Goal: Task Accomplishment & Management: Use online tool/utility

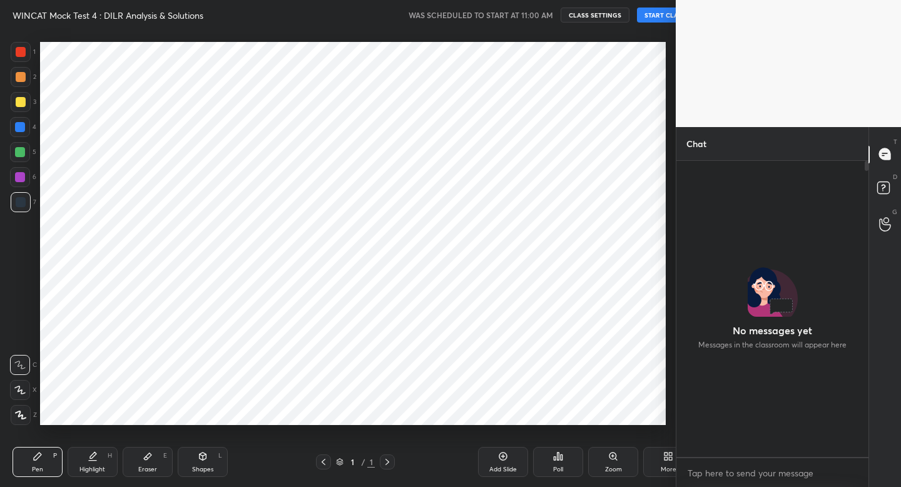
scroll to position [292, 188]
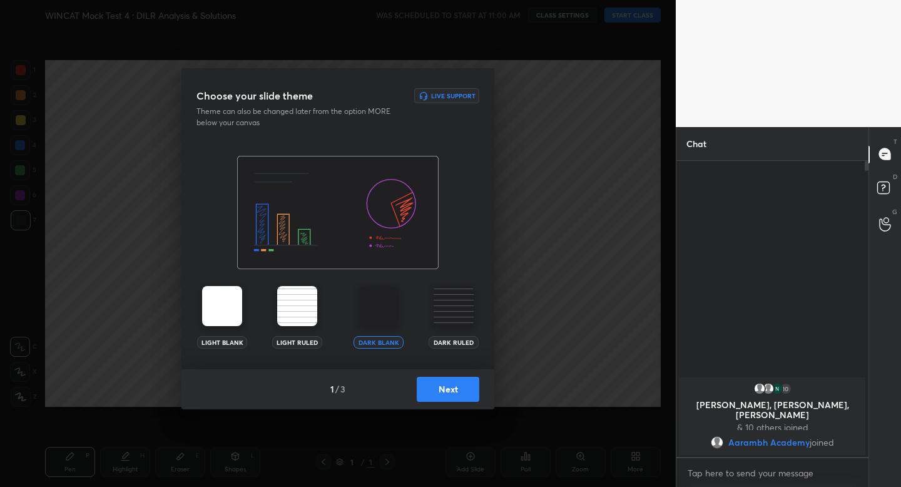
click at [456, 396] on button "Next" at bounding box center [448, 389] width 63 height 25
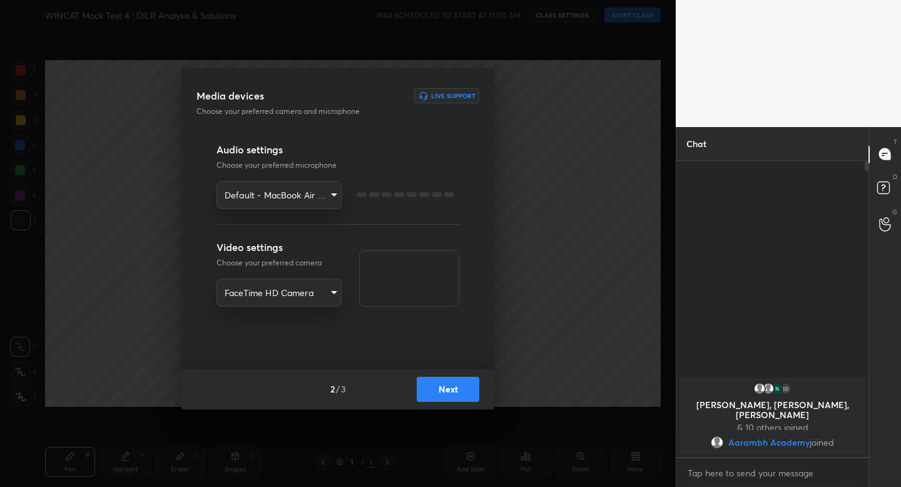
click at [456, 396] on button "Next" at bounding box center [448, 389] width 63 height 25
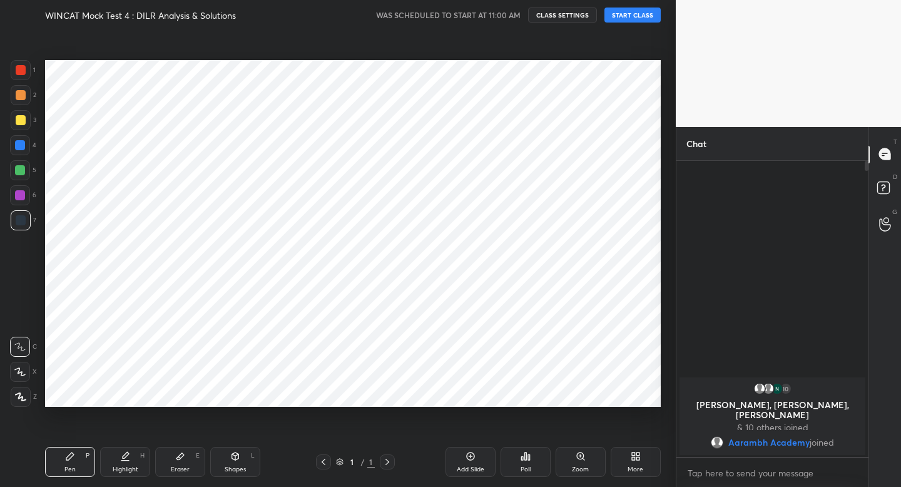
click at [626, 11] on button "START CLASS" at bounding box center [633, 15] width 56 height 15
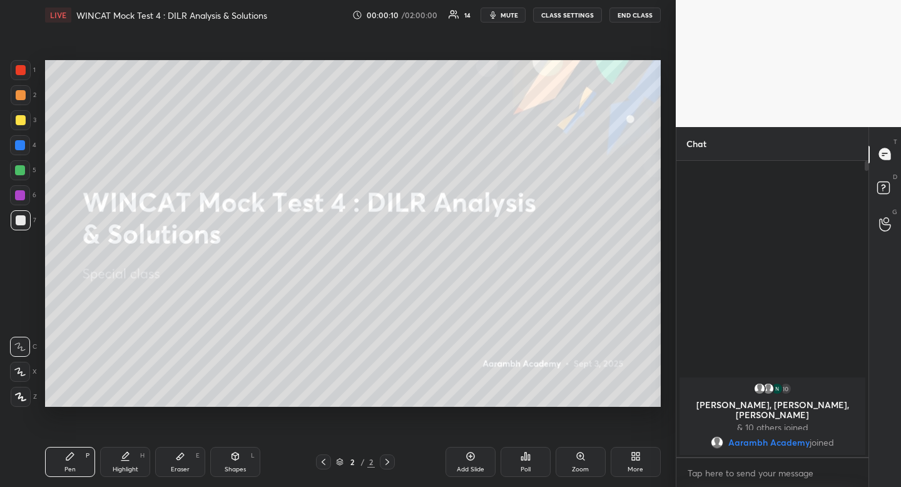
click at [20, 120] on div at bounding box center [21, 120] width 10 height 10
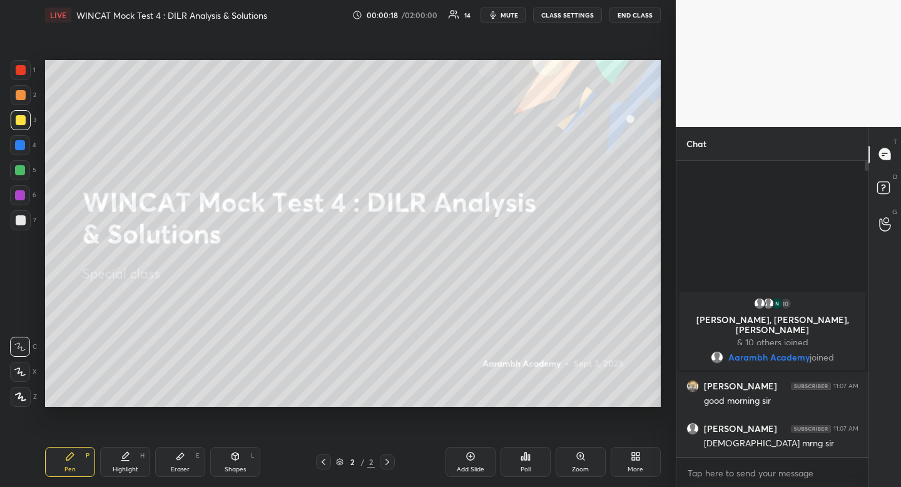
click at [21, 92] on div at bounding box center [21, 95] width 10 height 10
click at [241, 461] on div "Shapes L" at bounding box center [235, 462] width 50 height 30
click at [16, 313] on div at bounding box center [21, 322] width 20 height 20
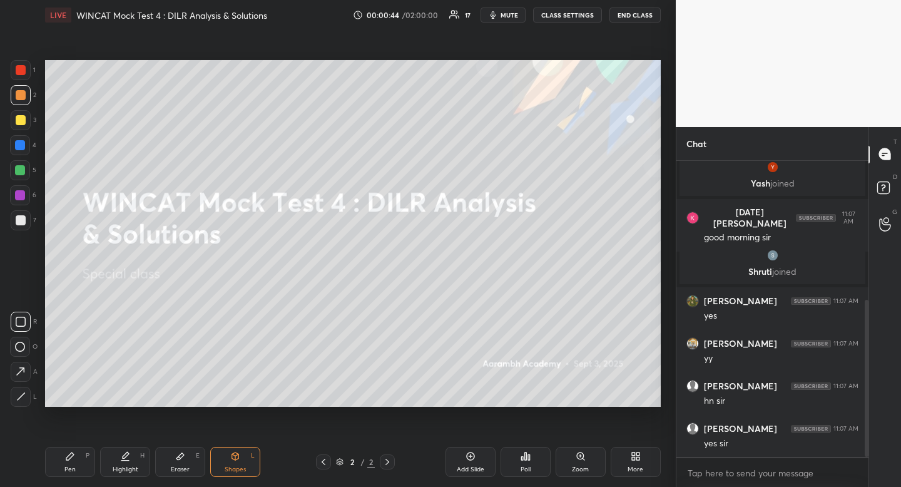
scroll to position [306, 0]
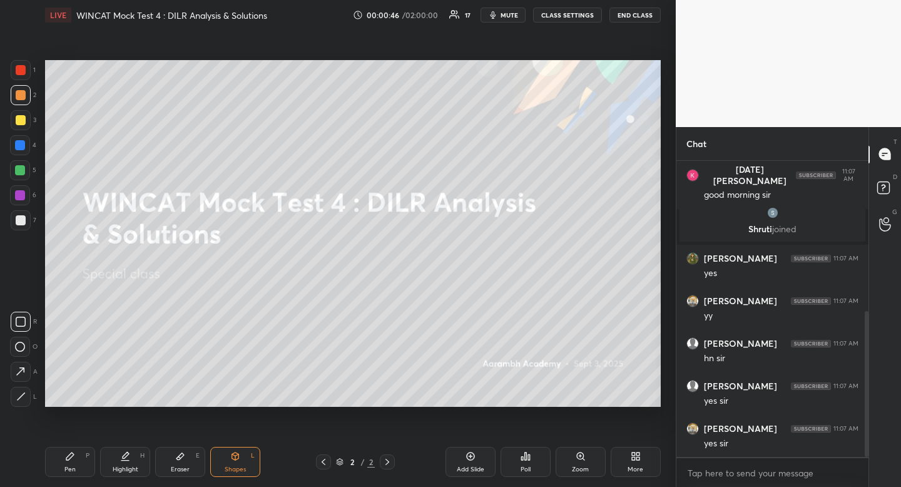
click at [26, 126] on div at bounding box center [21, 120] width 20 height 20
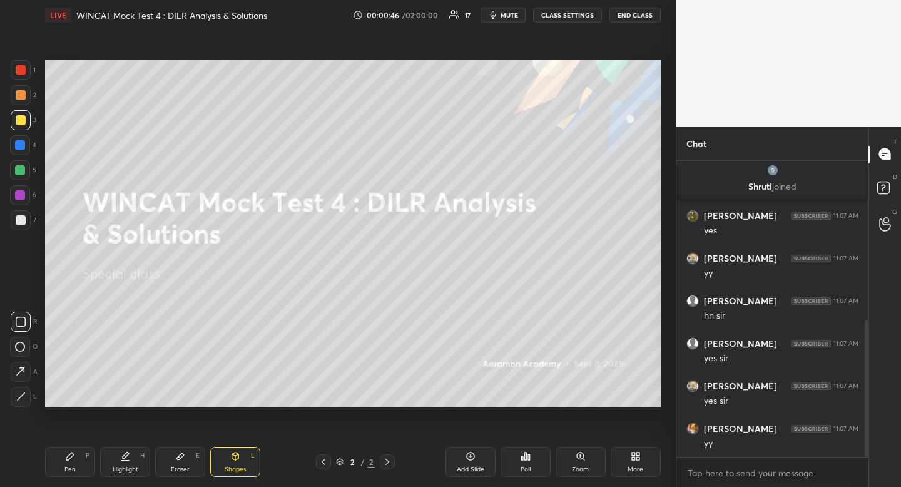
click at [26, 126] on div at bounding box center [21, 120] width 20 height 20
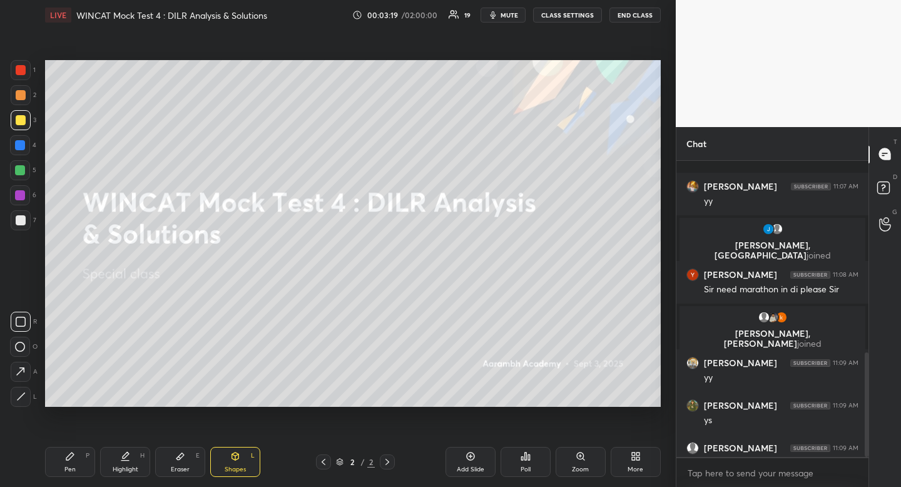
scroll to position [544, 0]
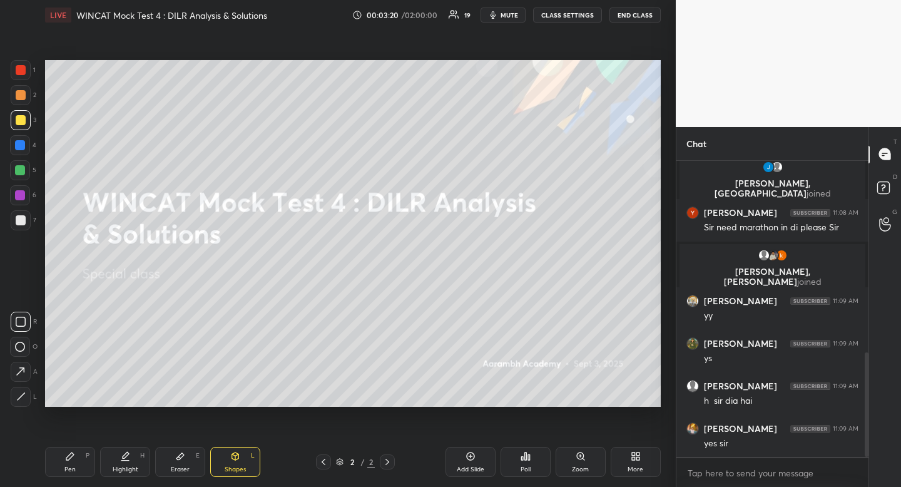
click at [637, 462] on div "More" at bounding box center [636, 462] width 50 height 30
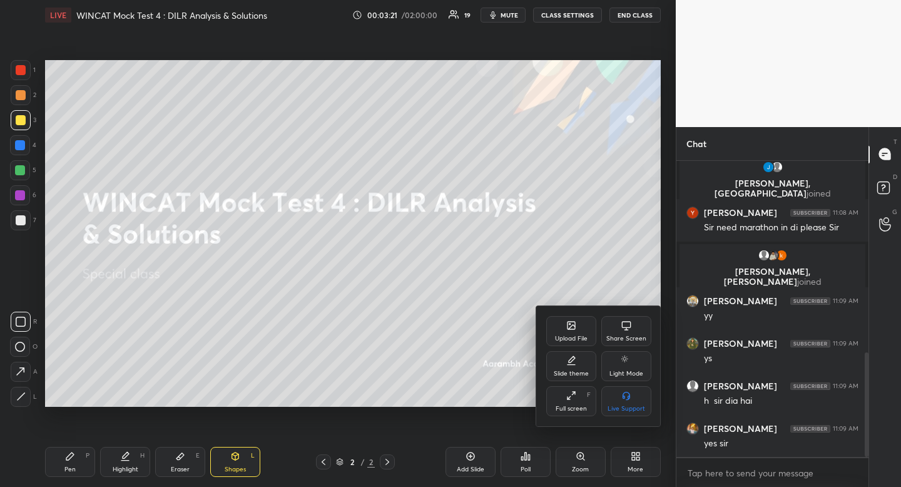
click at [572, 332] on div "Upload File" at bounding box center [571, 331] width 50 height 30
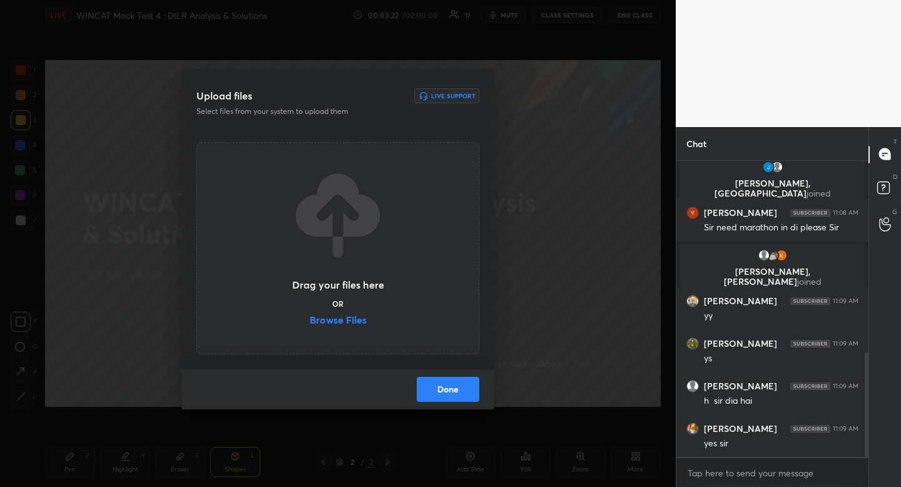
click at [334, 324] on label "Browse Files" at bounding box center [338, 321] width 57 height 13
click at [310, 324] on input "Browse Files" at bounding box center [310, 321] width 0 height 13
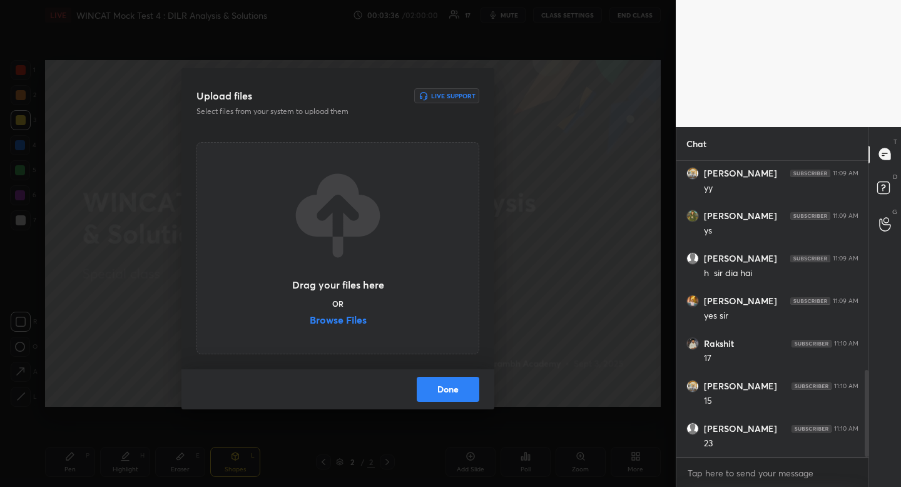
scroll to position [715, 0]
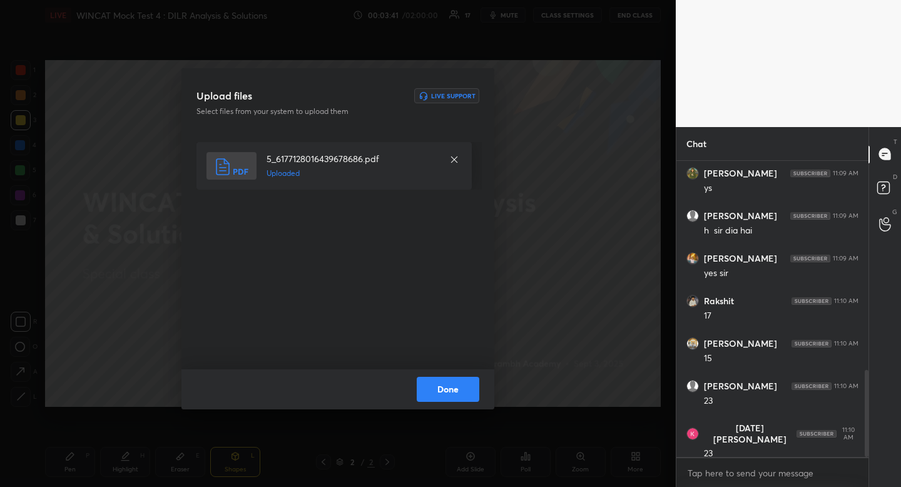
click at [451, 389] on button "Done" at bounding box center [448, 389] width 63 height 25
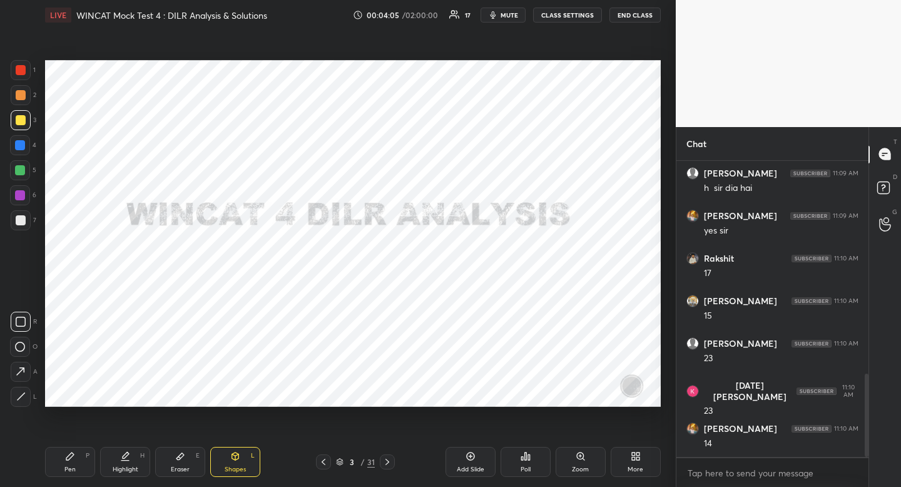
scroll to position [811, 0]
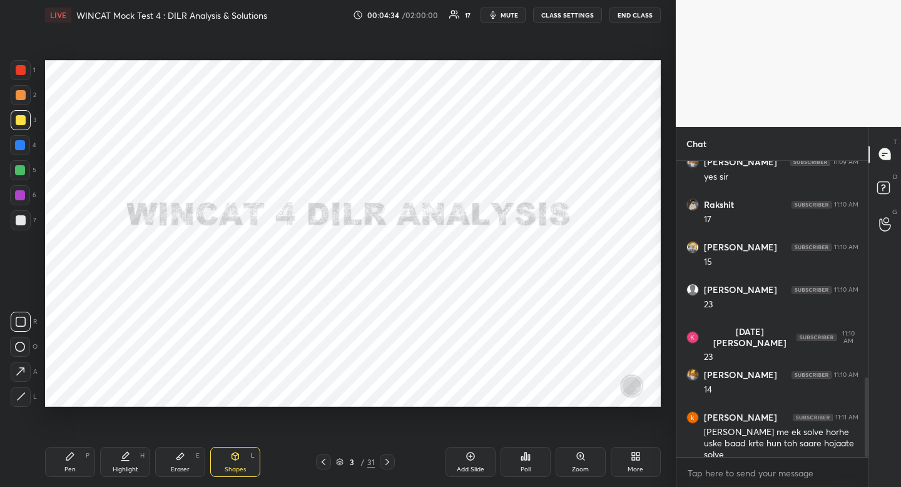
click at [23, 94] on div at bounding box center [21, 95] width 10 height 10
drag, startPoint x: 23, startPoint y: 94, endPoint x: 16, endPoint y: 105, distance: 12.7
click at [23, 94] on div at bounding box center [21, 95] width 10 height 10
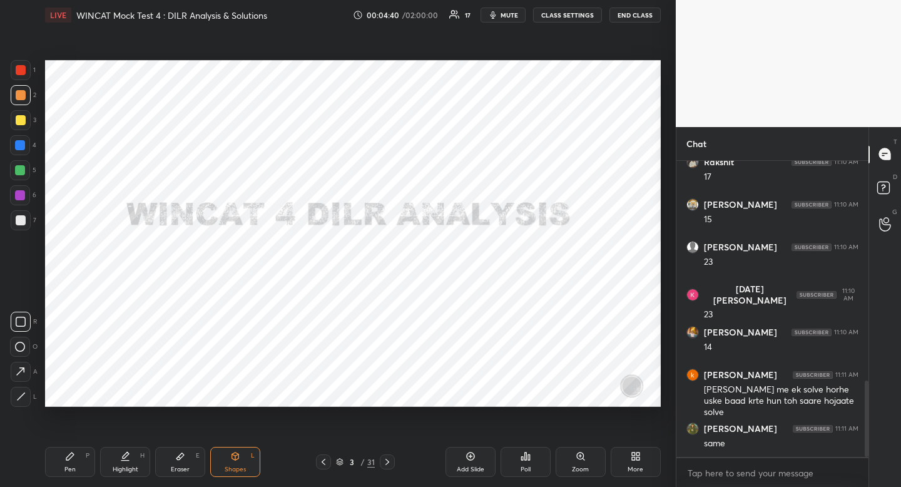
click at [13, 143] on div at bounding box center [20, 145] width 20 height 20
drag, startPoint x: 13, startPoint y: 143, endPoint x: 4, endPoint y: 153, distance: 13.3
click at [13, 143] on div at bounding box center [20, 145] width 20 height 20
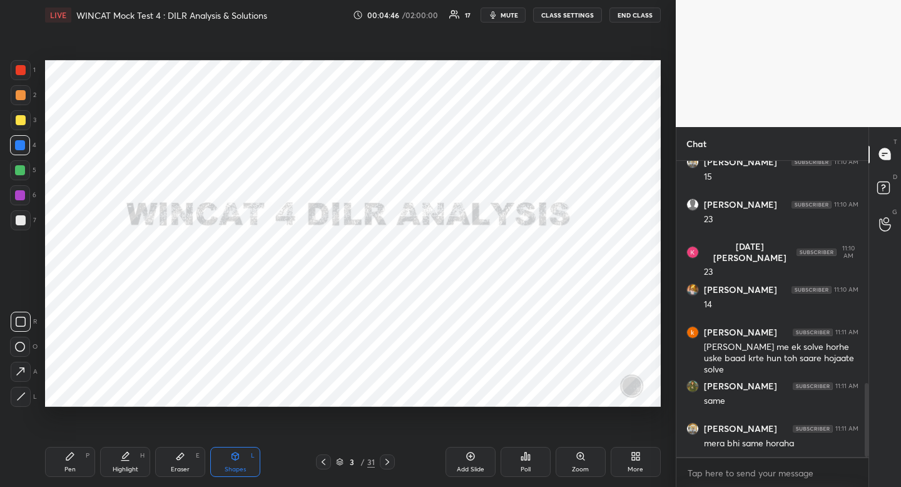
drag, startPoint x: 23, startPoint y: 146, endPoint x: 19, endPoint y: 140, distance: 7.8
click at [23, 146] on div at bounding box center [20, 145] width 10 height 10
click at [19, 78] on div at bounding box center [21, 70] width 20 height 20
drag, startPoint x: 19, startPoint y: 77, endPoint x: 33, endPoint y: 101, distance: 28.0
click at [19, 77] on div at bounding box center [21, 70] width 20 height 20
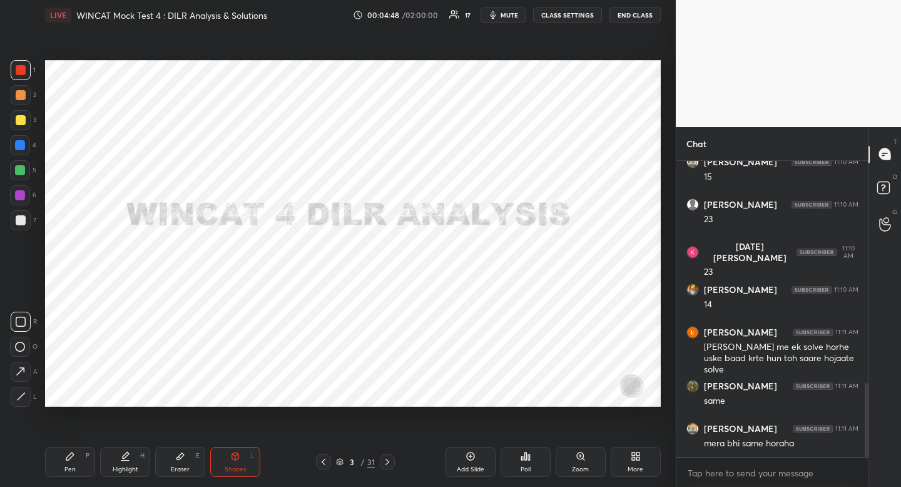
click at [229, 454] on div "Shapes L" at bounding box center [235, 462] width 50 height 30
click at [23, 323] on icon at bounding box center [21, 322] width 10 height 10
drag, startPoint x: 20, startPoint y: 323, endPoint x: 28, endPoint y: 322, distance: 8.2
click at [20, 323] on icon at bounding box center [21, 322] width 10 height 10
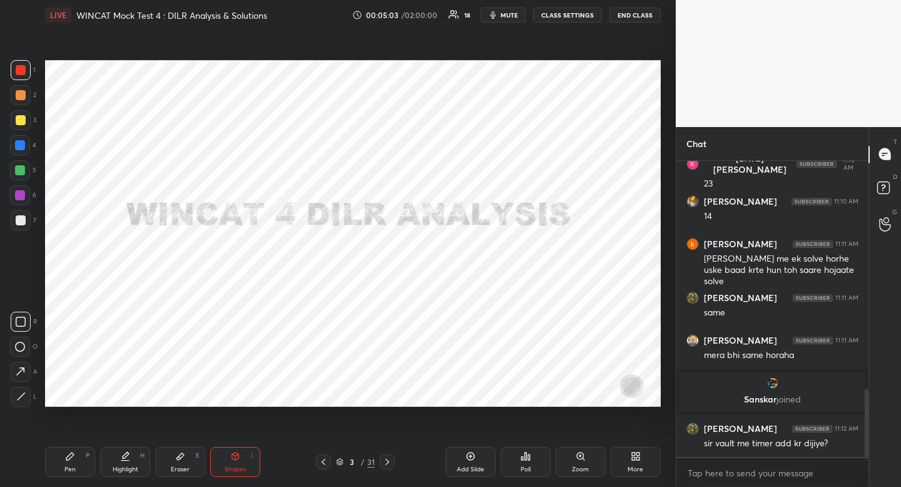
scroll to position [993, 0]
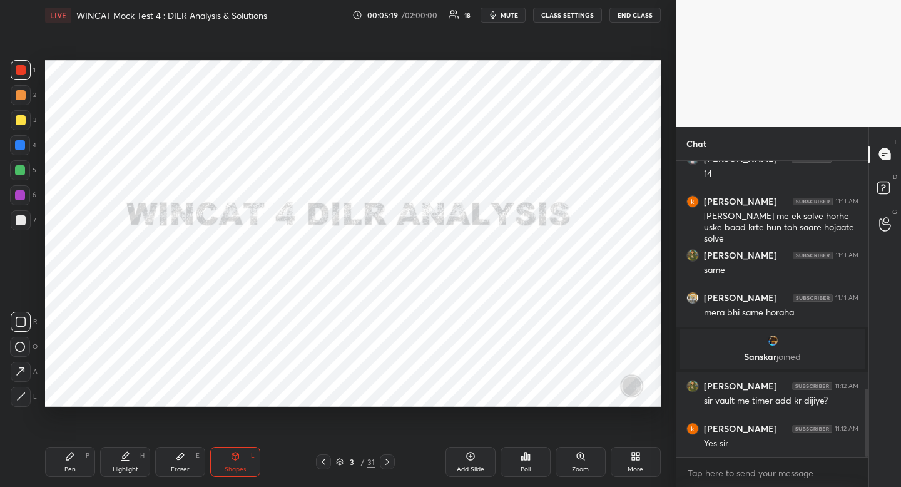
click at [24, 150] on div at bounding box center [20, 145] width 20 height 20
click at [24, 323] on icon at bounding box center [21, 322] width 10 height 10
drag, startPoint x: 25, startPoint y: 323, endPoint x: 42, endPoint y: 309, distance: 22.2
click at [25, 323] on rect at bounding box center [20, 321] width 9 height 9
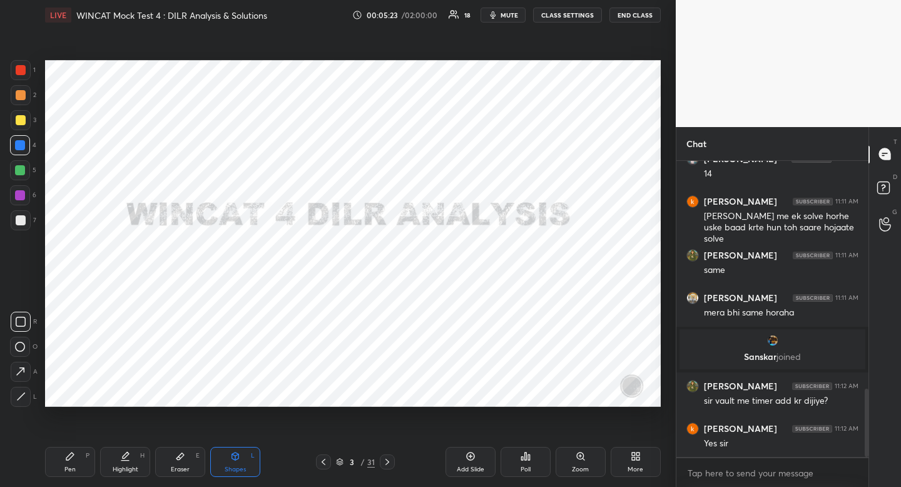
click at [130, 457] on div "Highlight H" at bounding box center [125, 462] width 50 height 30
click at [131, 439] on div "Pen P Highlight H Eraser E Shapes L 3 / 31 Add Slide Poll Zoom More" at bounding box center [353, 462] width 616 height 50
click at [28, 71] on div at bounding box center [21, 70] width 20 height 20
drag, startPoint x: 28, startPoint y: 71, endPoint x: 34, endPoint y: 89, distance: 18.8
click at [29, 78] on div at bounding box center [21, 70] width 20 height 20
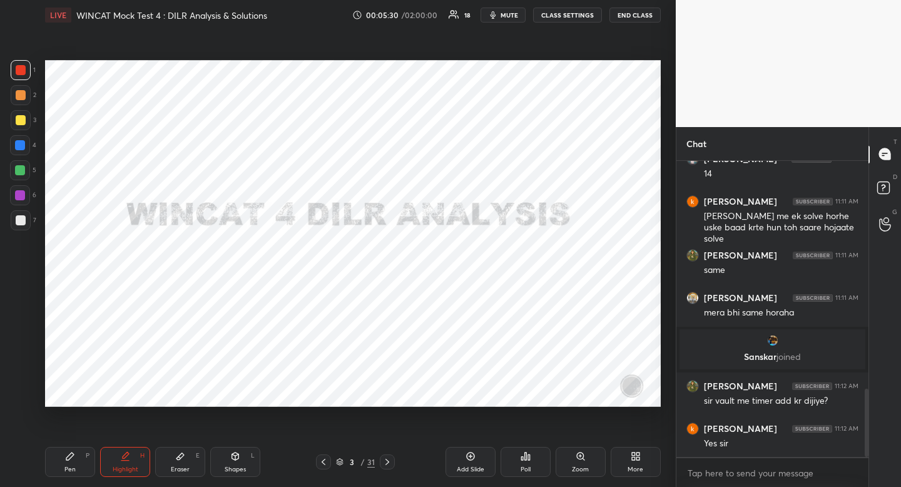
click at [65, 454] on icon at bounding box center [70, 456] width 10 height 10
drag, startPoint x: 65, startPoint y: 454, endPoint x: 76, endPoint y: 443, distance: 15.0
click at [65, 454] on icon at bounding box center [70, 456] width 10 height 10
click at [178, 456] on icon at bounding box center [180, 456] width 8 height 7
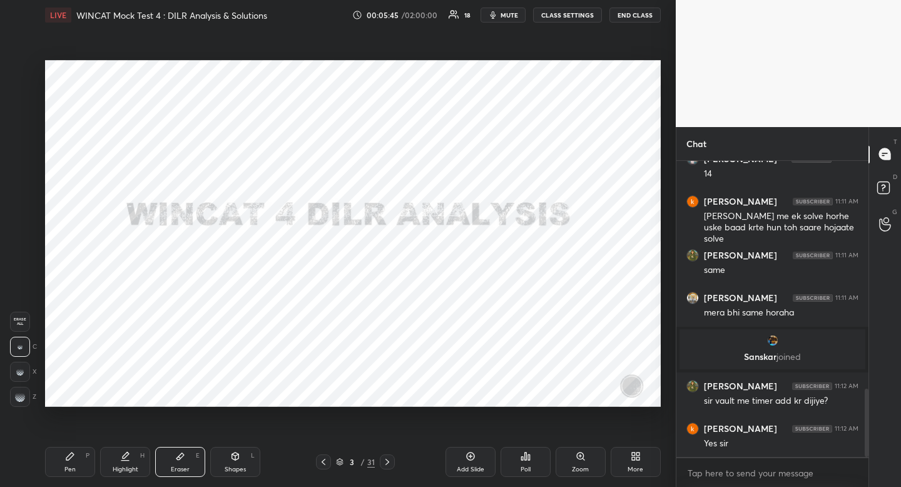
click at [21, 318] on span "Erase all" at bounding box center [20, 321] width 19 height 9
click at [126, 458] on icon at bounding box center [125, 456] width 10 height 10
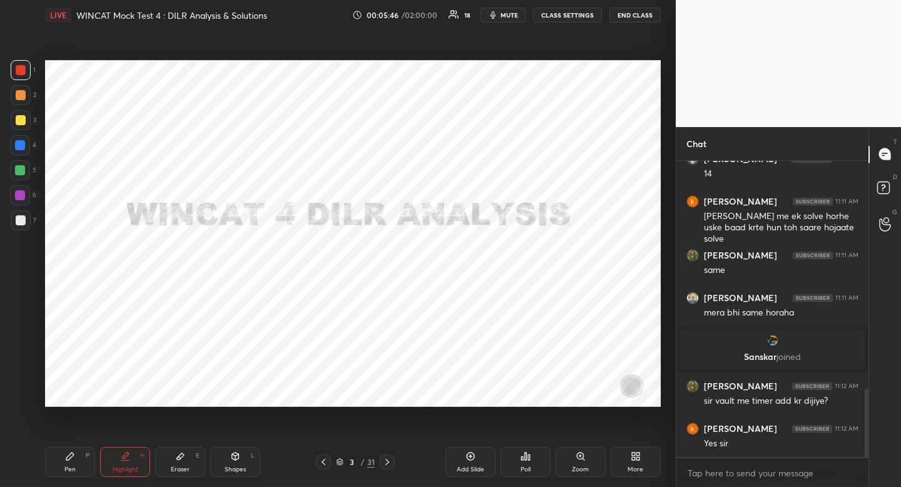
drag, startPoint x: 126, startPoint y: 458, endPoint x: 131, endPoint y: 417, distance: 41.7
click at [126, 458] on icon at bounding box center [125, 456] width 10 height 10
click at [19, 149] on div at bounding box center [20, 145] width 10 height 10
click at [388, 464] on icon at bounding box center [387, 462] width 10 height 10
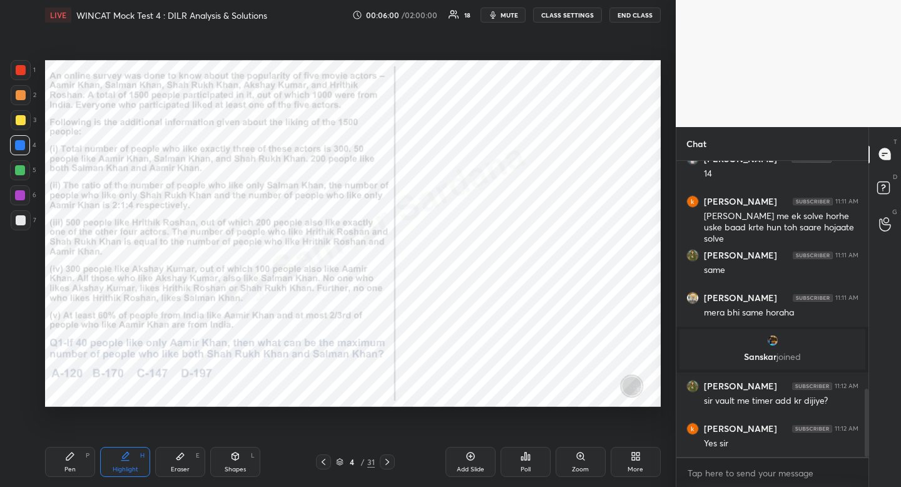
scroll to position [1036, 0]
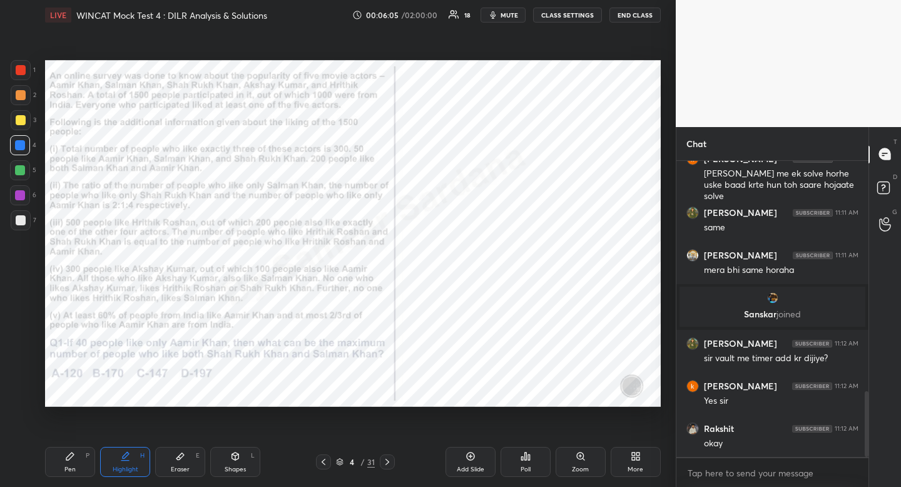
click at [25, 69] on div at bounding box center [21, 70] width 20 height 20
click at [26, 69] on div at bounding box center [21, 70] width 20 height 20
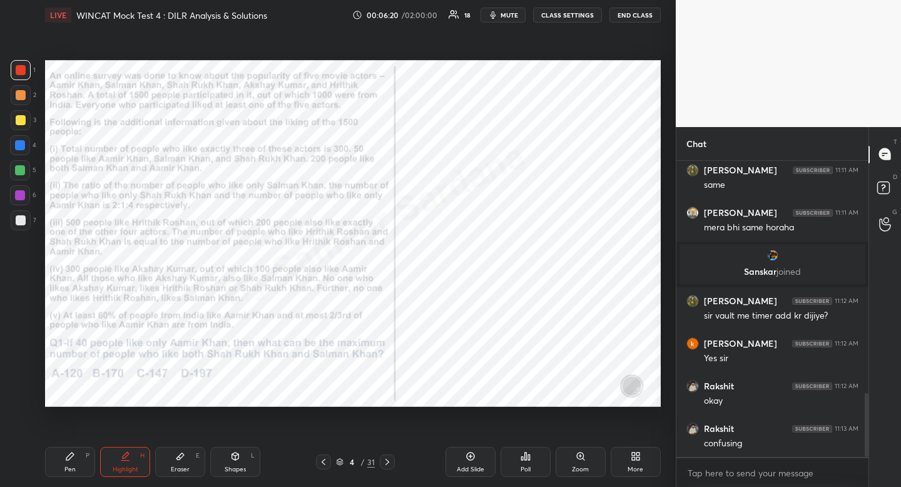
scroll to position [1121, 0]
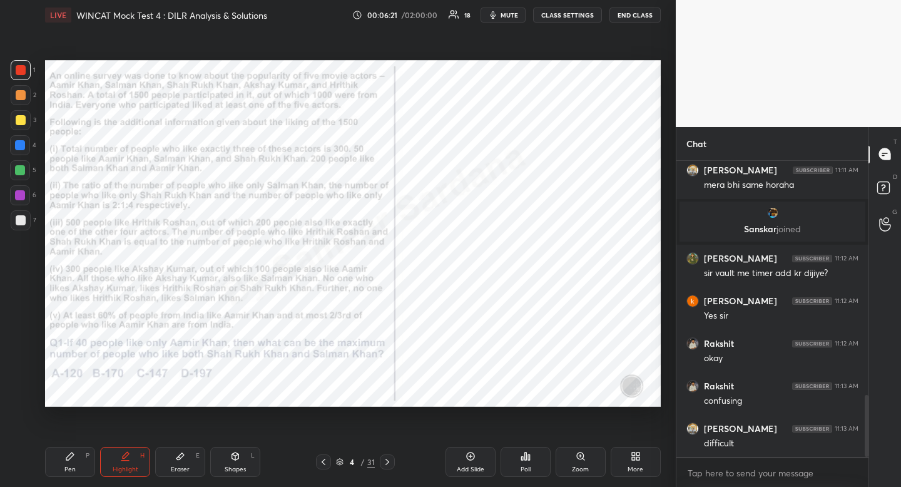
click at [23, 67] on div at bounding box center [21, 70] width 10 height 10
click at [29, 65] on div at bounding box center [21, 70] width 20 height 20
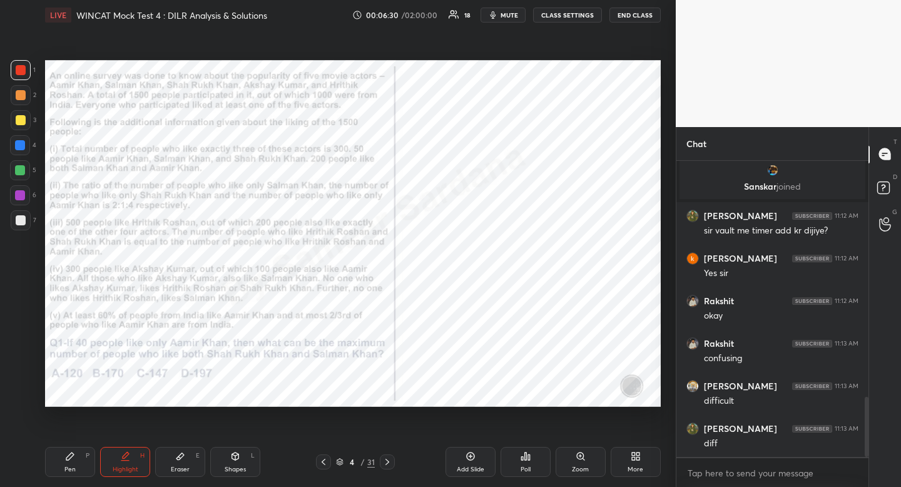
scroll to position [1206, 0]
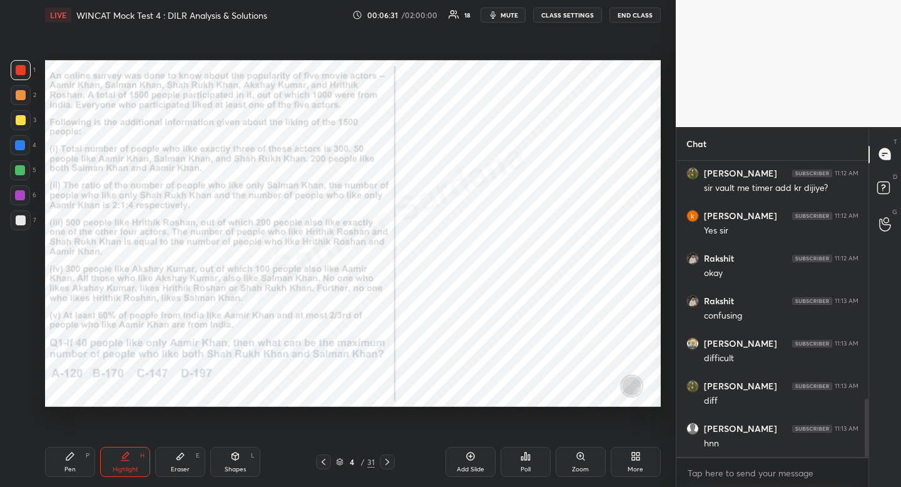
click at [504, 16] on span "mute" at bounding box center [510, 15] width 18 height 9
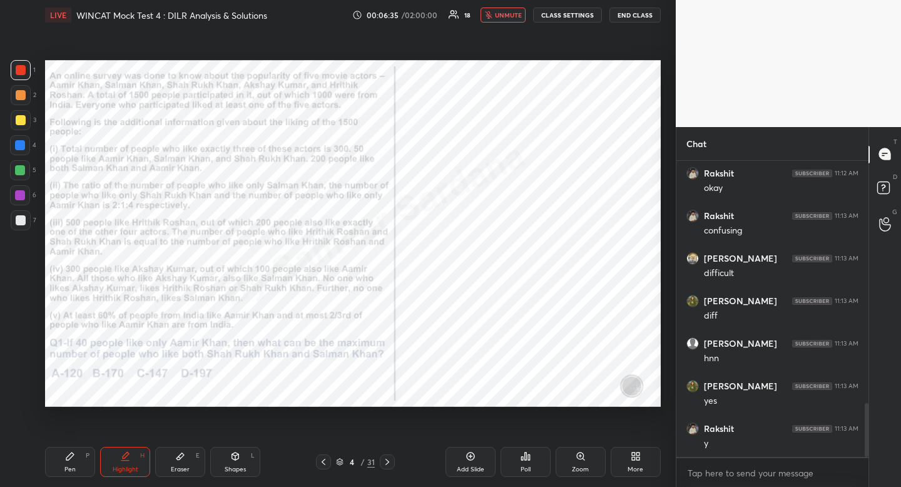
scroll to position [1334, 0]
drag, startPoint x: 504, startPoint y: 18, endPoint x: 492, endPoint y: 33, distance: 19.6
click at [504, 19] on button "unmute" at bounding box center [503, 15] width 45 height 15
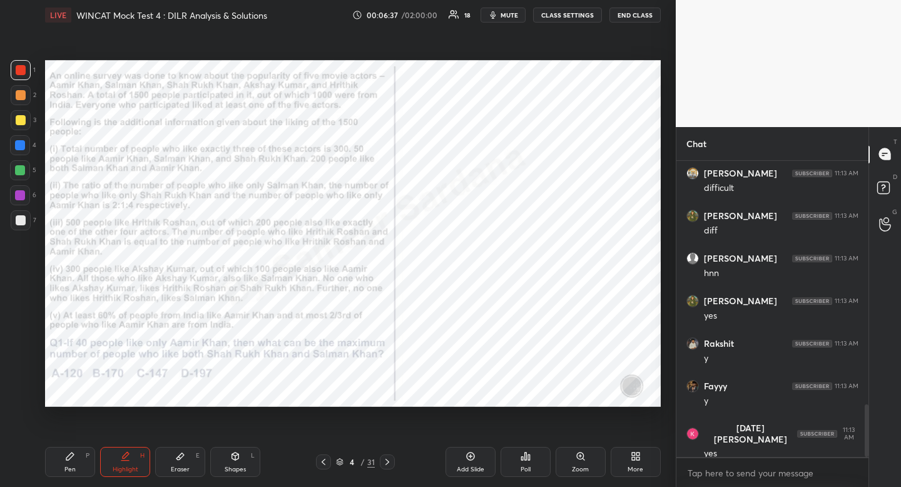
click at [71, 456] on icon at bounding box center [70, 456] width 8 height 8
drag, startPoint x: 71, startPoint y: 456, endPoint x: 82, endPoint y: 431, distance: 27.5
click at [71, 456] on icon at bounding box center [70, 456] width 8 height 8
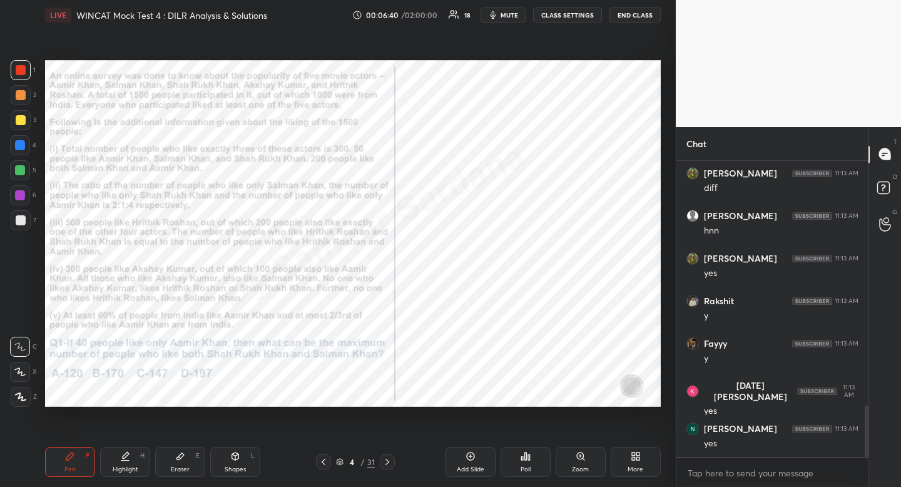
click at [188, 464] on div "Eraser E" at bounding box center [180, 462] width 50 height 30
click at [183, 464] on div "Eraser E" at bounding box center [180, 462] width 50 height 30
click at [389, 459] on icon at bounding box center [387, 462] width 10 height 10
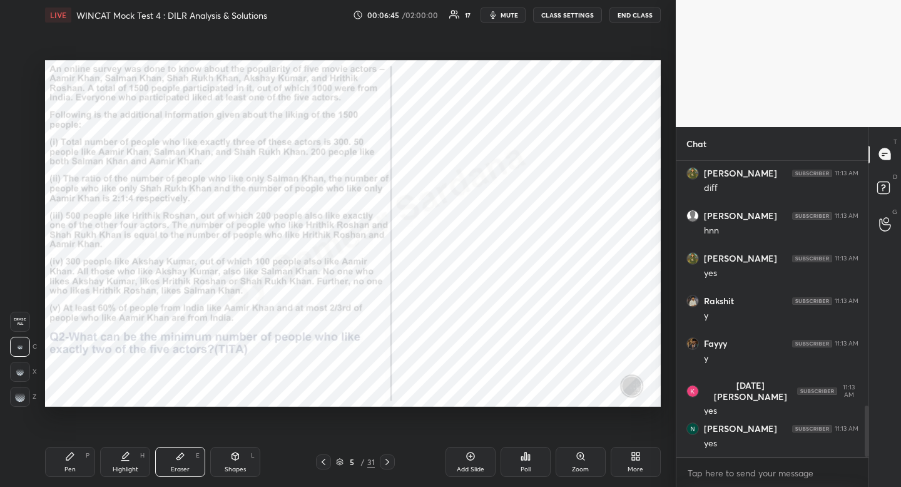
click at [389, 458] on icon at bounding box center [387, 462] width 10 height 10
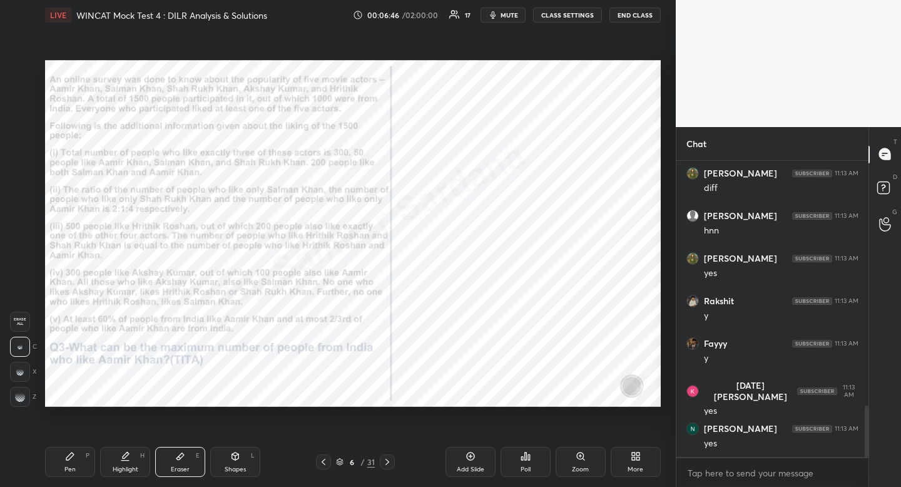
click at [389, 457] on icon at bounding box center [387, 462] width 10 height 10
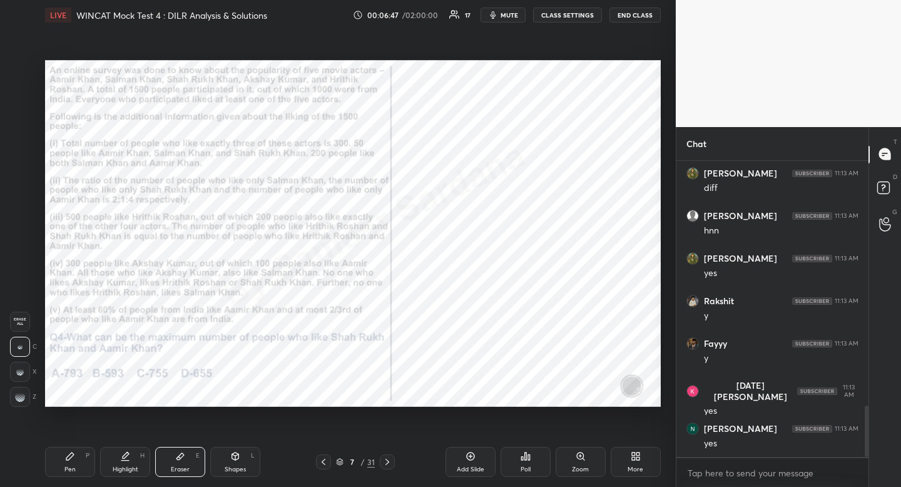
click at [391, 463] on icon at bounding box center [387, 462] width 10 height 10
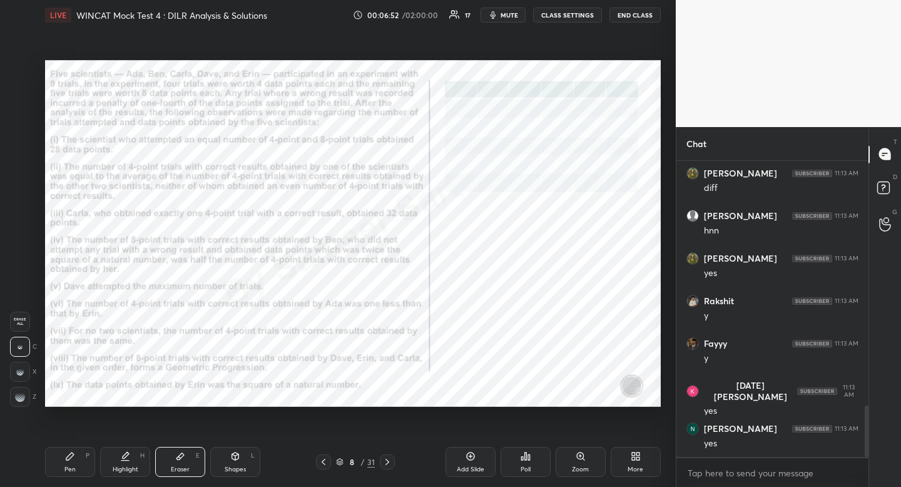
click at [67, 468] on div "Pen" at bounding box center [69, 469] width 11 height 6
click at [71, 469] on div "Pen" at bounding box center [69, 469] width 11 height 6
click at [143, 464] on div "Highlight H" at bounding box center [125, 462] width 50 height 30
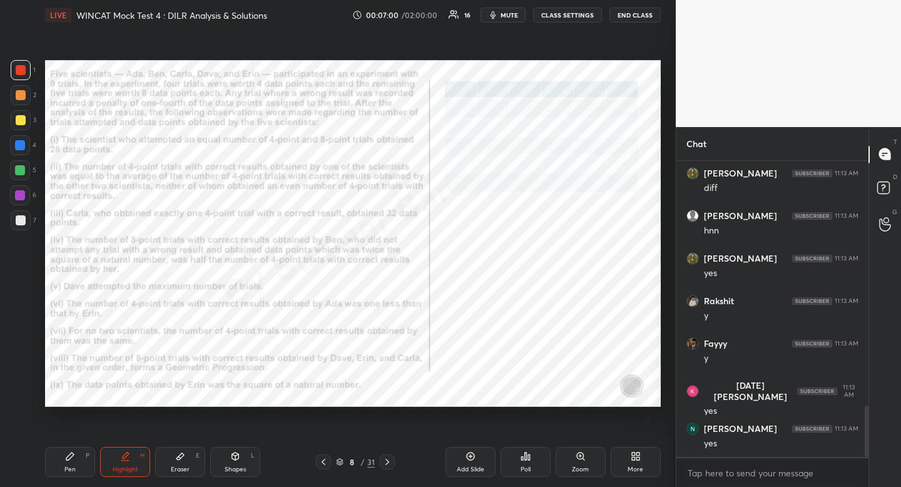
click at [83, 467] on div "Pen P" at bounding box center [70, 462] width 50 height 30
click at [81, 459] on div "Pen P" at bounding box center [70, 462] width 50 height 30
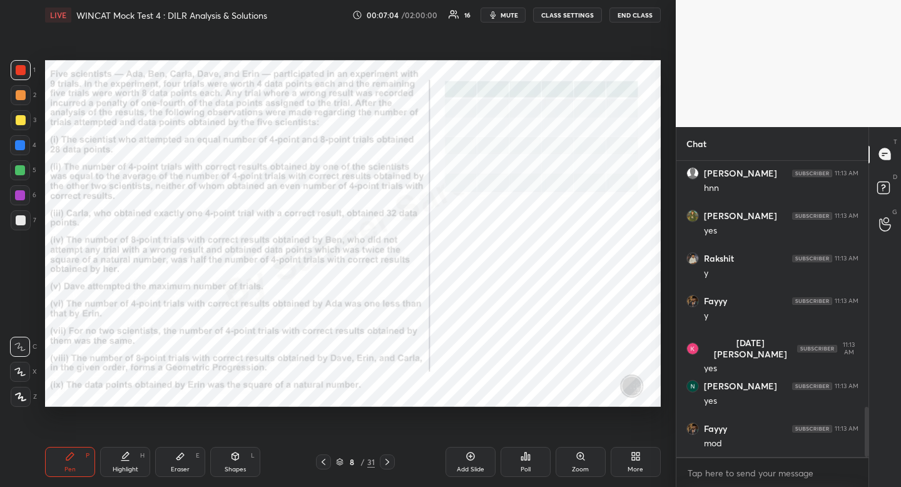
click at [124, 468] on div "Highlight" at bounding box center [126, 469] width 26 height 6
click at [126, 462] on div "Highlight H" at bounding box center [125, 462] width 50 height 30
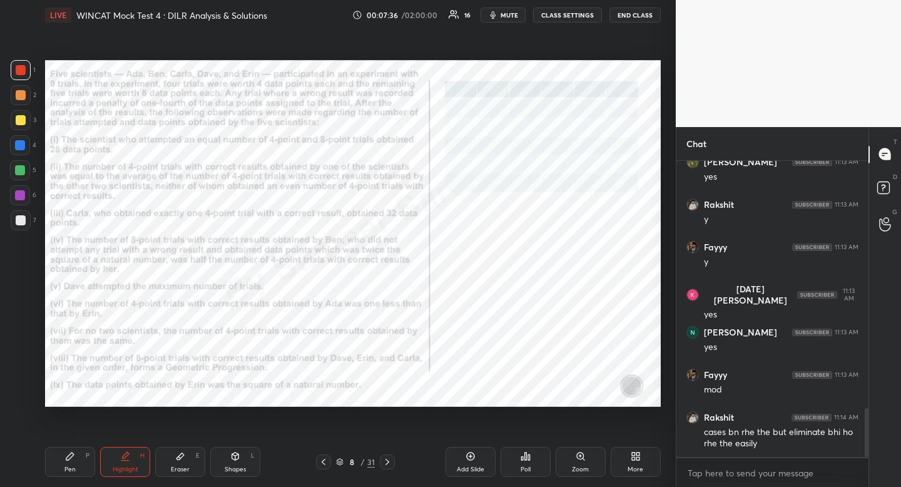
click at [237, 462] on div "Shapes L" at bounding box center [235, 462] width 50 height 30
drag, startPoint x: 23, startPoint y: 322, endPoint x: 28, endPoint y: 270, distance: 52.8
click at [19, 322] on icon at bounding box center [21, 322] width 10 height 10
click at [74, 459] on icon at bounding box center [70, 456] width 10 height 10
click at [74, 453] on div "Pen P" at bounding box center [70, 462] width 50 height 30
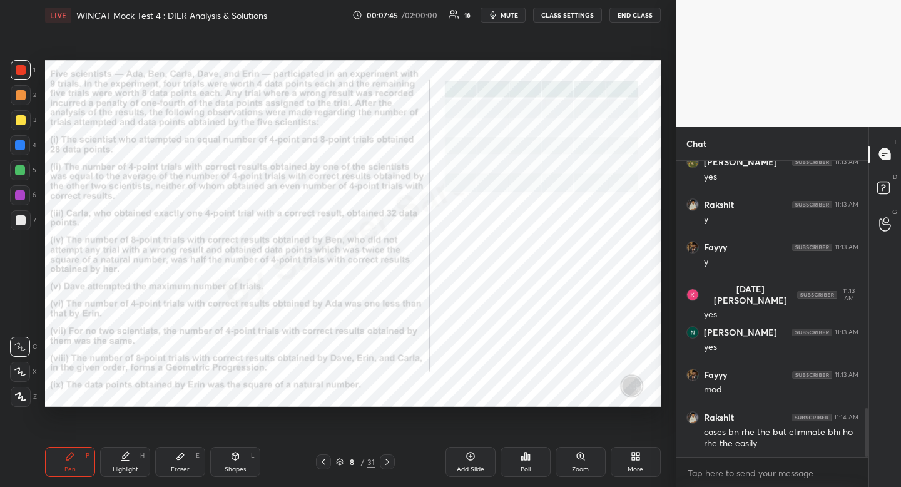
scroll to position [1558, 0]
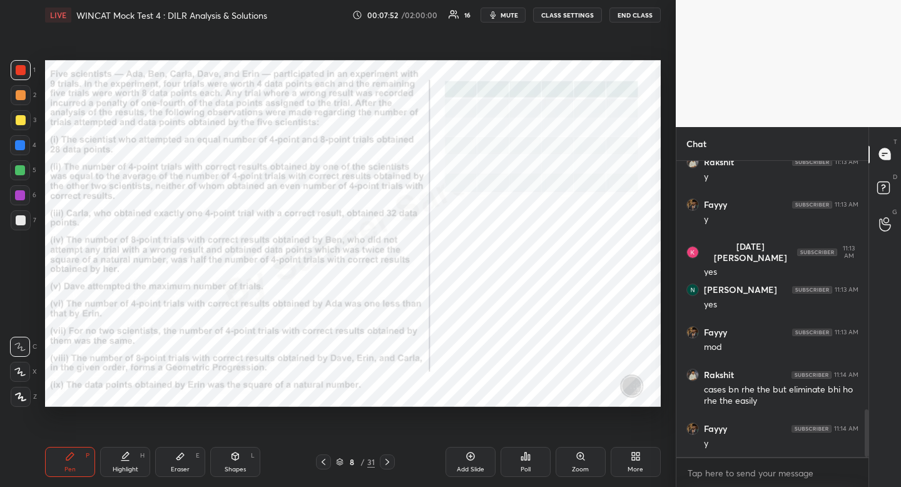
click at [128, 458] on icon at bounding box center [125, 456] width 10 height 10
click at [131, 439] on div "Pen P Highlight H Eraser E Shapes L 8 / 31 Add Slide Poll Zoom More" at bounding box center [353, 462] width 616 height 50
click at [384, 465] on icon at bounding box center [387, 462] width 10 height 10
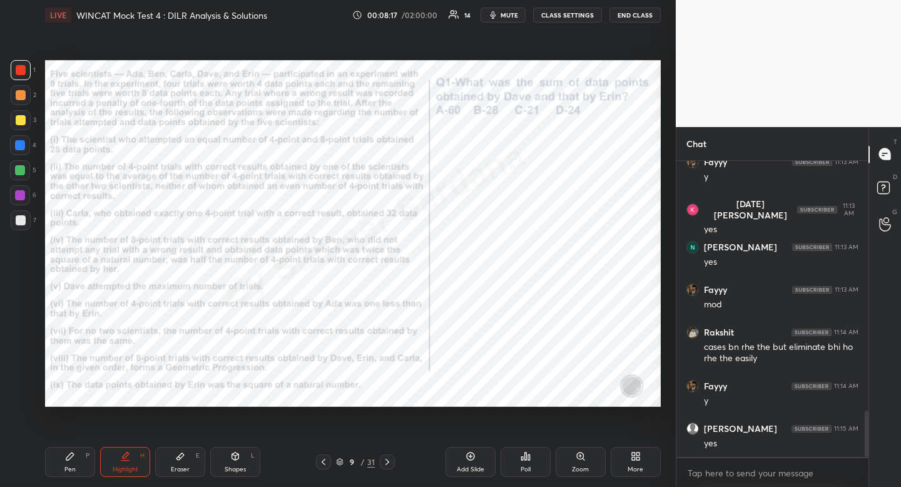
click at [385, 463] on icon at bounding box center [387, 462] width 10 height 10
click at [323, 461] on icon at bounding box center [324, 462] width 4 height 6
click at [88, 462] on div "Pen P" at bounding box center [70, 462] width 50 height 30
drag, startPoint x: 88, startPoint y: 462, endPoint x: 86, endPoint y: 447, distance: 14.5
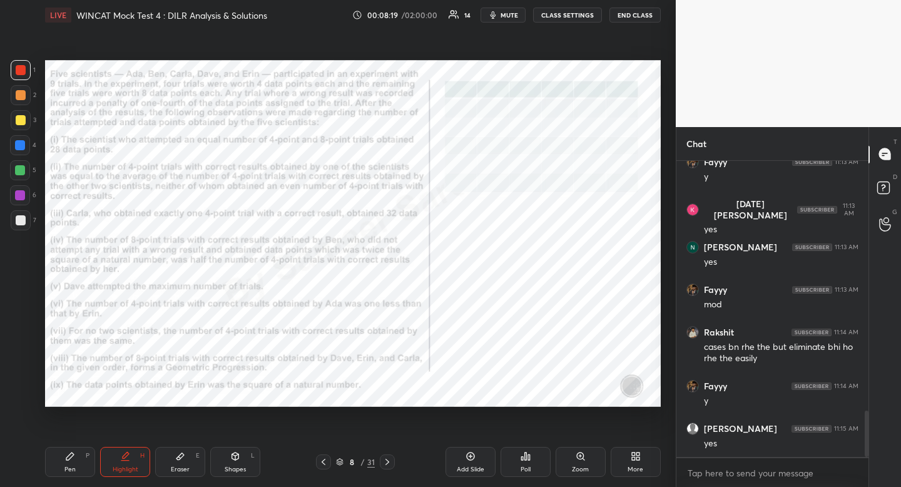
click at [88, 456] on div "Pen P" at bounding box center [70, 462] width 50 height 30
click at [23, 145] on div at bounding box center [20, 145] width 10 height 10
drag, startPoint x: 24, startPoint y: 146, endPoint x: 9, endPoint y: 152, distance: 16.3
click at [24, 146] on div at bounding box center [20, 145] width 10 height 10
drag, startPoint x: 238, startPoint y: 454, endPoint x: 185, endPoint y: 431, distance: 58.6
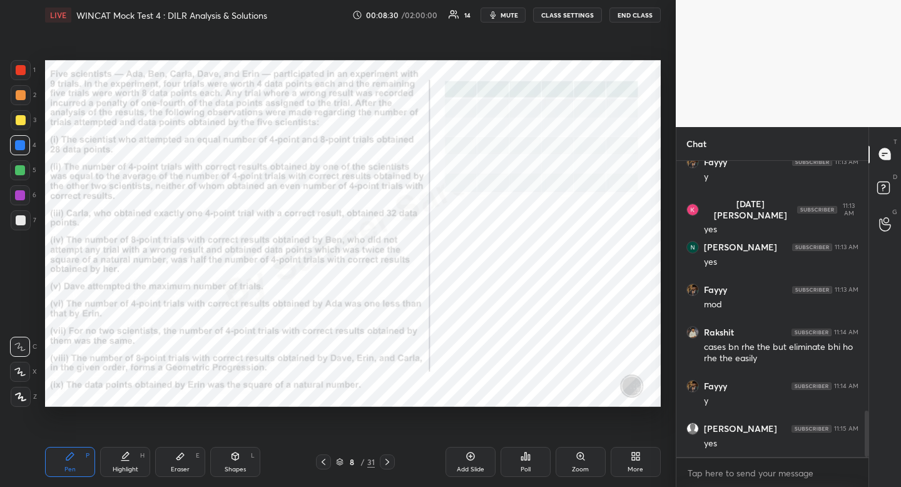
click at [238, 454] on icon at bounding box center [235, 456] width 7 height 8
click at [34, 319] on div "R" at bounding box center [24, 322] width 26 height 20
drag, startPoint x: 34, startPoint y: 319, endPoint x: 43, endPoint y: 316, distance: 8.7
click at [34, 319] on div "R" at bounding box center [24, 322] width 26 height 20
click at [130, 460] on div "Highlight H" at bounding box center [125, 462] width 50 height 30
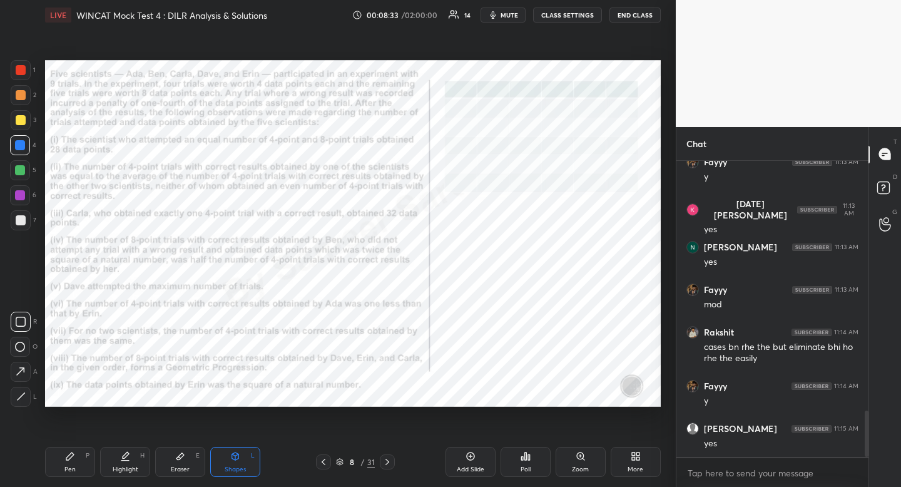
click at [139, 451] on div "Highlight H" at bounding box center [125, 462] width 50 height 30
click at [69, 476] on div "Pen P" at bounding box center [70, 462] width 50 height 30
click at [69, 474] on div "Pen P" at bounding box center [70, 462] width 50 height 30
click at [385, 463] on icon at bounding box center [387, 462] width 10 height 10
click at [385, 462] on icon at bounding box center [387, 462] width 10 height 10
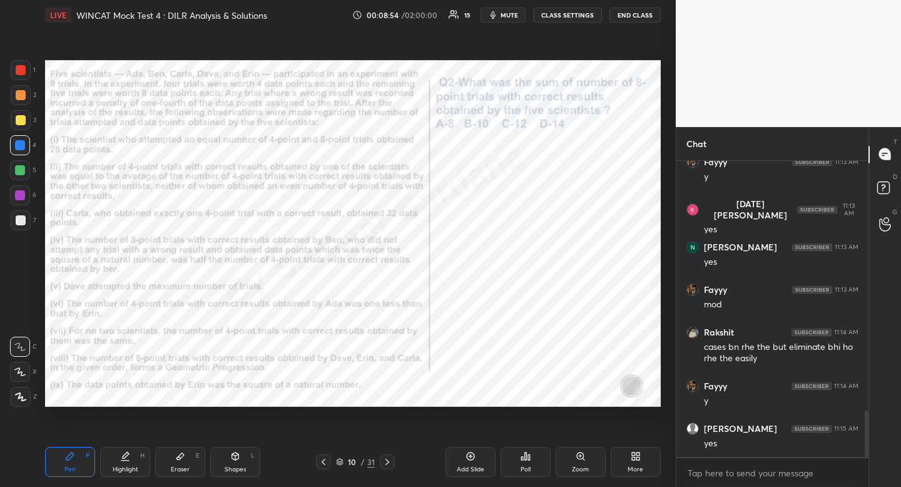
click at [387, 464] on icon at bounding box center [387, 462] width 10 height 10
click at [389, 464] on icon at bounding box center [387, 462] width 10 height 10
click at [386, 456] on div at bounding box center [387, 461] width 15 height 15
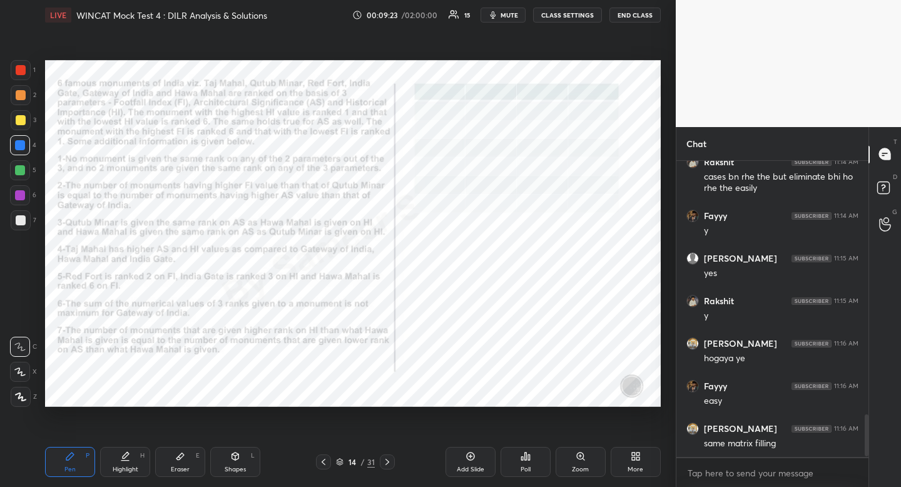
scroll to position [1813, 0]
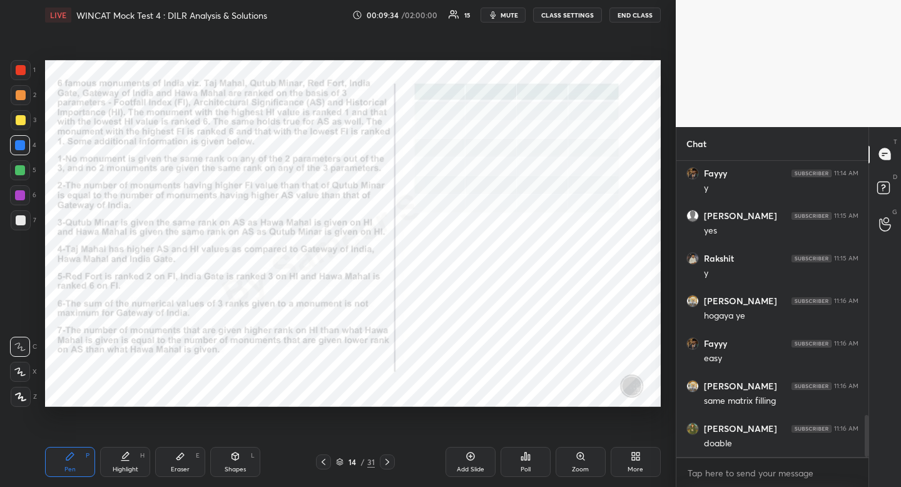
click at [23, 66] on div at bounding box center [21, 70] width 10 height 10
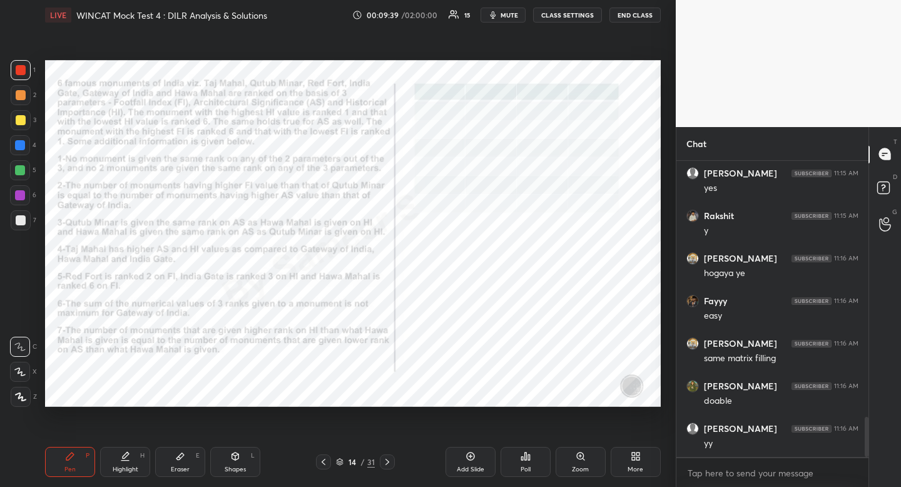
scroll to position [1898, 0]
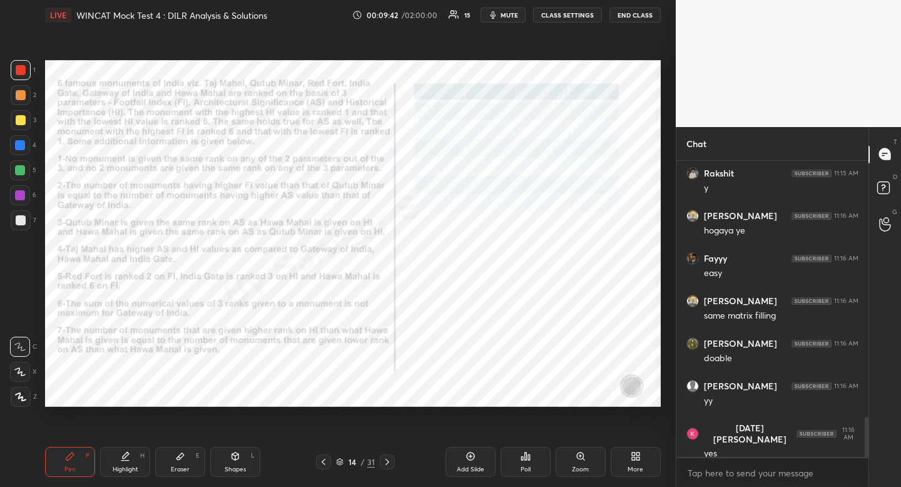
click at [387, 459] on icon at bounding box center [387, 462] width 10 height 10
click at [386, 462] on icon at bounding box center [387, 462] width 10 height 10
click at [385, 461] on icon at bounding box center [387, 462] width 10 height 10
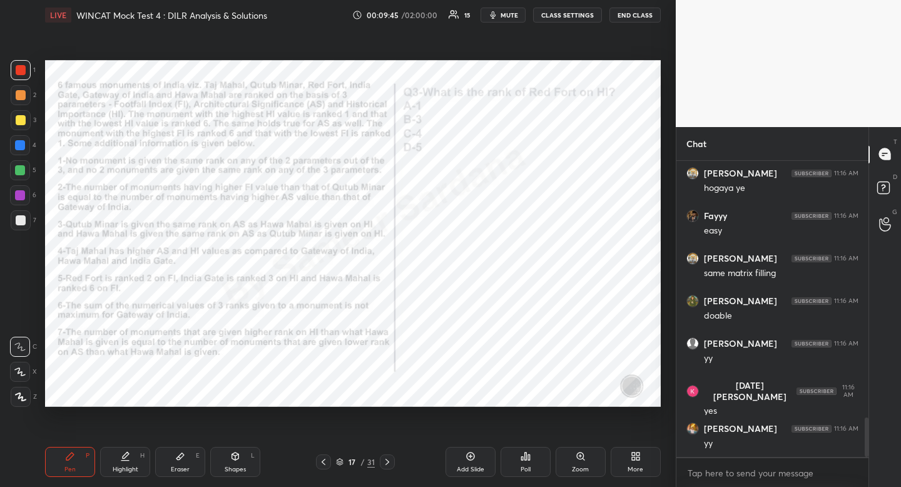
click at [386, 462] on icon at bounding box center [387, 462] width 10 height 10
click at [387, 462] on icon at bounding box center [387, 462] width 10 height 10
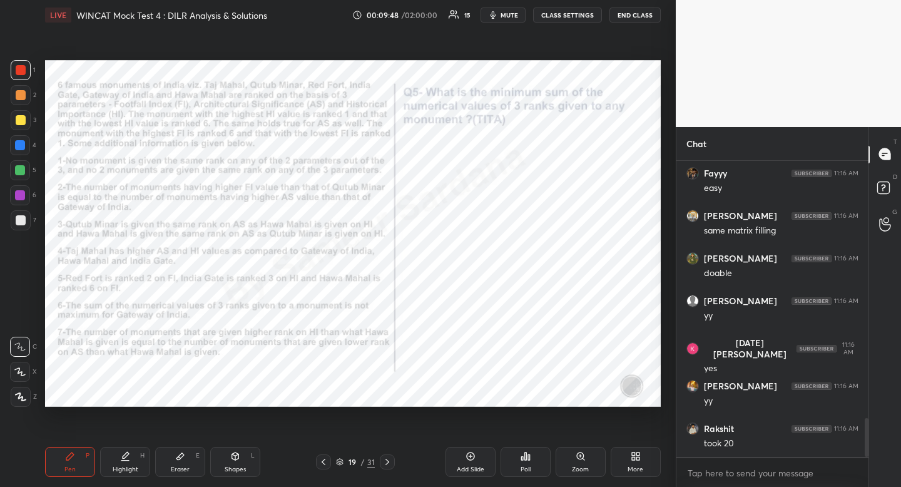
click at [389, 462] on icon at bounding box center [387, 462] width 4 height 6
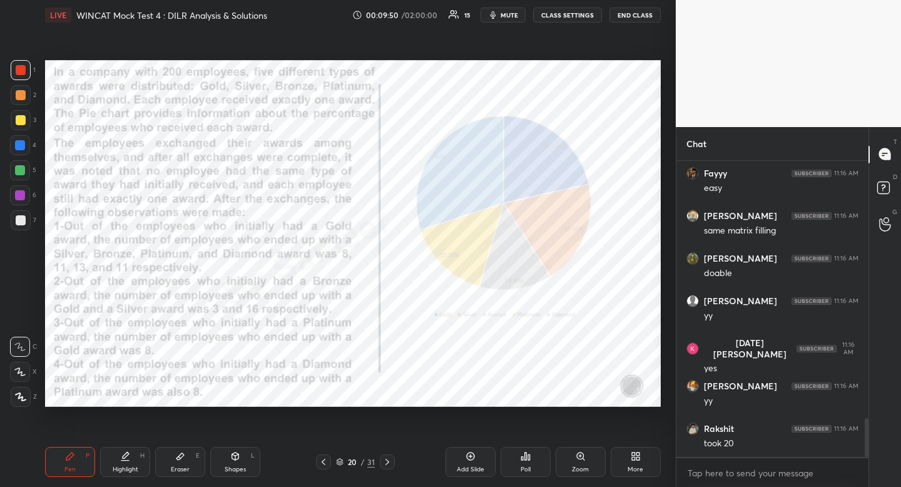
click at [326, 466] on icon at bounding box center [324, 462] width 10 height 10
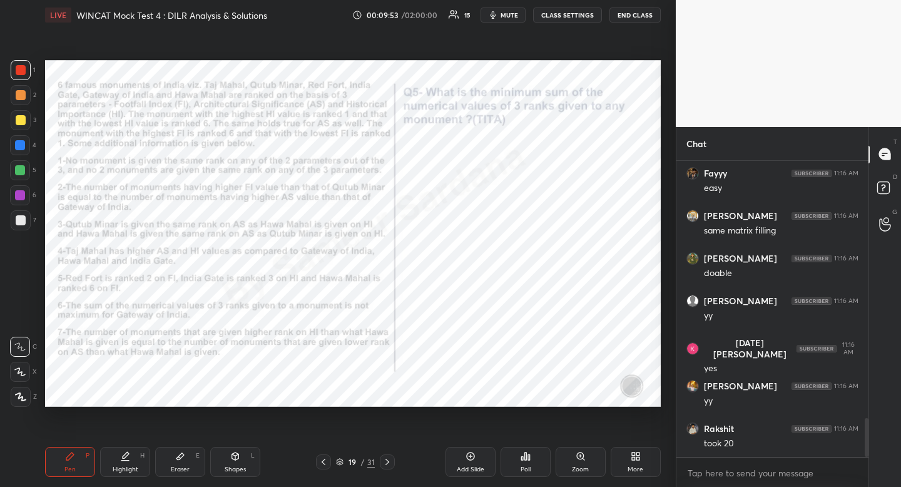
click at [386, 461] on icon at bounding box center [387, 462] width 10 height 10
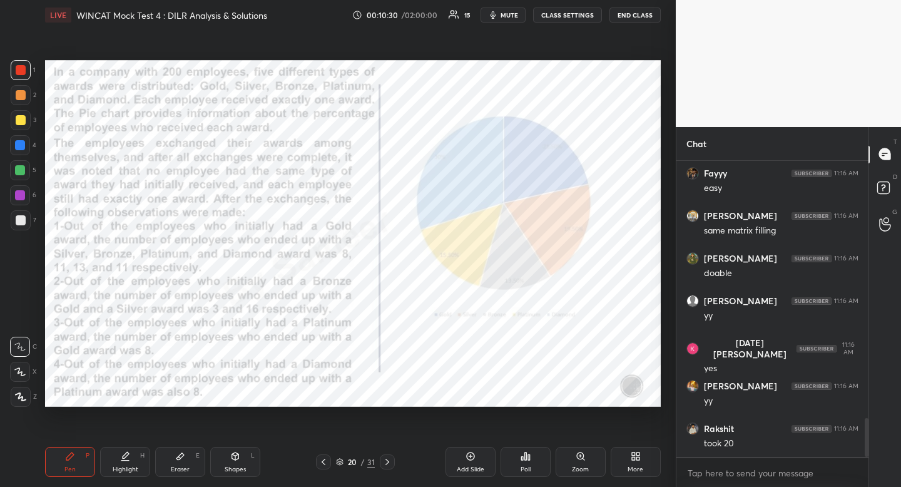
scroll to position [2026, 0]
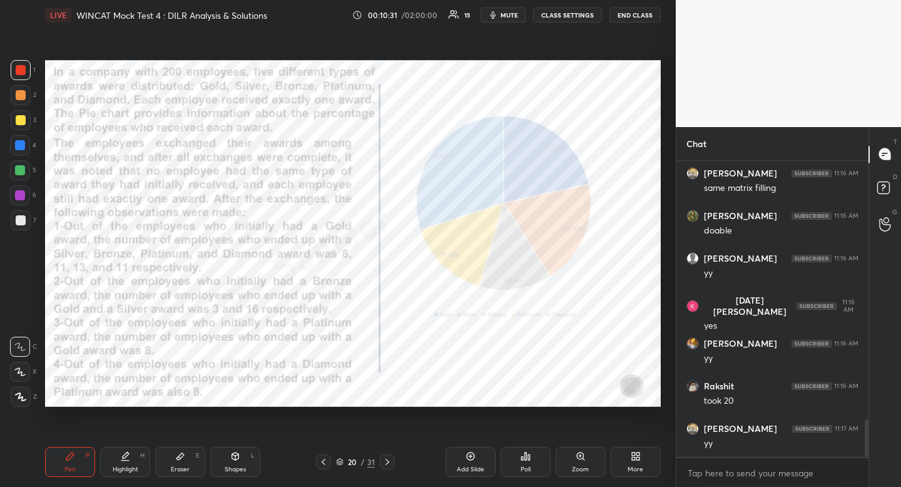
click at [117, 471] on div "Highlight" at bounding box center [126, 469] width 26 height 6
drag, startPoint x: 117, startPoint y: 471, endPoint x: 161, endPoint y: 408, distance: 76.8
click at [125, 467] on div "Highlight" at bounding box center [126, 469] width 26 height 6
click at [389, 459] on icon at bounding box center [387, 462] width 10 height 10
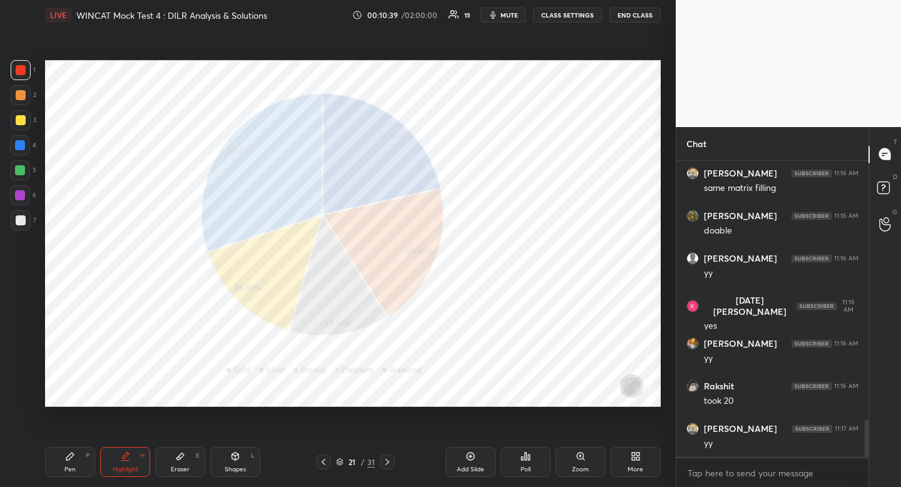
click at [389, 461] on icon at bounding box center [387, 462] width 10 height 10
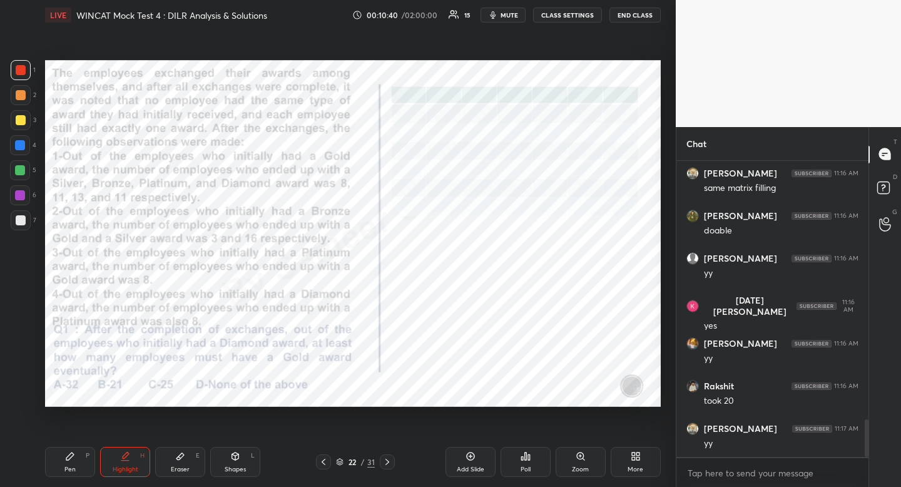
click at [387, 462] on icon at bounding box center [387, 462] width 10 height 10
click at [326, 461] on icon at bounding box center [324, 462] width 10 height 10
click at [324, 457] on div at bounding box center [323, 461] width 15 height 15
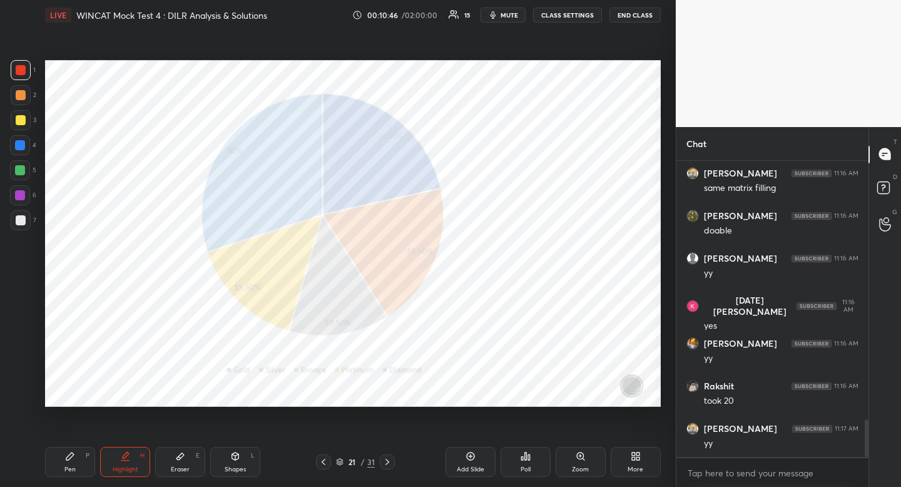
click at [319, 469] on div at bounding box center [323, 461] width 15 height 15
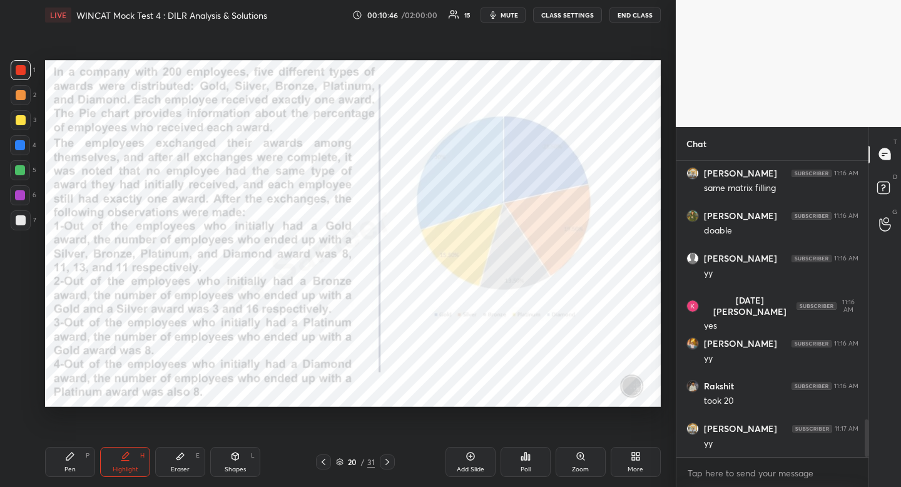
click at [88, 466] on div "Pen P" at bounding box center [70, 462] width 50 height 30
drag, startPoint x: 88, startPoint y: 466, endPoint x: 163, endPoint y: 416, distance: 89.9
click at [94, 459] on div "Pen P" at bounding box center [70, 462] width 50 height 30
click at [391, 457] on icon at bounding box center [387, 462] width 10 height 10
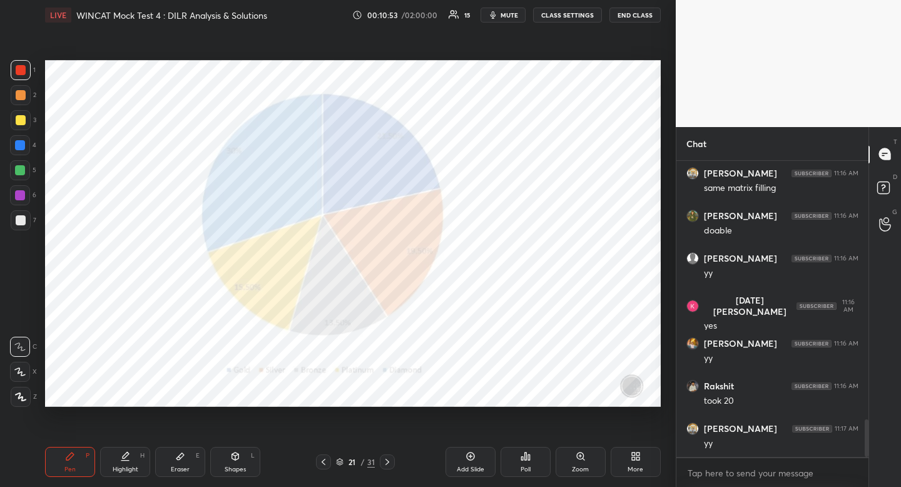
click at [390, 458] on icon at bounding box center [387, 462] width 10 height 10
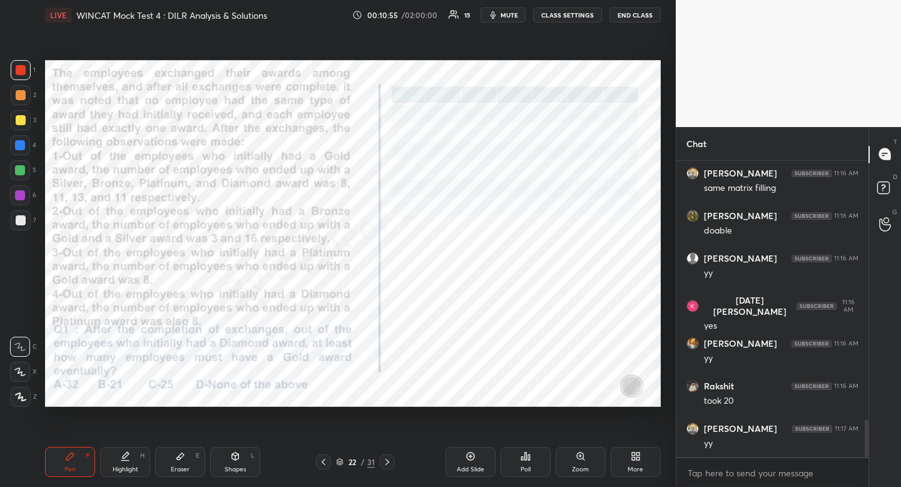
click at [325, 466] on icon at bounding box center [324, 462] width 10 height 10
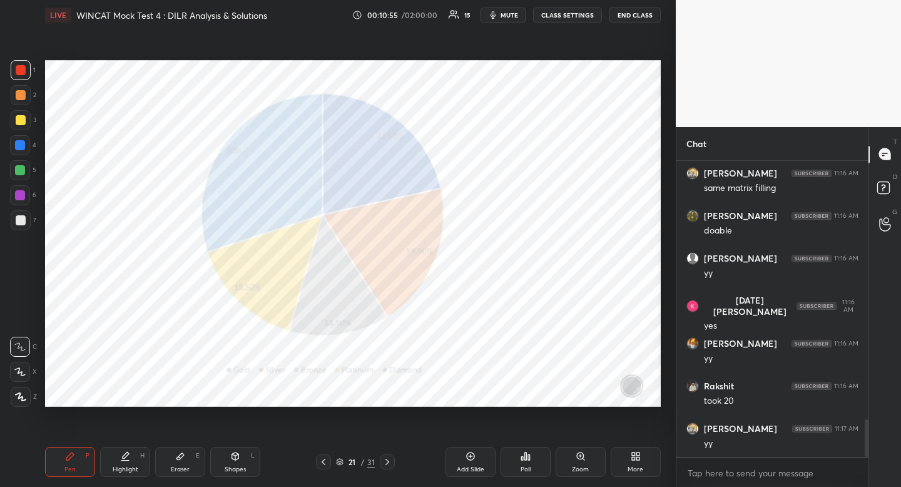
click at [320, 466] on icon at bounding box center [324, 462] width 10 height 10
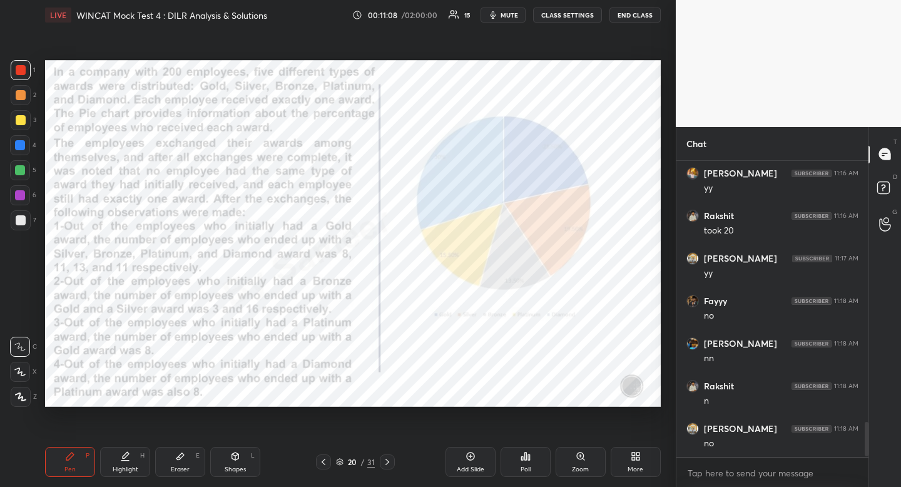
scroll to position [2239, 0]
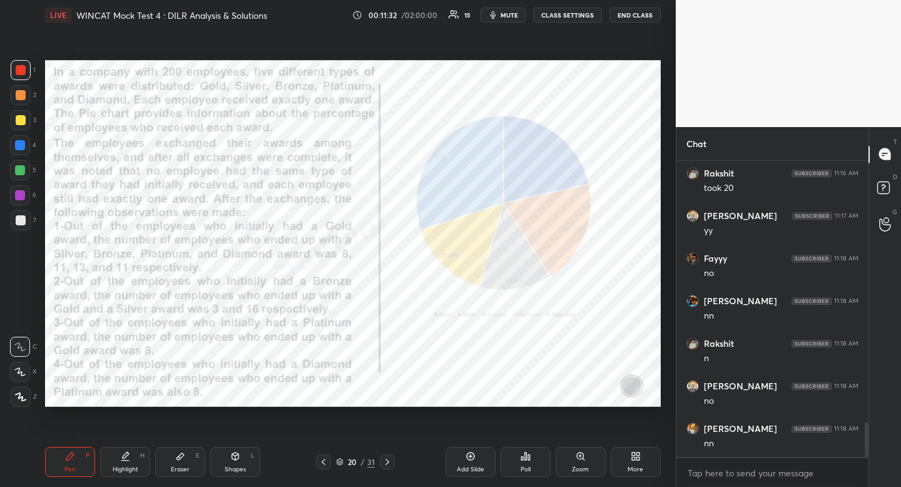
click at [18, 151] on div at bounding box center [20, 145] width 20 height 20
click at [126, 460] on div "Highlight H" at bounding box center [125, 462] width 50 height 30
drag, startPoint x: 128, startPoint y: 462, endPoint x: 140, endPoint y: 435, distance: 29.2
click at [131, 453] on div "Highlight H" at bounding box center [125, 462] width 50 height 30
click at [390, 463] on icon at bounding box center [387, 462] width 10 height 10
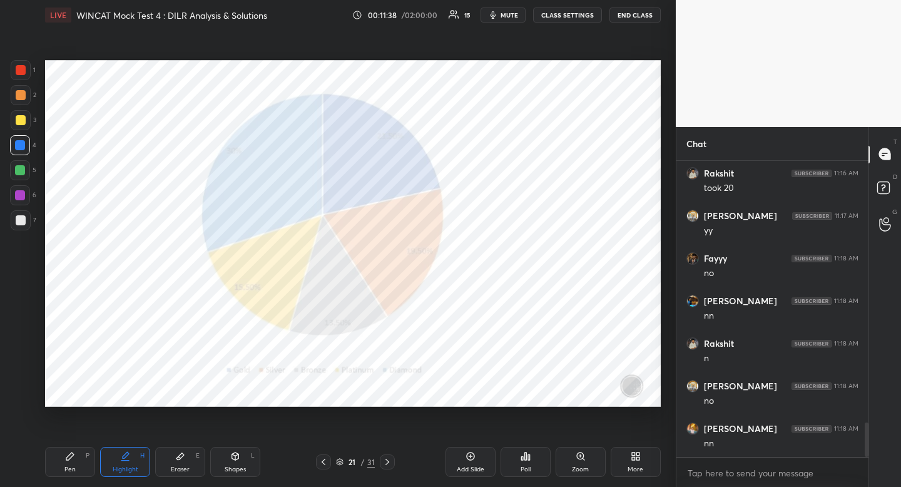
click at [389, 464] on icon at bounding box center [387, 462] width 10 height 10
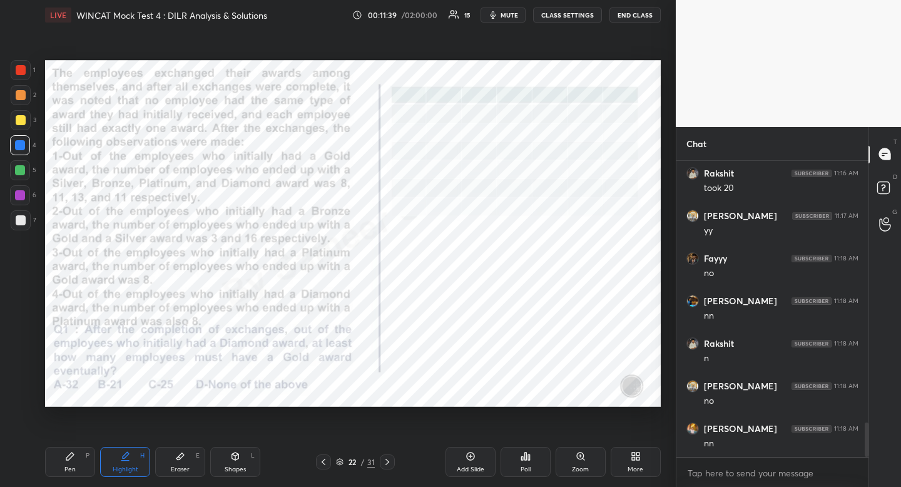
click at [390, 465] on icon at bounding box center [387, 462] width 10 height 10
click at [387, 462] on icon at bounding box center [387, 462] width 10 height 10
click at [387, 464] on icon at bounding box center [387, 462] width 10 height 10
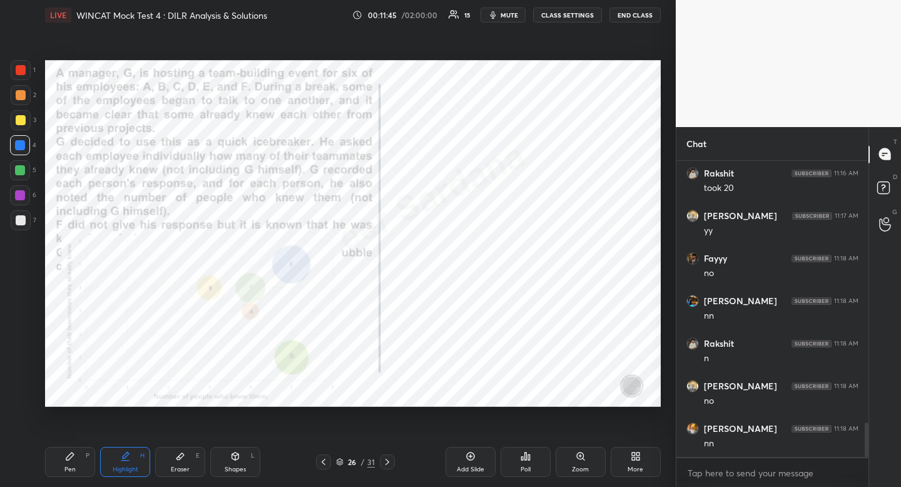
click at [66, 467] on div "Pen" at bounding box center [69, 469] width 11 height 6
drag, startPoint x: 66, startPoint y: 467, endPoint x: 55, endPoint y: 421, distance: 47.7
click at [66, 461] on div "Pen P" at bounding box center [70, 462] width 50 height 30
click at [19, 74] on div at bounding box center [21, 70] width 20 height 20
click at [18, 75] on div at bounding box center [21, 70] width 10 height 10
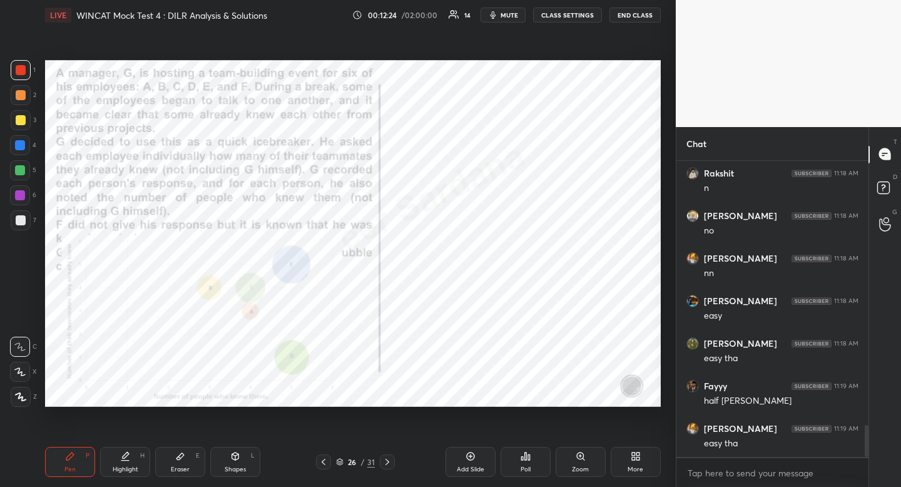
scroll to position [2451, 0]
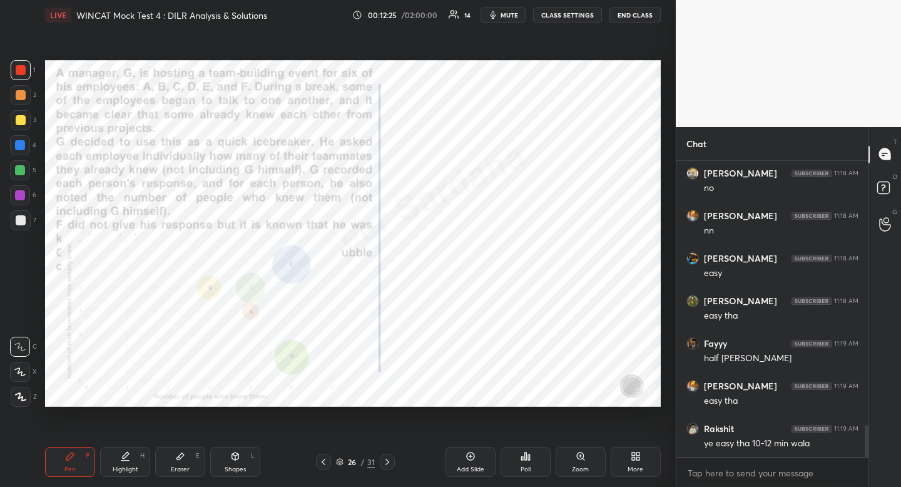
click at [390, 459] on icon at bounding box center [387, 462] width 10 height 10
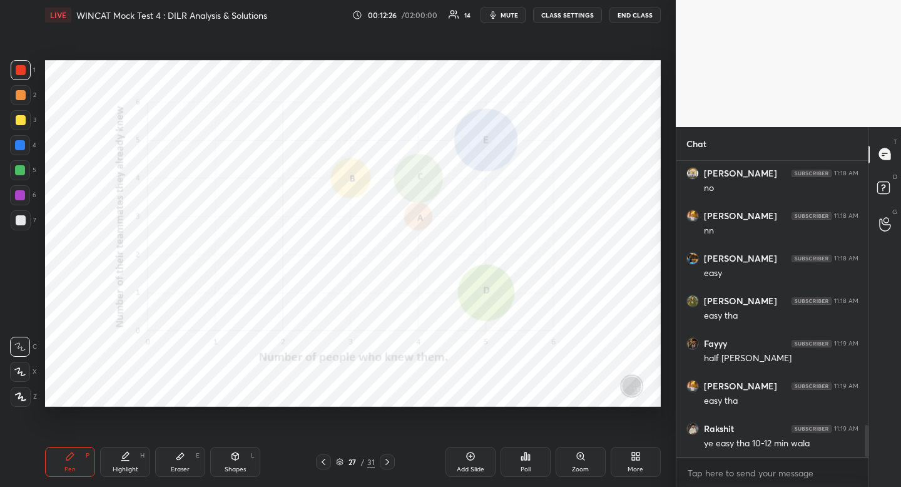
click at [325, 464] on icon at bounding box center [324, 462] width 10 height 10
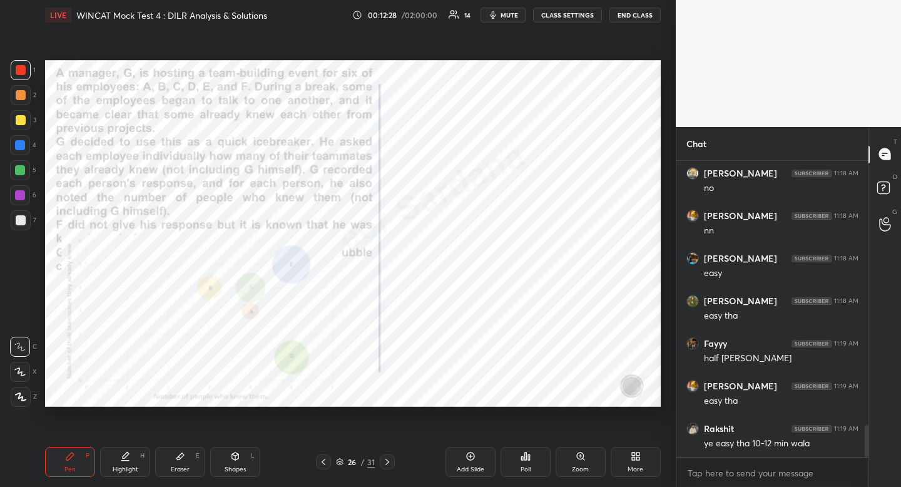
click at [114, 476] on div "Highlight H" at bounding box center [125, 462] width 50 height 30
click at [118, 474] on div "Highlight H" at bounding box center [125, 462] width 50 height 30
click at [64, 467] on div "Pen" at bounding box center [69, 469] width 11 height 6
drag, startPoint x: 64, startPoint y: 462, endPoint x: 79, endPoint y: 449, distance: 19.6
click at [66, 460] on div "Pen P" at bounding box center [70, 462] width 50 height 30
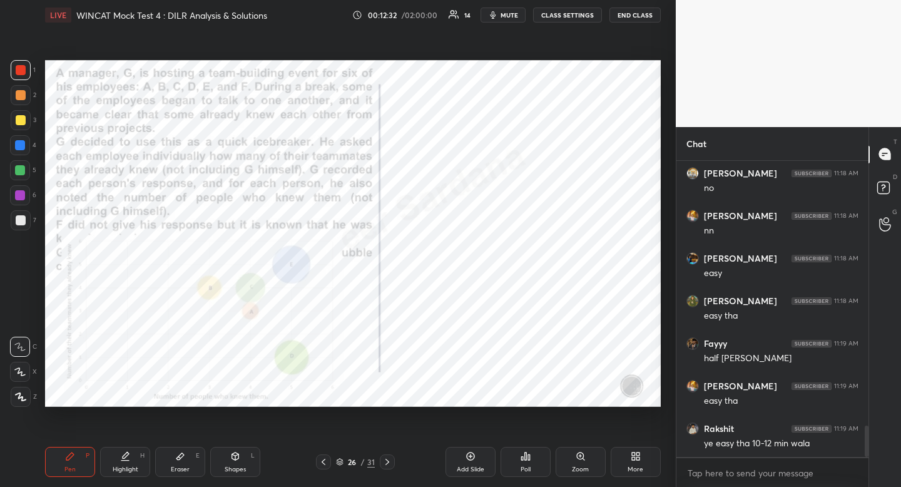
scroll to position [2494, 0]
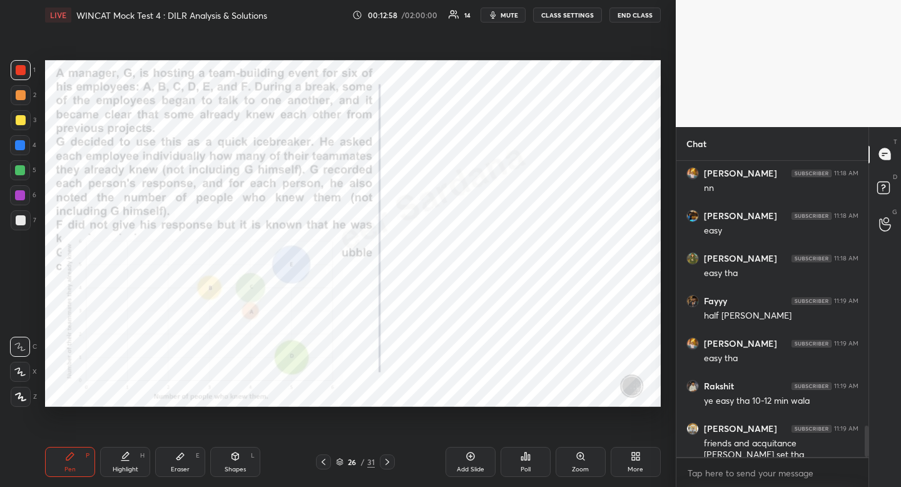
click at [242, 466] on div "Shapes" at bounding box center [235, 469] width 21 height 6
click at [26, 394] on div at bounding box center [21, 397] width 20 height 20
click at [61, 466] on div "Pen P" at bounding box center [70, 462] width 50 height 30
drag, startPoint x: 64, startPoint y: 463, endPoint x: 176, endPoint y: 418, distance: 120.7
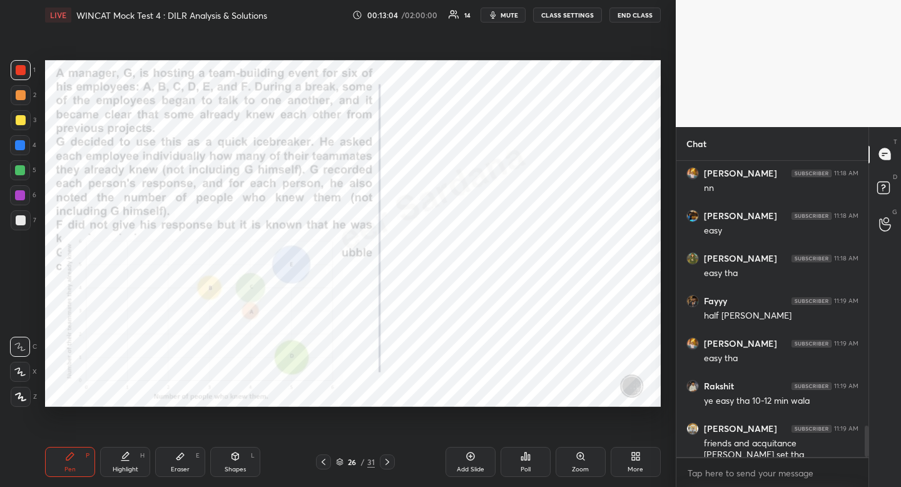
click at [68, 460] on div "Pen P" at bounding box center [70, 462] width 50 height 30
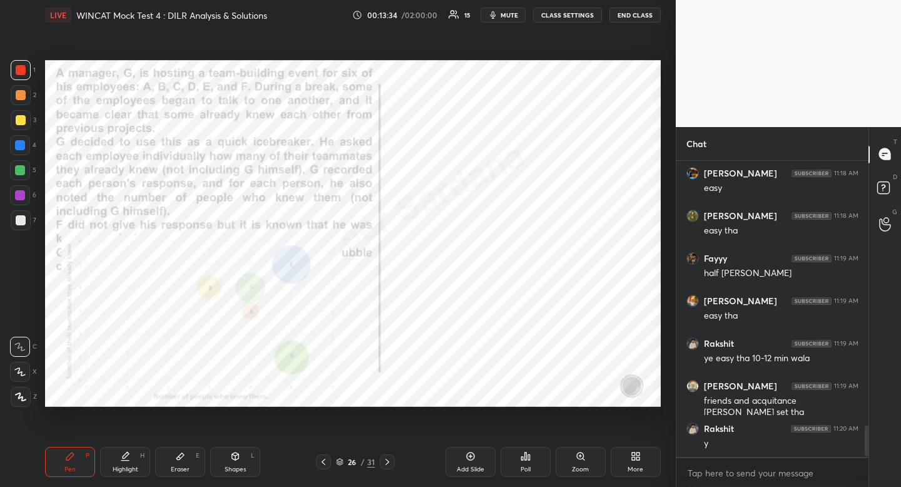
scroll to position [2579, 0]
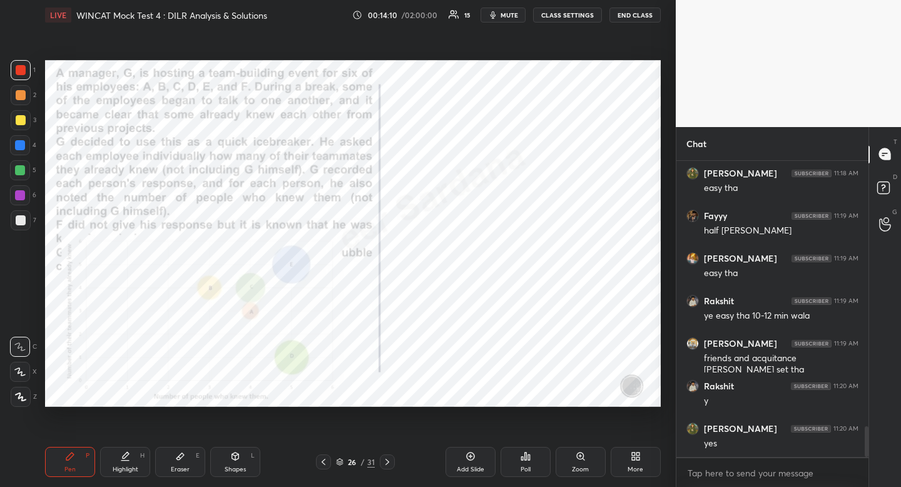
click at [26, 143] on div at bounding box center [20, 145] width 20 height 20
click at [26, 142] on div at bounding box center [20, 145] width 20 height 20
click at [25, 192] on div at bounding box center [20, 195] width 20 height 20
click at [182, 460] on icon at bounding box center [180, 456] width 10 height 10
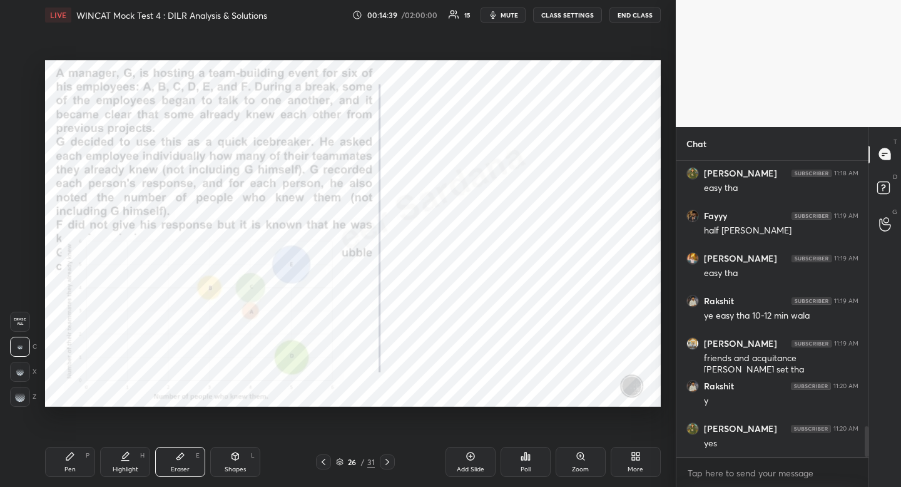
click at [123, 259] on div "1 2 3 4 5 6 7 R O A L C X Z Erase all C X Z LIVE WINCAT Mock Test 4 : DILR Anal…" at bounding box center [333, 243] width 666 height 487
click at [76, 463] on div "Pen P" at bounding box center [70, 462] width 50 height 30
click at [18, 70] on div at bounding box center [21, 70] width 10 height 10
click at [18, 71] on div at bounding box center [21, 70] width 10 height 10
click at [21, 146] on div at bounding box center [20, 145] width 10 height 10
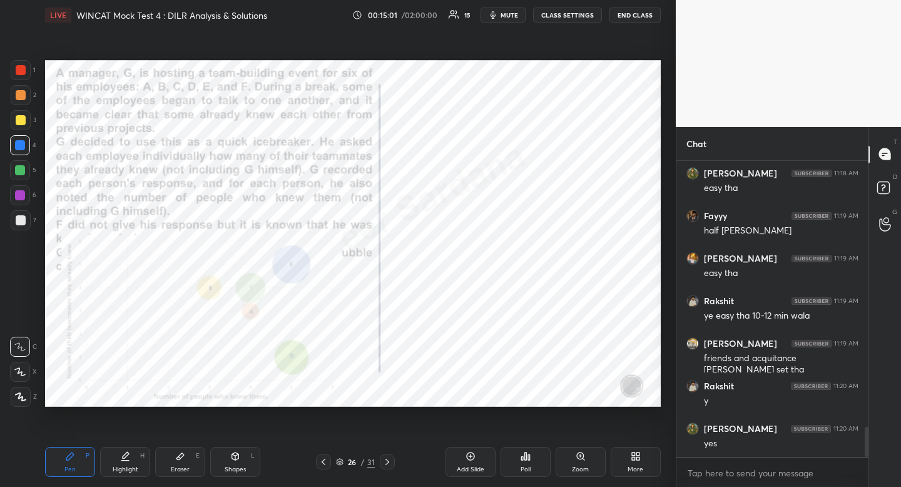
scroll to position [2622, 0]
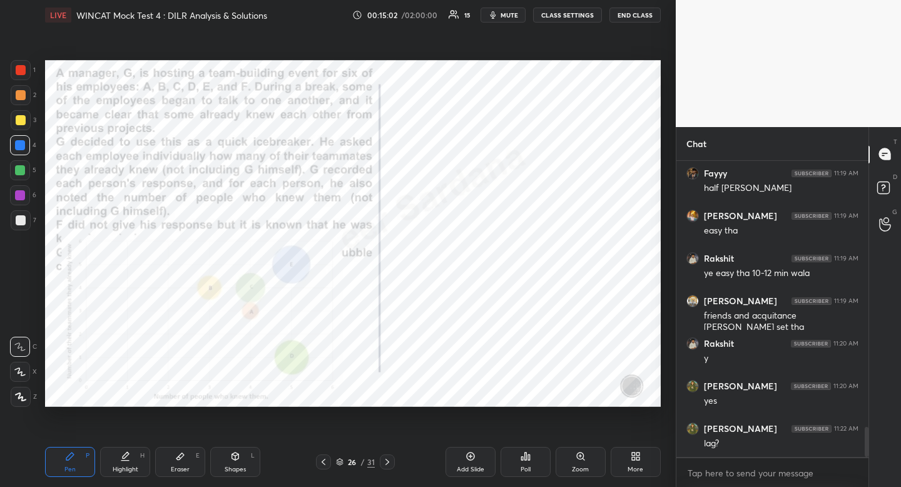
click at [20, 146] on div at bounding box center [20, 145] width 10 height 10
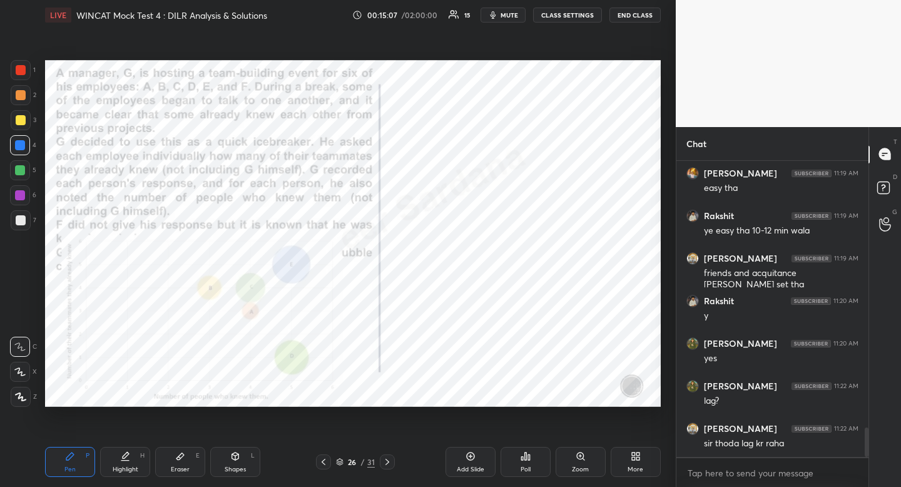
scroll to position [2707, 0]
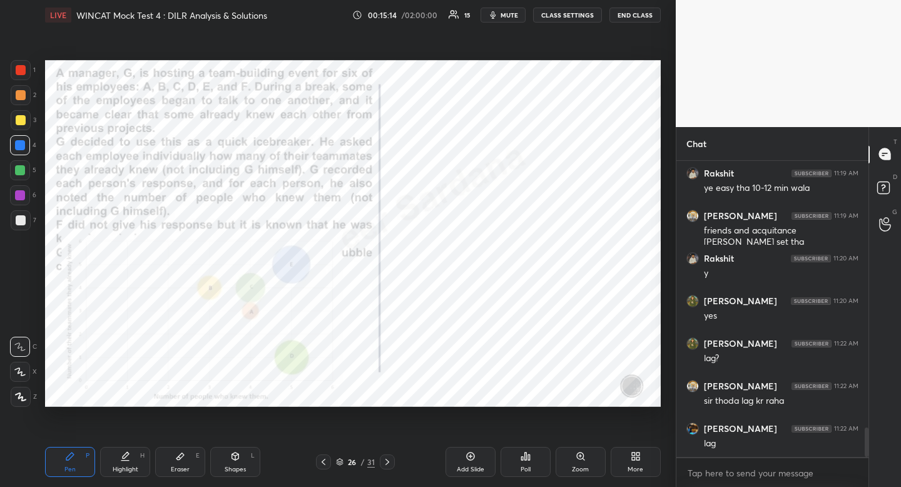
click at [23, 72] on div at bounding box center [21, 70] width 10 height 10
click at [24, 70] on div at bounding box center [21, 70] width 10 height 10
click at [20, 71] on div at bounding box center [21, 70] width 10 height 10
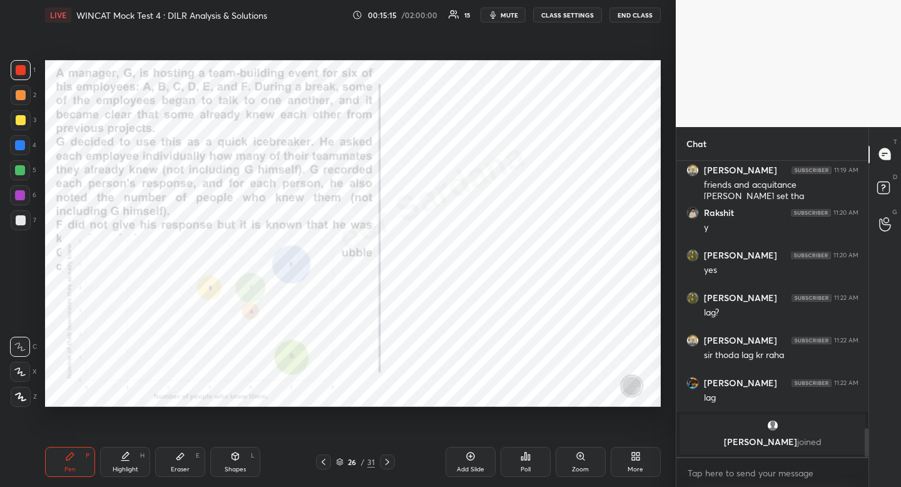
drag, startPoint x: 20, startPoint y: 71, endPoint x: 11, endPoint y: 81, distance: 14.2
click at [20, 71] on div at bounding box center [21, 70] width 10 height 10
click at [21, 149] on div at bounding box center [20, 145] width 10 height 10
drag, startPoint x: 21, startPoint y: 149, endPoint x: 16, endPoint y: 153, distance: 6.7
click at [21, 149] on div at bounding box center [20, 145] width 10 height 10
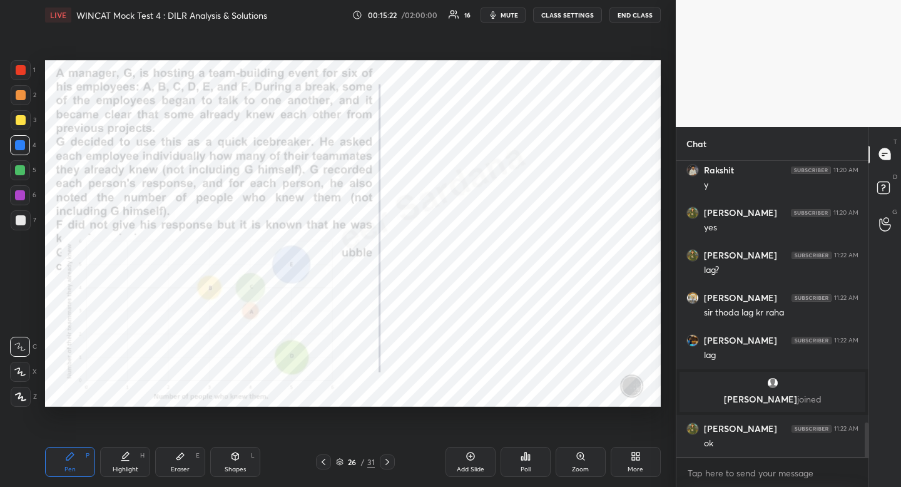
scroll to position [2279, 0]
click at [19, 76] on div at bounding box center [21, 70] width 20 height 20
click at [21, 152] on div at bounding box center [20, 145] width 20 height 20
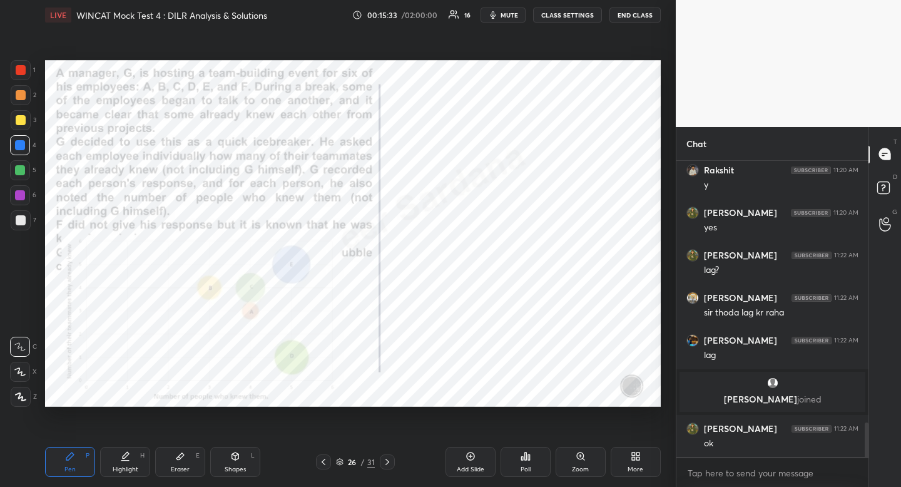
click at [26, 72] on div at bounding box center [21, 70] width 20 height 20
drag, startPoint x: 26, startPoint y: 72, endPoint x: 18, endPoint y: 68, distance: 9.5
click at [26, 72] on div at bounding box center [21, 70] width 20 height 20
click at [19, 70] on div at bounding box center [21, 70] width 10 height 10
click at [130, 466] on div "Highlight" at bounding box center [126, 469] width 26 height 6
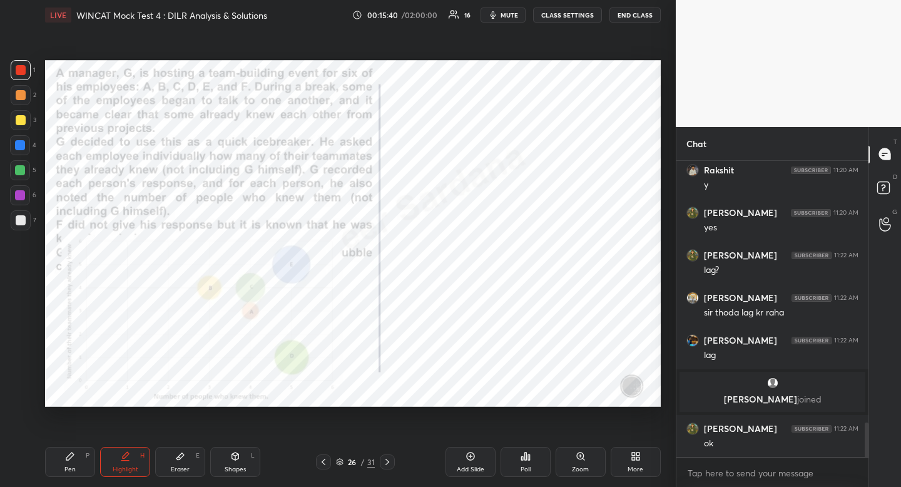
drag, startPoint x: 130, startPoint y: 465, endPoint x: 164, endPoint y: 429, distance: 49.6
click at [130, 466] on div "Highlight" at bounding box center [126, 469] width 26 height 6
click at [141, 459] on div "H" at bounding box center [142, 455] width 4 height 6
drag, startPoint x: 141, startPoint y: 459, endPoint x: 166, endPoint y: 466, distance: 26.1
click at [141, 459] on div "H" at bounding box center [142, 455] width 4 height 6
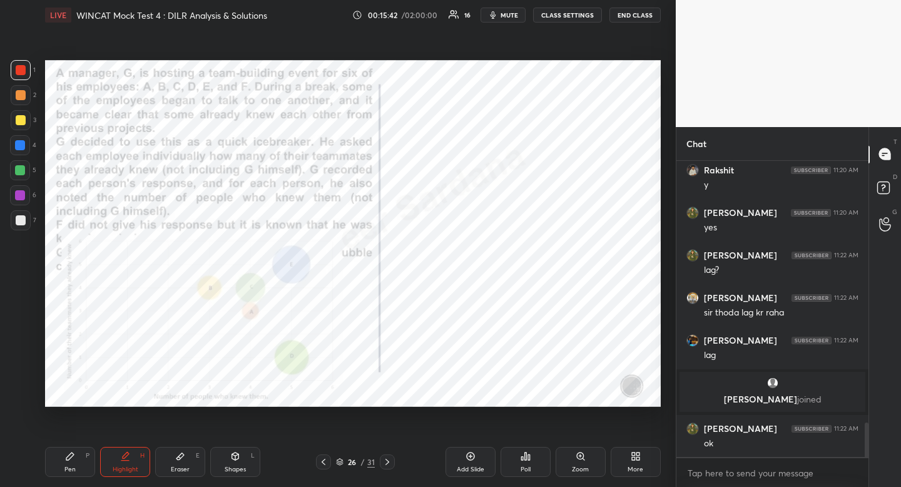
click at [175, 466] on div "Eraser" at bounding box center [180, 469] width 19 height 6
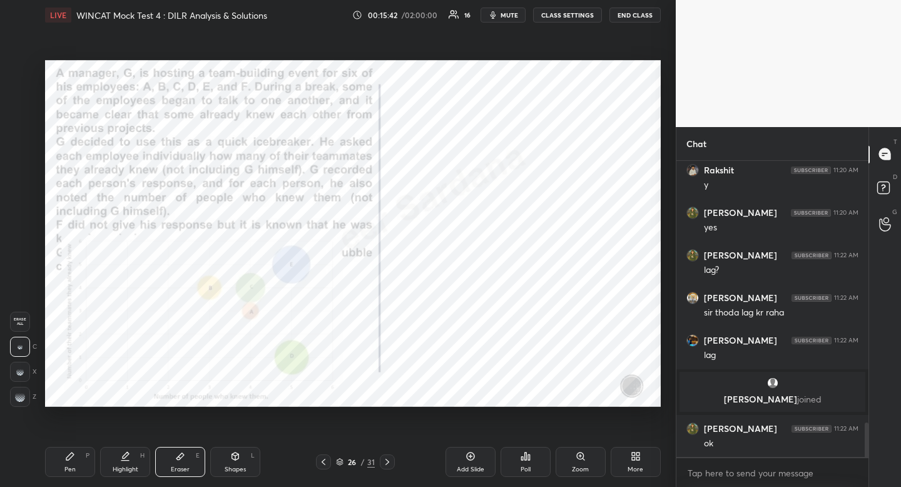
drag, startPoint x: 175, startPoint y: 465, endPoint x: 265, endPoint y: 419, distance: 101.3
click at [180, 464] on div "Eraser E" at bounding box center [180, 462] width 50 height 30
click at [83, 462] on div "Pen P" at bounding box center [70, 462] width 50 height 30
click at [78, 459] on div "Pen P" at bounding box center [70, 462] width 50 height 30
click at [21, 145] on div at bounding box center [20, 145] width 10 height 10
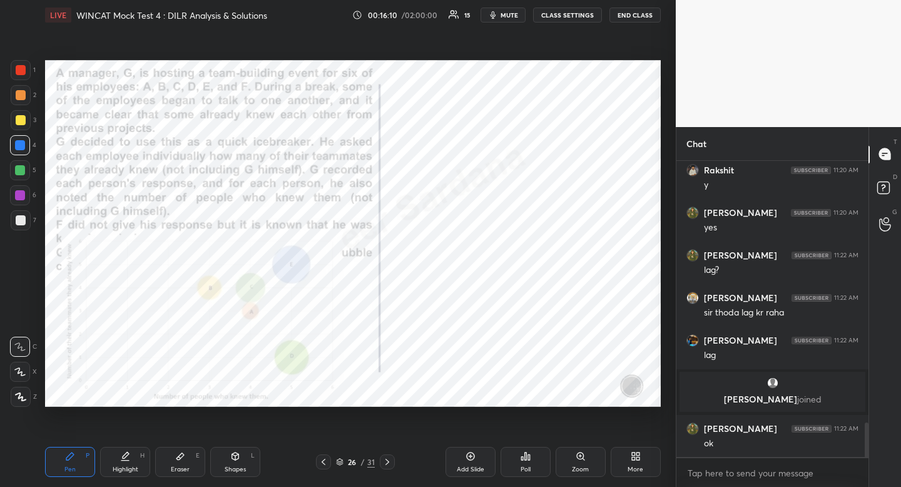
drag, startPoint x: 129, startPoint y: 464, endPoint x: 130, endPoint y: 454, distance: 10.0
click at [130, 465] on div "Highlight H" at bounding box center [125, 462] width 50 height 30
click at [23, 71] on div at bounding box center [21, 70] width 10 height 10
click at [188, 466] on div "Eraser" at bounding box center [180, 469] width 19 height 6
click at [21, 318] on span "Erase all" at bounding box center [20, 321] width 19 height 9
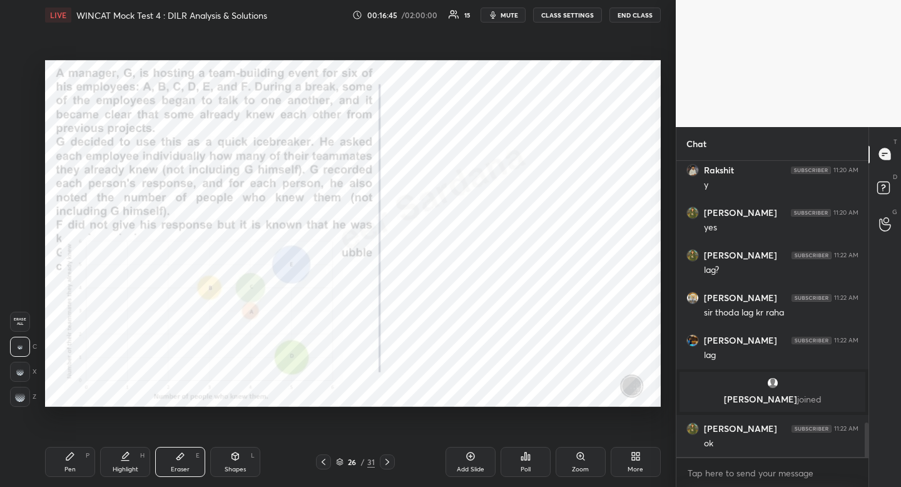
click at [340, 459] on icon at bounding box center [340, 462] width 8 height 8
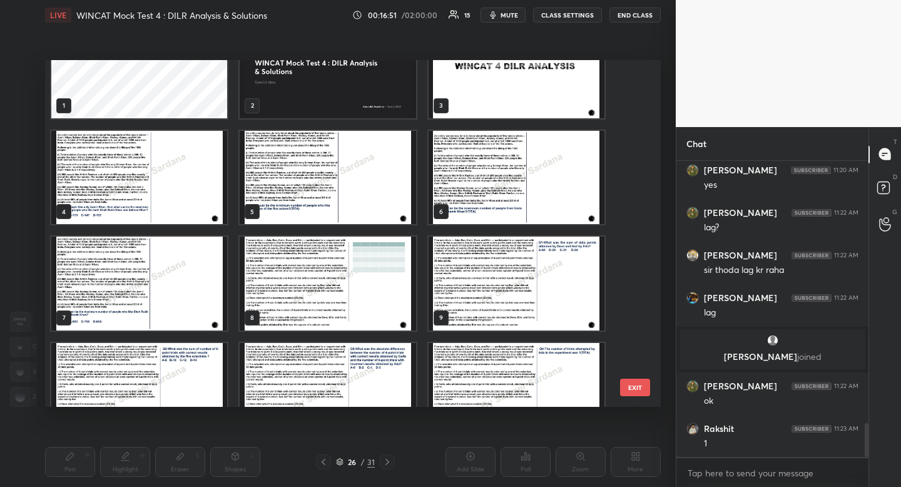
scroll to position [0, 0]
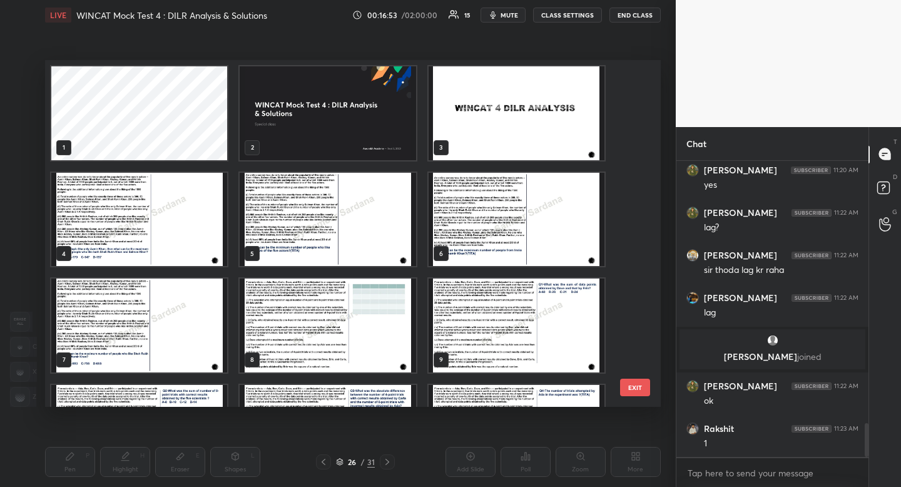
click at [178, 217] on img "grid" at bounding box center [139, 220] width 176 height 94
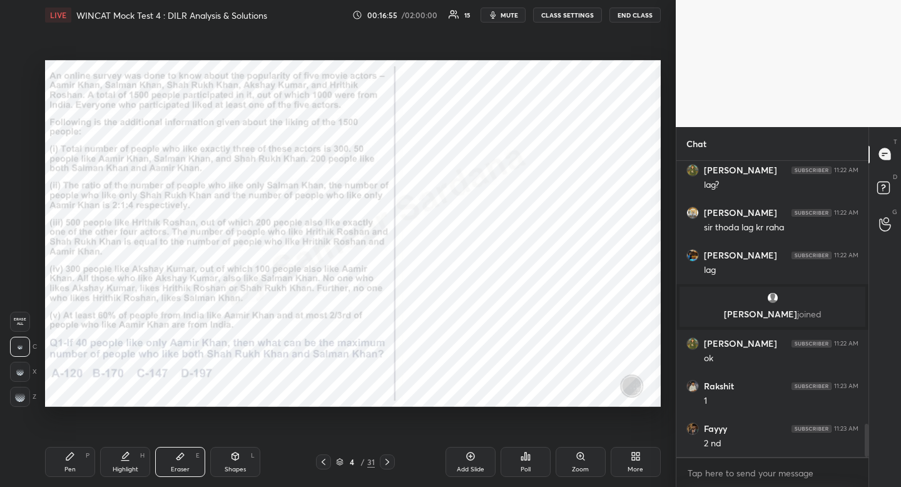
scroll to position [2406, 0]
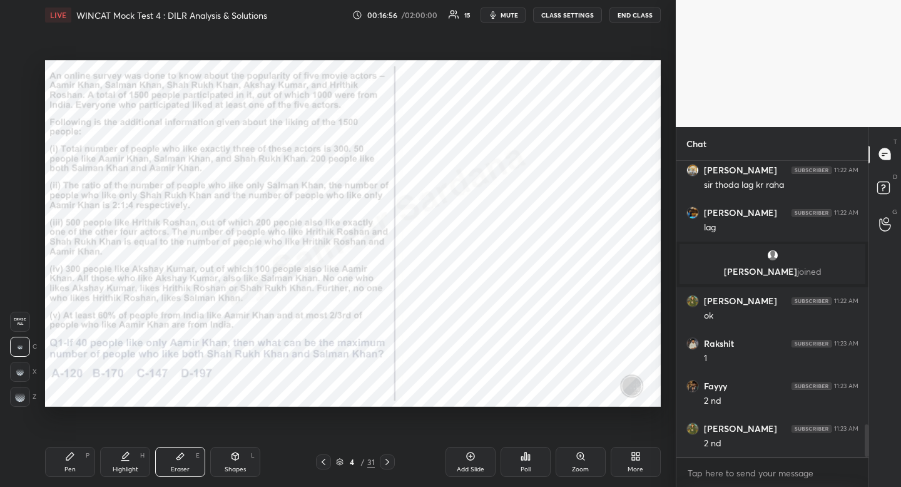
click at [389, 457] on icon at bounding box center [387, 462] width 10 height 10
click at [389, 462] on icon at bounding box center [387, 462] width 10 height 10
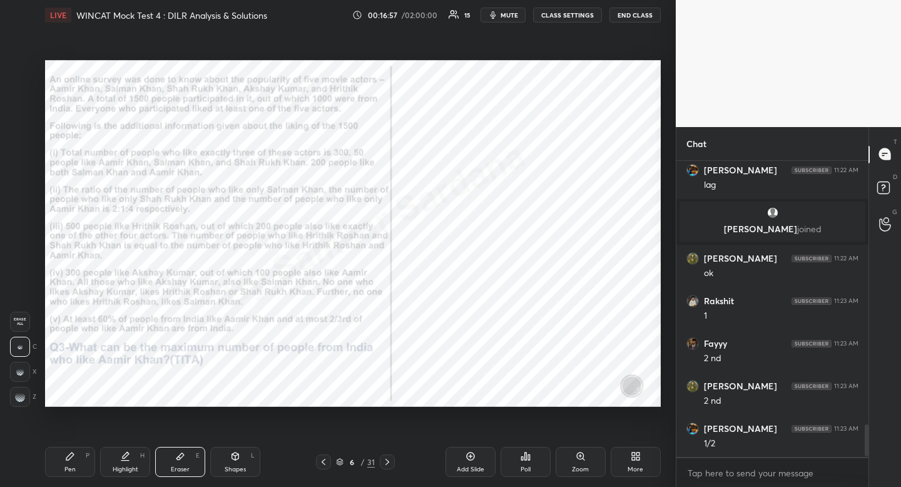
click at [389, 462] on icon at bounding box center [387, 462] width 10 height 10
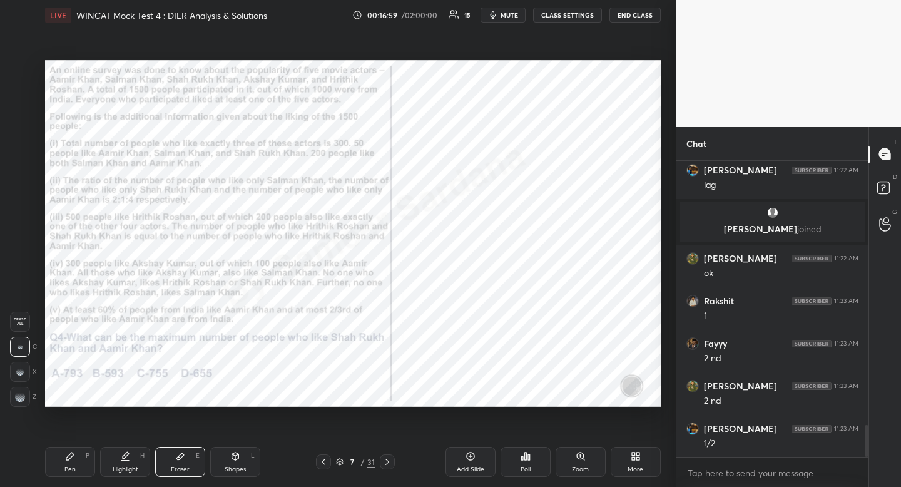
click at [325, 459] on icon at bounding box center [324, 462] width 10 height 10
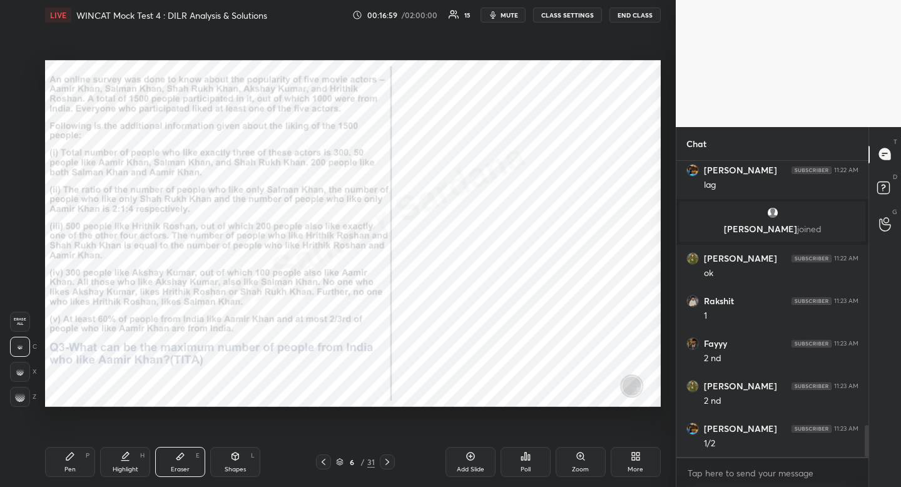
click at [326, 464] on icon at bounding box center [324, 462] width 10 height 10
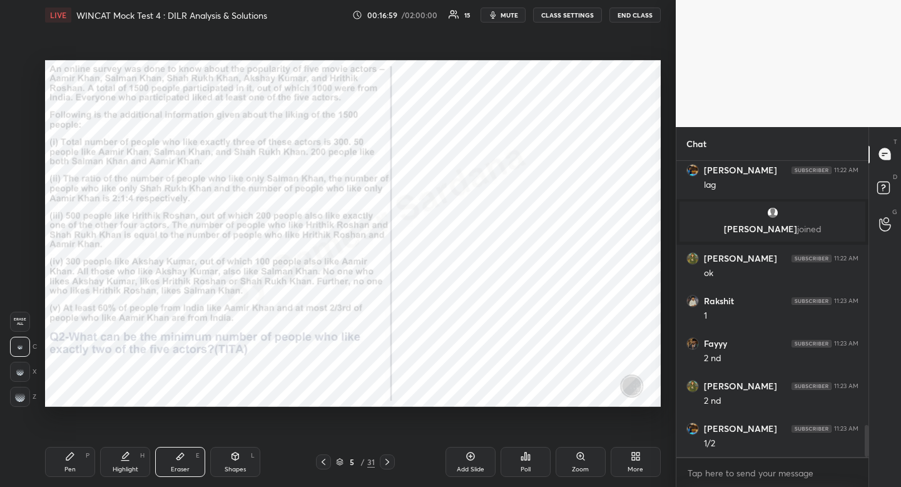
click at [326, 467] on div at bounding box center [323, 461] width 15 height 15
click at [327, 470] on div "Pen P Highlight H Eraser E Shapes L 4 / 31 Add Slide Poll Zoom More" at bounding box center [353, 462] width 616 height 50
click at [324, 459] on icon at bounding box center [324, 462] width 4 height 6
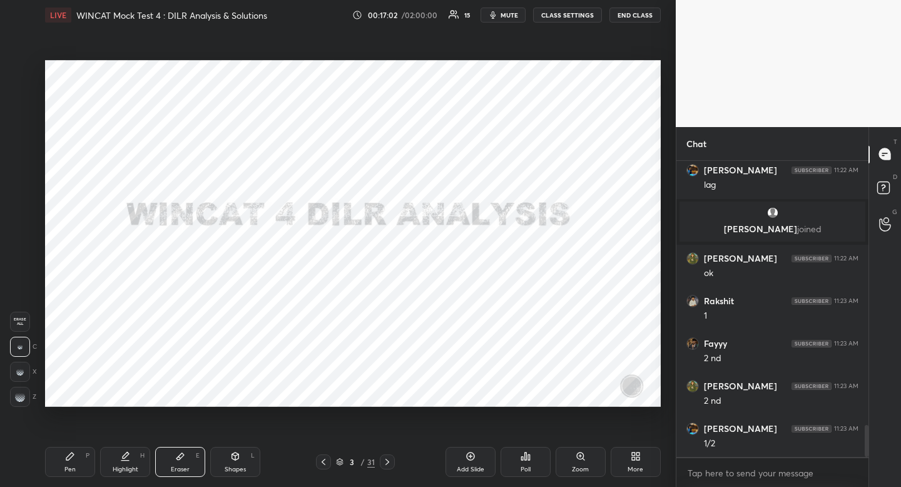
click at [385, 456] on div at bounding box center [387, 461] width 15 height 15
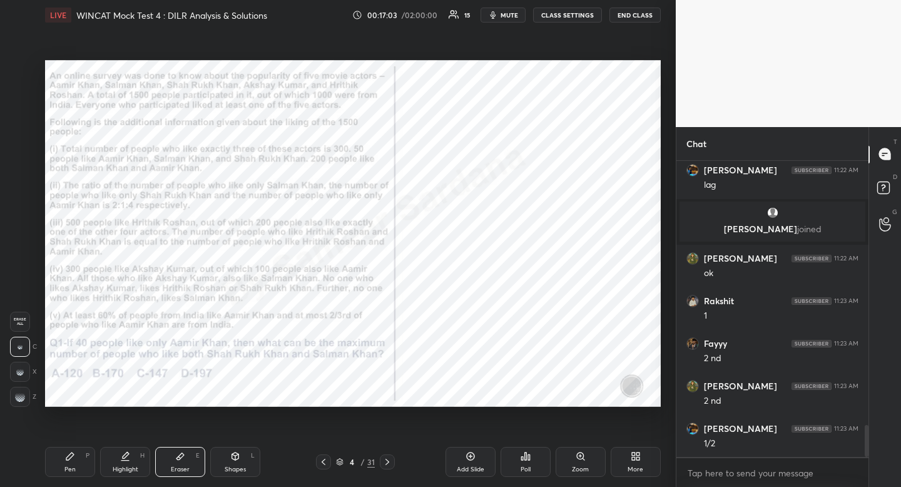
click at [74, 467] on div "Pen" at bounding box center [69, 469] width 11 height 6
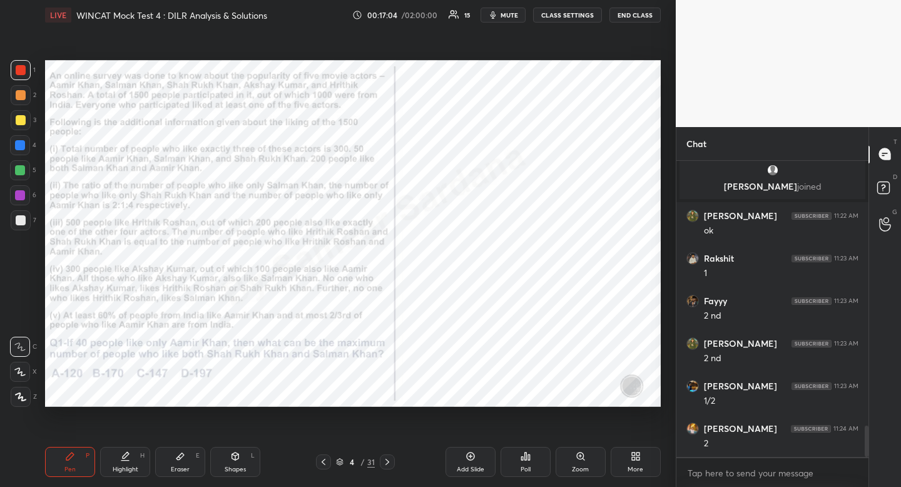
click at [23, 71] on div at bounding box center [21, 70] width 10 height 10
drag, startPoint x: 23, startPoint y: 71, endPoint x: 12, endPoint y: 80, distance: 13.8
click at [21, 67] on div at bounding box center [21, 70] width 10 height 10
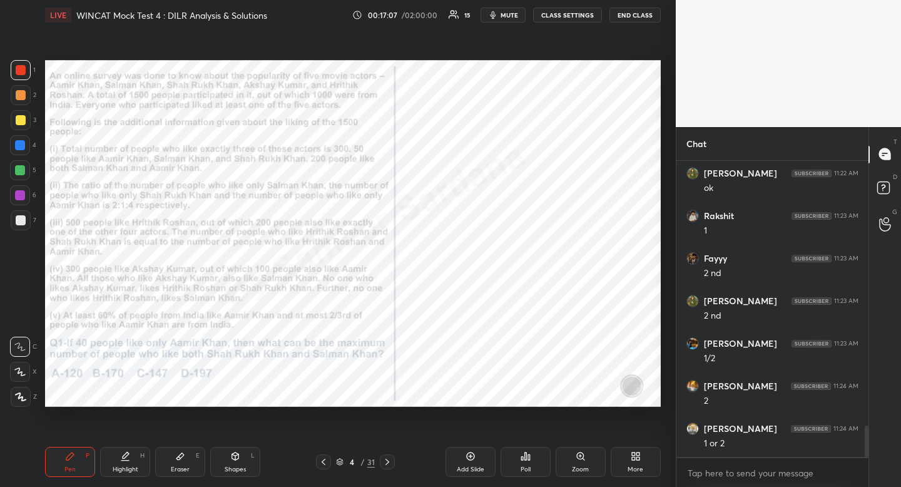
click at [19, 152] on div at bounding box center [20, 145] width 20 height 20
click at [23, 152] on div at bounding box center [20, 145] width 20 height 20
click at [22, 370] on icon at bounding box center [19, 371] width 11 height 9
click at [237, 460] on icon at bounding box center [235, 456] width 10 height 10
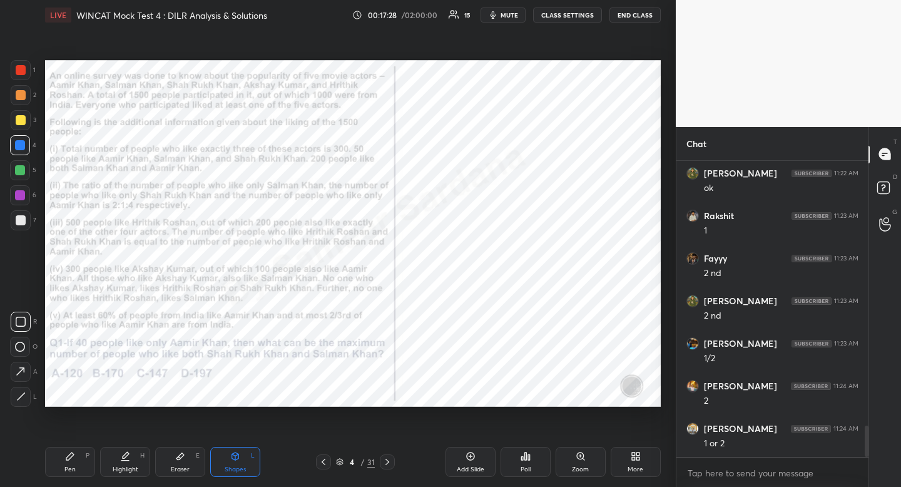
click at [24, 315] on div at bounding box center [21, 322] width 20 height 20
drag, startPoint x: 24, startPoint y: 315, endPoint x: 37, endPoint y: 314, distance: 13.3
click at [24, 315] on div at bounding box center [21, 322] width 20 height 20
drag, startPoint x: 71, startPoint y: 463, endPoint x: 68, endPoint y: 454, distance: 9.9
click at [71, 463] on div "Pen P" at bounding box center [70, 462] width 50 height 30
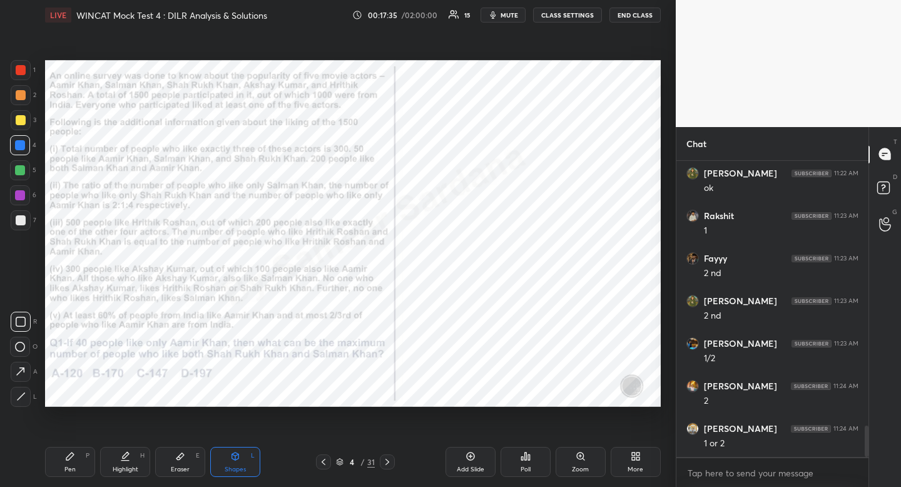
click at [69, 457] on div "Pen P" at bounding box center [70, 462] width 50 height 30
click at [138, 464] on div "Highlight H" at bounding box center [125, 462] width 50 height 30
drag, startPoint x: 138, startPoint y: 464, endPoint x: 140, endPoint y: 458, distance: 6.7
click at [138, 464] on div "Highlight H" at bounding box center [125, 462] width 50 height 30
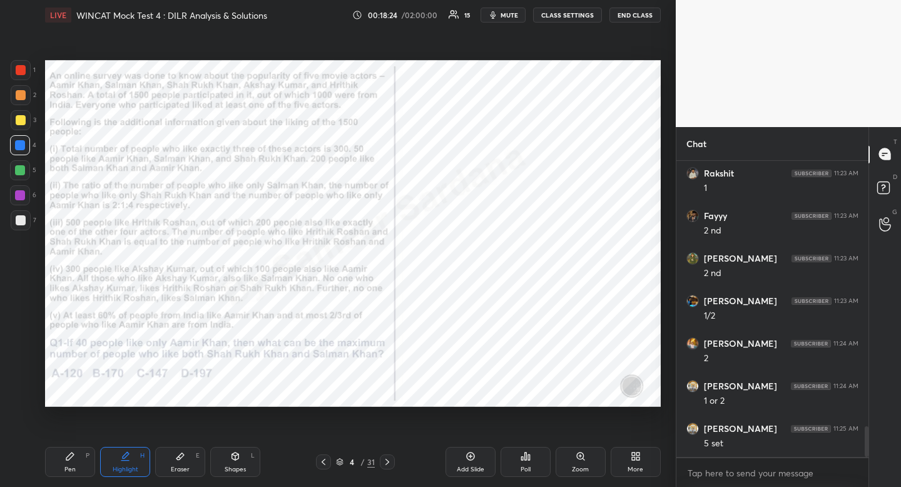
click at [437, 57] on div "Setting up your live class Poll for secs No correct answer Start poll" at bounding box center [353, 233] width 626 height 407
click at [227, 461] on div "Shapes L" at bounding box center [235, 462] width 50 height 30
drag, startPoint x: 73, startPoint y: 456, endPoint x: 100, endPoint y: 407, distance: 56.3
click at [73, 456] on icon at bounding box center [70, 456] width 10 height 10
drag, startPoint x: 243, startPoint y: 464, endPoint x: 221, endPoint y: 461, distance: 22.0
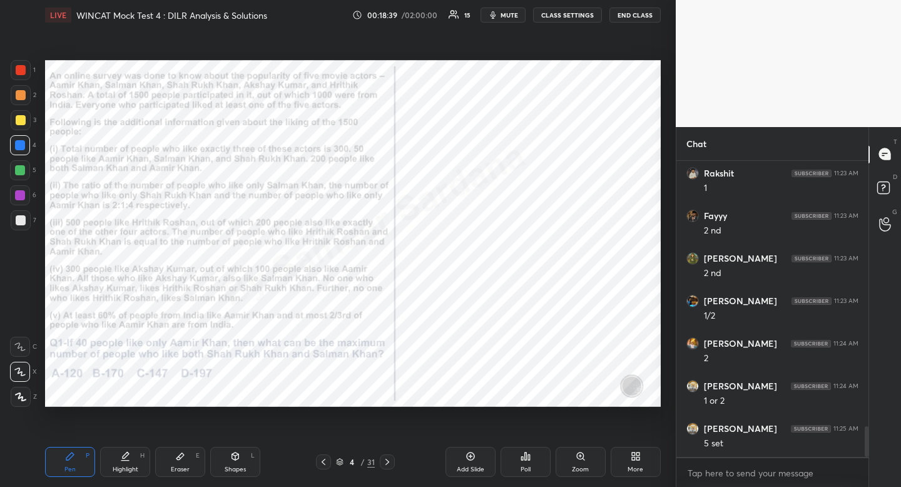
click at [243, 465] on div "Shapes L" at bounding box center [235, 462] width 50 height 30
click at [28, 347] on div at bounding box center [20, 347] width 20 height 20
drag, startPoint x: 73, startPoint y: 462, endPoint x: 48, endPoint y: 431, distance: 40.1
click at [69, 461] on div "Pen P" at bounding box center [70, 462] width 50 height 30
click at [19, 70] on div at bounding box center [21, 70] width 10 height 10
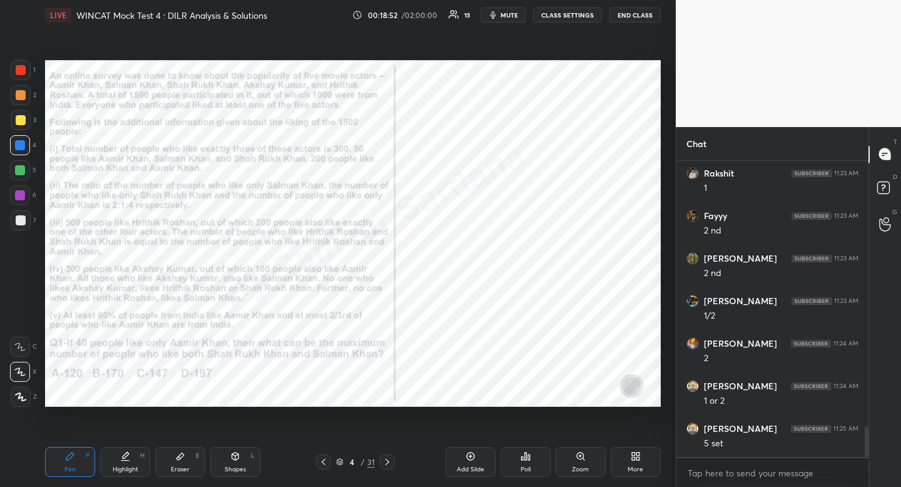
click at [19, 70] on div at bounding box center [21, 70] width 10 height 10
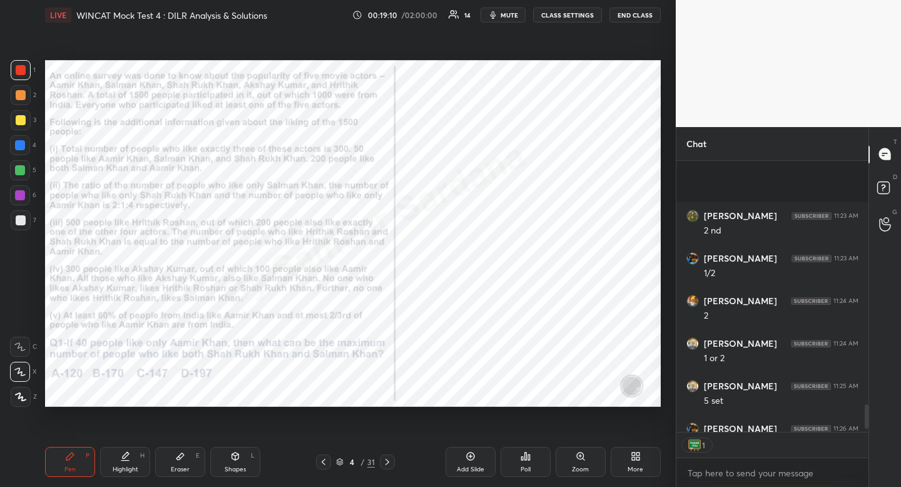
scroll to position [2709, 0]
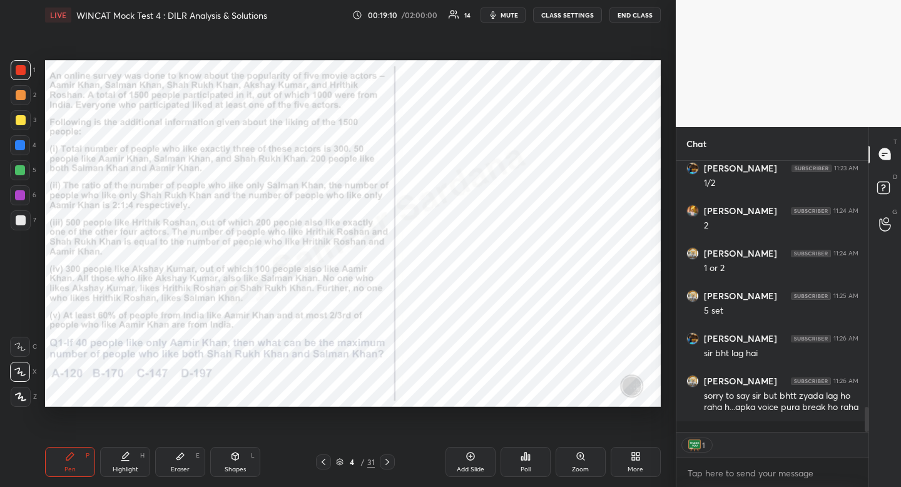
drag, startPoint x: 867, startPoint y: 411, endPoint x: 869, endPoint y: 427, distance: 15.7
click at [869, 427] on div "Chat [PERSON_NAME] 11:23 AM 2 nd [PERSON_NAME] 11:23 AM [DATE] [PERSON_NAME] 11…" at bounding box center [788, 307] width 225 height 360
type textarea "x"
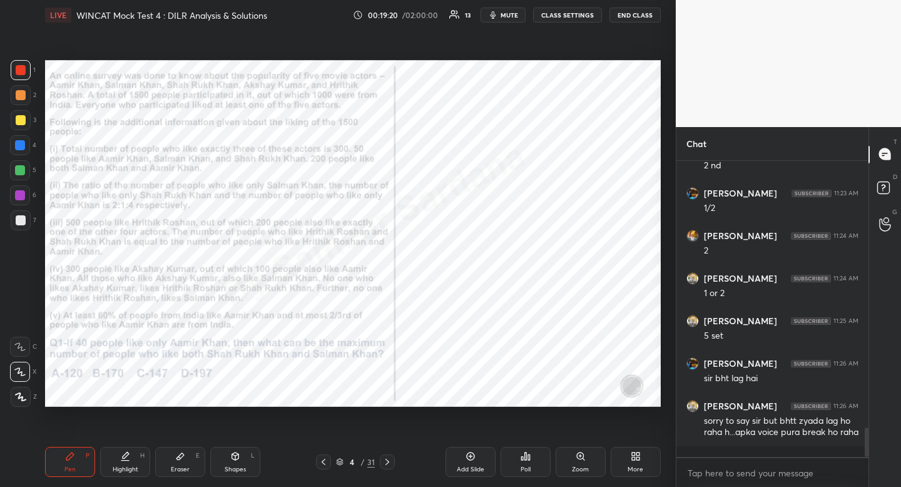
scroll to position [2727, 0]
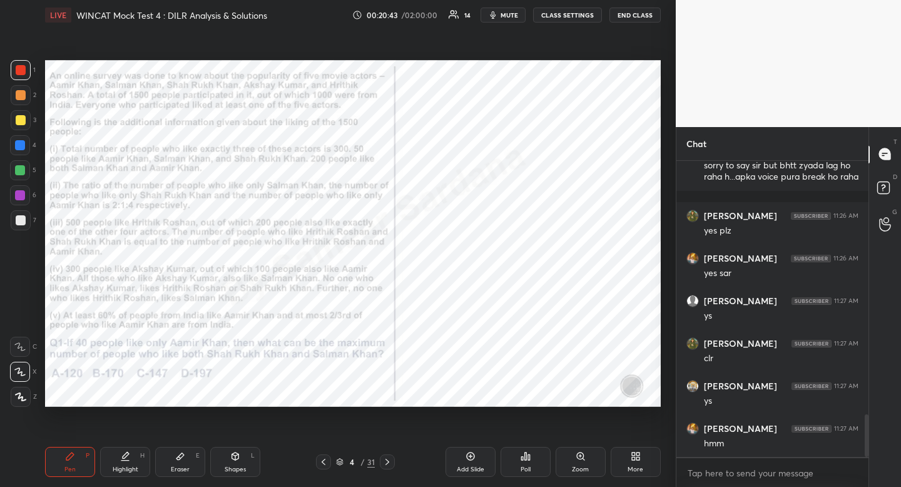
scroll to position [1801, 0]
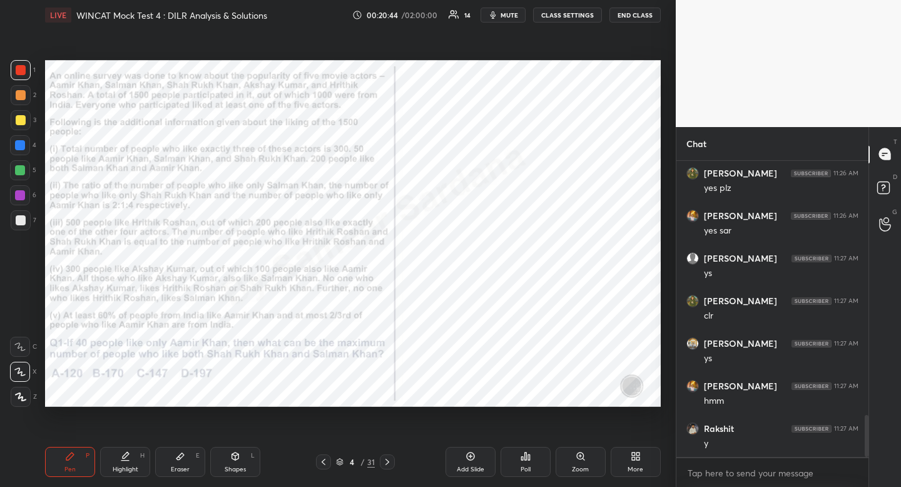
click at [503, 19] on span "mute" at bounding box center [510, 15] width 18 height 9
click at [502, 16] on span "unmute" at bounding box center [508, 15] width 27 height 9
click at [75, 467] on div "Pen" at bounding box center [69, 469] width 11 height 6
drag, startPoint x: 76, startPoint y: 457, endPoint x: 110, endPoint y: 411, distance: 57.3
click at [76, 457] on div "Pen P" at bounding box center [70, 462] width 50 height 30
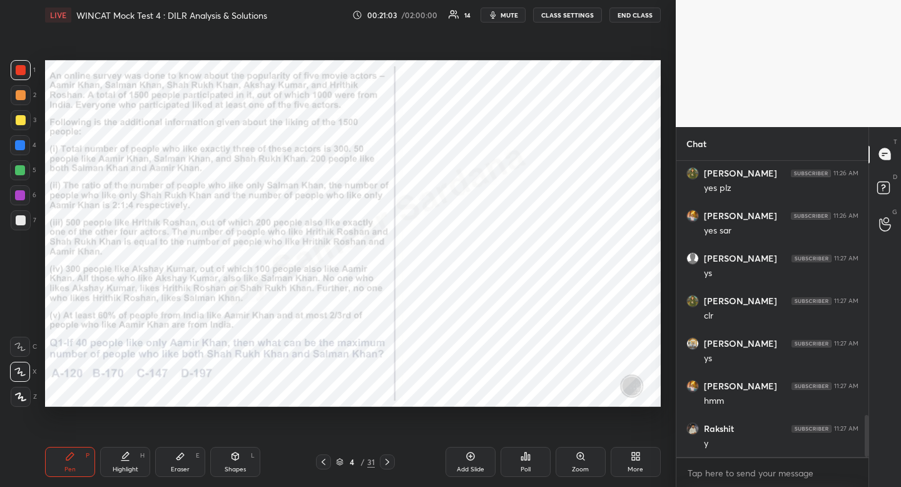
drag, startPoint x: 135, startPoint y: 461, endPoint x: 137, endPoint y: 453, distance: 8.3
click at [135, 461] on div "Highlight H" at bounding box center [125, 462] width 50 height 30
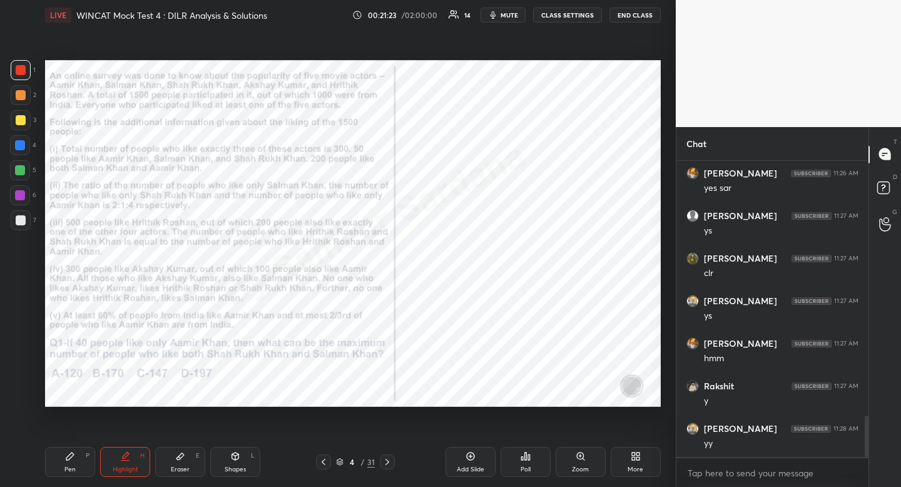
click at [76, 456] on div "Pen P" at bounding box center [70, 462] width 50 height 30
drag, startPoint x: 76, startPoint y: 456, endPoint x: 80, endPoint y: 442, distance: 14.3
click at [76, 456] on div "Pen P" at bounding box center [70, 462] width 50 height 30
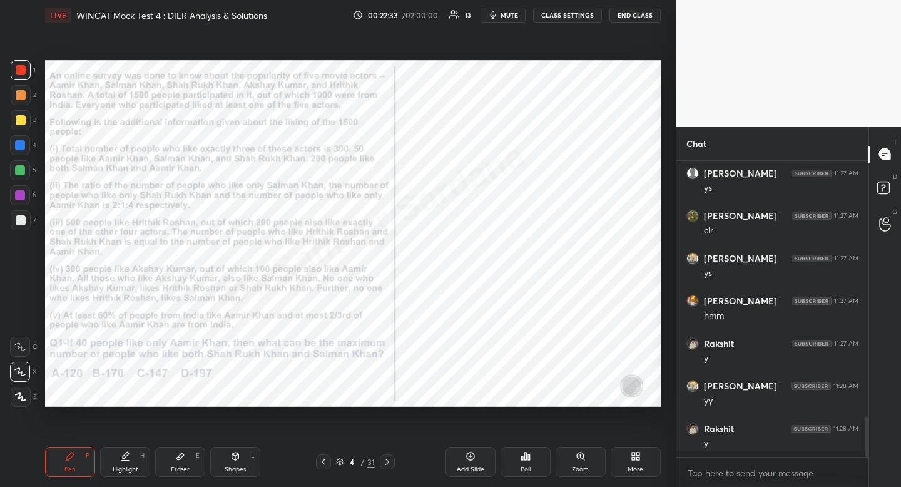
scroll to position [292, 188]
click at [238, 462] on div "Shapes L" at bounding box center [235, 462] width 50 height 30
click at [30, 326] on div at bounding box center [21, 322] width 20 height 20
drag, startPoint x: 30, startPoint y: 326, endPoint x: 42, endPoint y: 316, distance: 15.5
click at [30, 326] on div at bounding box center [21, 322] width 20 height 20
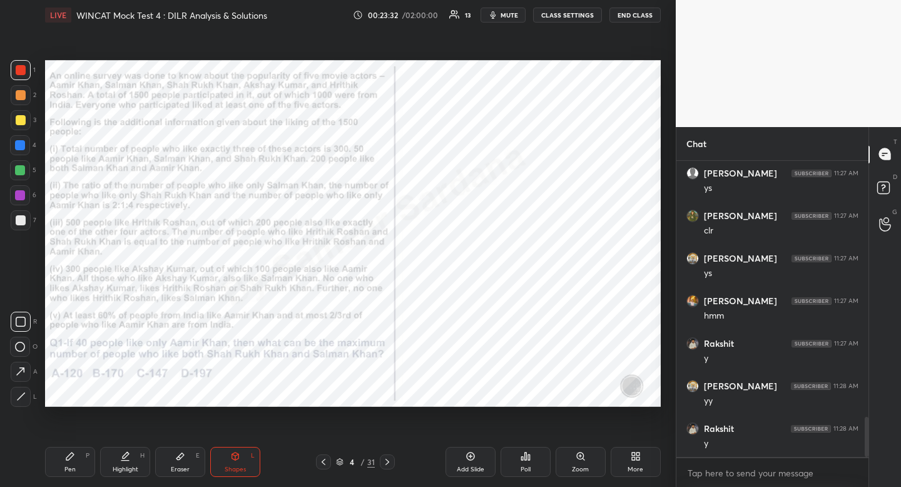
click at [235, 467] on div "Shapes" at bounding box center [235, 469] width 21 height 6
click at [19, 349] on icon at bounding box center [20, 347] width 10 height 10
click at [250, 463] on div "Shapes L" at bounding box center [235, 462] width 50 height 30
click at [21, 344] on icon at bounding box center [20, 347] width 10 height 10
click at [21, 345] on icon at bounding box center [20, 347] width 10 height 10
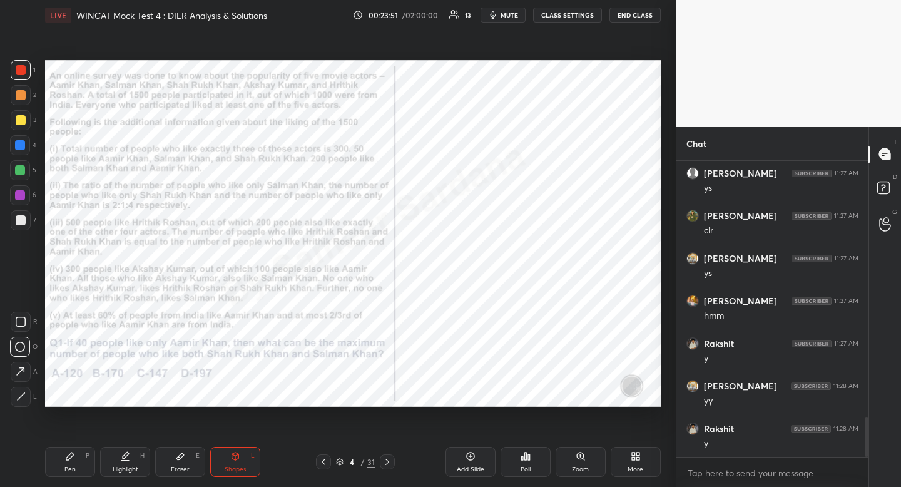
click at [74, 462] on div "Pen P" at bounding box center [70, 462] width 50 height 30
drag, startPoint x: 74, startPoint y: 462, endPoint x: 126, endPoint y: 429, distance: 62.0
click at [74, 462] on div "Pen P" at bounding box center [70, 462] width 50 height 30
drag, startPoint x: 238, startPoint y: 466, endPoint x: 223, endPoint y: 447, distance: 23.6
click at [238, 466] on div "Shapes" at bounding box center [235, 469] width 21 height 6
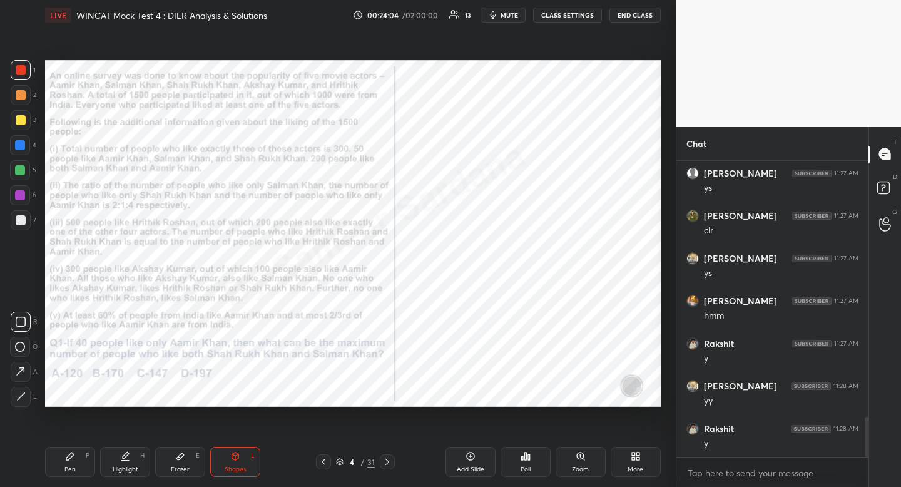
click at [21, 345] on icon at bounding box center [20, 347] width 10 height 10
drag, startPoint x: 21, startPoint y: 345, endPoint x: 31, endPoint y: 342, distance: 11.1
click at [21, 345] on icon at bounding box center [20, 347] width 10 height 10
click at [81, 457] on div "Pen P" at bounding box center [70, 462] width 50 height 30
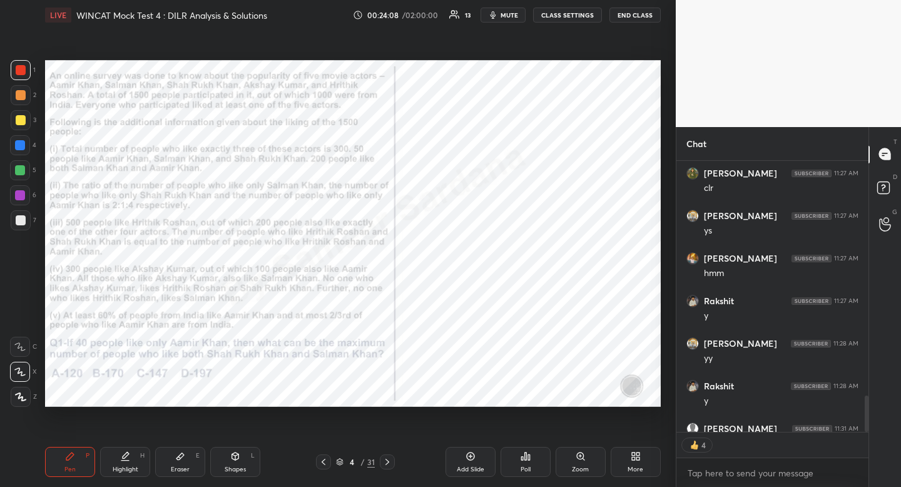
drag, startPoint x: 81, startPoint y: 457, endPoint x: 138, endPoint y: 421, distance: 67.5
click at [86, 453] on div "Pen P" at bounding box center [70, 462] width 50 height 30
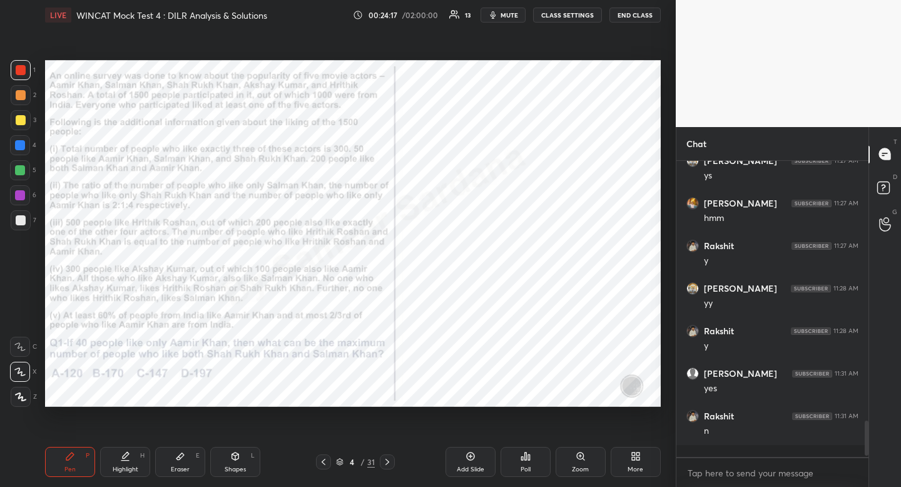
scroll to position [1971, 0]
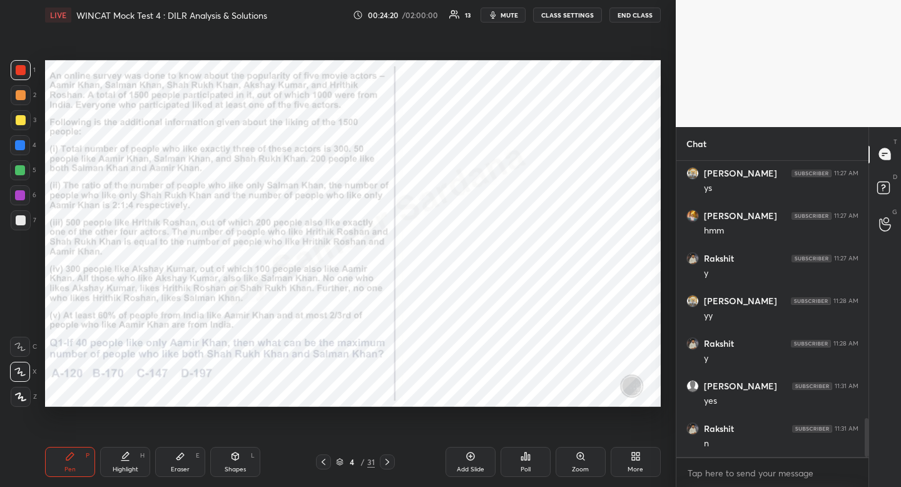
click at [183, 461] on div "Eraser E" at bounding box center [180, 462] width 50 height 30
drag, startPoint x: 190, startPoint y: 457, endPoint x: 196, endPoint y: 452, distance: 8.0
click at [192, 456] on div "Eraser E" at bounding box center [180, 462] width 50 height 30
click at [125, 462] on div "Highlight H" at bounding box center [125, 462] width 50 height 30
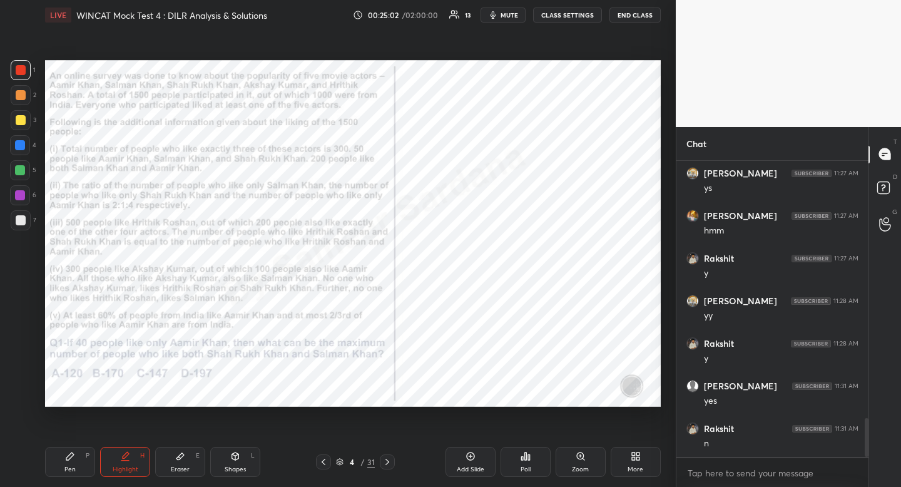
drag, startPoint x: 237, startPoint y: 486, endPoint x: 189, endPoint y: 474, distance: 49.2
click at [188, 473] on div "Pen P Highlight H Eraser E Shapes L 4 / 31 Add Slide Poll Zoom More" at bounding box center [353, 462] width 616 height 50
click at [242, 463] on div "Shapes L" at bounding box center [235, 462] width 50 height 30
click at [26, 344] on div at bounding box center [20, 347] width 20 height 20
drag, startPoint x: 26, startPoint y: 344, endPoint x: 34, endPoint y: 337, distance: 10.7
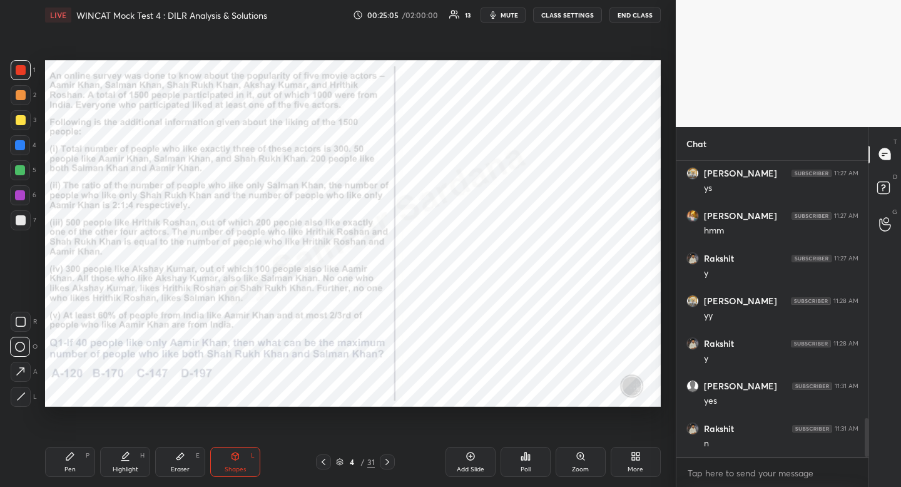
click at [26, 344] on div at bounding box center [20, 347] width 20 height 20
click at [19, 166] on div at bounding box center [20, 170] width 10 height 10
click at [61, 457] on div "Pen P" at bounding box center [70, 462] width 50 height 30
drag, startPoint x: 65, startPoint y: 456, endPoint x: 71, endPoint y: 449, distance: 9.3
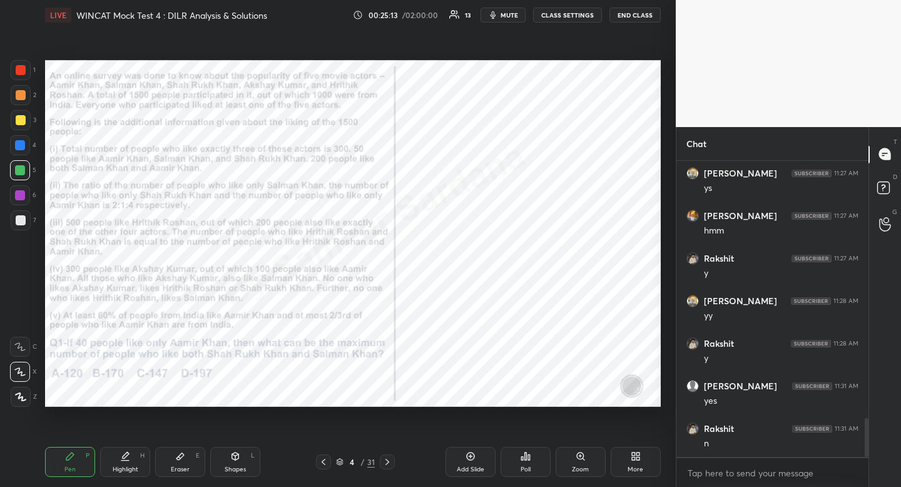
click at [65, 456] on icon at bounding box center [70, 456] width 10 height 10
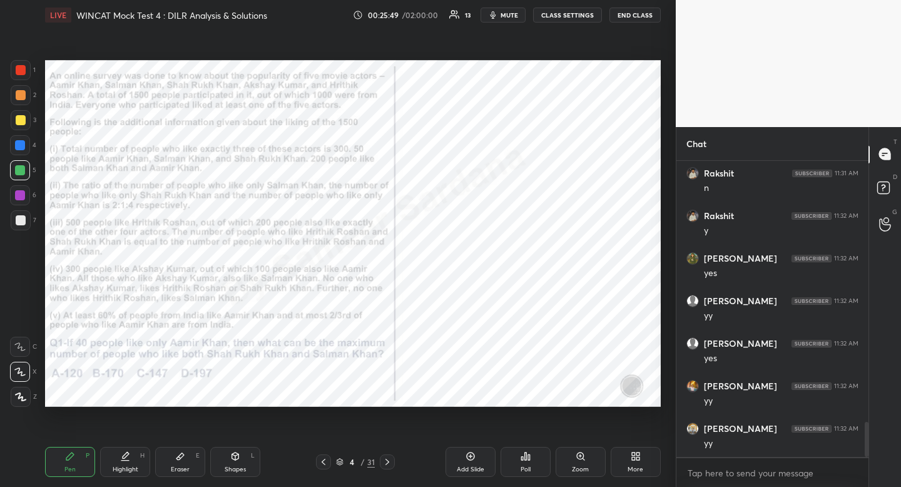
click at [188, 459] on div "Eraser E" at bounding box center [180, 462] width 50 height 30
click at [73, 466] on div "Pen" at bounding box center [69, 469] width 11 height 6
click at [76, 462] on div "Pen P" at bounding box center [70, 462] width 50 height 30
click at [179, 462] on div "Eraser E" at bounding box center [180, 462] width 50 height 30
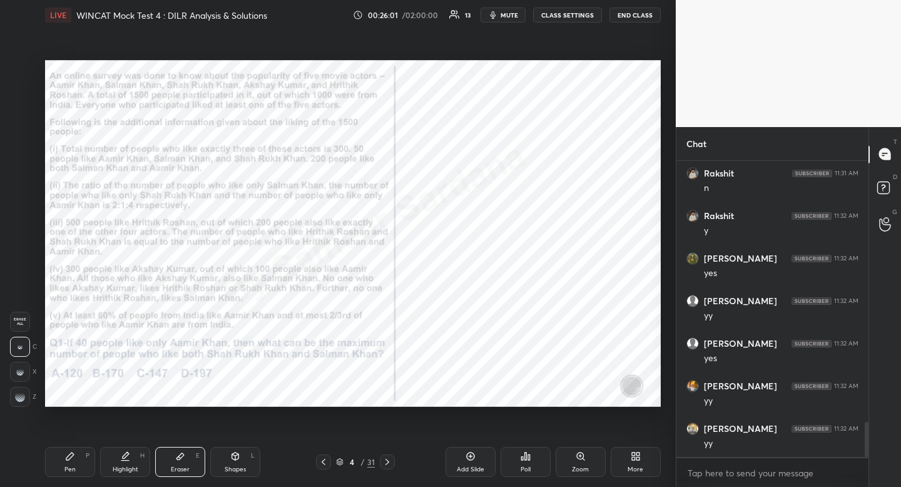
click at [179, 462] on div "Eraser E" at bounding box center [180, 462] width 50 height 30
click at [238, 466] on div "Shapes" at bounding box center [235, 469] width 21 height 6
click at [22, 342] on rect at bounding box center [20, 346] width 9 height 9
drag, startPoint x: 22, startPoint y: 342, endPoint x: 35, endPoint y: 329, distance: 18.6
click at [22, 342] on rect at bounding box center [20, 346] width 9 height 9
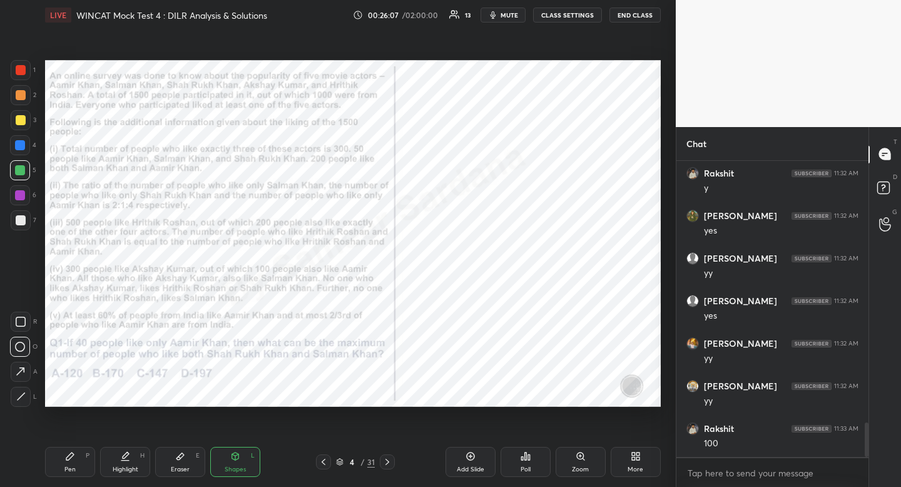
scroll to position [2312, 0]
drag, startPoint x: 76, startPoint y: 454, endPoint x: 107, endPoint y: 409, distance: 54.0
click at [76, 454] on div "Pen P" at bounding box center [70, 462] width 50 height 30
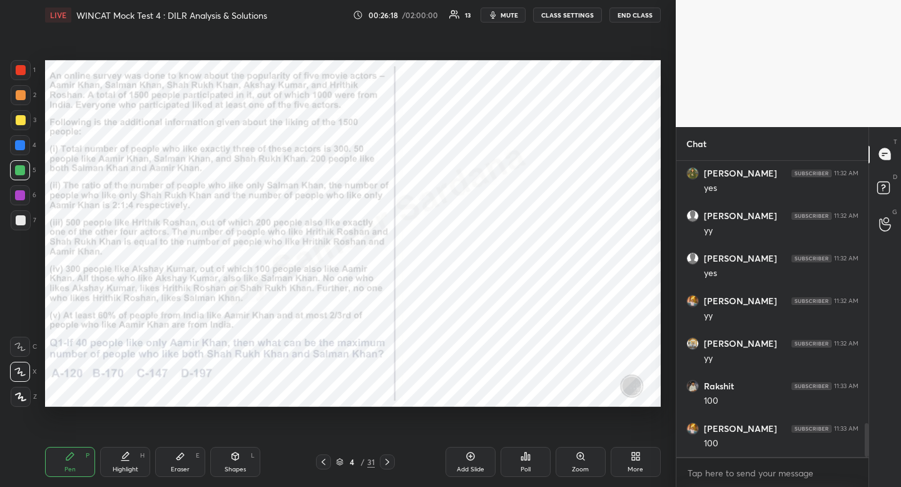
click at [138, 462] on div "Highlight H" at bounding box center [125, 462] width 50 height 30
drag, startPoint x: 138, startPoint y: 456, endPoint x: 159, endPoint y: 429, distance: 33.9
click at [138, 457] on div "Highlight H" at bounding box center [125, 462] width 50 height 30
click at [79, 452] on div "Pen P" at bounding box center [70, 462] width 50 height 30
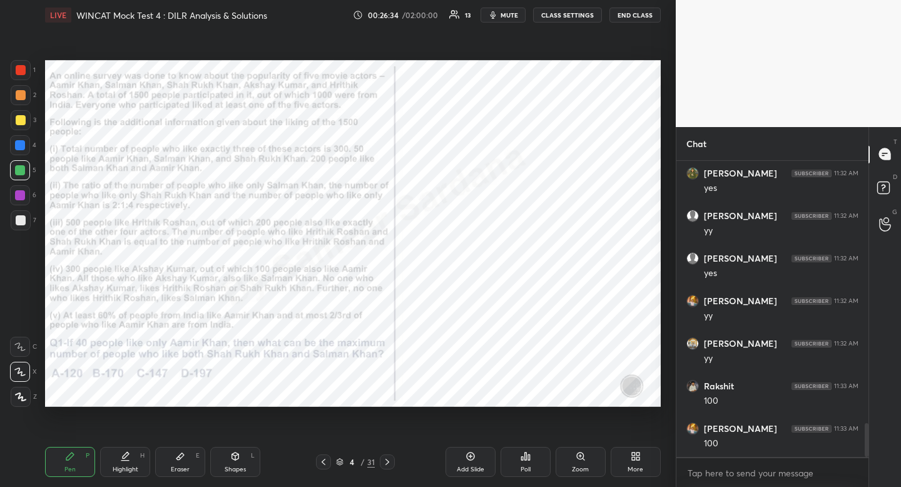
click at [137, 469] on div "Highlight" at bounding box center [126, 469] width 26 height 6
drag, startPoint x: 137, startPoint y: 469, endPoint x: 145, endPoint y: 457, distance: 14.4
click at [141, 467] on div "Highlight H" at bounding box center [125, 462] width 50 height 30
click at [75, 461] on div "Pen P" at bounding box center [70, 462] width 50 height 30
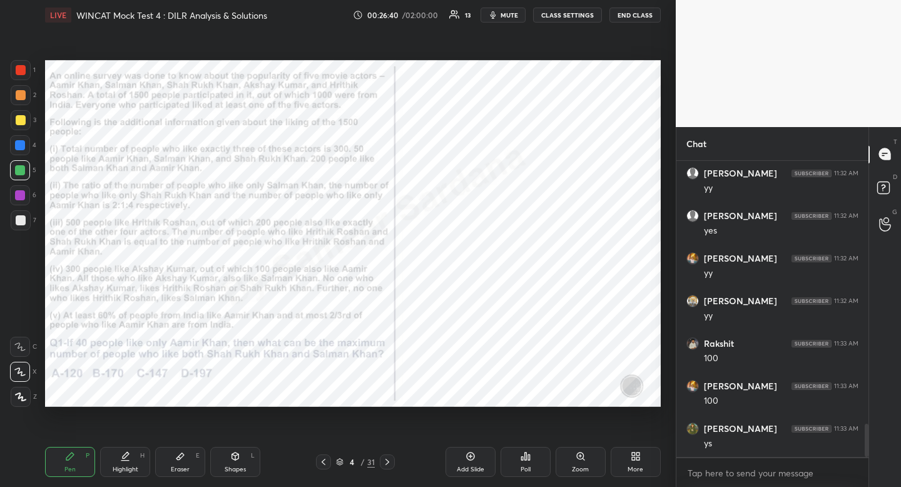
drag, startPoint x: 75, startPoint y: 461, endPoint x: 80, endPoint y: 447, distance: 14.1
click at [75, 461] on div "Pen P" at bounding box center [70, 462] width 50 height 30
click at [140, 453] on div "H" at bounding box center [142, 455] width 4 height 6
drag, startPoint x: 140, startPoint y: 453, endPoint x: 176, endPoint y: 413, distance: 54.1
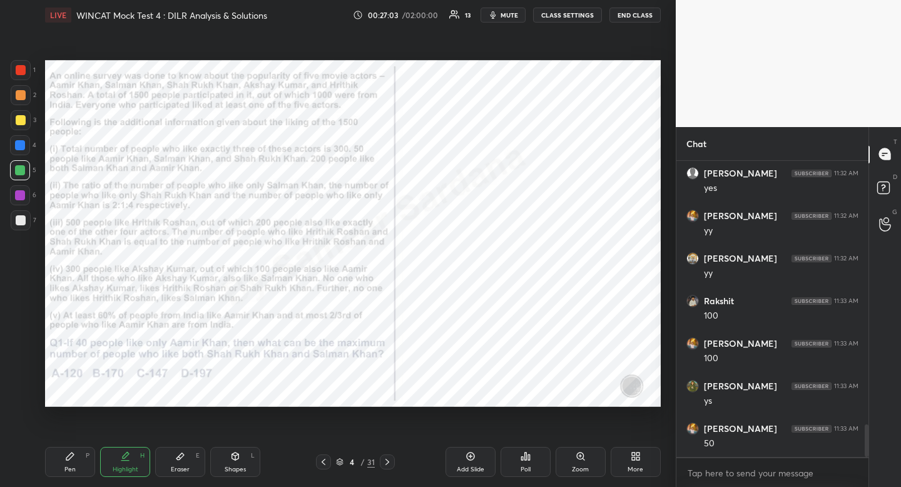
click at [140, 453] on div "H" at bounding box center [142, 455] width 4 height 6
click at [190, 466] on div "Eraser E" at bounding box center [180, 462] width 50 height 30
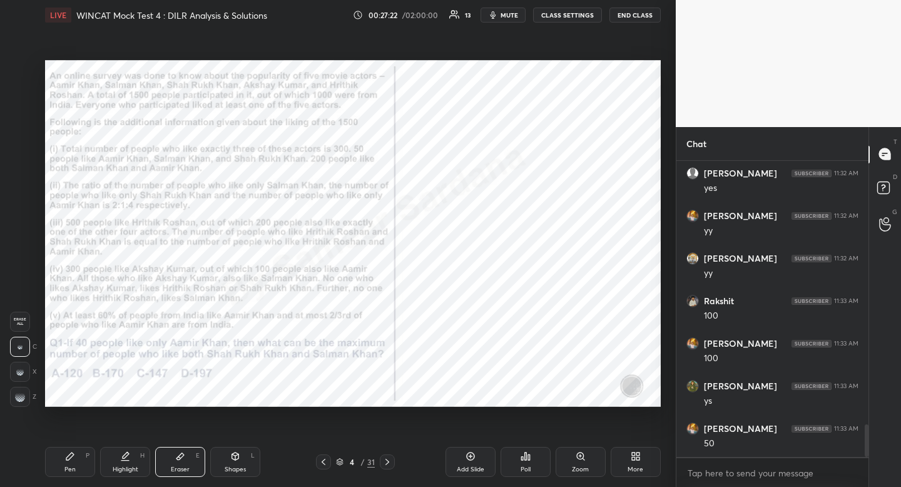
click at [191, 461] on div "Eraser E" at bounding box center [180, 462] width 50 height 30
click at [72, 464] on div "Pen P" at bounding box center [70, 462] width 50 height 30
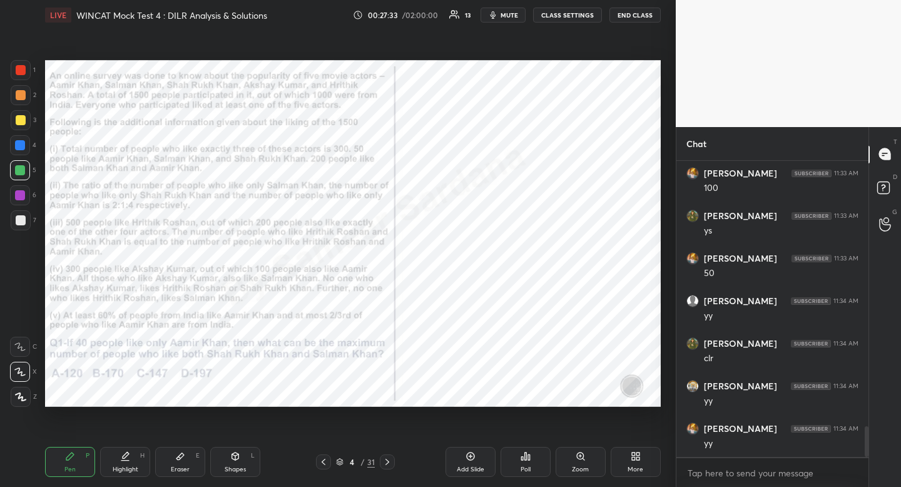
drag, startPoint x: 72, startPoint y: 464, endPoint x: 66, endPoint y: 473, distance: 10.8
click at [72, 464] on div "Pen P" at bounding box center [70, 462] width 50 height 30
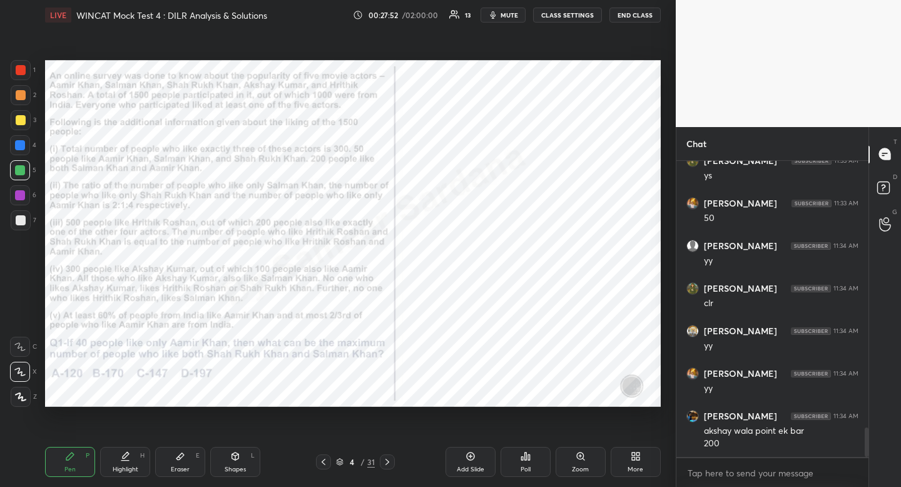
scroll to position [2668, 0]
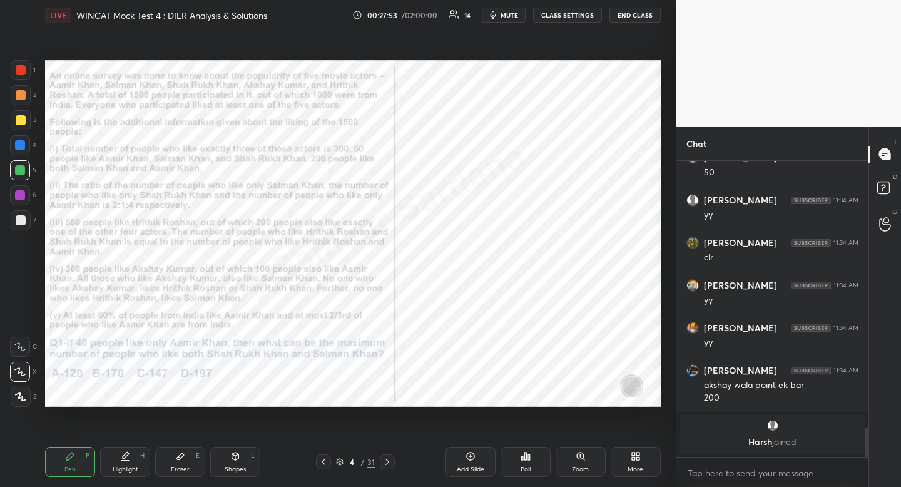
click at [116, 462] on div "Highlight H" at bounding box center [125, 462] width 50 height 30
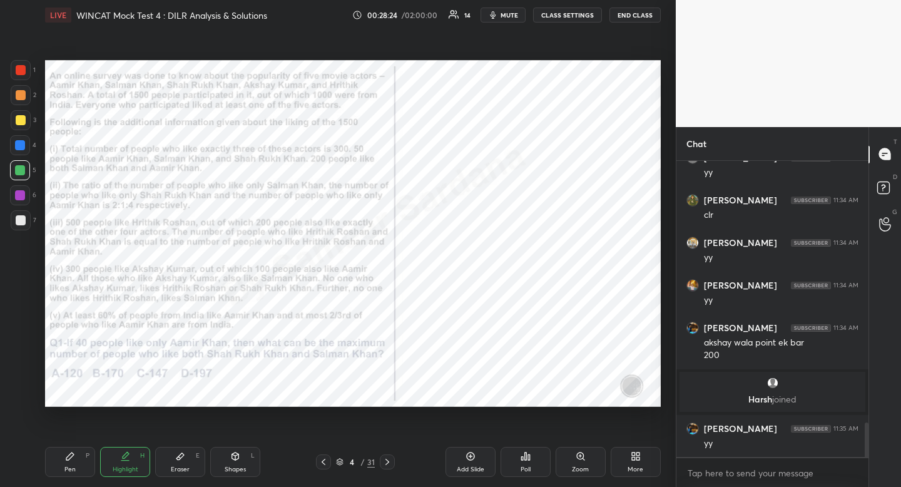
scroll to position [2249, 0]
click at [130, 462] on div "Highlight H" at bounding box center [125, 462] width 50 height 30
click at [131, 452] on div "Highlight H" at bounding box center [125, 462] width 50 height 30
click at [241, 462] on div "Shapes L" at bounding box center [235, 462] width 50 height 30
click at [22, 195] on div at bounding box center [20, 195] width 10 height 10
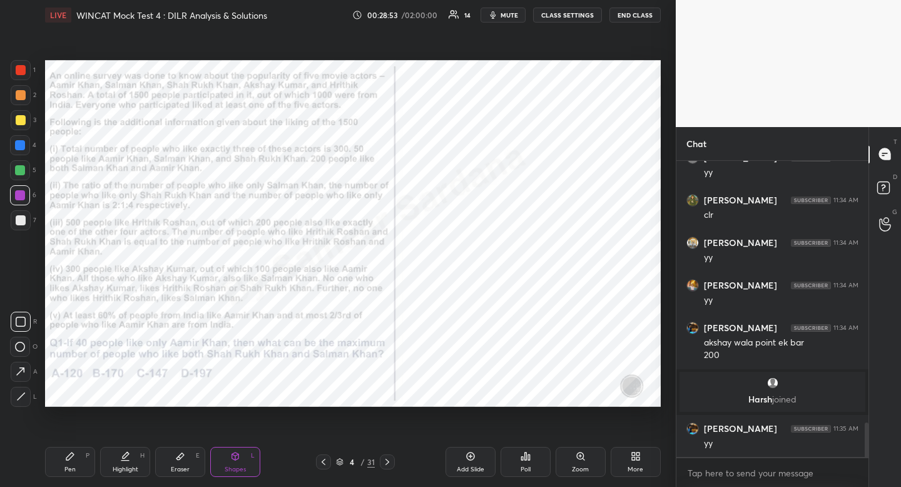
drag, startPoint x: 22, startPoint y: 195, endPoint x: 15, endPoint y: 196, distance: 7.0
click at [22, 195] on div at bounding box center [20, 195] width 10 height 10
click at [235, 461] on div "Shapes L" at bounding box center [235, 462] width 50 height 30
click at [20, 349] on icon at bounding box center [20, 347] width 10 height 10
drag, startPoint x: 20, startPoint y: 349, endPoint x: 36, endPoint y: 337, distance: 20.2
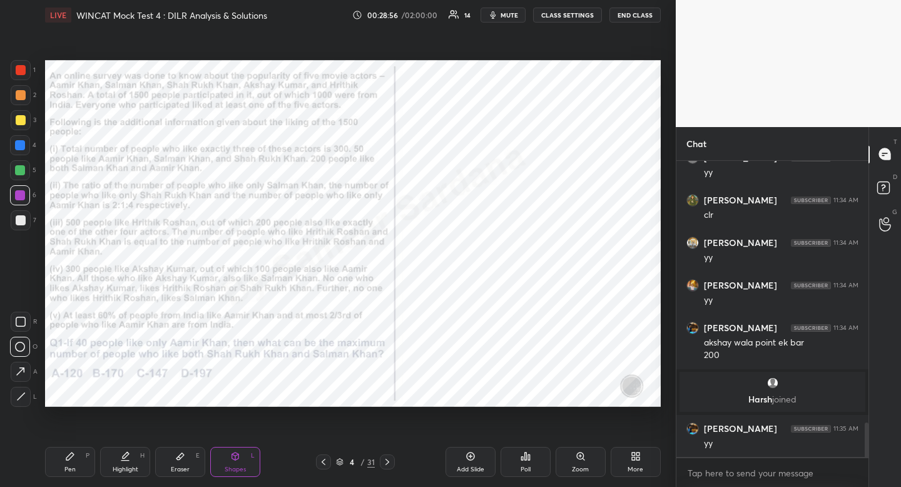
click at [20, 349] on icon at bounding box center [20, 347] width 10 height 10
click at [78, 460] on div "Pen P" at bounding box center [70, 462] width 50 height 30
drag, startPoint x: 78, startPoint y: 460, endPoint x: 95, endPoint y: 432, distance: 33.2
click at [78, 460] on div "Pen P" at bounding box center [70, 462] width 50 height 30
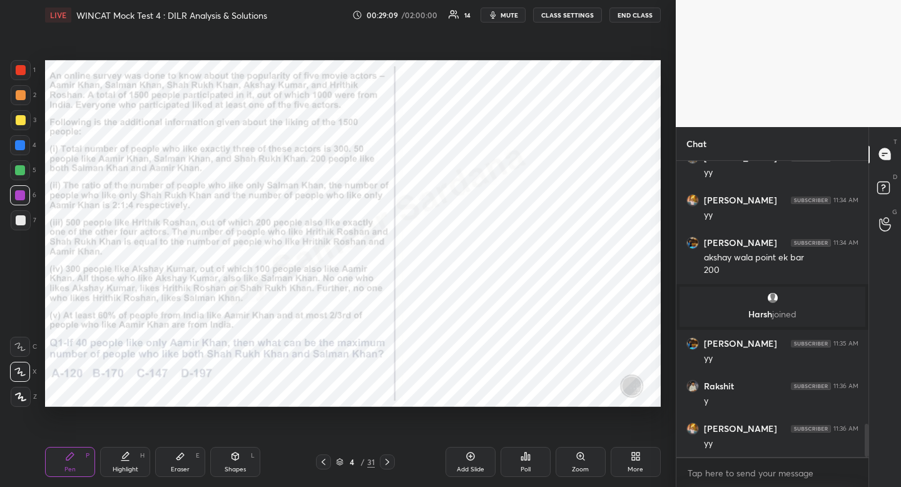
scroll to position [2376, 0]
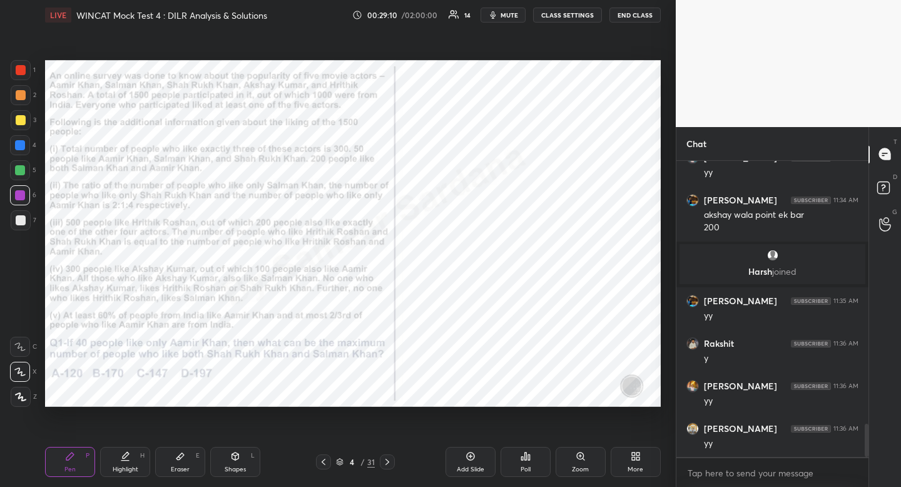
click at [132, 466] on div "Highlight" at bounding box center [126, 469] width 26 height 6
click at [131, 465] on div "Highlight H" at bounding box center [125, 462] width 50 height 30
click at [120, 474] on div "Highlight H" at bounding box center [125, 462] width 50 height 30
click at [131, 477] on div "Pen P Highlight H Eraser E Shapes L 4 / 31 Add Slide Poll Zoom More" at bounding box center [353, 462] width 616 height 50
click at [18, 140] on div at bounding box center [20, 145] width 10 height 10
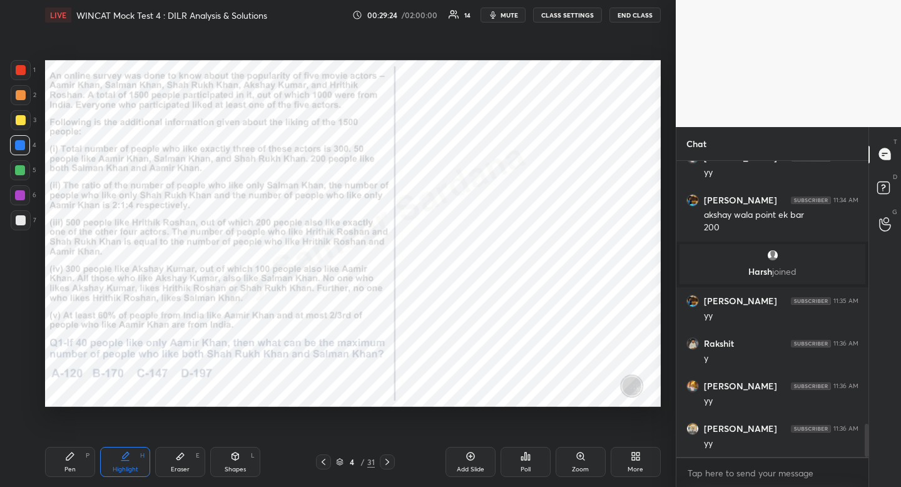
click at [19, 141] on div at bounding box center [20, 145] width 10 height 10
click at [71, 460] on icon at bounding box center [70, 456] width 10 height 10
click at [74, 463] on div "Pen P" at bounding box center [70, 462] width 50 height 30
click at [73, 462] on div "Pen P" at bounding box center [70, 462] width 50 height 30
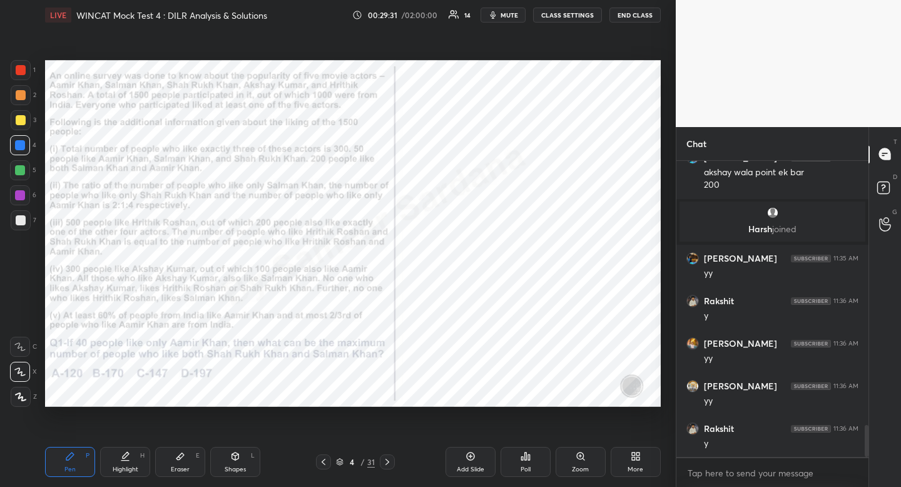
scroll to position [2461, 0]
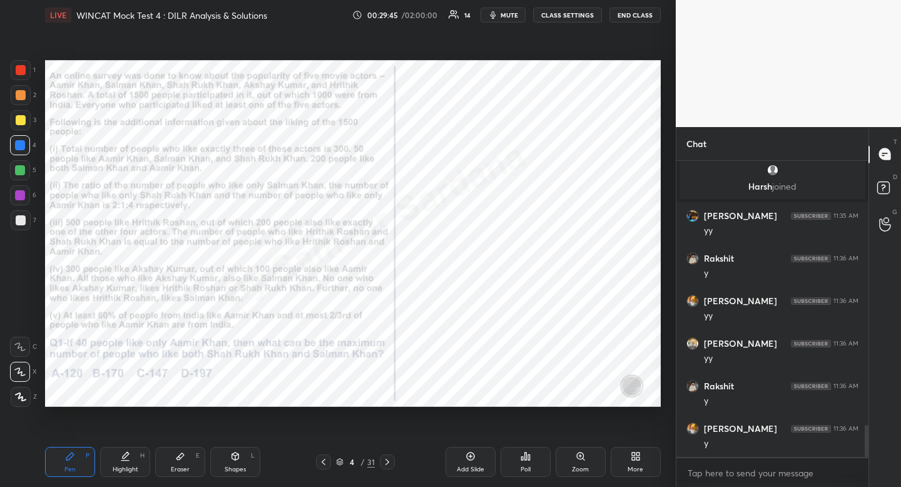
click at [18, 72] on div at bounding box center [21, 70] width 10 height 10
click at [118, 462] on div "Highlight H" at bounding box center [125, 462] width 50 height 30
click at [75, 461] on div "Pen P" at bounding box center [70, 462] width 50 height 30
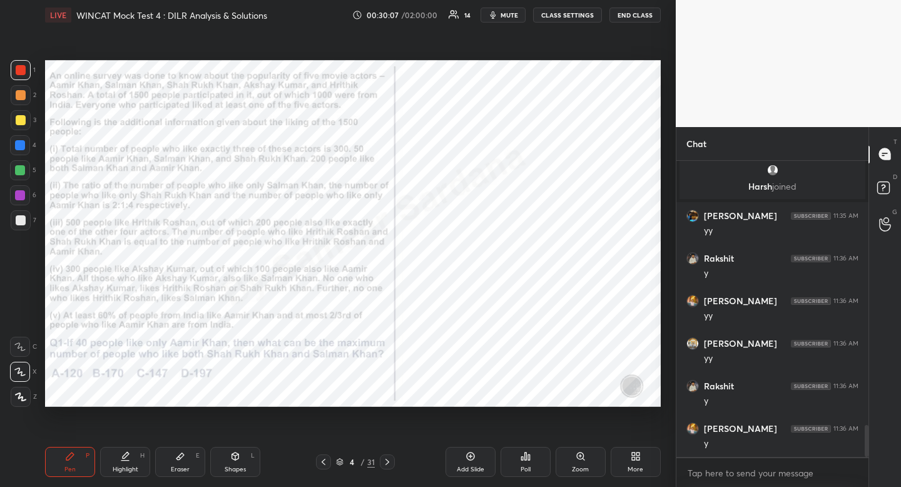
click at [79, 463] on div "Pen P" at bounding box center [70, 462] width 50 height 30
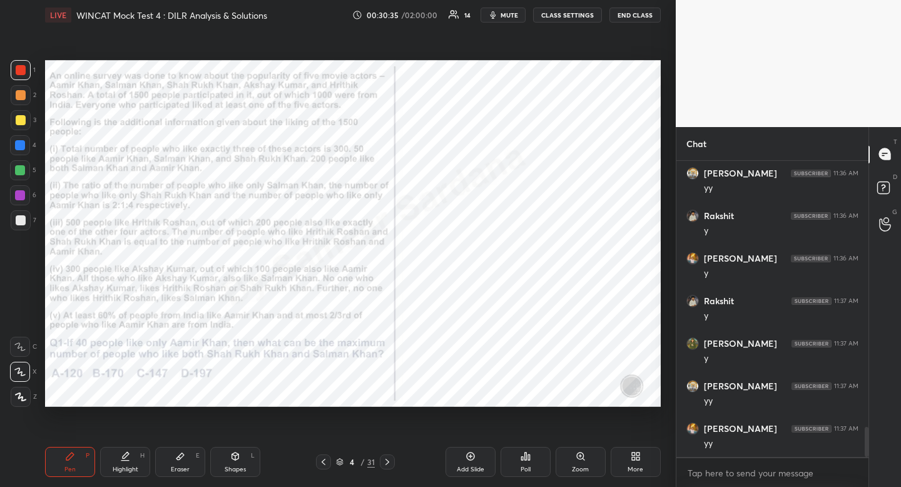
click at [120, 460] on div "Highlight H" at bounding box center [125, 462] width 50 height 30
drag, startPoint x: 120, startPoint y: 460, endPoint x: 146, endPoint y: 420, distance: 47.9
click at [125, 463] on div "Highlight H" at bounding box center [125, 462] width 50 height 30
drag, startPoint x: 61, startPoint y: 466, endPoint x: 76, endPoint y: 463, distance: 15.8
click at [61, 466] on div "Pen P" at bounding box center [70, 462] width 50 height 30
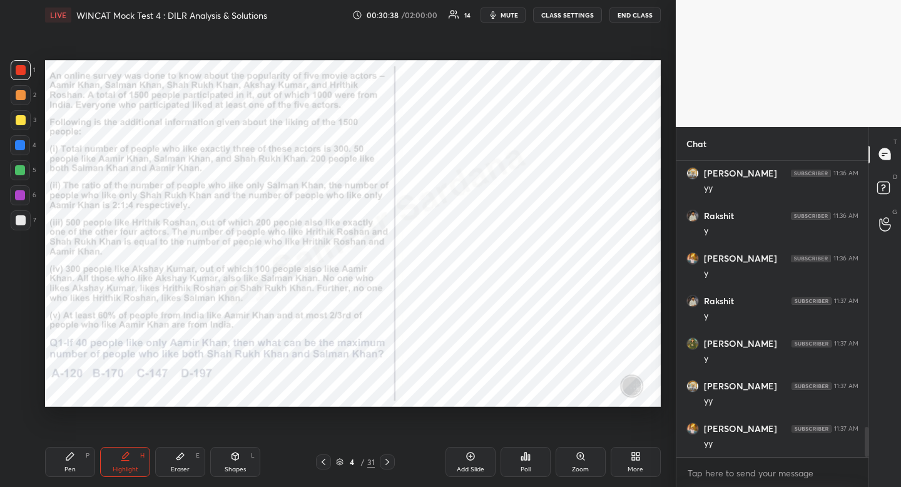
click at [68, 464] on div "Pen P" at bounding box center [70, 462] width 50 height 30
click at [180, 456] on icon at bounding box center [180, 456] width 8 height 7
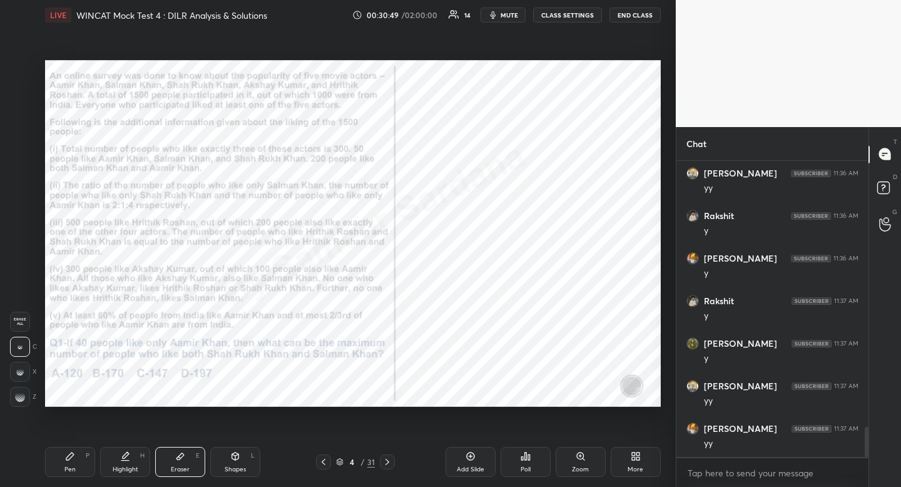
click at [180, 456] on icon at bounding box center [180, 456] width 8 height 7
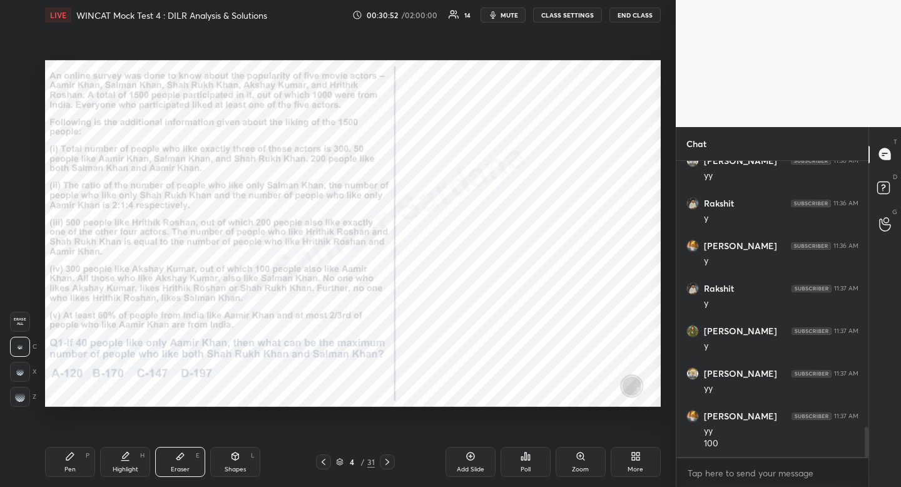
scroll to position [2687, 0]
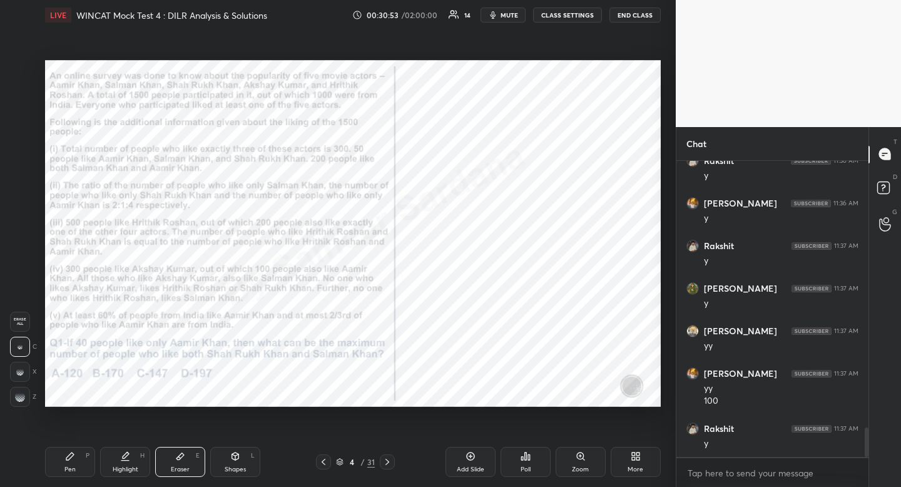
click at [71, 466] on div "Pen" at bounding box center [69, 469] width 11 height 6
drag, startPoint x: 73, startPoint y: 461, endPoint x: 100, endPoint y: 424, distance: 44.8
click at [73, 461] on icon at bounding box center [70, 456] width 10 height 10
drag, startPoint x: 131, startPoint y: 467, endPoint x: 139, endPoint y: 446, distance: 22.8
click at [131, 467] on div "Highlight" at bounding box center [126, 469] width 26 height 6
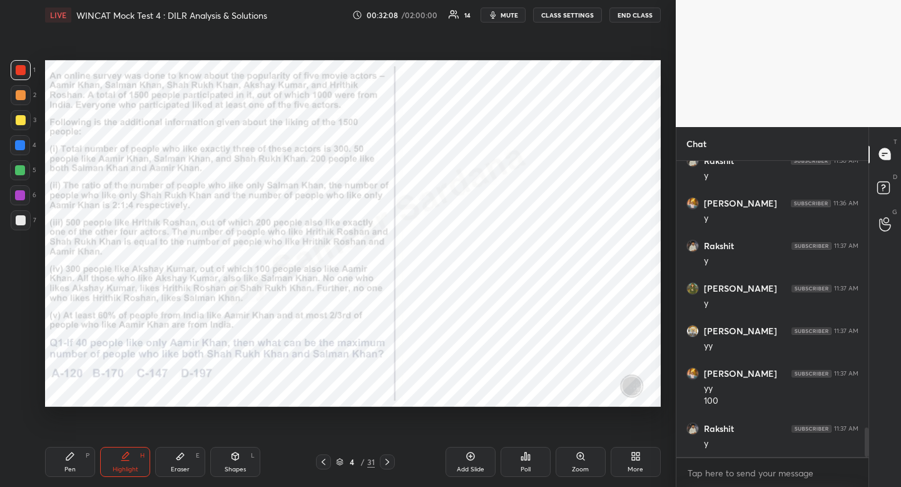
click at [73, 464] on div "Pen P" at bounding box center [70, 462] width 50 height 30
drag, startPoint x: 71, startPoint y: 466, endPoint x: 94, endPoint y: 423, distance: 48.7
click at [71, 466] on div "Pen" at bounding box center [69, 469] width 11 height 6
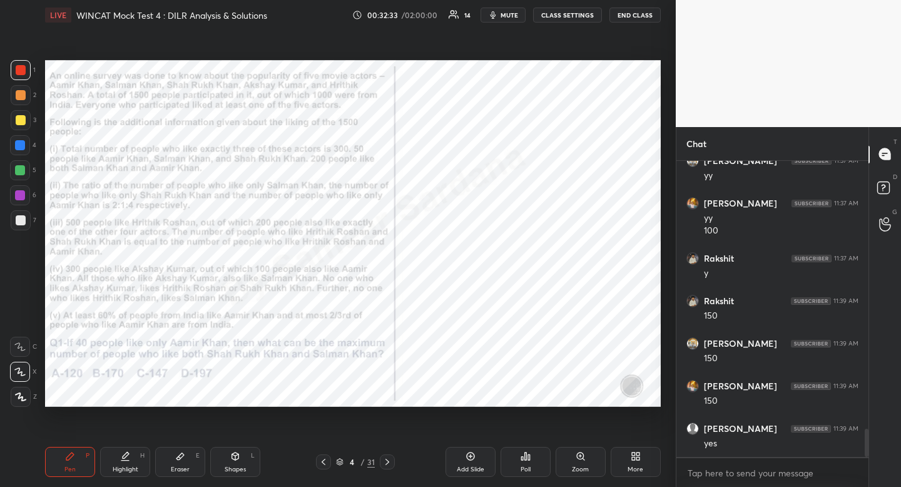
scroll to position [2899, 0]
drag, startPoint x: 127, startPoint y: 466, endPoint x: 131, endPoint y: 459, distance: 7.8
click at [128, 461] on div "Highlight H" at bounding box center [125, 462] width 50 height 30
click at [133, 458] on div "Highlight H" at bounding box center [125, 462] width 50 height 30
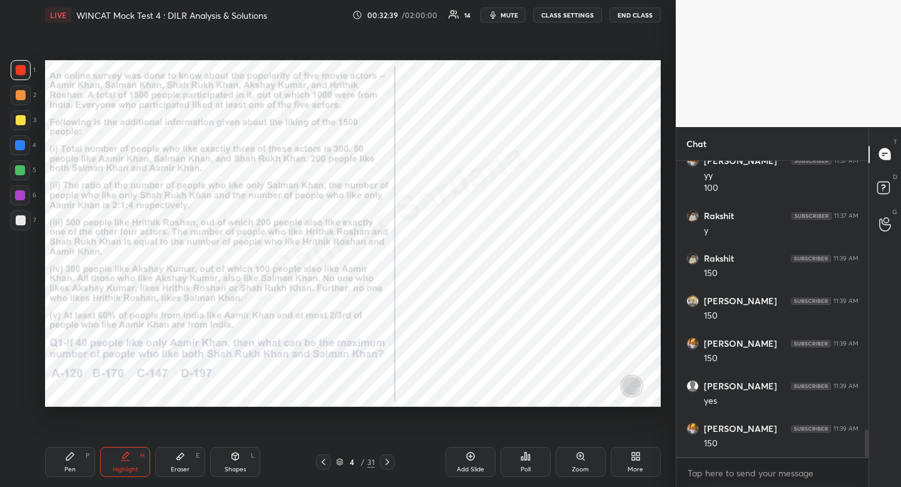
click at [76, 454] on div "Pen P" at bounding box center [70, 462] width 50 height 30
click at [185, 472] on div "Eraser" at bounding box center [180, 469] width 19 height 6
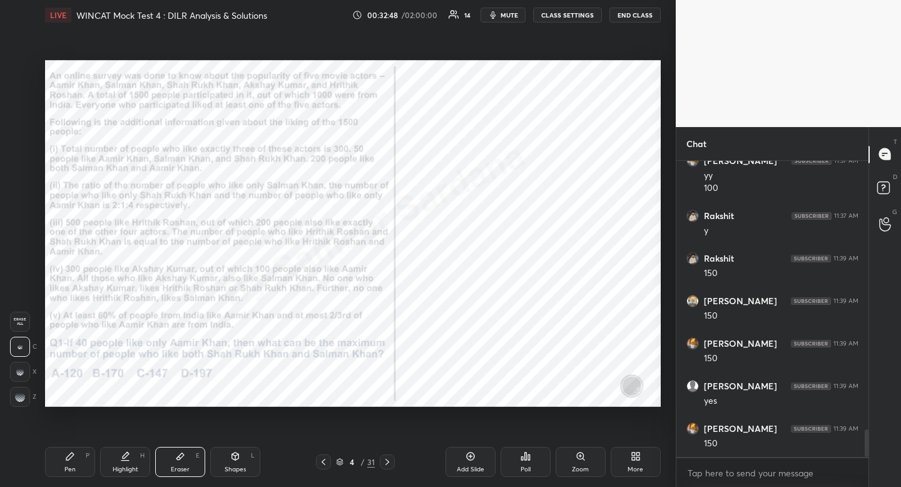
drag, startPoint x: 185, startPoint y: 472, endPoint x: 222, endPoint y: 420, distance: 63.7
click at [185, 472] on div "Eraser" at bounding box center [180, 469] width 19 height 6
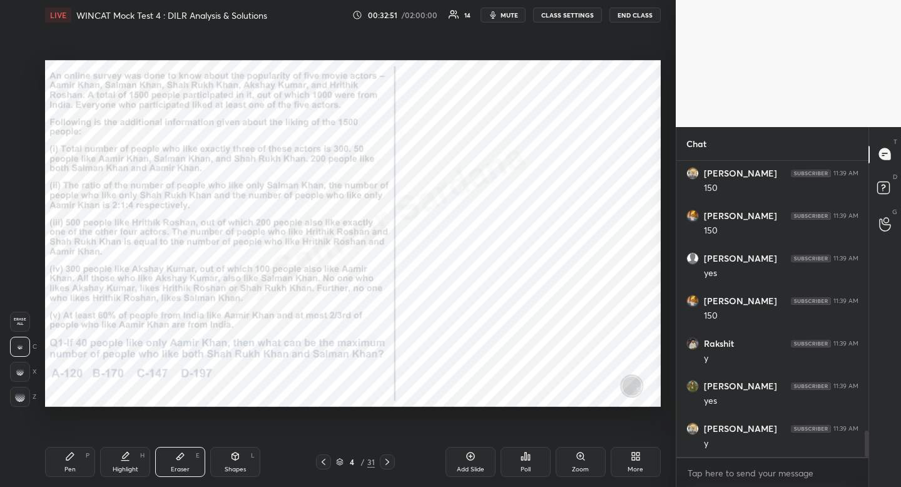
scroll to position [3070, 0]
click at [78, 460] on div "Pen P" at bounding box center [70, 462] width 50 height 30
click at [82, 456] on div "Pen P" at bounding box center [70, 462] width 50 height 30
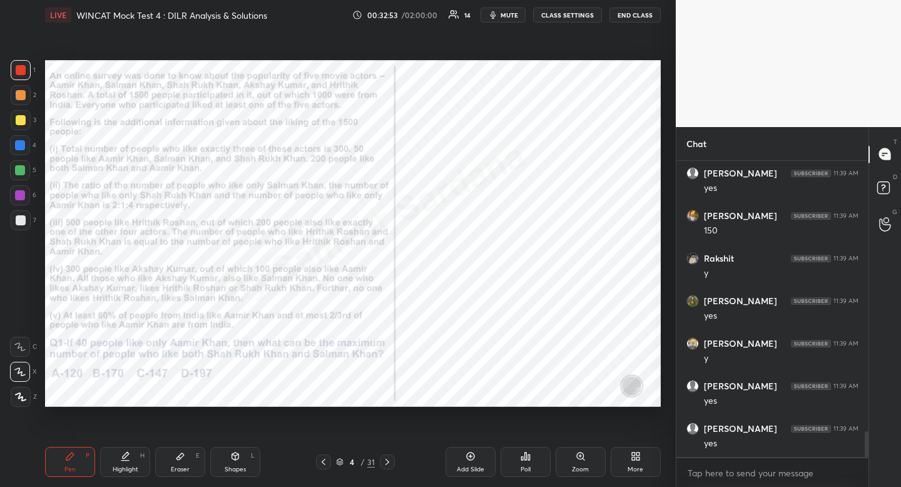
click at [29, 147] on div at bounding box center [20, 145] width 20 height 20
click at [19, 71] on div at bounding box center [21, 70] width 10 height 10
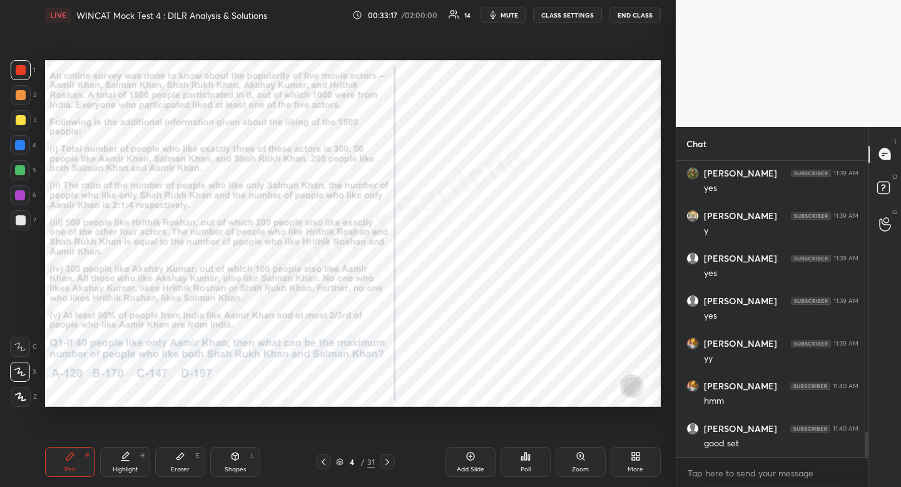
click at [126, 461] on icon at bounding box center [125, 461] width 8 height 0
click at [74, 464] on div "Pen P" at bounding box center [70, 462] width 50 height 30
drag, startPoint x: 74, startPoint y: 464, endPoint x: 73, endPoint y: 412, distance: 52.0
click at [74, 464] on div "Pen P" at bounding box center [70, 462] width 50 height 30
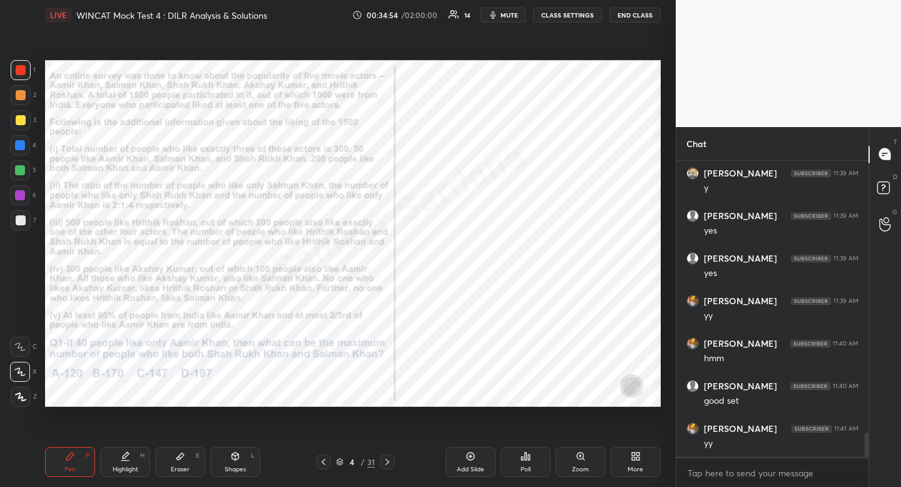
click at [23, 147] on div at bounding box center [20, 145] width 10 height 10
click at [182, 472] on div "Eraser" at bounding box center [180, 469] width 19 height 6
drag, startPoint x: 182, startPoint y: 472, endPoint x: 244, endPoint y: 418, distance: 82.1
click at [182, 472] on div "Eraser" at bounding box center [180, 469] width 19 height 6
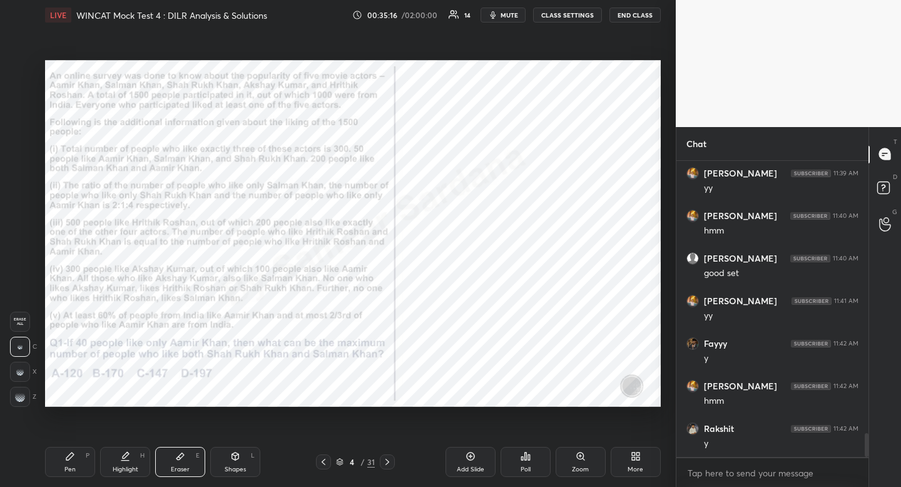
scroll to position [3453, 0]
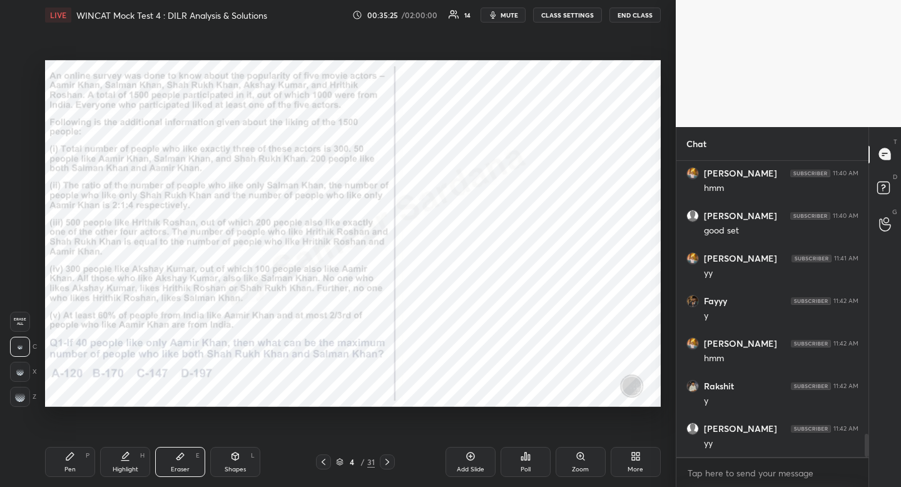
click at [188, 427] on div "LIVE WINCAT Mock Test 4 : DILR Analysis & Solutions 00:35:25 / 02:00:00 14 mute…" at bounding box center [353, 243] width 626 height 487
click at [130, 457] on icon at bounding box center [125, 456] width 10 height 10
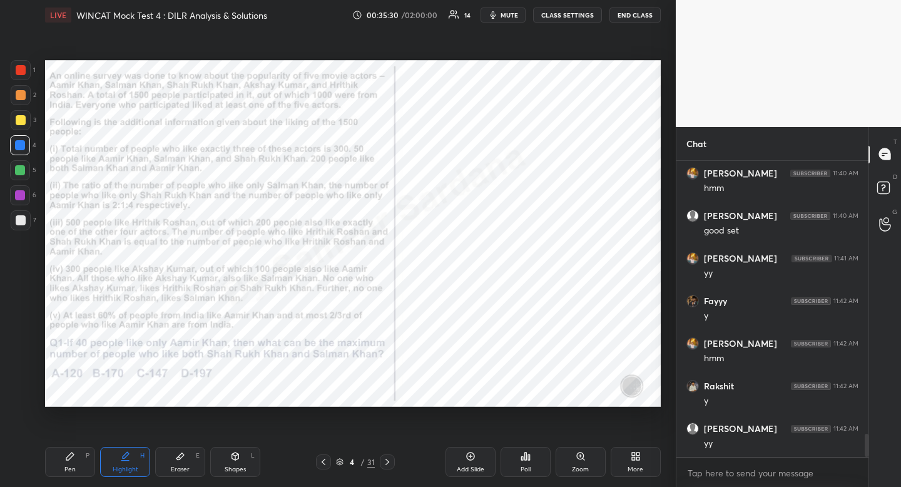
click at [67, 467] on div "Pen" at bounding box center [69, 469] width 11 height 6
click at [71, 461] on icon at bounding box center [70, 456] width 10 height 10
click at [18, 74] on div at bounding box center [21, 70] width 10 height 10
click at [21, 149] on div at bounding box center [20, 145] width 10 height 10
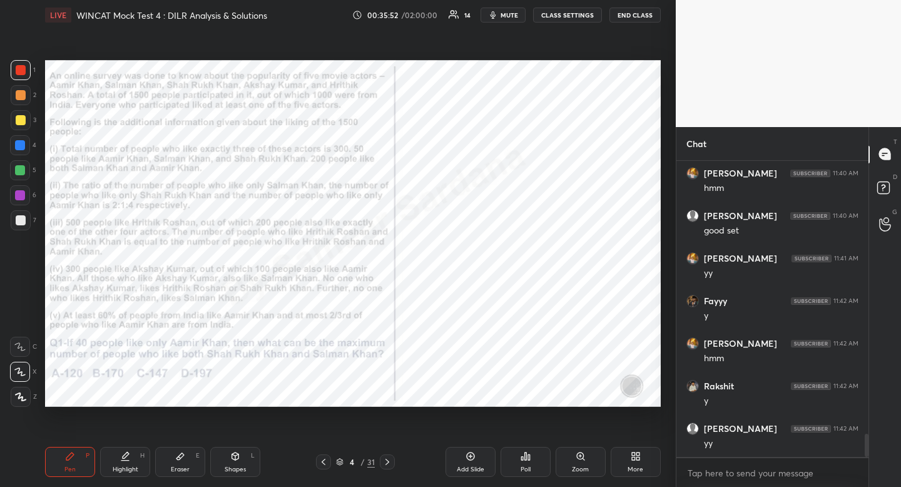
click at [21, 149] on div at bounding box center [20, 145] width 10 height 10
click at [138, 462] on div "Highlight H" at bounding box center [125, 462] width 50 height 30
drag, startPoint x: 138, startPoint y: 462, endPoint x: 172, endPoint y: 407, distance: 65.5
click at [142, 456] on div "Highlight H" at bounding box center [125, 462] width 50 height 30
click at [74, 469] on div "Pen" at bounding box center [69, 469] width 11 height 6
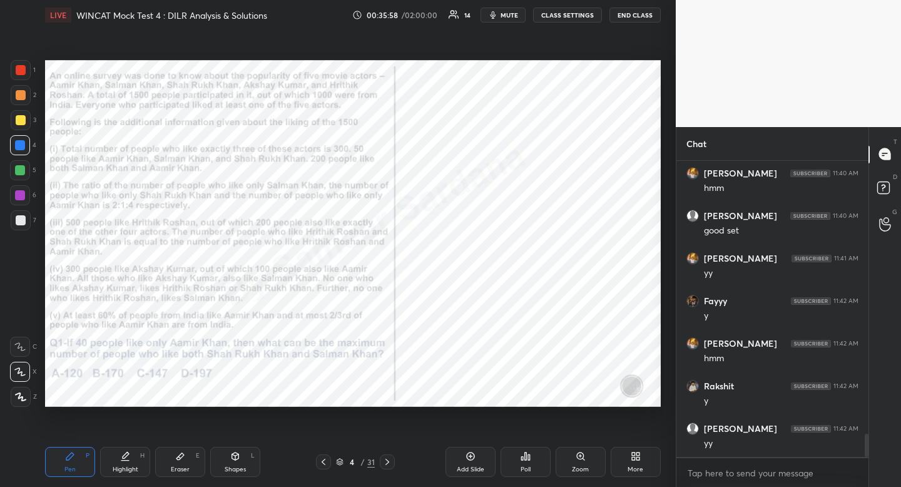
click at [76, 462] on div "Pen P" at bounding box center [70, 462] width 50 height 30
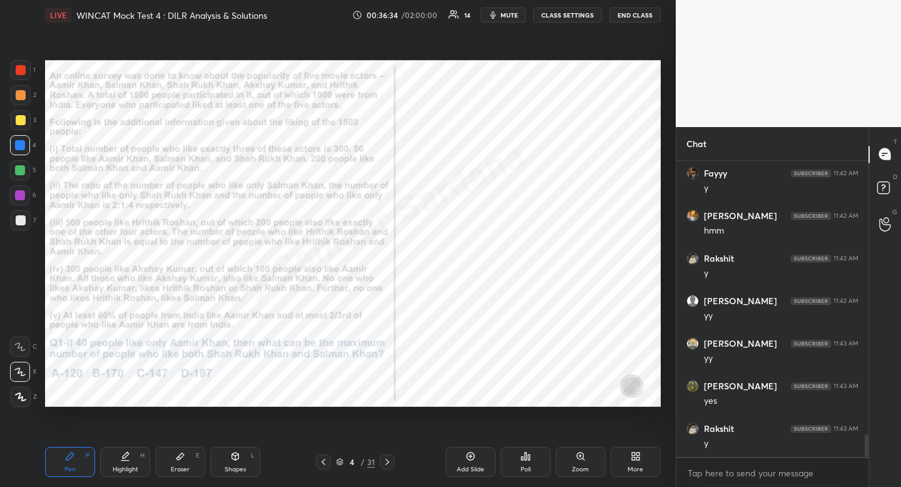
scroll to position [3623, 0]
click at [14, 68] on div at bounding box center [21, 70] width 20 height 20
drag, startPoint x: 14, startPoint y: 68, endPoint x: 4, endPoint y: 96, distance: 30.1
click at [14, 68] on div at bounding box center [21, 70] width 20 height 20
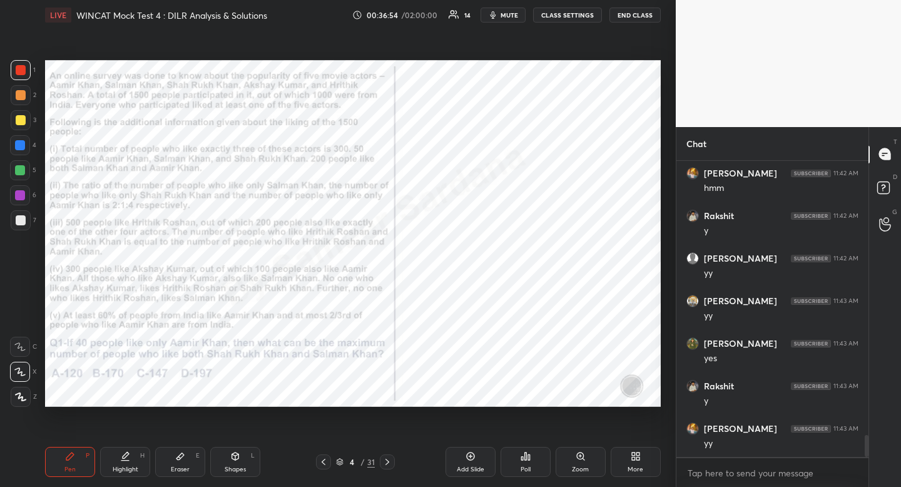
scroll to position [3665, 0]
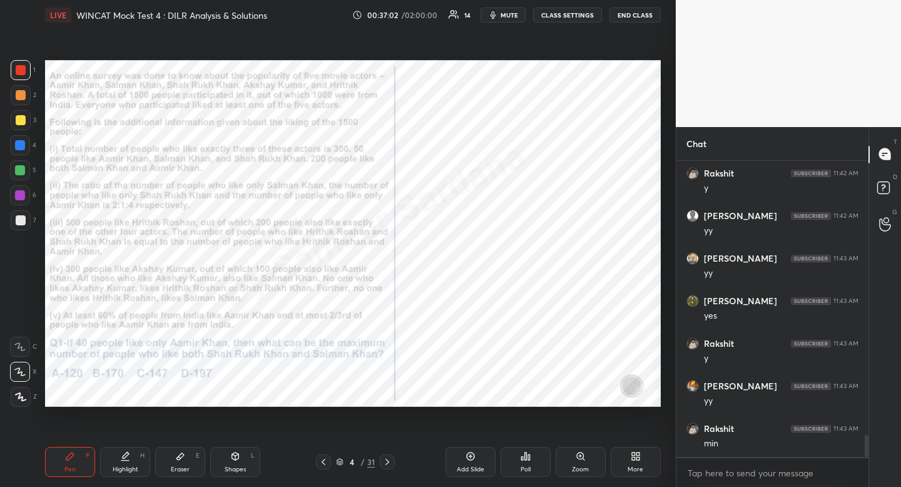
click at [139, 473] on div "Highlight H" at bounding box center [125, 462] width 50 height 30
drag, startPoint x: 139, startPoint y: 473, endPoint x: 208, endPoint y: 441, distance: 76.1
click at [139, 473] on div "Highlight H" at bounding box center [125, 462] width 50 height 30
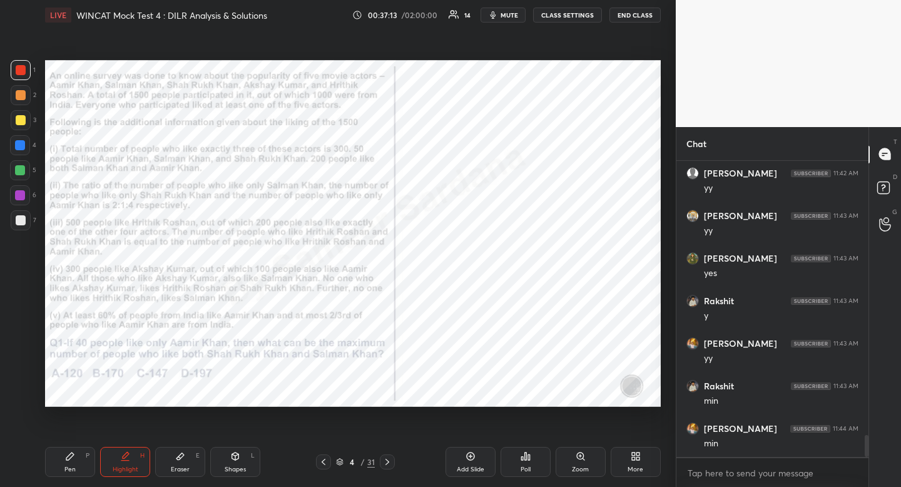
click at [252, 454] on div "L" at bounding box center [253, 455] width 4 height 6
click at [21, 322] on icon at bounding box center [21, 322] width 10 height 10
drag, startPoint x: 22, startPoint y: 320, endPoint x: 42, endPoint y: 324, distance: 20.4
click at [22, 320] on icon at bounding box center [21, 322] width 10 height 10
click at [139, 479] on div "Pen P Highlight H Eraser E Shapes L 4 / 31 Add Slide Poll Zoom More" at bounding box center [353, 462] width 616 height 50
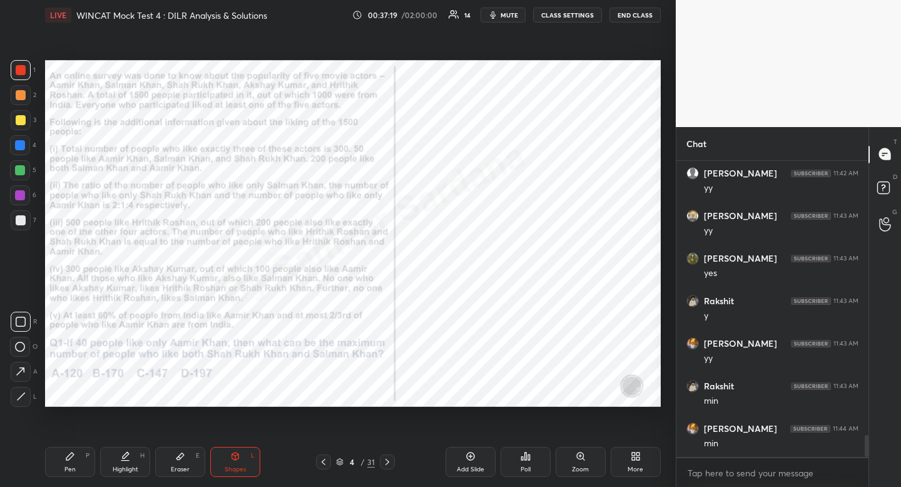
click at [143, 474] on div "Highlight H" at bounding box center [125, 462] width 50 height 30
drag, startPoint x: 86, startPoint y: 458, endPoint x: 93, endPoint y: 456, distance: 6.5
click at [86, 458] on div "P" at bounding box center [88, 455] width 4 height 6
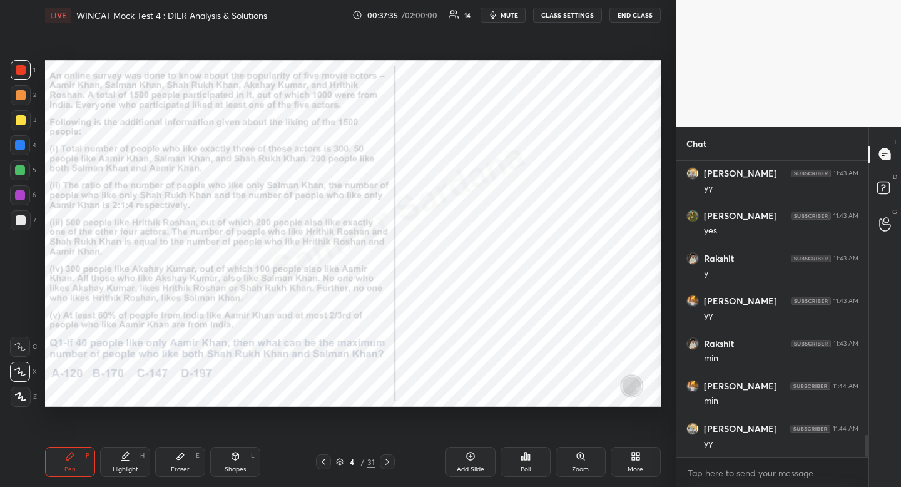
click at [135, 457] on div "Highlight H" at bounding box center [125, 462] width 50 height 30
click at [191, 463] on div "Eraser E" at bounding box center [180, 462] width 50 height 30
click at [185, 454] on icon at bounding box center [180, 456] width 10 height 10
drag, startPoint x: 185, startPoint y: 454, endPoint x: 185, endPoint y: 444, distance: 9.4
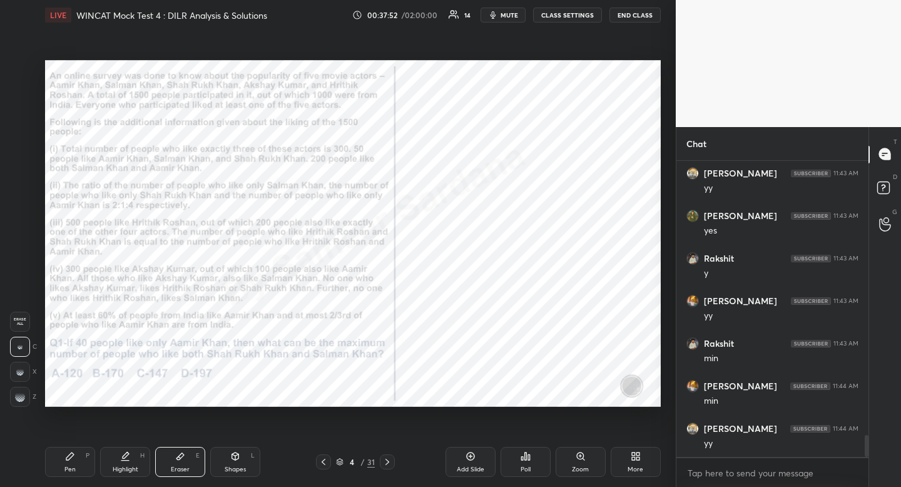
click at [185, 454] on icon at bounding box center [180, 456] width 10 height 10
click at [68, 477] on div "Pen P Highlight H Eraser E Shapes L 4 / 31 Add Slide Poll Zoom More" at bounding box center [353, 462] width 616 height 50
click at [69, 469] on div "Pen" at bounding box center [69, 469] width 11 height 6
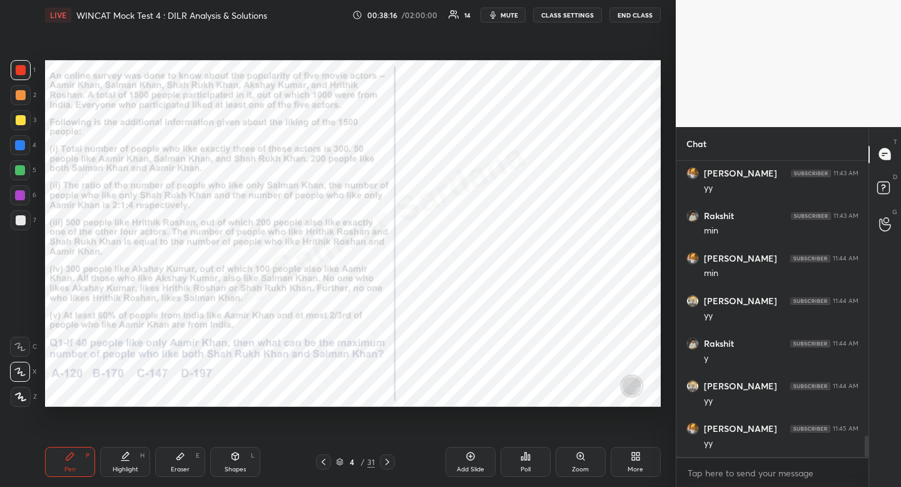
drag, startPoint x: 69, startPoint y: 469, endPoint x: 145, endPoint y: 412, distance: 95.6
click at [69, 469] on div "Pen" at bounding box center [69, 469] width 11 height 6
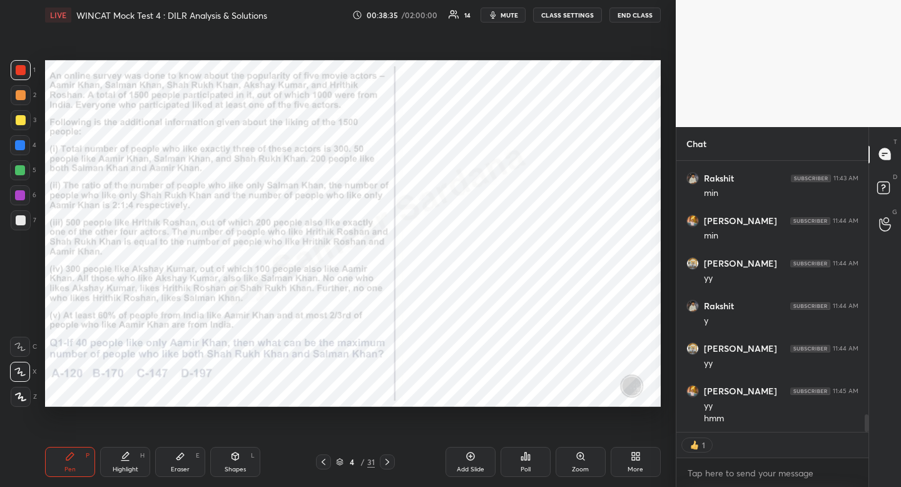
click at [20, 145] on div at bounding box center [20, 145] width 10 height 10
click at [21, 145] on div at bounding box center [20, 145] width 10 height 10
click at [22, 170] on div at bounding box center [20, 170] width 10 height 10
drag, startPoint x: 22, startPoint y: 170, endPoint x: 16, endPoint y: 180, distance: 10.9
click at [22, 170] on div at bounding box center [20, 170] width 10 height 10
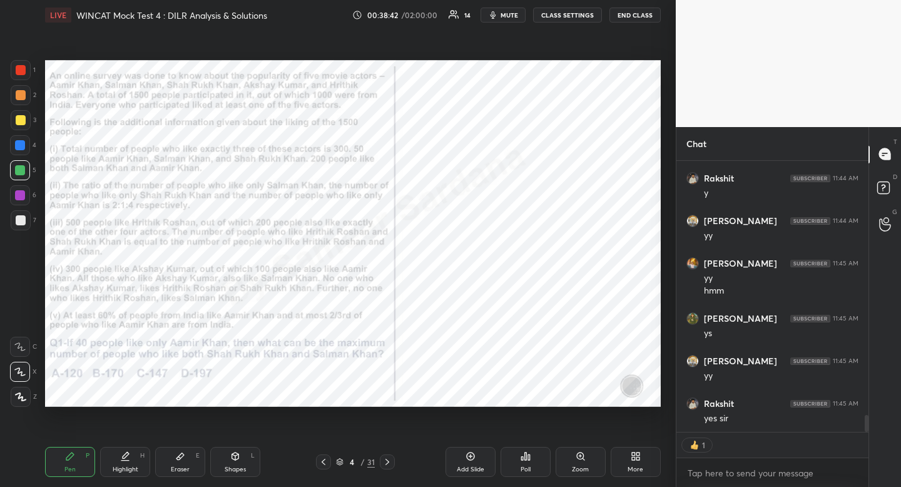
scroll to position [4086, 0]
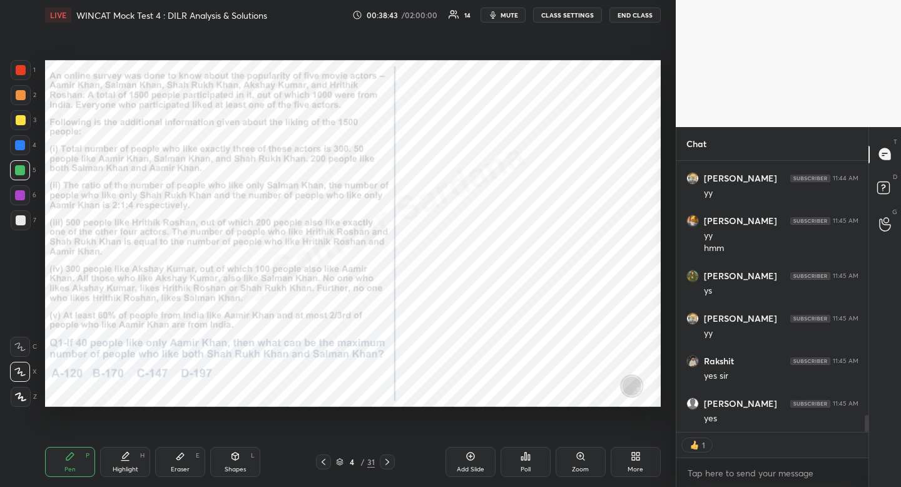
click at [20, 203] on div at bounding box center [20, 195] width 20 height 20
click at [17, 201] on div at bounding box center [20, 195] width 20 height 20
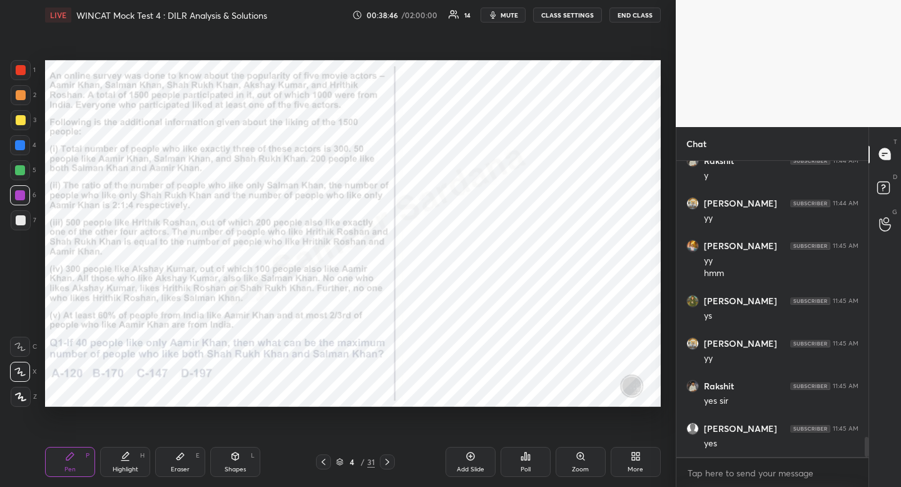
click at [29, 198] on div at bounding box center [20, 195] width 20 height 20
click at [81, 456] on div "Pen P" at bounding box center [70, 462] width 50 height 30
click at [83, 451] on div "Pen P" at bounding box center [70, 462] width 50 height 30
click at [133, 466] on div "Highlight" at bounding box center [126, 469] width 26 height 6
drag, startPoint x: 136, startPoint y: 461, endPoint x: 149, endPoint y: 408, distance: 54.8
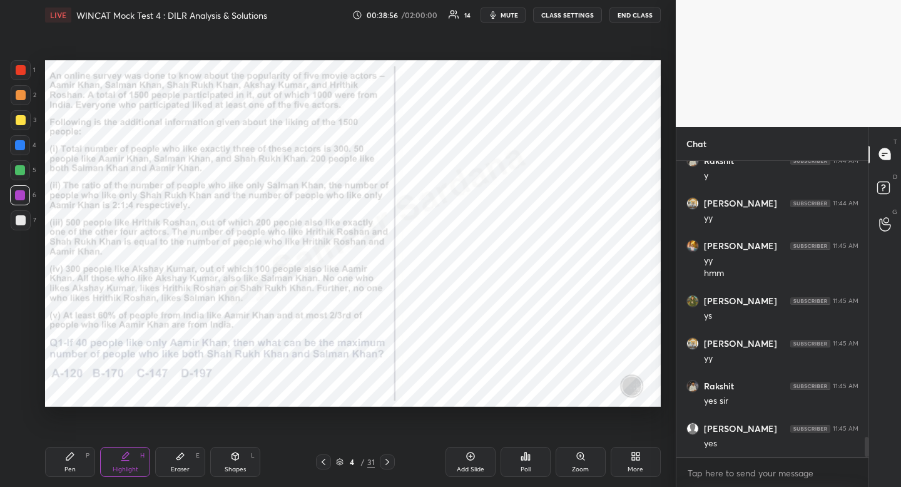
click at [136, 459] on div "Highlight H" at bounding box center [125, 462] width 50 height 30
drag, startPoint x: 78, startPoint y: 468, endPoint x: 88, endPoint y: 459, distance: 13.3
click at [78, 468] on div "Pen P" at bounding box center [70, 462] width 50 height 30
click at [86, 458] on div "P" at bounding box center [88, 455] width 4 height 6
click at [137, 476] on div "Highlight H" at bounding box center [125, 462] width 50 height 30
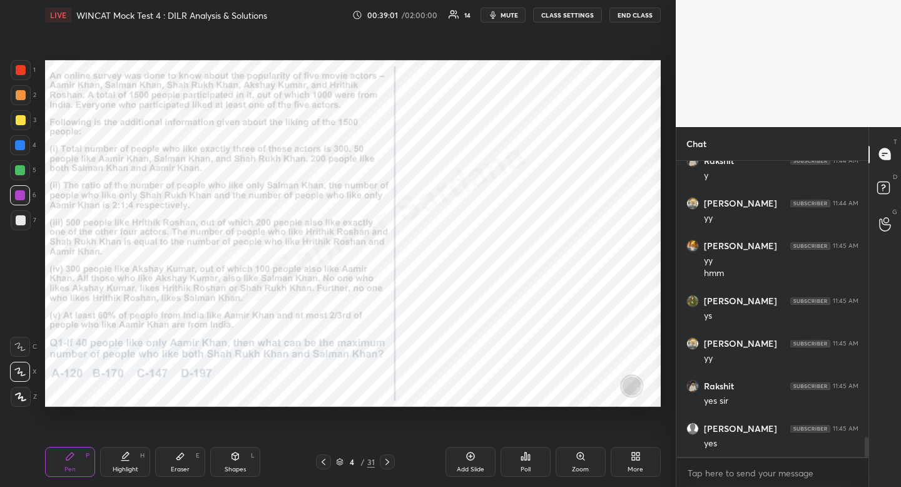
click at [135, 471] on div "Highlight" at bounding box center [126, 469] width 26 height 6
click at [76, 460] on div "Pen P" at bounding box center [70, 462] width 50 height 30
drag, startPoint x: 76, startPoint y: 460, endPoint x: 106, endPoint y: 434, distance: 40.0
click at [76, 460] on div "Pen P" at bounding box center [70, 462] width 50 height 30
click at [140, 457] on div "H" at bounding box center [142, 455] width 4 height 6
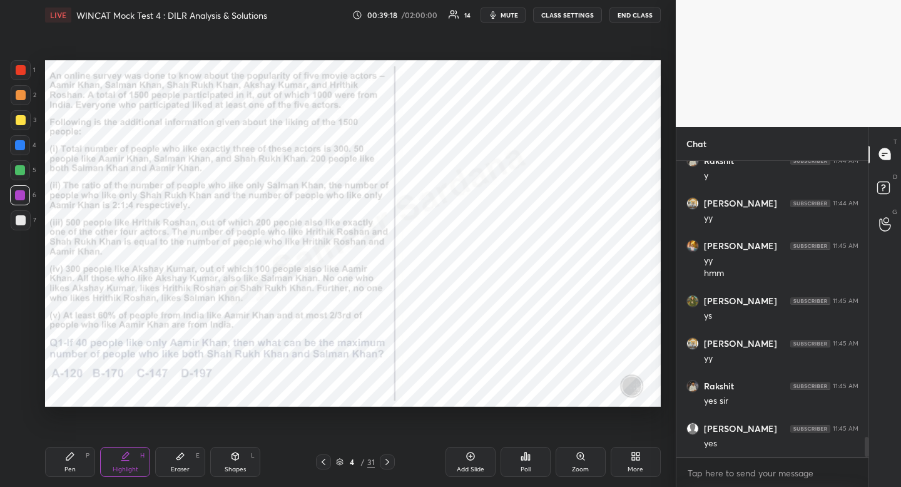
drag, startPoint x: 140, startPoint y: 457, endPoint x: 173, endPoint y: 418, distance: 51.9
click at [140, 457] on div "H" at bounding box center [142, 455] width 4 height 6
click at [83, 467] on div "Pen P" at bounding box center [70, 462] width 50 height 30
click at [88, 459] on div "Pen P" at bounding box center [70, 462] width 50 height 30
click at [246, 468] on div "Shapes L" at bounding box center [235, 462] width 50 height 30
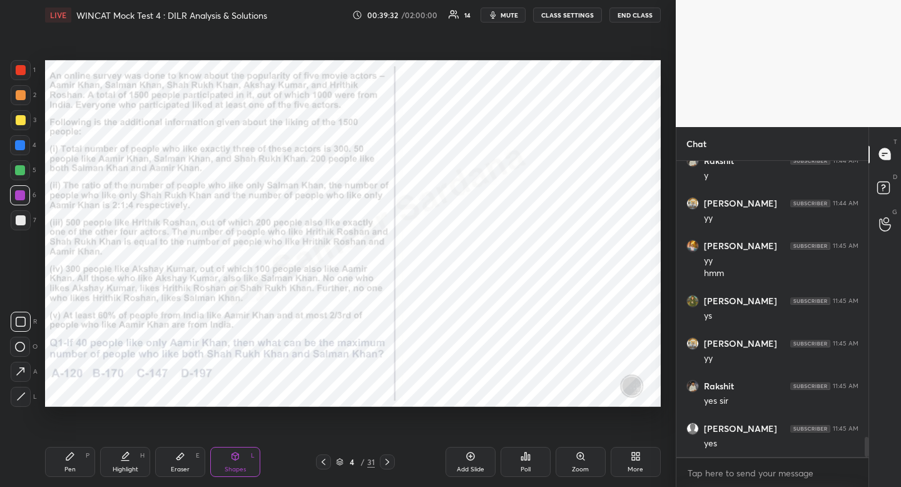
click at [18, 322] on icon at bounding box center [21, 322] width 10 height 10
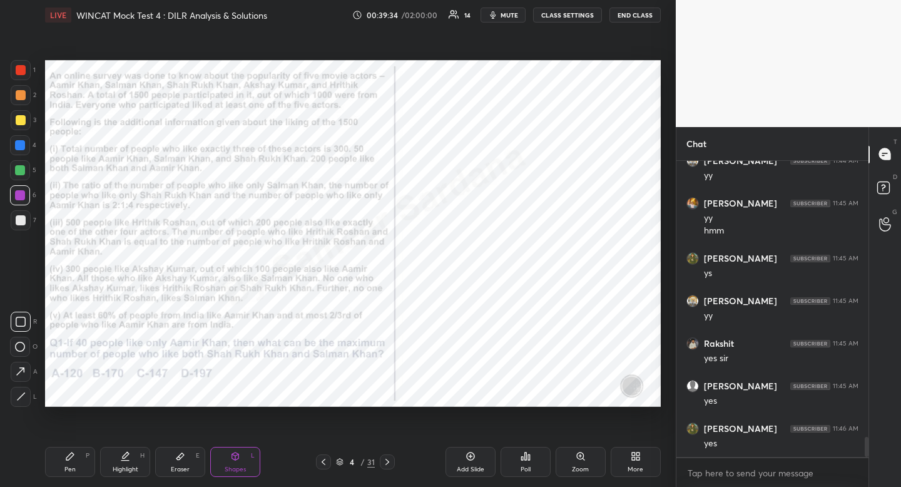
click at [73, 467] on div "Pen" at bounding box center [69, 469] width 11 height 6
drag, startPoint x: 73, startPoint y: 467, endPoint x: 58, endPoint y: 474, distance: 17.1
click at [73, 467] on div "Pen" at bounding box center [69, 469] width 11 height 6
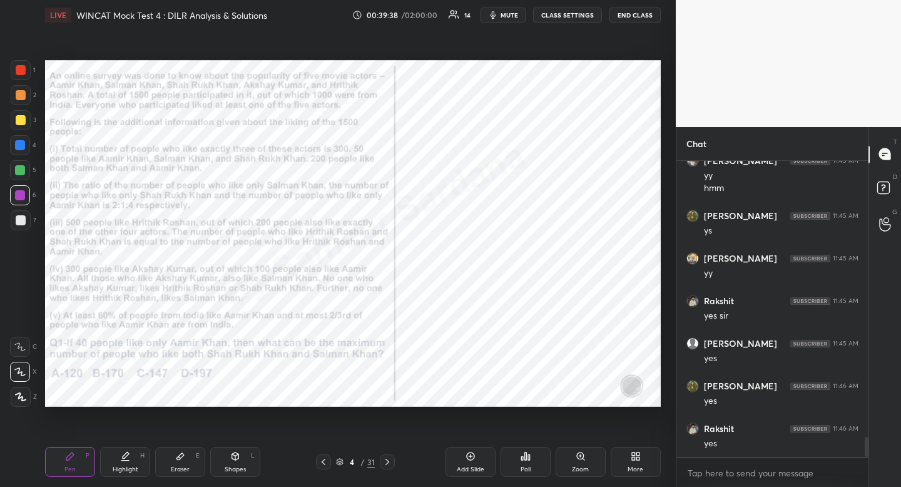
scroll to position [4189, 0]
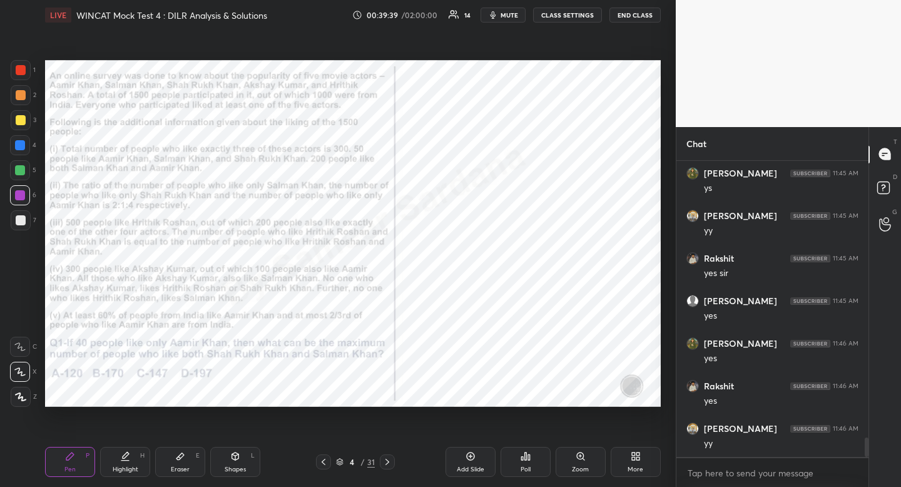
click at [76, 467] on div "Pen P" at bounding box center [70, 462] width 50 height 30
drag, startPoint x: 76, startPoint y: 467, endPoint x: 66, endPoint y: 451, distance: 19.6
click at [76, 467] on div "Pen P" at bounding box center [70, 462] width 50 height 30
click at [19, 146] on div at bounding box center [20, 145] width 10 height 10
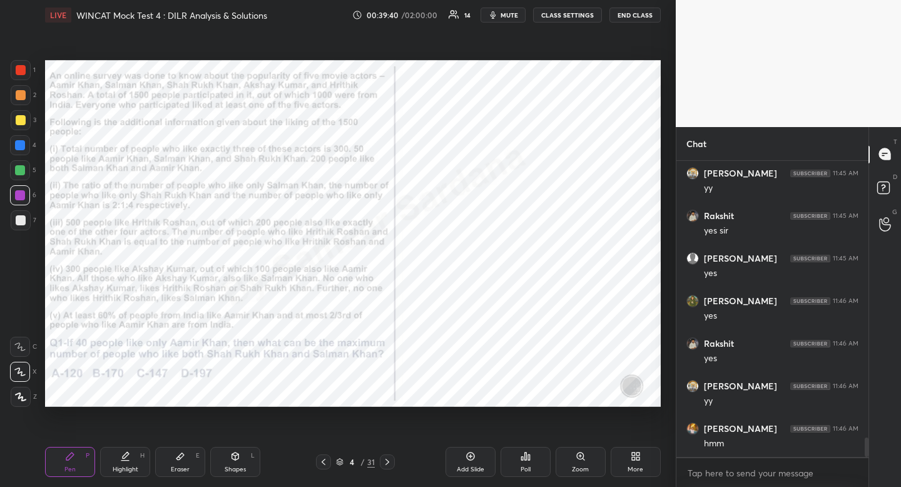
click at [19, 146] on div at bounding box center [20, 145] width 10 height 10
click at [81, 463] on div "Pen P" at bounding box center [70, 462] width 50 height 30
click at [132, 459] on div "Highlight H" at bounding box center [125, 462] width 50 height 30
drag, startPoint x: 132, startPoint y: 459, endPoint x: 131, endPoint y: 451, distance: 7.5
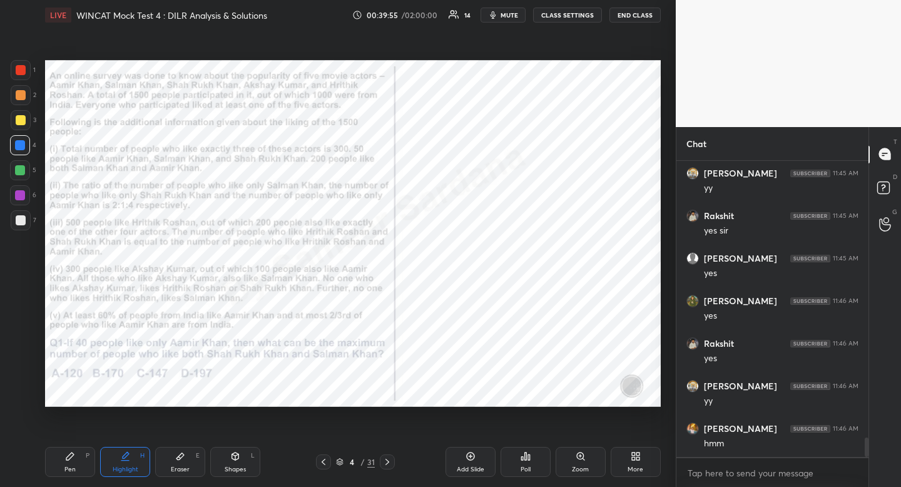
click at [128, 456] on div "Highlight H" at bounding box center [125, 462] width 50 height 30
click at [69, 474] on div "Pen P" at bounding box center [70, 462] width 50 height 30
drag, startPoint x: 73, startPoint y: 469, endPoint x: 96, endPoint y: 437, distance: 39.6
click at [73, 468] on div "Pen P" at bounding box center [70, 462] width 50 height 30
drag, startPoint x: 248, startPoint y: 456, endPoint x: 247, endPoint y: 462, distance: 6.4
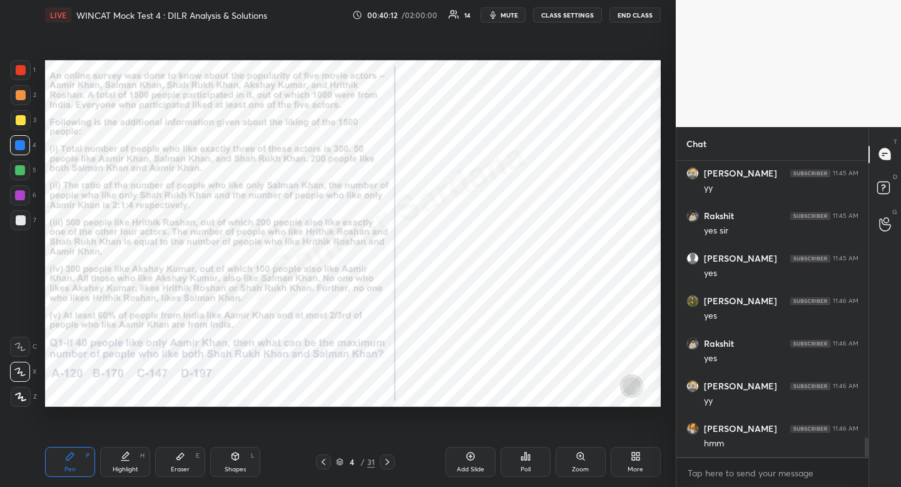
click at [248, 456] on div "Shapes L" at bounding box center [235, 462] width 50 height 30
click at [18, 321] on icon at bounding box center [21, 322] width 10 height 10
drag, startPoint x: 22, startPoint y: 317, endPoint x: 40, endPoint y: 320, distance: 18.4
click at [22, 317] on icon at bounding box center [21, 322] width 10 height 10
click at [84, 466] on div "Pen P" at bounding box center [70, 462] width 50 height 30
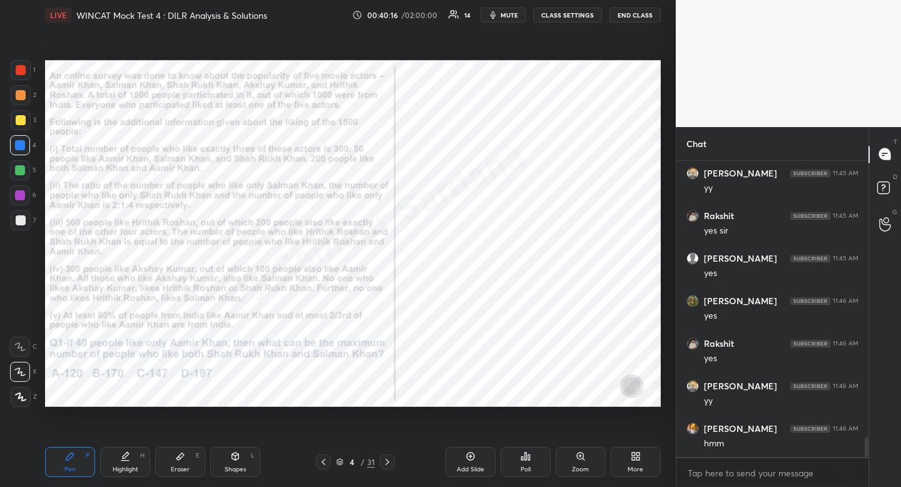
drag, startPoint x: 87, startPoint y: 461, endPoint x: 133, endPoint y: 435, distance: 52.7
click at [88, 461] on div "Pen P" at bounding box center [70, 462] width 50 height 30
drag, startPoint x: 248, startPoint y: 459, endPoint x: 240, endPoint y: 462, distance: 7.9
click at [248, 459] on div "Shapes L" at bounding box center [235, 462] width 50 height 30
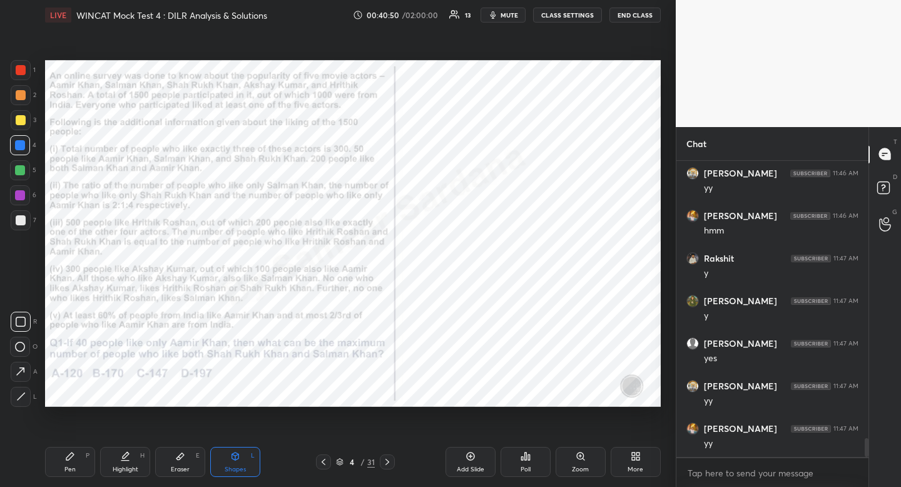
click at [24, 318] on icon at bounding box center [21, 322] width 10 height 10
drag, startPoint x: 24, startPoint y: 318, endPoint x: 44, endPoint y: 307, distance: 23.0
click at [31, 313] on div "R" at bounding box center [24, 322] width 26 height 20
drag, startPoint x: 131, startPoint y: 467, endPoint x: 145, endPoint y: 458, distance: 16.3
click at [131, 467] on div "Highlight" at bounding box center [126, 469] width 26 height 6
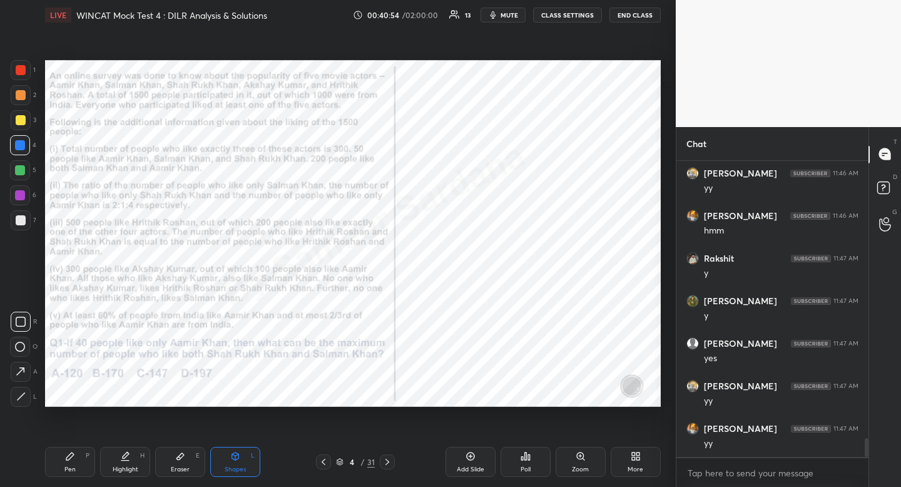
click at [138, 464] on div "Highlight H" at bounding box center [125, 462] width 50 height 30
click at [78, 471] on div "Pen P" at bounding box center [70, 462] width 50 height 30
drag, startPoint x: 78, startPoint y: 471, endPoint x: 156, endPoint y: 421, distance: 93.4
click at [81, 466] on div "Pen P" at bounding box center [70, 462] width 50 height 30
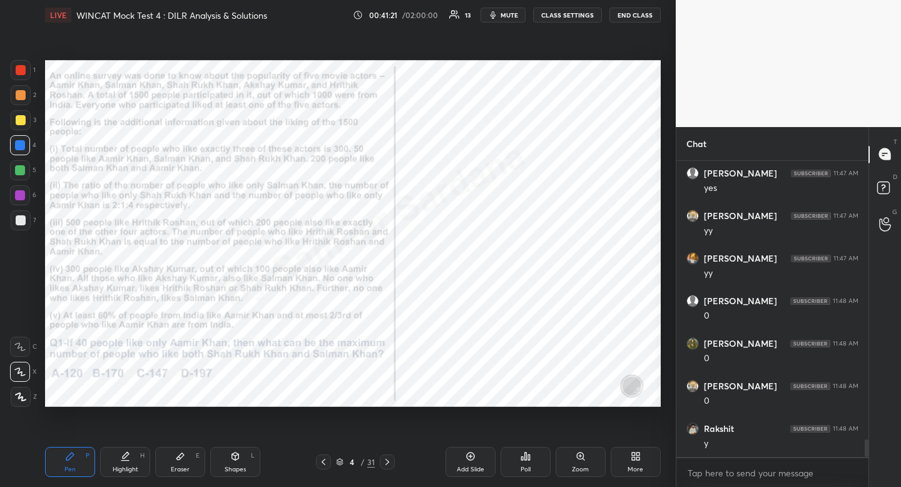
scroll to position [4657, 0]
click at [126, 468] on div "Highlight" at bounding box center [126, 469] width 26 height 6
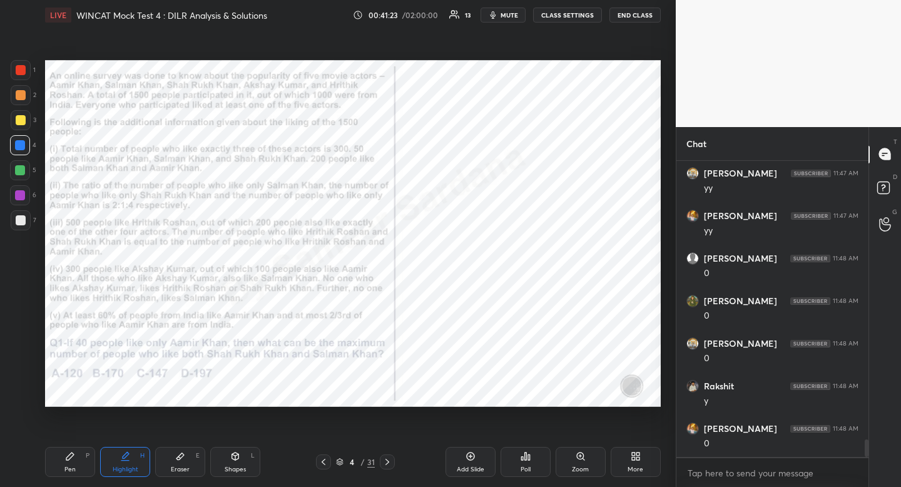
drag, startPoint x: 126, startPoint y: 468, endPoint x: 170, endPoint y: 423, distance: 62.4
click at [126, 468] on div "Highlight" at bounding box center [126, 469] width 26 height 6
drag, startPoint x: 82, startPoint y: 462, endPoint x: 96, endPoint y: 451, distance: 17.8
click at [82, 462] on div "Pen P" at bounding box center [70, 462] width 50 height 30
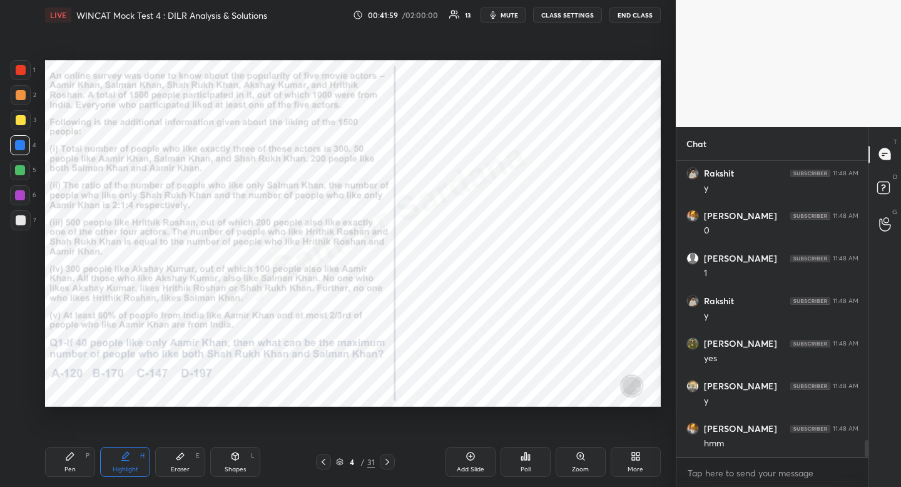
click at [88, 456] on div "P" at bounding box center [88, 455] width 4 height 6
click at [203, 463] on div "Eraser E" at bounding box center [180, 462] width 50 height 30
drag, startPoint x: 202, startPoint y: 464, endPoint x: 282, endPoint y: 421, distance: 90.7
click at [206, 459] on div "Pen P Highlight H Eraser E Shapes L" at bounding box center [176, 462] width 263 height 30
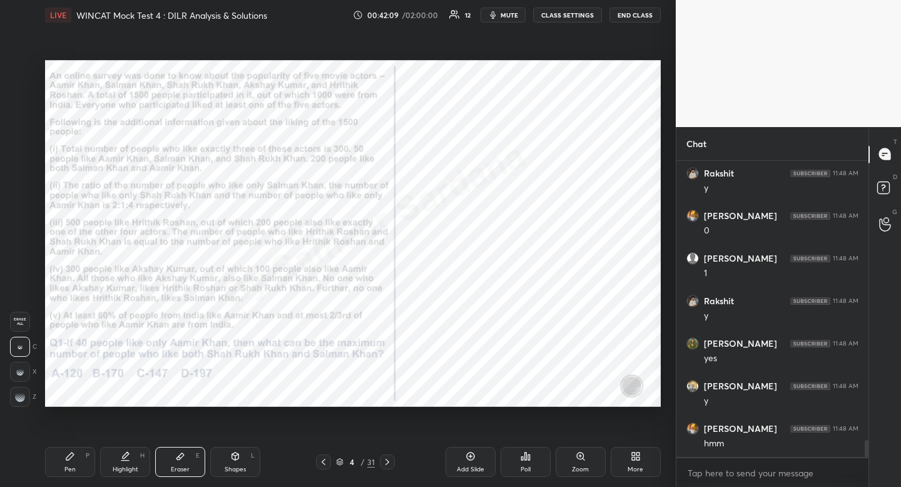
click at [79, 465] on div "Pen P" at bounding box center [70, 462] width 50 height 30
click at [81, 459] on div "Pen P" at bounding box center [70, 462] width 50 height 30
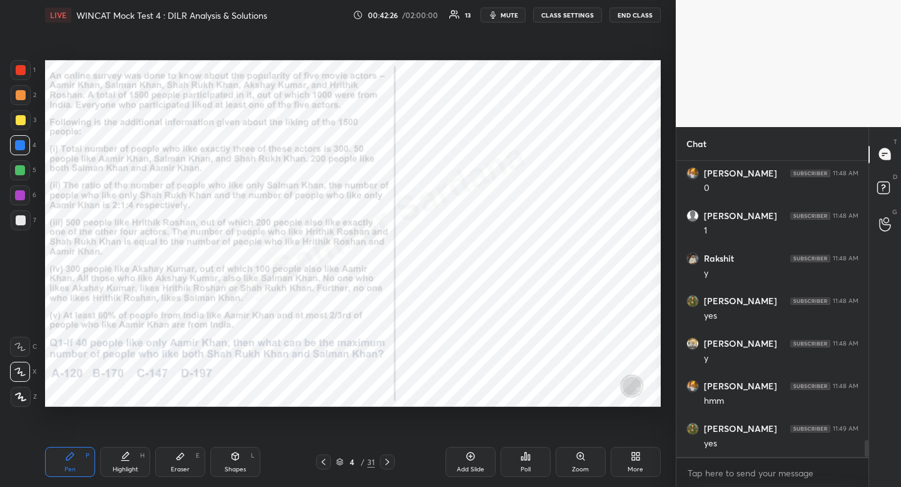
scroll to position [4955, 0]
click at [390, 459] on icon at bounding box center [387, 462] width 10 height 10
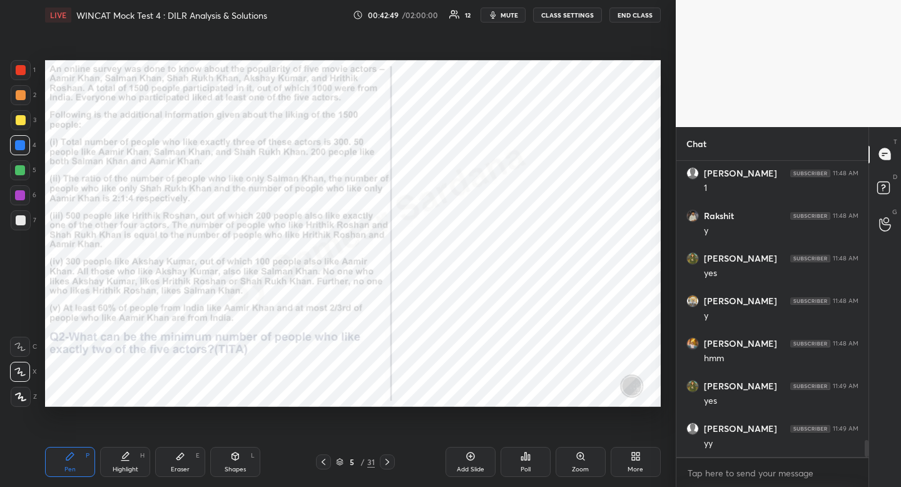
click at [392, 461] on icon at bounding box center [387, 462] width 10 height 10
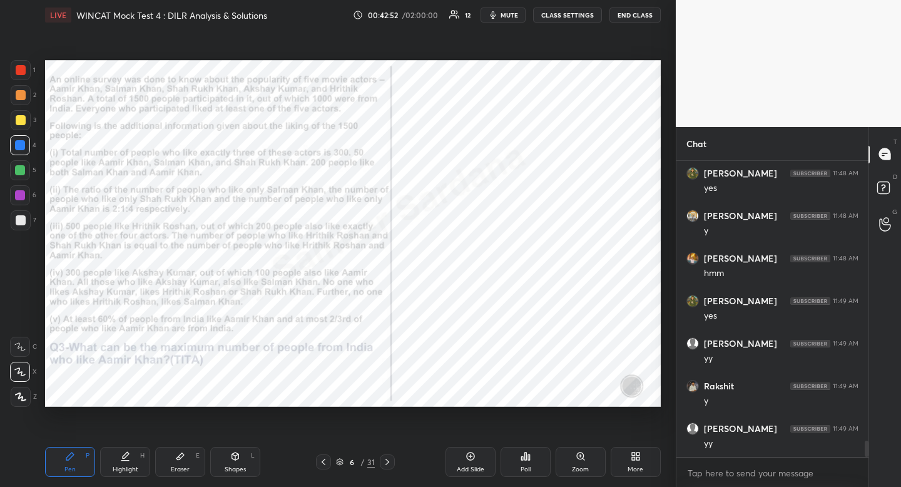
scroll to position [5125, 0]
click at [327, 461] on icon at bounding box center [324, 462] width 10 height 10
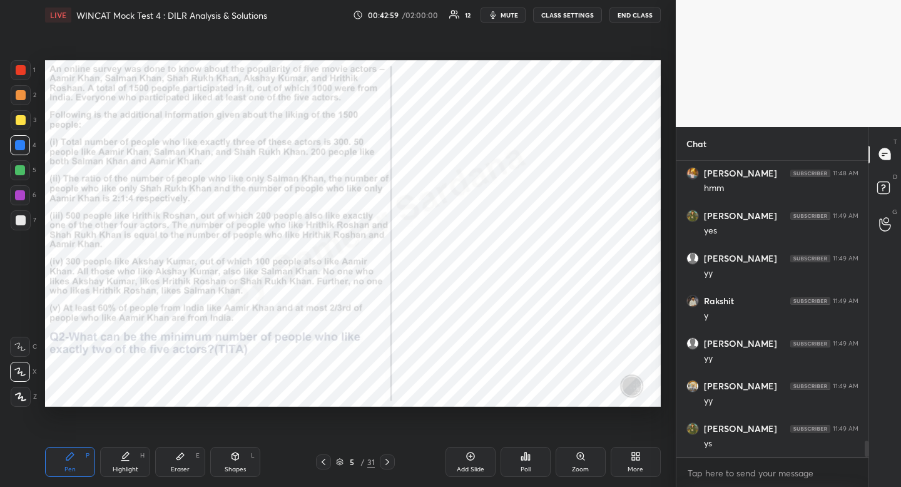
click at [327, 461] on icon at bounding box center [324, 462] width 10 height 10
click at [390, 463] on icon at bounding box center [387, 462] width 10 height 10
click at [389, 462] on icon at bounding box center [387, 462] width 10 height 10
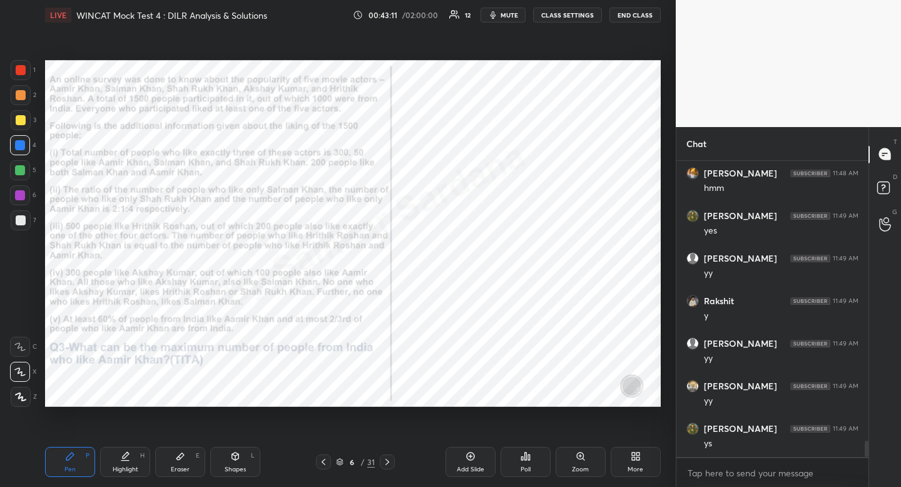
click at [389, 460] on icon at bounding box center [387, 462] width 10 height 10
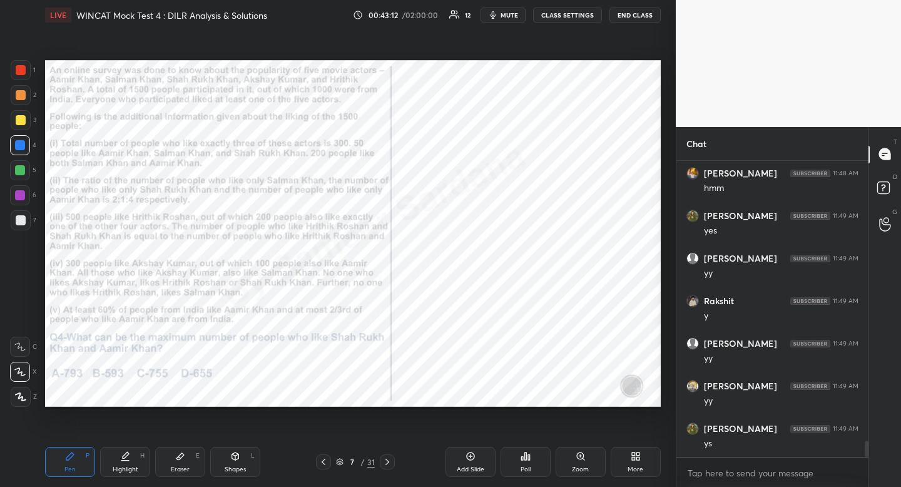
click at [387, 459] on icon at bounding box center [387, 462] width 10 height 10
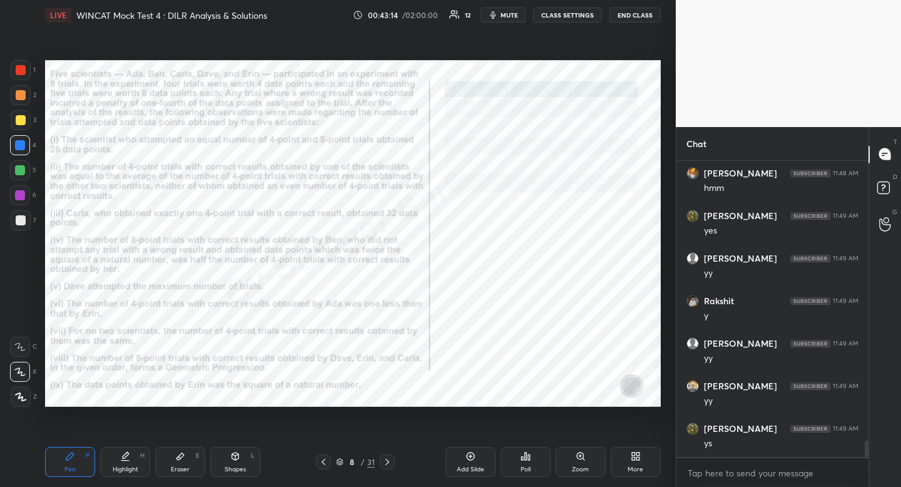
click at [324, 464] on icon at bounding box center [324, 462] width 10 height 10
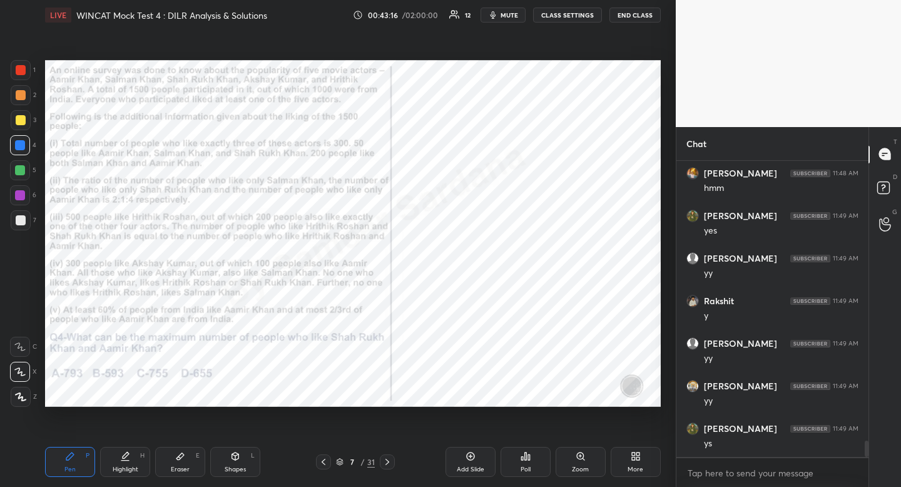
click at [329, 456] on div at bounding box center [323, 461] width 15 height 15
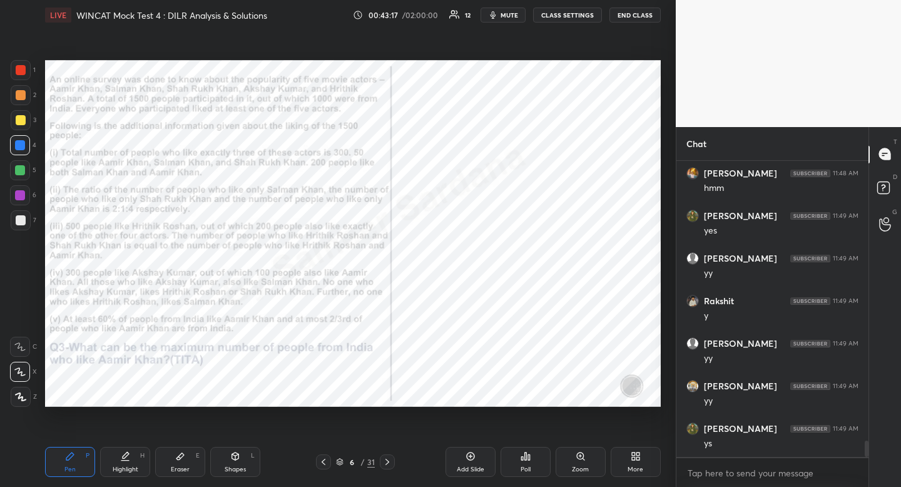
click at [328, 459] on div at bounding box center [323, 461] width 15 height 15
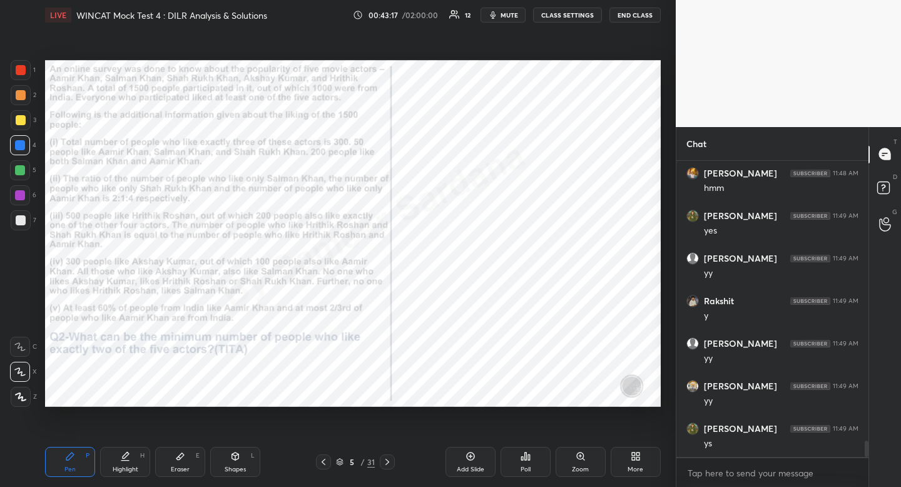
click at [328, 461] on icon at bounding box center [324, 462] width 10 height 10
click at [247, 461] on div "Shapes L" at bounding box center [235, 462] width 50 height 30
click at [14, 319] on div at bounding box center [21, 322] width 20 height 20
drag, startPoint x: 14, startPoint y: 319, endPoint x: 22, endPoint y: 319, distance: 8.1
click at [14, 319] on div at bounding box center [21, 322] width 20 height 20
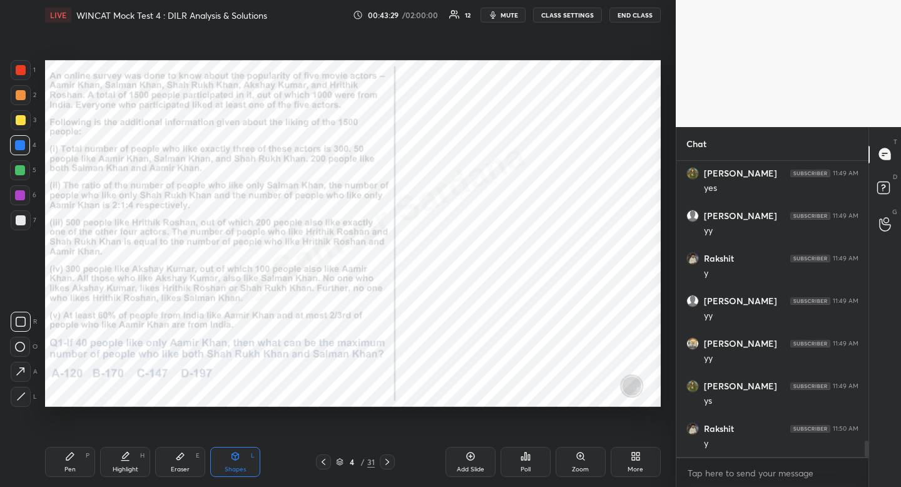
scroll to position [4, 4]
click at [133, 467] on div "Highlight" at bounding box center [126, 469] width 26 height 6
click at [136, 462] on div "Highlight H" at bounding box center [125, 462] width 50 height 30
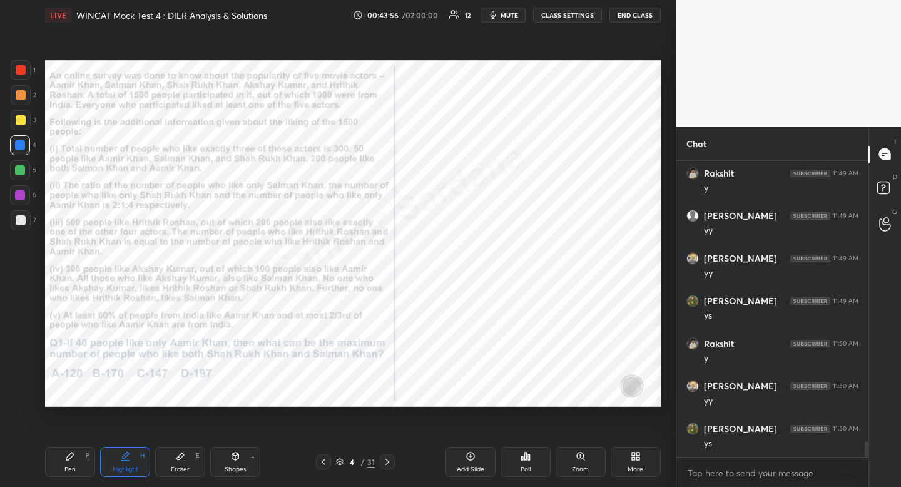
scroll to position [5295, 0]
click at [118, 453] on div "Highlight H" at bounding box center [125, 462] width 50 height 30
click at [64, 465] on div "Pen P" at bounding box center [70, 462] width 50 height 30
drag, startPoint x: 64, startPoint y: 465, endPoint x: 73, endPoint y: 456, distance: 13.3
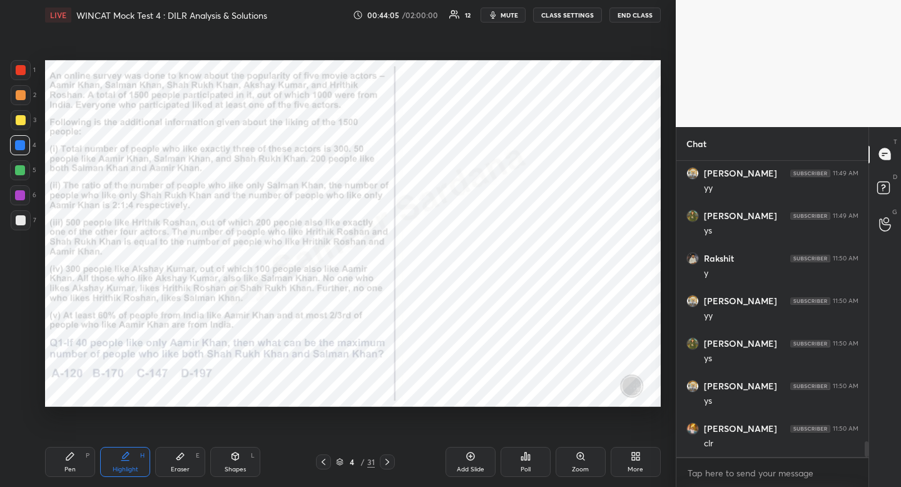
click at [64, 465] on div "Pen P" at bounding box center [70, 462] width 50 height 30
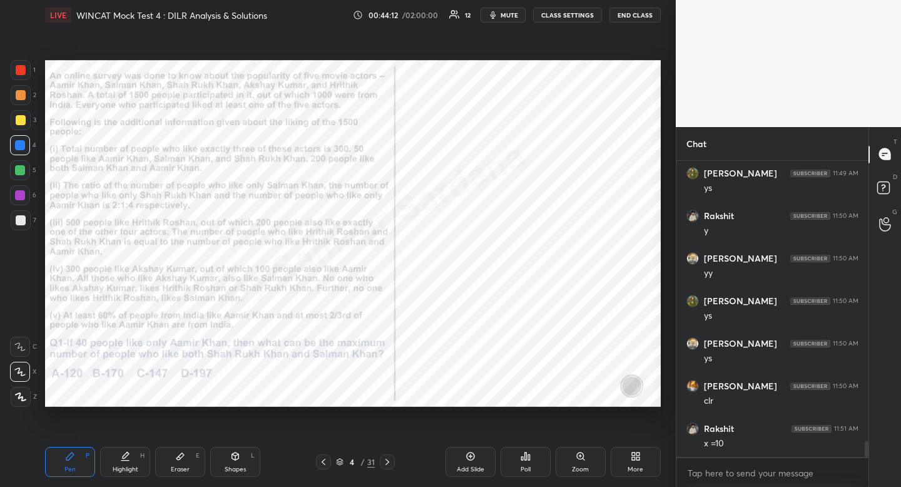
scroll to position [5423, 0]
click at [122, 474] on div "Highlight H" at bounding box center [125, 462] width 50 height 30
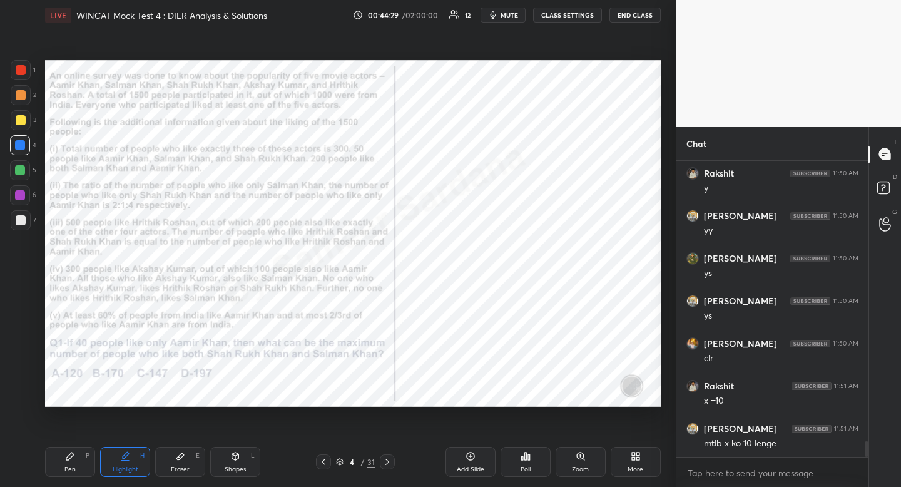
click at [88, 464] on div "Pen P" at bounding box center [70, 462] width 50 height 30
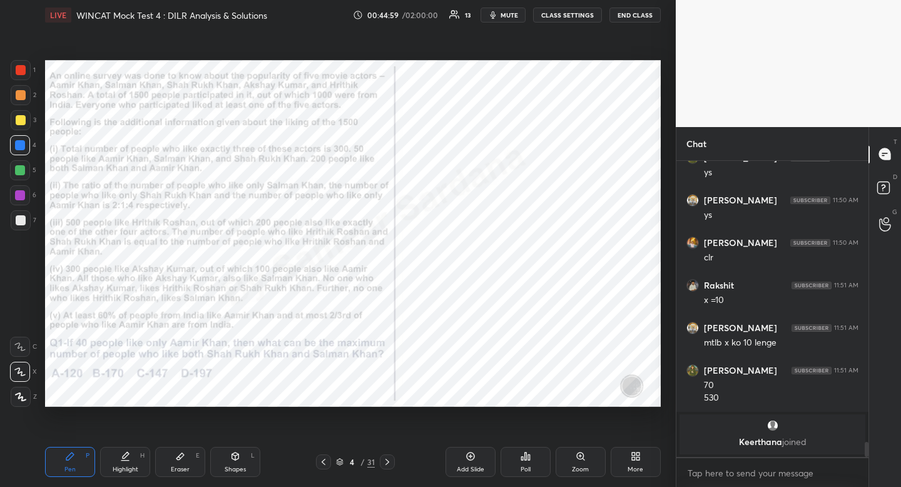
scroll to position [4658, 0]
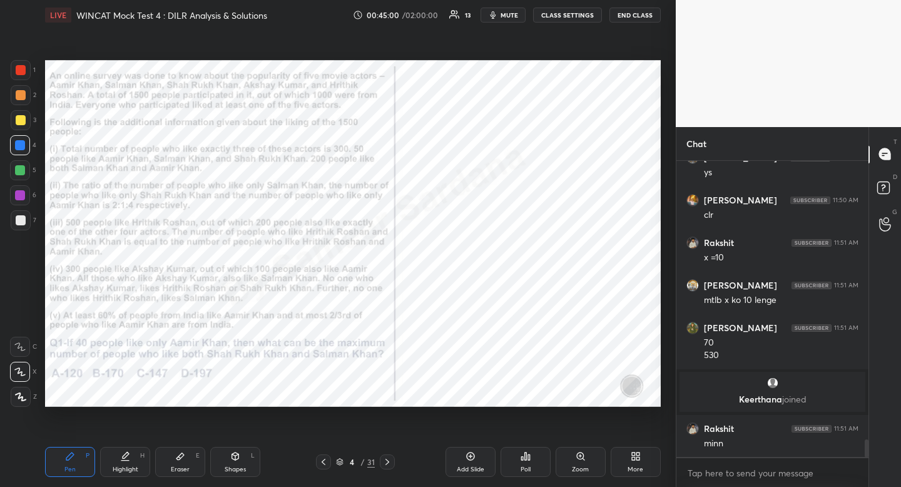
click at [133, 461] on div "Highlight H" at bounding box center [125, 462] width 50 height 30
drag, startPoint x: 133, startPoint y: 461, endPoint x: 135, endPoint y: 441, distance: 20.1
click at [133, 461] on div "Highlight H" at bounding box center [125, 462] width 50 height 30
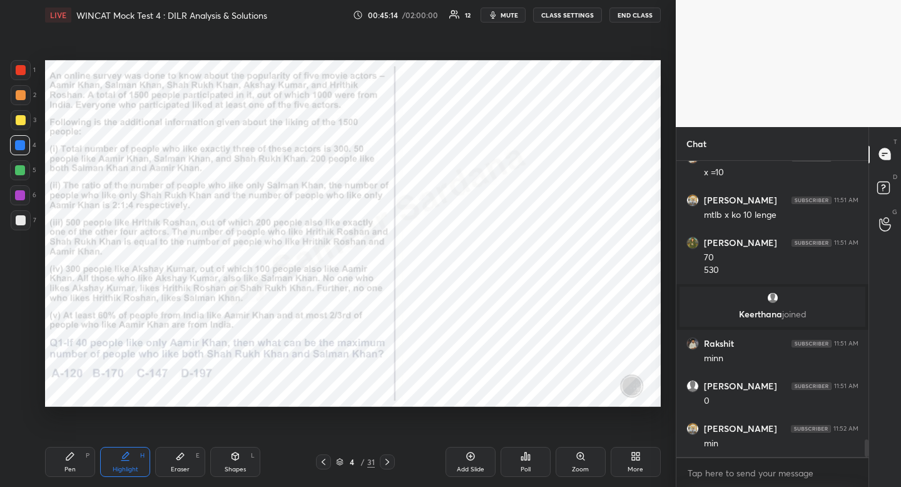
scroll to position [4786, 0]
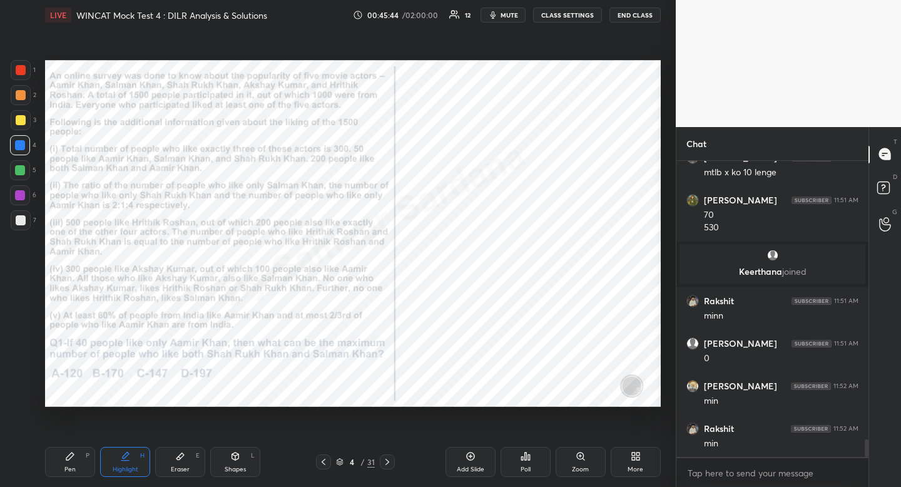
click at [79, 461] on div "Pen P" at bounding box center [70, 462] width 50 height 30
drag, startPoint x: 79, startPoint y: 461, endPoint x: 98, endPoint y: 447, distance: 22.9
click at [79, 461] on div "Pen P" at bounding box center [70, 462] width 50 height 30
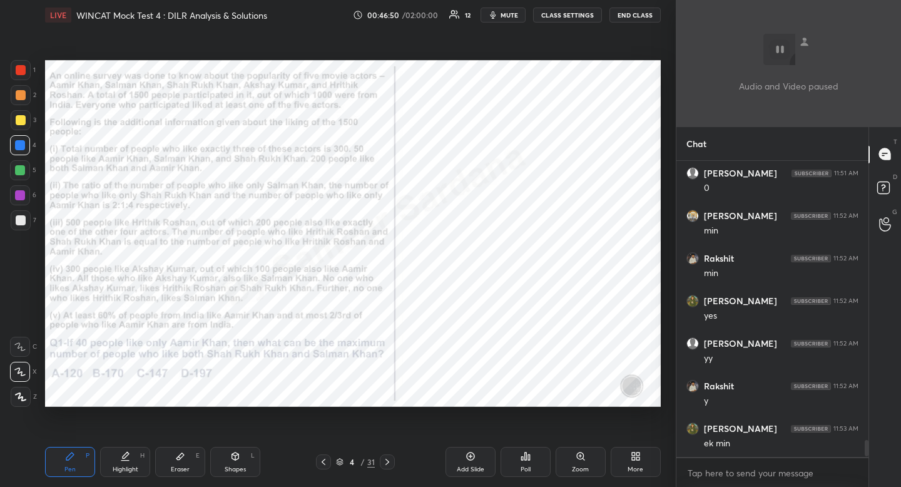
scroll to position [5126, 0]
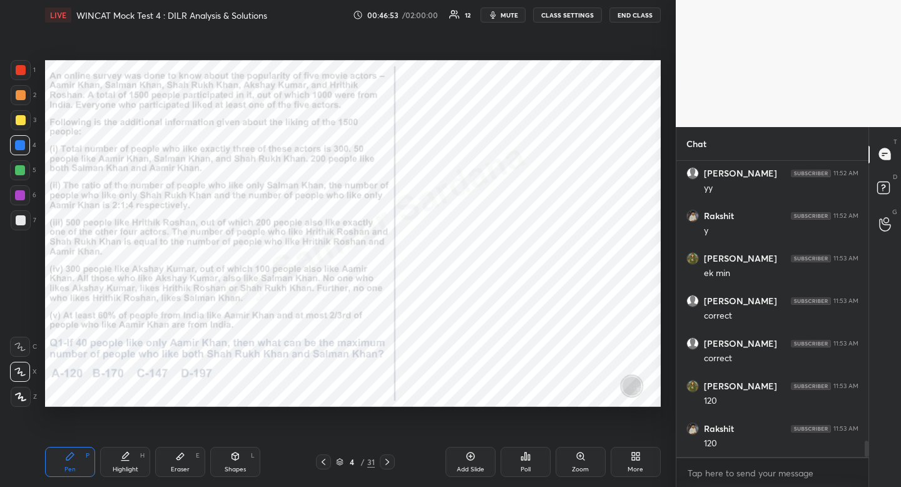
click at [66, 466] on div "Pen" at bounding box center [69, 469] width 11 height 6
drag, startPoint x: 66, startPoint y: 466, endPoint x: 64, endPoint y: 427, distance: 39.5
click at [66, 466] on div "Pen" at bounding box center [69, 469] width 11 height 6
click at [389, 457] on icon at bounding box center [387, 462] width 10 height 10
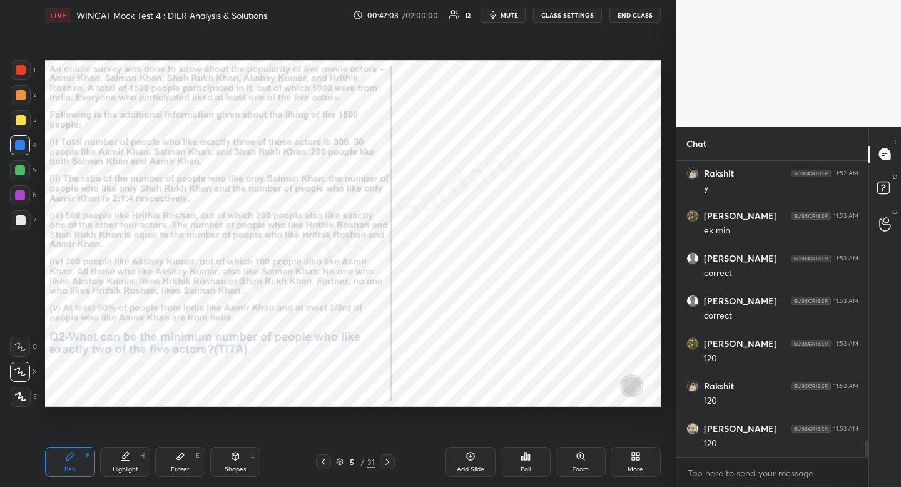
click at [325, 461] on icon at bounding box center [324, 462] width 10 height 10
click at [122, 466] on div "Highlight" at bounding box center [126, 469] width 26 height 6
drag, startPoint x: 122, startPoint y: 464, endPoint x: 118, endPoint y: 457, distance: 8.7
click at [122, 466] on div "Highlight" at bounding box center [126, 469] width 26 height 6
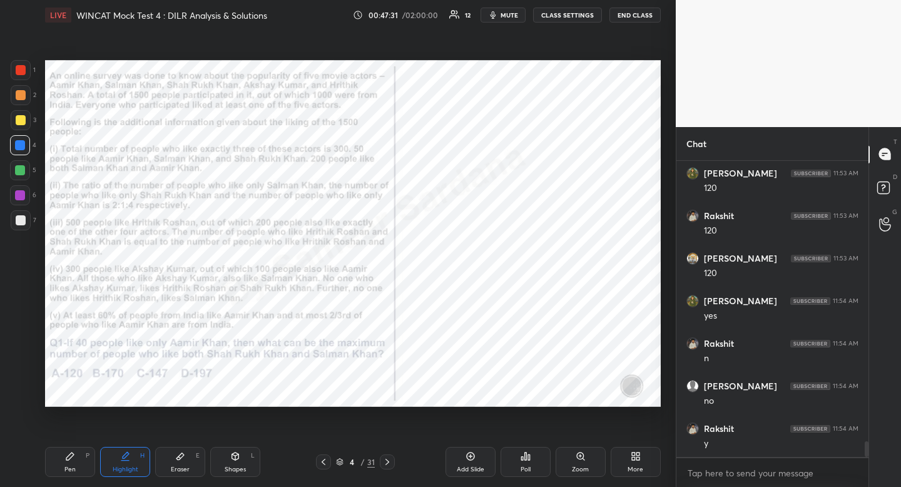
scroll to position [5381, 0]
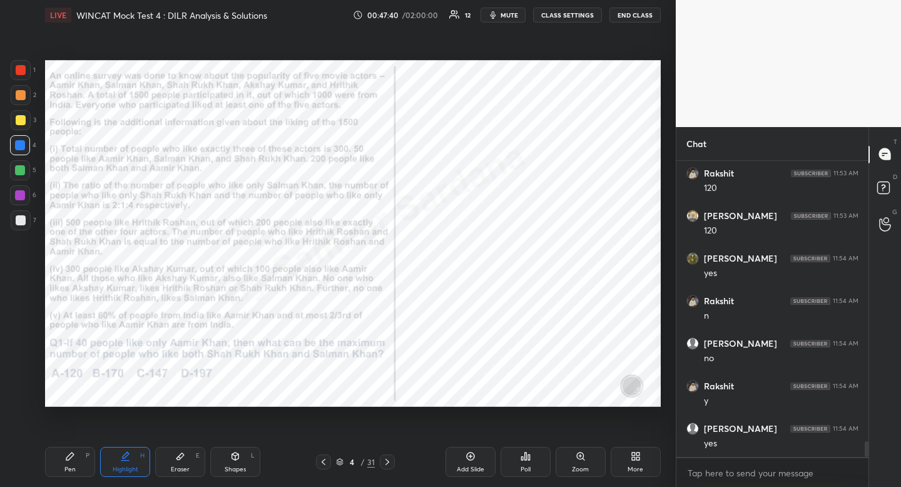
click at [386, 460] on icon at bounding box center [387, 462] width 10 height 10
click at [328, 461] on icon at bounding box center [324, 462] width 10 height 10
click at [66, 462] on div "Pen P" at bounding box center [70, 462] width 50 height 30
drag, startPoint x: 66, startPoint y: 462, endPoint x: 81, endPoint y: 439, distance: 27.6
click at [66, 462] on div "Pen P" at bounding box center [70, 462] width 50 height 30
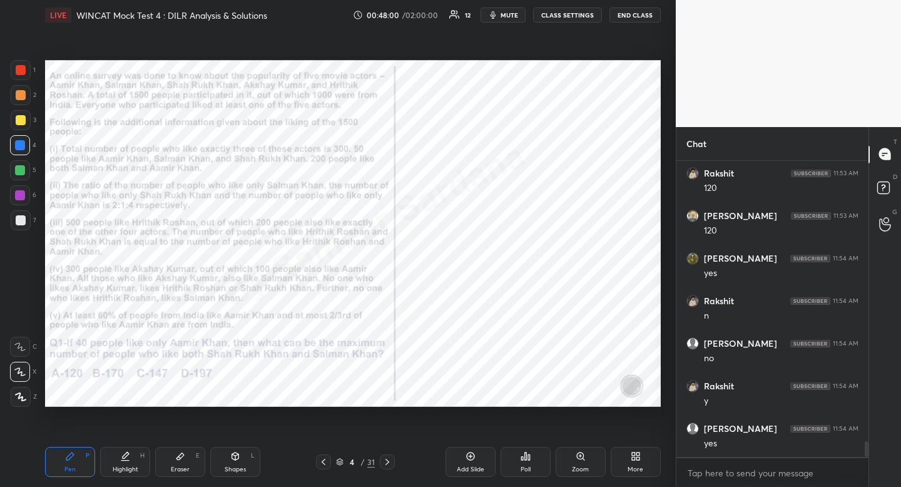
click at [124, 459] on icon at bounding box center [125, 456] width 10 height 10
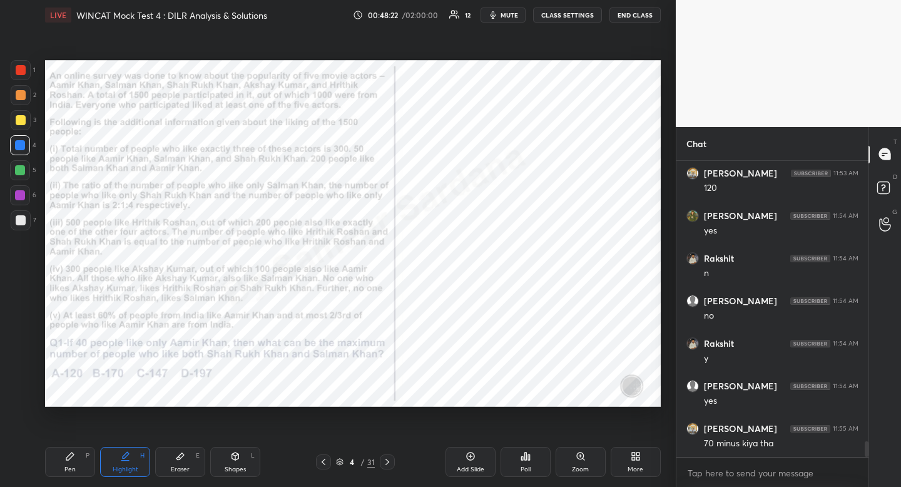
click at [183, 474] on div "Eraser E" at bounding box center [180, 462] width 50 height 30
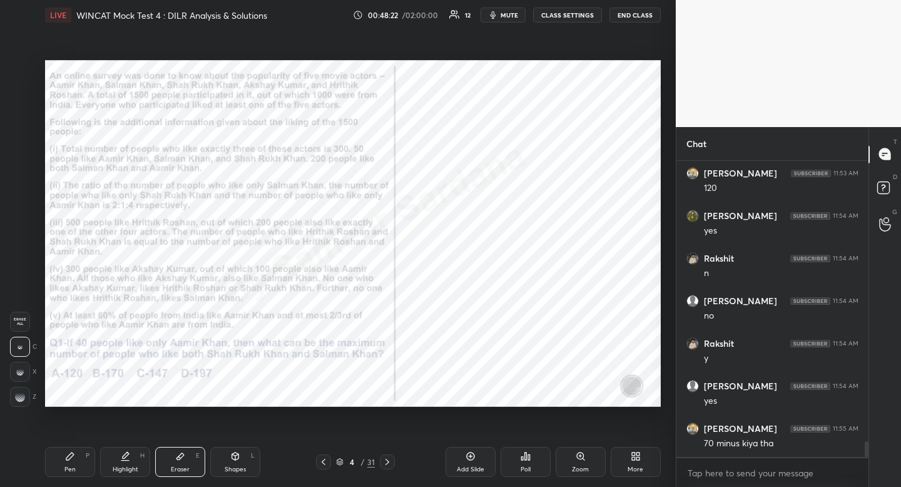
click at [183, 474] on div "Eraser E" at bounding box center [180, 462] width 50 height 30
click at [61, 470] on div "Pen P" at bounding box center [70, 462] width 50 height 30
click at [24, 171] on div at bounding box center [20, 170] width 10 height 10
click at [66, 462] on div "Pen P" at bounding box center [70, 462] width 50 height 30
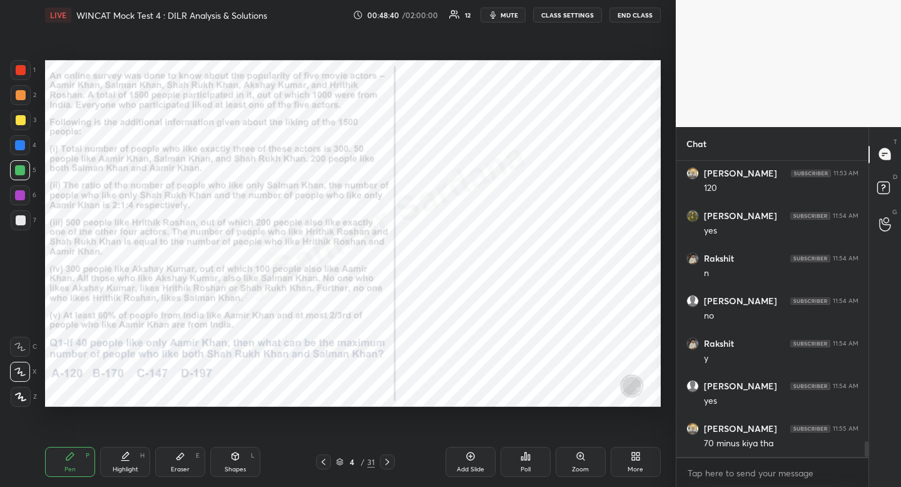
click at [66, 462] on div "Pen P" at bounding box center [70, 462] width 50 height 30
click at [389, 465] on icon at bounding box center [387, 462] width 10 height 10
click at [332, 459] on div "5 / 31" at bounding box center [355, 461] width 79 height 15
click at [329, 463] on div "5 / 31" at bounding box center [355, 461] width 79 height 15
click at [321, 457] on div at bounding box center [323, 461] width 15 height 15
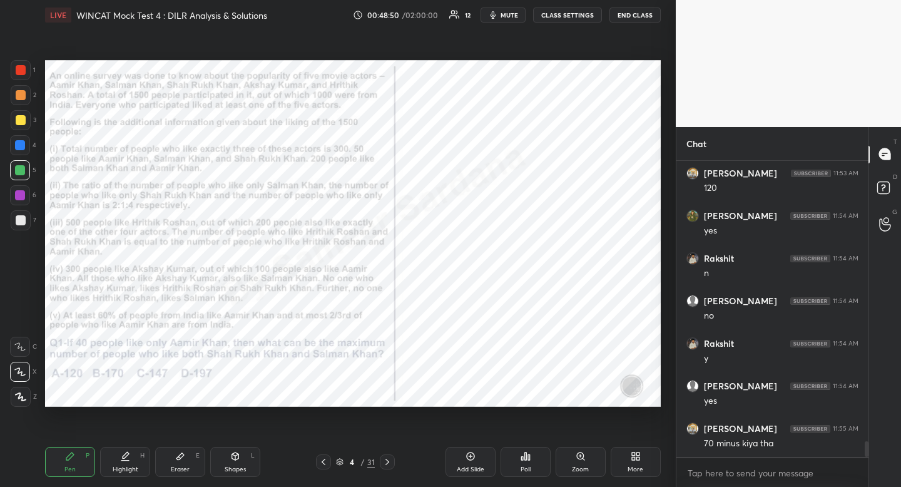
drag, startPoint x: 58, startPoint y: 462, endPoint x: 59, endPoint y: 455, distance: 7.1
click at [58, 459] on div "Pen P" at bounding box center [70, 462] width 50 height 30
click at [60, 454] on div "Pen P" at bounding box center [70, 462] width 50 height 30
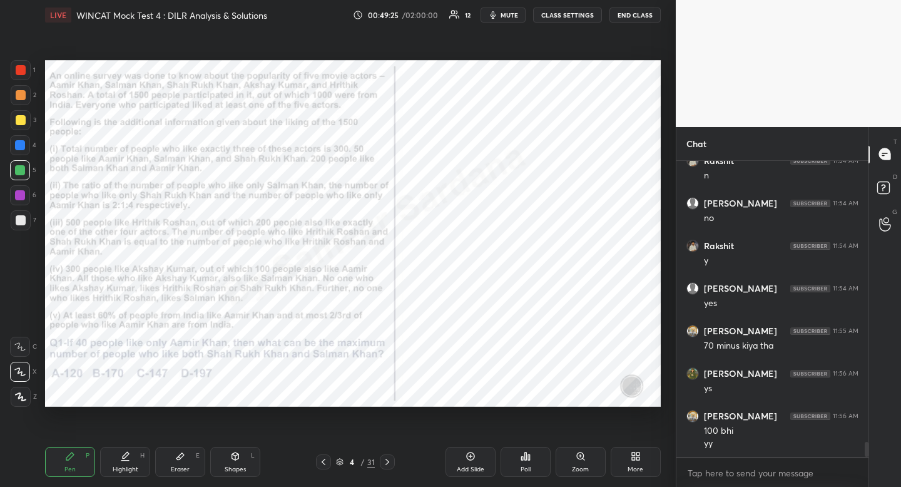
click at [124, 471] on div "Highlight" at bounding box center [126, 469] width 26 height 6
click at [128, 468] on div "Highlight" at bounding box center [126, 469] width 26 height 6
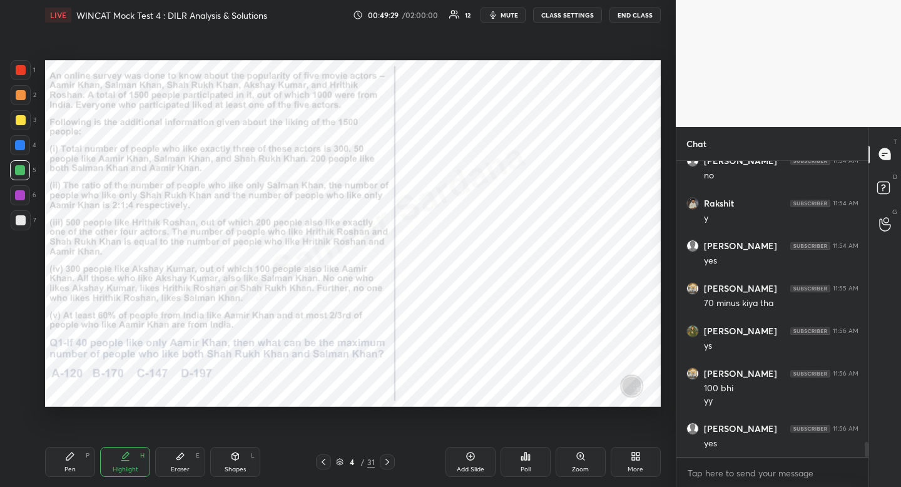
click at [64, 466] on div "Pen P" at bounding box center [70, 462] width 50 height 30
drag, startPoint x: 62, startPoint y: 467, endPoint x: 113, endPoint y: 441, distance: 57.7
click at [67, 467] on div "Pen P" at bounding box center [70, 462] width 50 height 30
drag, startPoint x: 238, startPoint y: 466, endPoint x: 228, endPoint y: 458, distance: 12.5
click at [237, 469] on div "Shapes" at bounding box center [235, 469] width 21 height 6
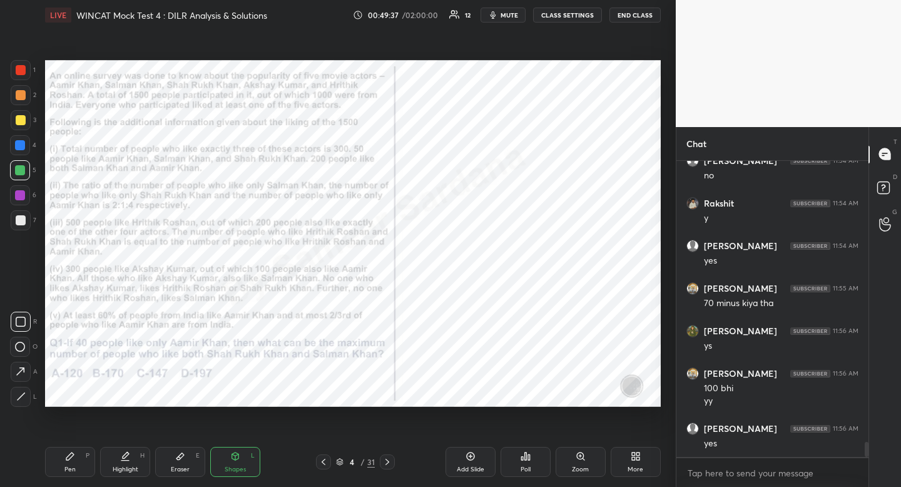
click at [22, 323] on icon at bounding box center [21, 322] width 10 height 10
click at [20, 318] on icon at bounding box center [21, 322] width 10 height 10
click at [78, 461] on div "Pen P" at bounding box center [70, 462] width 50 height 30
drag, startPoint x: 78, startPoint y: 461, endPoint x: 83, endPoint y: 466, distance: 6.7
click at [81, 466] on div "Pen P" at bounding box center [70, 462] width 50 height 30
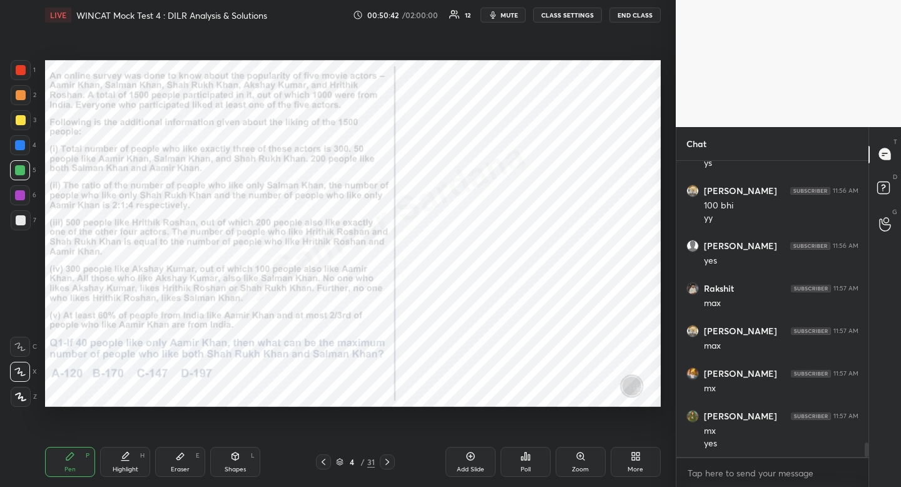
scroll to position [5789, 0]
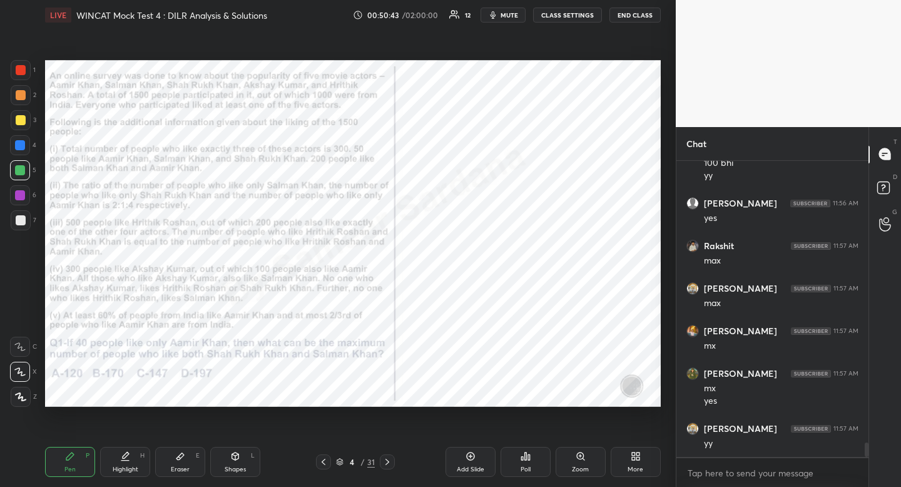
click at [66, 469] on div "Pen" at bounding box center [69, 469] width 11 height 6
click at [59, 467] on div "Pen P" at bounding box center [70, 462] width 50 height 30
click at [184, 470] on div "Eraser" at bounding box center [180, 469] width 19 height 6
drag, startPoint x: 184, startPoint y: 470, endPoint x: 263, endPoint y: 407, distance: 101.2
click at [187, 466] on div "Eraser" at bounding box center [180, 469] width 19 height 6
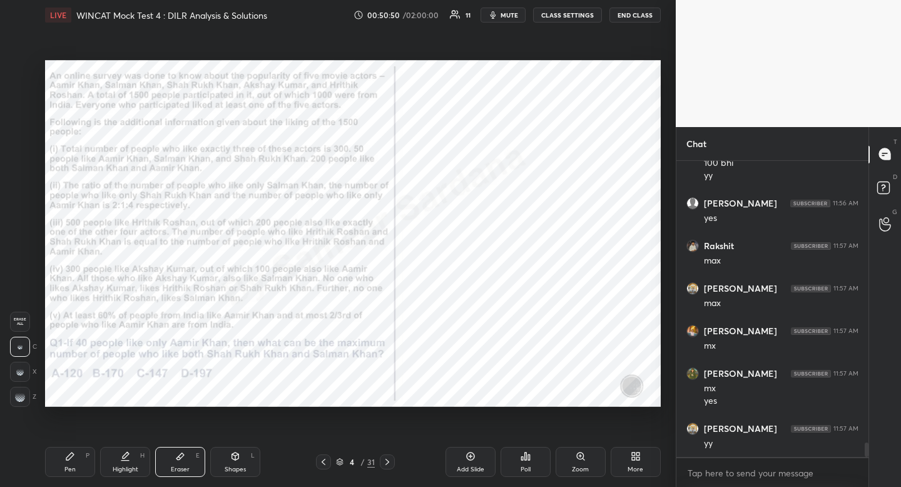
scroll to position [5802, 0]
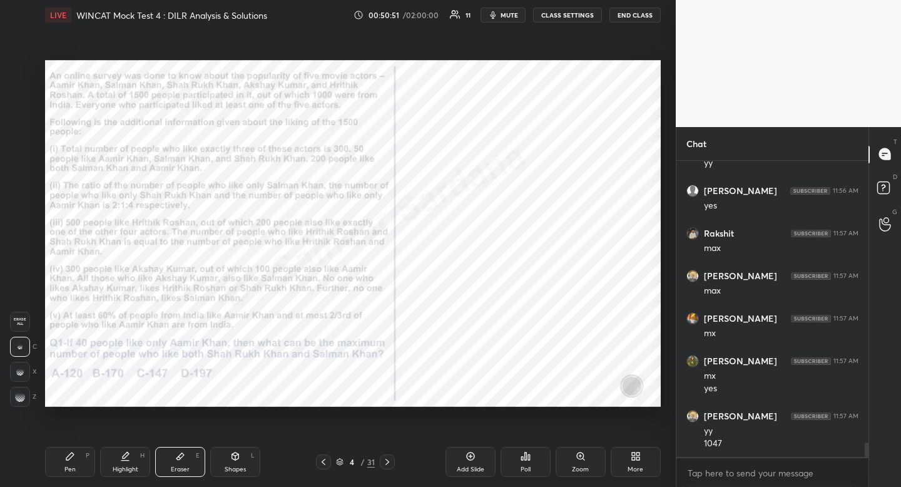
click at [65, 477] on div "Pen P Highlight H Eraser E Shapes L 4 / 31 Add Slide Poll Zoom More" at bounding box center [353, 462] width 616 height 50
click at [68, 476] on div "Pen P" at bounding box center [70, 462] width 50 height 30
click at [176, 469] on div "Eraser" at bounding box center [180, 469] width 19 height 6
click at [73, 461] on div "Pen P" at bounding box center [70, 462] width 50 height 30
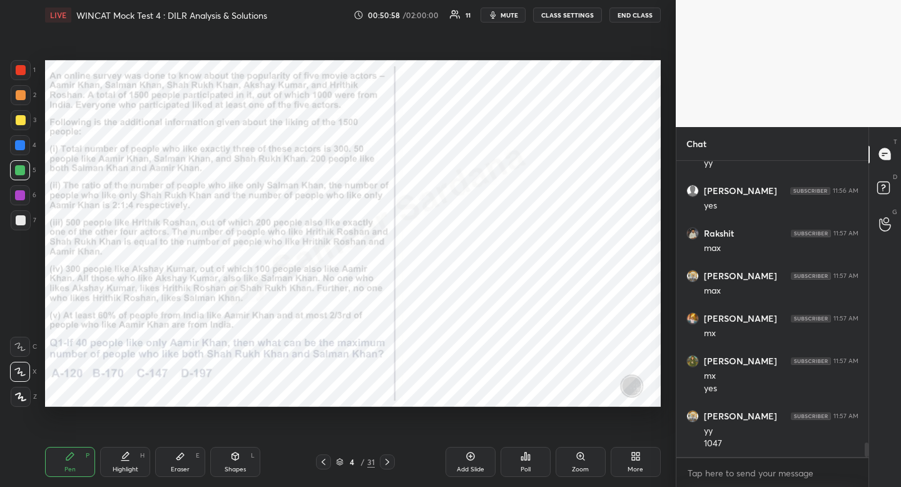
click at [77, 459] on div "Pen P" at bounding box center [70, 462] width 50 height 30
click at [18, 72] on div at bounding box center [21, 70] width 10 height 10
drag, startPoint x: 18, startPoint y: 72, endPoint x: 34, endPoint y: 97, distance: 29.9
click at [18, 72] on div at bounding box center [21, 70] width 10 height 10
click at [61, 464] on div "Pen P" at bounding box center [70, 462] width 50 height 30
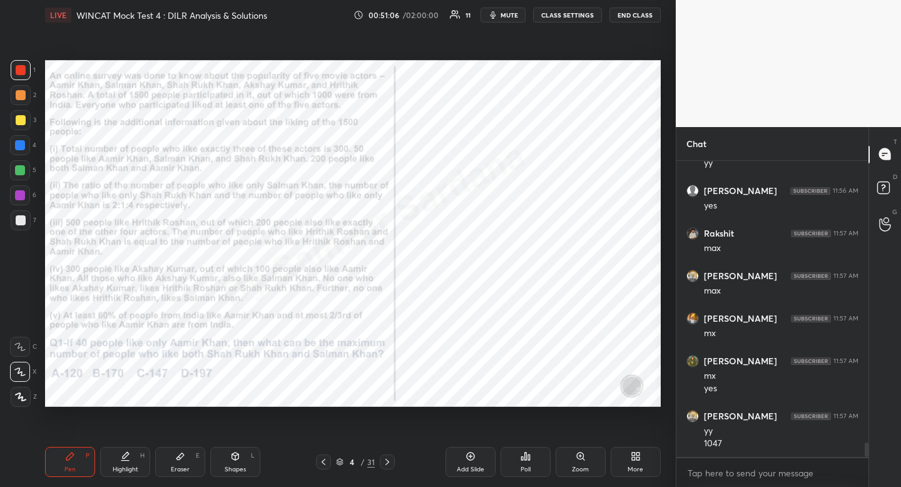
drag, startPoint x: 61, startPoint y: 464, endPoint x: 71, endPoint y: 451, distance: 16.4
click at [61, 464] on div "Pen P" at bounding box center [70, 462] width 50 height 30
click at [138, 471] on div "Highlight H" at bounding box center [125, 462] width 50 height 30
click at [136, 466] on div "Highlight" at bounding box center [126, 469] width 26 height 6
click at [73, 472] on div "Pen" at bounding box center [69, 469] width 11 height 6
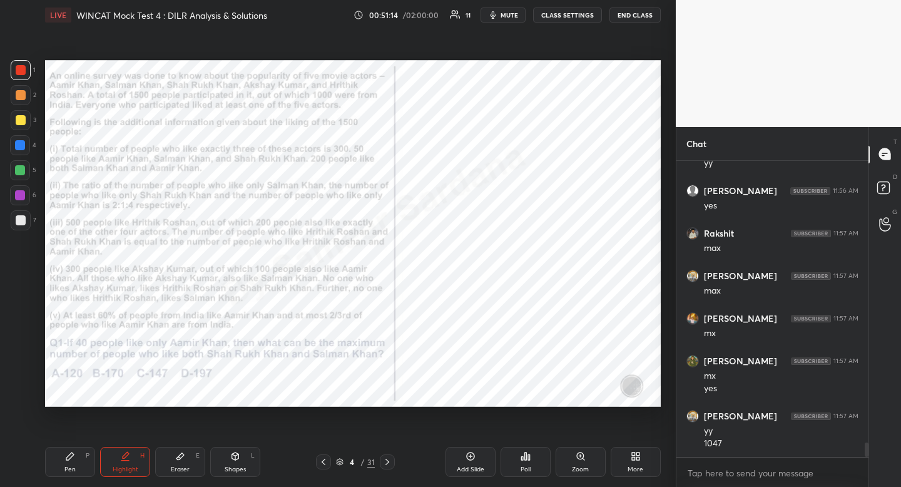
drag, startPoint x: 73, startPoint y: 472, endPoint x: 77, endPoint y: 439, distance: 32.8
click at [73, 472] on div "Pen" at bounding box center [69, 469] width 11 height 6
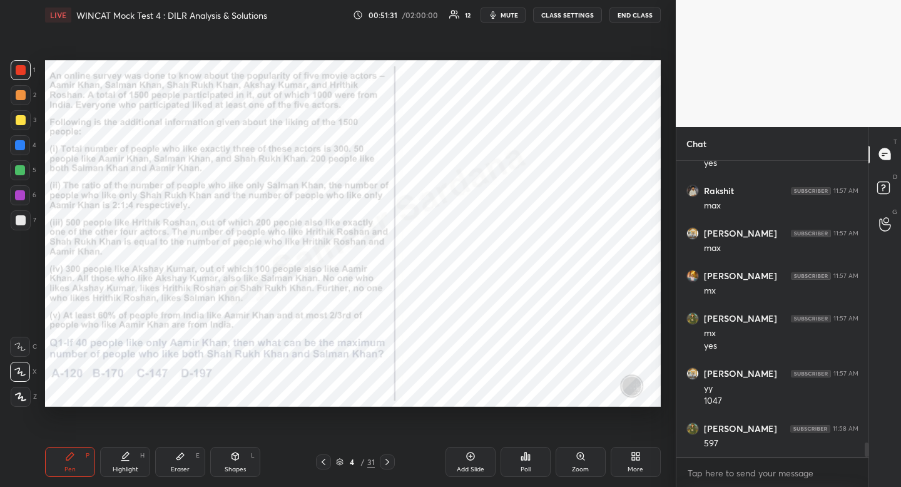
click at [232, 474] on div "Shapes L" at bounding box center [235, 462] width 50 height 30
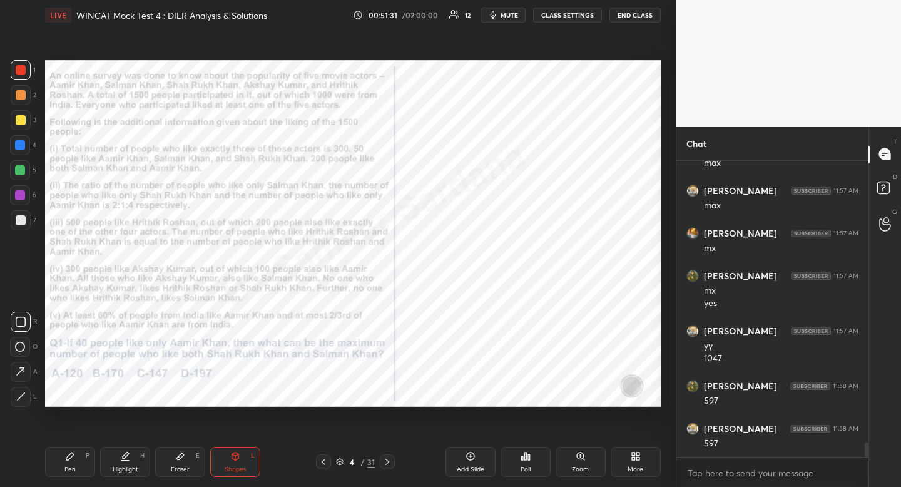
click at [18, 317] on rect at bounding box center [20, 321] width 9 height 9
click at [128, 471] on div "Highlight" at bounding box center [126, 469] width 26 height 6
click at [71, 456] on icon at bounding box center [70, 456] width 8 height 8
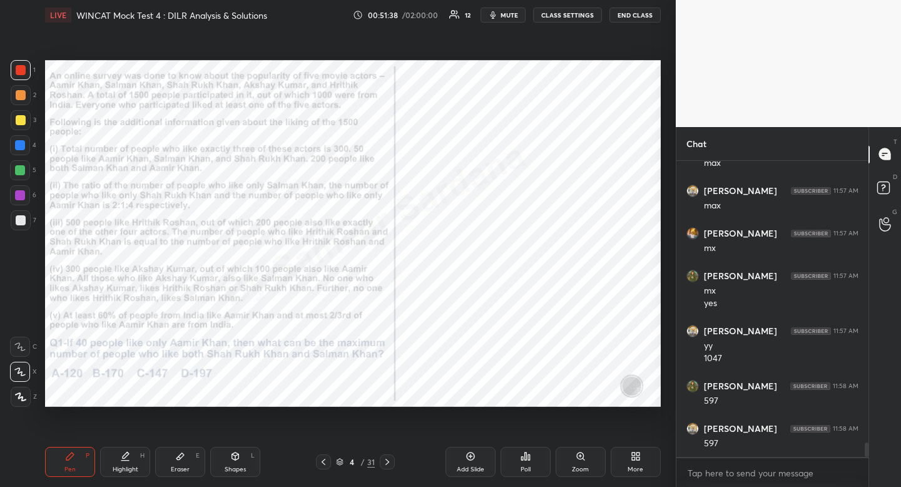
drag, startPoint x: 71, startPoint y: 456, endPoint x: 75, endPoint y: 436, distance: 19.8
click at [71, 456] on icon at bounding box center [70, 456] width 8 height 8
click at [128, 453] on icon at bounding box center [126, 455] width 6 height 6
click at [510, 11] on span "mute" at bounding box center [510, 15] width 18 height 9
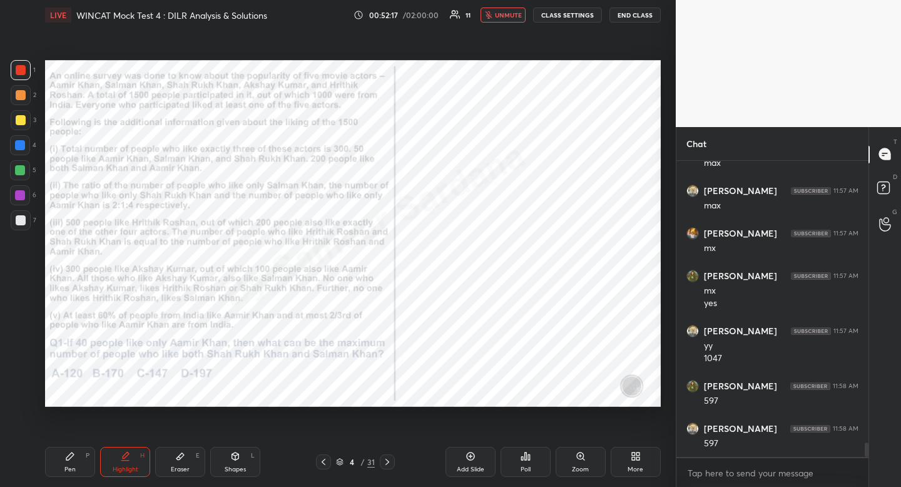
drag, startPoint x: 508, startPoint y: 19, endPoint x: 492, endPoint y: 42, distance: 28.3
click at [508, 19] on span "unmute" at bounding box center [508, 15] width 27 height 9
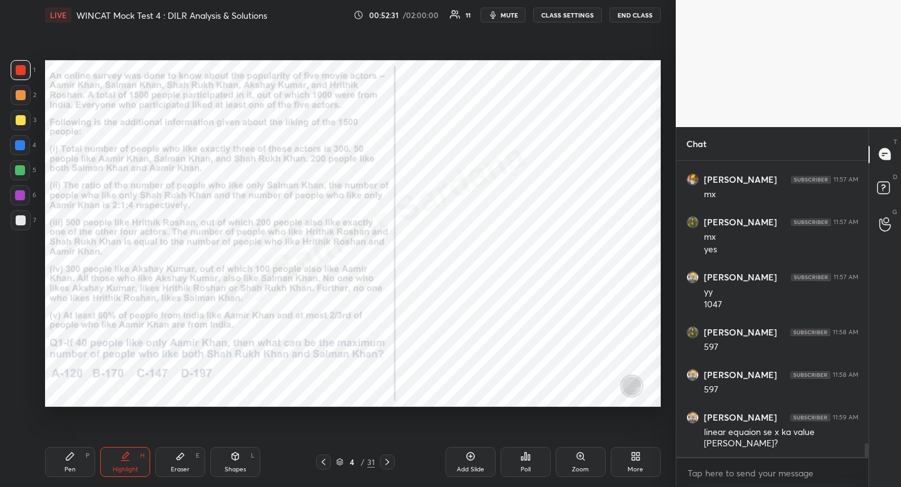
scroll to position [5983, 0]
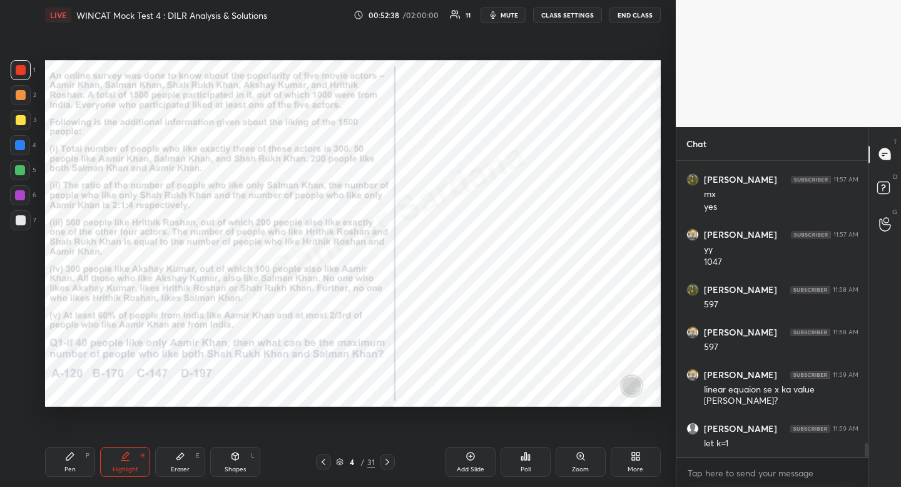
click at [76, 469] on div "Pen P" at bounding box center [70, 462] width 50 height 30
click at [18, 69] on div at bounding box center [21, 70] width 10 height 10
drag, startPoint x: 18, startPoint y: 69, endPoint x: 18, endPoint y: 88, distance: 18.1
click at [18, 69] on div at bounding box center [21, 70] width 10 height 10
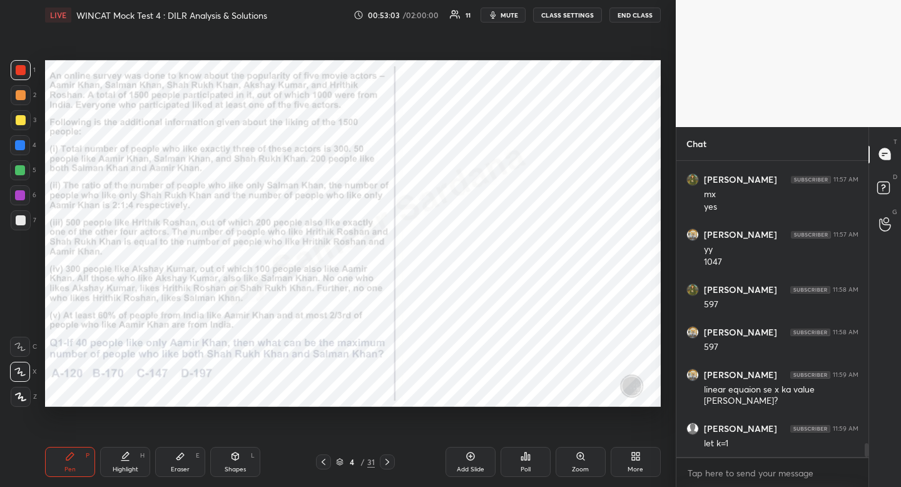
scroll to position [6026, 0]
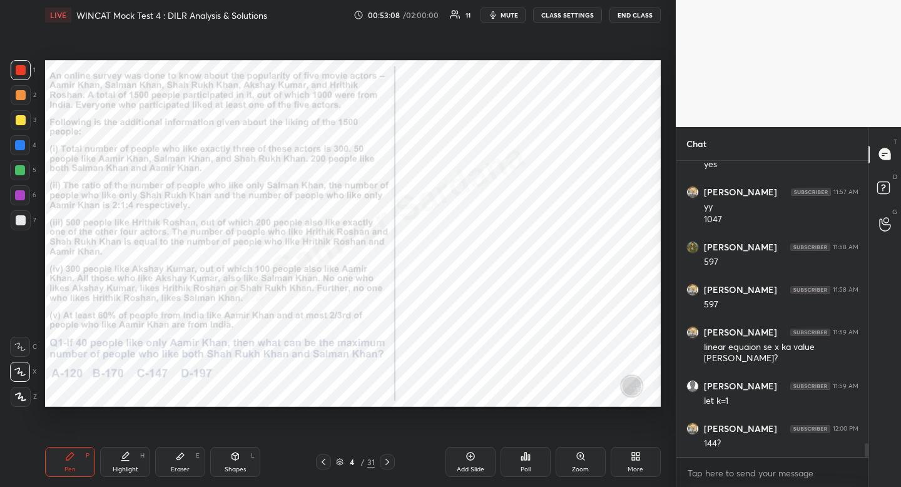
click at [123, 461] on icon at bounding box center [125, 456] width 10 height 10
drag, startPoint x: 123, startPoint y: 461, endPoint x: 182, endPoint y: 424, distance: 69.5
click at [123, 461] on icon at bounding box center [125, 456] width 10 height 10
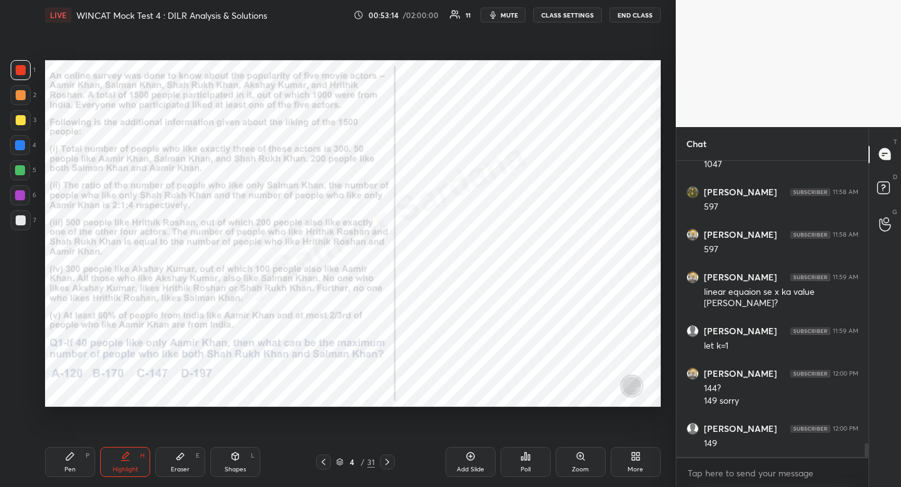
scroll to position [6124, 0]
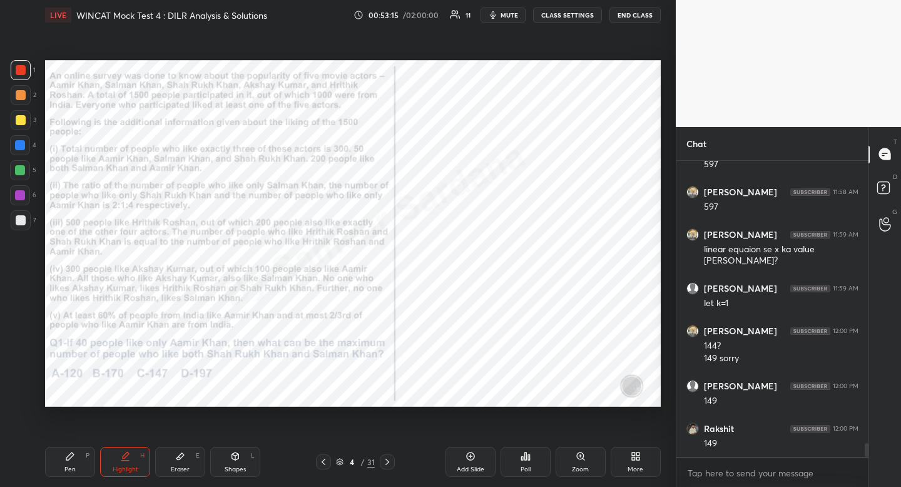
click at [176, 462] on div "Eraser E" at bounding box center [180, 462] width 50 height 30
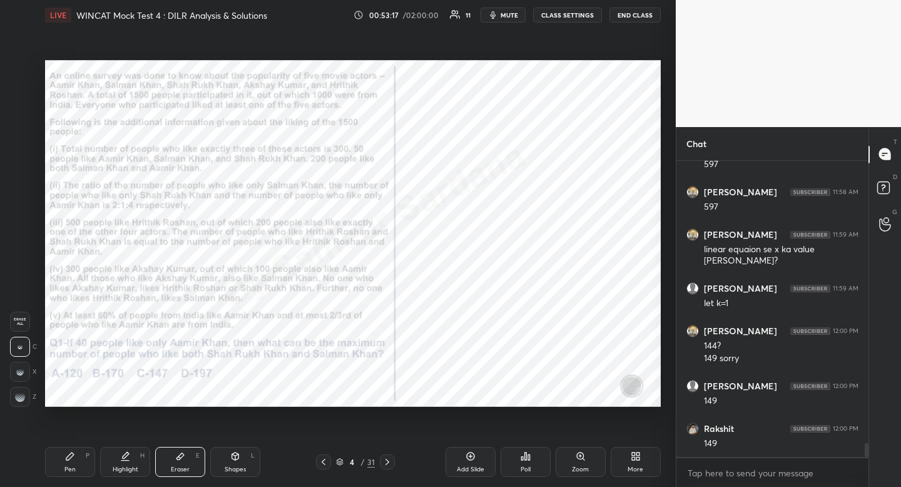
click at [86, 460] on div "Pen P" at bounding box center [70, 462] width 50 height 30
drag, startPoint x: 86, startPoint y: 460, endPoint x: 134, endPoint y: 433, distance: 55.2
click at [86, 460] on div "Pen P" at bounding box center [70, 462] width 50 height 30
click at [140, 465] on div "Highlight H" at bounding box center [125, 462] width 50 height 30
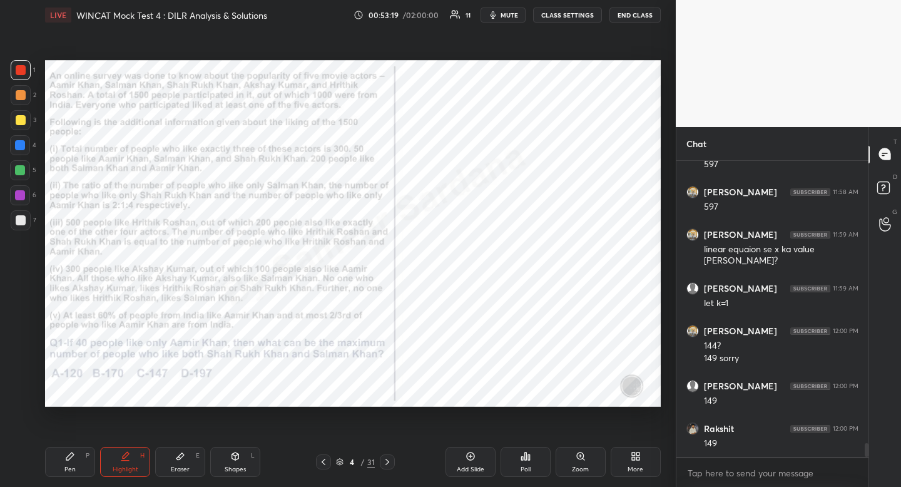
drag, startPoint x: 140, startPoint y: 465, endPoint x: 249, endPoint y: 426, distance: 116.2
click at [147, 463] on div "Highlight H" at bounding box center [125, 462] width 50 height 30
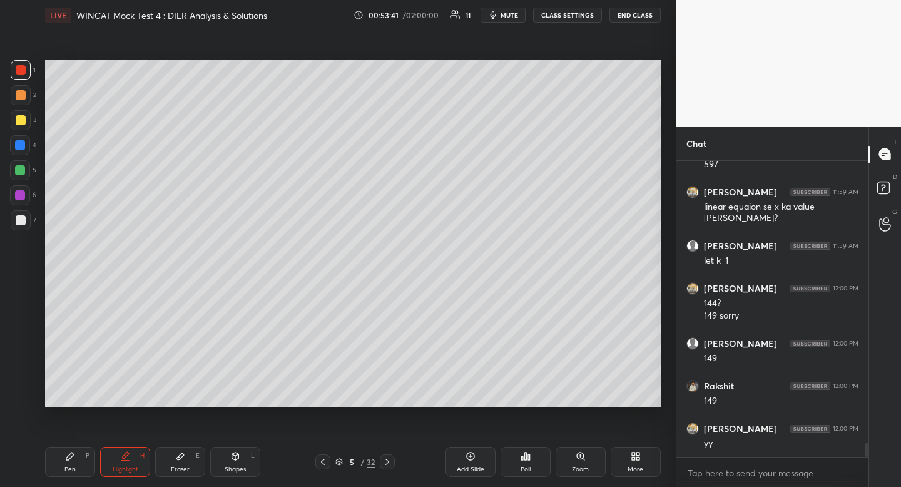
click at [12, 216] on div at bounding box center [21, 220] width 20 height 20
click at [79, 466] on div "Pen P" at bounding box center [70, 462] width 50 height 30
drag, startPoint x: 79, startPoint y: 466, endPoint x: 91, endPoint y: 416, distance: 50.7
click at [80, 459] on div "Pen P" at bounding box center [70, 462] width 50 height 30
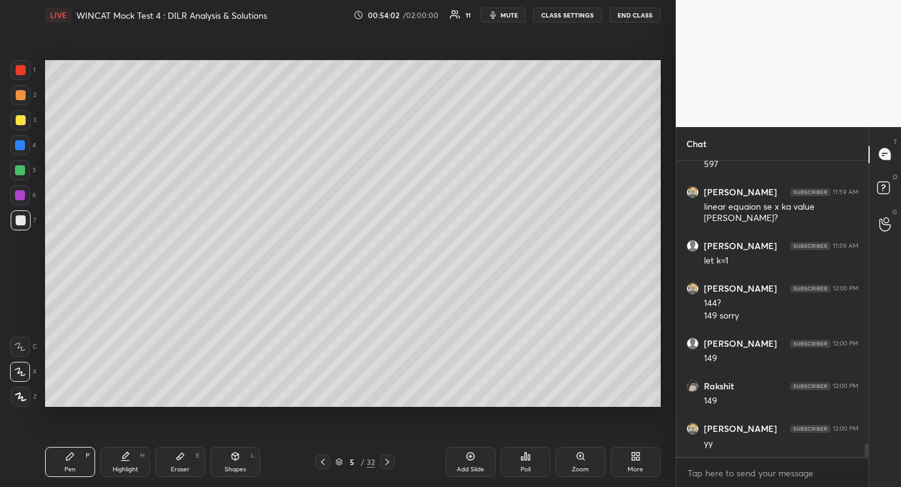
click at [25, 119] on div at bounding box center [21, 120] width 20 height 20
drag, startPoint x: 25, startPoint y: 119, endPoint x: 10, endPoint y: 150, distance: 34.1
click at [25, 119] on div at bounding box center [21, 120] width 20 height 20
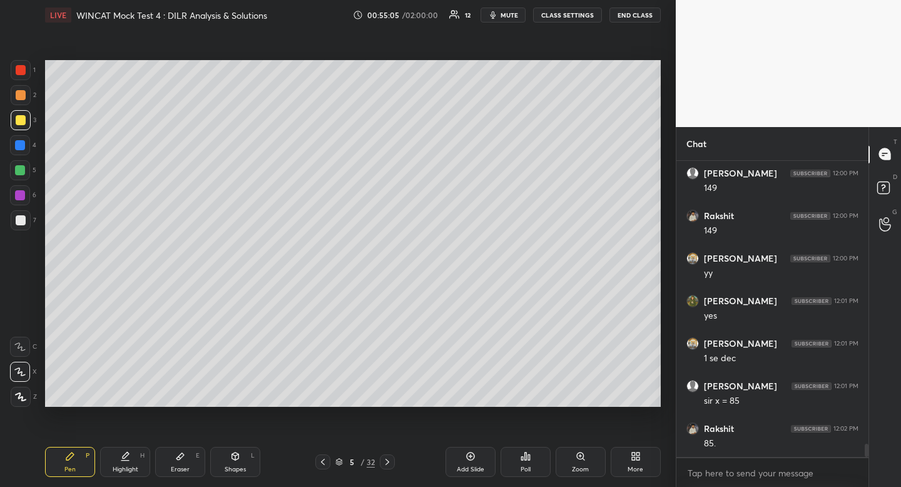
scroll to position [6379, 0]
click at [128, 469] on div "Highlight" at bounding box center [126, 469] width 26 height 6
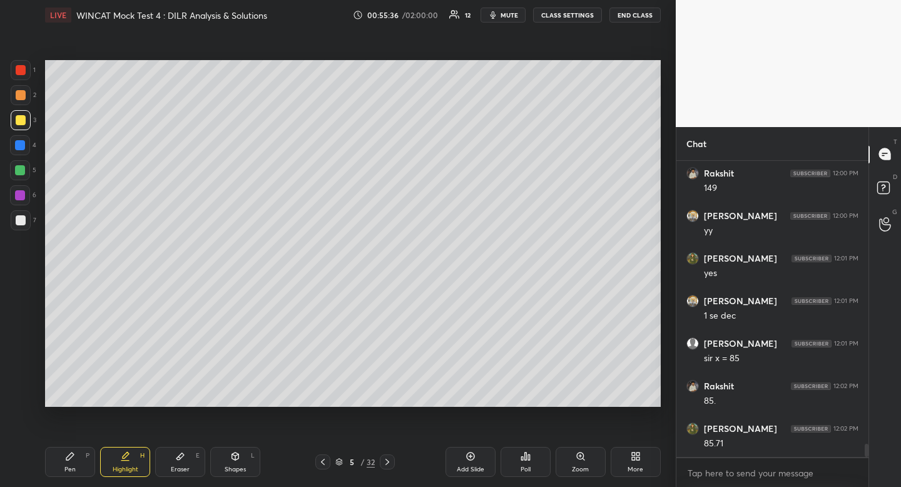
scroll to position [6421, 0]
click at [84, 477] on div "Pen P Highlight H Eraser E Shapes L 5 / 32 Add Slide Poll Zoom More" at bounding box center [353, 462] width 616 height 50
click at [80, 461] on div "Pen P" at bounding box center [70, 462] width 50 height 30
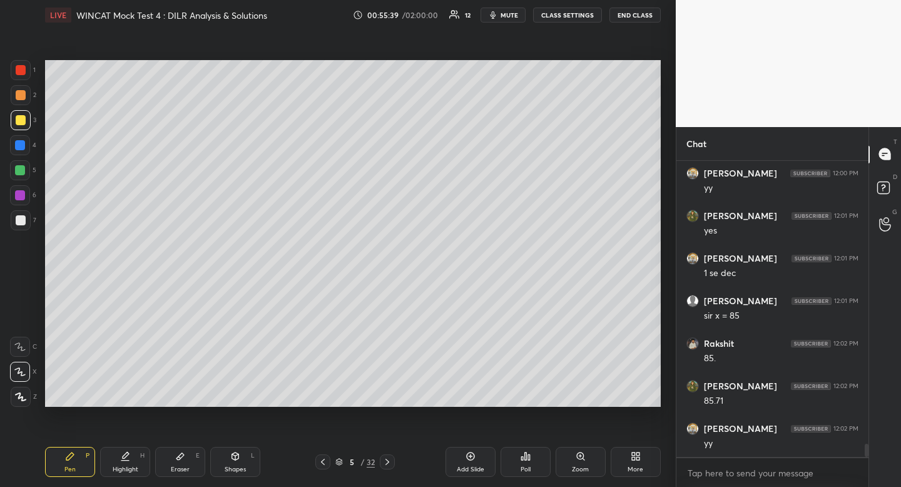
click at [79, 459] on div "Pen P" at bounding box center [70, 462] width 50 height 30
click at [325, 463] on icon at bounding box center [323, 462] width 10 height 10
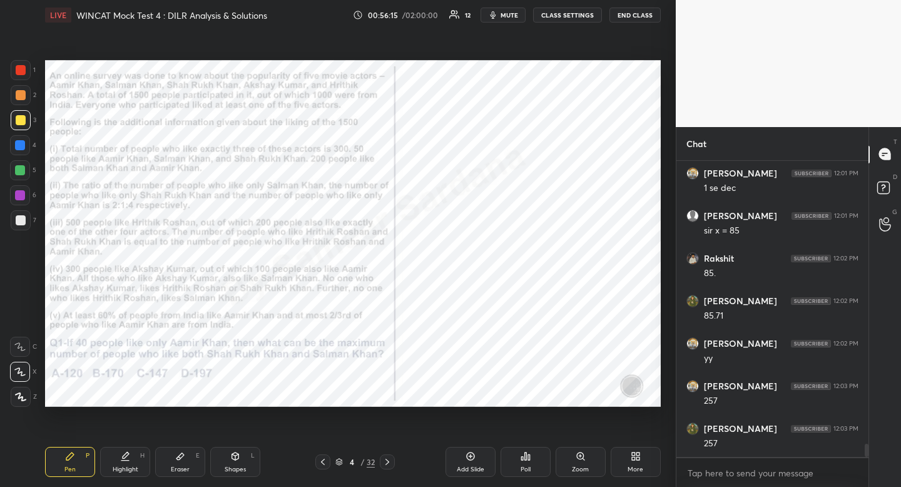
click at [385, 462] on icon at bounding box center [387, 462] width 10 height 10
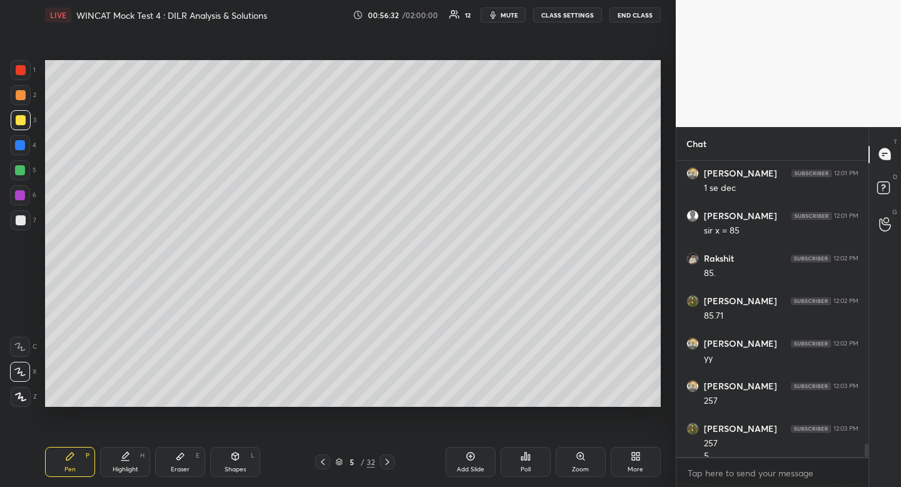
scroll to position [6519, 0]
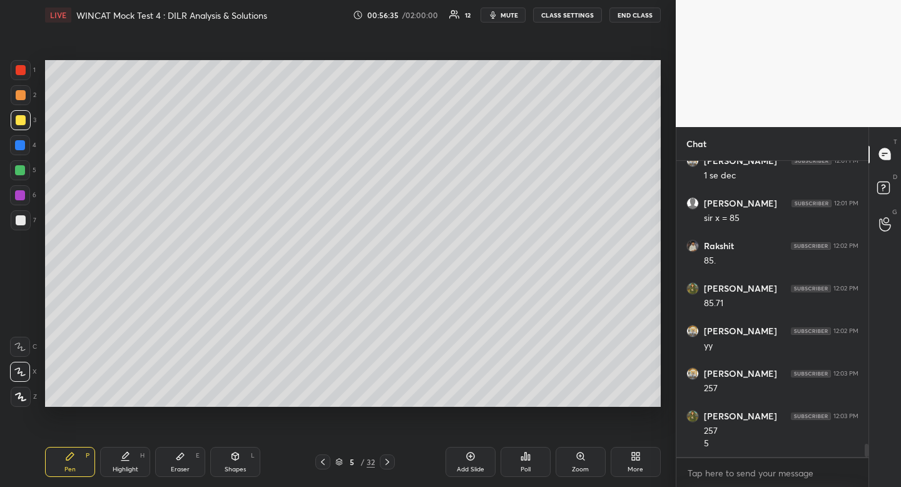
click at [322, 466] on icon at bounding box center [323, 462] width 10 height 10
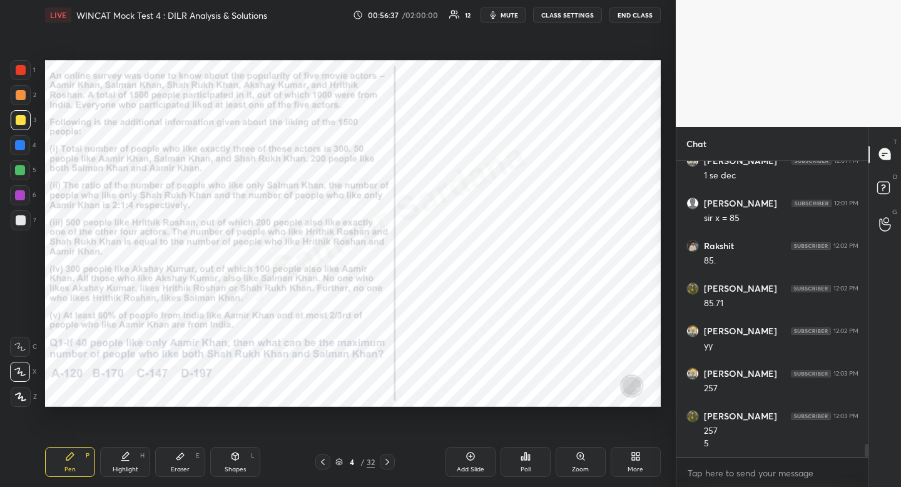
click at [130, 467] on div "Highlight" at bounding box center [126, 469] width 26 height 6
drag, startPoint x: 130, startPoint y: 467, endPoint x: 230, endPoint y: 433, distance: 106.5
click at [130, 467] on div "Highlight" at bounding box center [126, 469] width 26 height 6
click at [388, 461] on icon at bounding box center [387, 462] width 10 height 10
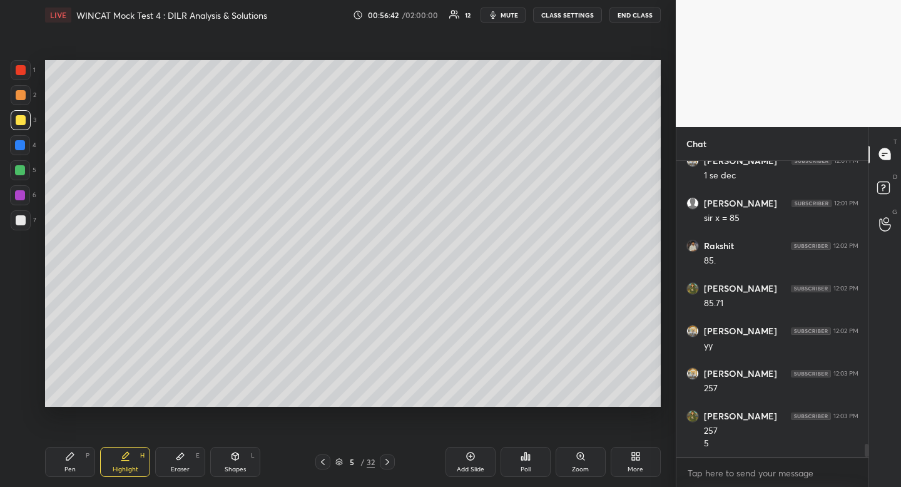
click at [390, 463] on icon at bounding box center [387, 462] width 10 height 10
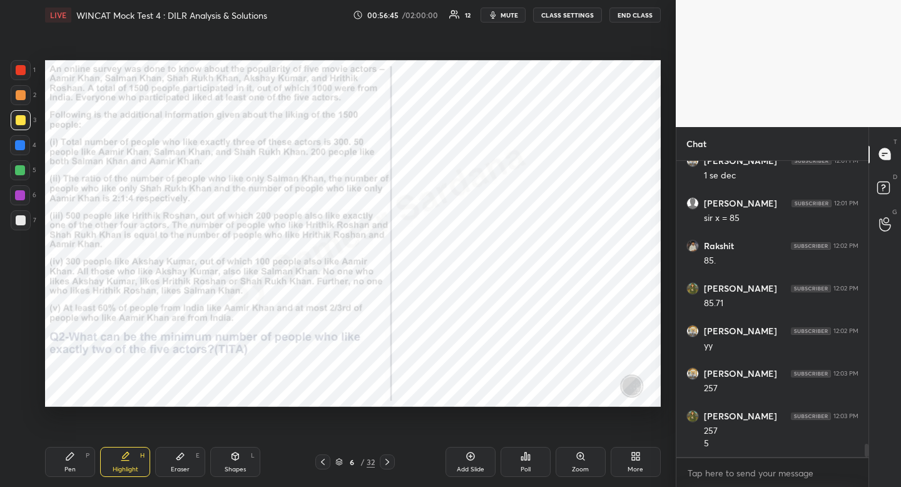
click at [325, 463] on icon at bounding box center [323, 462] width 10 height 10
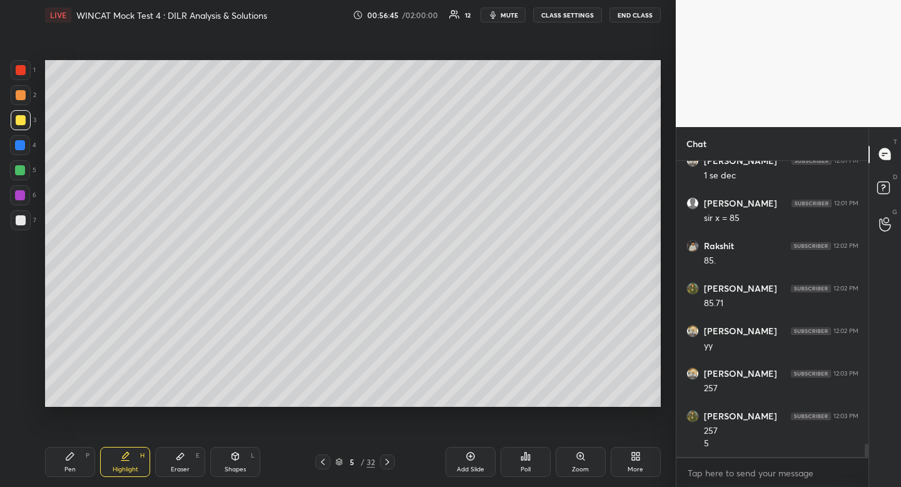
click at [325, 464] on icon at bounding box center [323, 462] width 10 height 10
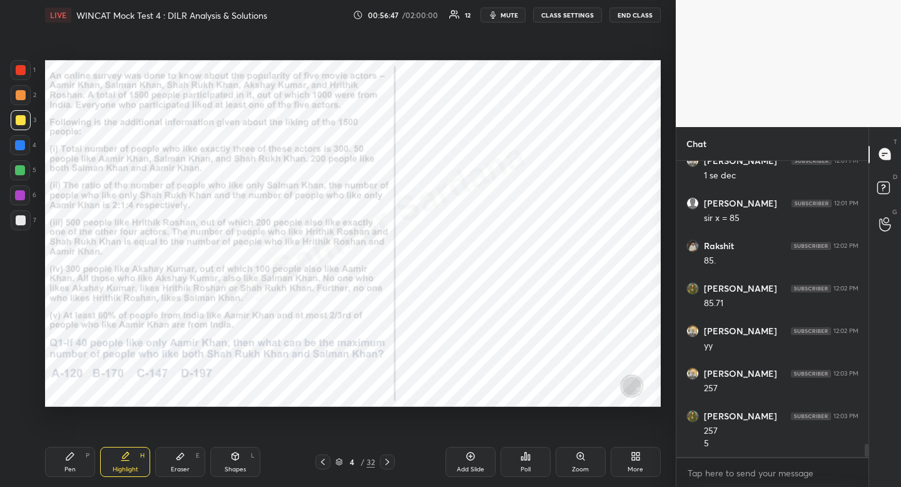
click at [132, 464] on div "Highlight H" at bounding box center [125, 462] width 50 height 30
click at [135, 466] on div "Highlight" at bounding box center [126, 469] width 26 height 6
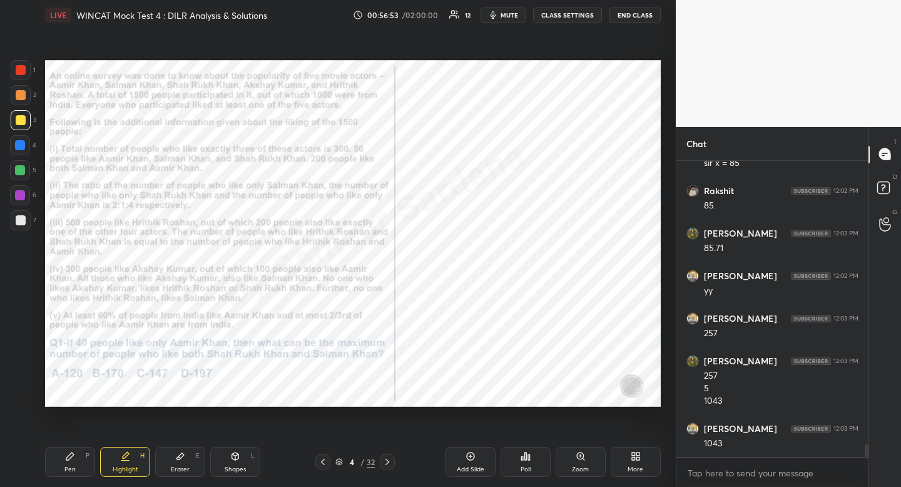
scroll to position [6617, 0]
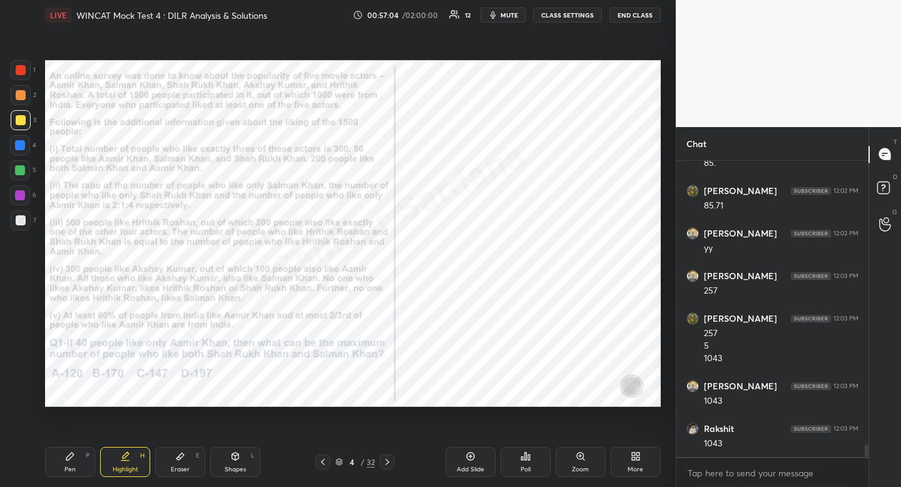
click at [384, 461] on icon at bounding box center [387, 462] width 10 height 10
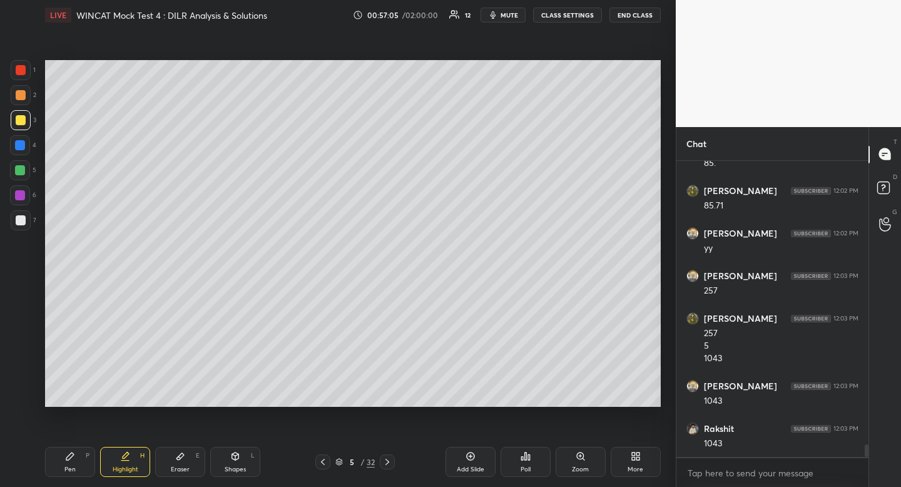
click at [394, 466] on div at bounding box center [387, 461] width 15 height 15
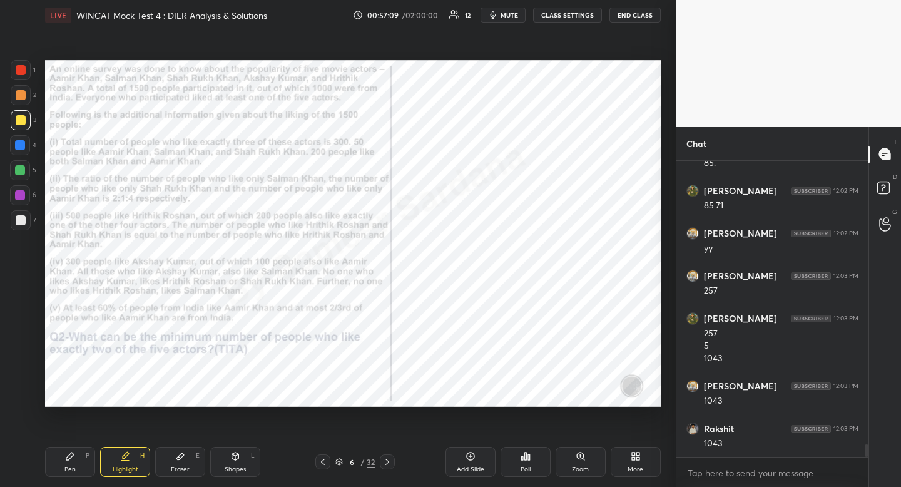
click at [327, 462] on icon at bounding box center [323, 462] width 10 height 10
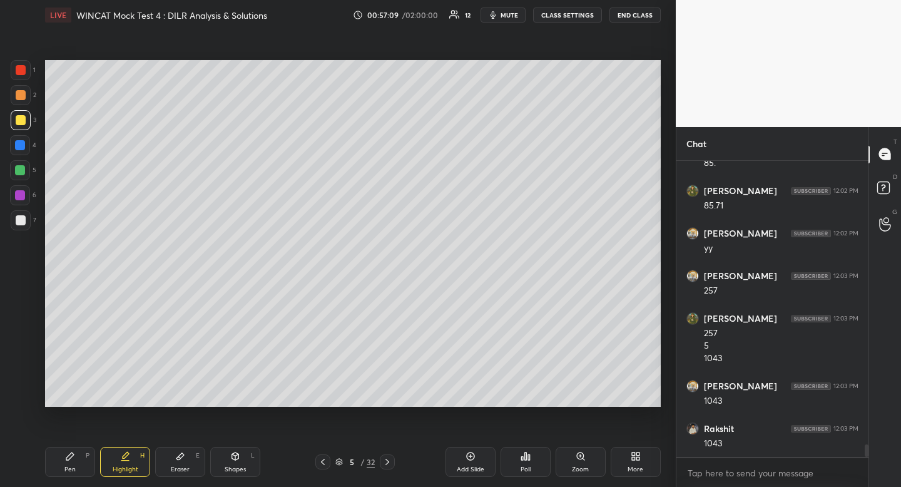
click at [324, 462] on icon at bounding box center [323, 462] width 10 height 10
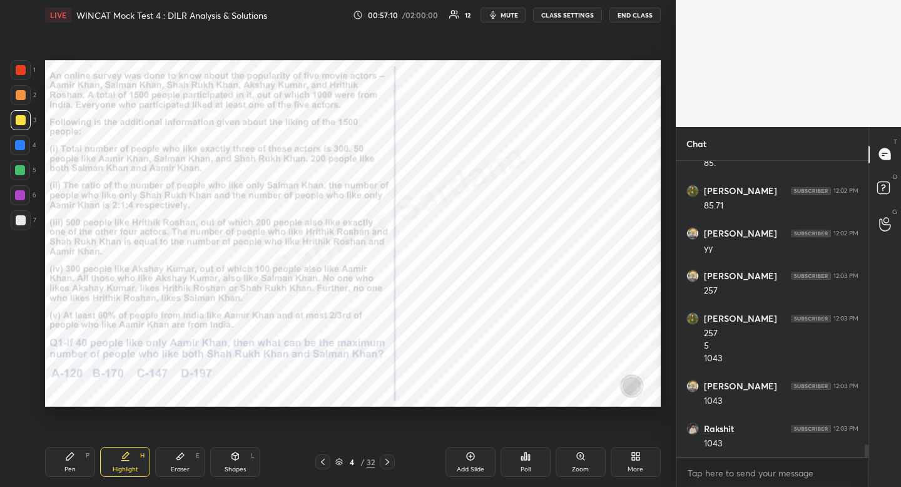
scroll to position [6659, 0]
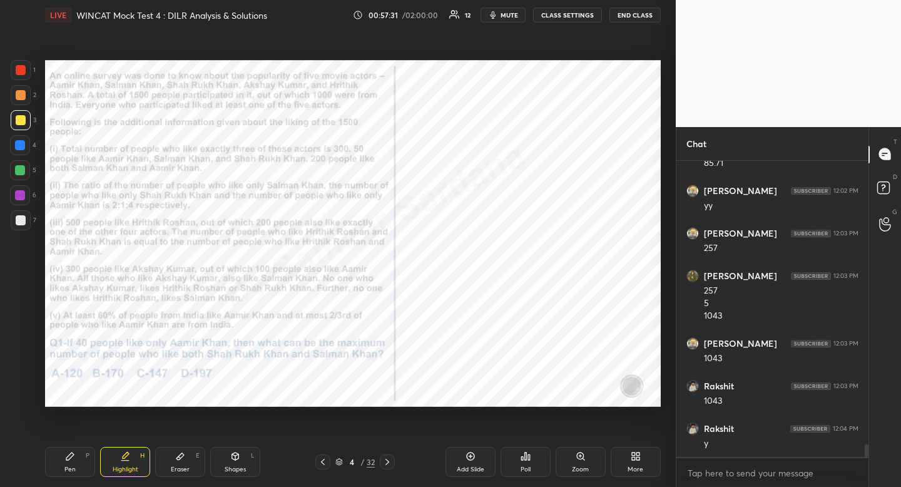
click at [387, 464] on icon at bounding box center [387, 462] width 10 height 10
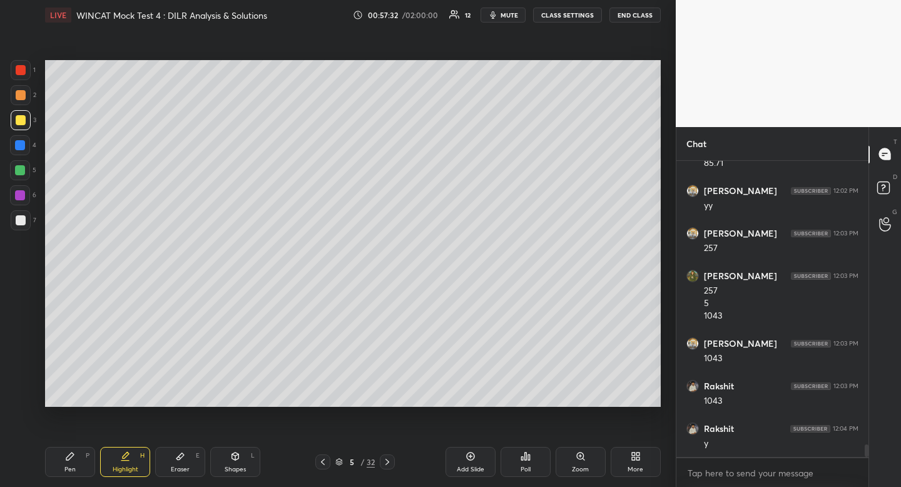
click at [387, 465] on icon at bounding box center [387, 462] width 10 height 10
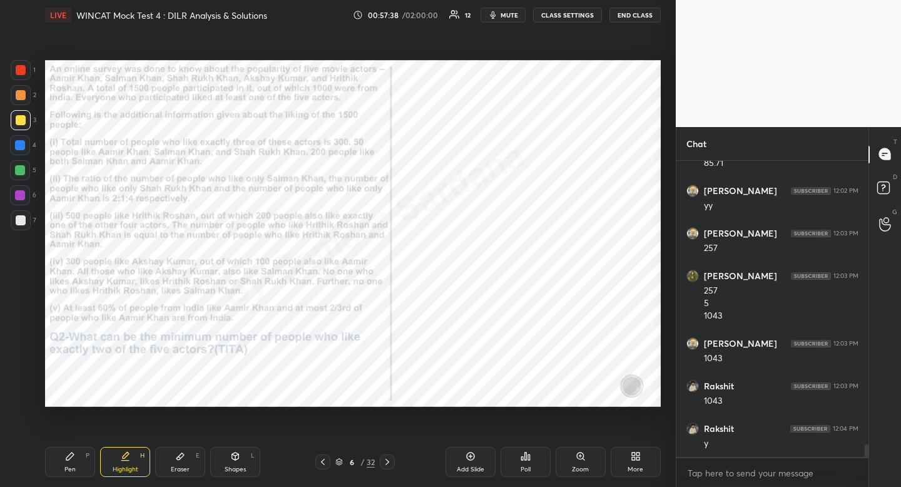
click at [327, 457] on icon at bounding box center [323, 462] width 10 height 10
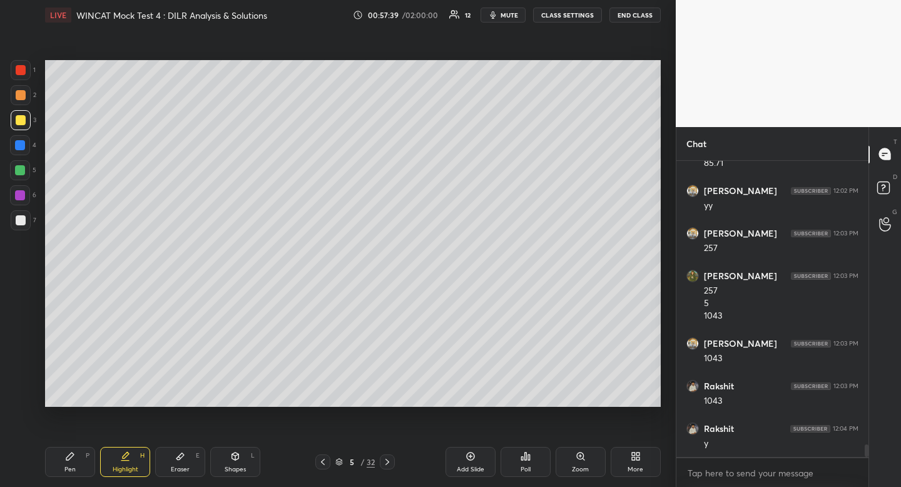
click at [327, 461] on icon at bounding box center [323, 462] width 10 height 10
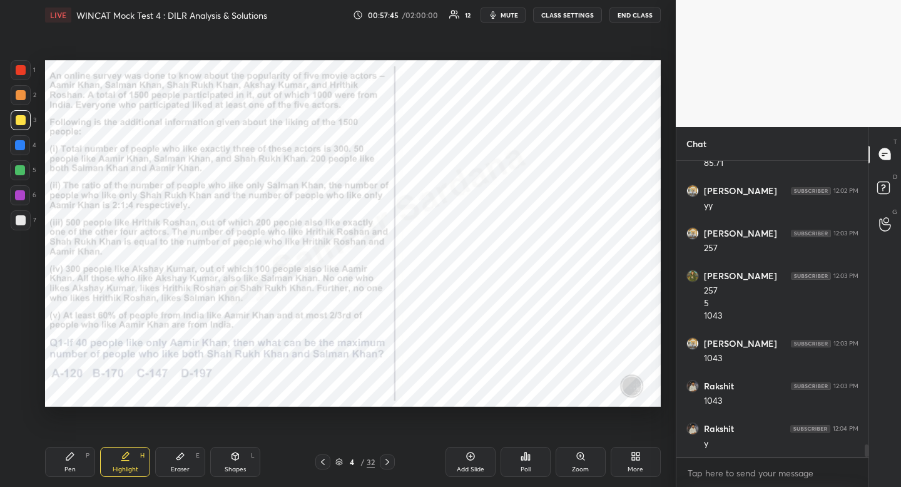
click at [389, 461] on icon at bounding box center [387, 462] width 10 height 10
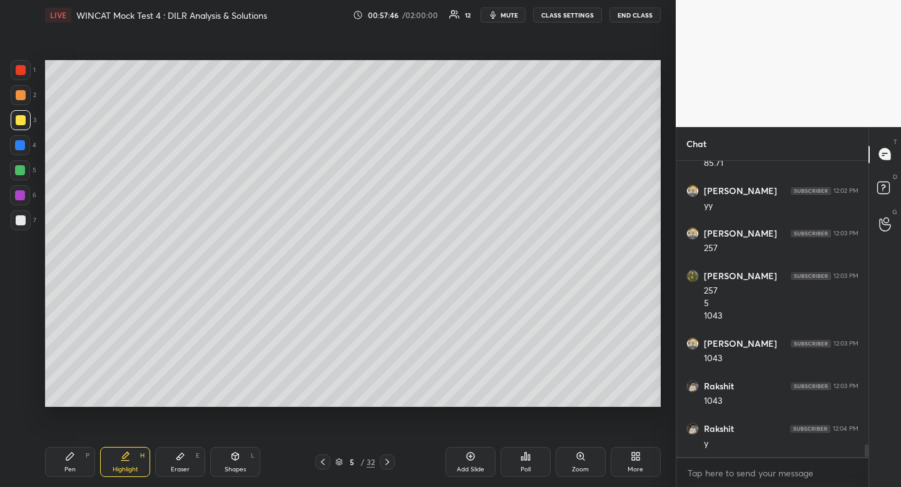
click at [389, 461] on icon at bounding box center [387, 462] width 4 height 6
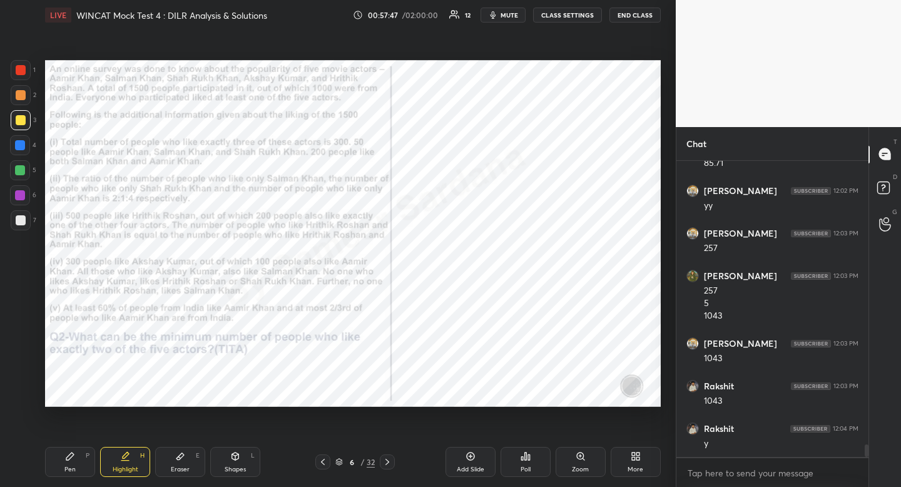
click at [327, 464] on icon at bounding box center [323, 462] width 10 height 10
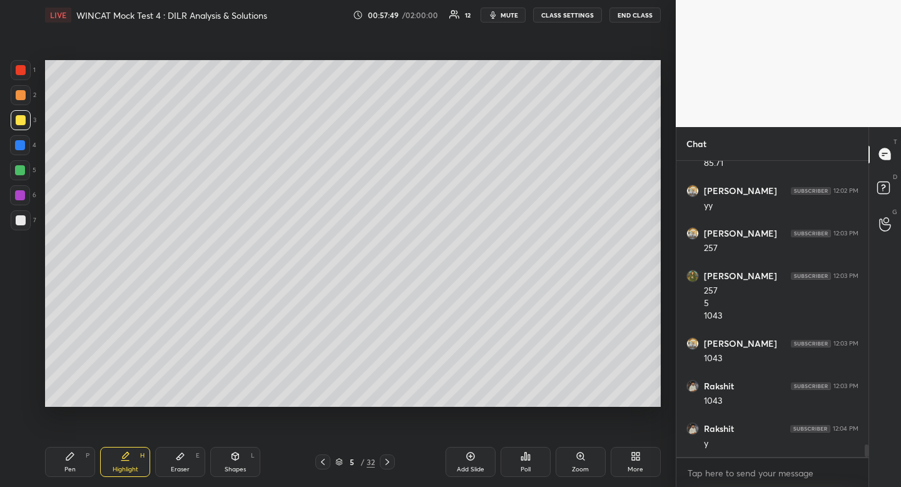
click at [325, 463] on icon at bounding box center [323, 462] width 10 height 10
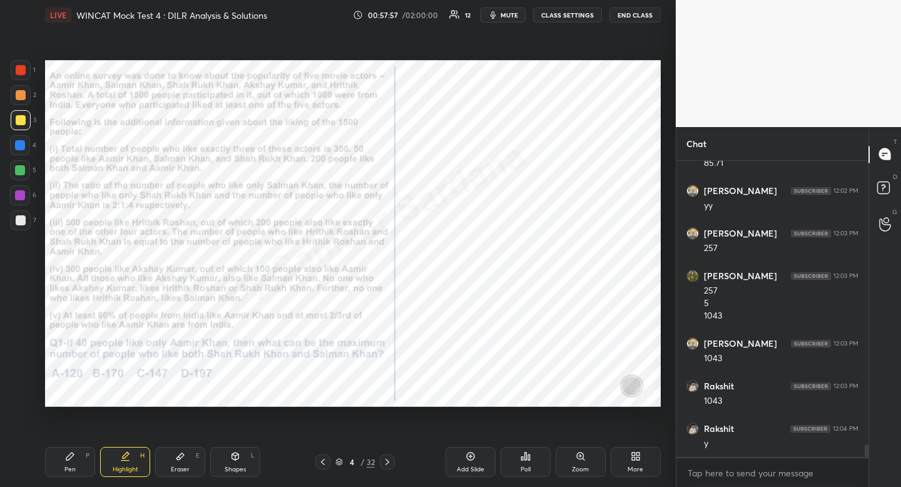
click at [385, 460] on icon at bounding box center [387, 462] width 10 height 10
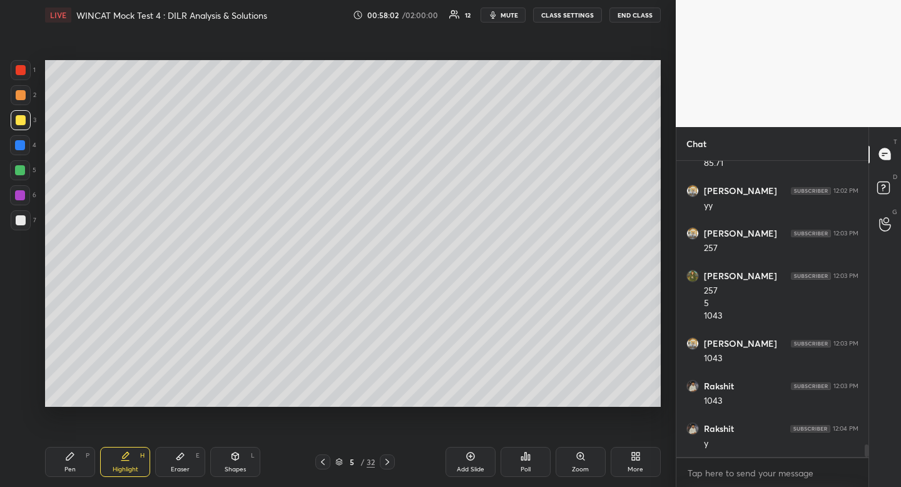
click at [417, 385] on div "LIVE WINCAT Mock Test 4 : DILR Analysis & Solutions 00:58:02 / 02:00:00 12 mute…" at bounding box center [353, 243] width 626 height 487
click at [325, 462] on icon at bounding box center [323, 462] width 10 height 10
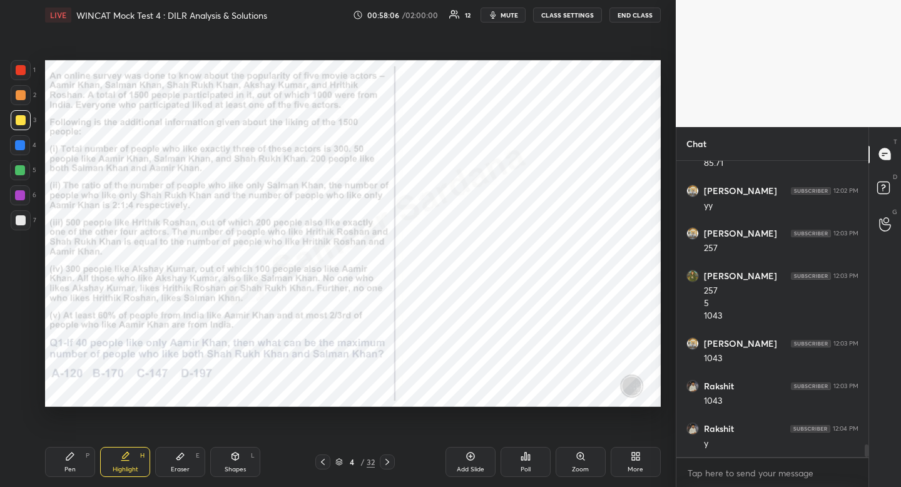
scroll to position [6702, 0]
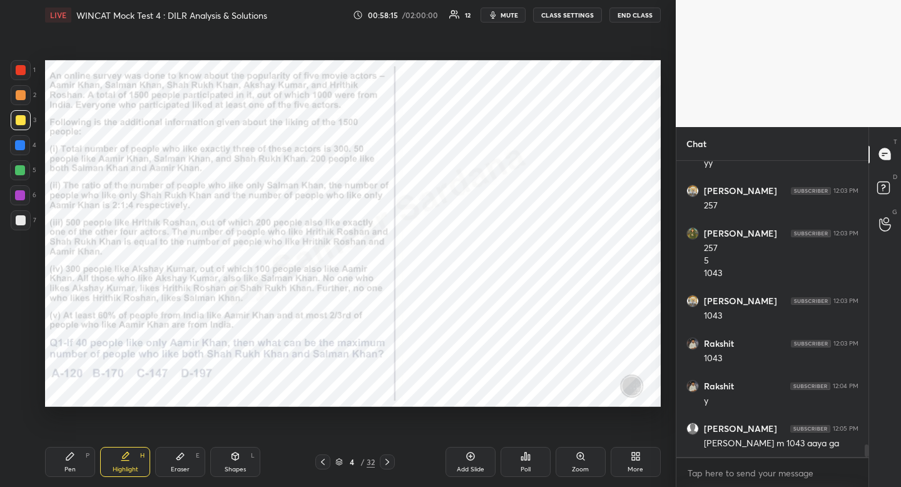
click at [389, 461] on icon at bounding box center [387, 462] width 4 height 6
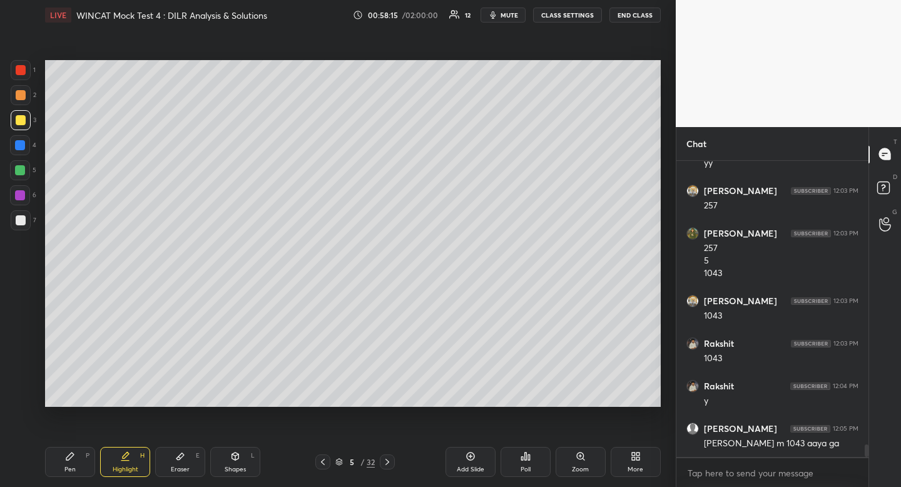
click at [389, 462] on icon at bounding box center [387, 462] width 4 height 6
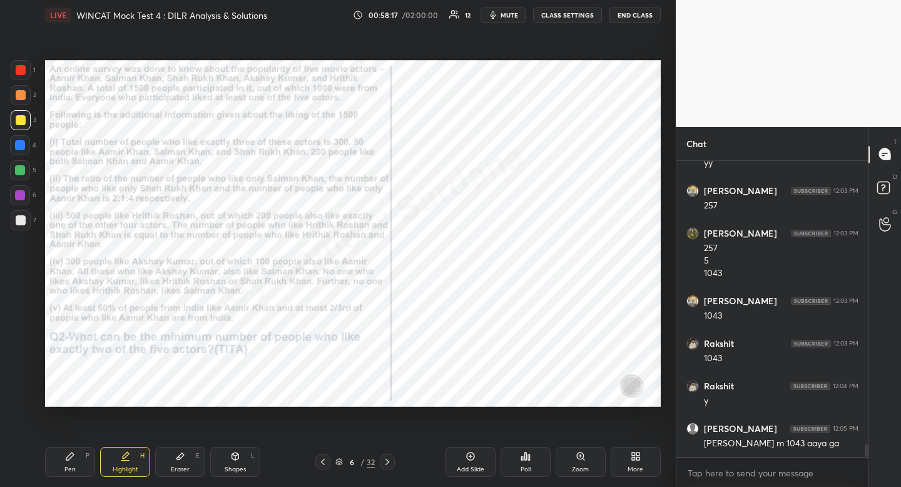
click at [328, 462] on div at bounding box center [322, 461] width 15 height 15
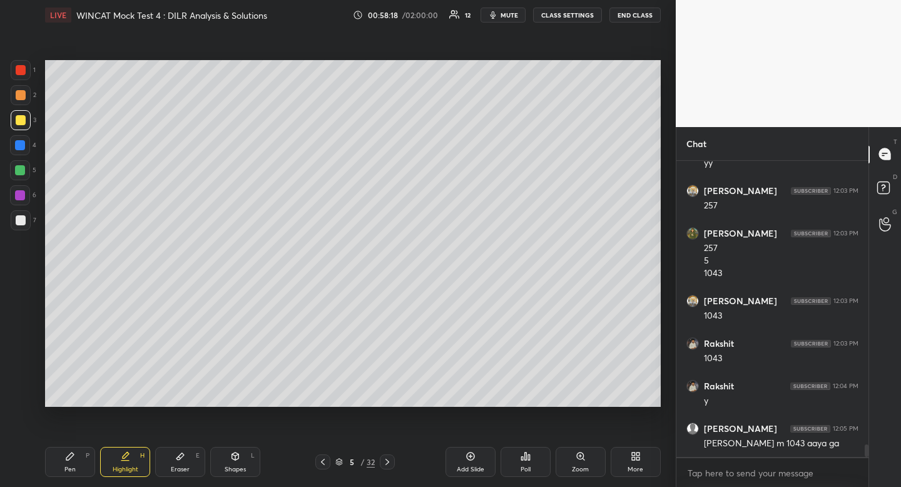
click at [327, 463] on icon at bounding box center [323, 462] width 10 height 10
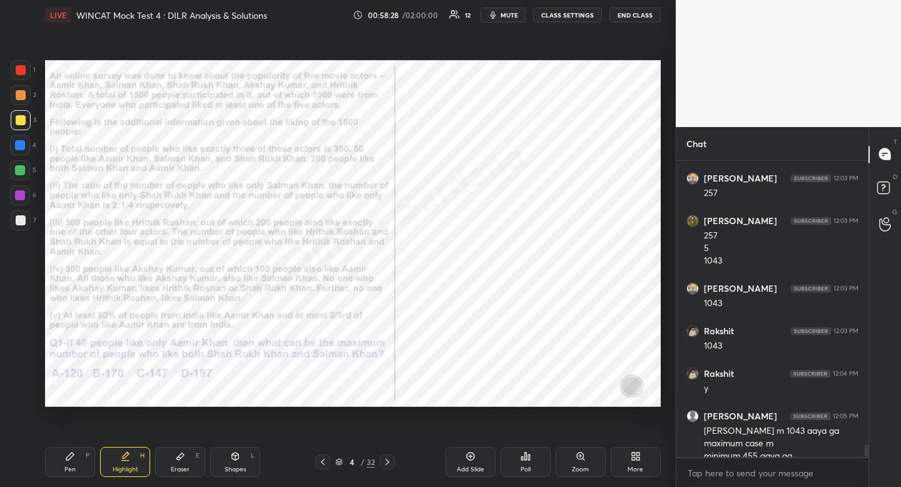
scroll to position [6727, 0]
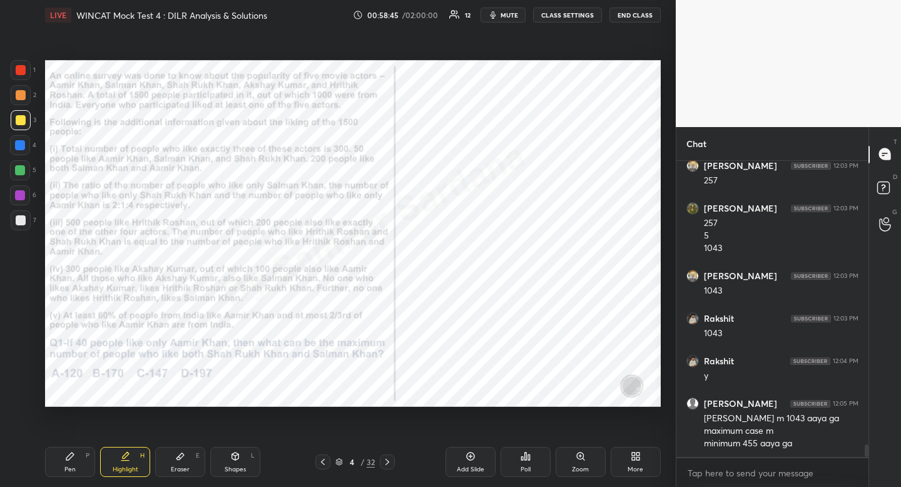
click at [64, 474] on div "Pen P" at bounding box center [70, 462] width 50 height 30
drag, startPoint x: 65, startPoint y: 473, endPoint x: 96, endPoint y: 461, distance: 33.1
click at [65, 473] on div "Pen P" at bounding box center [70, 462] width 50 height 30
click at [20, 66] on div at bounding box center [21, 70] width 10 height 10
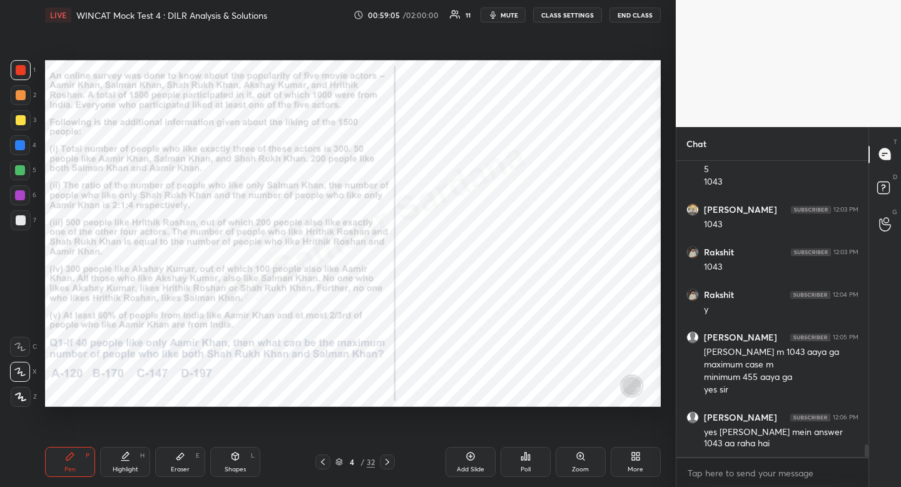
scroll to position [6847, 0]
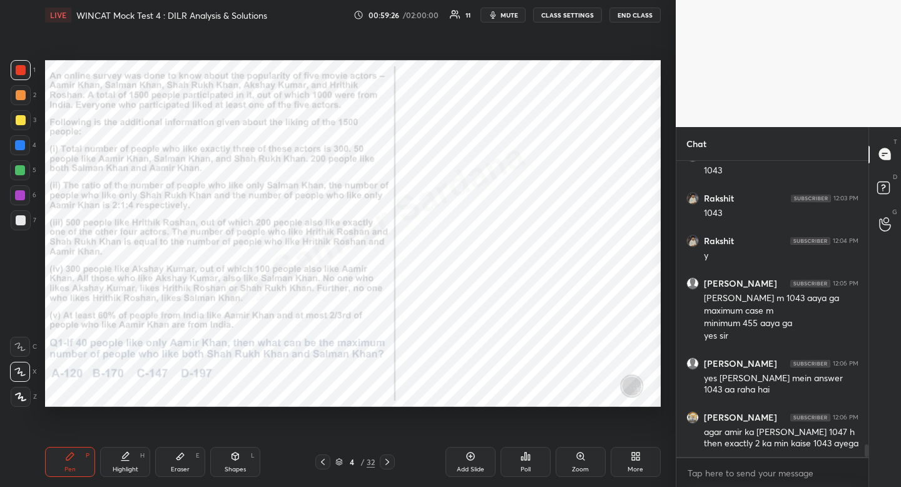
click at [138, 455] on div "Highlight H" at bounding box center [125, 462] width 50 height 30
drag, startPoint x: 138, startPoint y: 456, endPoint x: 156, endPoint y: 451, distance: 18.7
click at [142, 453] on div "Highlight H" at bounding box center [125, 462] width 50 height 30
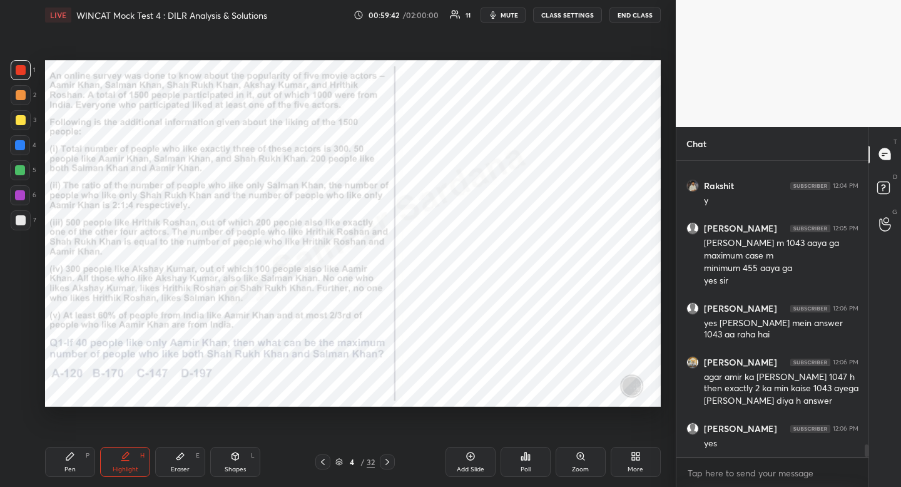
scroll to position [6987, 0]
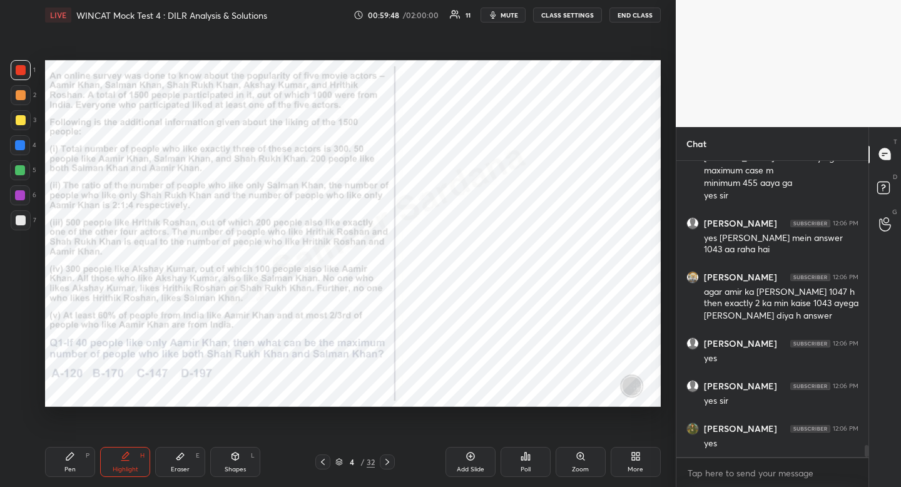
click at [391, 464] on icon at bounding box center [387, 462] width 10 height 10
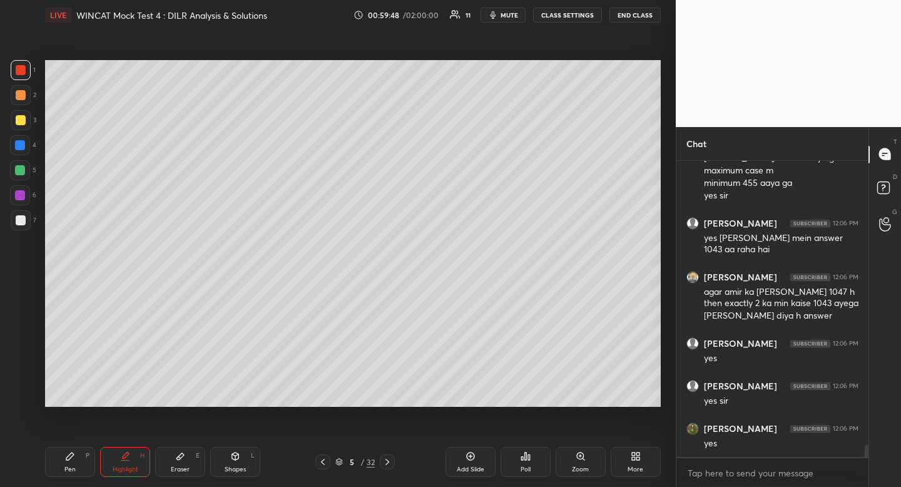
click at [391, 465] on icon at bounding box center [387, 462] width 10 height 10
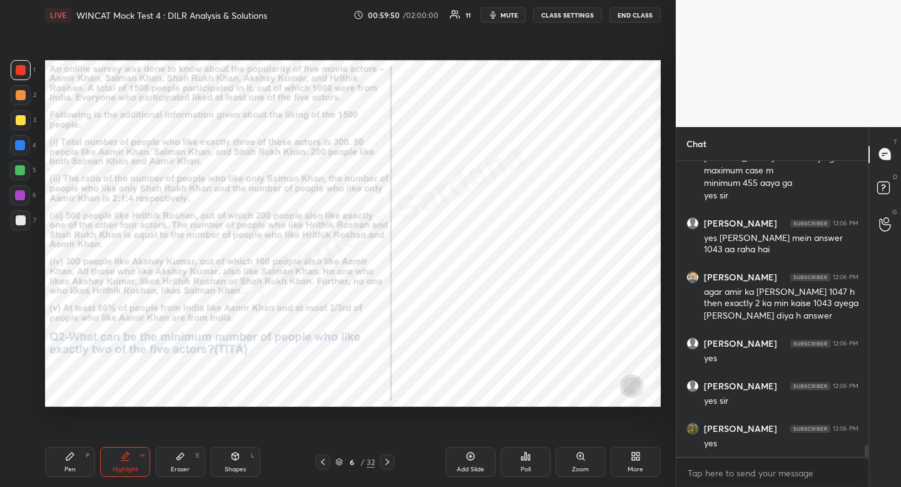
click at [66, 460] on icon at bounding box center [70, 456] width 8 height 8
click at [327, 462] on icon at bounding box center [323, 462] width 10 height 10
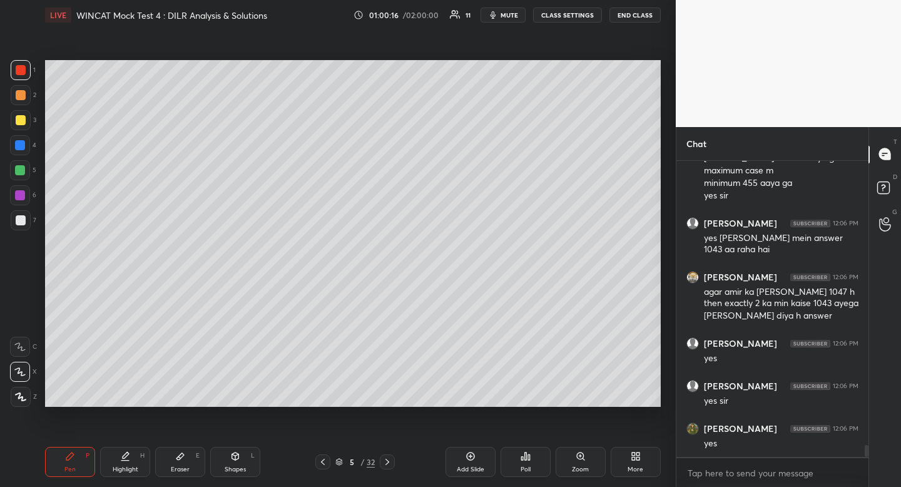
click at [326, 464] on icon at bounding box center [323, 462] width 10 height 10
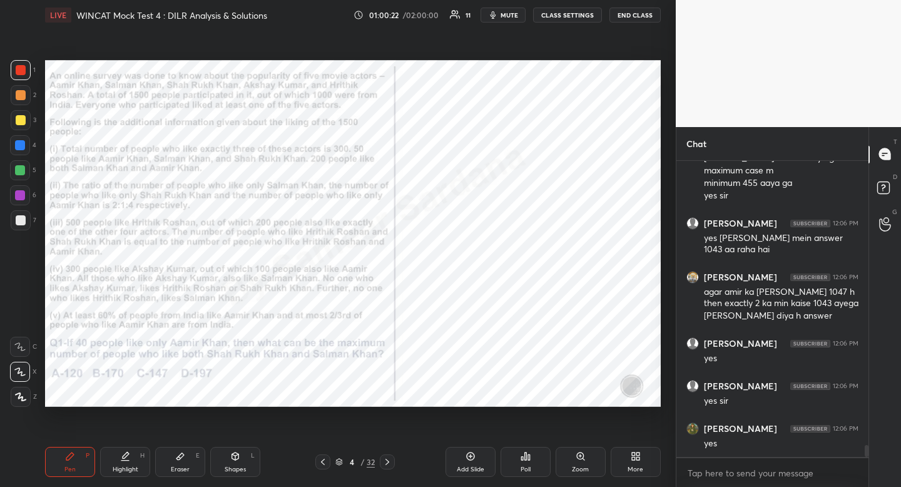
click at [386, 462] on icon at bounding box center [387, 462] width 10 height 10
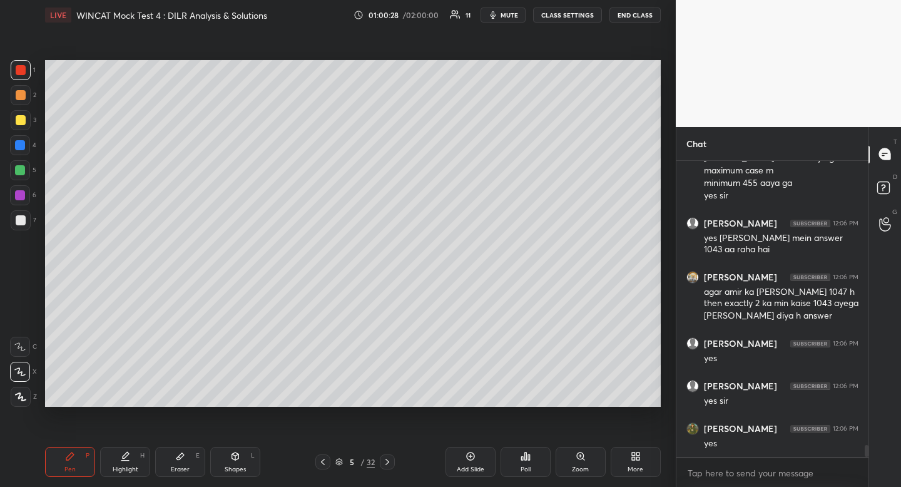
click at [325, 466] on icon at bounding box center [323, 462] width 10 height 10
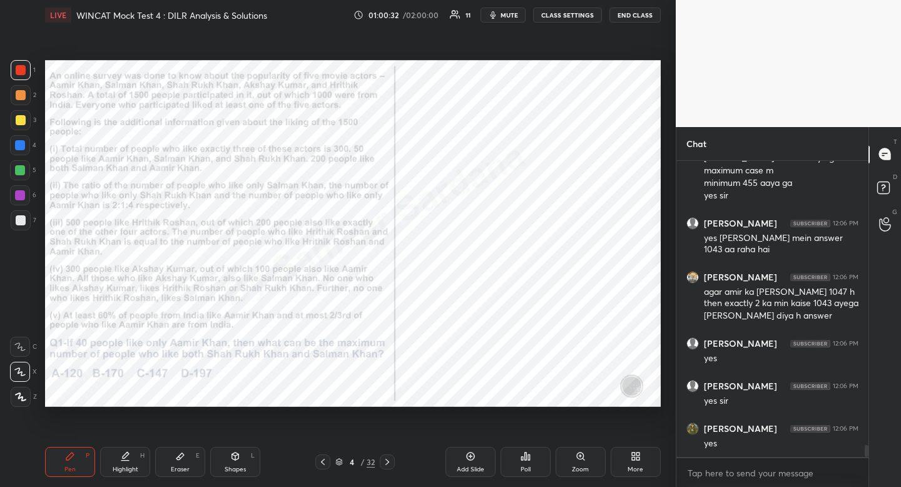
click at [389, 461] on icon at bounding box center [387, 462] width 10 height 10
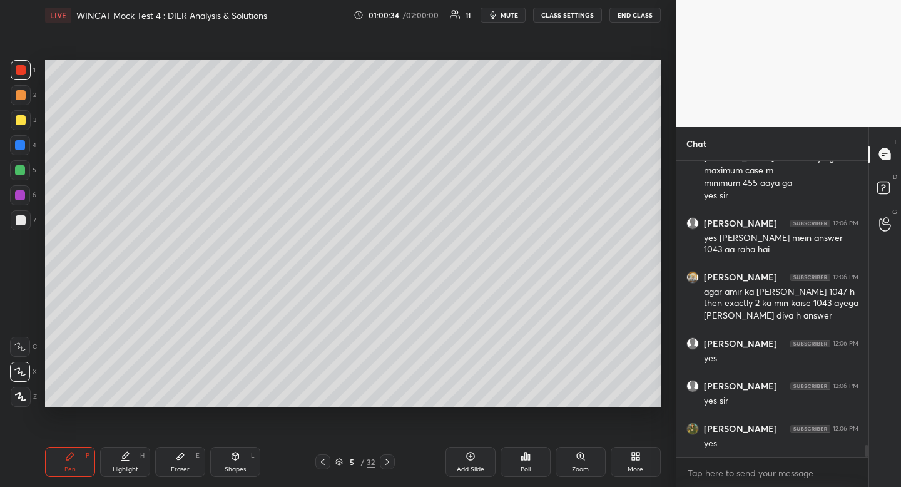
click at [325, 459] on icon at bounding box center [323, 462] width 10 height 10
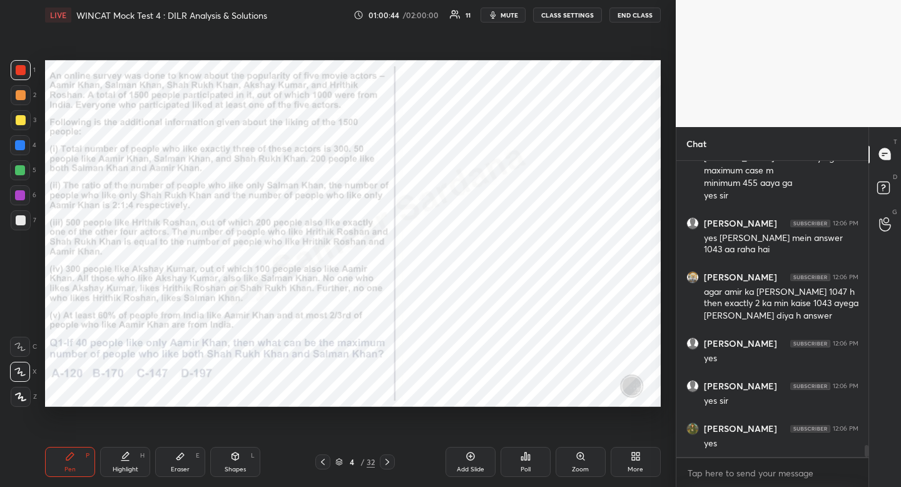
click at [391, 462] on icon at bounding box center [387, 462] width 10 height 10
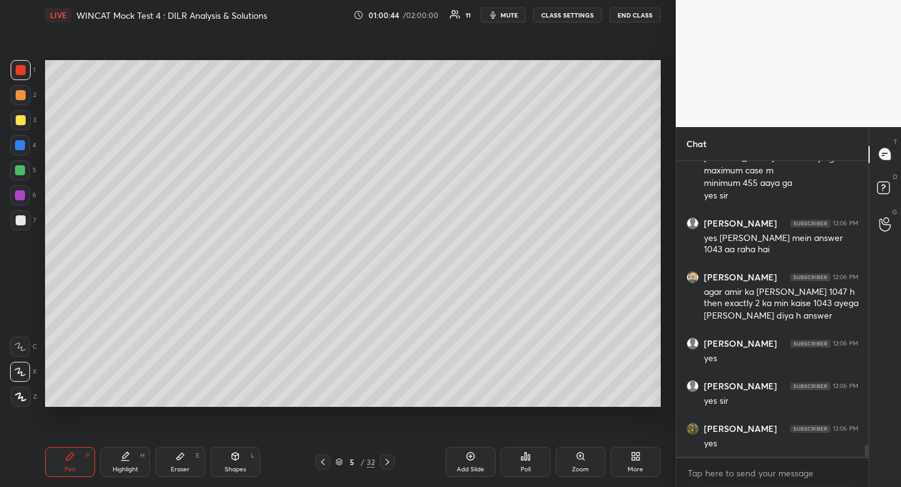
scroll to position [7030, 0]
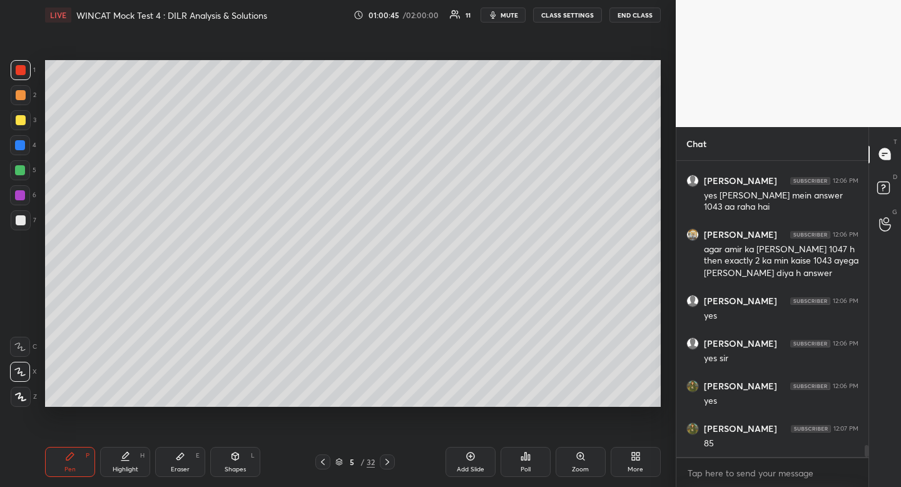
click at [390, 463] on icon at bounding box center [387, 462] width 10 height 10
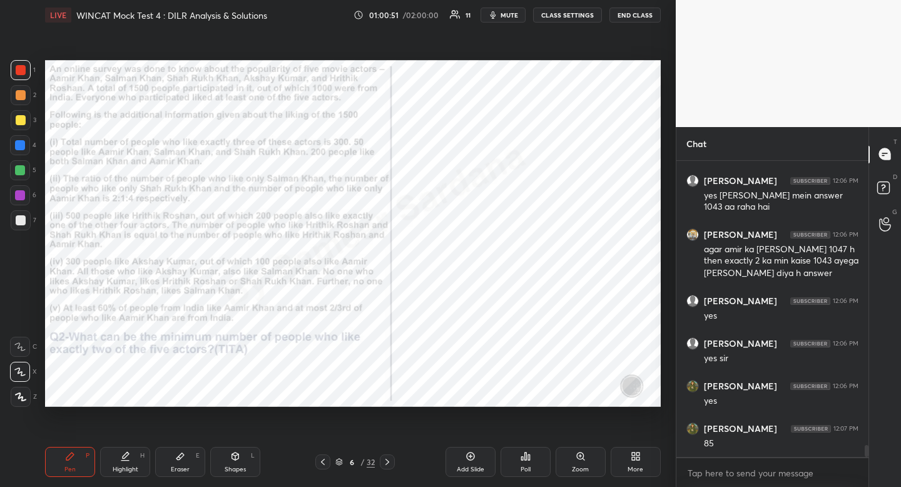
click at [323, 463] on icon at bounding box center [323, 462] width 4 height 6
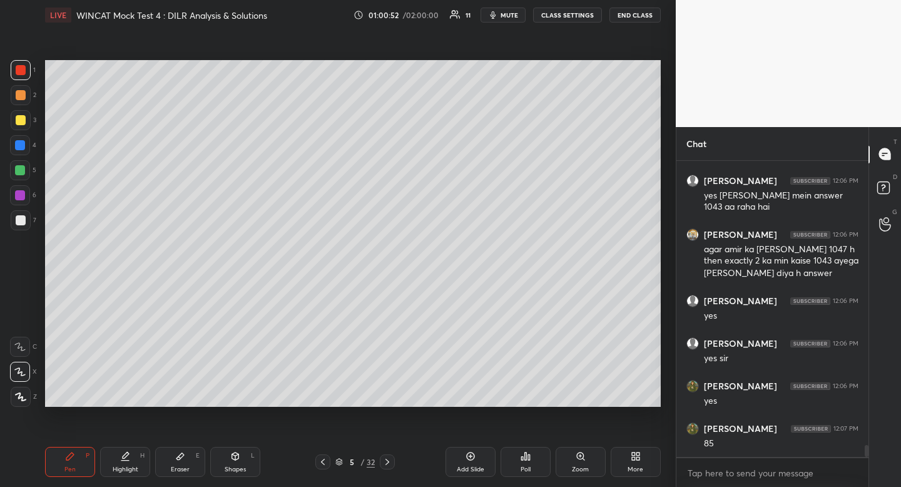
click at [322, 464] on icon at bounding box center [323, 462] width 10 height 10
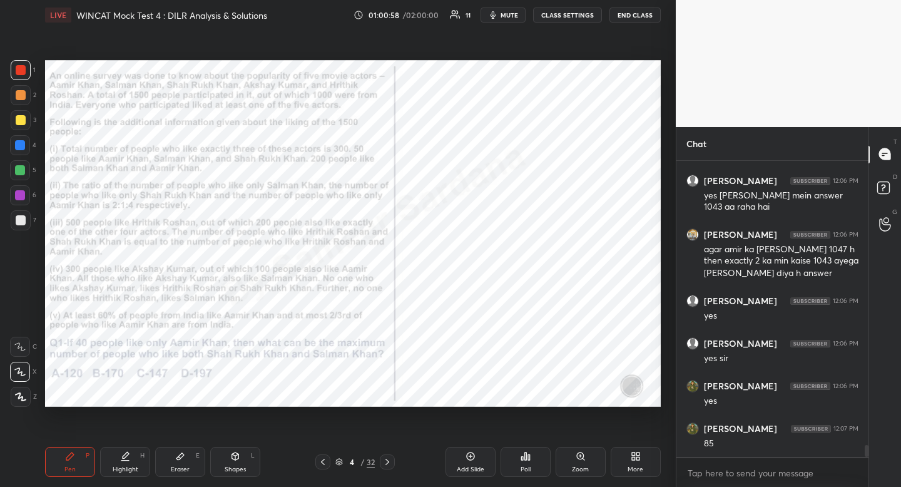
click at [388, 459] on icon at bounding box center [387, 462] width 10 height 10
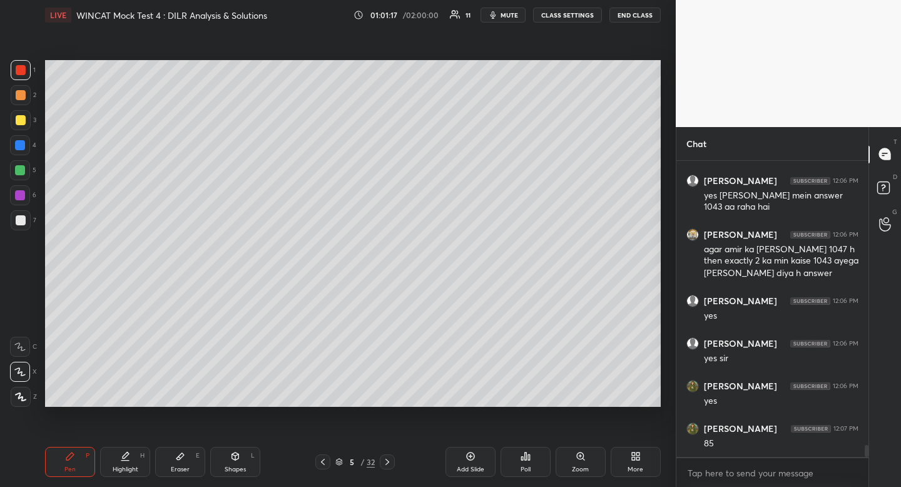
scroll to position [7072, 0]
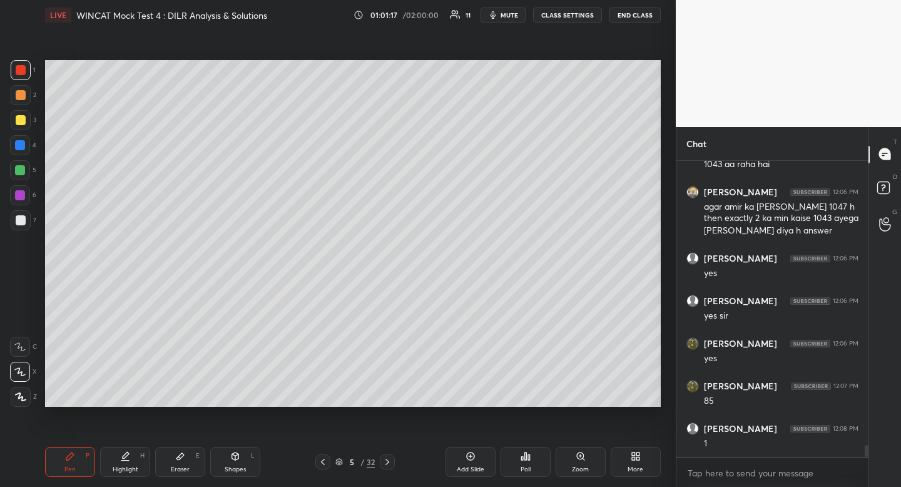
click at [207, 418] on div "Setting up your live class Poll for secs No correct answer Start poll" at bounding box center [353, 233] width 626 height 407
click at [204, 407] on div "Setting up your live class Poll for secs No correct answer Start poll" at bounding box center [353, 233] width 626 height 407
click at [392, 465] on icon at bounding box center [387, 462] width 10 height 10
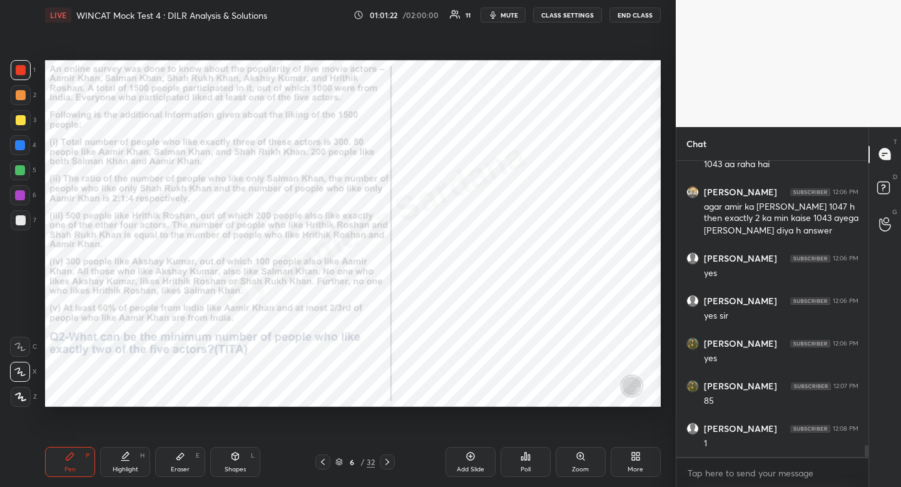
click at [325, 462] on icon at bounding box center [323, 462] width 10 height 10
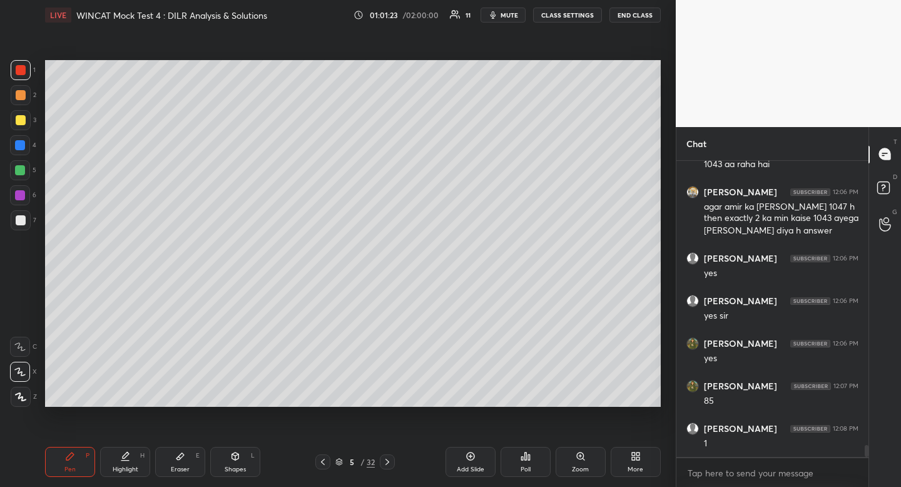
click at [325, 463] on icon at bounding box center [323, 462] width 10 height 10
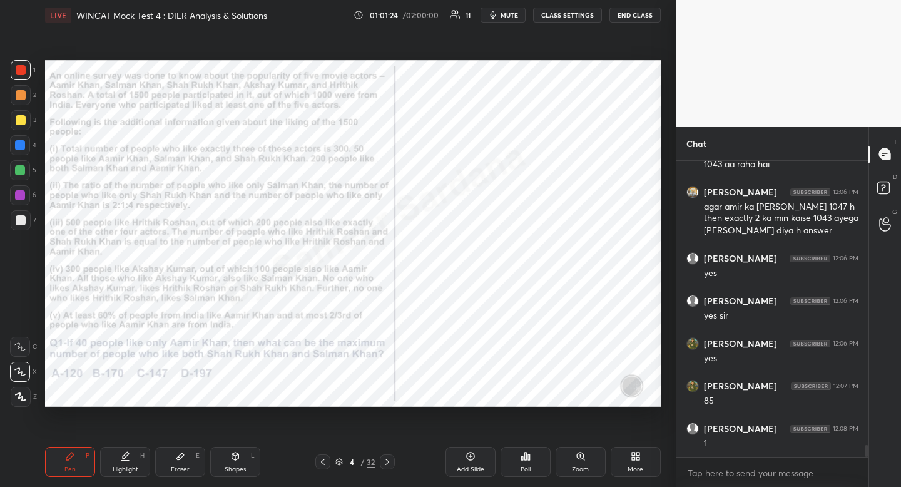
click at [131, 461] on div "Highlight H" at bounding box center [125, 462] width 50 height 30
click at [390, 462] on icon at bounding box center [387, 462] width 10 height 10
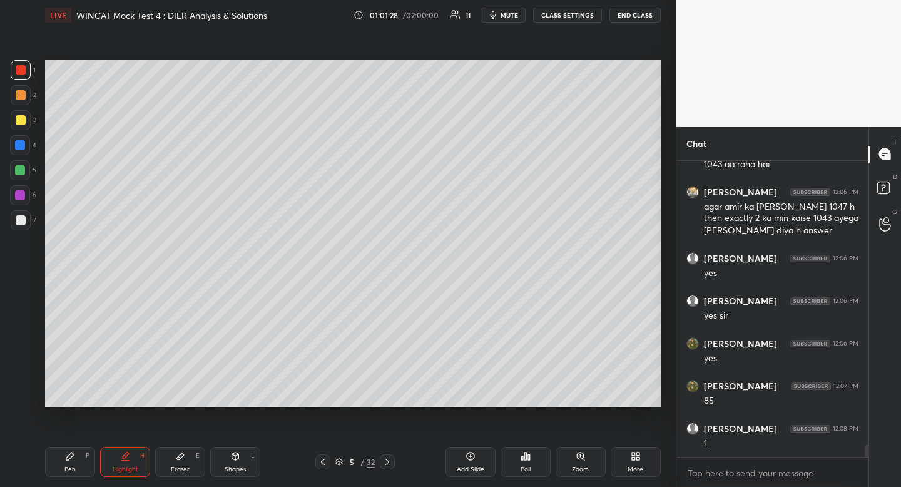
click at [391, 469] on div at bounding box center [387, 461] width 15 height 15
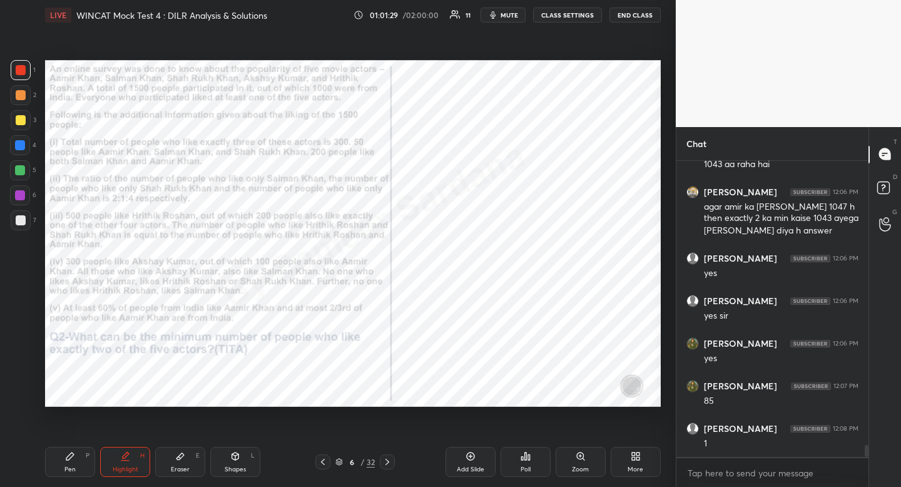
click at [77, 474] on div "Pen P" at bounding box center [70, 462] width 50 height 30
drag, startPoint x: 77, startPoint y: 474, endPoint x: 81, endPoint y: 465, distance: 10.1
click at [81, 465] on div "Pen P" at bounding box center [70, 462] width 50 height 30
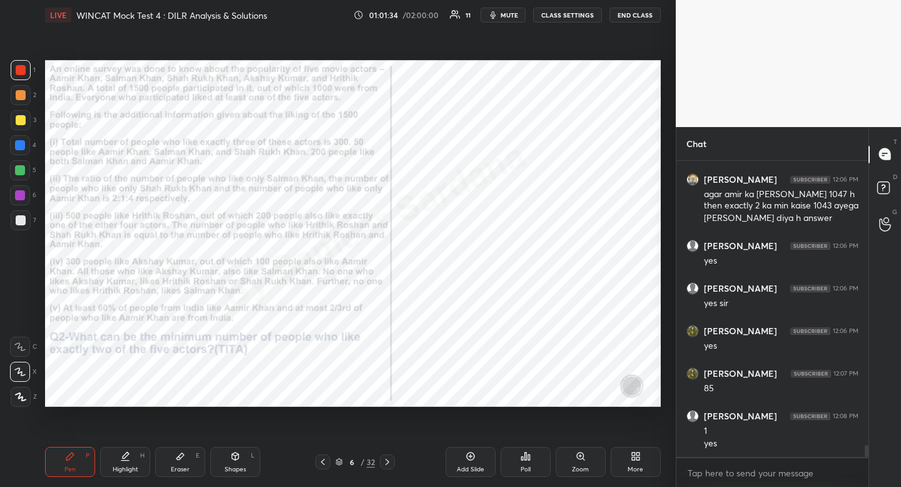
scroll to position [7127, 0]
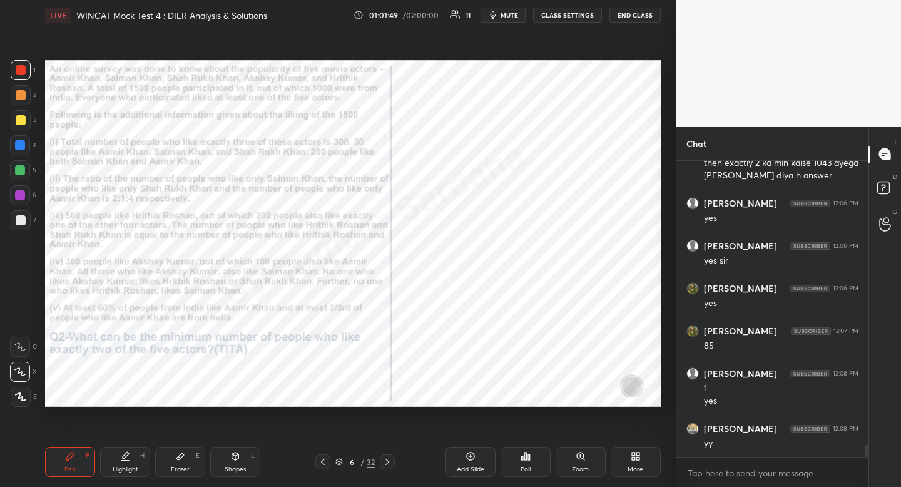
click at [325, 461] on icon at bounding box center [323, 462] width 10 height 10
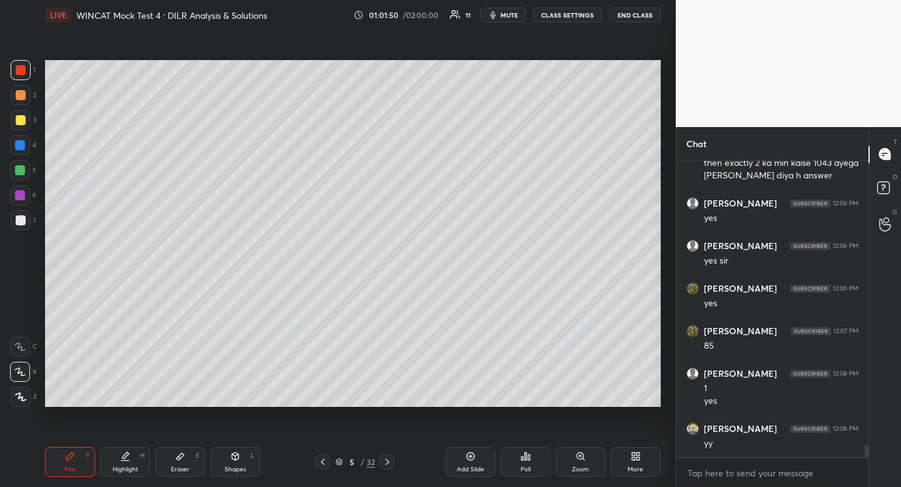
click at [325, 466] on icon at bounding box center [323, 462] width 10 height 10
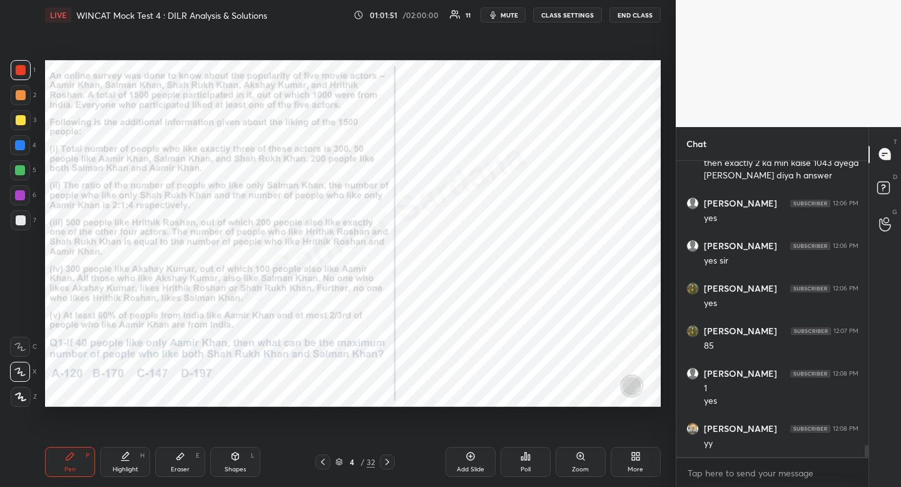
click at [388, 460] on icon at bounding box center [387, 462] width 10 height 10
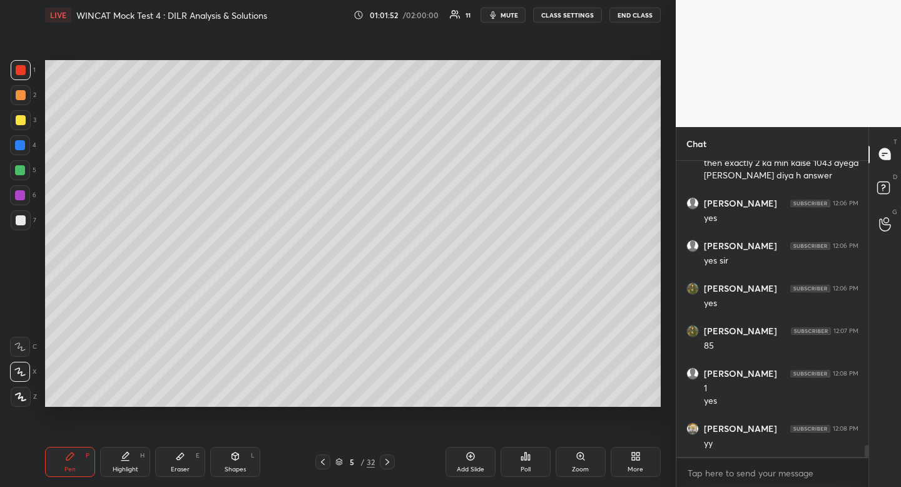
click at [388, 460] on icon at bounding box center [387, 462] width 10 height 10
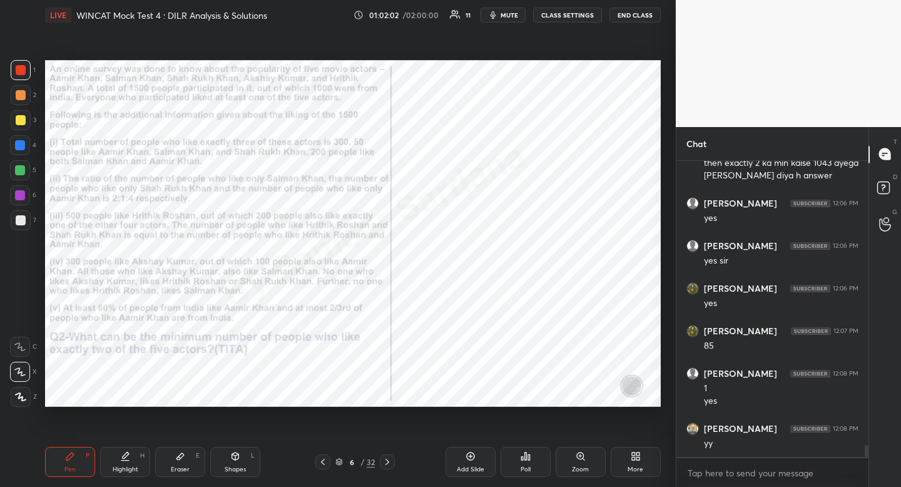
scroll to position [7170, 0]
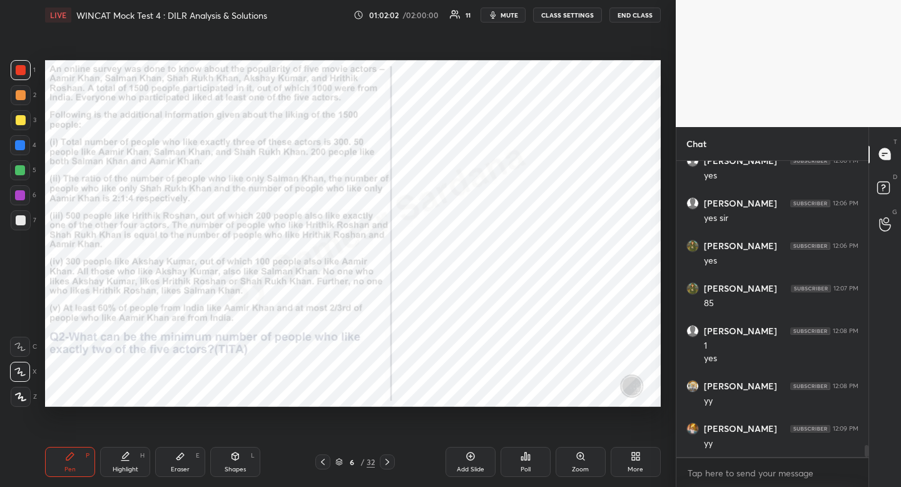
click at [324, 460] on icon at bounding box center [323, 462] width 10 height 10
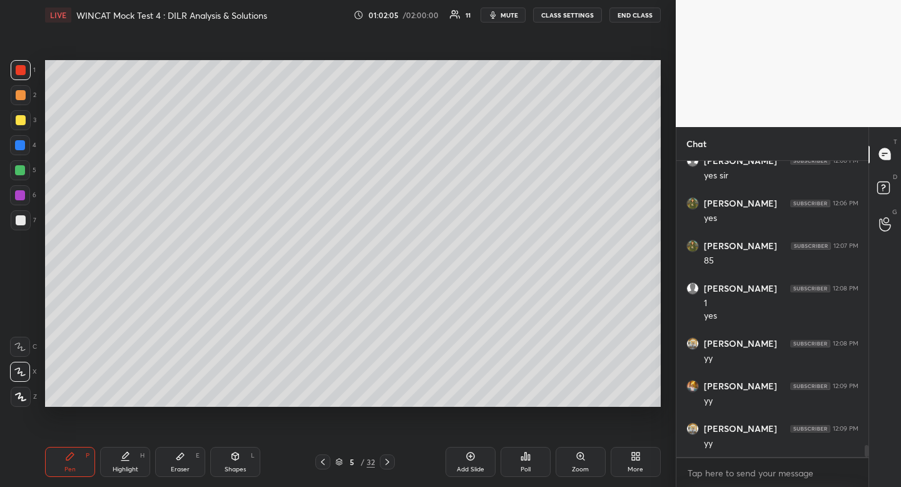
click at [389, 460] on icon at bounding box center [387, 462] width 10 height 10
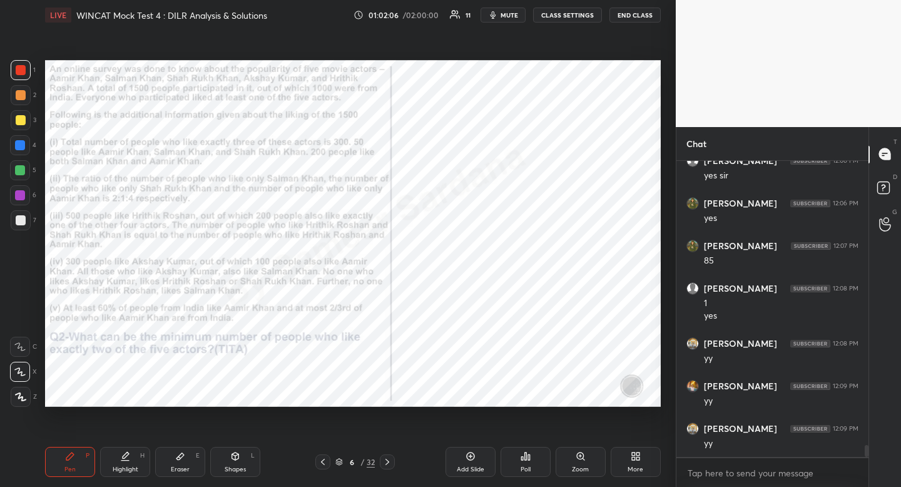
scroll to position [7255, 0]
click at [389, 461] on icon at bounding box center [387, 462] width 10 height 10
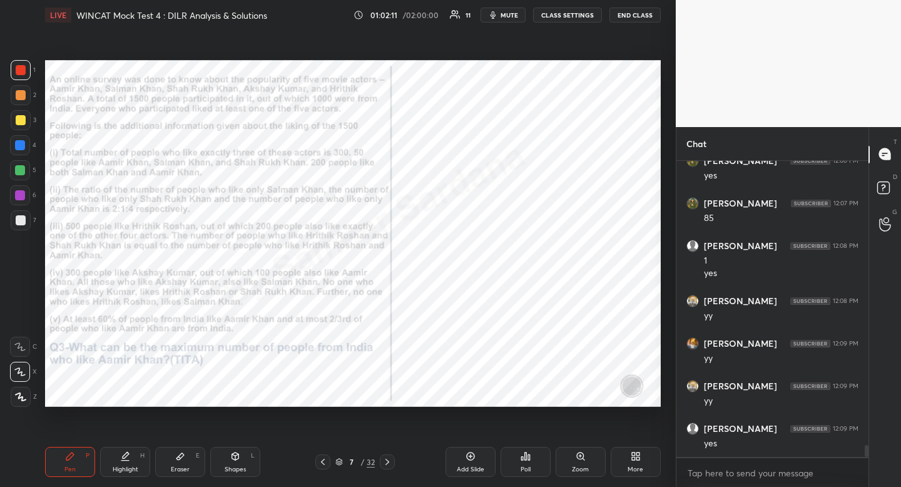
scroll to position [7301, 0]
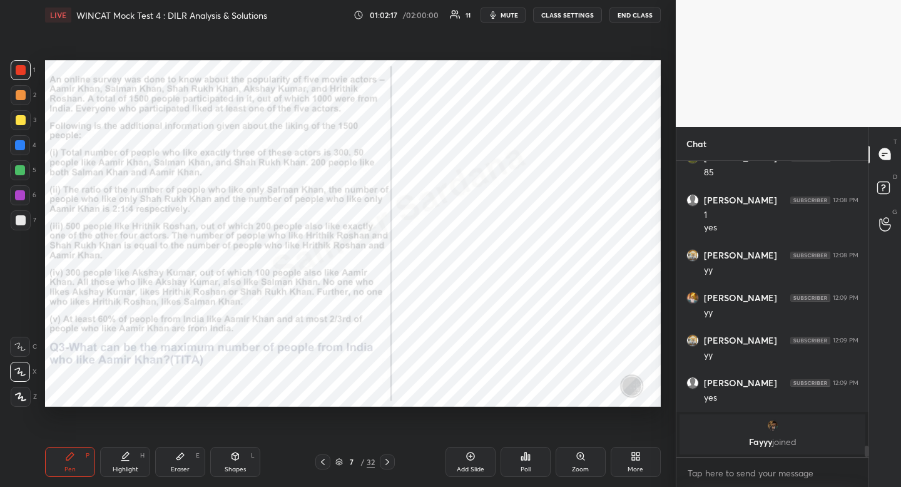
click at [23, 71] on div at bounding box center [21, 70] width 10 height 10
click at [324, 464] on icon at bounding box center [323, 462] width 10 height 10
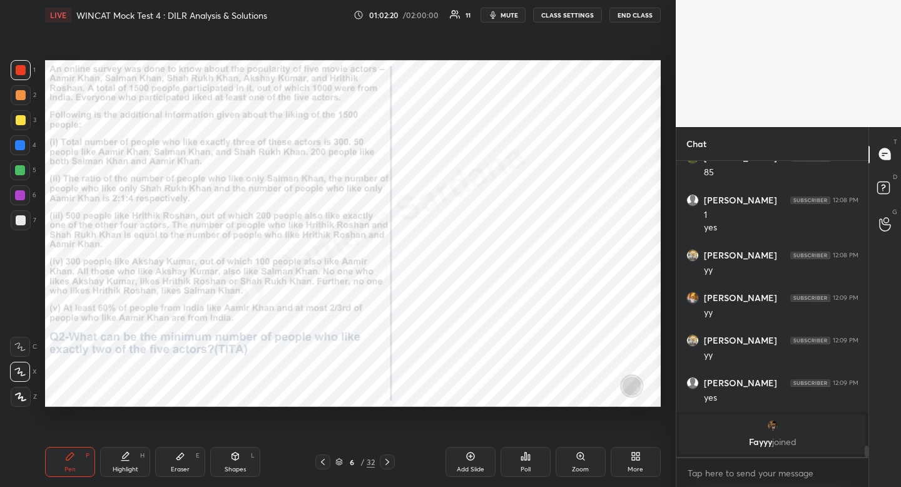
click at [325, 464] on icon at bounding box center [323, 462] width 10 height 10
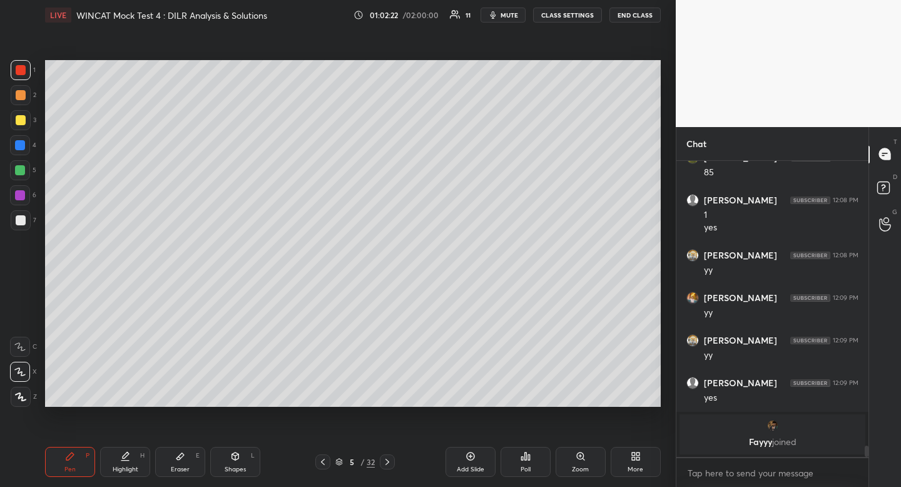
click at [325, 464] on icon at bounding box center [323, 462] width 10 height 10
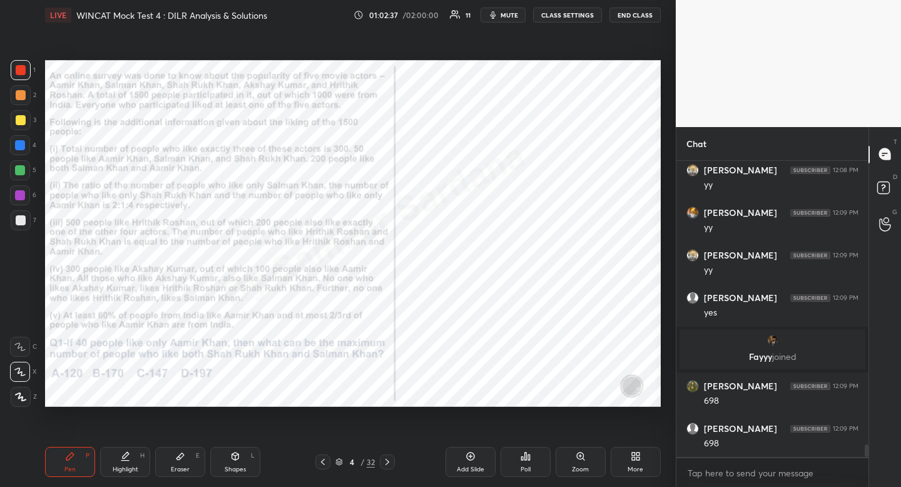
scroll to position [6721, 0]
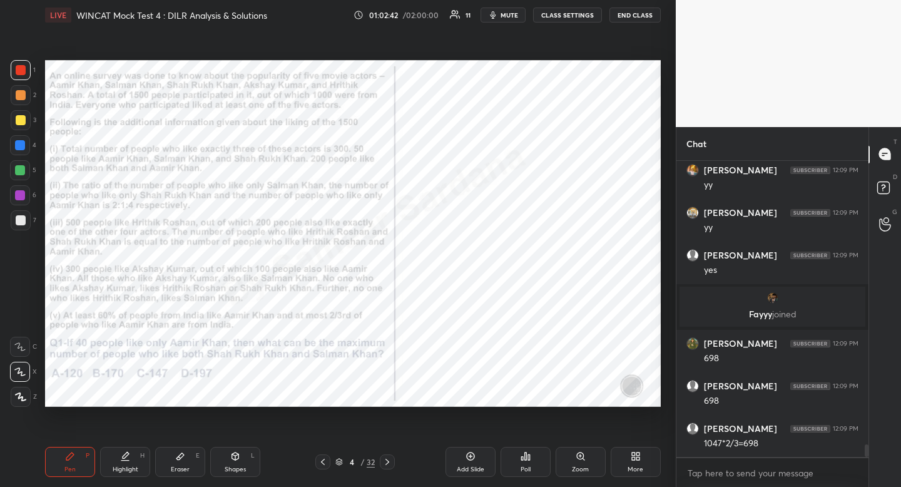
click at [53, 465] on div "Pen P" at bounding box center [70, 462] width 50 height 30
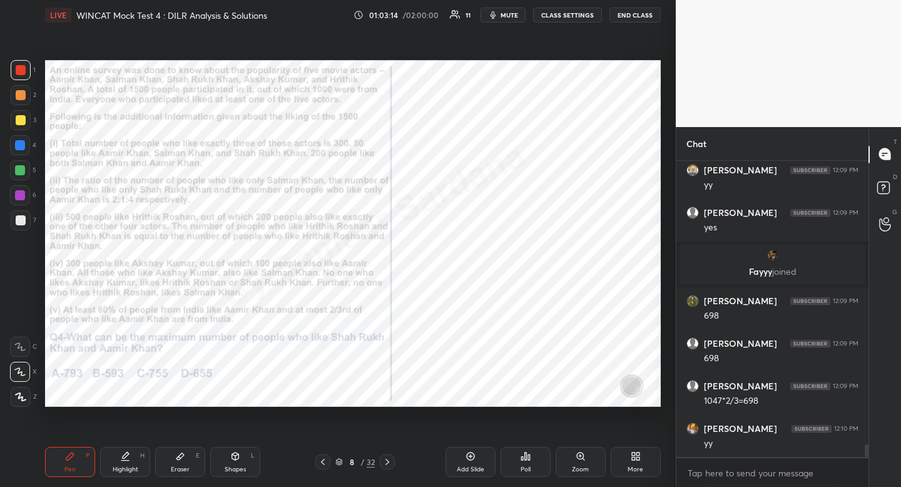
scroll to position [6806, 0]
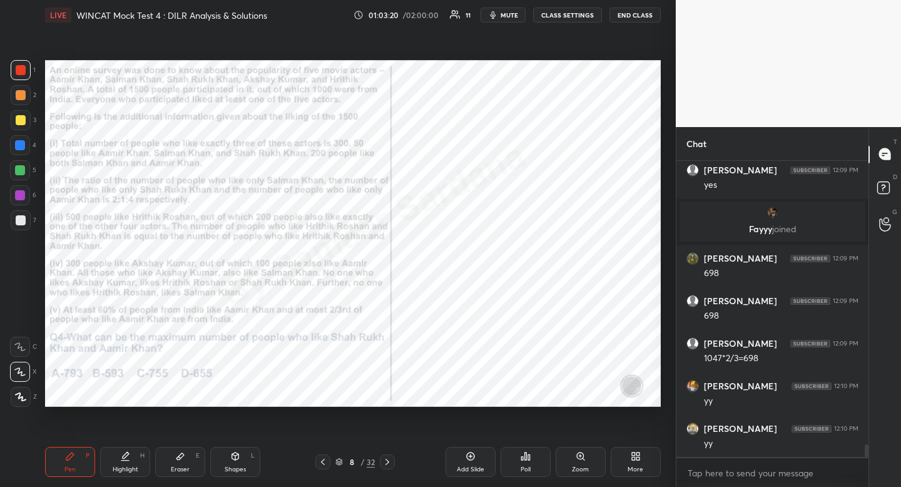
click at [326, 463] on icon at bounding box center [323, 462] width 10 height 10
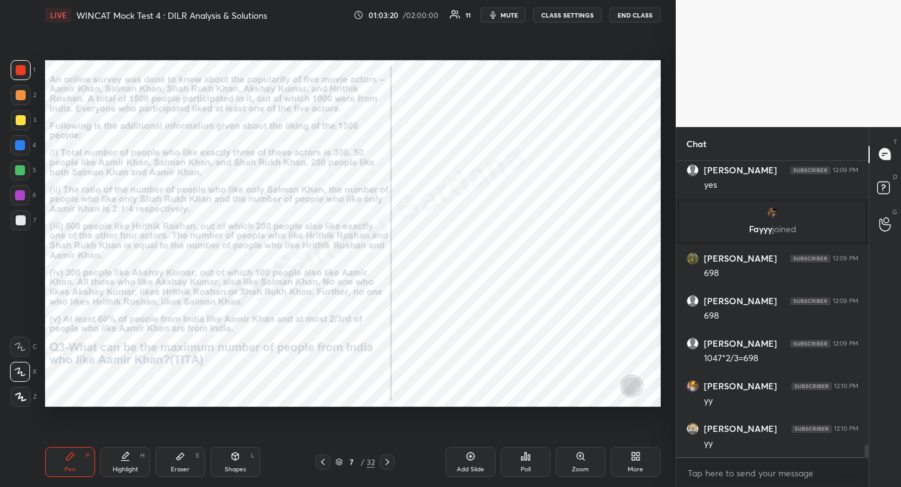
click at [325, 462] on icon at bounding box center [323, 462] width 10 height 10
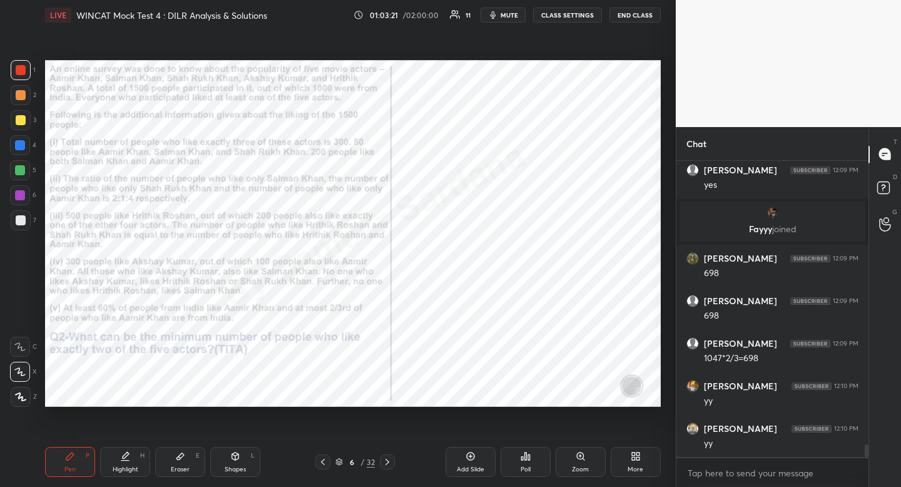
click at [325, 462] on icon at bounding box center [323, 462] width 10 height 10
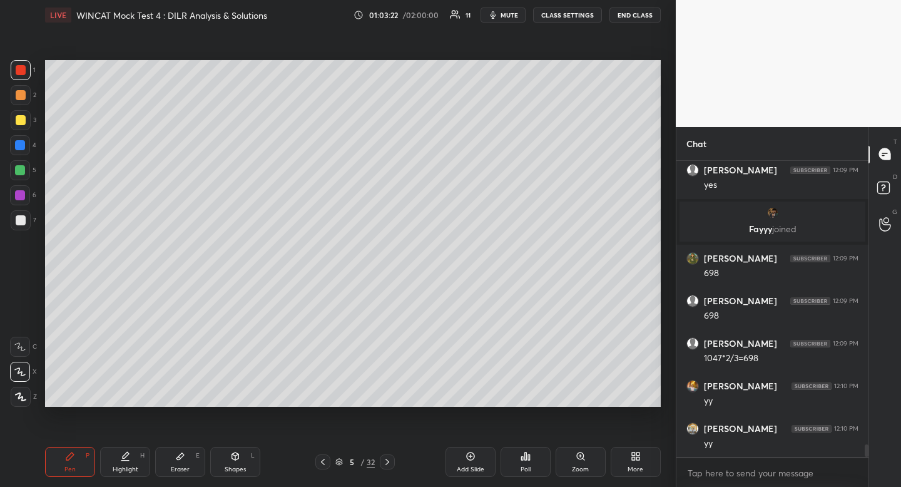
click at [327, 464] on icon at bounding box center [323, 462] width 10 height 10
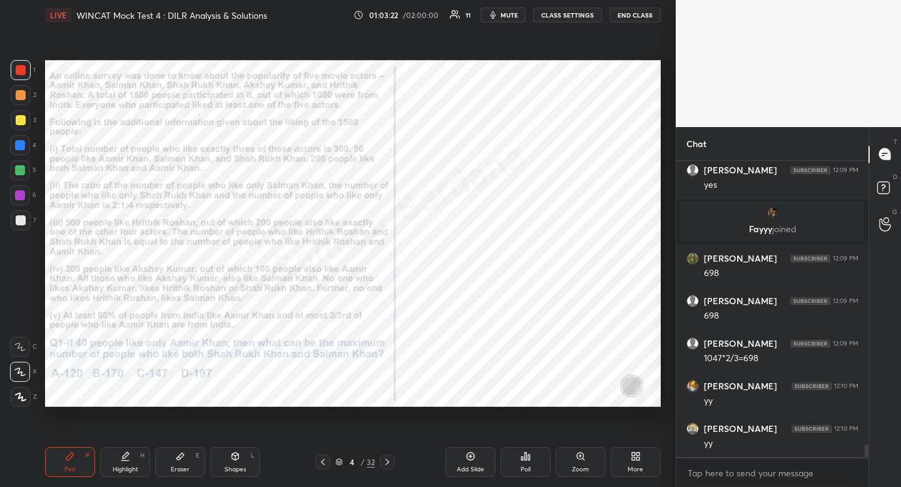
click at [125, 472] on div "Highlight" at bounding box center [126, 469] width 26 height 6
drag, startPoint x: 125, startPoint y: 472, endPoint x: 188, endPoint y: 413, distance: 86.8
click at [125, 472] on div "Highlight" at bounding box center [126, 469] width 26 height 6
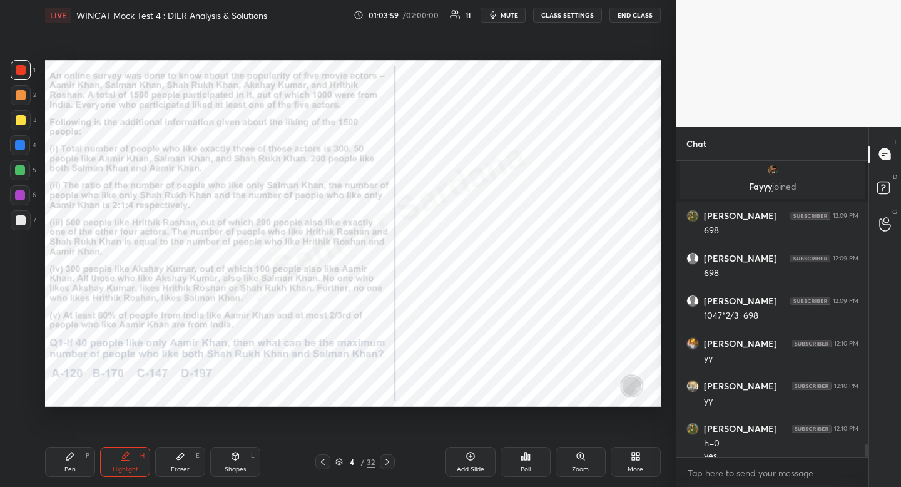
scroll to position [6861, 0]
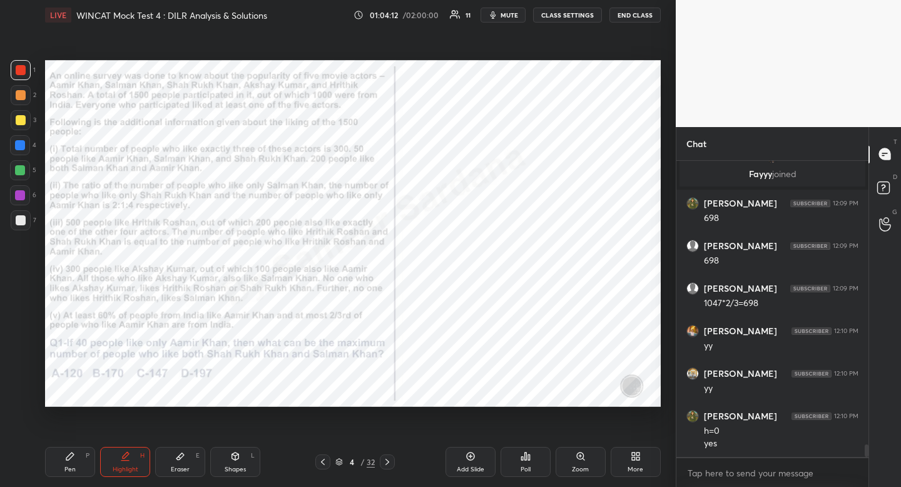
click at [392, 458] on icon at bounding box center [387, 462] width 10 height 10
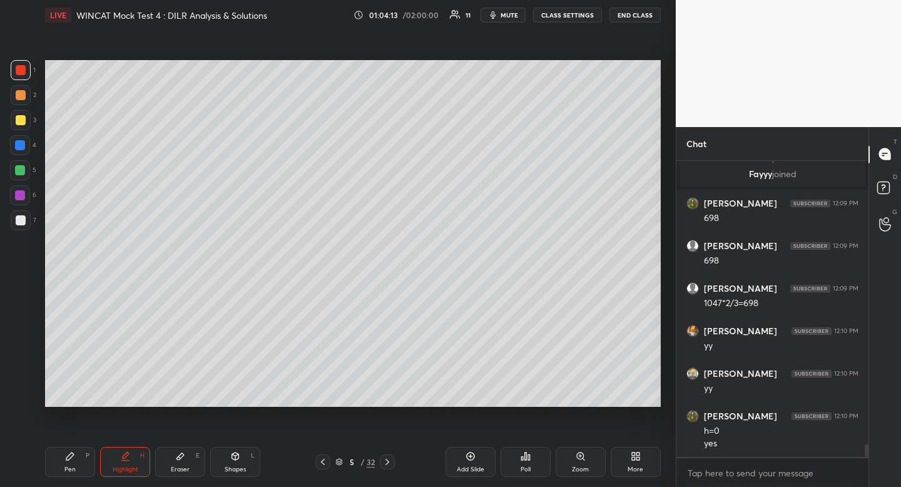
click at [392, 459] on icon at bounding box center [387, 462] width 10 height 10
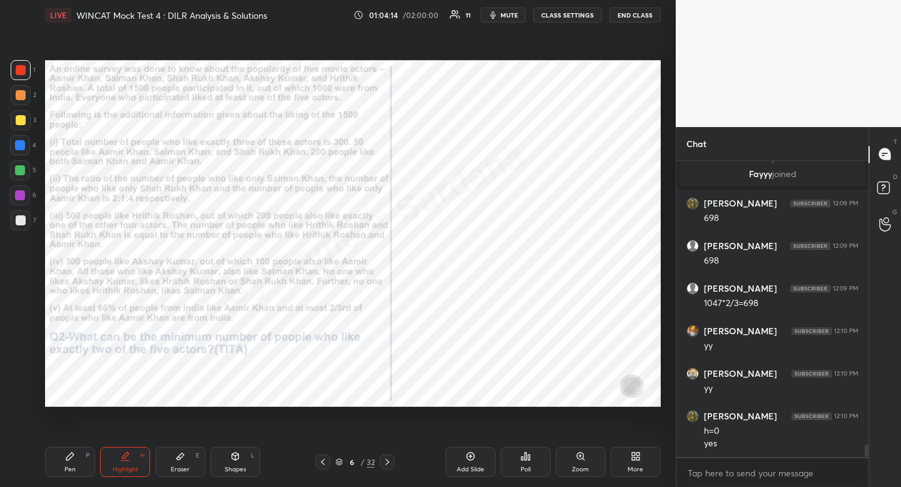
click at [393, 459] on div at bounding box center [387, 461] width 15 height 15
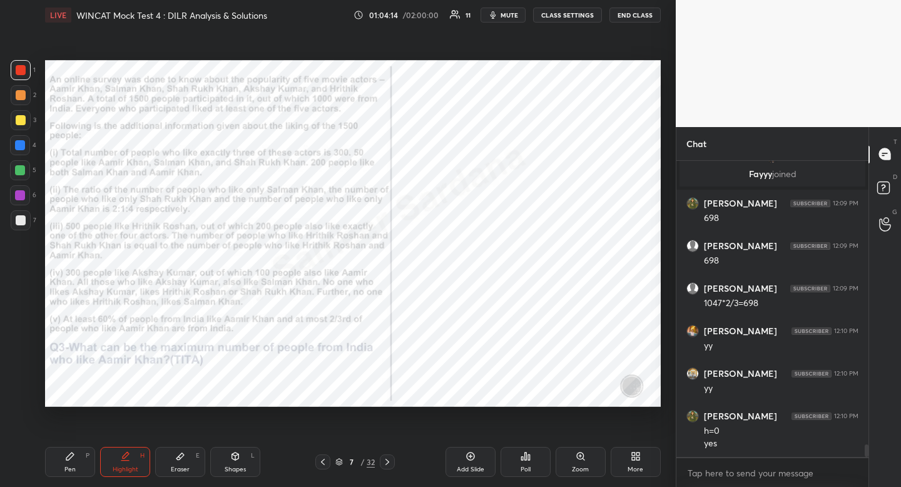
click at [395, 461] on div at bounding box center [387, 461] width 15 height 15
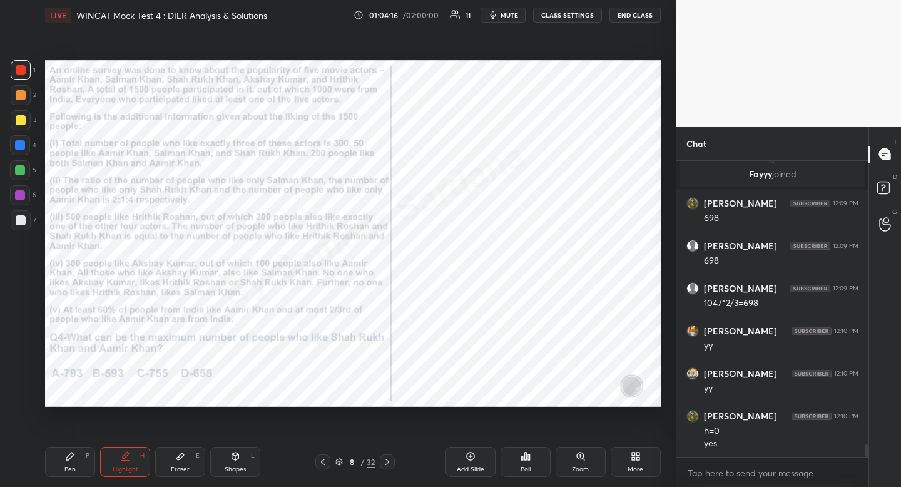
click at [71, 472] on div "Pen" at bounding box center [69, 469] width 11 height 6
drag, startPoint x: 71, startPoint y: 472, endPoint x: 119, endPoint y: 428, distance: 65.1
click at [71, 472] on div "Pen" at bounding box center [69, 469] width 11 height 6
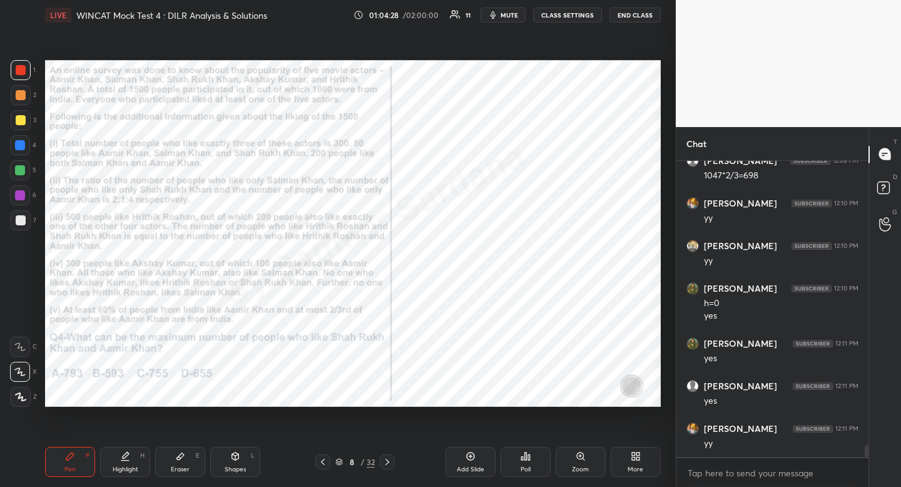
scroll to position [7031, 0]
click at [12, 147] on div at bounding box center [20, 145] width 20 height 20
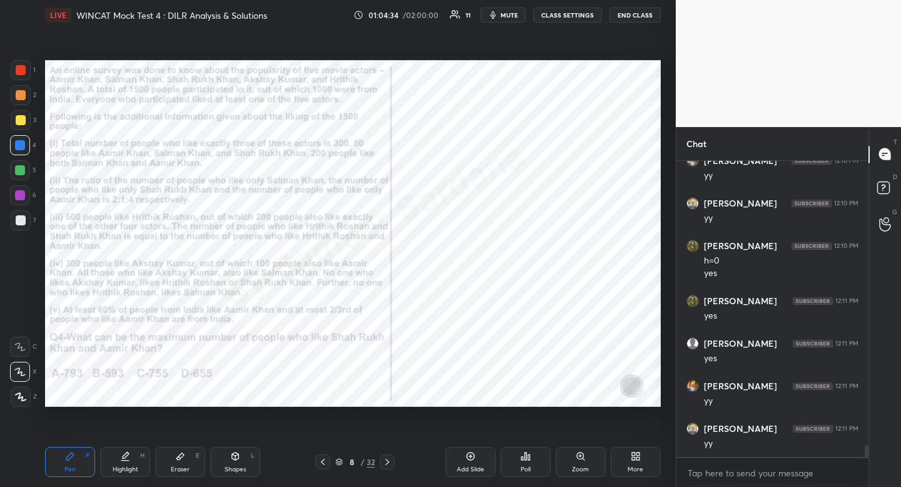
click at [324, 464] on icon at bounding box center [323, 462] width 10 height 10
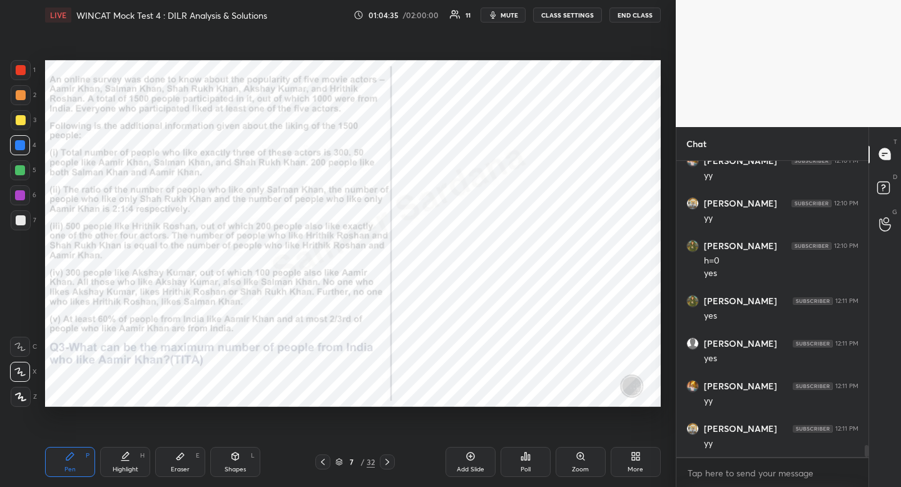
click at [323, 462] on icon at bounding box center [323, 462] width 10 height 10
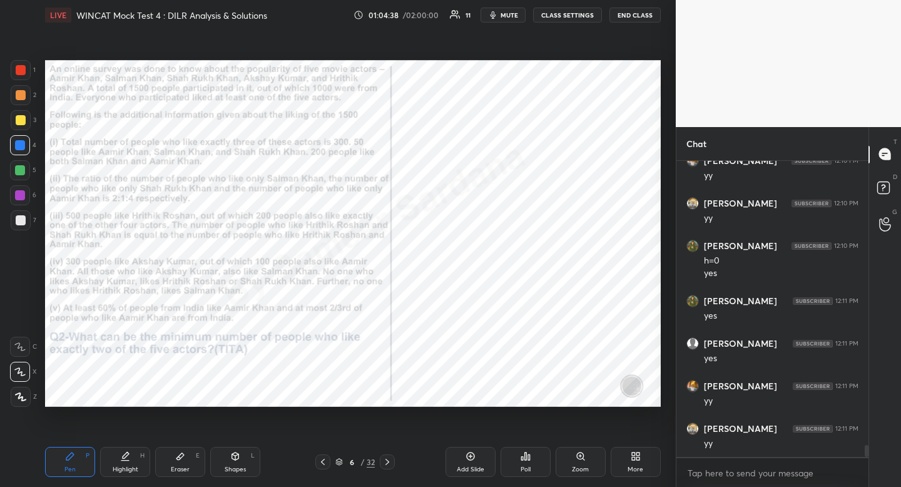
click at [326, 462] on icon at bounding box center [323, 462] width 10 height 10
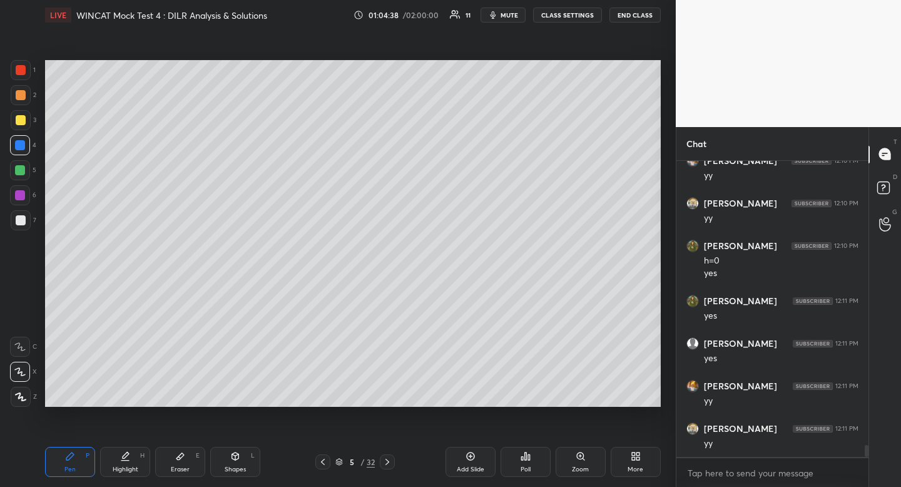
click at [327, 462] on icon at bounding box center [323, 462] width 10 height 10
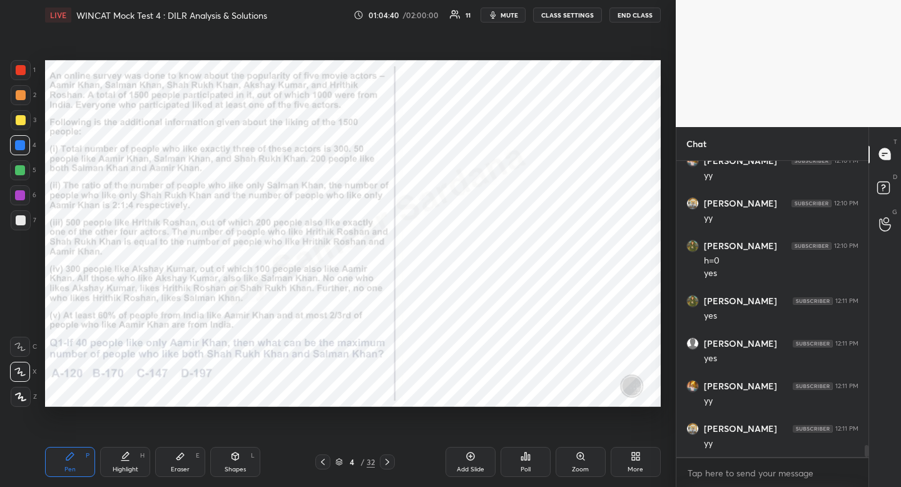
click at [112, 484] on div "Pen P Highlight H Eraser E Shapes L 4 / 32 Add Slide Poll Zoom More" at bounding box center [353, 462] width 616 height 50
click at [123, 467] on div "Highlight" at bounding box center [126, 469] width 26 height 6
click at [126, 450] on div "Highlight H" at bounding box center [125, 462] width 50 height 30
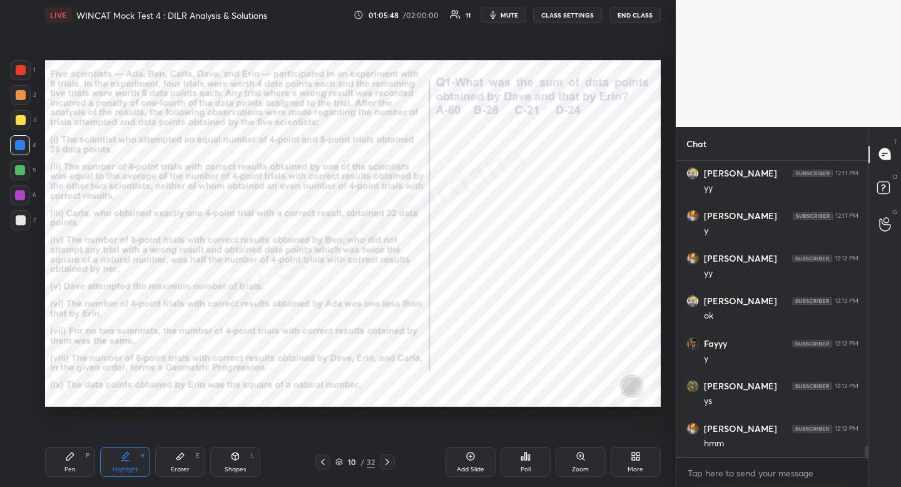
scroll to position [7329, 0]
click at [133, 464] on div "Highlight H" at bounding box center [125, 462] width 50 height 30
click at [132, 459] on div "Highlight H" at bounding box center [125, 462] width 50 height 30
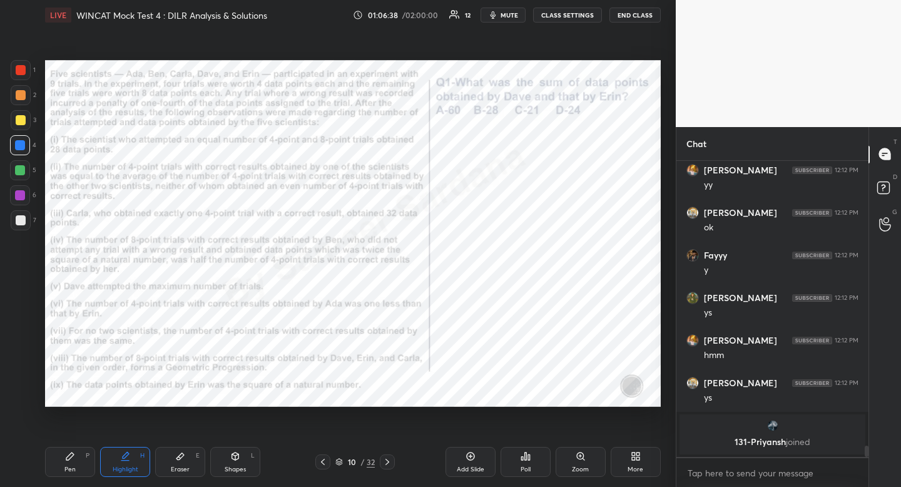
click at [240, 466] on div "Shapes" at bounding box center [235, 469] width 21 height 6
click at [24, 320] on rect at bounding box center [20, 321] width 9 height 9
drag, startPoint x: 242, startPoint y: 482, endPoint x: 235, endPoint y: 474, distance: 10.7
click at [240, 483] on div "Pen P Highlight H Eraser E Shapes L 10 / 32 Add Slide Poll Zoom More" at bounding box center [353, 462] width 616 height 50
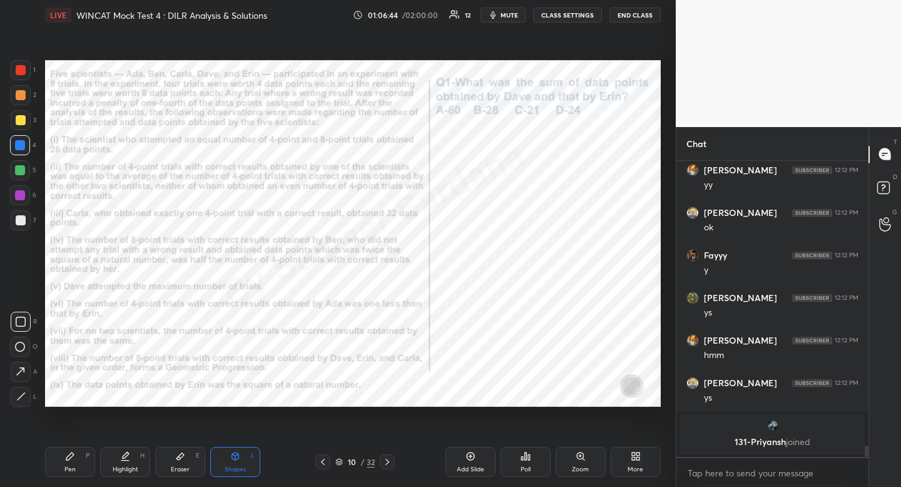
click at [233, 462] on div "Shapes L" at bounding box center [235, 462] width 50 height 30
click at [23, 397] on icon at bounding box center [20, 396] width 9 height 9
click at [78, 467] on div "Pen P" at bounding box center [70, 462] width 50 height 30
drag, startPoint x: 78, startPoint y: 467, endPoint x: 101, endPoint y: 427, distance: 46.6
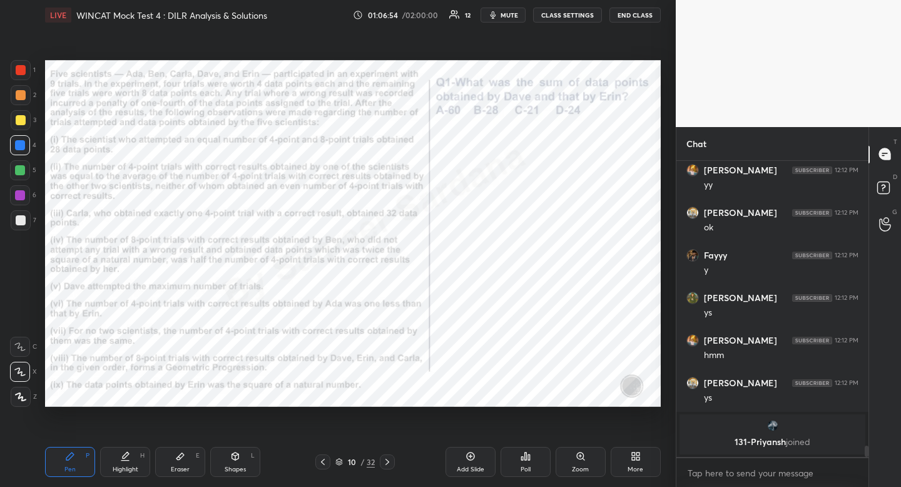
click at [78, 467] on div "Pen P" at bounding box center [70, 462] width 50 height 30
click at [20, 68] on div at bounding box center [21, 70] width 10 height 10
drag, startPoint x: 20, startPoint y: 68, endPoint x: 34, endPoint y: 93, distance: 28.6
click at [20, 68] on div at bounding box center [21, 70] width 10 height 10
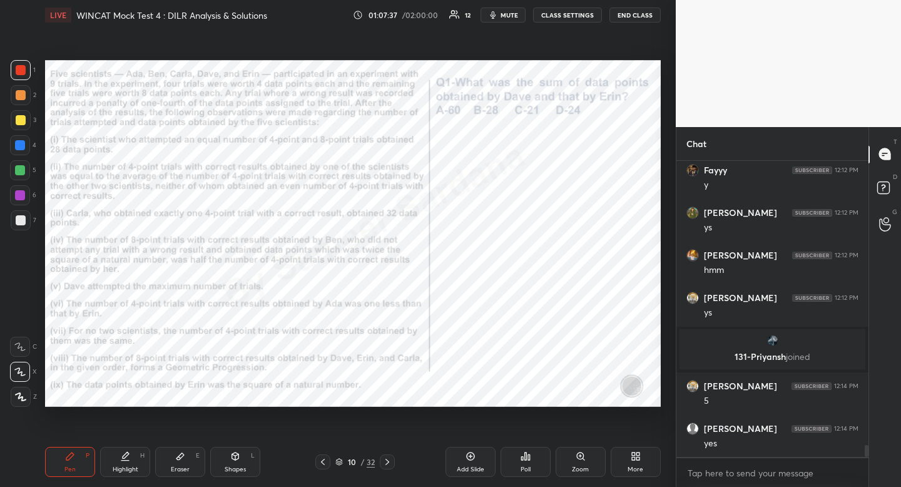
scroll to position [7170, 0]
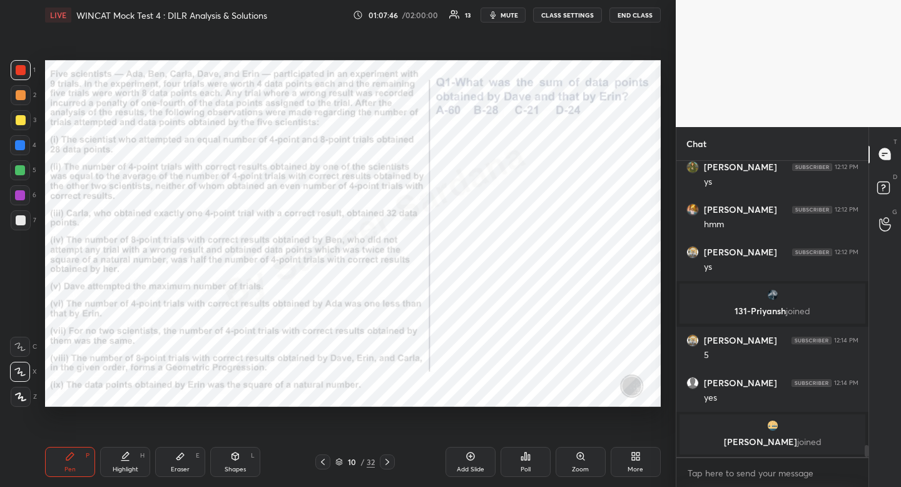
click at [240, 483] on div "Pen P Highlight H Eraser E Shapes L 10 / 32 Add Slide Poll Zoom More" at bounding box center [353, 462] width 616 height 50
click at [238, 460] on icon at bounding box center [235, 456] width 10 height 10
click at [34, 393] on div "L" at bounding box center [24, 397] width 26 height 20
drag, startPoint x: 34, startPoint y: 393, endPoint x: 43, endPoint y: 384, distance: 13.3
click at [37, 389] on div "R O A L" at bounding box center [24, 357] width 28 height 100
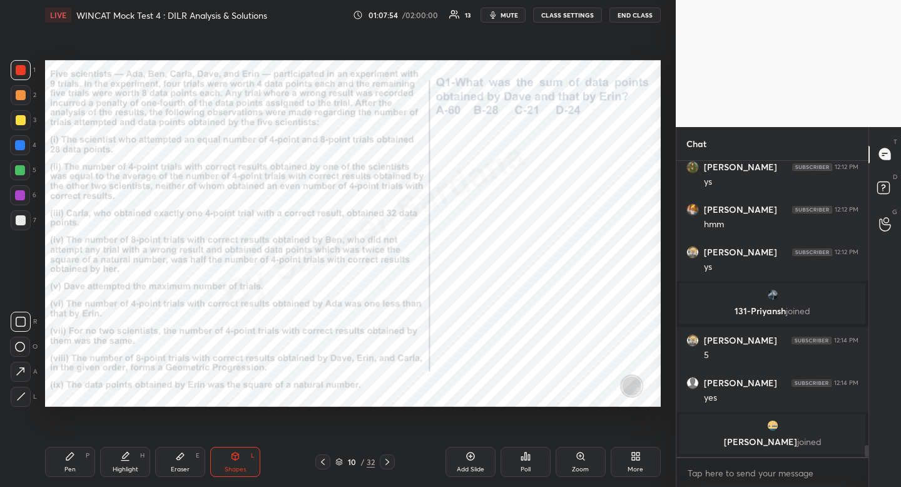
drag, startPoint x: 133, startPoint y: 466, endPoint x: 134, endPoint y: 457, distance: 8.2
click at [133, 466] on div "Highlight" at bounding box center [126, 469] width 26 height 6
click at [184, 464] on div "Eraser E" at bounding box center [180, 462] width 50 height 30
drag, startPoint x: 184, startPoint y: 464, endPoint x: 218, endPoint y: 411, distance: 62.8
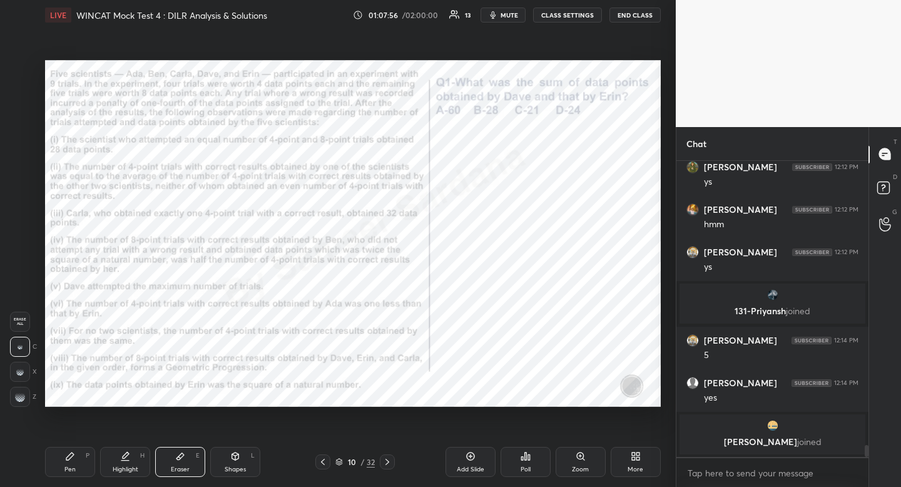
click at [186, 457] on div "Eraser E" at bounding box center [180, 462] width 50 height 30
click at [238, 471] on div "Shapes" at bounding box center [235, 469] width 21 height 6
click at [33, 396] on div "L" at bounding box center [24, 397] width 26 height 20
click at [42, 387] on div "1 2 3 4 5 6 7 R O A L C X Z Erase all C X Z LIVE WINCAT Mock Test 4 : DILR Anal…" at bounding box center [333, 243] width 666 height 487
click at [19, 153] on div at bounding box center [20, 145] width 20 height 20
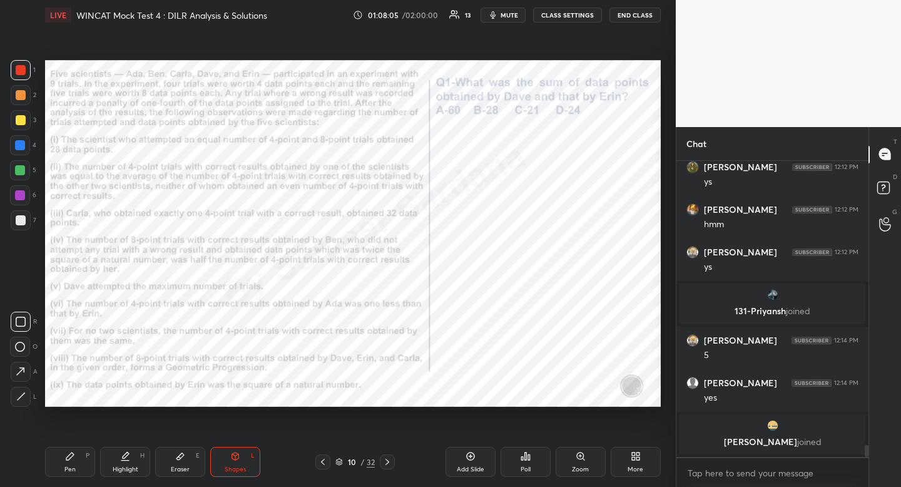
click at [19, 153] on div at bounding box center [20, 145] width 20 height 20
click at [245, 464] on div "Shapes L" at bounding box center [235, 462] width 50 height 30
click at [24, 397] on icon at bounding box center [20, 396] width 9 height 9
click at [81, 467] on div "Pen P" at bounding box center [70, 462] width 50 height 30
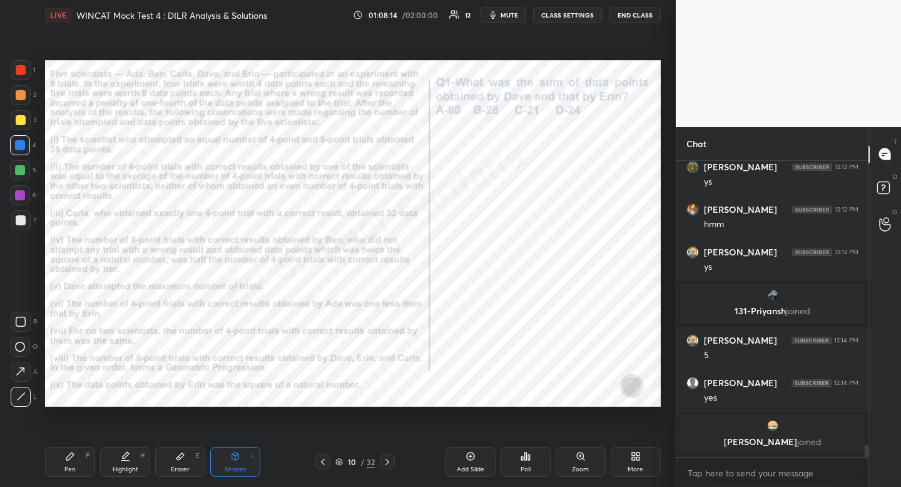
drag, startPoint x: 81, startPoint y: 467, endPoint x: 102, endPoint y: 437, distance: 36.5
click at [81, 467] on div "Pen P" at bounding box center [70, 462] width 50 height 30
click at [227, 470] on div "Shapes" at bounding box center [235, 469] width 21 height 6
click at [28, 397] on div at bounding box center [21, 397] width 20 height 20
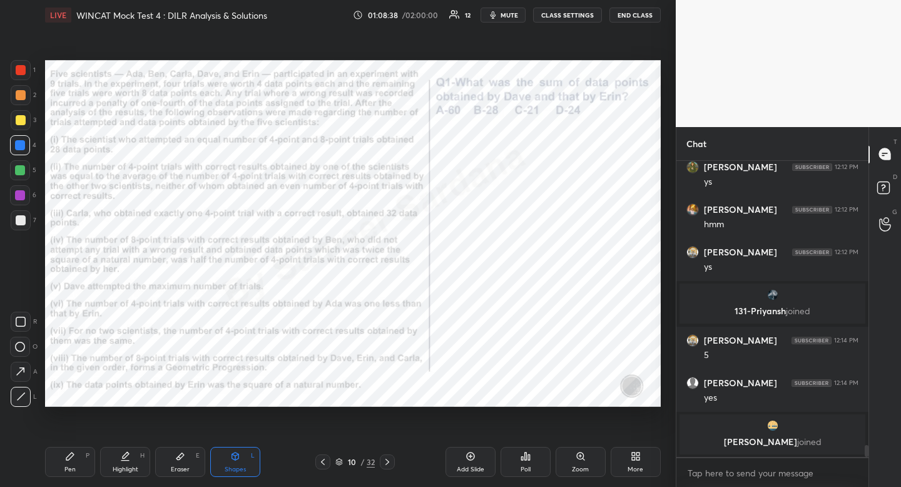
click at [66, 469] on div "Pen" at bounding box center [69, 469] width 11 height 6
drag, startPoint x: 66, startPoint y: 469, endPoint x: 43, endPoint y: 380, distance: 91.4
click at [66, 469] on div "Pen" at bounding box center [69, 469] width 11 height 6
click at [19, 69] on div at bounding box center [21, 70] width 10 height 10
click at [19, 68] on div at bounding box center [21, 70] width 10 height 10
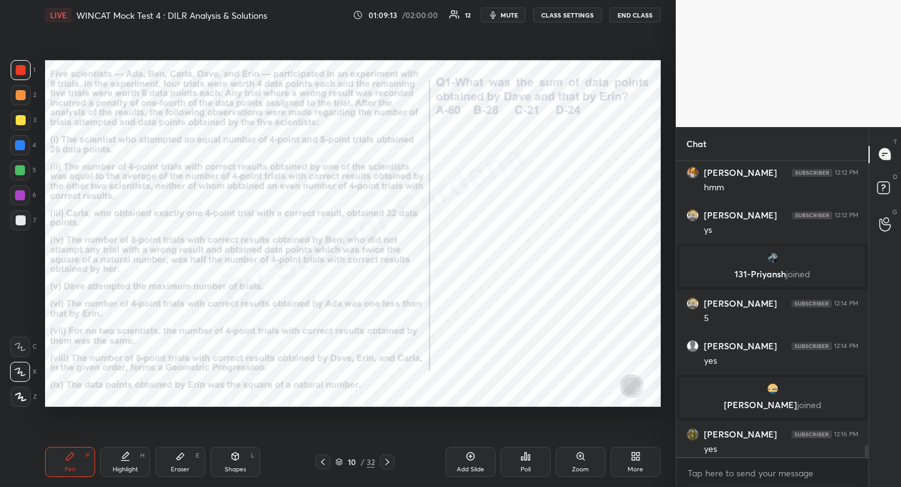
scroll to position [7176, 0]
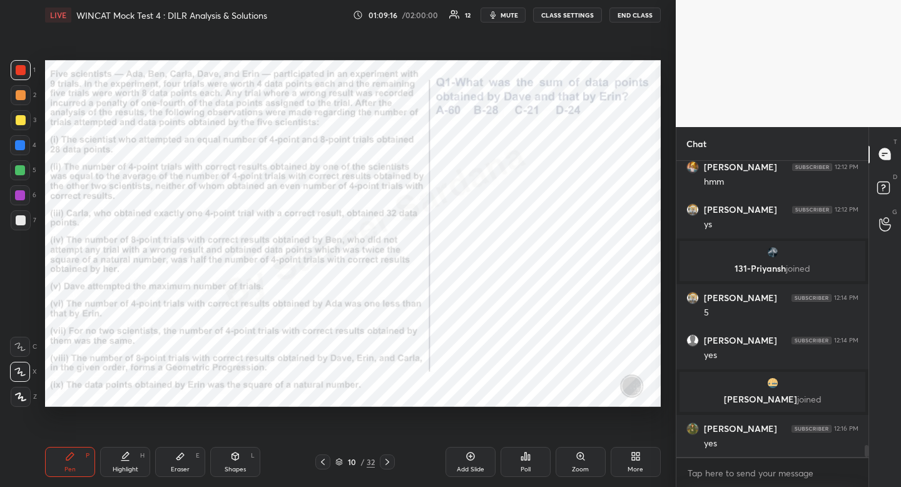
click at [22, 140] on div at bounding box center [20, 145] width 20 height 20
click at [21, 170] on div at bounding box center [20, 170] width 10 height 10
click at [21, 169] on div at bounding box center [20, 170] width 10 height 10
click at [21, 170] on div at bounding box center [20, 170] width 10 height 10
click at [18, 73] on div at bounding box center [21, 70] width 10 height 10
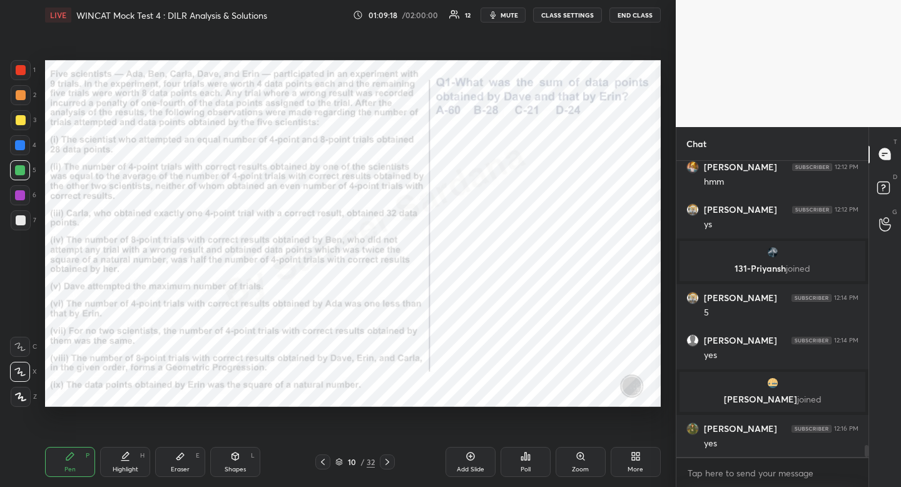
click at [18, 73] on div at bounding box center [21, 70] width 10 height 10
click at [69, 463] on div "Pen P" at bounding box center [70, 462] width 50 height 30
click at [72, 456] on icon at bounding box center [70, 456] width 8 height 8
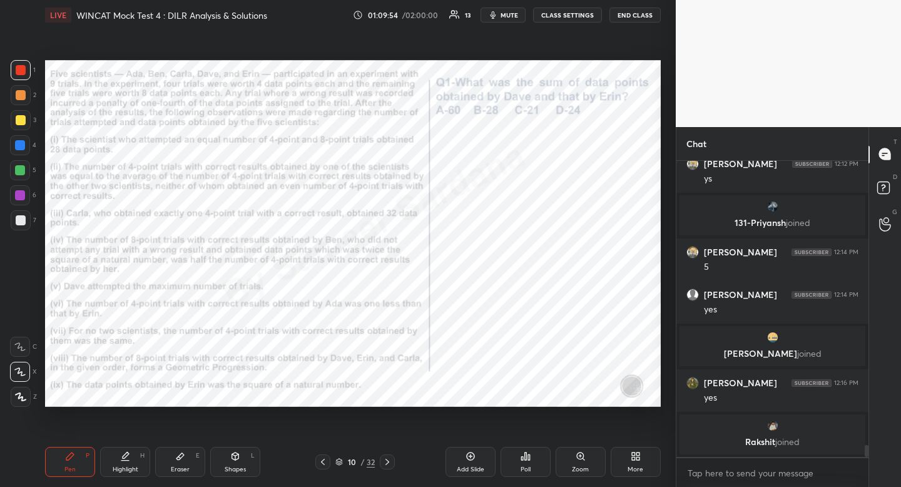
drag, startPoint x: 175, startPoint y: 463, endPoint x: 176, endPoint y: 426, distance: 36.9
click at [175, 463] on div "Eraser E" at bounding box center [180, 462] width 50 height 30
click at [179, 451] on icon at bounding box center [180, 456] width 10 height 10
click at [238, 457] on icon at bounding box center [235, 456] width 7 height 8
click at [26, 320] on div at bounding box center [21, 322] width 20 height 20
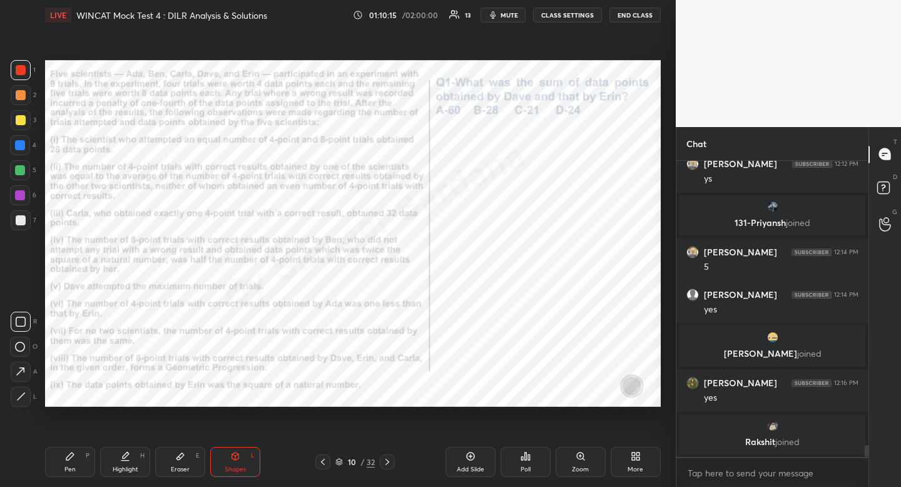
click at [126, 456] on icon at bounding box center [126, 455] width 6 height 6
click at [72, 453] on icon at bounding box center [70, 456] width 8 height 8
click at [127, 469] on div "Highlight" at bounding box center [126, 469] width 26 height 6
click at [133, 462] on div "Highlight H" at bounding box center [125, 462] width 50 height 30
click at [88, 464] on div "Pen P" at bounding box center [70, 462] width 50 height 30
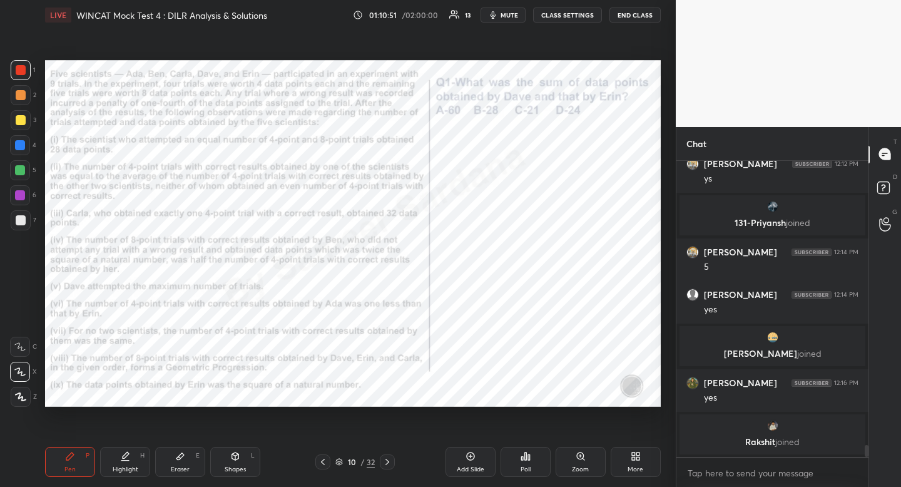
click at [63, 461] on div "Pen P" at bounding box center [70, 462] width 50 height 30
click at [135, 469] on div "Highlight" at bounding box center [126, 469] width 26 height 6
click at [146, 456] on div "Highlight H" at bounding box center [125, 462] width 50 height 30
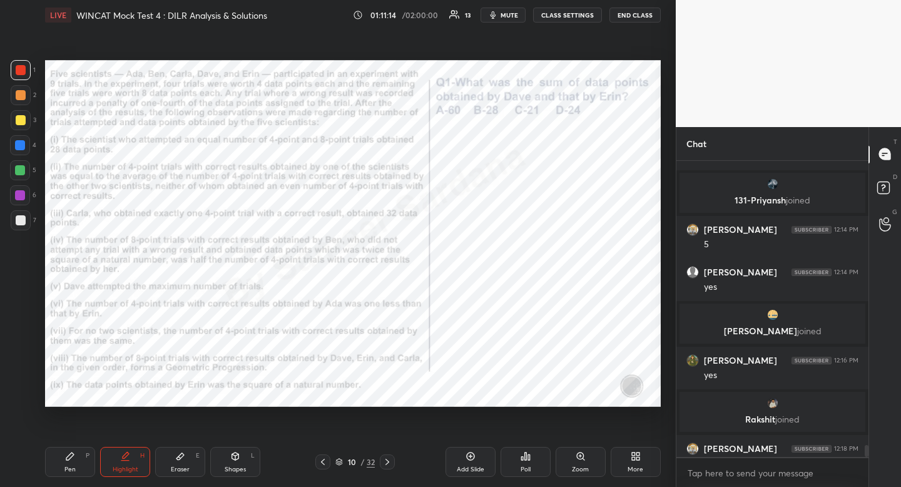
scroll to position [7241, 0]
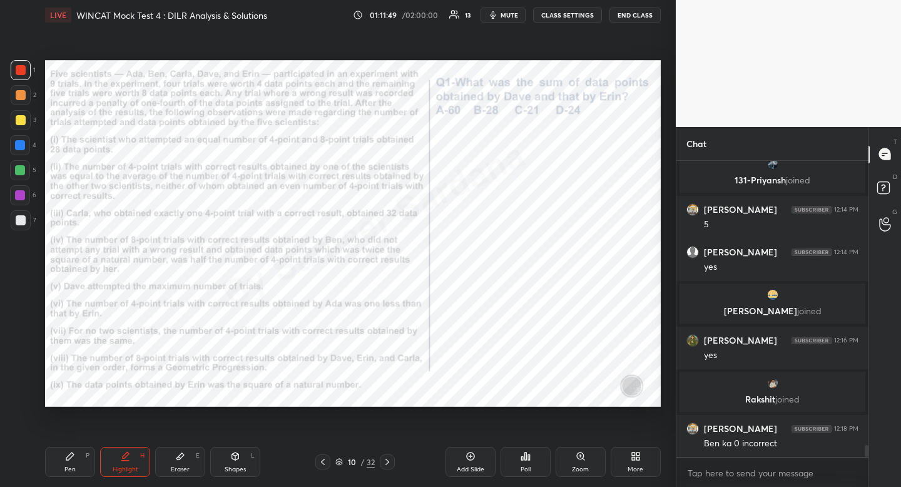
click at [76, 459] on div "Pen P" at bounding box center [70, 462] width 50 height 30
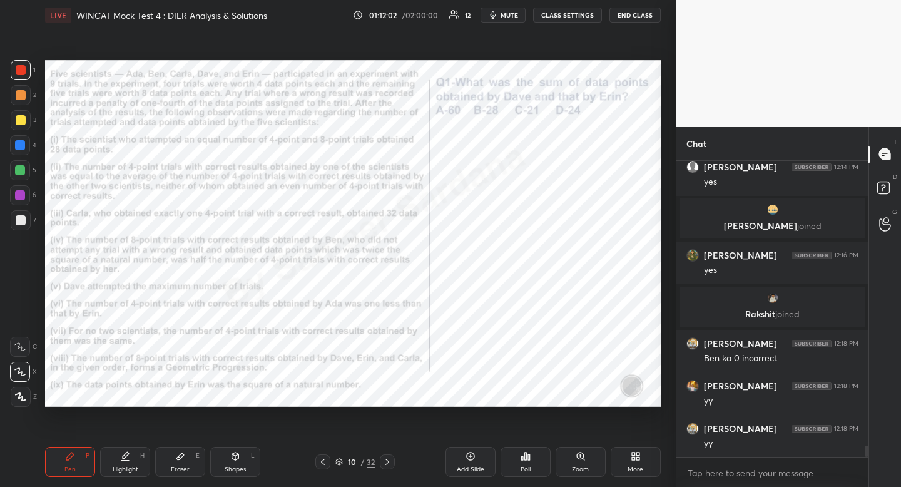
scroll to position [7369, 0]
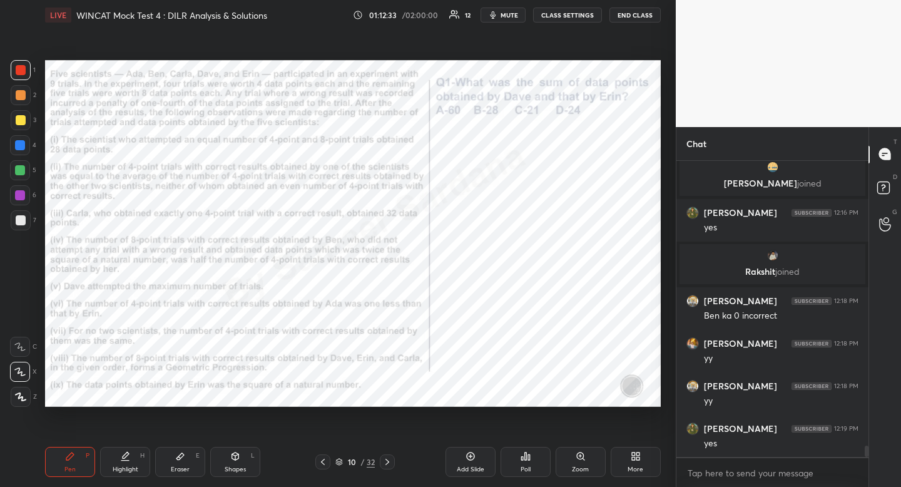
click at [23, 69] on div at bounding box center [21, 70] width 10 height 10
click at [126, 477] on div "Pen P Highlight H Eraser E Shapes L 10 / 32 Add Slide Poll Zoom More" at bounding box center [353, 462] width 616 height 50
drag, startPoint x: 128, startPoint y: 468, endPoint x: 141, endPoint y: 447, distance: 25.0
click at [129, 464] on div "Highlight H" at bounding box center [125, 462] width 50 height 30
click at [81, 461] on div "Pen P" at bounding box center [70, 462] width 50 height 30
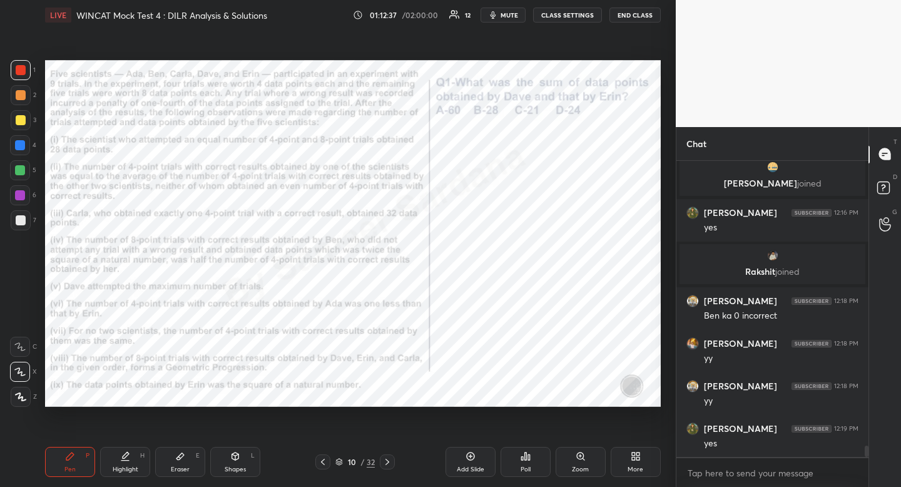
drag, startPoint x: 81, startPoint y: 461, endPoint x: 103, endPoint y: 442, distance: 28.4
click at [81, 461] on div "Pen P" at bounding box center [70, 462] width 50 height 30
click at [137, 473] on div "Highlight H" at bounding box center [125, 462] width 50 height 30
click at [137, 469] on div "Highlight" at bounding box center [126, 469] width 26 height 6
click at [75, 470] on div "Pen" at bounding box center [69, 469] width 11 height 6
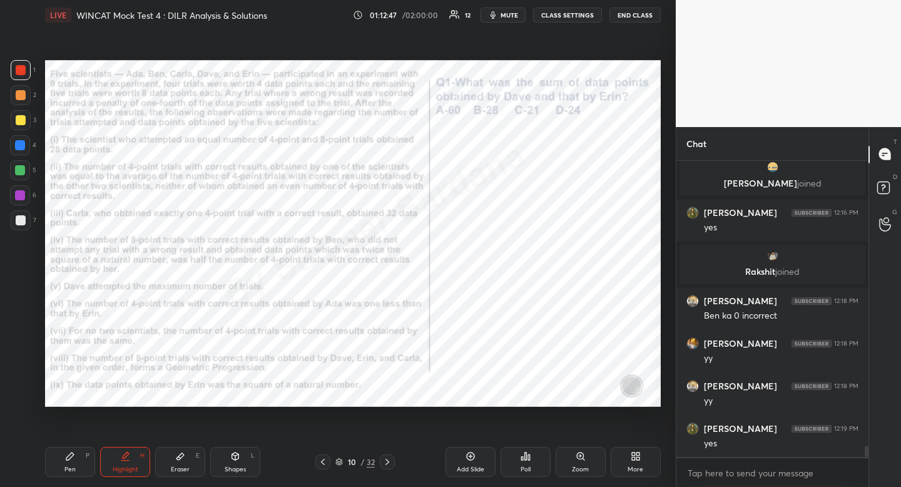
drag, startPoint x: 75, startPoint y: 470, endPoint x: 81, endPoint y: 467, distance: 6.4
click at [75, 470] on div "Pen" at bounding box center [69, 469] width 11 height 6
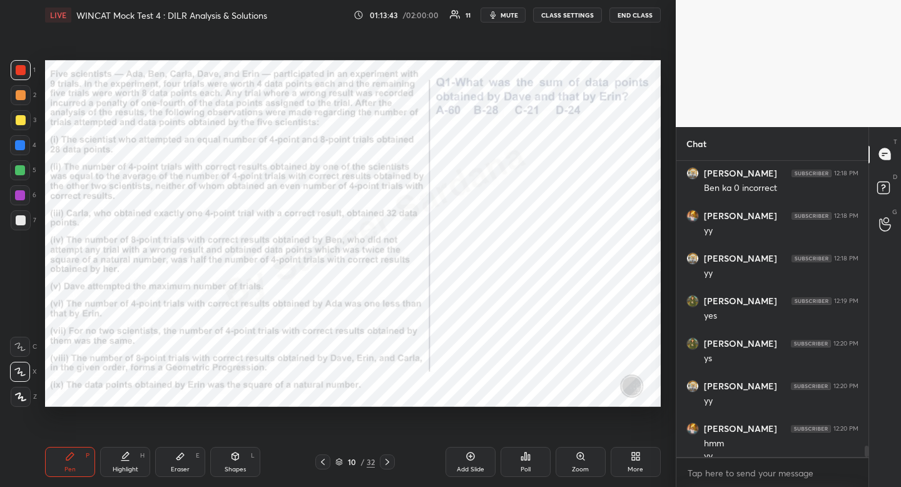
scroll to position [7509, 0]
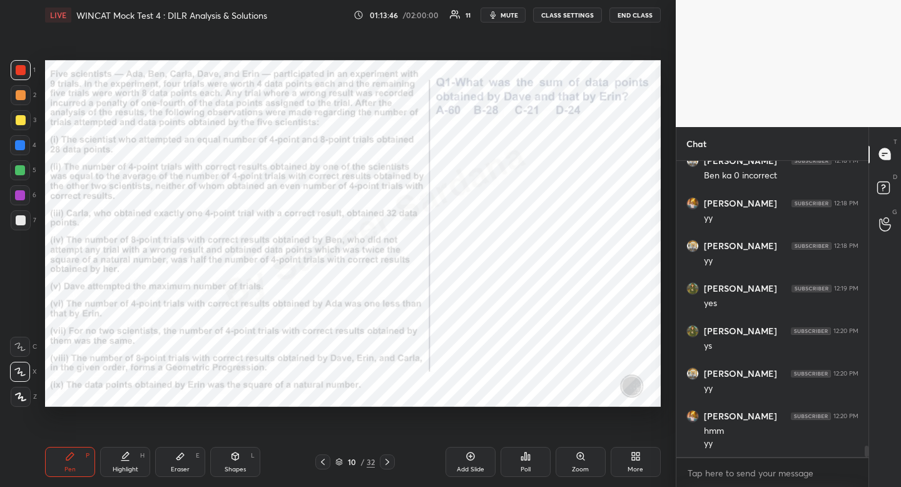
click at [21, 143] on div at bounding box center [20, 145] width 10 height 10
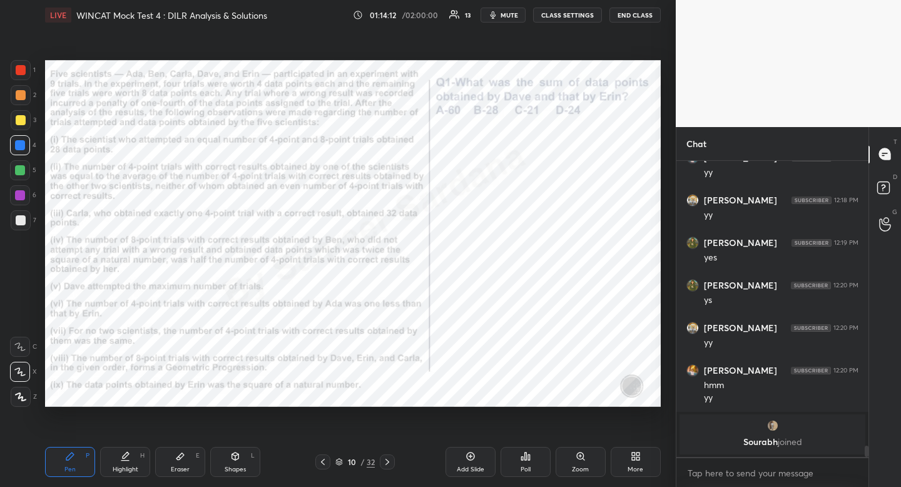
click at [181, 468] on div "Eraser" at bounding box center [180, 469] width 19 height 6
click at [184, 462] on div "Eraser E" at bounding box center [180, 462] width 50 height 30
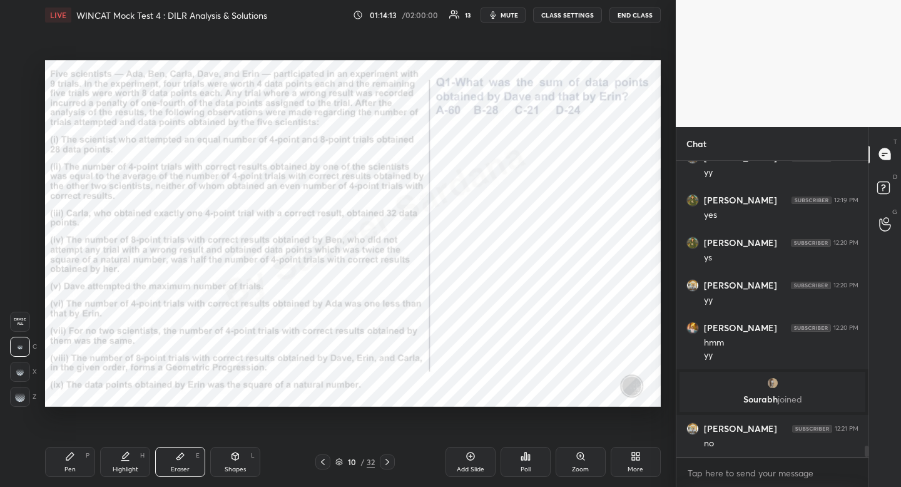
scroll to position [7495, 0]
click at [82, 472] on div "Pen P" at bounding box center [70, 462] width 50 height 30
drag, startPoint x: 82, startPoint y: 472, endPoint x: 105, endPoint y: 452, distance: 29.7
click at [84, 467] on div "Pen P" at bounding box center [70, 462] width 50 height 30
drag, startPoint x: 128, startPoint y: 472, endPoint x: 175, endPoint y: 442, distance: 56.1
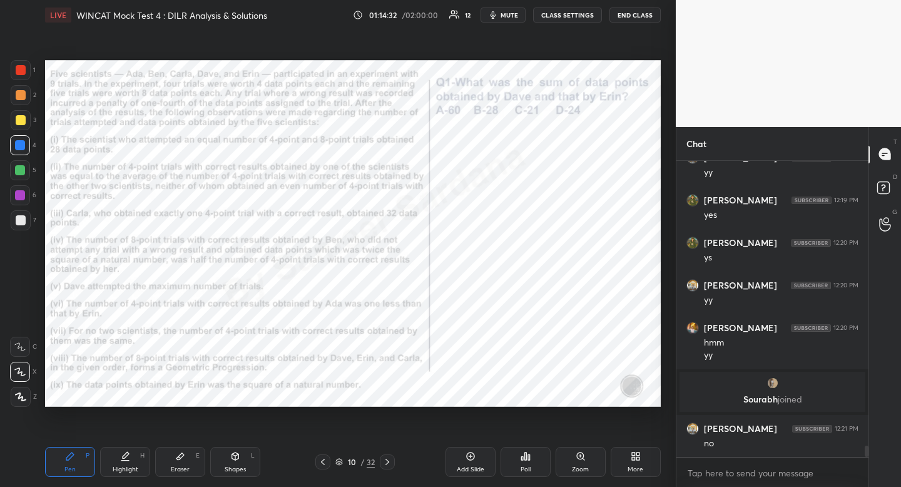
click at [128, 472] on div "Highlight" at bounding box center [126, 469] width 26 height 6
click at [76, 456] on div "Pen P" at bounding box center [70, 462] width 50 height 30
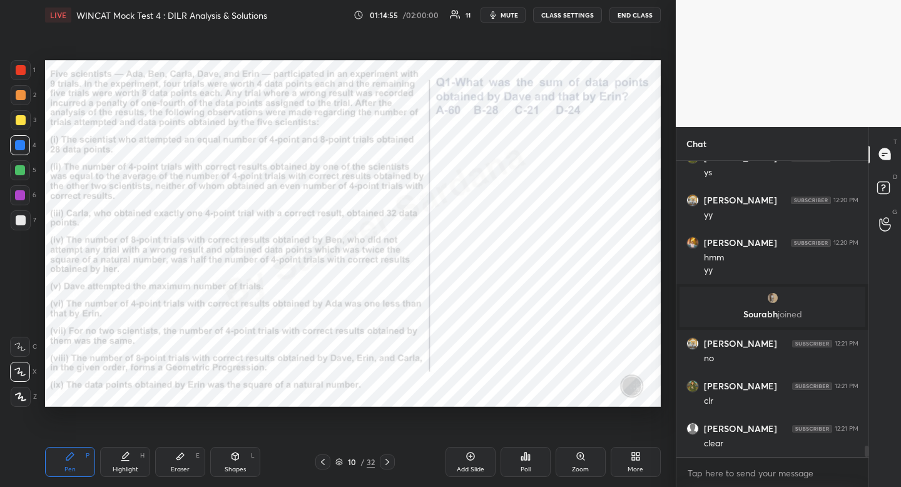
scroll to position [7622, 0]
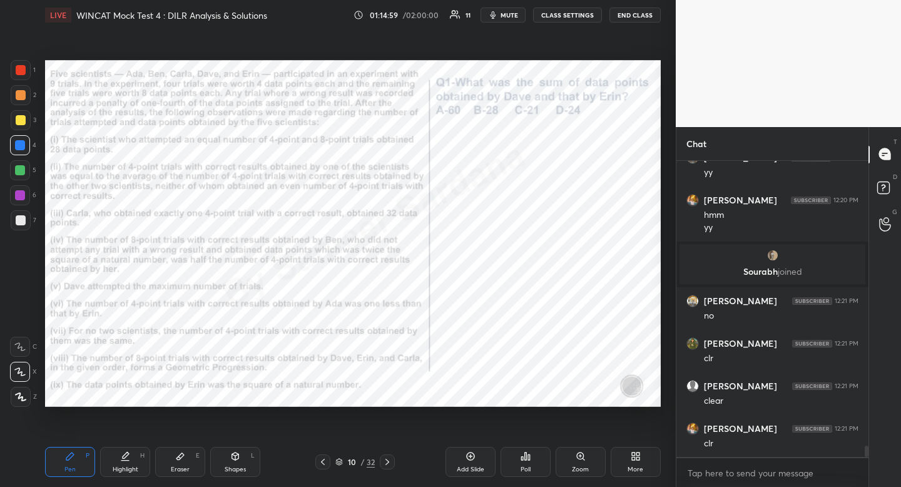
click at [129, 462] on div "Highlight H" at bounding box center [125, 462] width 50 height 30
click at [130, 459] on div "Highlight H" at bounding box center [125, 462] width 50 height 30
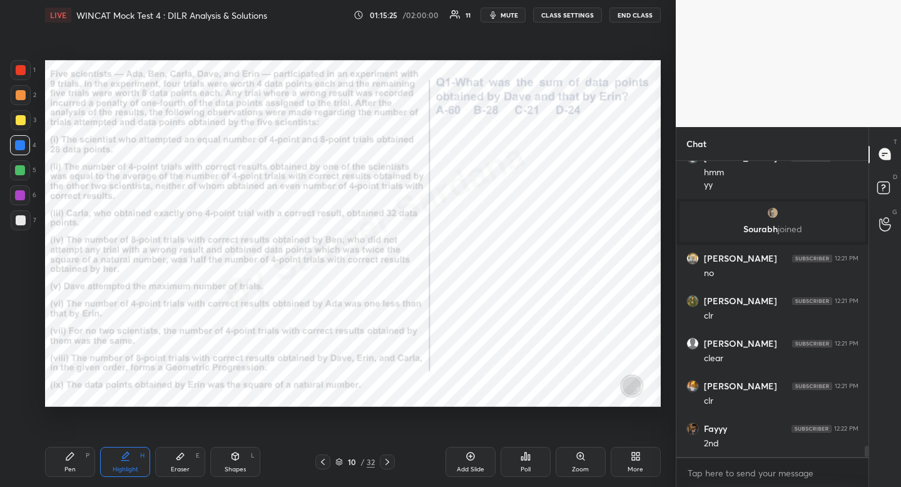
click at [26, 173] on div at bounding box center [20, 170] width 20 height 20
click at [26, 174] on div at bounding box center [20, 170] width 20 height 20
click at [78, 462] on div "Pen P" at bounding box center [70, 462] width 50 height 30
click at [136, 467] on div "Highlight" at bounding box center [126, 469] width 26 height 6
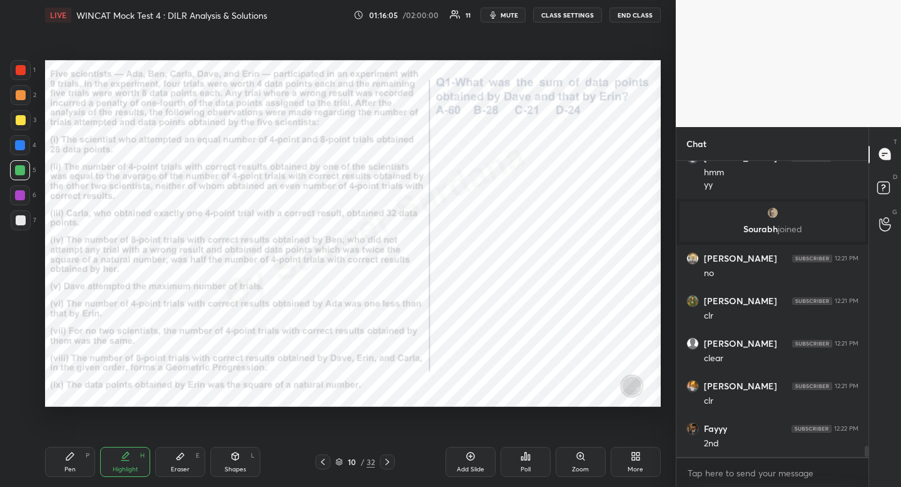
click at [74, 456] on icon at bounding box center [70, 456] width 10 height 10
drag, startPoint x: 73, startPoint y: 456, endPoint x: 81, endPoint y: 450, distance: 10.3
click at [73, 456] on icon at bounding box center [70, 456] width 10 height 10
click at [188, 471] on div "Eraser" at bounding box center [180, 469] width 19 height 6
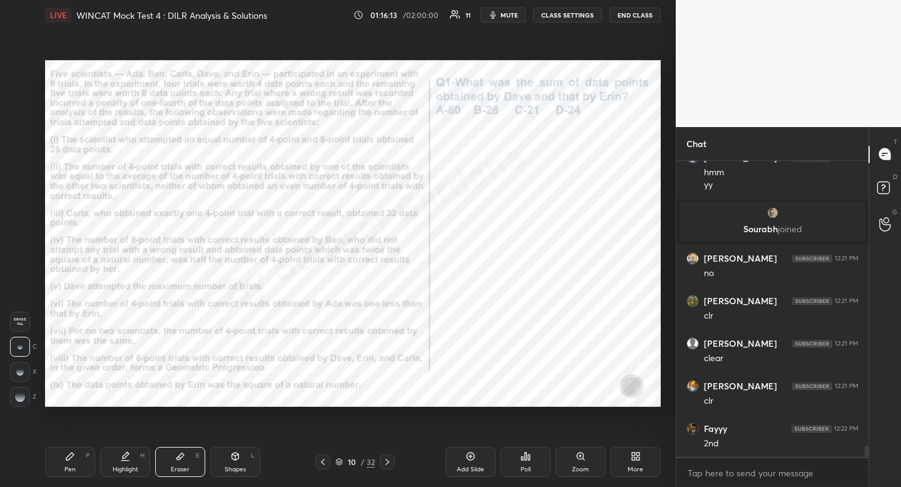
drag, startPoint x: 195, startPoint y: 469, endPoint x: 247, endPoint y: 435, distance: 62.3
click at [195, 469] on div "Eraser E" at bounding box center [180, 462] width 50 height 30
click at [74, 476] on div "Pen P" at bounding box center [70, 462] width 50 height 30
click at [84, 474] on div "Pen P" at bounding box center [70, 462] width 50 height 30
click at [125, 472] on div "Highlight" at bounding box center [126, 469] width 26 height 6
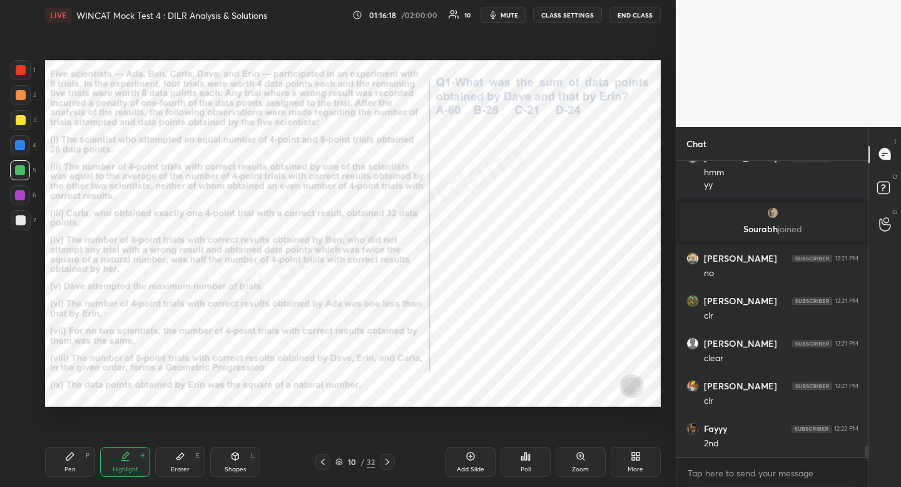
click at [133, 466] on div "Highlight" at bounding box center [126, 469] width 26 height 6
click at [81, 469] on div "Pen P" at bounding box center [70, 462] width 50 height 30
click at [86, 454] on div "P" at bounding box center [88, 455] width 4 height 6
click at [136, 461] on div "Highlight H" at bounding box center [125, 462] width 50 height 30
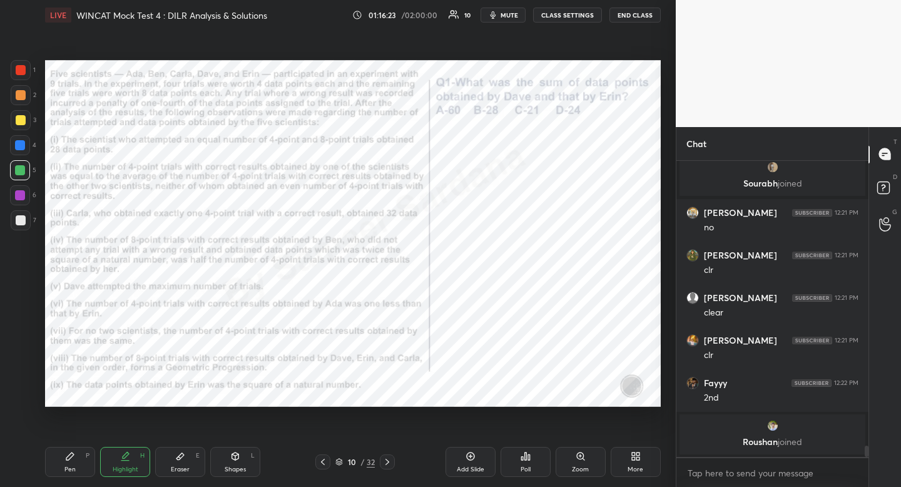
click at [138, 454] on div "Highlight H" at bounding box center [125, 462] width 50 height 30
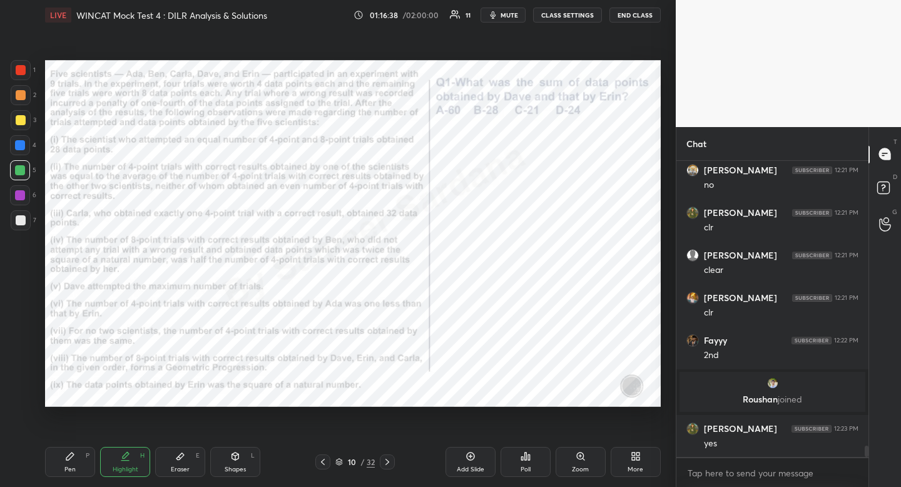
scroll to position [7725, 0]
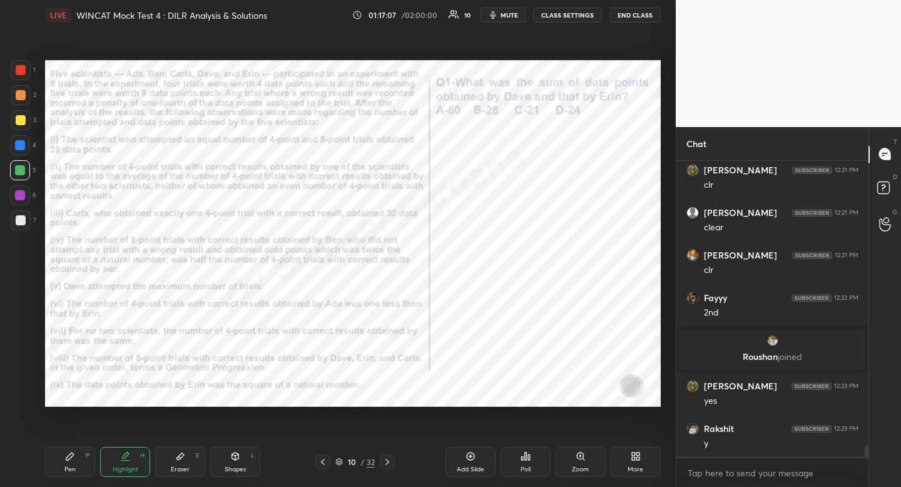
click at [67, 462] on div "Pen P" at bounding box center [70, 462] width 50 height 30
click at [127, 457] on icon at bounding box center [125, 456] width 10 height 10
click at [72, 456] on icon at bounding box center [70, 456] width 8 height 8
drag, startPoint x: 76, startPoint y: 454, endPoint x: 97, endPoint y: 440, distance: 25.3
click at [76, 454] on div "Pen P" at bounding box center [70, 462] width 50 height 30
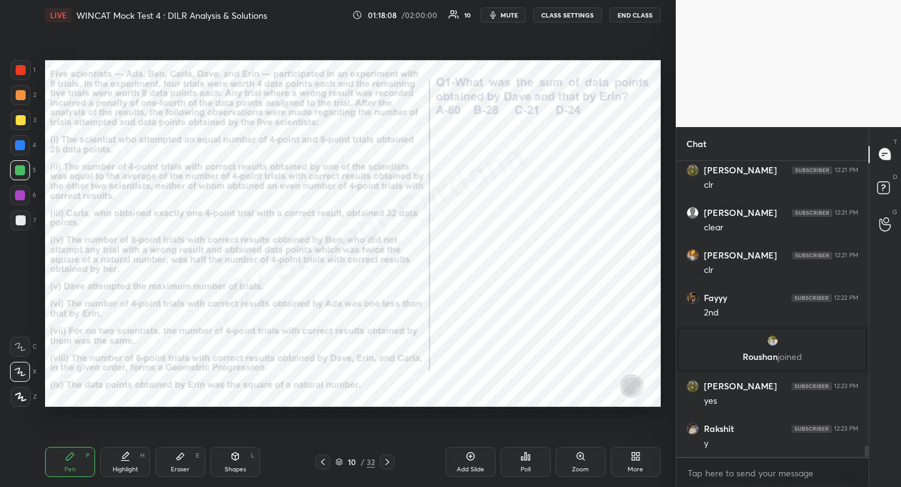
click at [232, 467] on div "Shapes" at bounding box center [235, 469] width 21 height 6
click at [20, 315] on div at bounding box center [21, 322] width 20 height 20
drag, startPoint x: 20, startPoint y: 315, endPoint x: 42, endPoint y: 324, distance: 23.6
click at [20, 315] on div at bounding box center [21, 322] width 20 height 20
click at [75, 466] on div "Pen" at bounding box center [69, 469] width 11 height 6
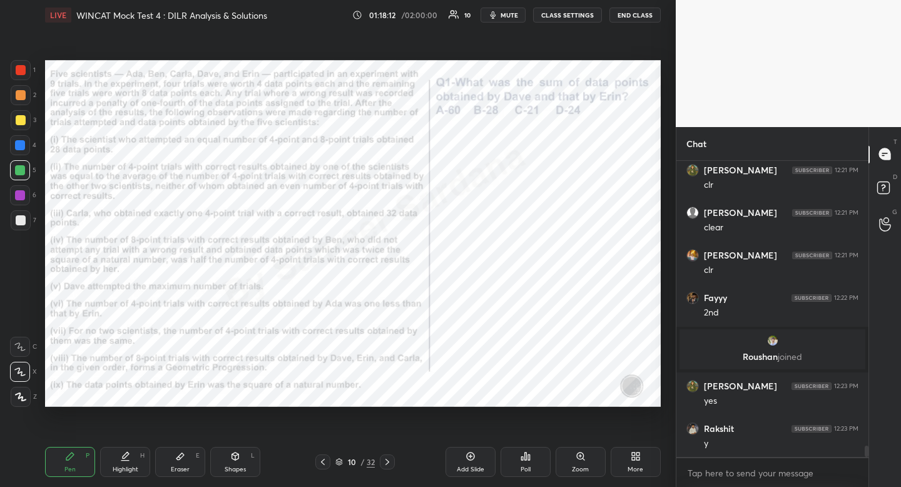
drag, startPoint x: 75, startPoint y: 465, endPoint x: 115, endPoint y: 451, distance: 41.8
click at [75, 466] on div "Pen" at bounding box center [69, 469] width 11 height 6
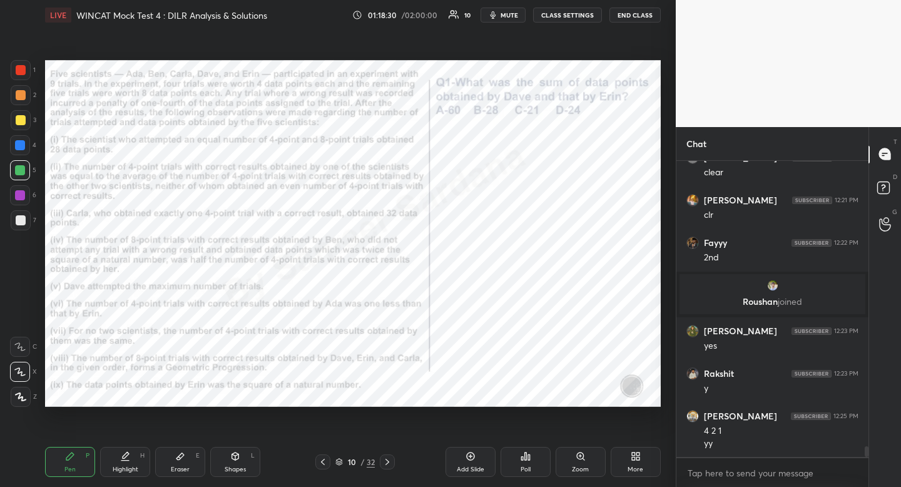
scroll to position [7826, 0]
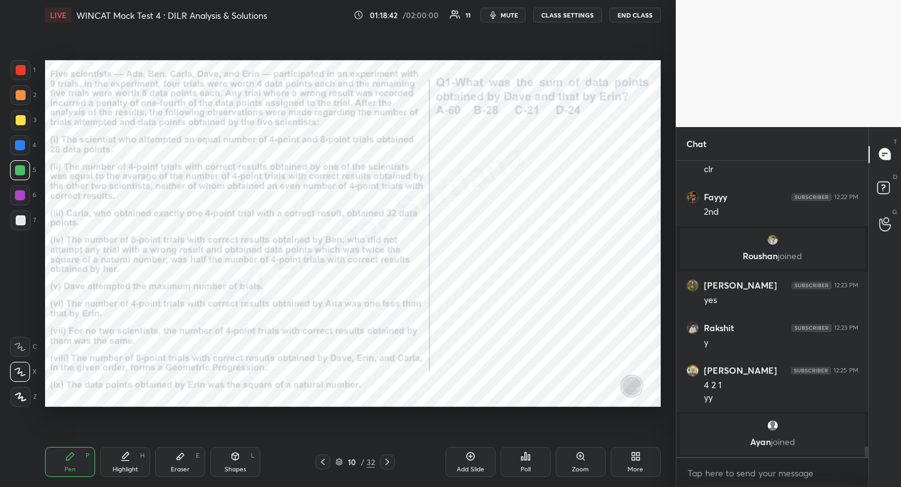
click at [134, 457] on div "Highlight H" at bounding box center [125, 462] width 50 height 30
click at [77, 464] on div "Pen P" at bounding box center [70, 462] width 50 height 30
drag, startPoint x: 77, startPoint y: 464, endPoint x: 136, endPoint y: 432, distance: 67.5
click at [77, 464] on div "Pen P" at bounding box center [70, 462] width 50 height 30
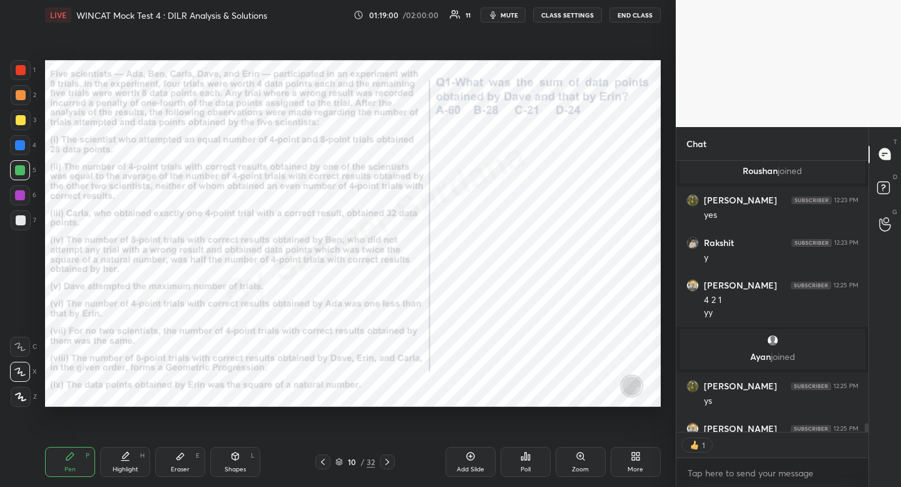
scroll to position [7930, 0]
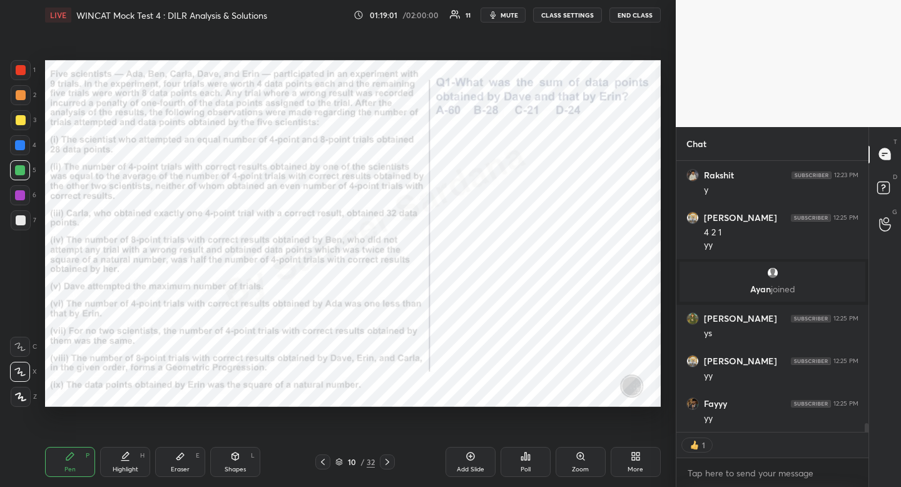
click at [120, 462] on div "Highlight H" at bounding box center [125, 462] width 50 height 30
click at [122, 454] on icon at bounding box center [125, 456] width 10 height 10
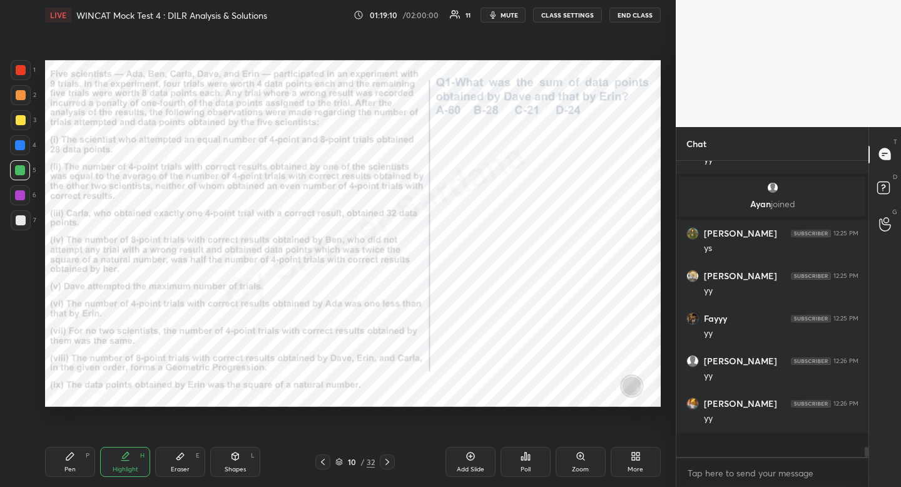
scroll to position [7990, 0]
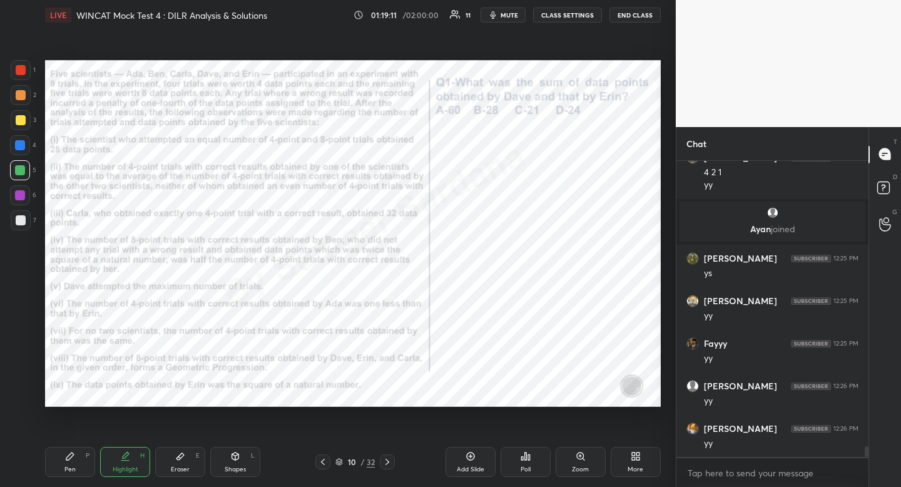
click at [63, 461] on div "Pen P" at bounding box center [70, 462] width 50 height 30
click at [139, 456] on div "Highlight H" at bounding box center [125, 462] width 50 height 30
click at [69, 457] on icon at bounding box center [70, 456] width 8 height 8
click at [121, 463] on div "Highlight H" at bounding box center [125, 462] width 50 height 30
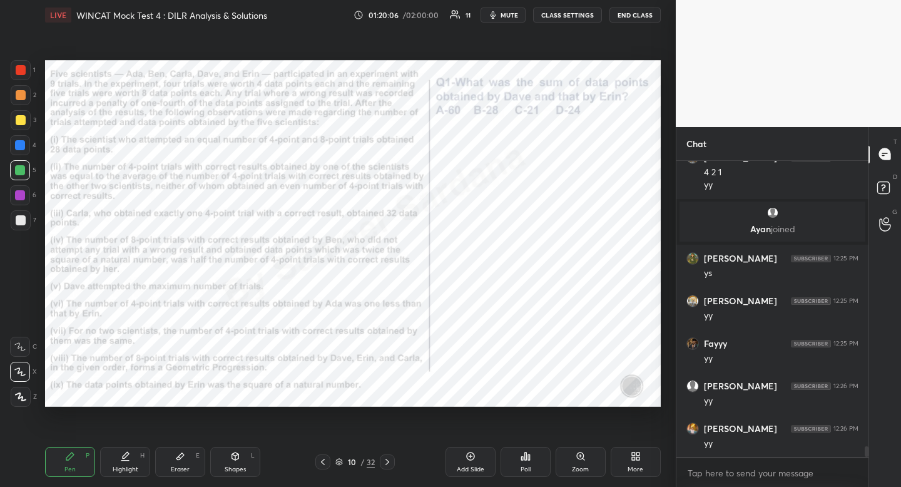
click at [124, 458] on icon at bounding box center [126, 455] width 6 height 6
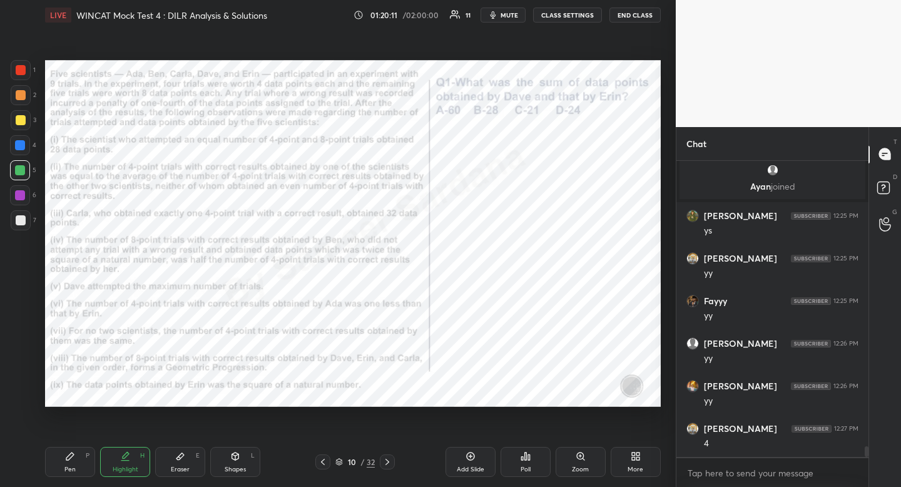
click at [70, 468] on div "Pen" at bounding box center [69, 469] width 11 height 6
drag, startPoint x: 71, startPoint y: 467, endPoint x: 77, endPoint y: 468, distance: 6.3
click at [77, 468] on div "Pen P" at bounding box center [70, 462] width 50 height 30
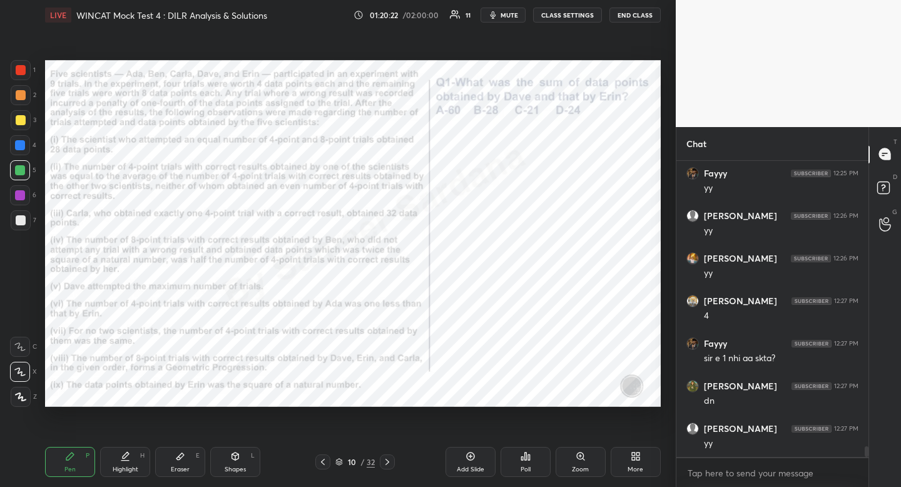
scroll to position [8203, 0]
click at [136, 455] on div "Highlight H" at bounding box center [125, 462] width 50 height 30
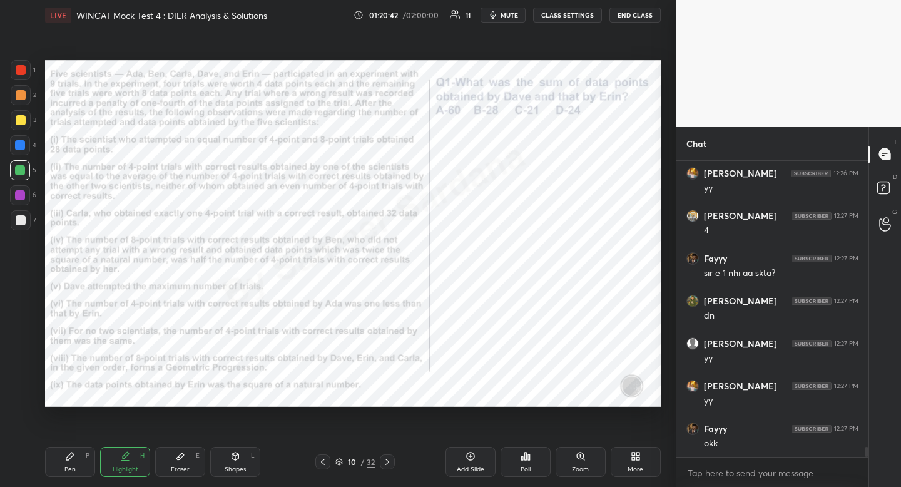
scroll to position [8288, 0]
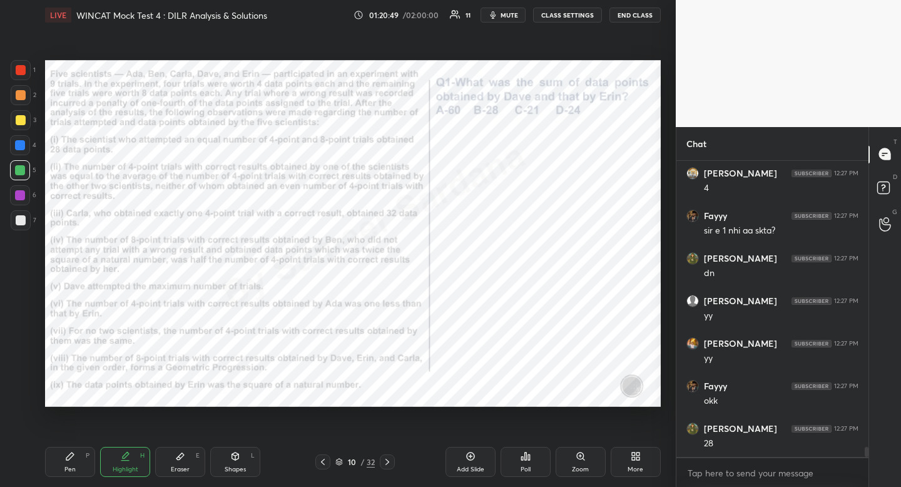
click at [88, 462] on div "Pen P" at bounding box center [70, 462] width 50 height 30
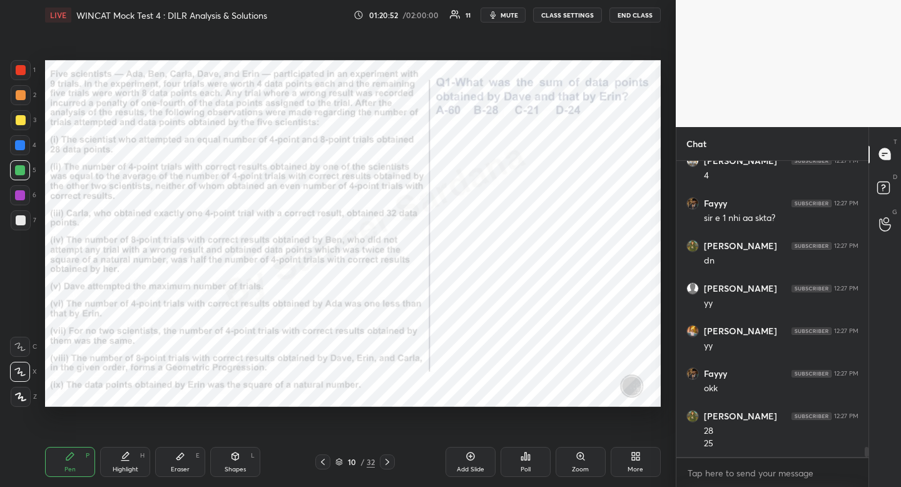
click at [131, 467] on div "Highlight" at bounding box center [126, 469] width 26 height 6
click at [65, 459] on icon at bounding box center [70, 456] width 10 height 10
click at [68, 457] on icon at bounding box center [70, 456] width 8 height 8
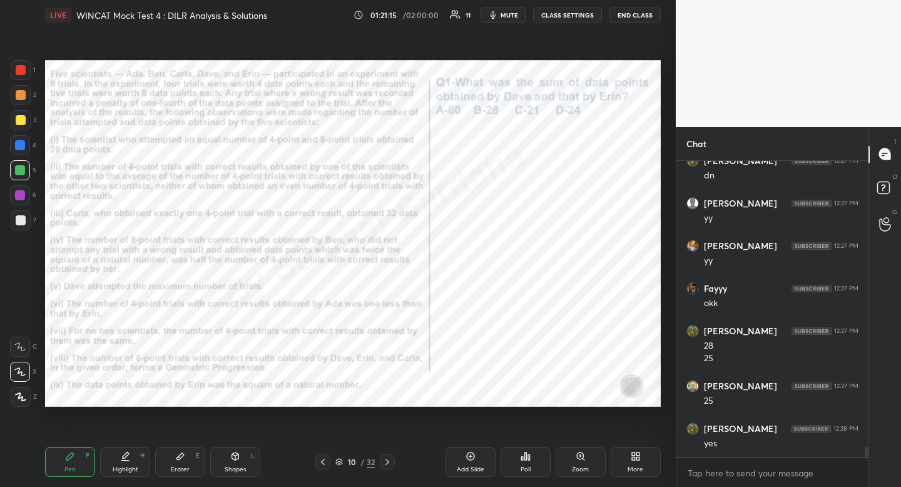
scroll to position [8428, 0]
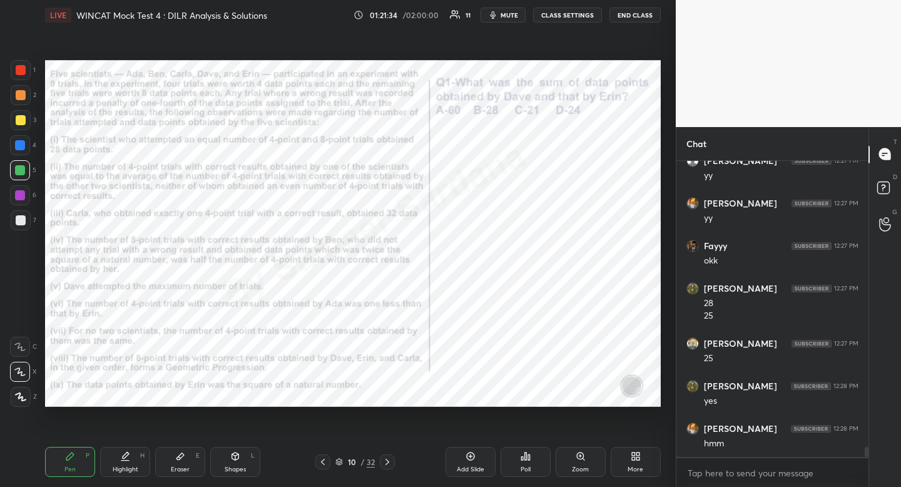
drag, startPoint x: 136, startPoint y: 454, endPoint x: 141, endPoint y: 446, distance: 9.9
click at [136, 454] on div "Highlight H" at bounding box center [125, 462] width 50 height 30
click at [74, 454] on icon at bounding box center [70, 456] width 10 height 10
drag, startPoint x: 74, startPoint y: 454, endPoint x: 81, endPoint y: 428, distance: 26.6
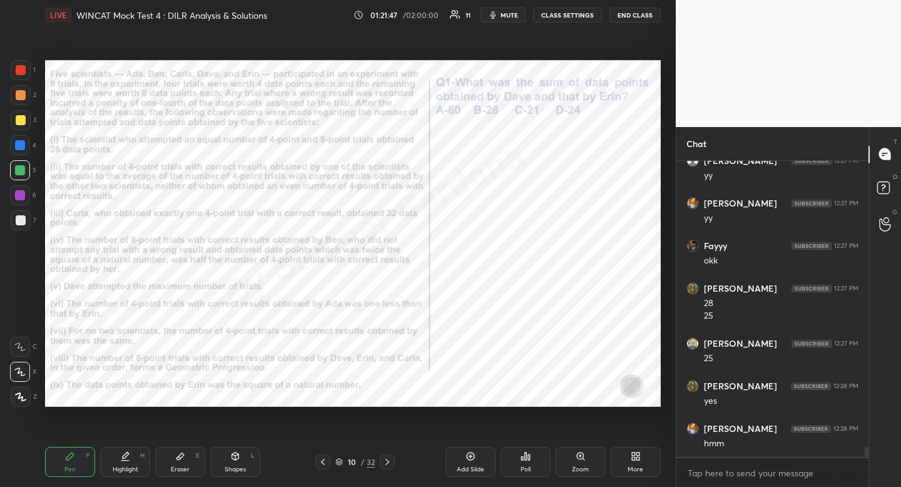
click at [74, 454] on icon at bounding box center [70, 456] width 10 height 10
click at [24, 68] on div at bounding box center [21, 70] width 10 height 10
click at [121, 461] on icon at bounding box center [125, 456] width 10 height 10
click at [125, 457] on icon at bounding box center [126, 455] width 6 height 6
click at [63, 472] on div "Pen P" at bounding box center [70, 462] width 50 height 30
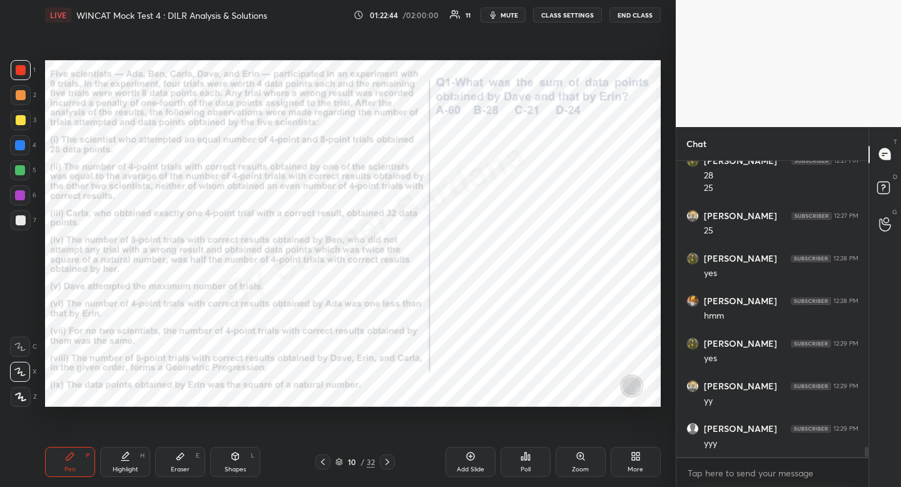
scroll to position [8599, 0]
click at [19, 150] on div at bounding box center [20, 145] width 20 height 20
drag, startPoint x: 21, startPoint y: 150, endPoint x: 30, endPoint y: 160, distance: 13.3
click at [21, 150] on div at bounding box center [20, 145] width 10 height 10
click at [125, 472] on div "Highlight" at bounding box center [126, 469] width 26 height 6
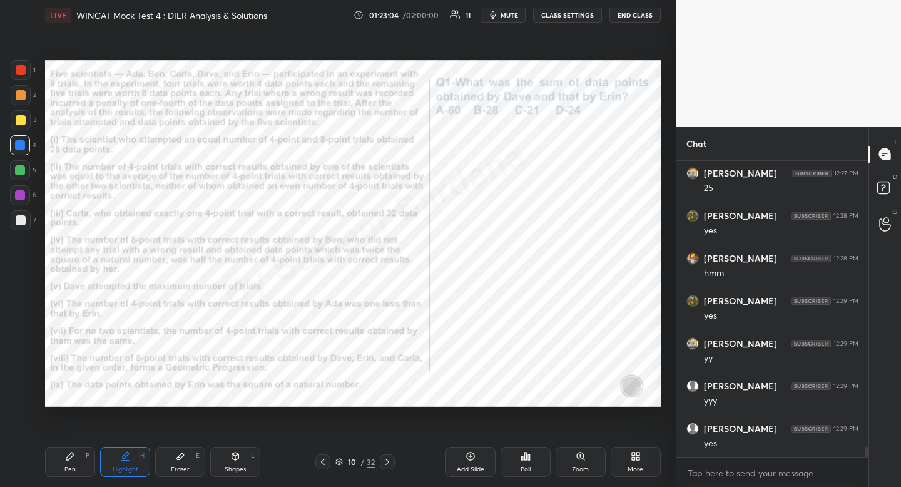
click at [127, 462] on div "Highlight H" at bounding box center [125, 462] width 50 height 30
click at [388, 461] on icon at bounding box center [387, 462] width 10 height 10
click at [389, 459] on icon at bounding box center [387, 462] width 10 height 10
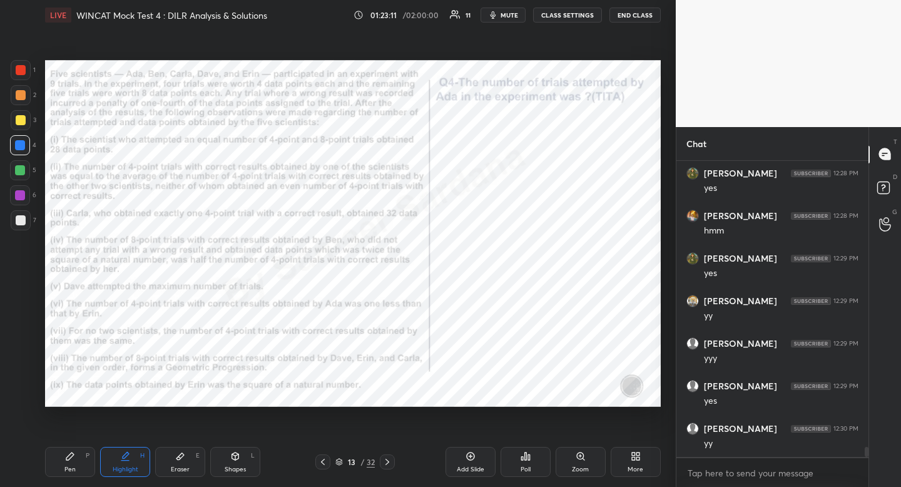
click at [389, 459] on icon at bounding box center [387, 462] width 10 height 10
click at [385, 466] on icon at bounding box center [387, 462] width 10 height 10
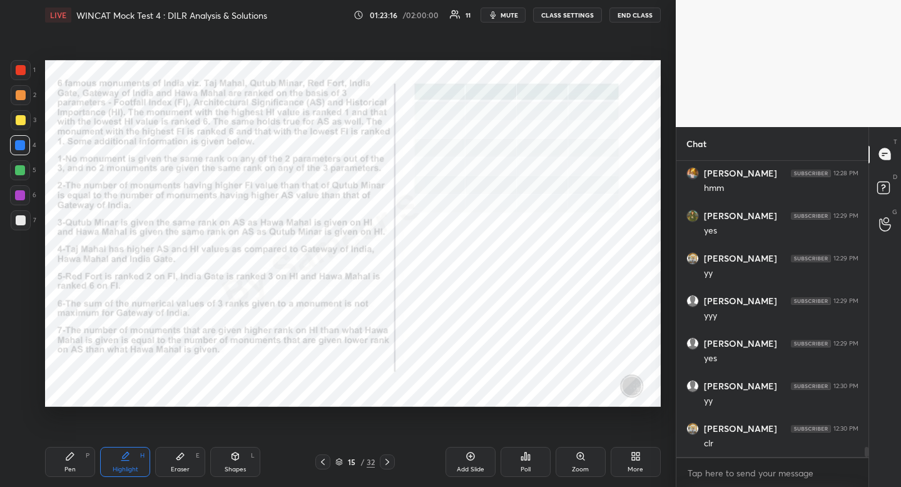
click at [325, 459] on icon at bounding box center [323, 462] width 10 height 10
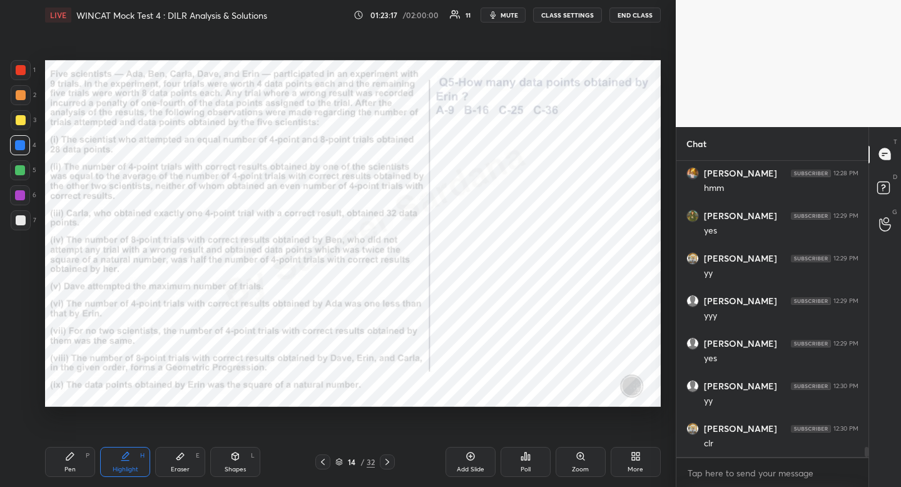
click at [67, 466] on div "Pen" at bounding box center [69, 469] width 11 height 6
drag, startPoint x: 72, startPoint y: 462, endPoint x: 105, endPoint y: 421, distance: 53.5
click at [72, 462] on div "Pen P" at bounding box center [70, 462] width 50 height 30
click at [325, 464] on icon at bounding box center [323, 462] width 10 height 10
click at [324, 466] on icon at bounding box center [323, 462] width 10 height 10
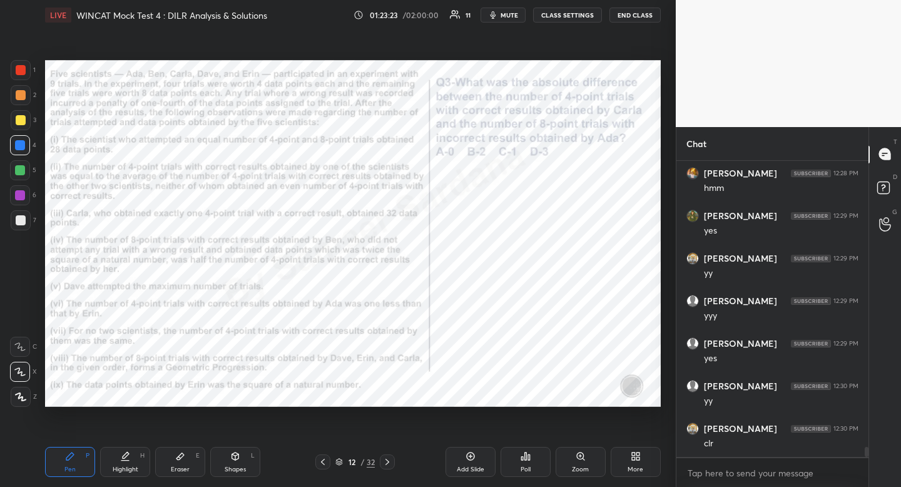
click at [324, 465] on icon at bounding box center [323, 462] width 10 height 10
click at [324, 469] on div "Pen P Highlight H Eraser E Shapes L 11 / 32 Add Slide Poll Zoom More" at bounding box center [353, 462] width 616 height 50
click at [324, 462] on icon at bounding box center [323, 462] width 10 height 10
click at [387, 464] on icon at bounding box center [387, 462] width 10 height 10
click at [388, 464] on icon at bounding box center [387, 462] width 10 height 10
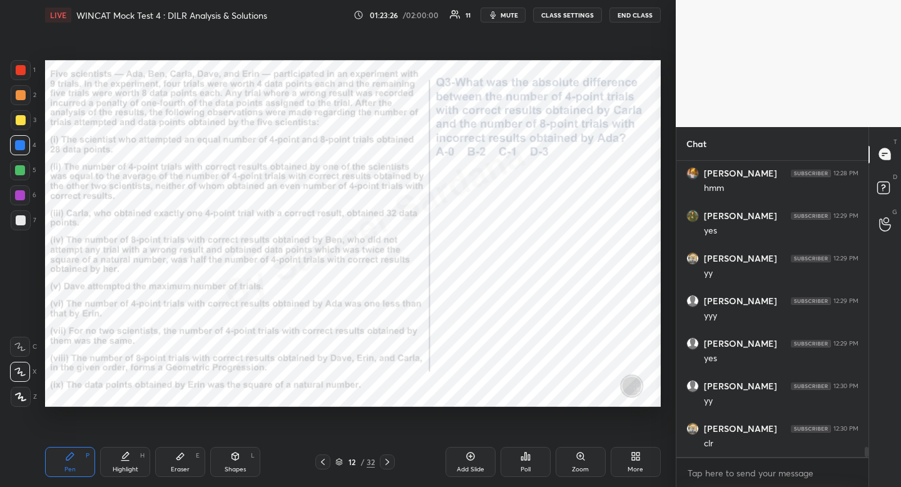
click at [387, 464] on icon at bounding box center [387, 462] width 10 height 10
click at [386, 463] on icon at bounding box center [387, 462] width 10 height 10
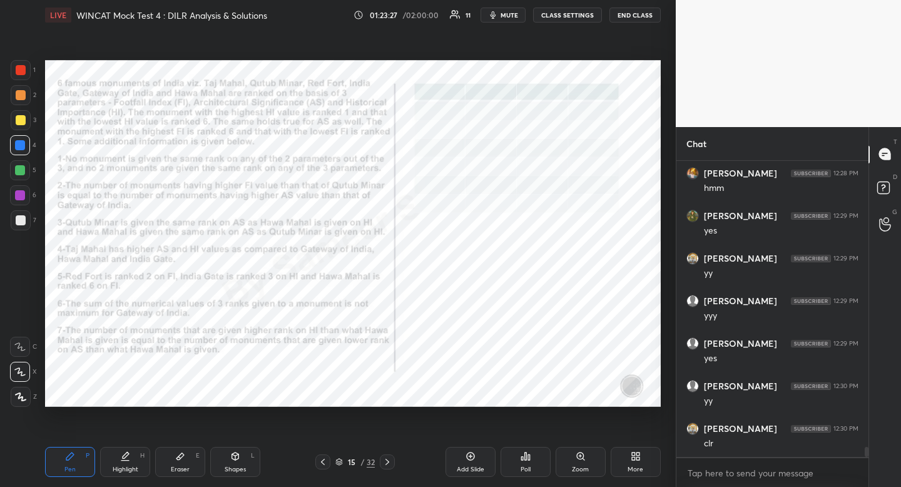
click at [386, 467] on div at bounding box center [387, 461] width 15 height 15
click at [387, 463] on icon at bounding box center [387, 462] width 4 height 6
click at [330, 460] on div "18 / 32" at bounding box center [354, 461] width 79 height 15
click at [329, 459] on div at bounding box center [322, 461] width 15 height 15
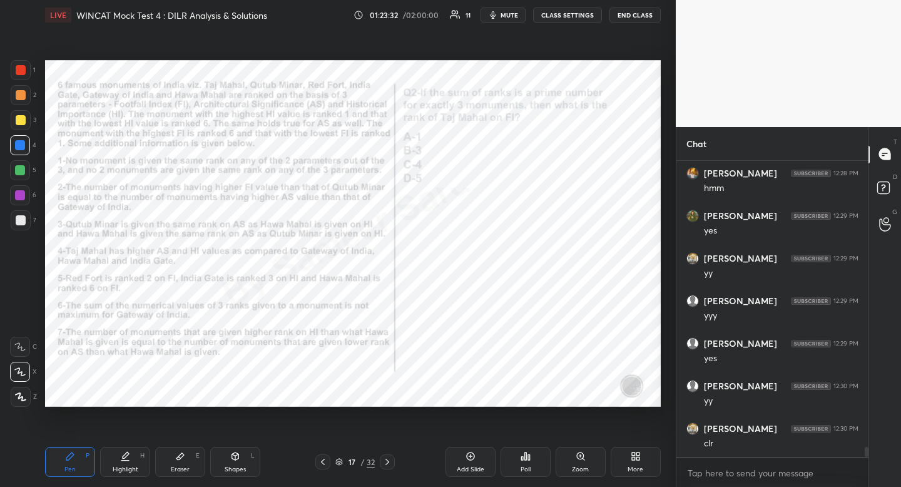
click at [325, 461] on icon at bounding box center [323, 462] width 10 height 10
click at [135, 467] on div "Highlight" at bounding box center [126, 469] width 26 height 6
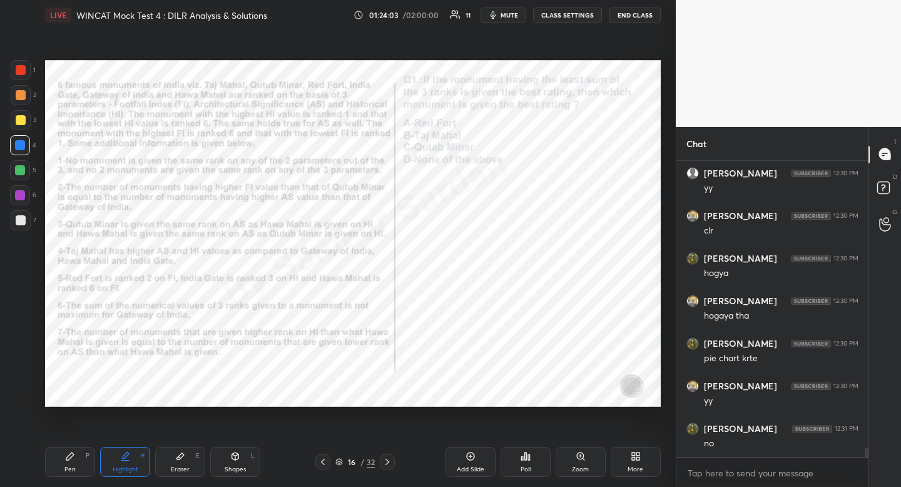
click at [138, 454] on div "Highlight H" at bounding box center [125, 462] width 50 height 30
click at [180, 469] on div "Eraser" at bounding box center [180, 469] width 19 height 6
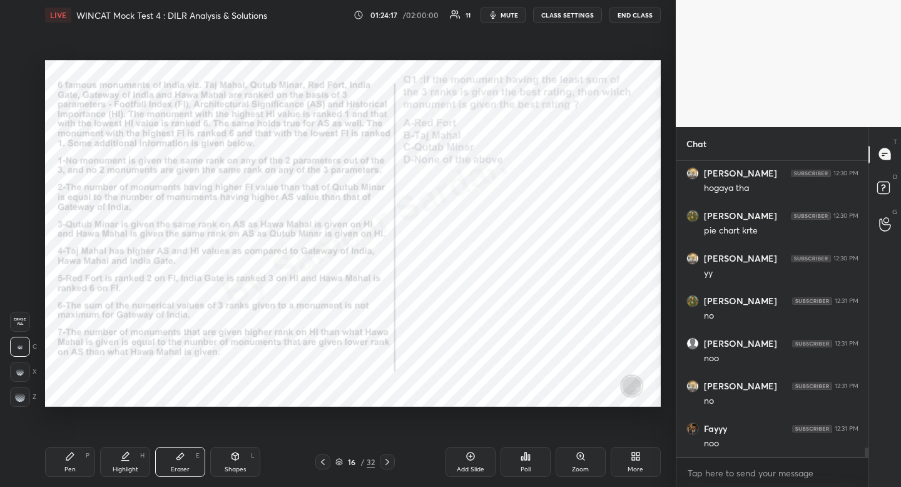
click at [14, 322] on span "Erase all" at bounding box center [20, 321] width 19 height 9
drag, startPoint x: 14, startPoint y: 322, endPoint x: 24, endPoint y: 324, distance: 10.3
click at [14, 322] on span "Erase all" at bounding box center [20, 321] width 19 height 9
click at [80, 474] on div "Pen P" at bounding box center [70, 462] width 50 height 30
click at [82, 470] on div "Pen P" at bounding box center [70, 462] width 50 height 30
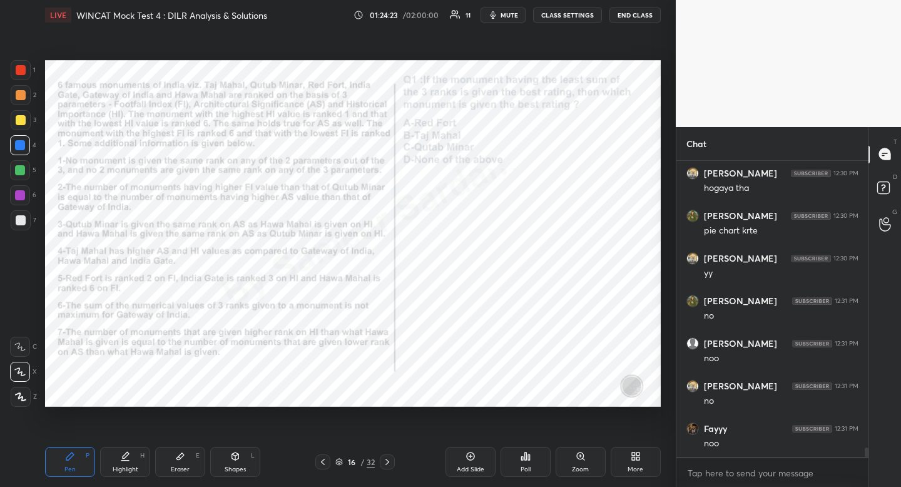
click at [391, 459] on icon at bounding box center [387, 462] width 10 height 10
click at [391, 460] on icon at bounding box center [387, 462] width 10 height 10
click at [391, 459] on icon at bounding box center [387, 462] width 10 height 10
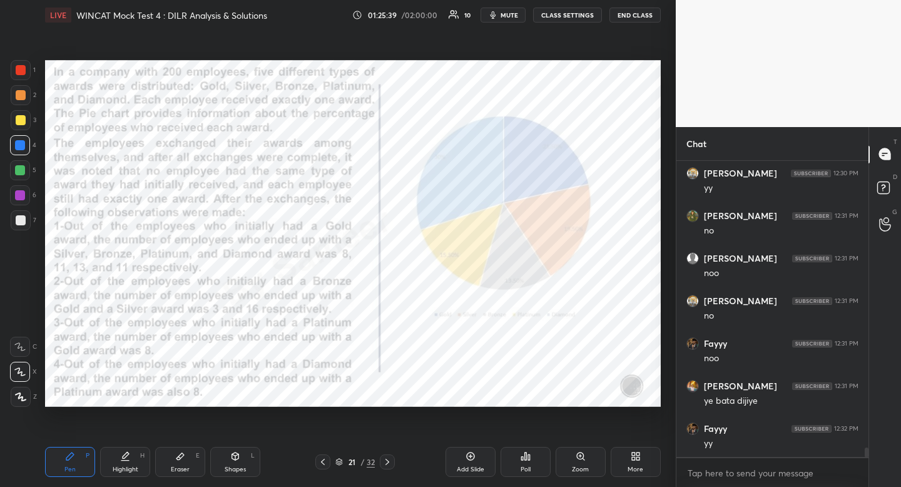
scroll to position [9152, 0]
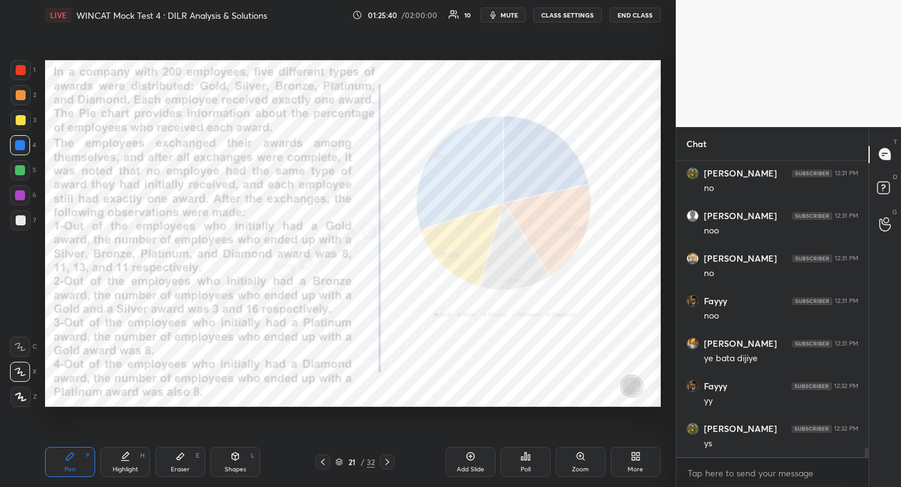
click at [388, 460] on icon at bounding box center [387, 462] width 10 height 10
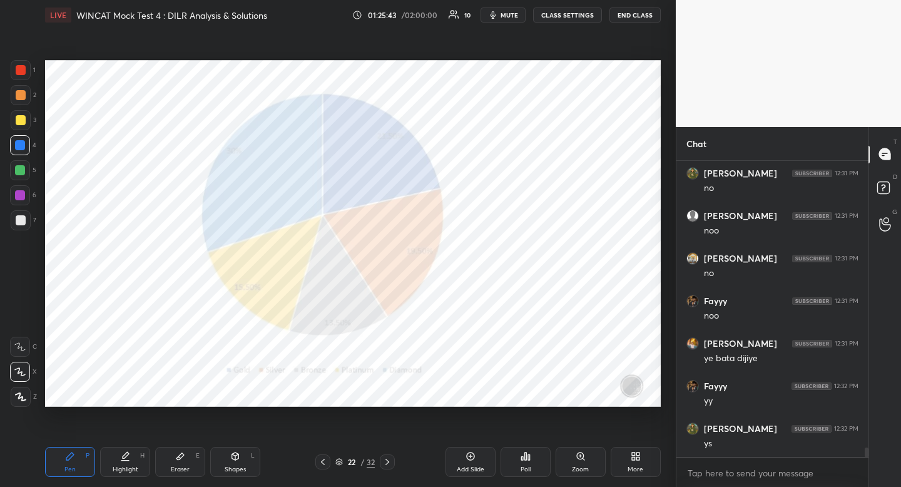
click at [391, 461] on icon at bounding box center [387, 462] width 10 height 10
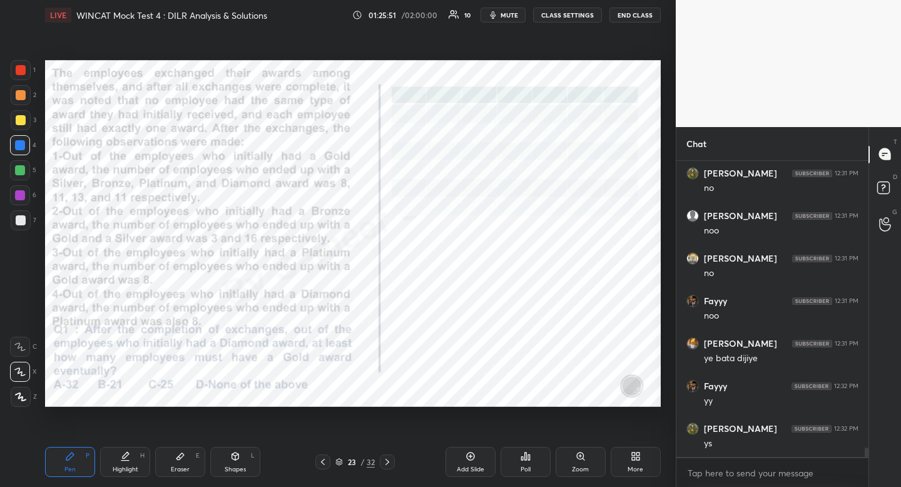
click at [325, 462] on icon at bounding box center [323, 462] width 10 height 10
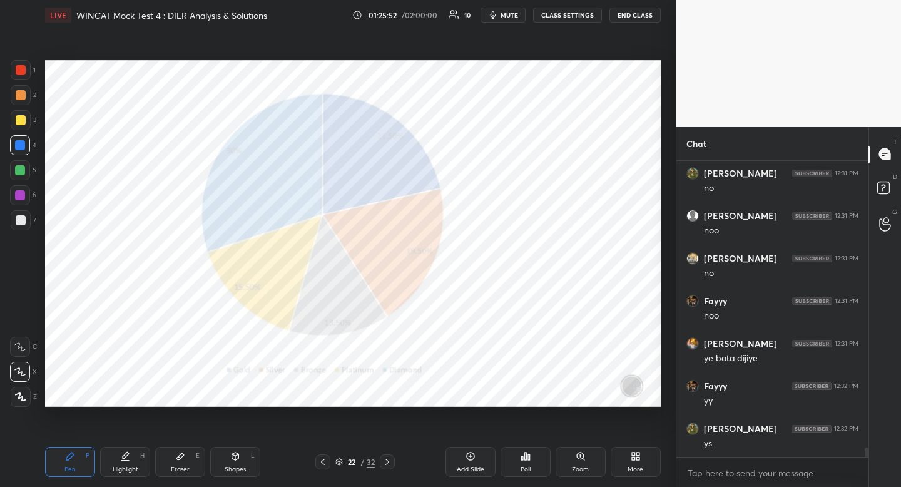
click at [325, 461] on icon at bounding box center [323, 462] width 10 height 10
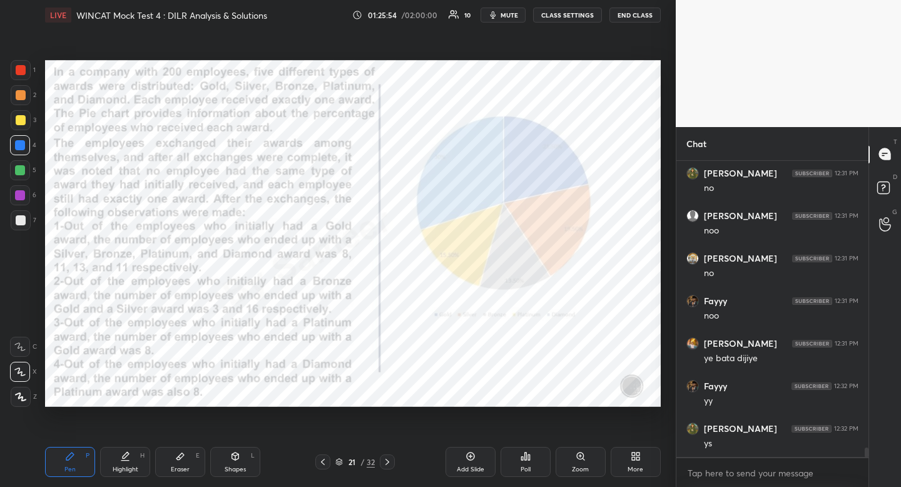
click at [237, 460] on icon at bounding box center [235, 456] width 10 height 10
click at [33, 322] on div "R" at bounding box center [24, 322] width 26 height 20
click at [91, 465] on div "Pen P" at bounding box center [70, 462] width 50 height 30
click at [91, 461] on div "Pen P" at bounding box center [70, 462] width 50 height 30
click at [26, 73] on div at bounding box center [21, 70] width 20 height 20
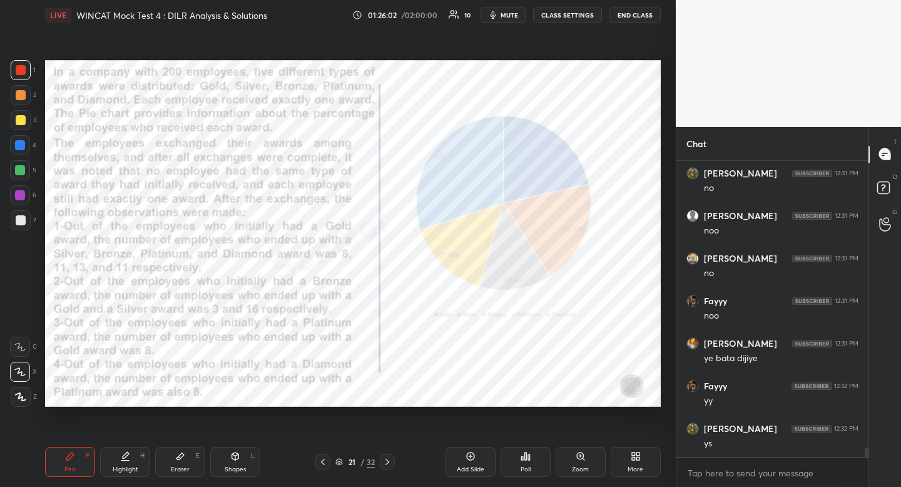
click at [26, 73] on div at bounding box center [21, 70] width 20 height 20
click at [24, 71] on div at bounding box center [21, 70] width 10 height 10
drag, startPoint x: 24, startPoint y: 71, endPoint x: 28, endPoint y: 122, distance: 50.9
click at [24, 71] on div at bounding box center [21, 70] width 10 height 10
click at [21, 147] on div at bounding box center [20, 145] width 10 height 10
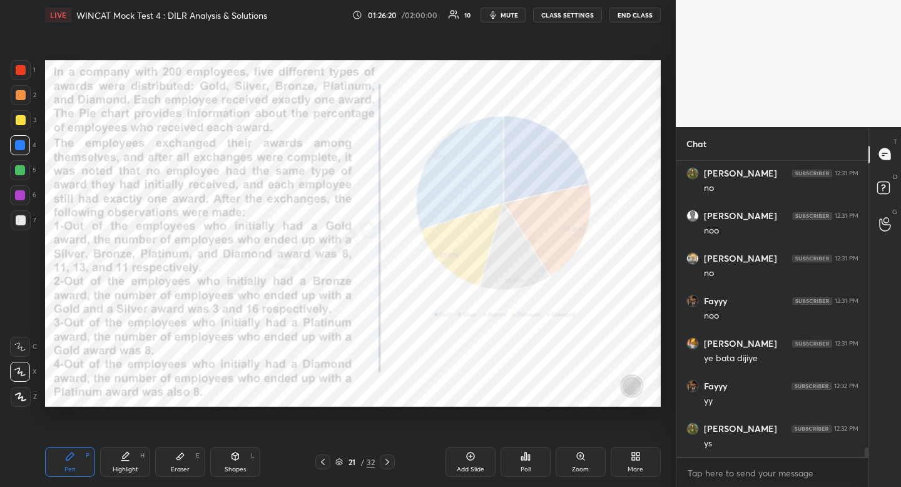
drag, startPoint x: 21, startPoint y: 147, endPoint x: 26, endPoint y: 140, distance: 8.5
click at [21, 147] on div at bounding box center [20, 145] width 10 height 10
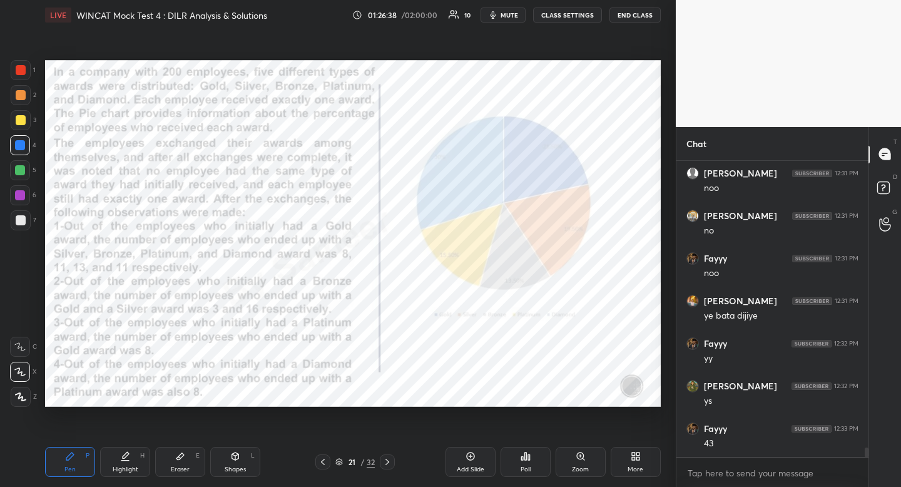
click at [185, 462] on div "Eraser E" at bounding box center [180, 462] width 50 height 30
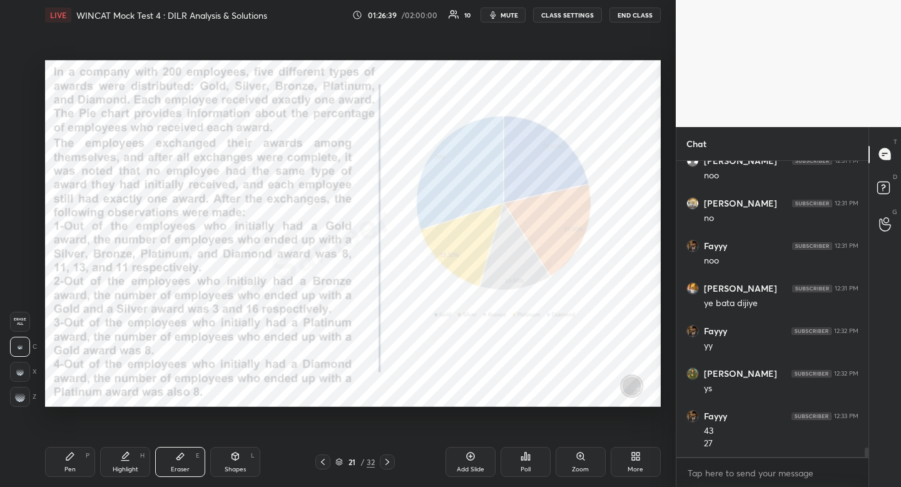
click at [25, 319] on span "Erase all" at bounding box center [20, 321] width 19 height 9
click at [72, 469] on div "Pen" at bounding box center [69, 469] width 11 height 6
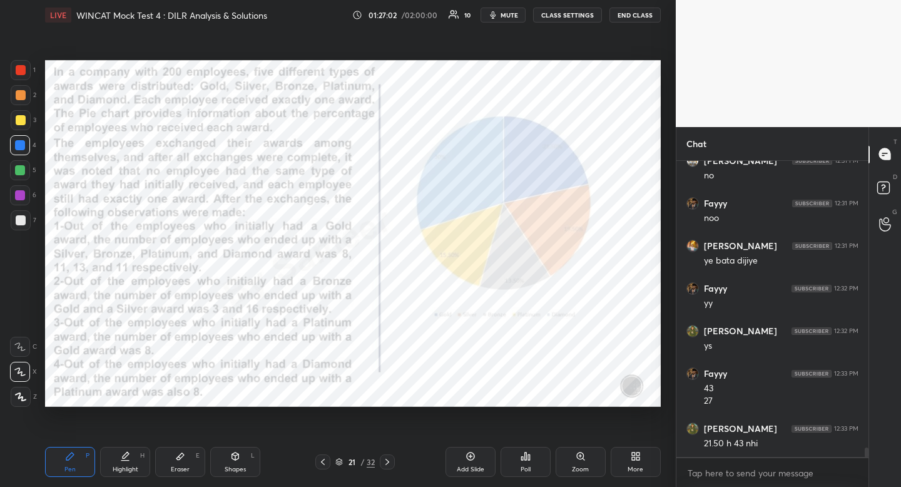
click at [23, 71] on div at bounding box center [21, 70] width 10 height 10
drag, startPoint x: 23, startPoint y: 71, endPoint x: 30, endPoint y: 71, distance: 7.5
click at [23, 71] on div at bounding box center [21, 70] width 10 height 10
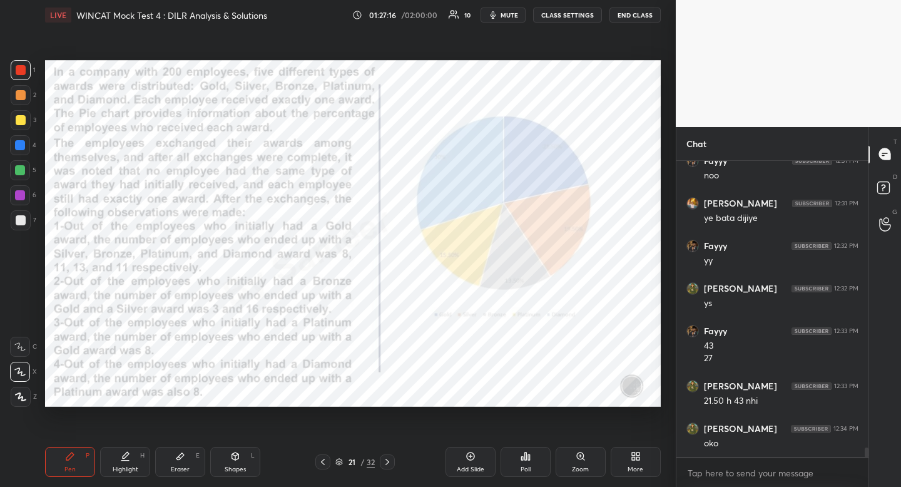
click at [175, 462] on div "Eraser E" at bounding box center [180, 462] width 50 height 30
click at [181, 463] on div "Eraser E" at bounding box center [180, 462] width 50 height 30
click at [229, 469] on div "Shapes" at bounding box center [235, 469] width 21 height 6
click at [24, 317] on icon at bounding box center [21, 322] width 10 height 10
click at [29, 314] on div at bounding box center [21, 322] width 20 height 20
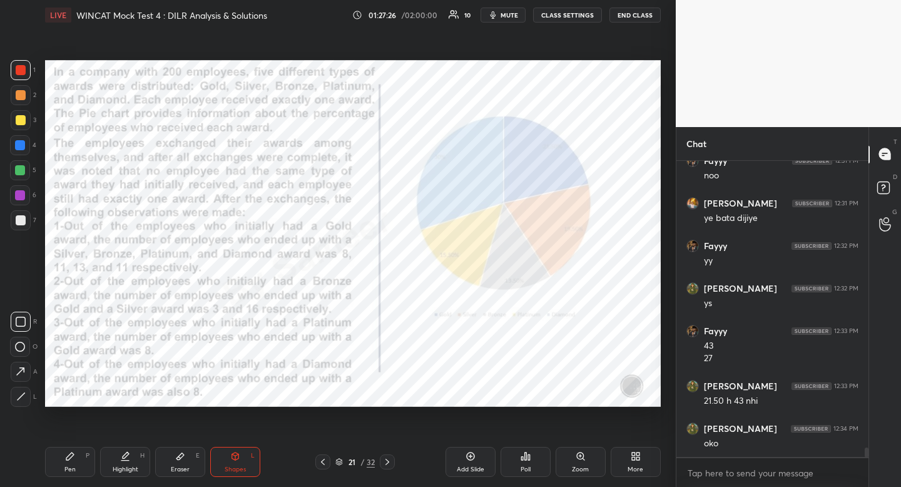
click at [130, 454] on div "Highlight H" at bounding box center [125, 462] width 50 height 30
click at [26, 148] on div at bounding box center [20, 145] width 20 height 20
drag, startPoint x: 26, startPoint y: 148, endPoint x: 21, endPoint y: 144, distance: 6.7
click at [26, 148] on div at bounding box center [20, 145] width 20 height 20
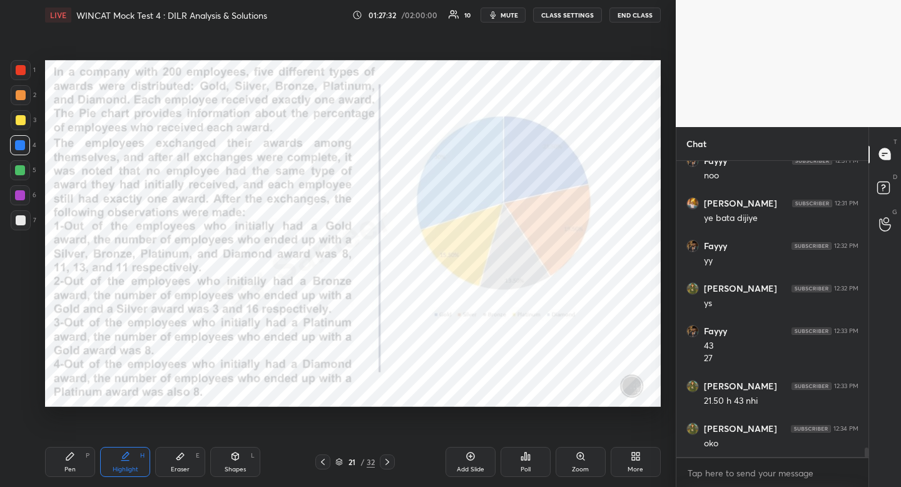
click at [130, 471] on div "Highlight" at bounding box center [126, 469] width 26 height 6
click at [129, 466] on div "Highlight" at bounding box center [126, 469] width 26 height 6
click at [20, 71] on div at bounding box center [21, 70] width 10 height 10
click at [19, 72] on div at bounding box center [21, 70] width 10 height 10
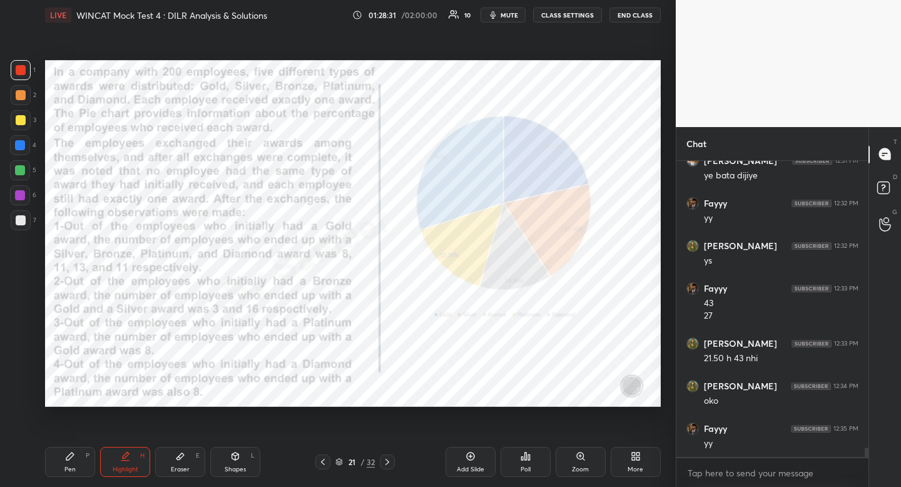
scroll to position [9377, 0]
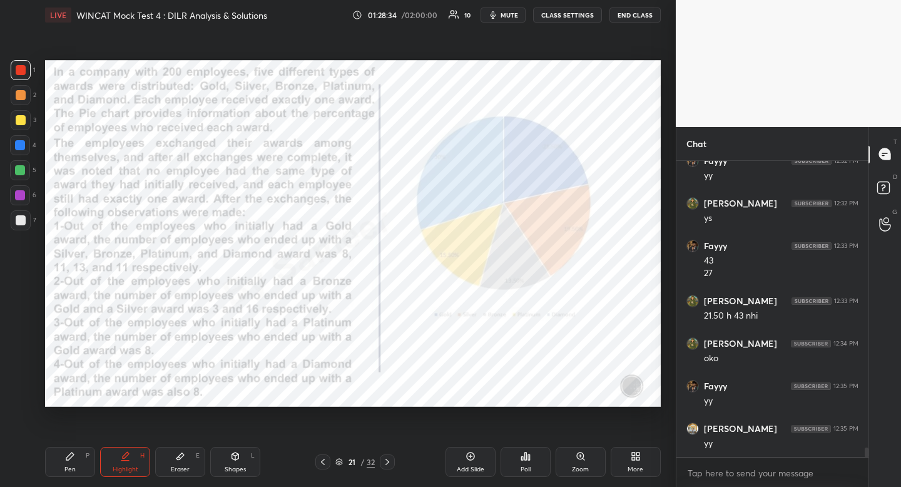
drag, startPoint x: 73, startPoint y: 469, endPoint x: 69, endPoint y: 462, distance: 7.8
click at [73, 469] on div "Pen" at bounding box center [69, 469] width 11 height 6
click at [68, 466] on div "Pen" at bounding box center [69, 469] width 11 height 6
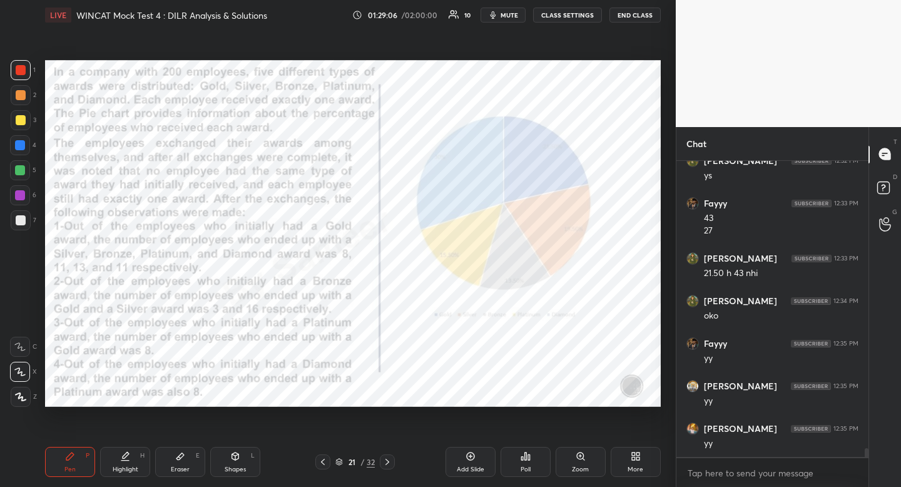
scroll to position [9462, 0]
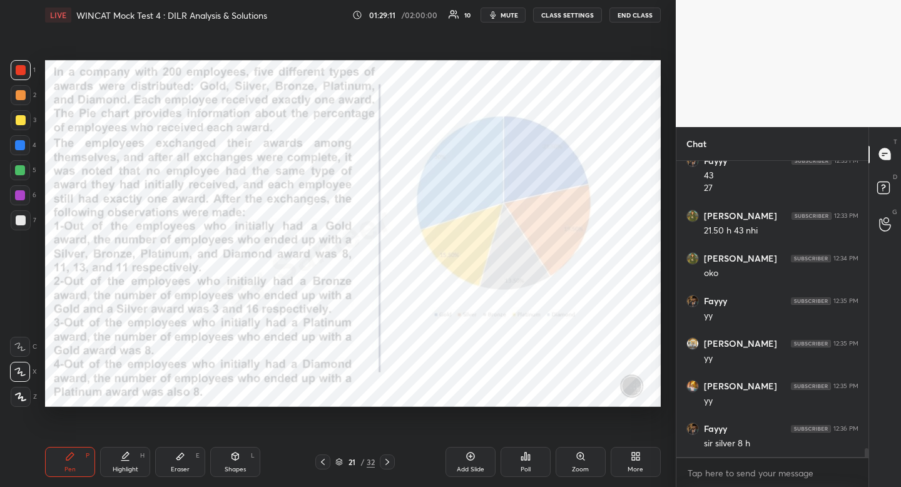
click at [188, 459] on div "Eraser E" at bounding box center [180, 462] width 50 height 30
click at [62, 461] on div "Pen P" at bounding box center [70, 462] width 50 height 30
click at [71, 454] on icon at bounding box center [70, 456] width 8 height 8
click at [60, 466] on div "Pen P" at bounding box center [70, 462] width 50 height 30
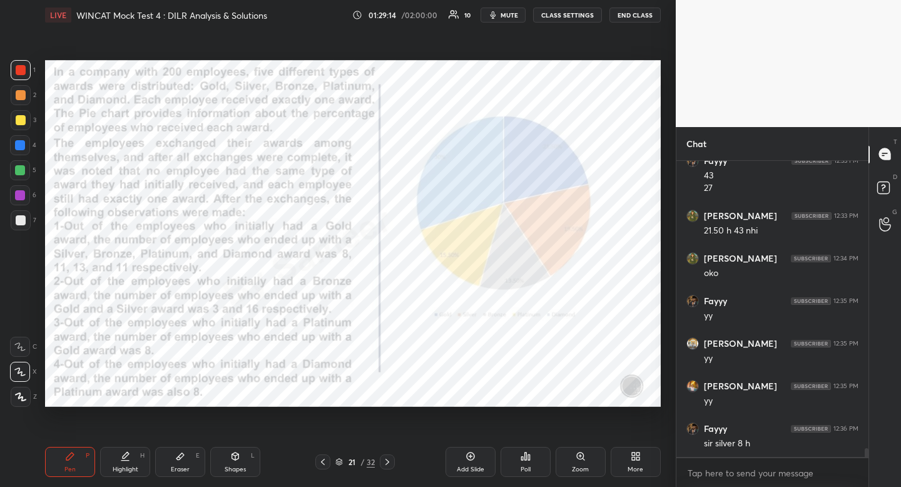
drag, startPoint x: 60, startPoint y: 466, endPoint x: 201, endPoint y: 417, distance: 149.0
click at [60, 466] on div "Pen P" at bounding box center [70, 462] width 50 height 30
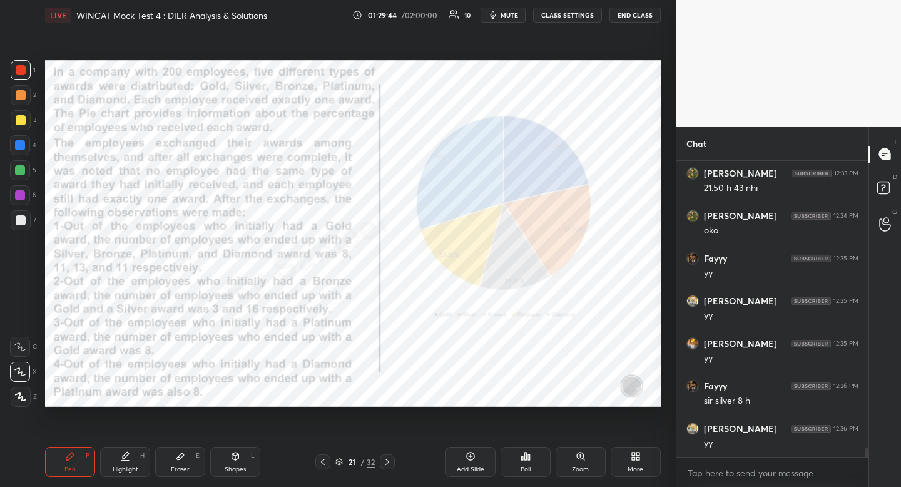
scroll to position [9547, 0]
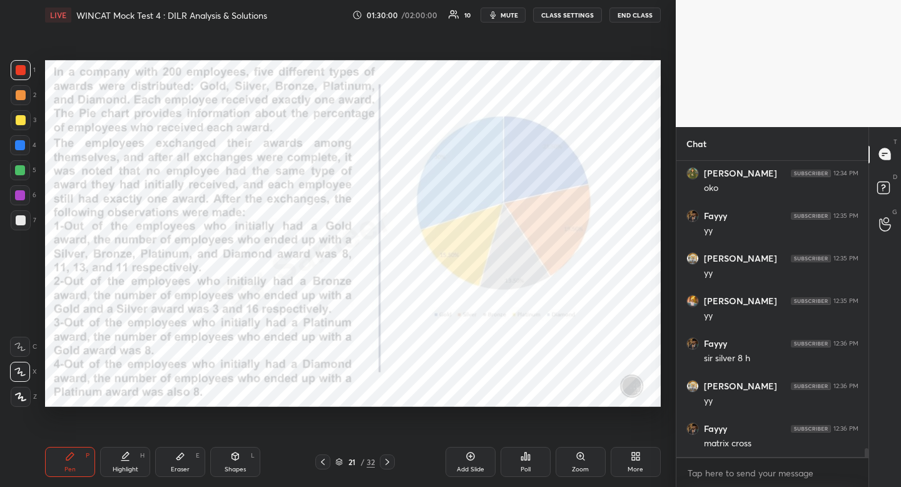
click at [387, 462] on icon at bounding box center [387, 462] width 10 height 10
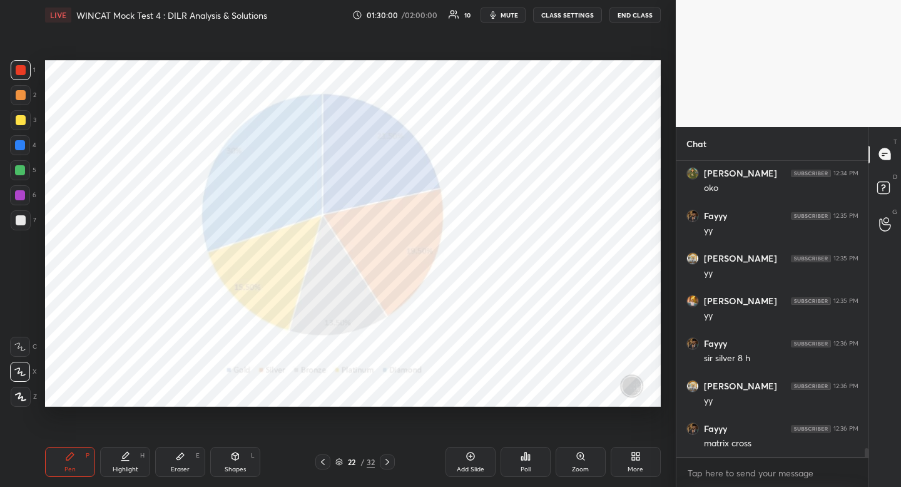
click at [389, 461] on icon at bounding box center [387, 462] width 10 height 10
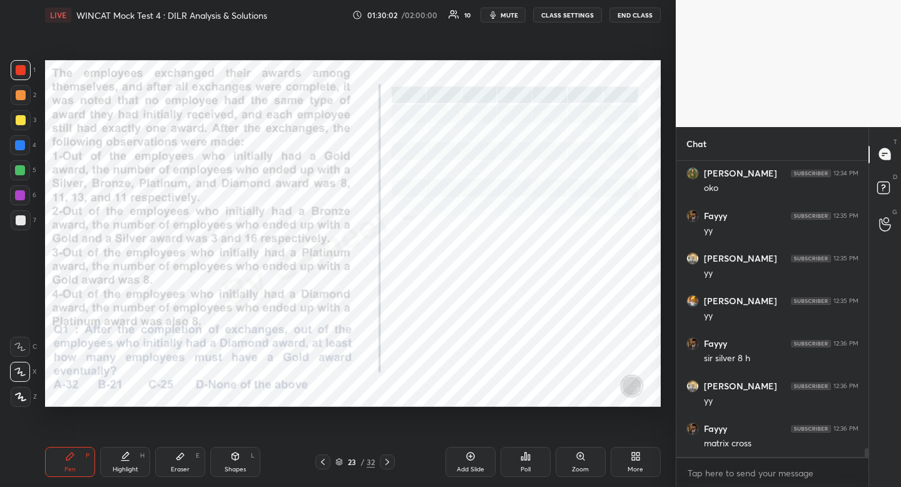
click at [69, 463] on div "Pen P" at bounding box center [70, 462] width 50 height 30
click at [72, 451] on icon at bounding box center [70, 456] width 10 height 10
click at [23, 142] on div at bounding box center [20, 145] width 10 height 10
click at [23, 141] on div at bounding box center [20, 145] width 10 height 10
click at [185, 474] on div "Eraser E" at bounding box center [180, 462] width 50 height 30
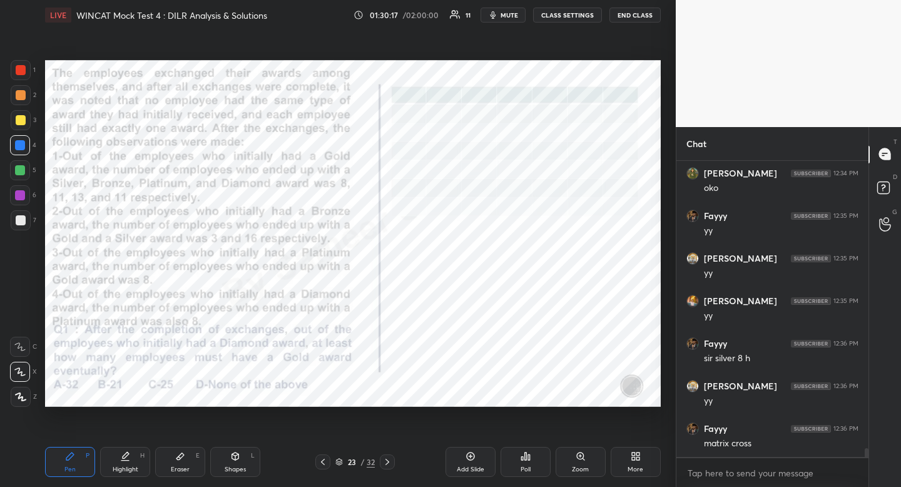
drag, startPoint x: 185, startPoint y: 474, endPoint x: 183, endPoint y: 468, distance: 6.4
click at [185, 470] on div "Eraser E" at bounding box center [180, 462] width 50 height 30
click at [182, 466] on div "Eraser" at bounding box center [180, 469] width 19 height 6
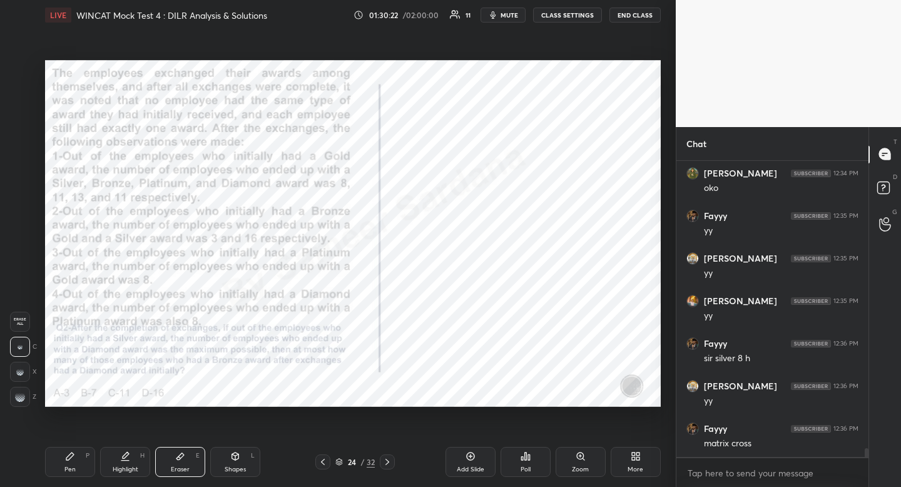
click at [243, 472] on div "Shapes" at bounding box center [235, 469] width 21 height 6
click at [23, 327] on div at bounding box center [21, 322] width 20 height 20
click at [237, 483] on div "Pen P Highlight H Eraser E Shapes L 24 / 32 Add Slide Poll Zoom More" at bounding box center [353, 462] width 616 height 50
drag, startPoint x: 19, startPoint y: 399, endPoint x: 35, endPoint y: 385, distance: 21.3
click at [19, 399] on icon at bounding box center [20, 396] width 9 height 9
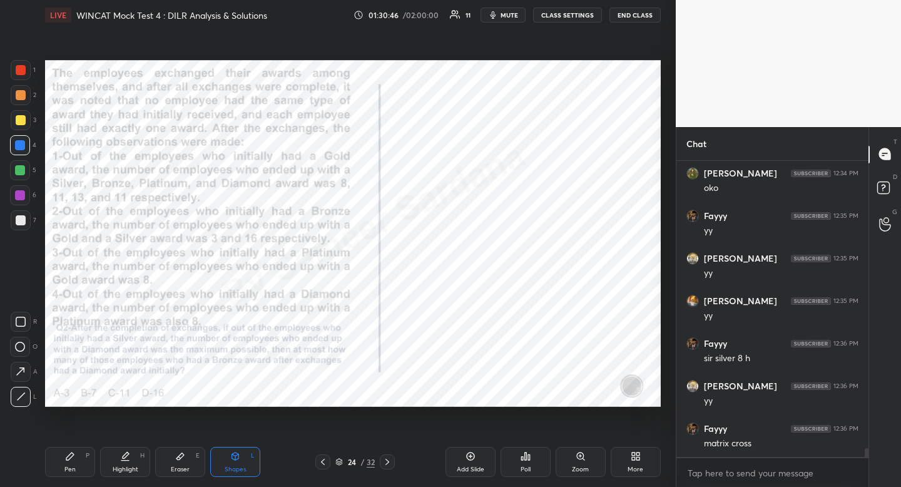
click at [237, 464] on div "Shapes L" at bounding box center [235, 462] width 50 height 30
drag, startPoint x: 13, startPoint y: 324, endPoint x: 26, endPoint y: 315, distance: 16.3
click at [13, 324] on div at bounding box center [21, 322] width 20 height 20
click at [216, 470] on div "Shapes L" at bounding box center [235, 462] width 50 height 30
click at [26, 397] on div at bounding box center [21, 397] width 20 height 20
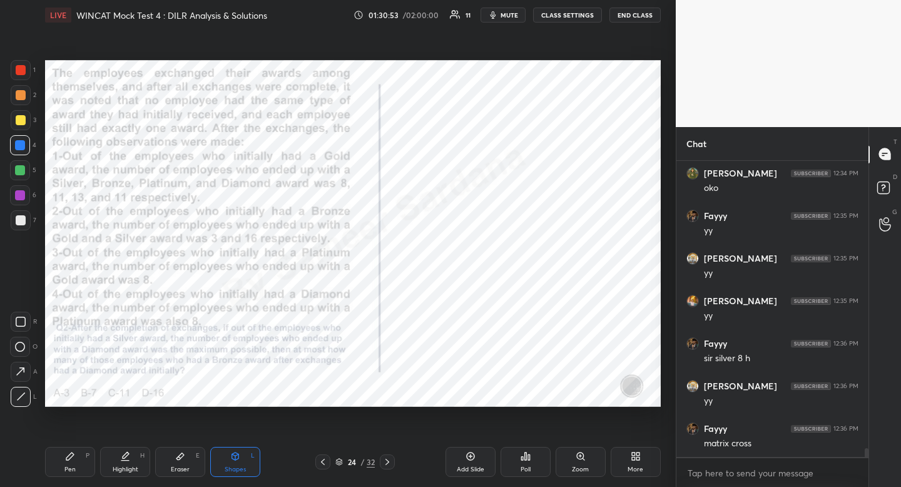
click at [26, 397] on div at bounding box center [21, 397] width 20 height 20
click at [65, 471] on div "Pen" at bounding box center [69, 469] width 11 height 6
click at [61, 471] on div "Pen P" at bounding box center [70, 462] width 50 height 30
click at [17, 66] on div at bounding box center [21, 70] width 10 height 10
drag, startPoint x: 19, startPoint y: 66, endPoint x: 38, endPoint y: 94, distance: 34.2
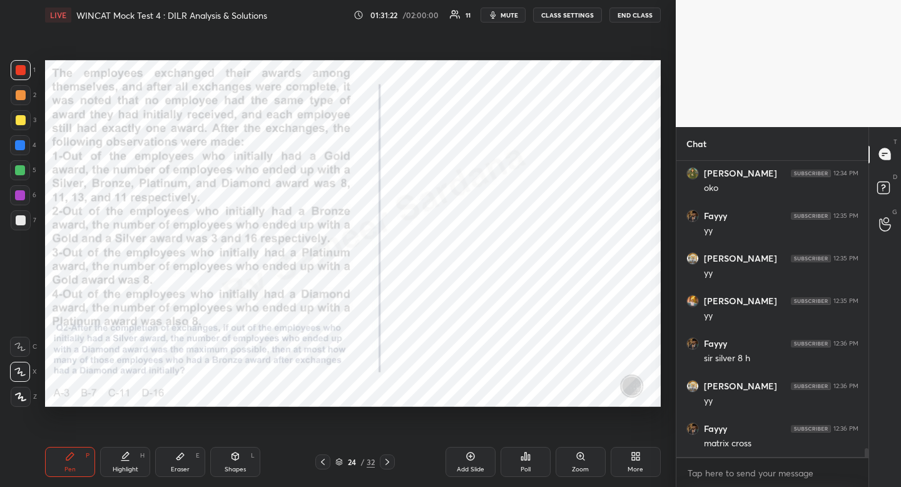
click at [19, 66] on div at bounding box center [21, 70] width 10 height 10
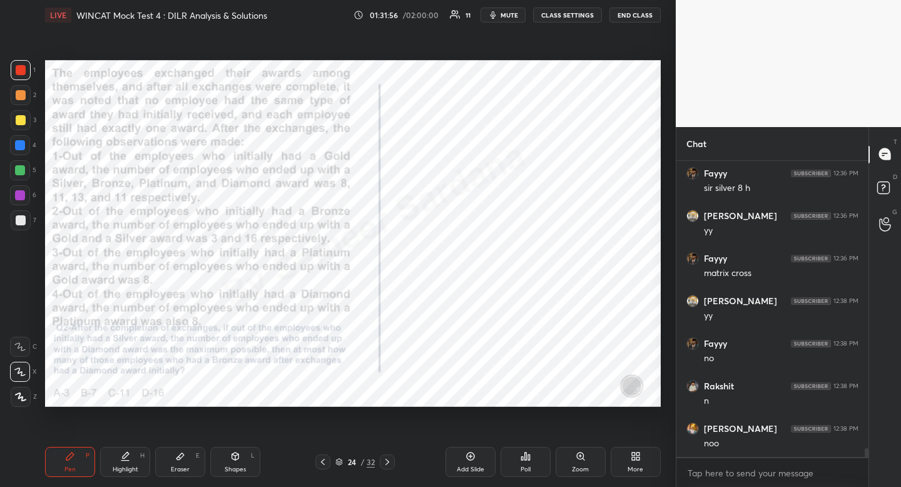
scroll to position [9760, 0]
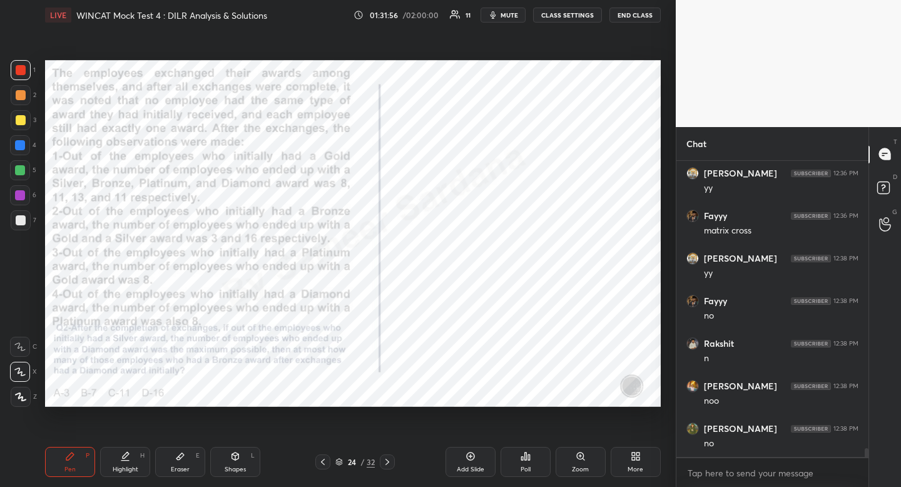
click at [128, 459] on icon at bounding box center [125, 456] width 10 height 10
drag, startPoint x: 128, startPoint y: 459, endPoint x: 141, endPoint y: 449, distance: 16.4
click at [128, 459] on icon at bounding box center [125, 456] width 10 height 10
click at [62, 457] on div "Pen P" at bounding box center [70, 462] width 50 height 30
drag, startPoint x: 62, startPoint y: 457, endPoint x: 90, endPoint y: 409, distance: 55.3
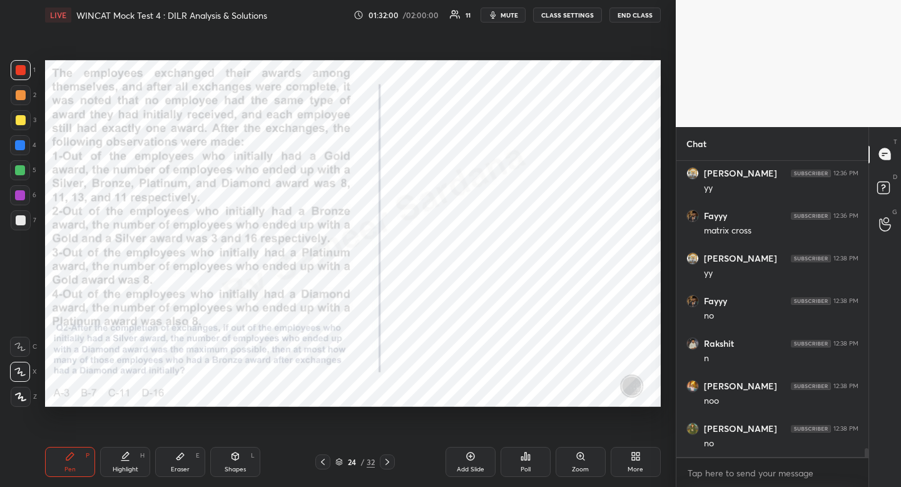
click at [62, 457] on div "Pen P" at bounding box center [70, 462] width 50 height 30
drag, startPoint x: 135, startPoint y: 460, endPoint x: 130, endPoint y: 465, distance: 7.1
click at [135, 460] on div "Highlight H" at bounding box center [125, 462] width 50 height 30
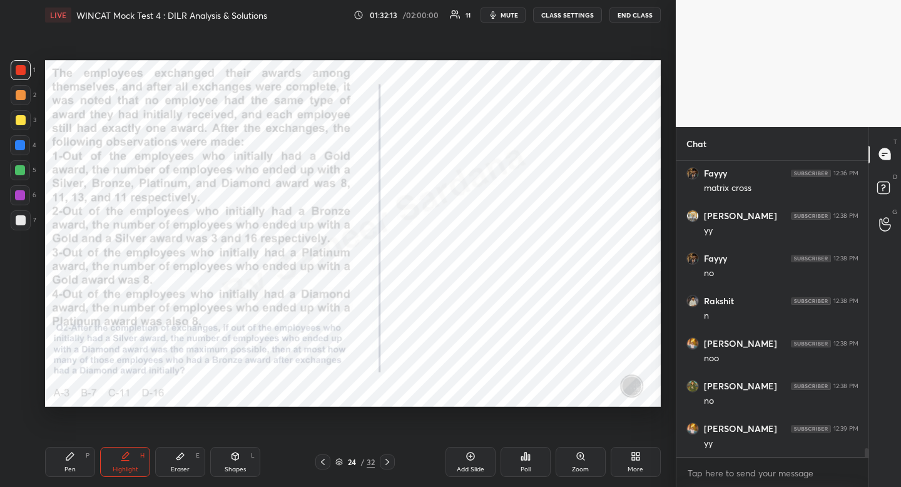
click at [69, 472] on div "Pen" at bounding box center [69, 469] width 11 height 6
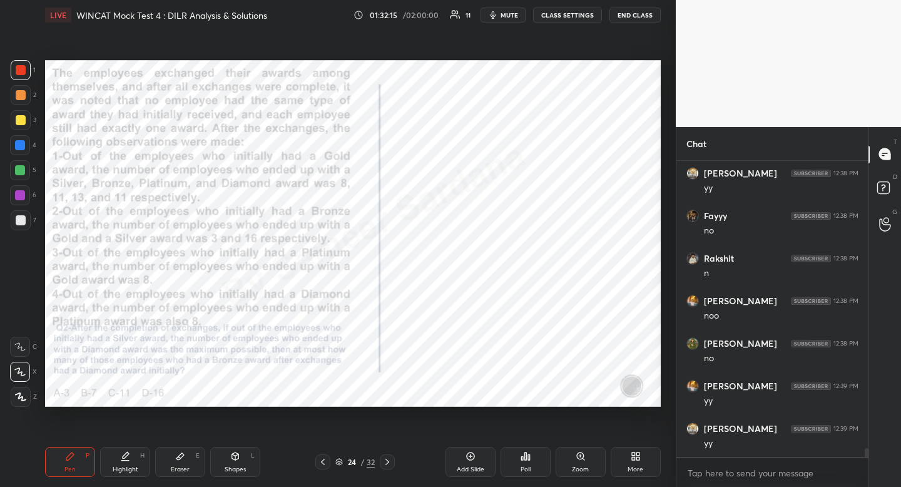
click at [324, 459] on icon at bounding box center [323, 462] width 10 height 10
click at [325, 462] on icon at bounding box center [323, 462] width 10 height 10
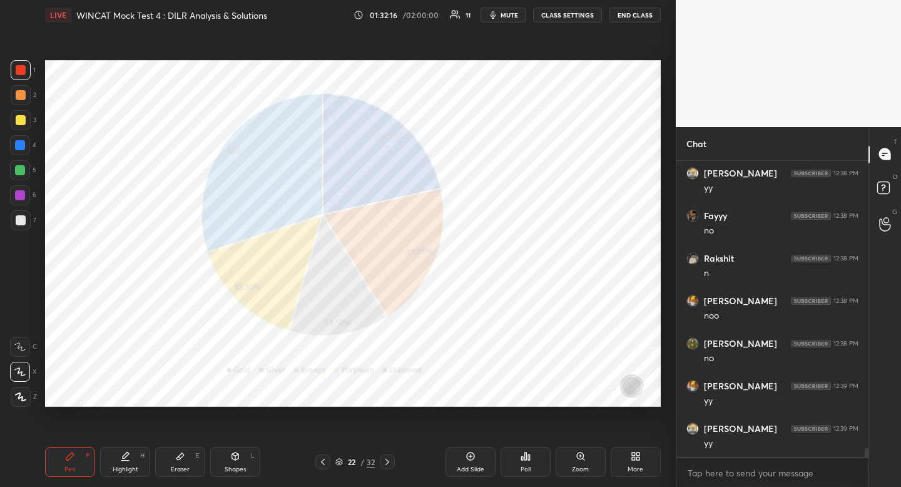
click at [324, 464] on icon at bounding box center [323, 462] width 4 height 6
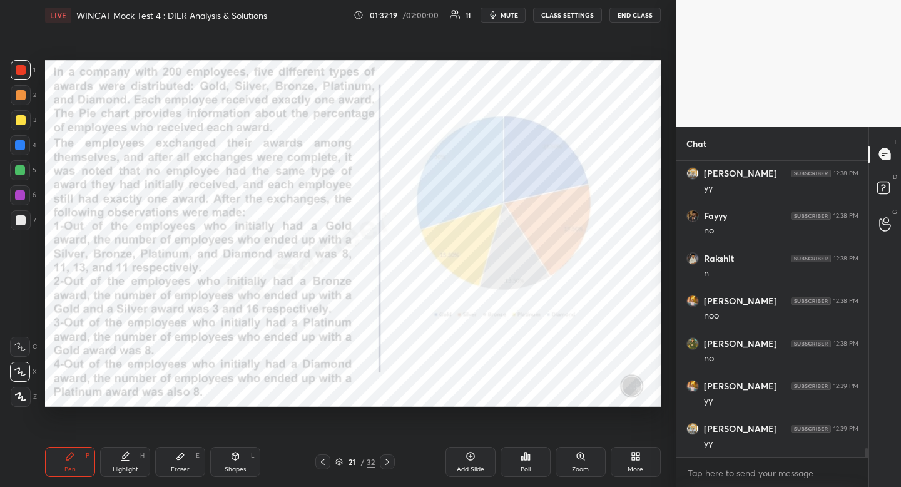
click at [390, 459] on icon at bounding box center [387, 462] width 10 height 10
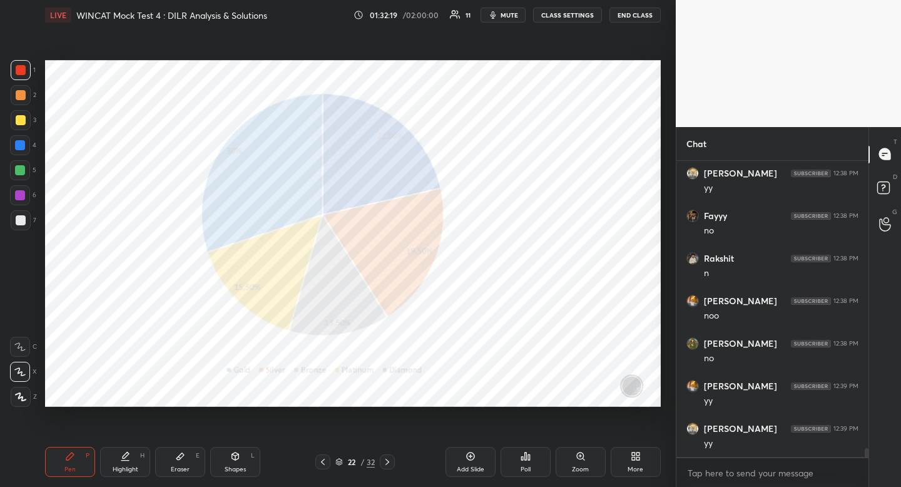
click at [390, 459] on icon at bounding box center [387, 462] width 10 height 10
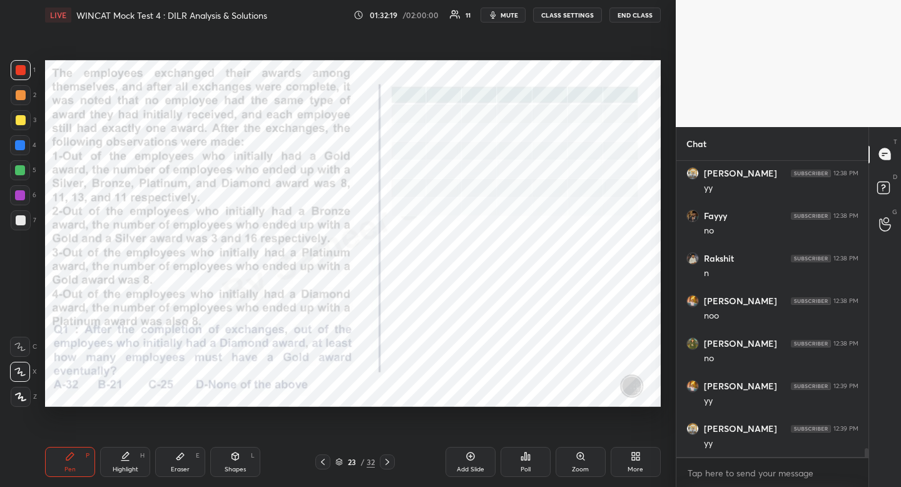
click at [389, 460] on icon at bounding box center [387, 462] width 10 height 10
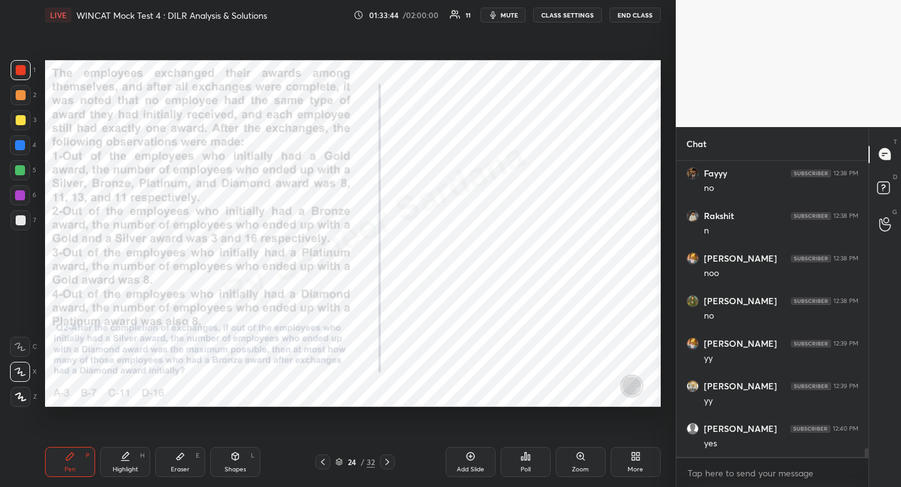
click at [327, 460] on icon at bounding box center [323, 462] width 10 height 10
click at [385, 459] on icon at bounding box center [387, 462] width 10 height 10
click at [325, 467] on div at bounding box center [322, 461] width 15 height 15
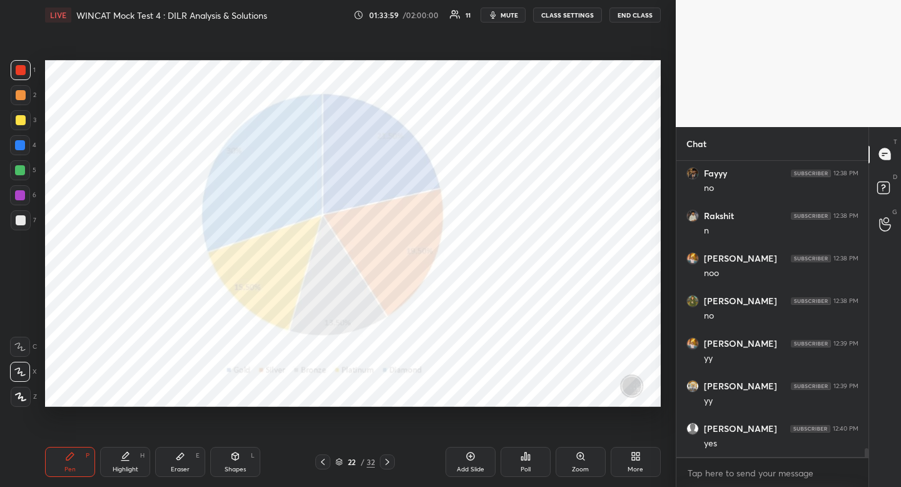
click at [325, 468] on div at bounding box center [322, 461] width 15 height 15
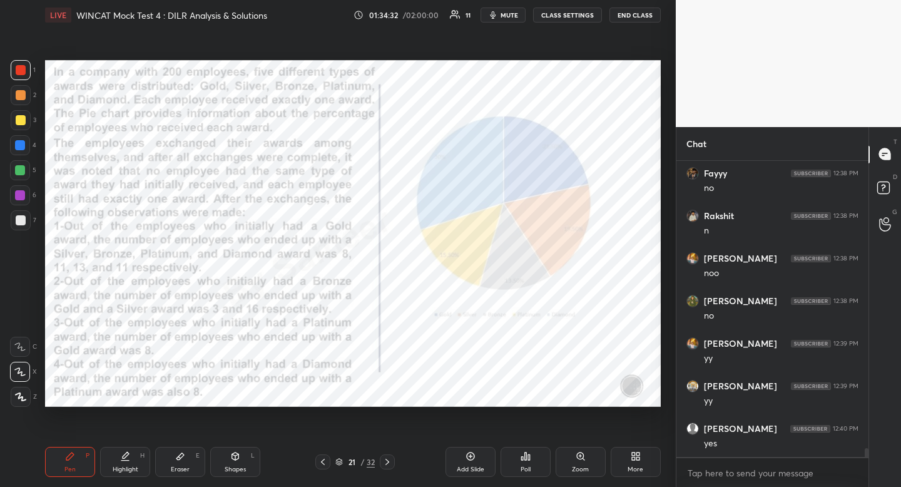
drag, startPoint x: 389, startPoint y: 459, endPoint x: 387, endPoint y: 466, distance: 7.9
click at [389, 463] on icon at bounding box center [387, 462] width 10 height 10
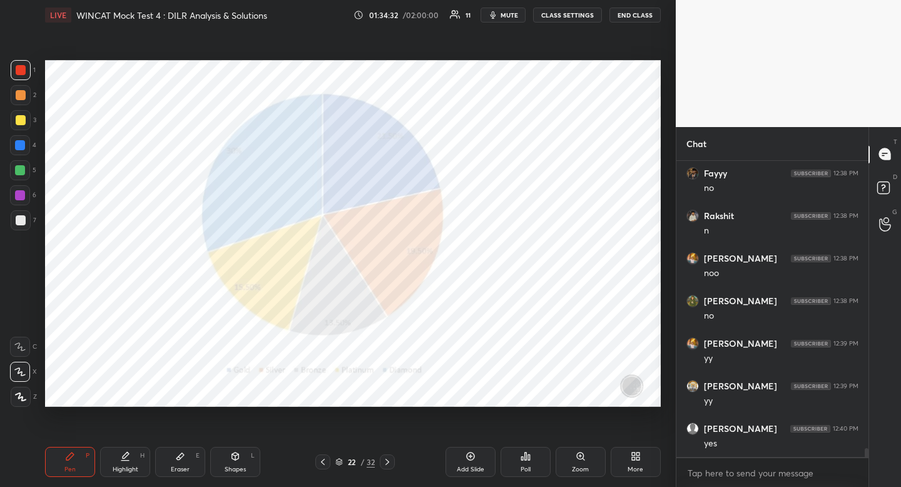
click at [387, 460] on icon at bounding box center [387, 462] width 10 height 10
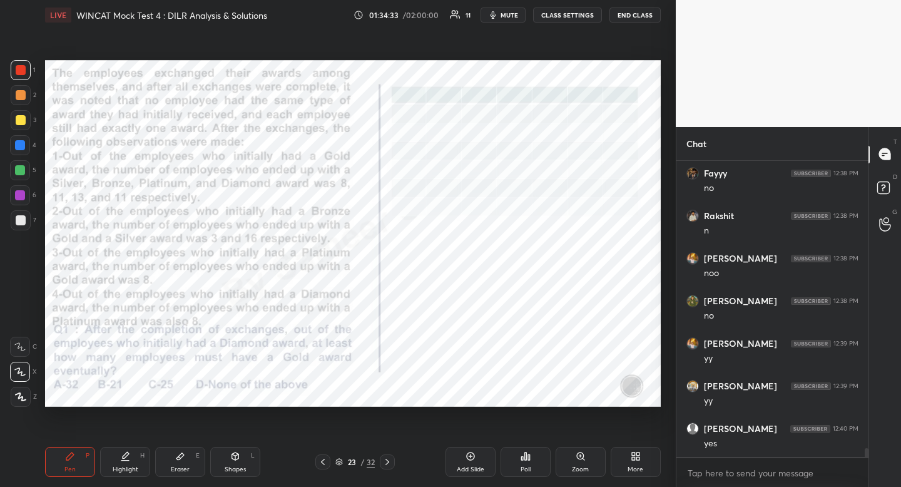
click at [386, 460] on icon at bounding box center [387, 462] width 10 height 10
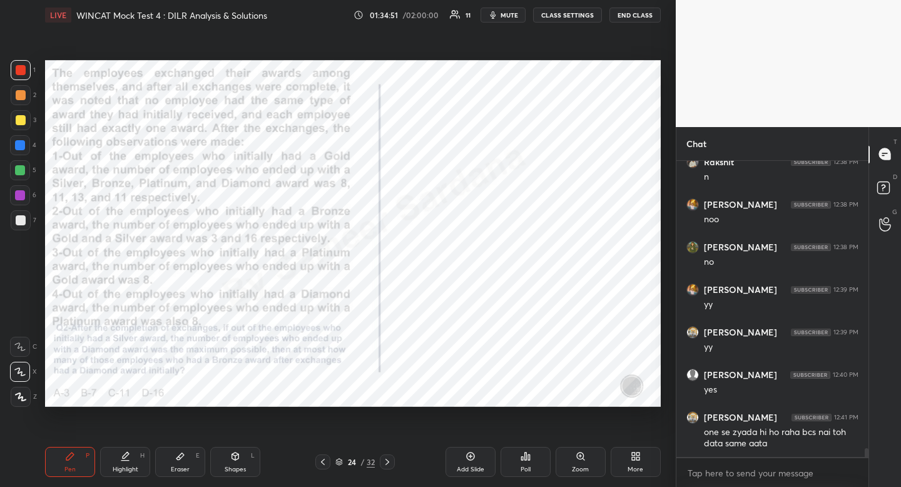
click at [124, 457] on icon at bounding box center [126, 455] width 6 height 6
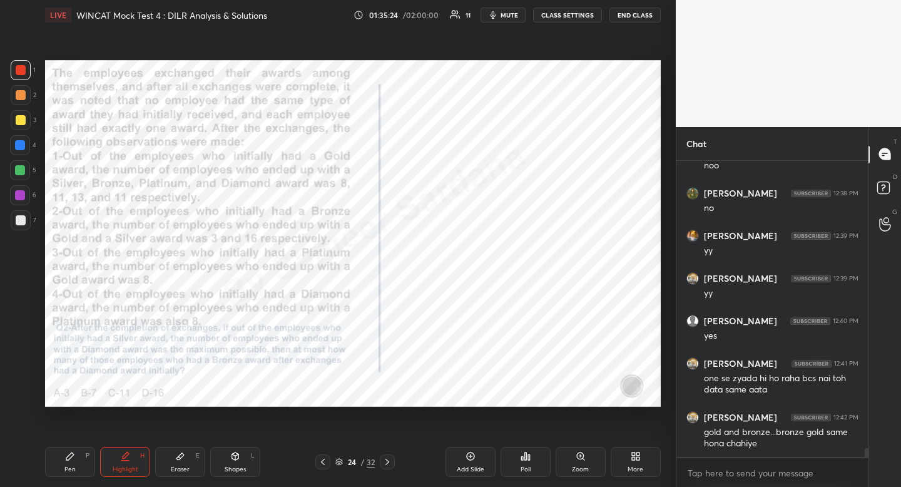
scroll to position [10038, 0]
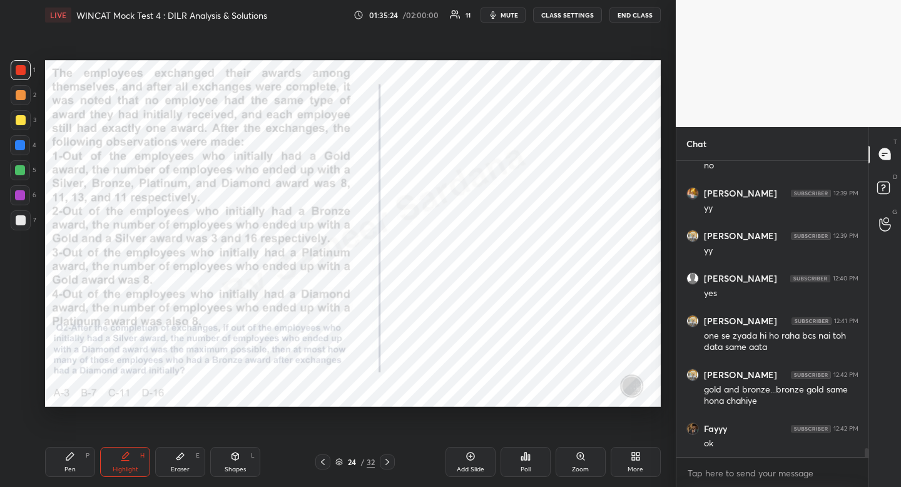
click at [69, 462] on div "Pen P" at bounding box center [70, 462] width 50 height 30
click at [18, 150] on div at bounding box center [20, 145] width 10 height 10
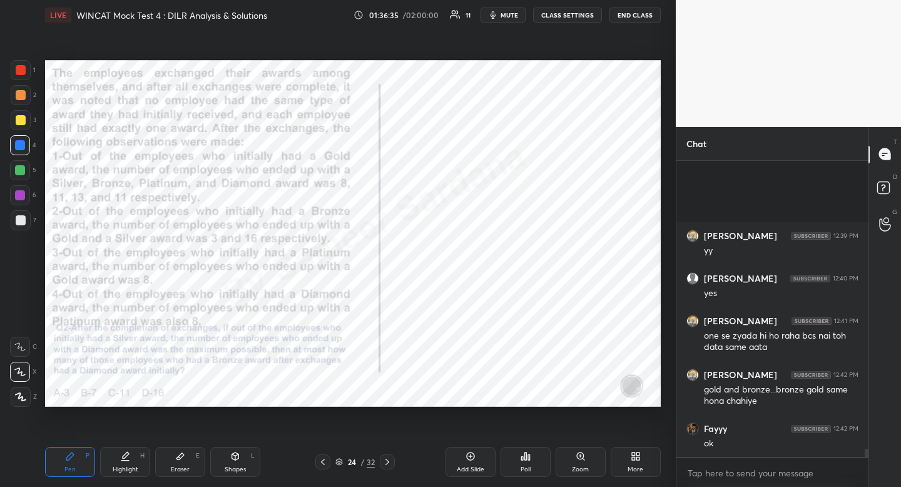
scroll to position [10147, 0]
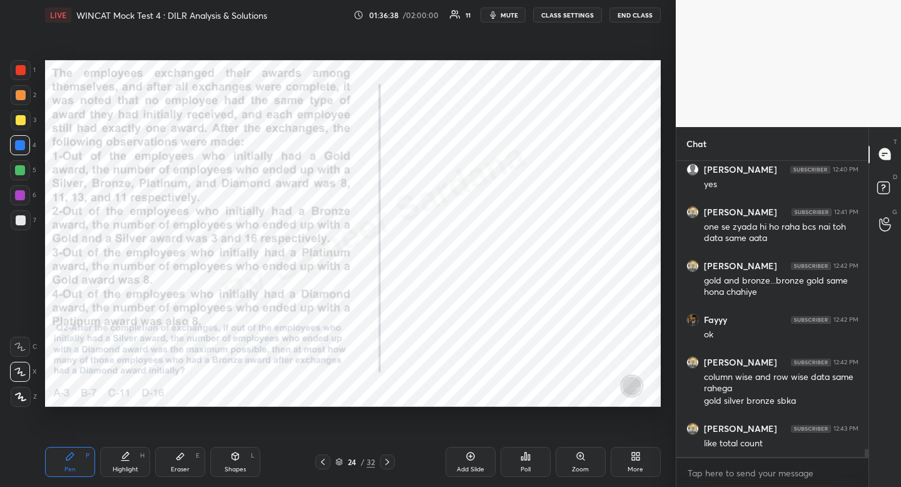
click at [325, 459] on icon at bounding box center [323, 462] width 10 height 10
click at [324, 458] on icon at bounding box center [323, 462] width 10 height 10
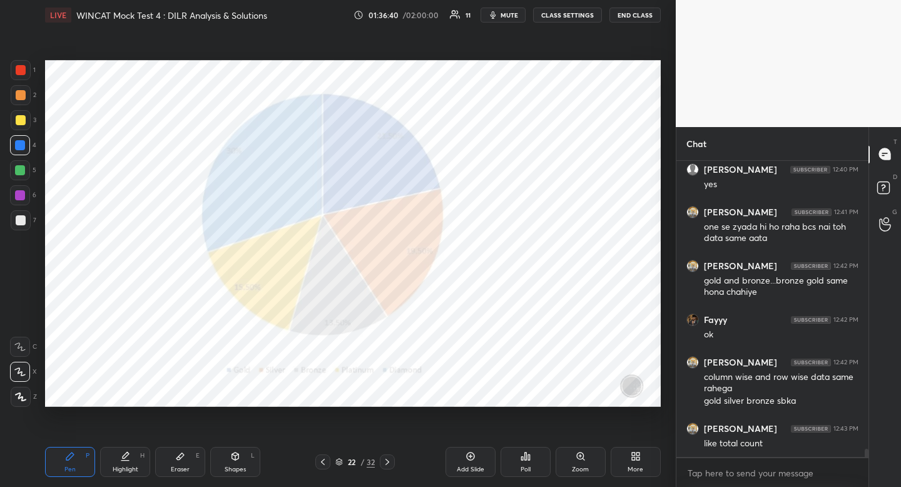
click at [385, 461] on icon at bounding box center [387, 462] width 10 height 10
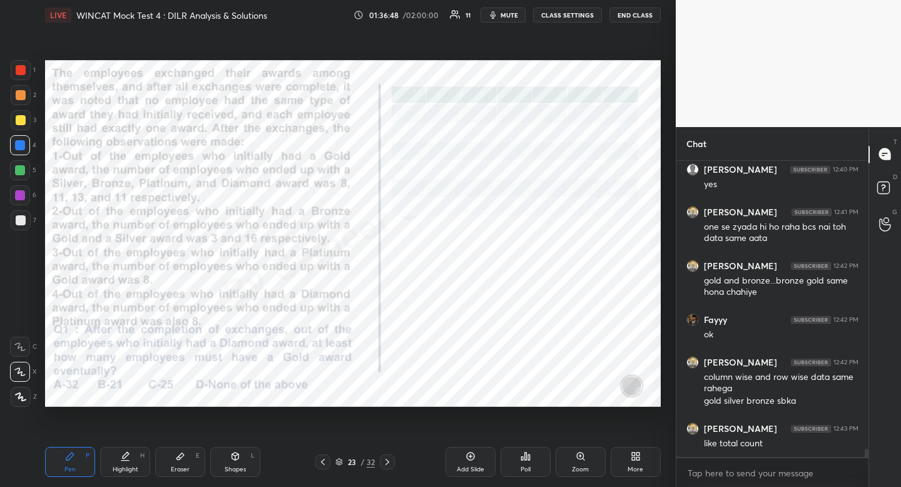
click at [387, 460] on icon at bounding box center [387, 462] width 4 height 6
click at [21, 73] on div at bounding box center [21, 70] width 10 height 10
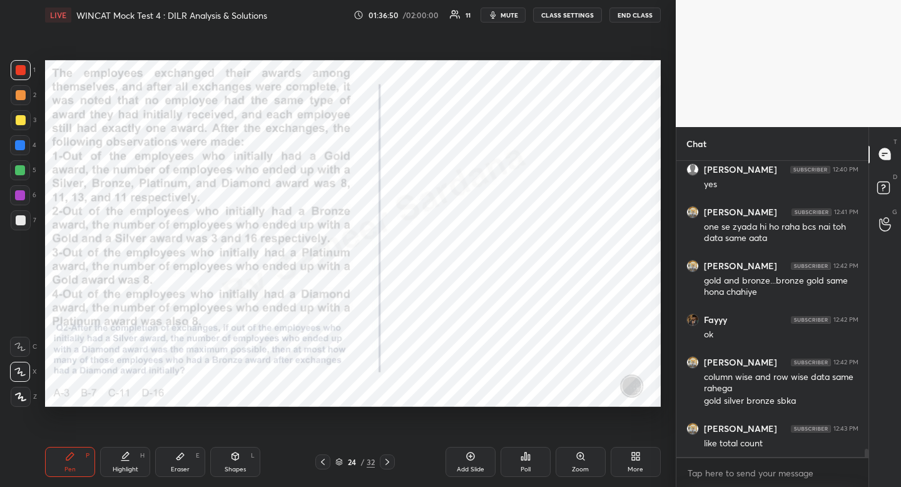
drag, startPoint x: 21, startPoint y: 73, endPoint x: 23, endPoint y: 94, distance: 20.7
click at [21, 73] on div at bounding box center [21, 70] width 10 height 10
click at [66, 459] on icon at bounding box center [70, 456] width 10 height 10
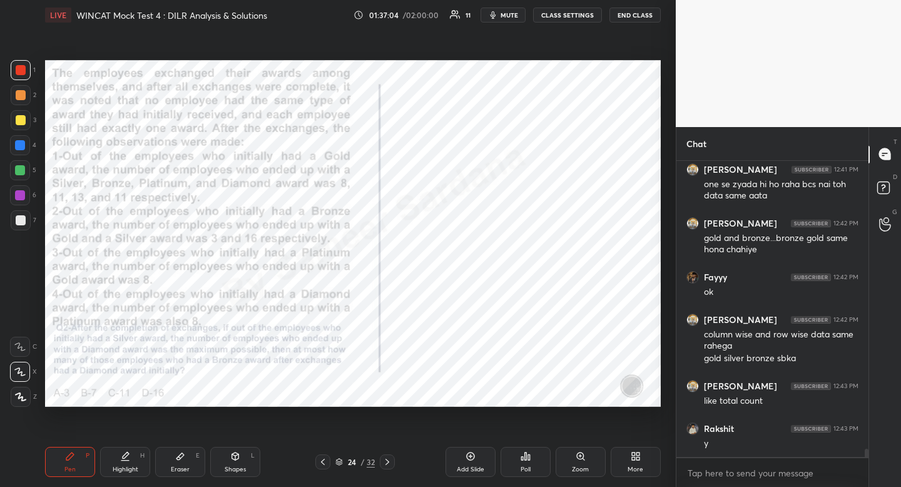
scroll to position [10243, 0]
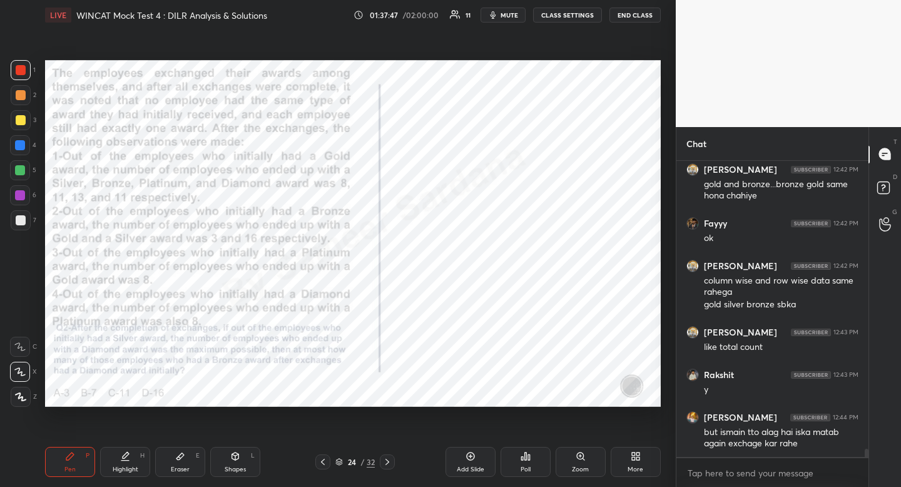
click at [238, 461] on icon at bounding box center [235, 456] width 10 height 10
click at [21, 349] on icon at bounding box center [20, 347] width 10 height 10
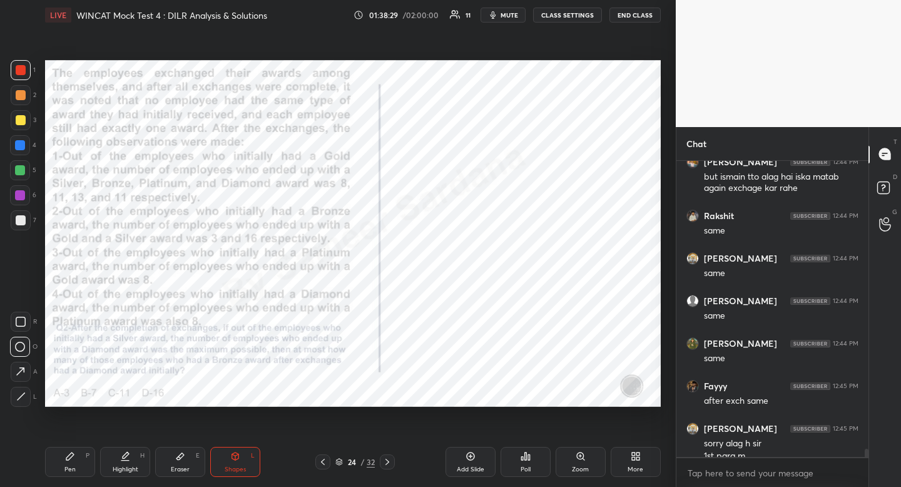
scroll to position [10511, 0]
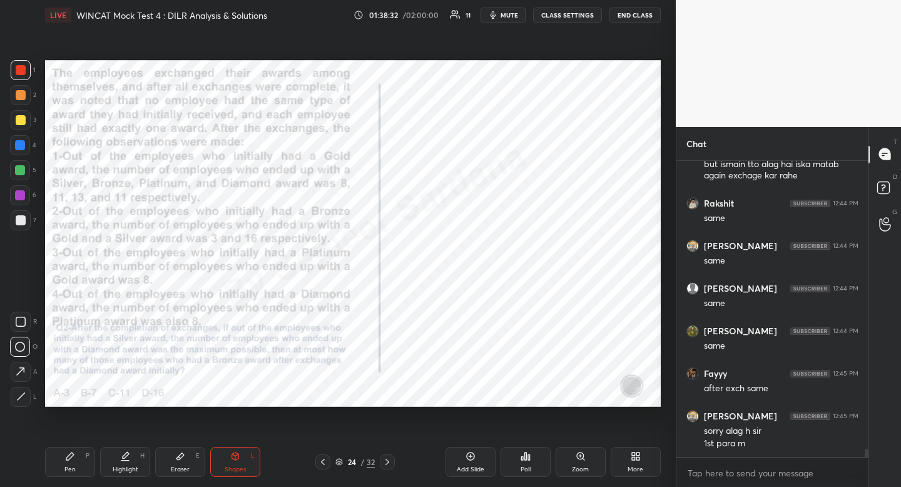
click at [116, 456] on div "Highlight H" at bounding box center [125, 462] width 50 height 30
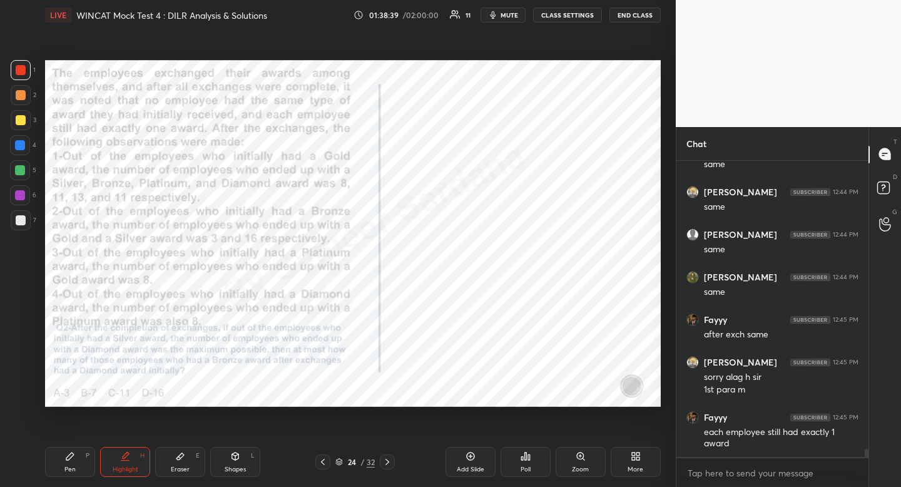
scroll to position [10619, 0]
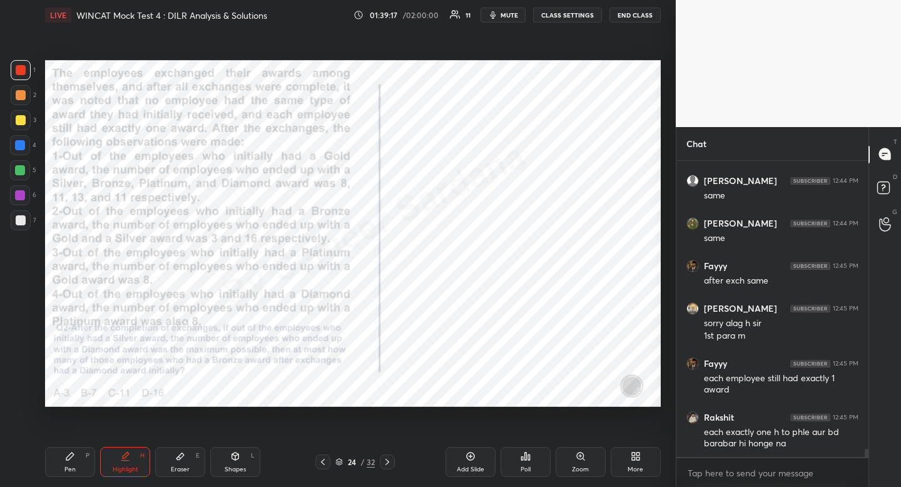
click at [66, 460] on icon at bounding box center [70, 456] width 10 height 10
drag, startPoint x: 66, startPoint y: 460, endPoint x: 81, endPoint y: 436, distance: 28.3
click at [66, 460] on icon at bounding box center [70, 456] width 10 height 10
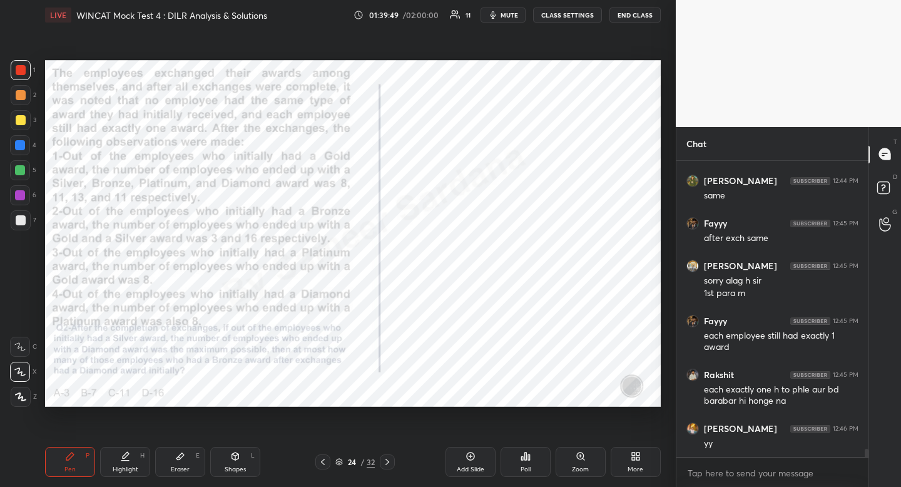
click at [27, 143] on div at bounding box center [20, 145] width 20 height 20
drag, startPoint x: 125, startPoint y: 471, endPoint x: 165, endPoint y: 415, distance: 69.5
click at [125, 471] on div "Highlight" at bounding box center [126, 469] width 26 height 6
click at [66, 459] on icon at bounding box center [70, 456] width 8 height 8
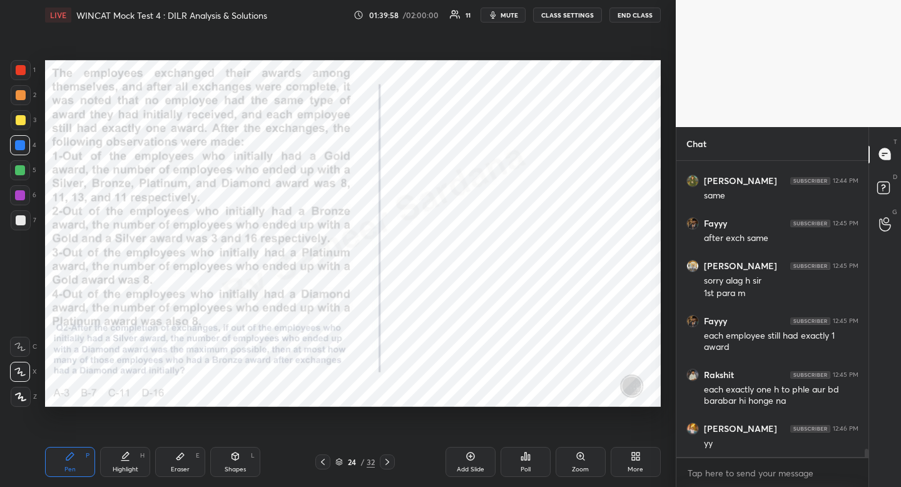
drag, startPoint x: 66, startPoint y: 459, endPoint x: 84, endPoint y: 440, distance: 27.0
click at [66, 459] on icon at bounding box center [70, 456] width 8 height 8
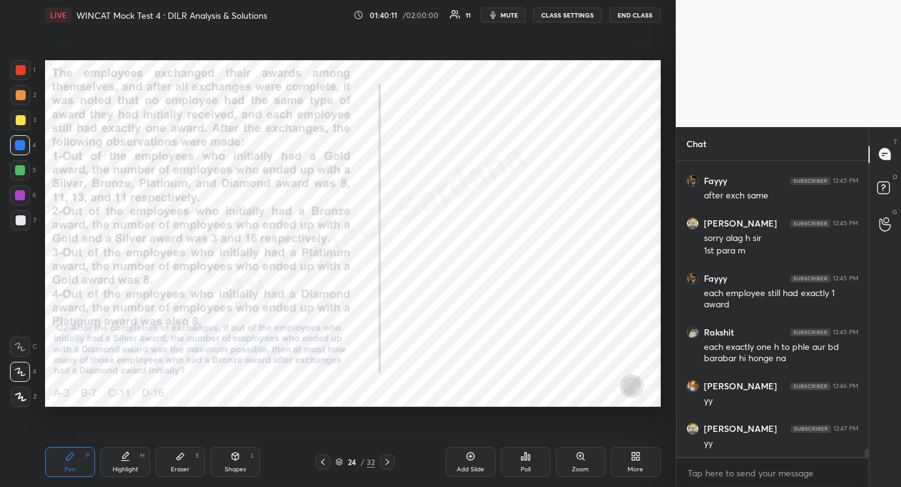
click at [128, 469] on div "Highlight" at bounding box center [126, 469] width 26 height 6
drag, startPoint x: 128, startPoint y: 469, endPoint x: 151, endPoint y: 445, distance: 33.2
click at [128, 469] on div "Highlight" at bounding box center [126, 469] width 26 height 6
click at [76, 458] on div "Pen P" at bounding box center [70, 462] width 50 height 30
click at [80, 454] on div "Pen P" at bounding box center [70, 462] width 50 height 30
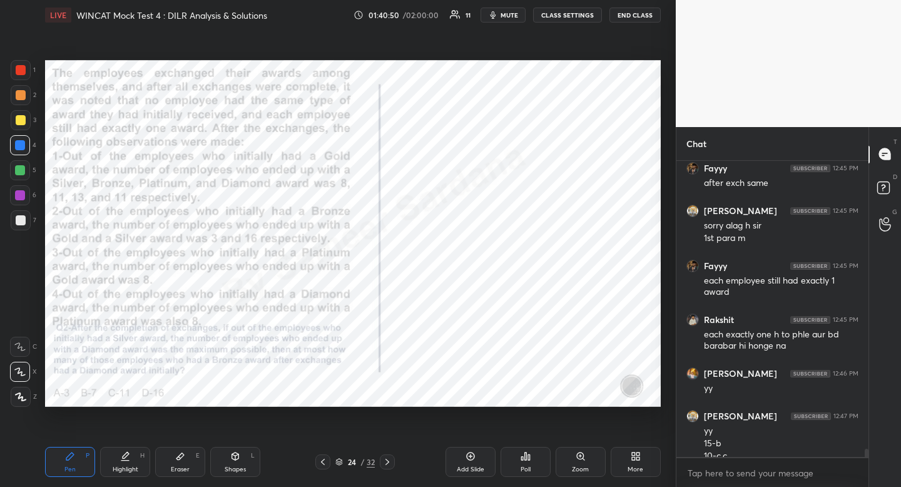
scroll to position [10729, 0]
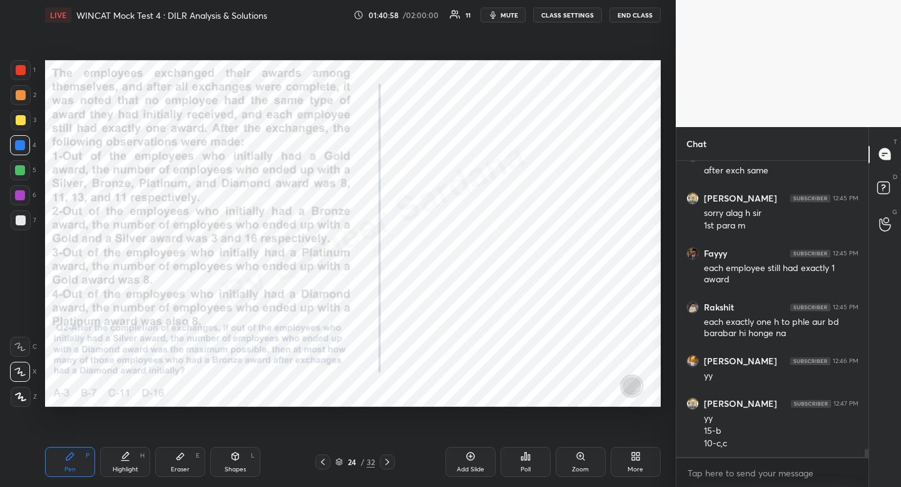
click at [127, 467] on div "Highlight" at bounding box center [126, 469] width 26 height 6
drag, startPoint x: 127, startPoint y: 467, endPoint x: 133, endPoint y: 460, distance: 9.3
click at [127, 467] on div "Highlight" at bounding box center [126, 469] width 26 height 6
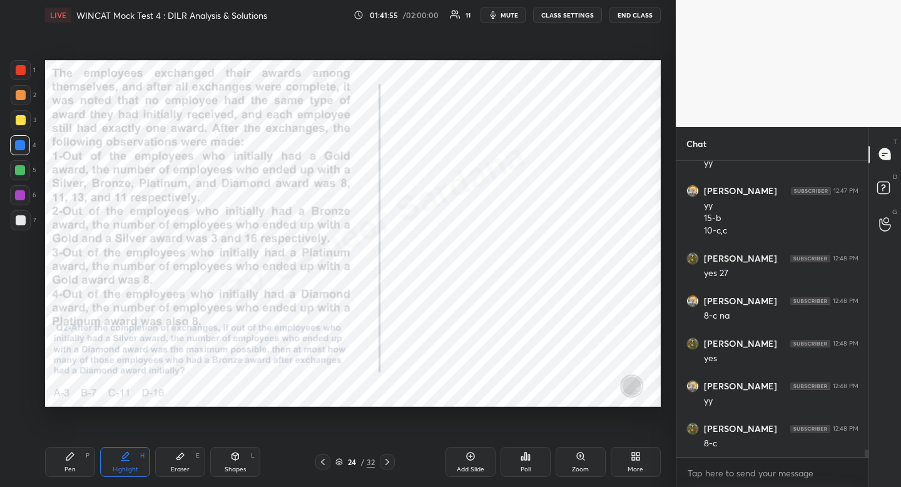
scroll to position [10984, 0]
click at [71, 472] on div "Pen" at bounding box center [69, 469] width 11 height 6
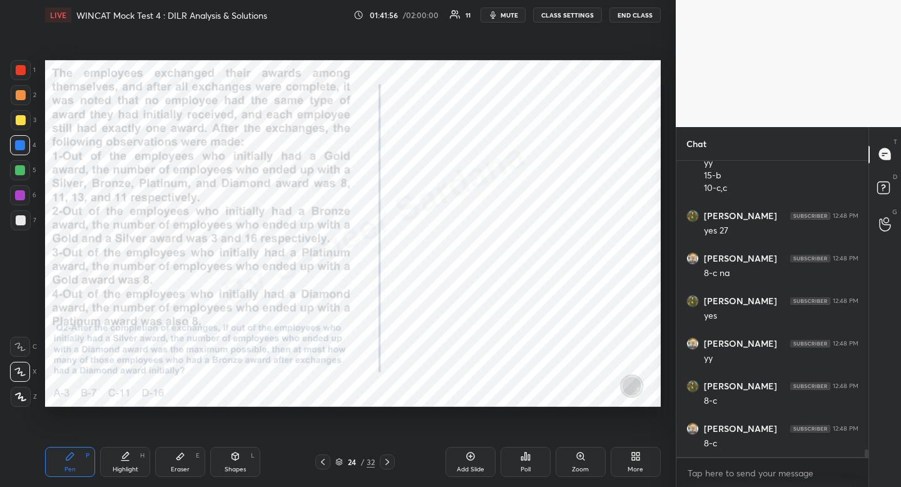
click at [75, 464] on div "Pen P" at bounding box center [70, 462] width 50 height 30
click at [130, 464] on div "Highlight H" at bounding box center [125, 462] width 50 height 30
drag, startPoint x: 130, startPoint y: 464, endPoint x: 169, endPoint y: 431, distance: 51.0
click at [130, 464] on div "Highlight H" at bounding box center [125, 462] width 50 height 30
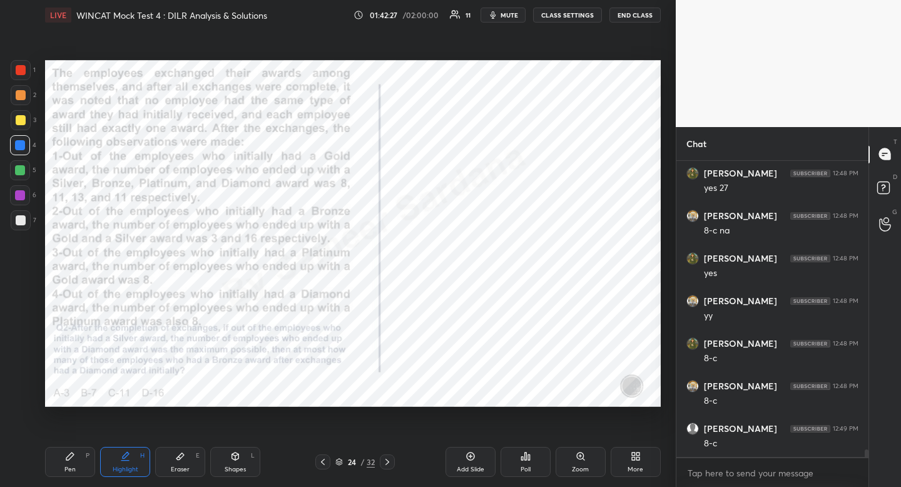
click at [74, 460] on icon at bounding box center [70, 456] width 10 height 10
click at [125, 471] on div "Highlight" at bounding box center [126, 469] width 26 height 6
click at [129, 463] on div "Highlight H" at bounding box center [125, 462] width 50 height 30
click at [78, 471] on div "Pen P" at bounding box center [70, 462] width 50 height 30
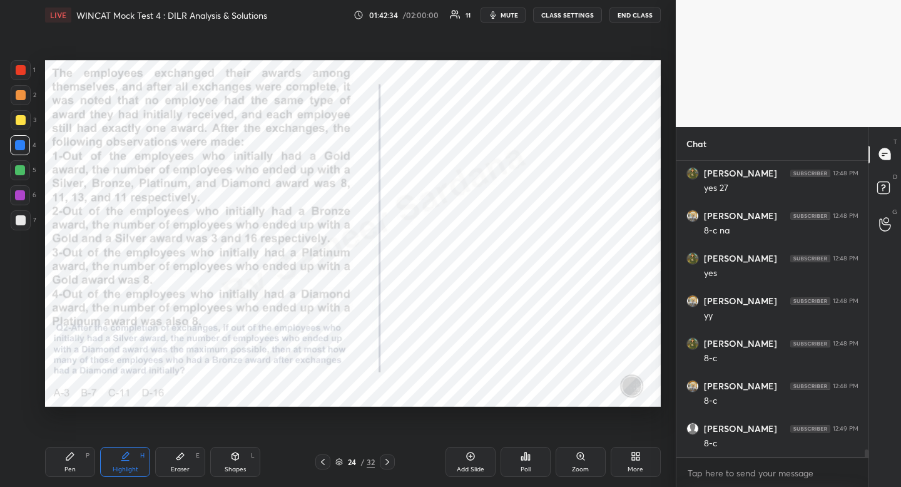
click at [78, 471] on div "Pen P" at bounding box center [70, 462] width 50 height 30
click at [131, 469] on div "Highlight" at bounding box center [126, 469] width 26 height 6
click at [73, 459] on icon at bounding box center [70, 456] width 10 height 10
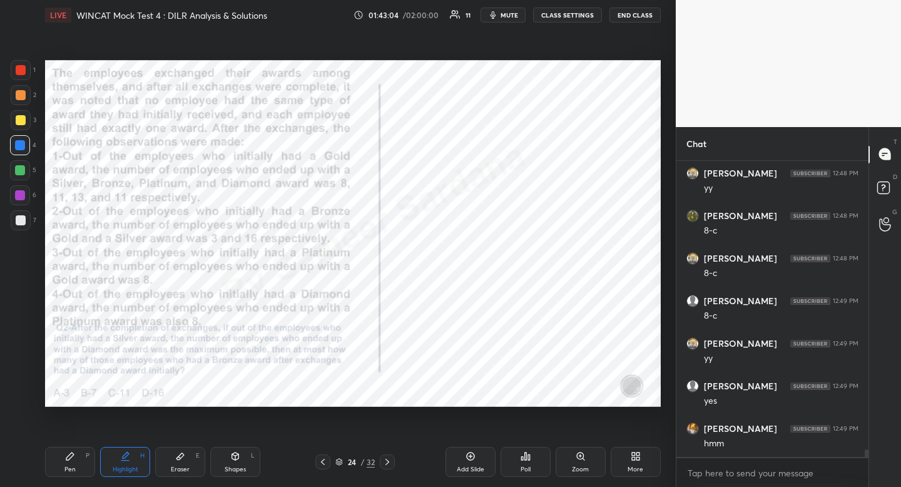
click at [73, 459] on icon at bounding box center [70, 456] width 10 height 10
click at [123, 465] on div "Highlight H" at bounding box center [125, 462] width 50 height 30
click at [120, 464] on div "Highlight H" at bounding box center [125, 462] width 50 height 30
click at [75, 464] on div "Pen P" at bounding box center [70, 462] width 50 height 30
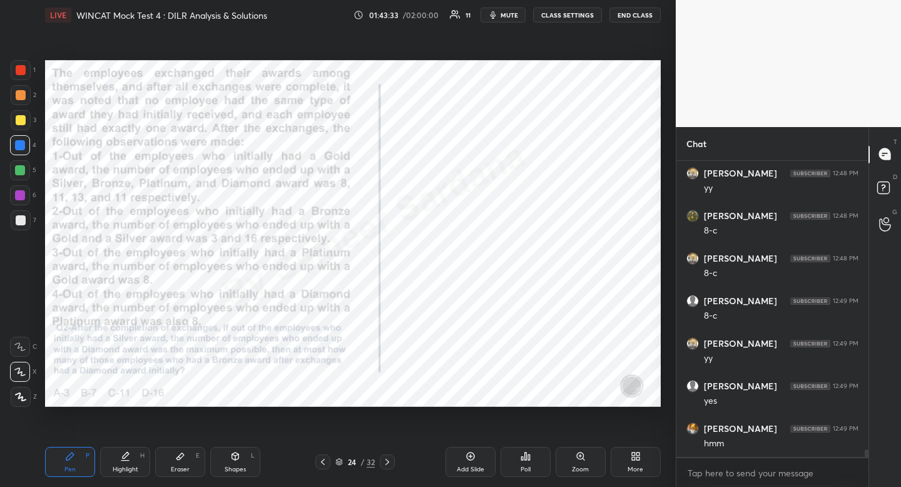
drag, startPoint x: 131, startPoint y: 457, endPoint x: 145, endPoint y: 440, distance: 22.2
click at [131, 457] on div "Highlight H" at bounding box center [125, 462] width 50 height 30
click at [66, 467] on div "Pen" at bounding box center [69, 469] width 11 height 6
click at [70, 464] on div "Pen P" at bounding box center [70, 462] width 50 height 30
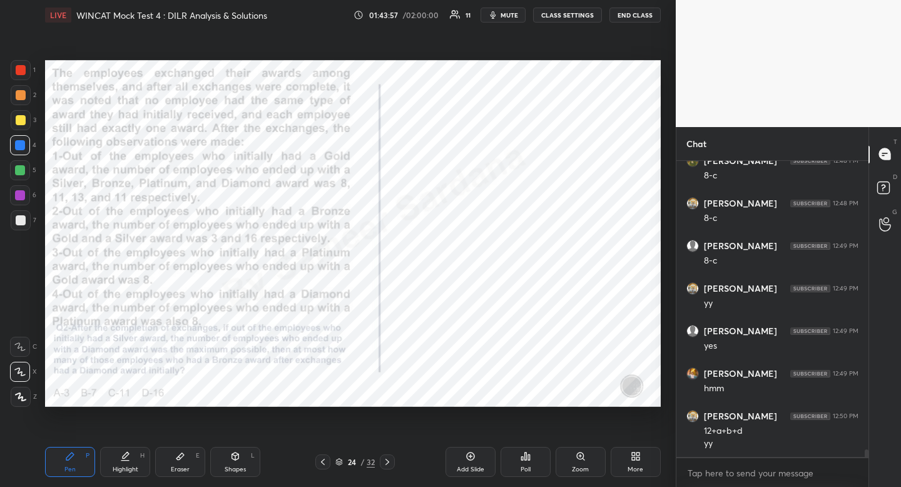
click at [123, 467] on div "Highlight" at bounding box center [126, 469] width 26 height 6
drag, startPoint x: 53, startPoint y: 466, endPoint x: 67, endPoint y: 458, distance: 15.7
click at [53, 466] on div "Pen P" at bounding box center [70, 462] width 50 height 30
click at [65, 459] on icon at bounding box center [70, 456] width 10 height 10
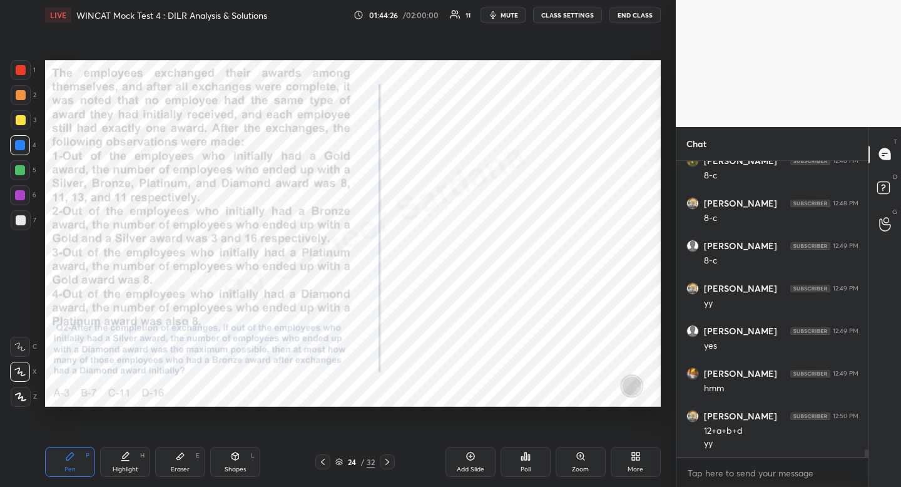
scroll to position [11252, 0]
click at [176, 463] on div "Eraser E" at bounding box center [180, 462] width 50 height 30
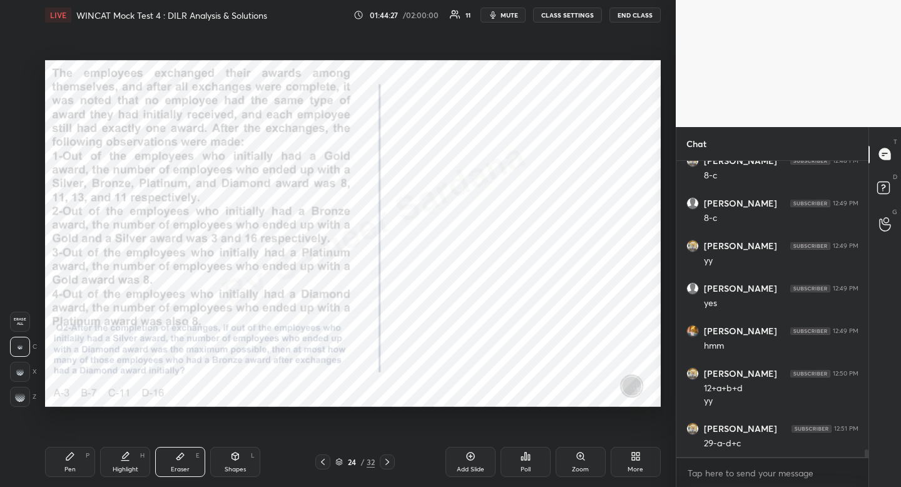
click at [179, 457] on icon at bounding box center [180, 456] width 8 height 7
click at [81, 459] on div "Pen P" at bounding box center [70, 462] width 50 height 30
drag, startPoint x: 81, startPoint y: 459, endPoint x: 72, endPoint y: 456, distance: 9.3
click at [81, 459] on div "Pen P" at bounding box center [70, 462] width 50 height 30
click at [11, 72] on div at bounding box center [21, 70] width 20 height 20
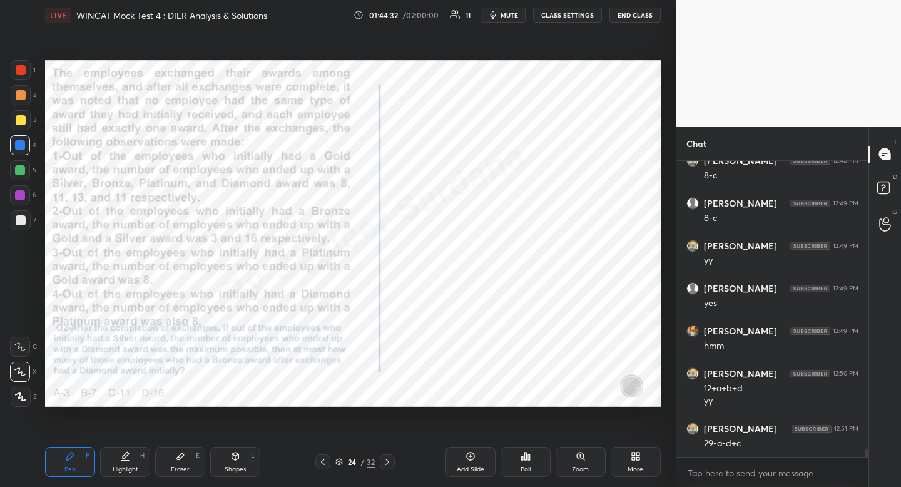
click at [11, 70] on div at bounding box center [21, 70] width 20 height 20
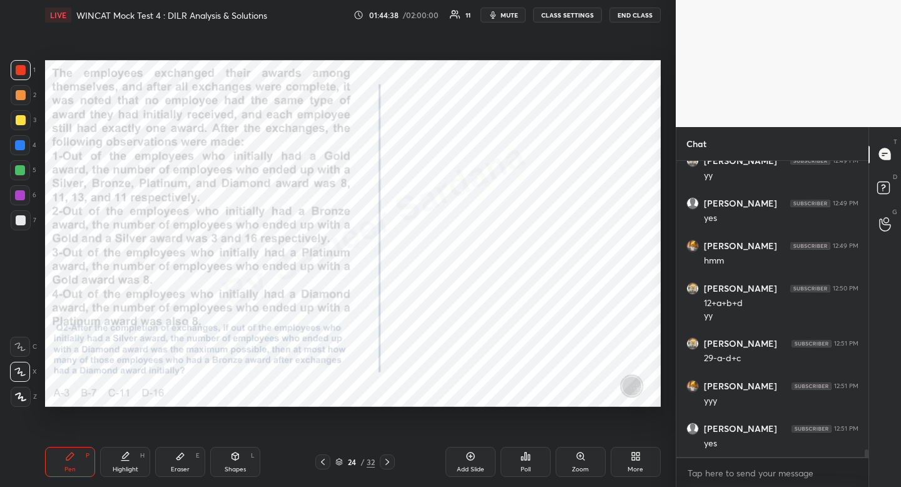
scroll to position [11380, 0]
click at [24, 143] on div at bounding box center [20, 145] width 10 height 10
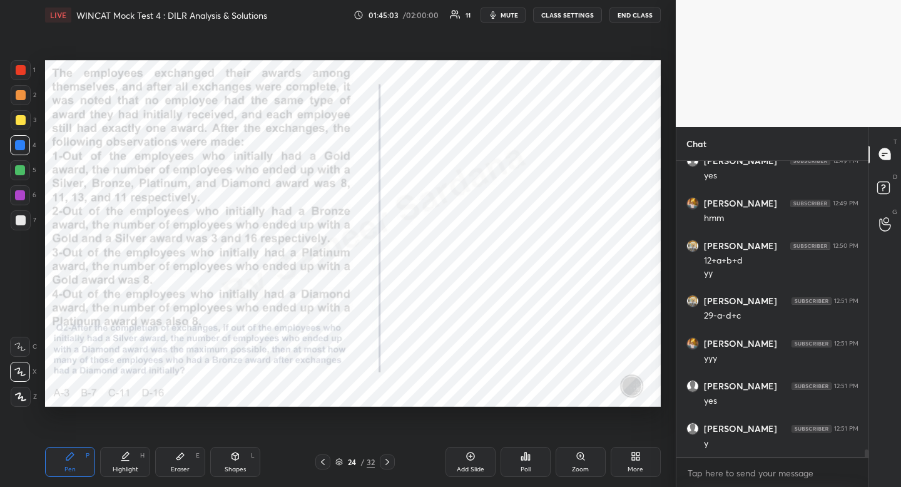
click at [324, 460] on icon at bounding box center [323, 462] width 10 height 10
click at [391, 466] on div at bounding box center [387, 461] width 15 height 15
click at [133, 460] on div "Highlight H" at bounding box center [125, 462] width 50 height 30
drag, startPoint x: 133, startPoint y: 460, endPoint x: 164, endPoint y: 412, distance: 57.5
click at [133, 460] on div "Highlight H" at bounding box center [125, 462] width 50 height 30
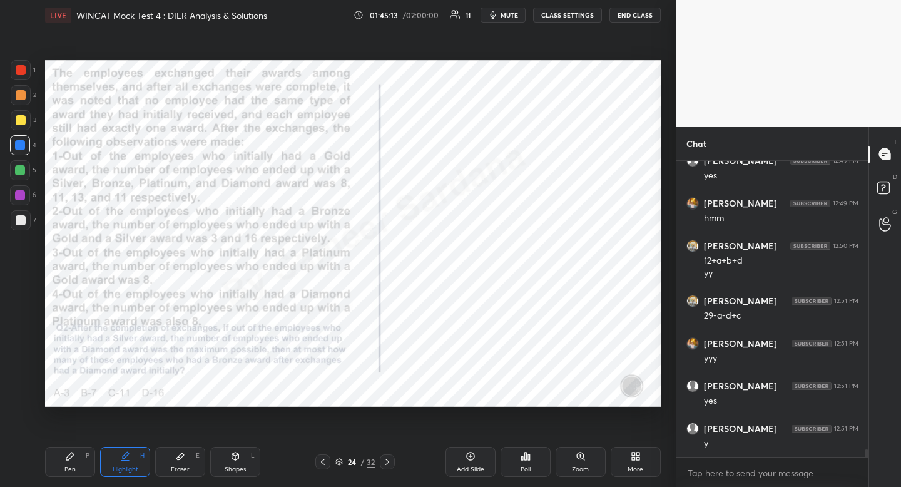
click at [324, 467] on div at bounding box center [322, 461] width 15 height 15
click at [386, 462] on icon at bounding box center [387, 462] width 10 height 10
click at [68, 469] on div "Pen" at bounding box center [69, 469] width 11 height 6
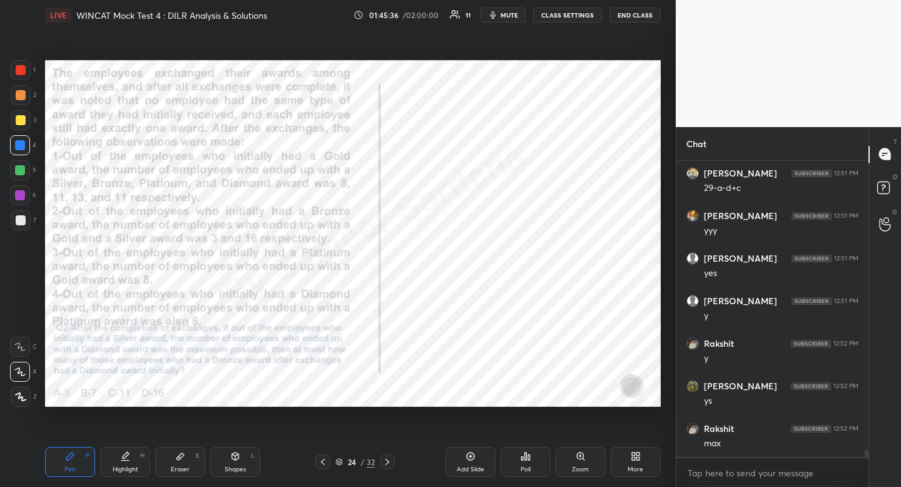
scroll to position [11550, 0]
click at [19, 175] on div at bounding box center [20, 170] width 20 height 20
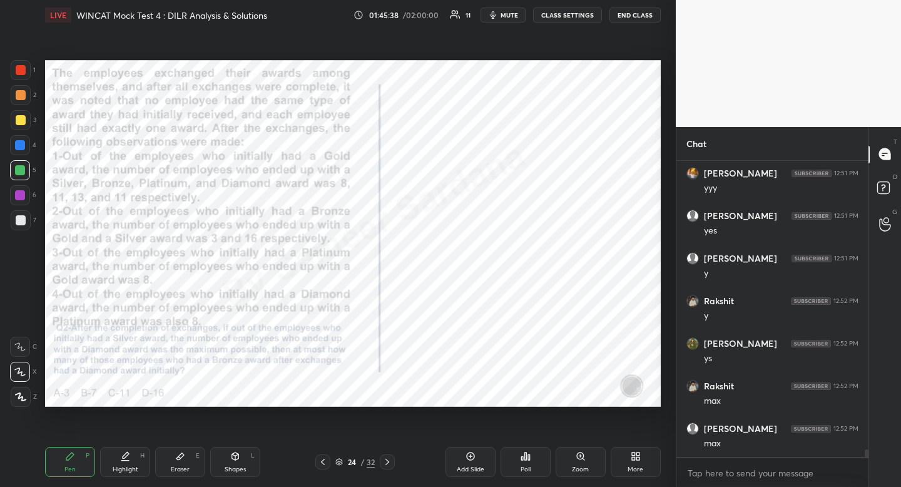
click at [23, 196] on div at bounding box center [20, 195] width 10 height 10
click at [23, 197] on div at bounding box center [20, 195] width 10 height 10
click at [137, 444] on div "Pen P Highlight H Eraser E Shapes L 24 / 32 Add Slide Poll Zoom More" at bounding box center [353, 462] width 616 height 50
click at [133, 449] on div "Pen P Highlight H Eraser E Shapes L 24 / 32 Add Slide Poll Zoom More" at bounding box center [353, 462] width 616 height 50
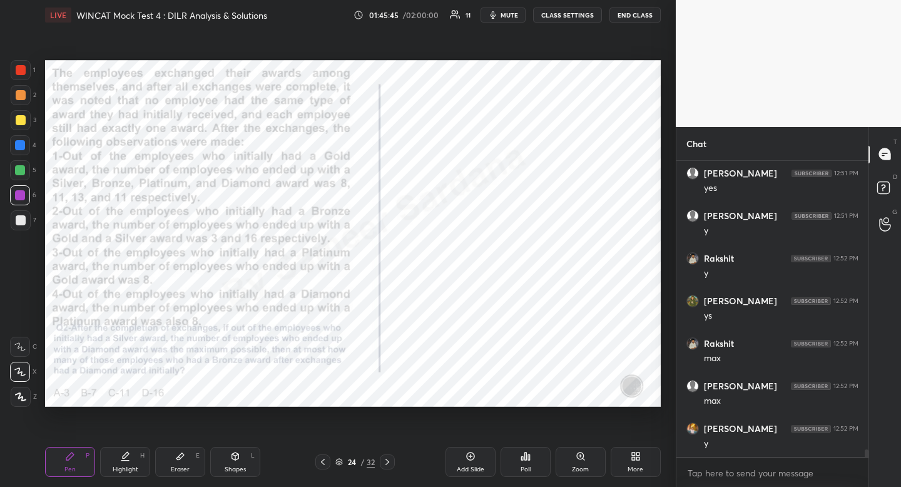
click at [128, 449] on div "Highlight H" at bounding box center [125, 462] width 50 height 30
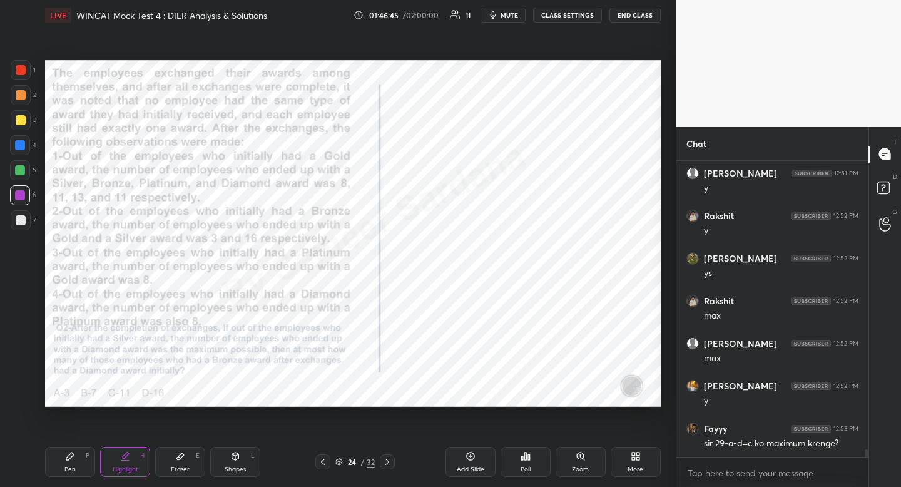
click at [64, 471] on div "Pen P" at bounding box center [70, 462] width 50 height 30
drag, startPoint x: 64, startPoint y: 471, endPoint x: 59, endPoint y: 438, distance: 33.5
click at [64, 471] on div "Pen P" at bounding box center [70, 462] width 50 height 30
click at [16, 74] on div at bounding box center [21, 70] width 20 height 20
click at [16, 75] on div at bounding box center [21, 70] width 20 height 20
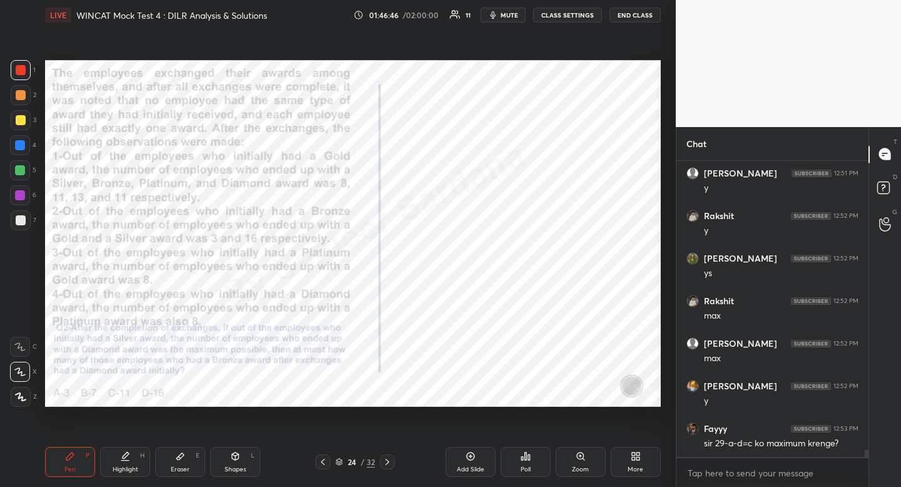
click at [20, 71] on div at bounding box center [21, 70] width 10 height 10
click at [24, 145] on div at bounding box center [20, 145] width 10 height 10
click at [23, 139] on div at bounding box center [20, 145] width 20 height 20
click at [199, 454] on div "E" at bounding box center [198, 455] width 4 height 6
click at [83, 464] on div "Pen P" at bounding box center [70, 462] width 50 height 30
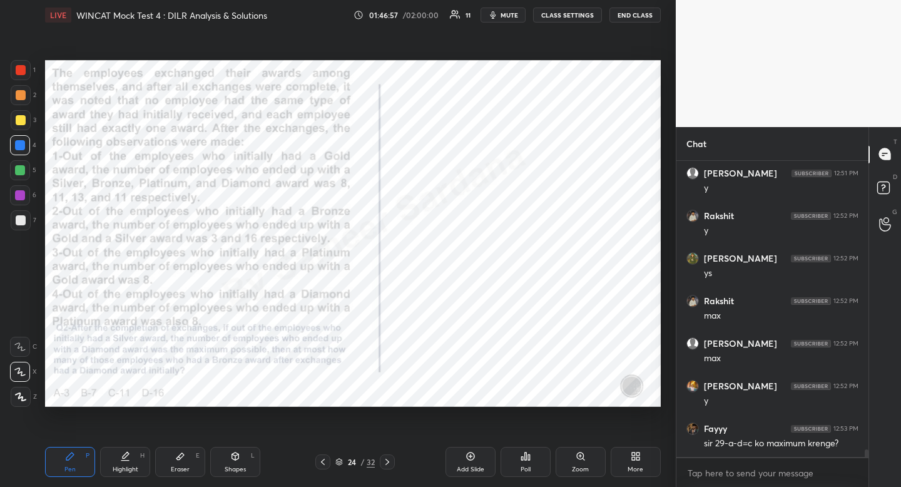
click at [84, 459] on div "Pen P" at bounding box center [70, 462] width 50 height 30
click at [238, 470] on div "Shapes" at bounding box center [235, 469] width 21 height 6
drag, startPoint x: 28, startPoint y: 326, endPoint x: 39, endPoint y: 327, distance: 10.7
click at [28, 326] on div at bounding box center [21, 322] width 20 height 20
click at [39, 327] on div "1 2 3 4 5 6 7 R O A L C X Z Erase all C X Z" at bounding box center [20, 233] width 40 height 347
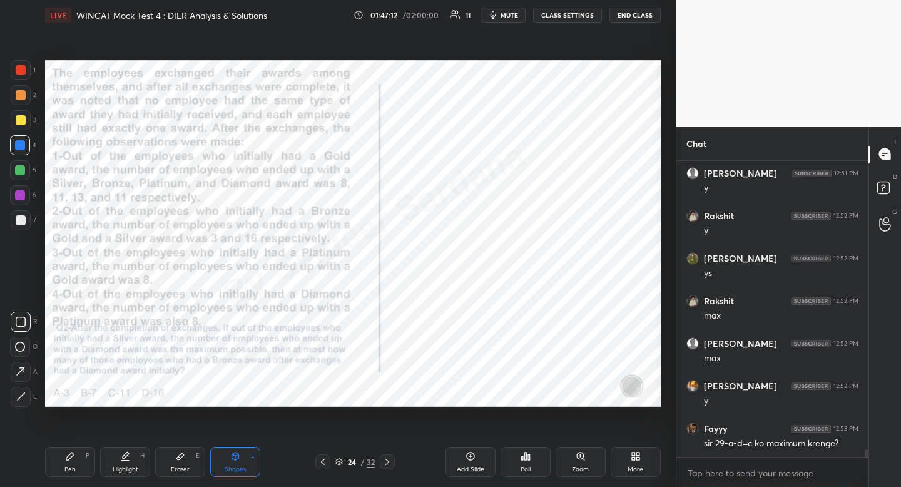
click at [81, 468] on div "Pen P" at bounding box center [70, 462] width 50 height 30
drag, startPoint x: 81, startPoint y: 468, endPoint x: 94, endPoint y: 459, distance: 15.6
click at [81, 468] on div "Pen P" at bounding box center [70, 462] width 50 height 30
click at [74, 467] on div "Pen" at bounding box center [69, 469] width 11 height 6
drag, startPoint x: 74, startPoint y: 467, endPoint x: 120, endPoint y: 432, distance: 58.0
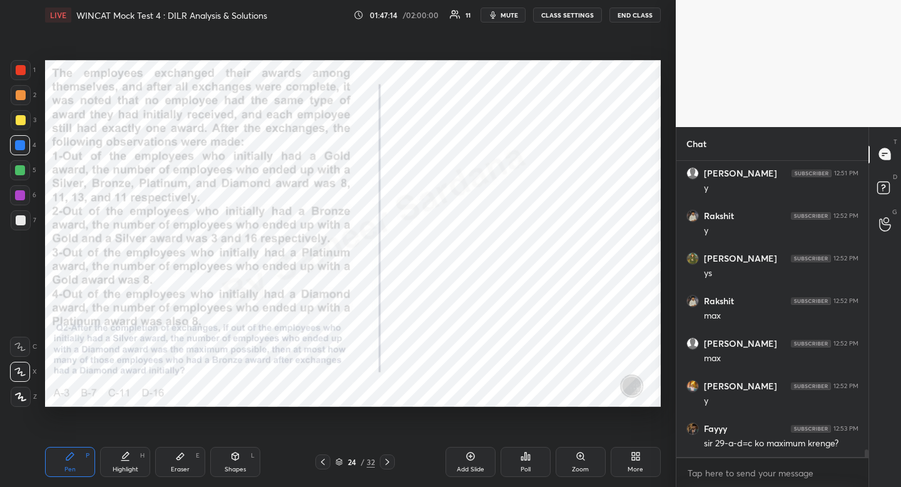
click at [74, 467] on div "Pen" at bounding box center [69, 469] width 11 height 6
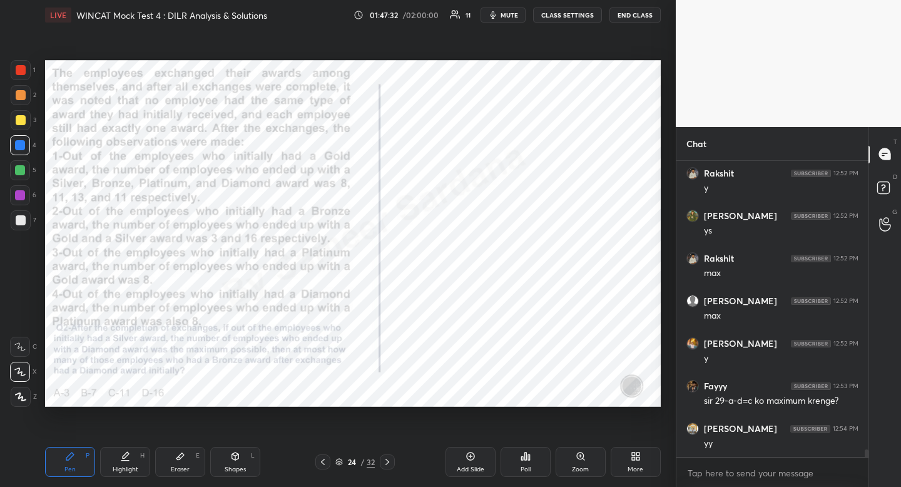
click at [253, 464] on div "Shapes L" at bounding box center [235, 462] width 50 height 30
click at [23, 322] on icon at bounding box center [21, 322] width 10 height 10
drag, startPoint x: 25, startPoint y: 321, endPoint x: 34, endPoint y: 322, distance: 8.8
click at [31, 321] on div "R" at bounding box center [24, 322] width 26 height 20
click at [79, 469] on div "Pen P" at bounding box center [70, 462] width 50 height 30
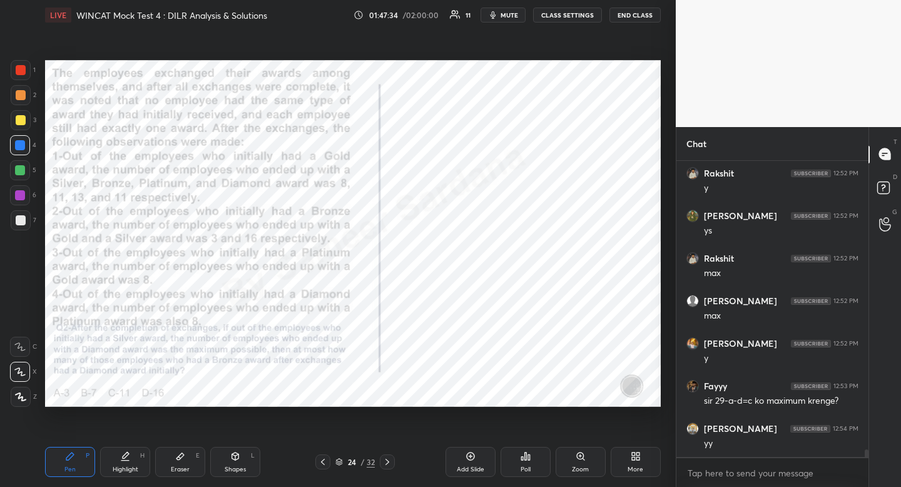
click at [79, 464] on div "Pen P" at bounding box center [70, 462] width 50 height 30
click at [190, 461] on div "Eraser E" at bounding box center [180, 462] width 50 height 30
click at [195, 457] on div "Eraser E" at bounding box center [180, 462] width 50 height 30
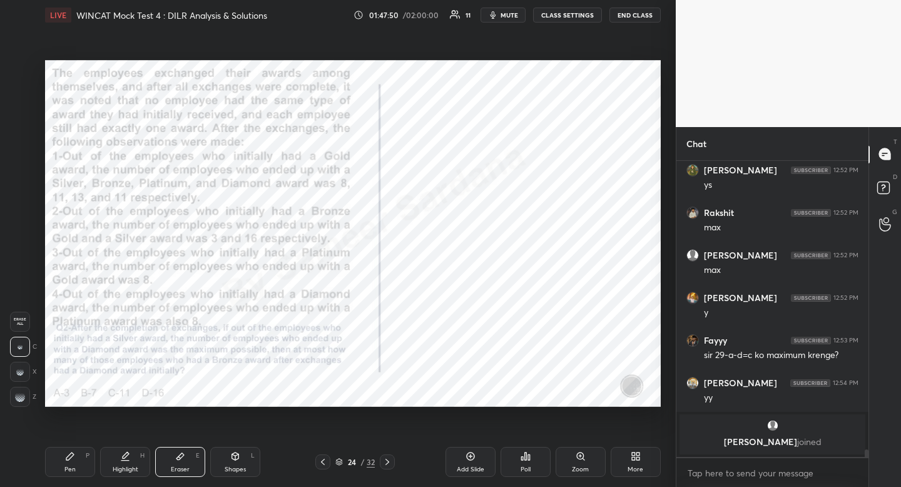
click at [84, 458] on div "Pen P" at bounding box center [70, 462] width 50 height 30
drag, startPoint x: 84, startPoint y: 458, endPoint x: 153, endPoint y: 426, distance: 76.1
click at [84, 458] on div "Pen P" at bounding box center [70, 462] width 50 height 30
click at [245, 469] on div "Shapes" at bounding box center [235, 469] width 21 height 6
click at [26, 320] on div at bounding box center [21, 322] width 20 height 20
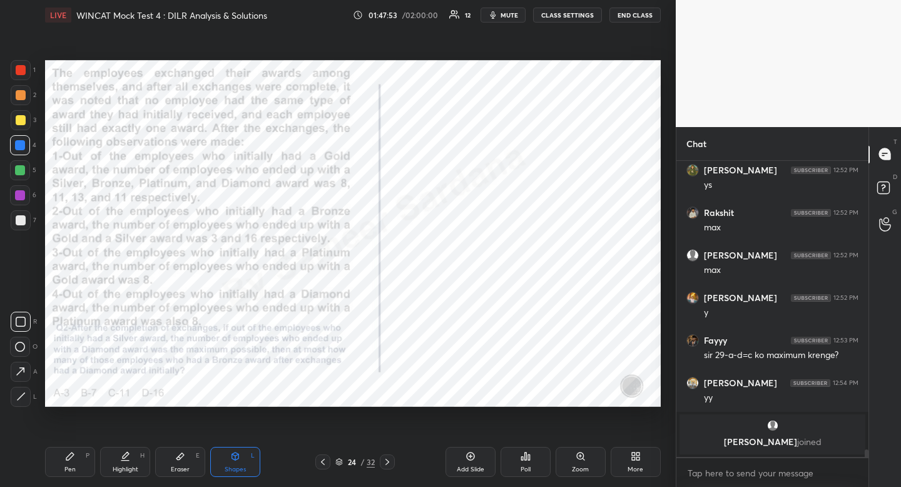
drag, startPoint x: 26, startPoint y: 320, endPoint x: 32, endPoint y: 322, distance: 6.7
click at [26, 320] on div at bounding box center [21, 322] width 20 height 20
click at [77, 468] on div "Pen P" at bounding box center [70, 462] width 50 height 30
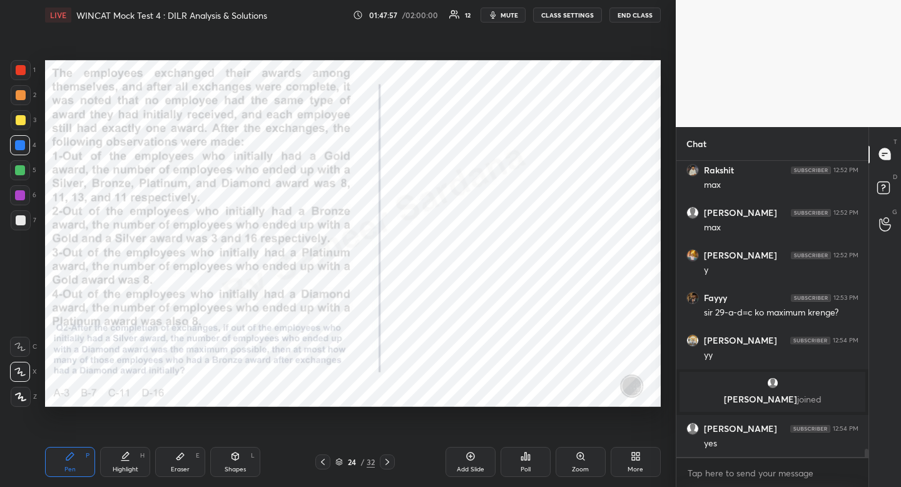
scroll to position [10583, 0]
click at [21, 71] on div at bounding box center [21, 70] width 10 height 10
click at [22, 71] on div at bounding box center [21, 70] width 10 height 10
click at [183, 471] on div "Eraser" at bounding box center [180, 469] width 19 height 6
drag, startPoint x: 183, startPoint y: 471, endPoint x: 240, endPoint y: 429, distance: 70.7
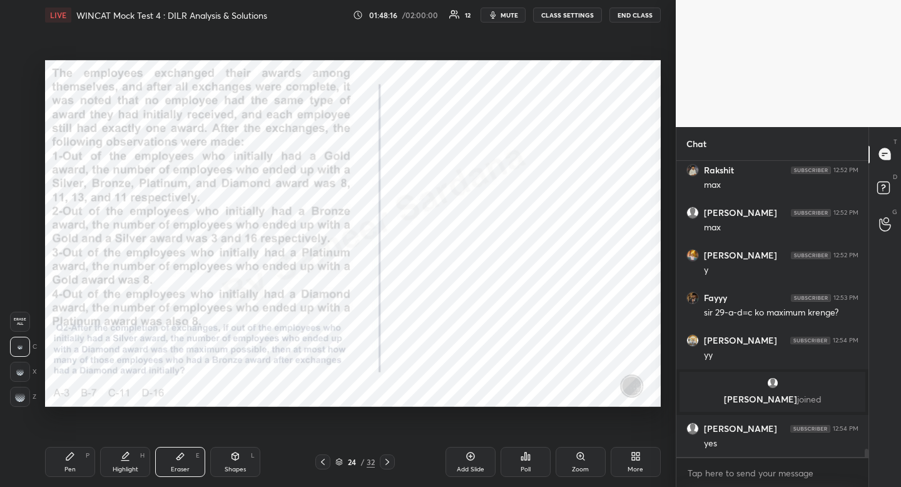
click at [186, 466] on div "Eraser" at bounding box center [180, 469] width 19 height 6
click at [73, 459] on icon at bounding box center [70, 456] width 10 height 10
drag, startPoint x: 73, startPoint y: 459, endPoint x: 80, endPoint y: 452, distance: 9.7
click at [73, 459] on icon at bounding box center [70, 456] width 10 height 10
click at [243, 460] on div "Shapes L" at bounding box center [235, 462] width 50 height 30
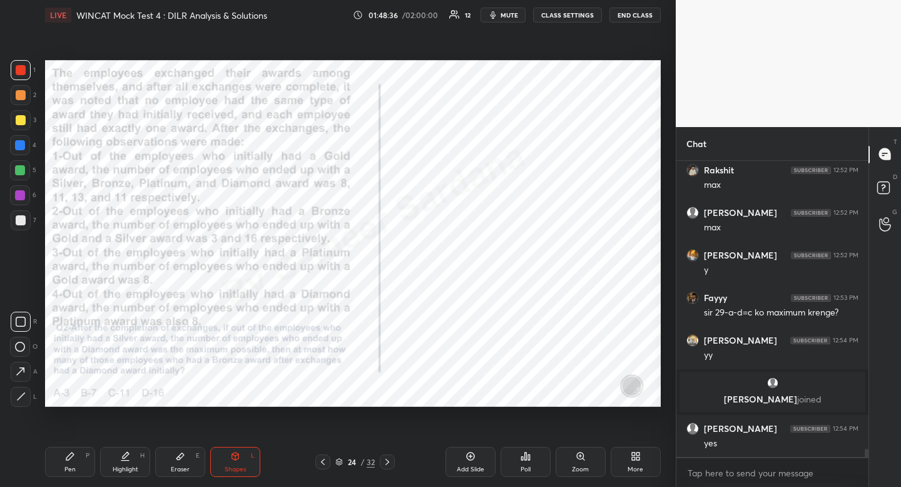
click at [33, 322] on div "R" at bounding box center [24, 322] width 26 height 20
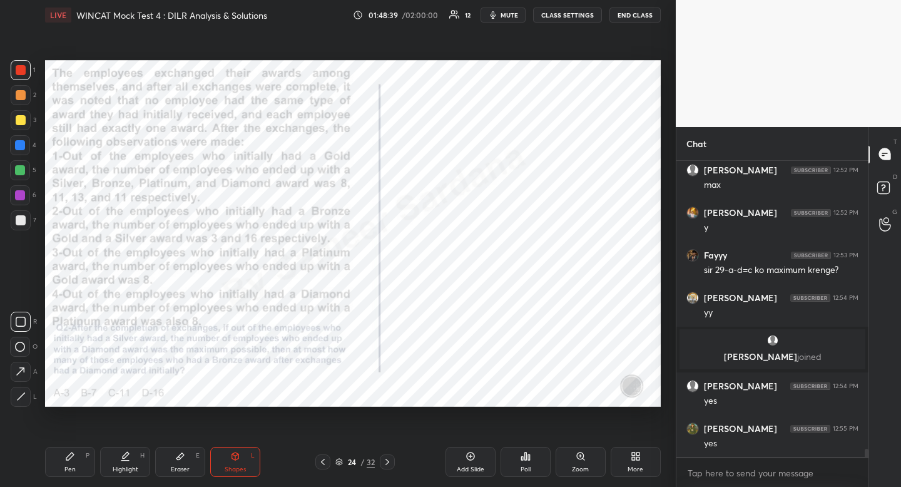
click at [80, 456] on div "Pen P" at bounding box center [70, 462] width 50 height 30
drag, startPoint x: 80, startPoint y: 456, endPoint x: 58, endPoint y: 468, distance: 25.5
click at [80, 456] on div "Pen P" at bounding box center [70, 462] width 50 height 30
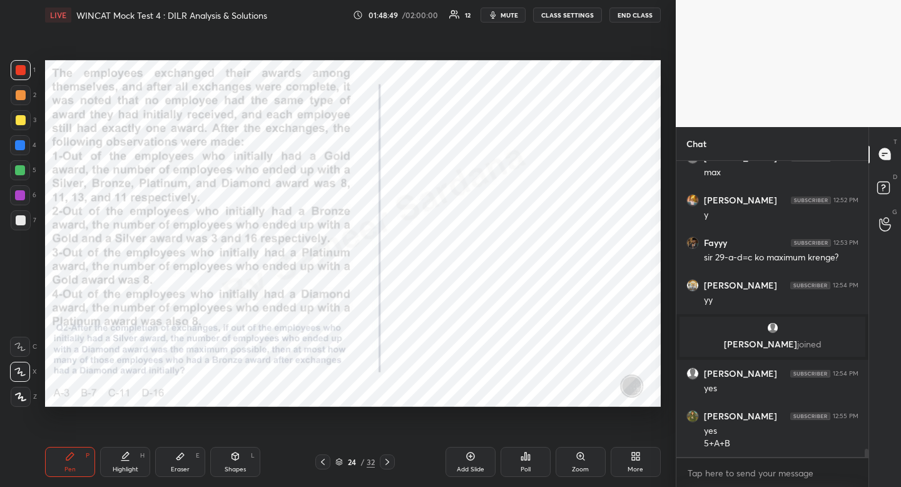
click at [16, 142] on div at bounding box center [20, 145] width 10 height 10
click at [17, 143] on div at bounding box center [20, 145] width 10 height 10
drag, startPoint x: 133, startPoint y: 461, endPoint x: 148, endPoint y: 425, distance: 39.0
click at [133, 459] on div "Highlight H" at bounding box center [125, 462] width 50 height 30
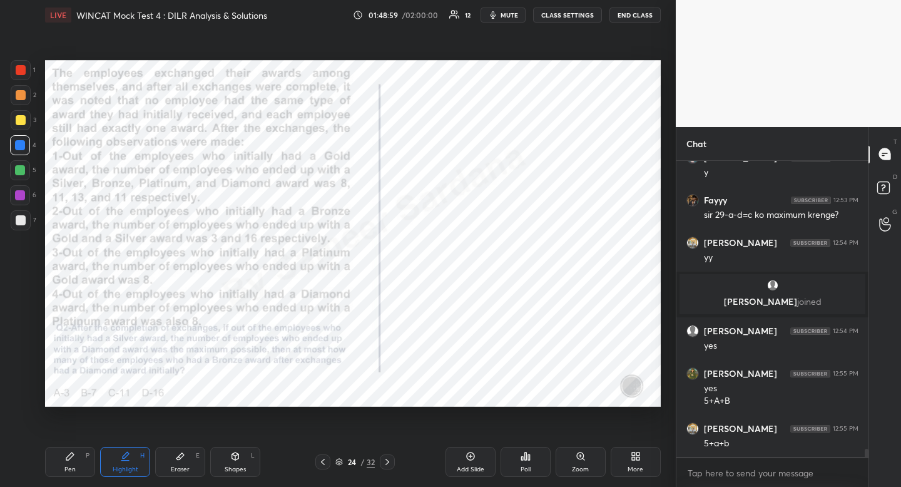
scroll to position [10693, 0]
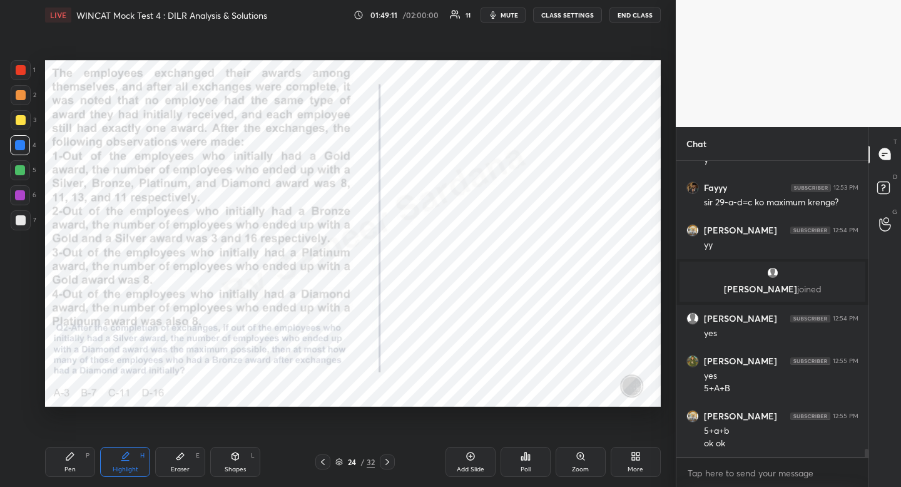
click at [71, 469] on div "Pen" at bounding box center [69, 469] width 11 height 6
drag, startPoint x: 71, startPoint y: 469, endPoint x: 138, endPoint y: 438, distance: 73.6
click at [71, 469] on div "Pen" at bounding box center [69, 469] width 11 height 6
click at [244, 468] on div "Shapes" at bounding box center [235, 469] width 21 height 6
click at [19, 320] on icon at bounding box center [21, 322] width 10 height 10
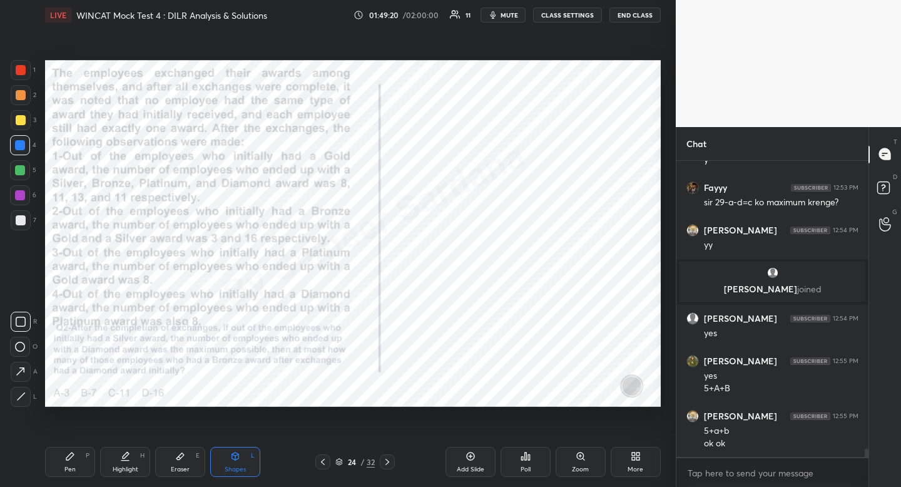
click at [143, 462] on div "Highlight H" at bounding box center [125, 462] width 50 height 30
drag, startPoint x: 143, startPoint y: 462, endPoint x: 259, endPoint y: 407, distance: 129.0
click at [143, 462] on div "Highlight H" at bounding box center [125, 462] width 50 height 30
click at [65, 472] on div "Pen" at bounding box center [69, 469] width 11 height 6
drag, startPoint x: 64, startPoint y: 466, endPoint x: 63, endPoint y: 439, distance: 27.6
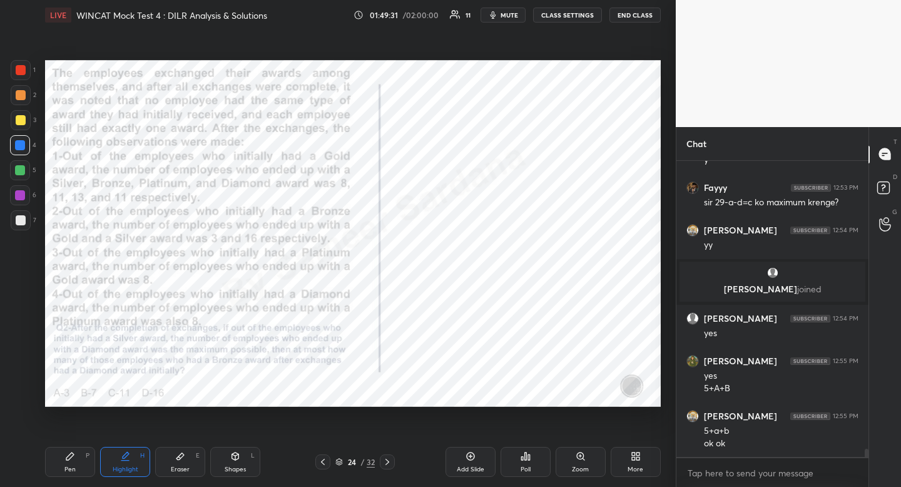
click at [64, 454] on div "Pen P" at bounding box center [70, 462] width 50 height 30
click at [25, 74] on div at bounding box center [21, 70] width 20 height 20
click at [71, 463] on div "Pen P" at bounding box center [70, 462] width 50 height 30
click at [329, 459] on div at bounding box center [322, 461] width 15 height 15
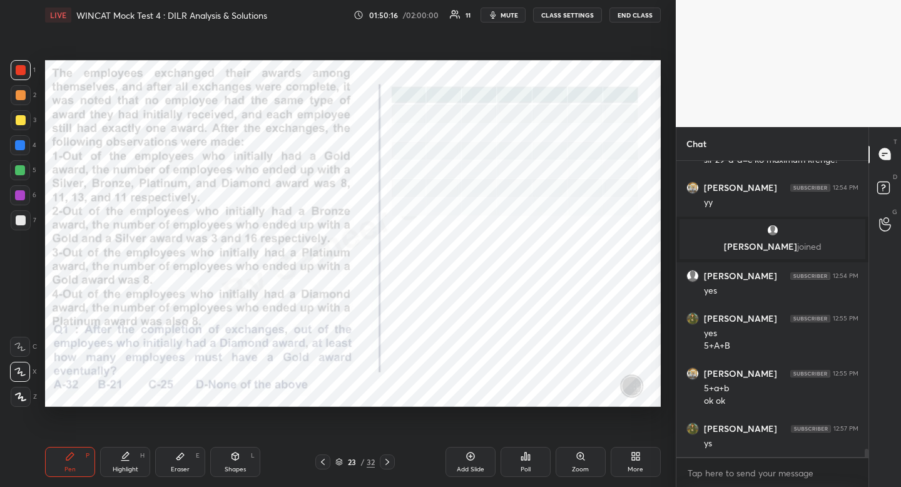
scroll to position [10778, 0]
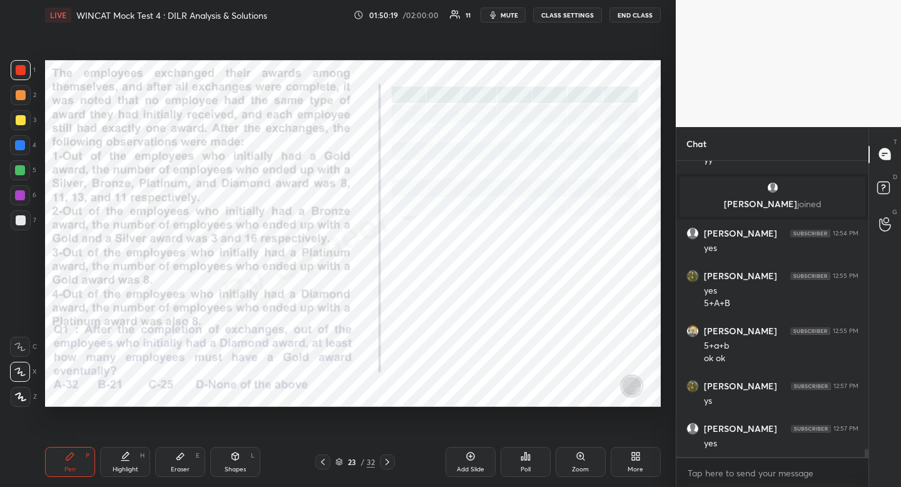
click at [387, 462] on icon at bounding box center [387, 462] width 4 height 6
click at [327, 459] on icon at bounding box center [323, 462] width 10 height 10
click at [391, 463] on icon at bounding box center [387, 462] width 10 height 10
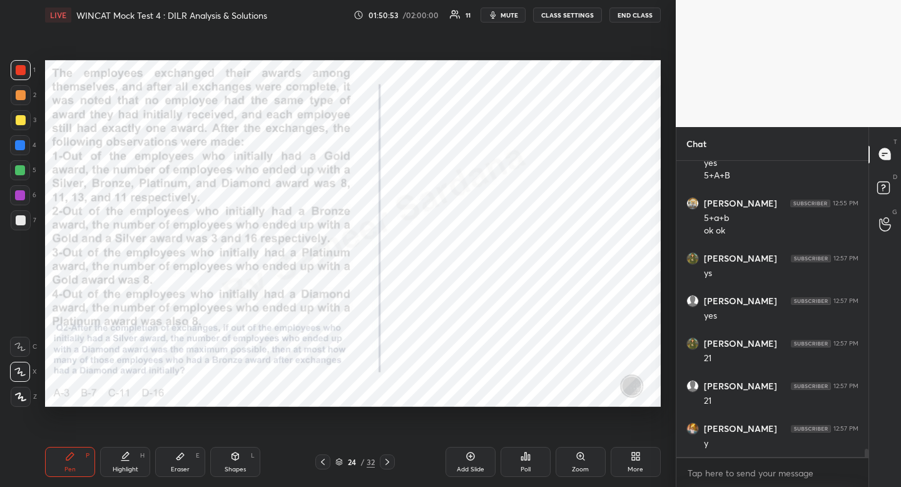
scroll to position [10949, 0]
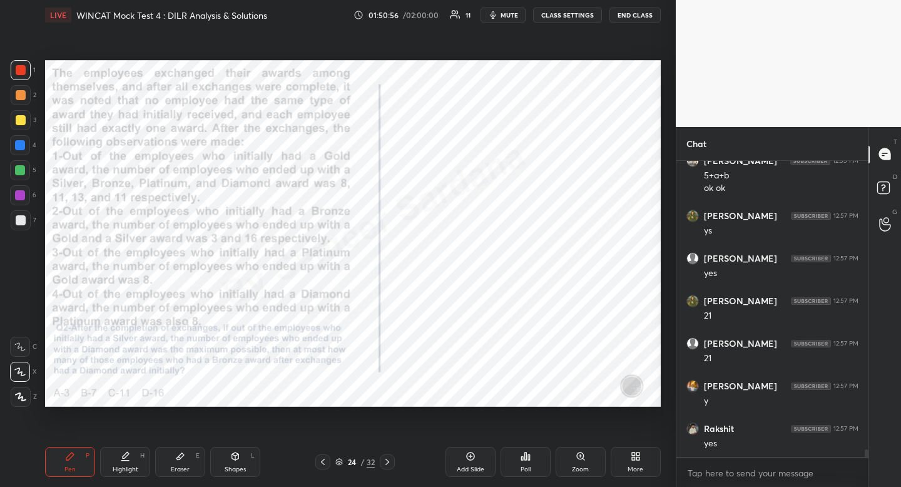
click at [23, 152] on div at bounding box center [20, 145] width 20 height 20
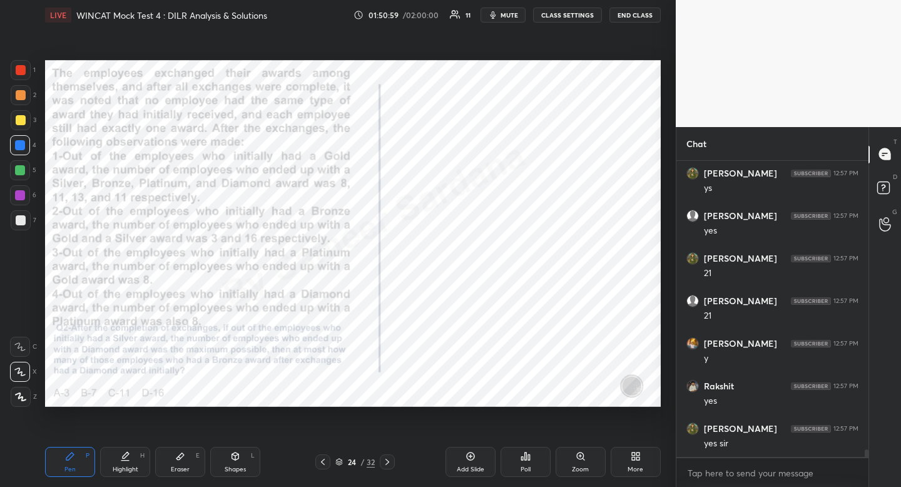
scroll to position [11034, 0]
click at [340, 462] on icon at bounding box center [339, 462] width 8 height 8
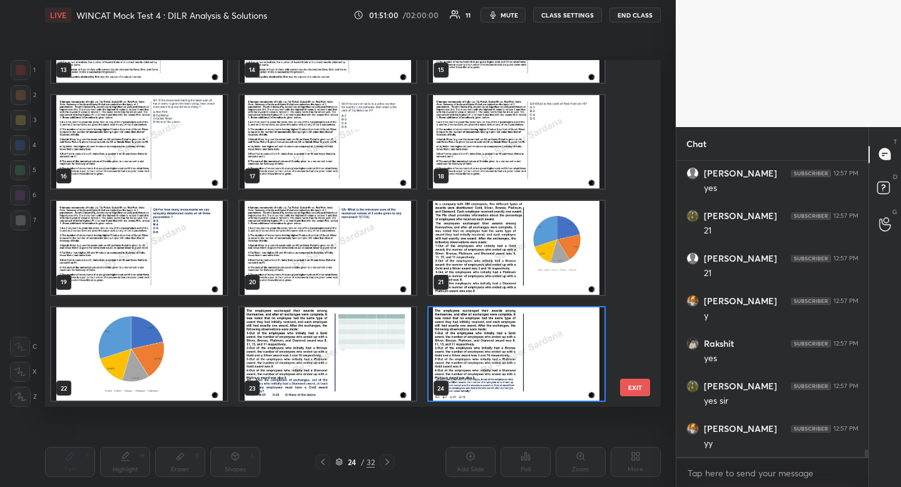
scroll to position [342, 610]
drag, startPoint x: 638, startPoint y: 263, endPoint x: 636, endPoint y: 257, distance: 6.5
click at [639, 255] on div "13 14 15 16 17 18 19 20 21 22 23 24 25 26 27 EXIT" at bounding box center [353, 233] width 616 height 347
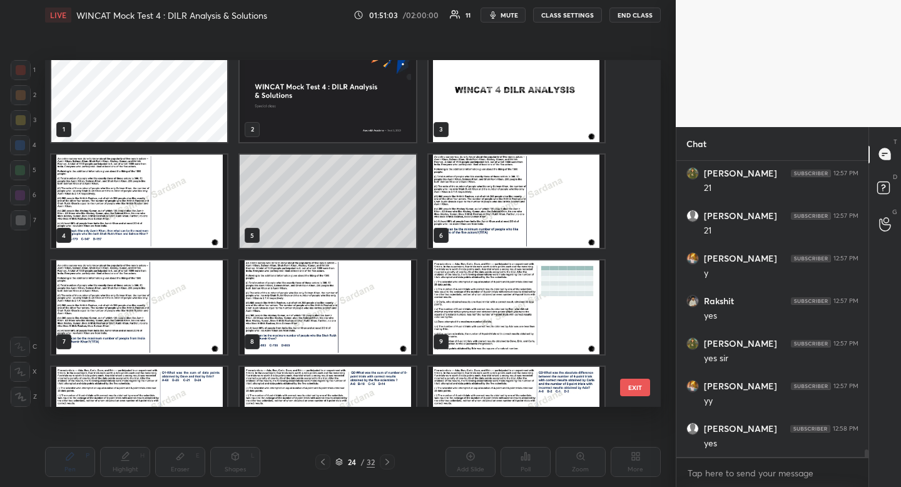
scroll to position [0, 0]
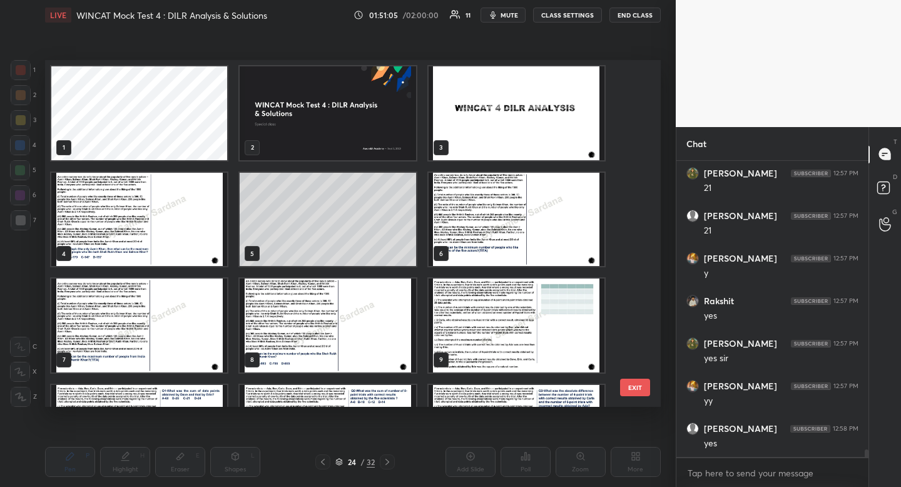
click at [173, 246] on img "grid" at bounding box center [139, 220] width 176 height 94
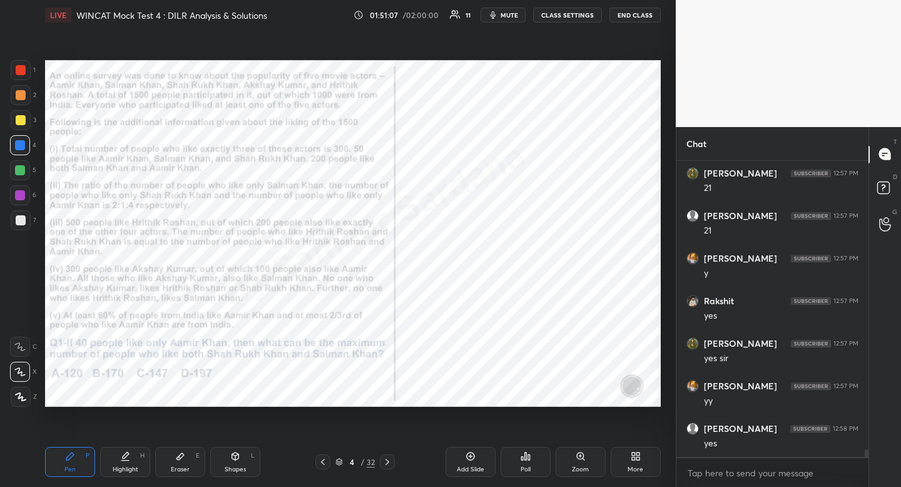
click at [392, 456] on div at bounding box center [387, 461] width 15 height 15
click at [391, 457] on icon at bounding box center [387, 462] width 10 height 10
click at [393, 456] on div at bounding box center [387, 461] width 15 height 15
click at [391, 459] on icon at bounding box center [387, 462] width 10 height 10
drag, startPoint x: 391, startPoint y: 462, endPoint x: 389, endPoint y: 471, distance: 9.0
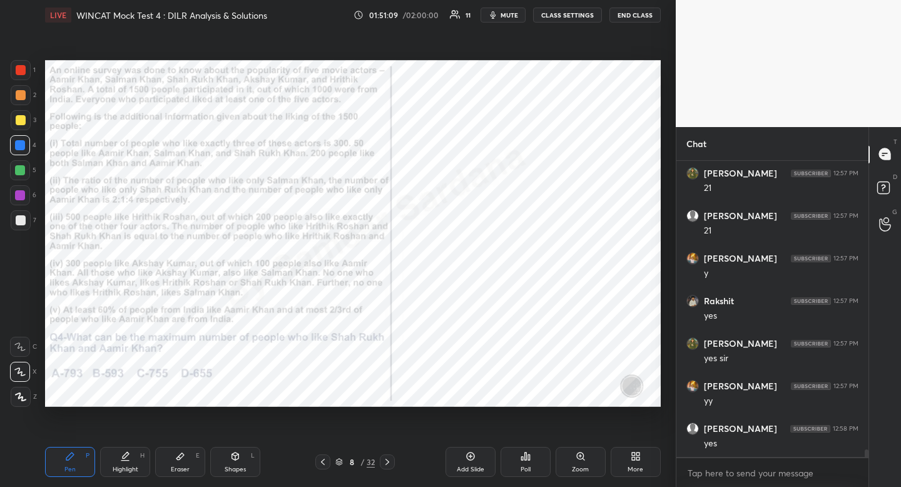
click at [390, 466] on icon at bounding box center [387, 462] width 10 height 10
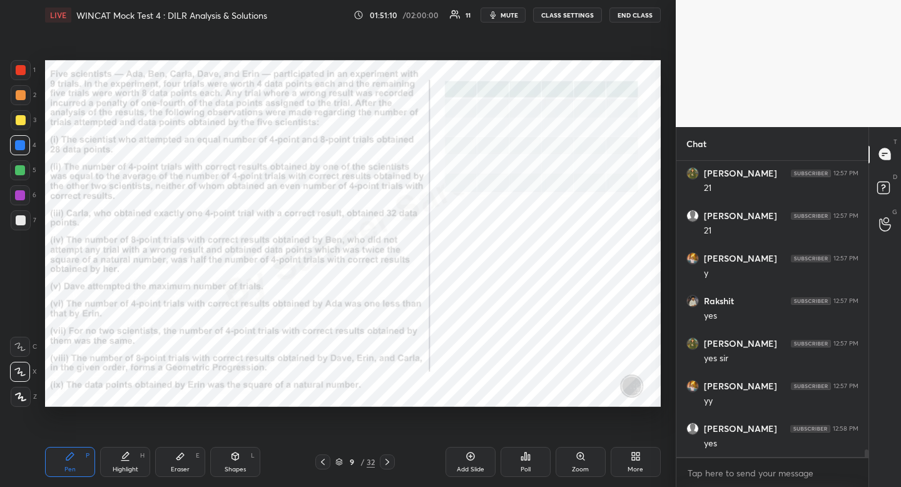
click at [391, 462] on icon at bounding box center [387, 462] width 10 height 10
click at [20, 69] on div at bounding box center [21, 70] width 10 height 10
click at [21, 71] on div at bounding box center [21, 70] width 10 height 10
click at [389, 463] on icon at bounding box center [387, 462] width 10 height 10
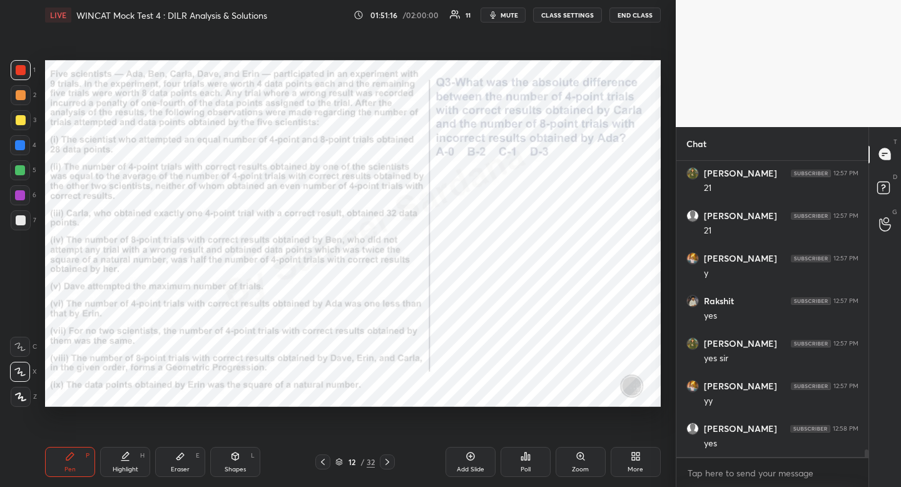
click at [390, 466] on icon at bounding box center [387, 462] width 10 height 10
click at [390, 468] on div at bounding box center [387, 461] width 15 height 15
click at [389, 464] on icon at bounding box center [387, 462] width 10 height 10
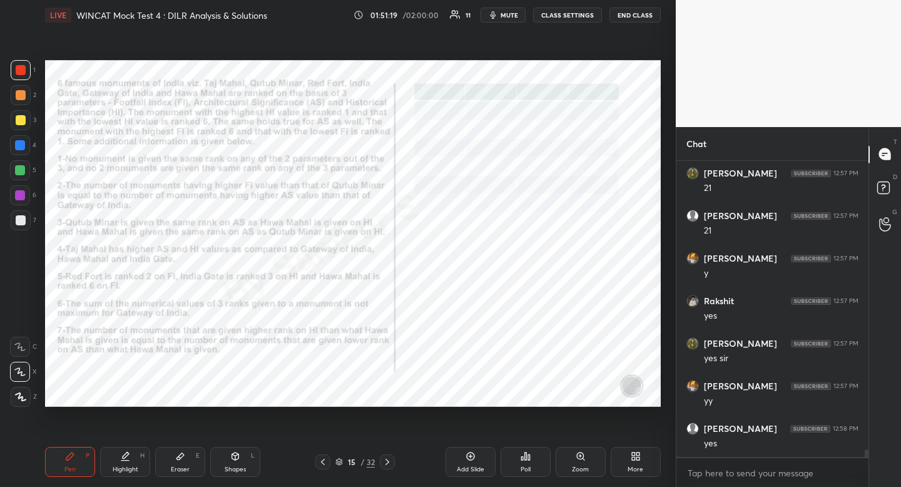
click at [388, 463] on icon at bounding box center [387, 462] width 4 height 6
click at [389, 462] on icon at bounding box center [387, 462] width 10 height 10
click at [390, 461] on icon at bounding box center [387, 462] width 10 height 10
click at [391, 459] on icon at bounding box center [387, 462] width 10 height 10
click at [389, 461] on icon at bounding box center [387, 462] width 10 height 10
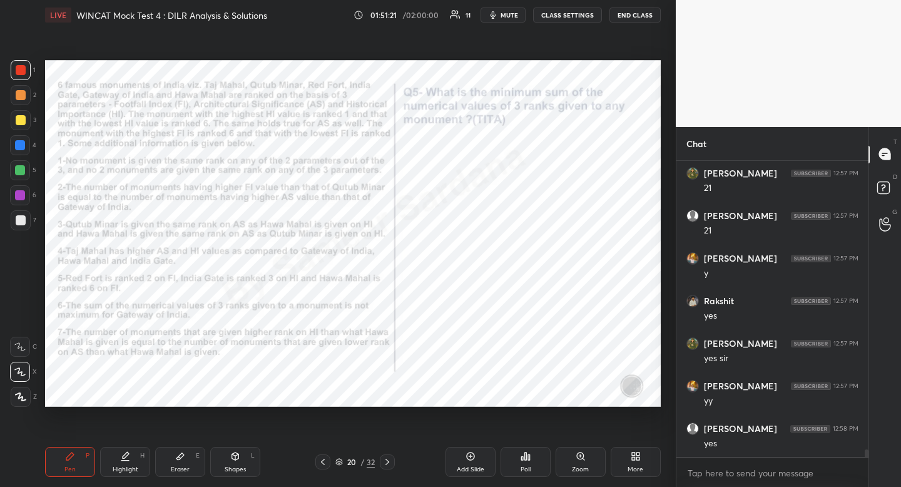
click at [391, 462] on icon at bounding box center [387, 462] width 10 height 10
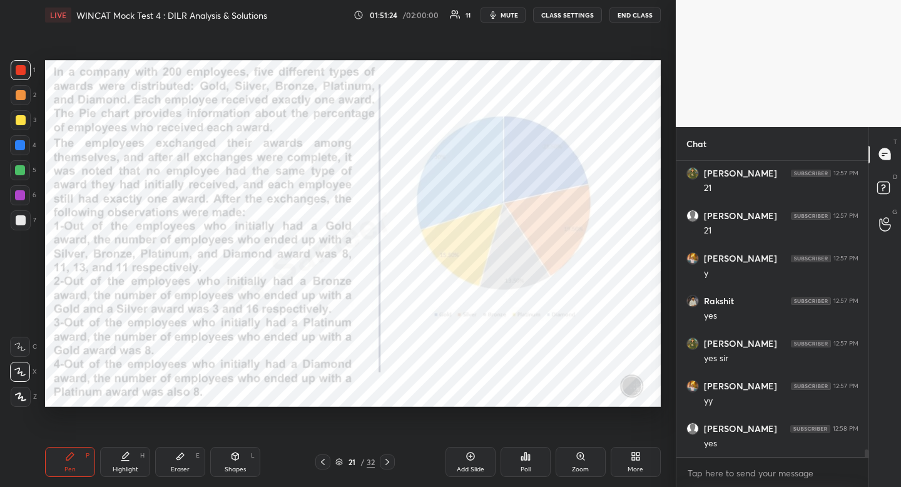
click at [389, 457] on div at bounding box center [387, 461] width 15 height 15
click at [389, 456] on div at bounding box center [387, 461] width 15 height 15
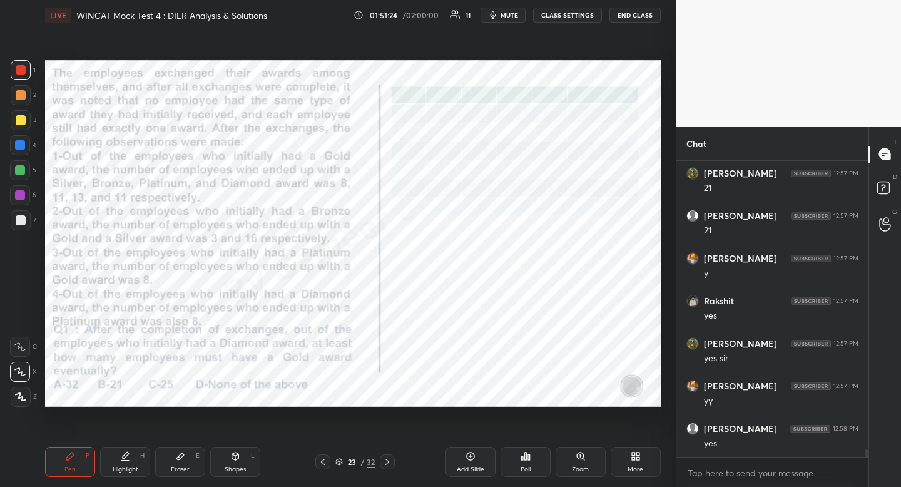
click at [389, 460] on icon at bounding box center [387, 462] width 10 height 10
click at [389, 462] on icon at bounding box center [387, 462] width 4 height 6
click at [390, 466] on icon at bounding box center [387, 462] width 10 height 10
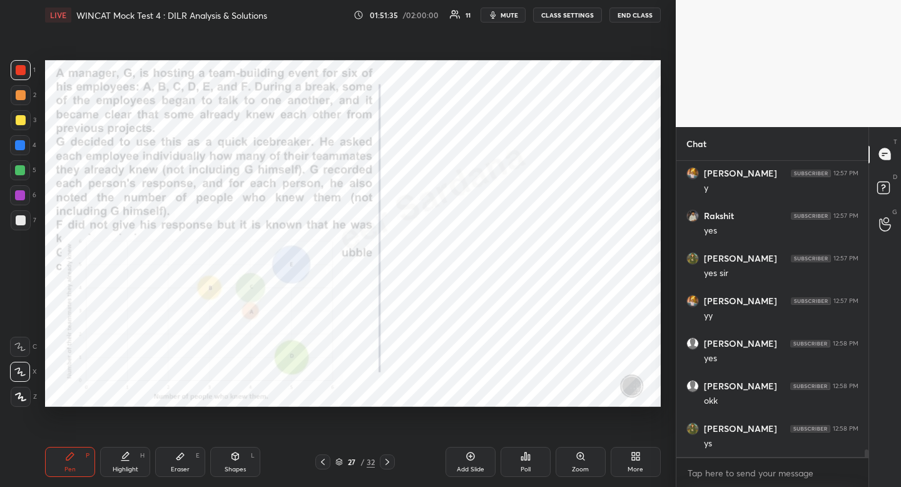
scroll to position [11204, 0]
click at [25, 152] on div at bounding box center [20, 145] width 20 height 20
drag, startPoint x: 25, startPoint y: 152, endPoint x: 15, endPoint y: 161, distance: 13.3
click at [25, 152] on div at bounding box center [20, 145] width 20 height 20
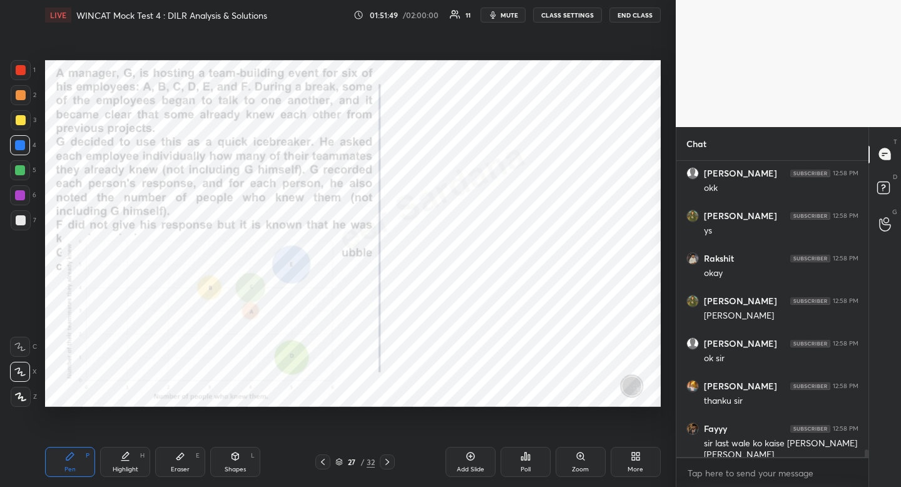
scroll to position [11417, 0]
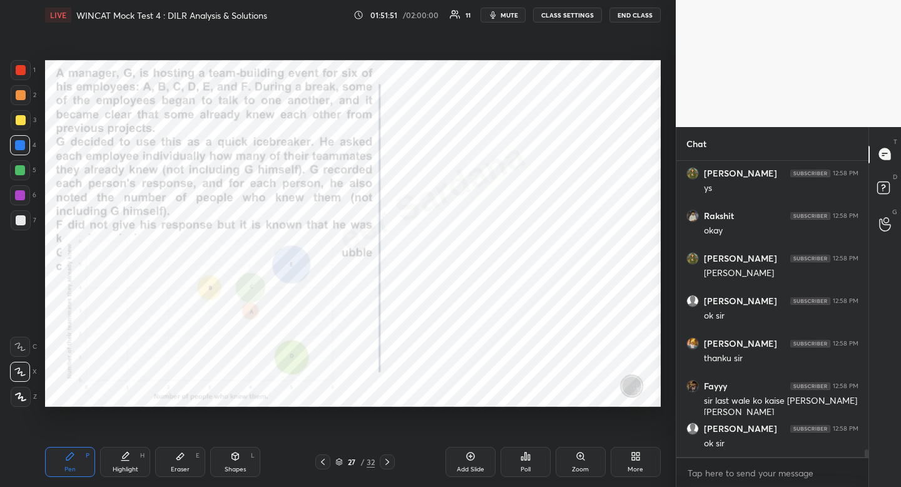
click at [323, 459] on icon at bounding box center [323, 462] width 10 height 10
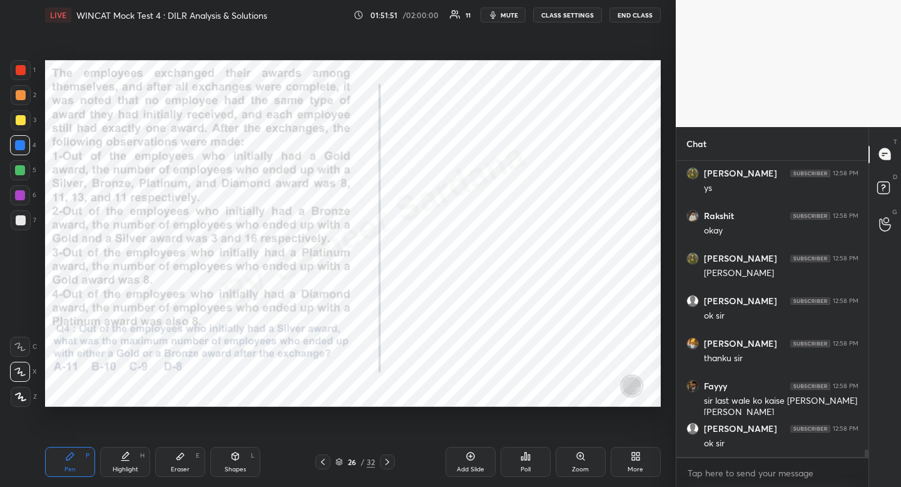
click at [323, 459] on icon at bounding box center [323, 462] width 10 height 10
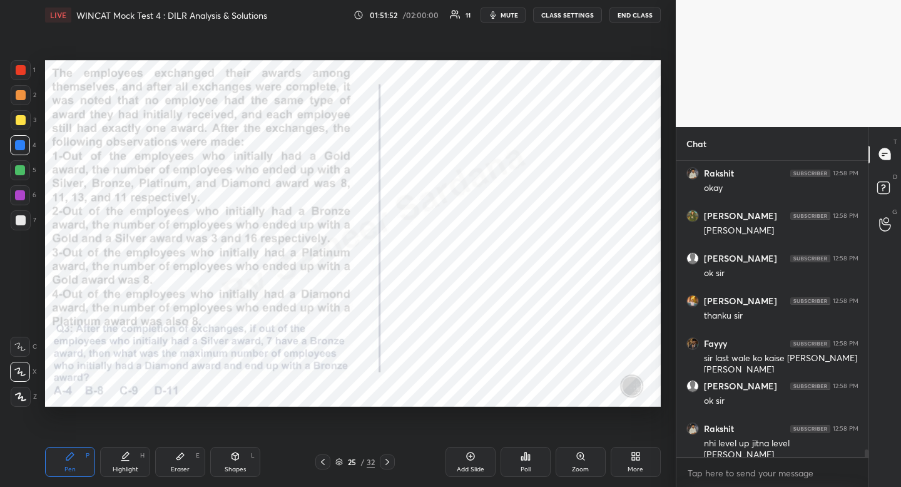
click at [324, 462] on icon at bounding box center [323, 462] width 10 height 10
drag, startPoint x: 140, startPoint y: 458, endPoint x: 159, endPoint y: 446, distance: 23.1
click at [140, 458] on div "H" at bounding box center [142, 455] width 4 height 6
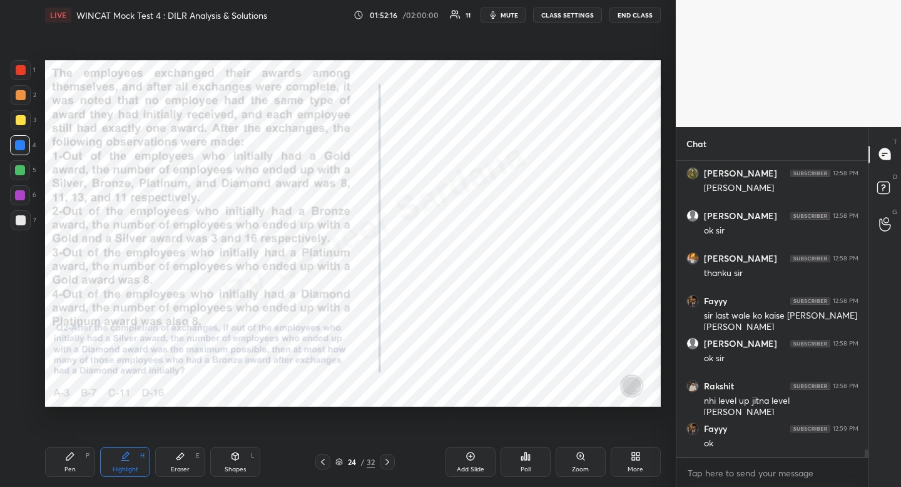
click at [19, 67] on div at bounding box center [21, 70] width 10 height 10
click at [18, 66] on div at bounding box center [21, 70] width 10 height 10
click at [389, 467] on div at bounding box center [387, 461] width 15 height 15
click at [387, 457] on icon at bounding box center [387, 462] width 10 height 10
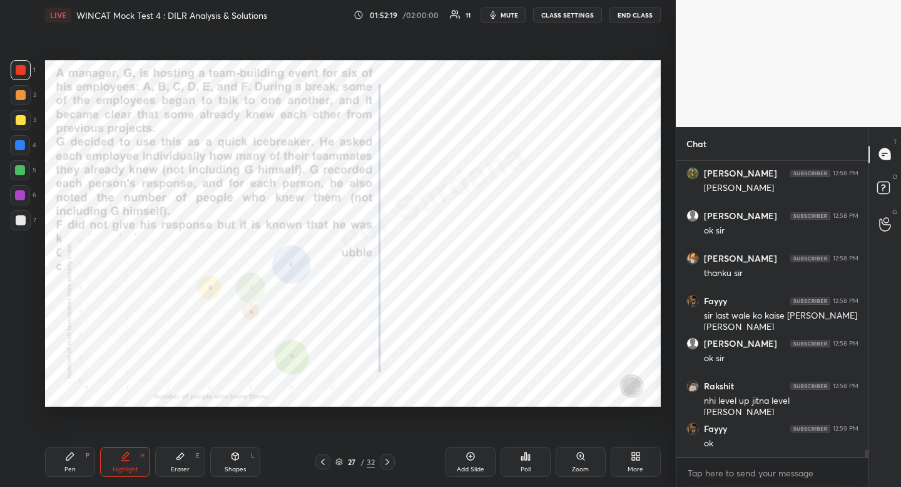
click at [388, 460] on icon at bounding box center [387, 462] width 10 height 10
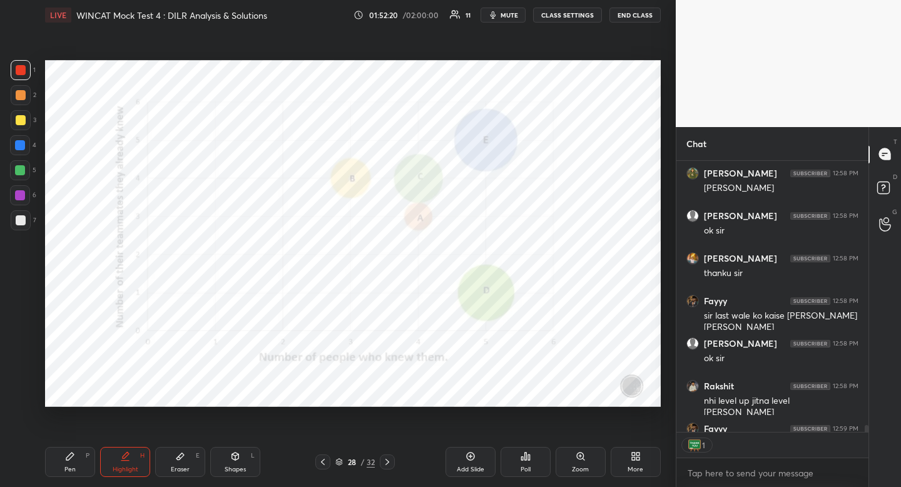
scroll to position [4, 4]
drag, startPoint x: 320, startPoint y: 461, endPoint x: 326, endPoint y: 422, distance: 39.3
click at [320, 461] on icon at bounding box center [323, 462] width 10 height 10
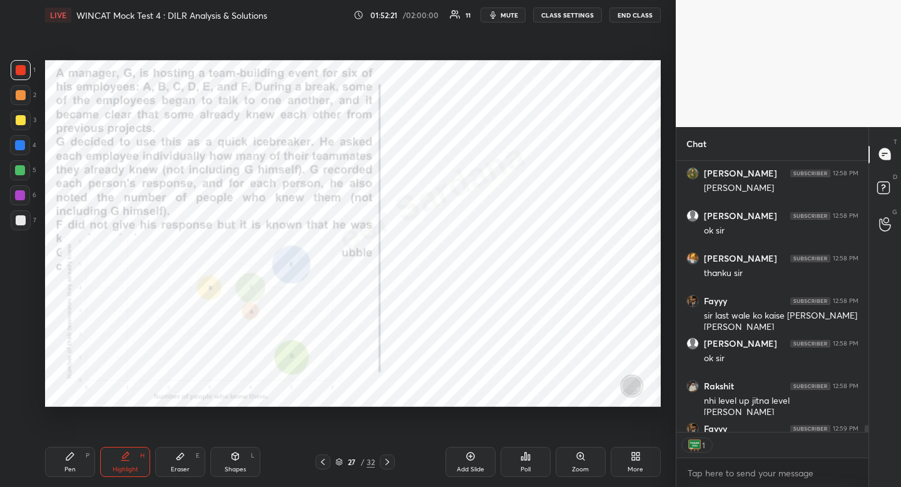
click at [391, 459] on icon at bounding box center [387, 462] width 10 height 10
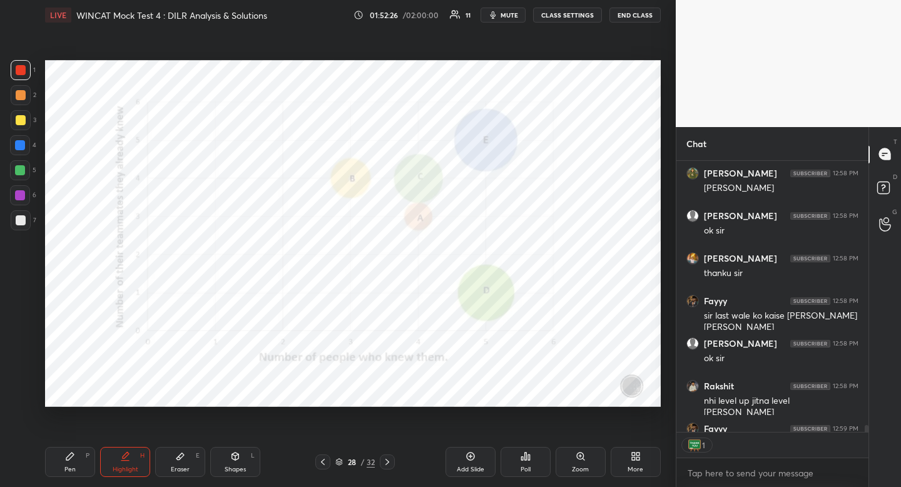
click at [21, 145] on div at bounding box center [20, 145] width 10 height 10
click at [24, 146] on div at bounding box center [20, 145] width 10 height 10
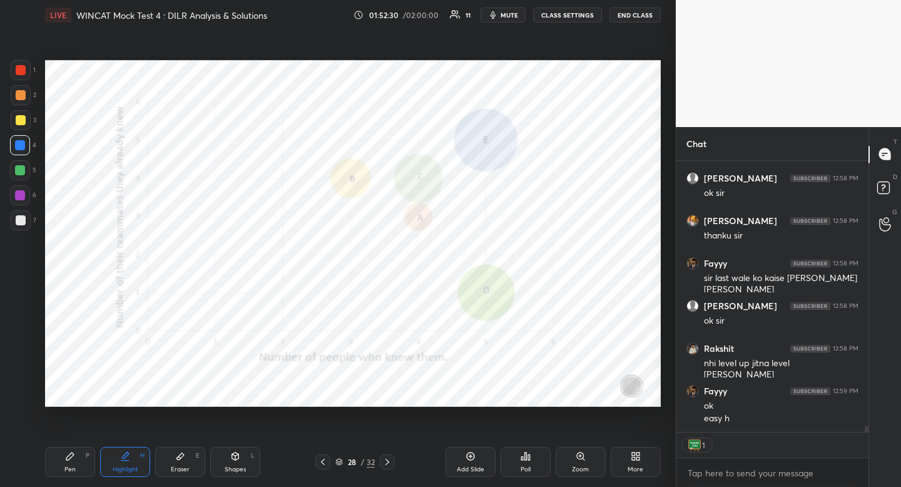
scroll to position [11514, 0]
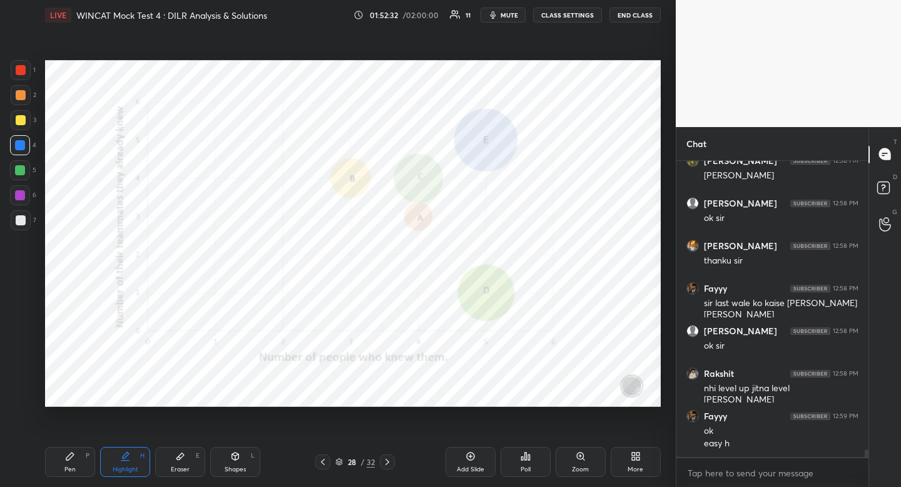
click at [28, 73] on div at bounding box center [21, 70] width 20 height 20
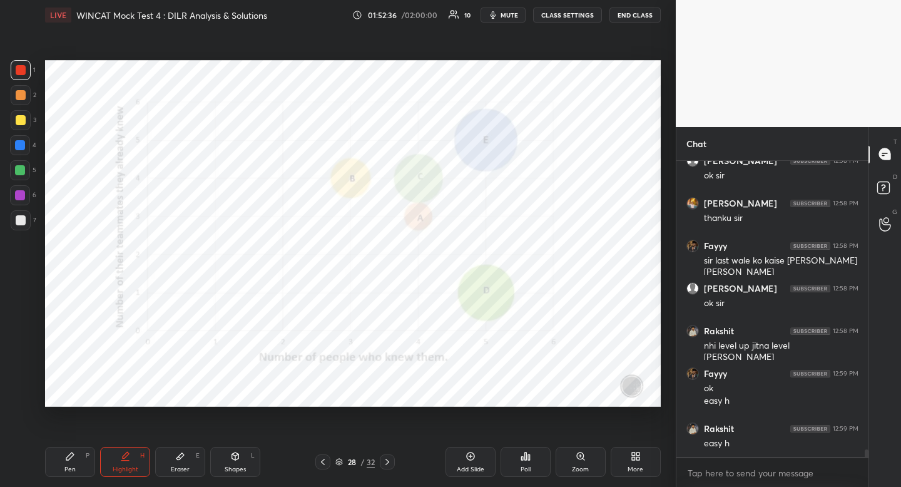
click at [325, 460] on icon at bounding box center [323, 462] width 10 height 10
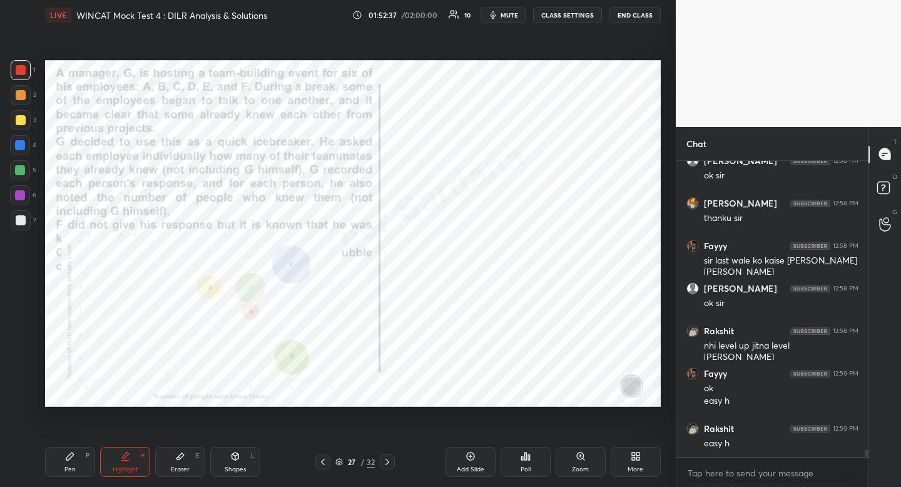
click at [329, 461] on div at bounding box center [322, 461] width 15 height 15
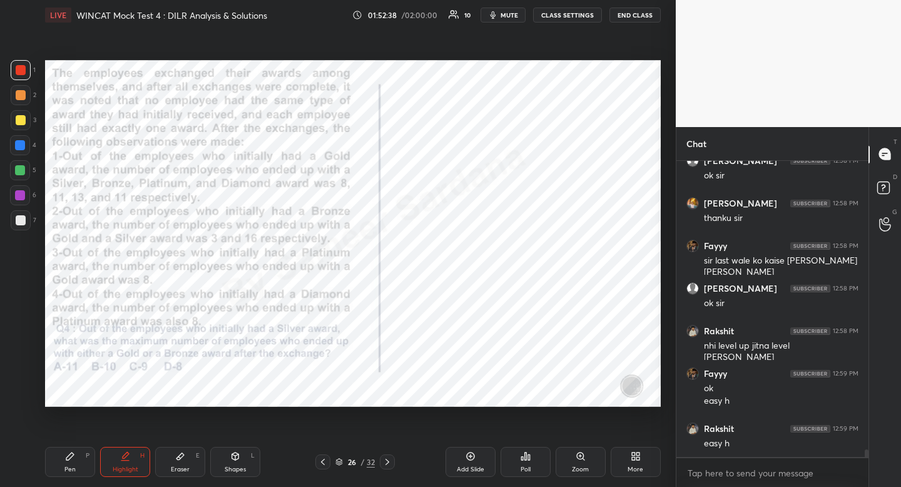
click at [327, 459] on icon at bounding box center [323, 462] width 10 height 10
click at [326, 460] on icon at bounding box center [323, 462] width 10 height 10
click at [327, 459] on icon at bounding box center [323, 462] width 10 height 10
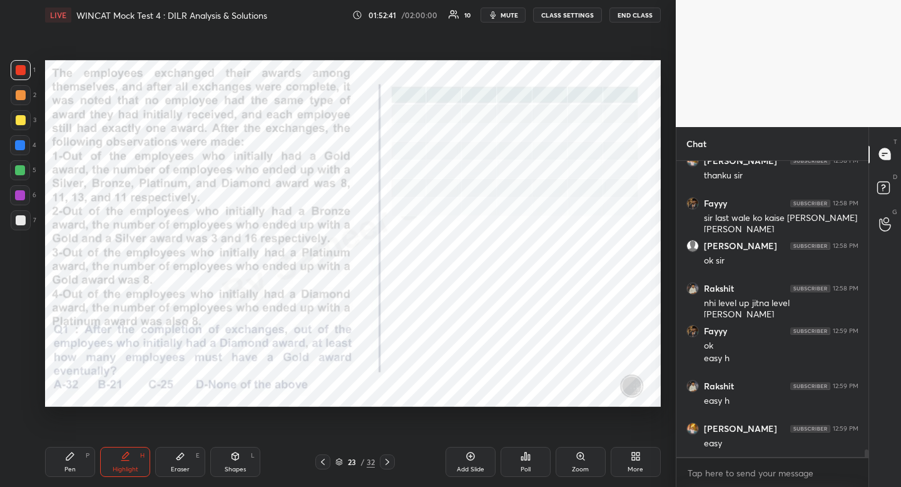
click at [391, 457] on icon at bounding box center [387, 462] width 10 height 10
click at [389, 457] on icon at bounding box center [387, 462] width 10 height 10
click at [387, 460] on icon at bounding box center [387, 462] width 10 height 10
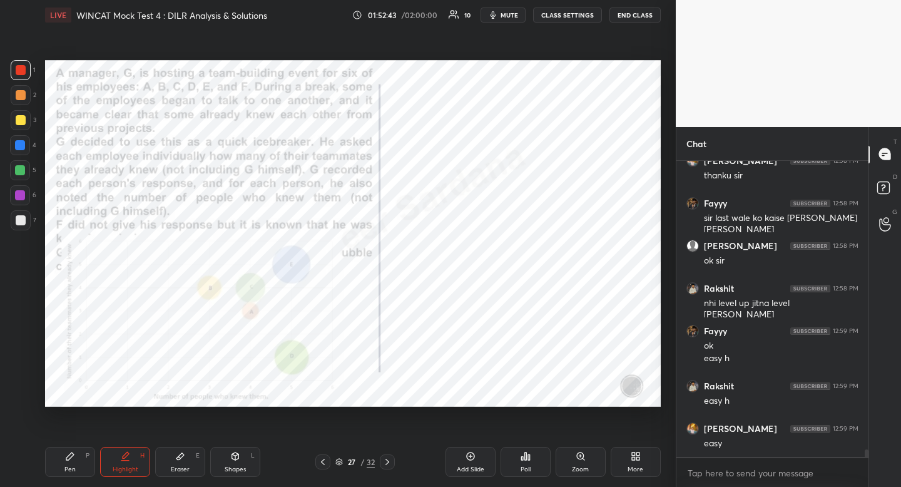
click at [387, 459] on icon at bounding box center [387, 462] width 10 height 10
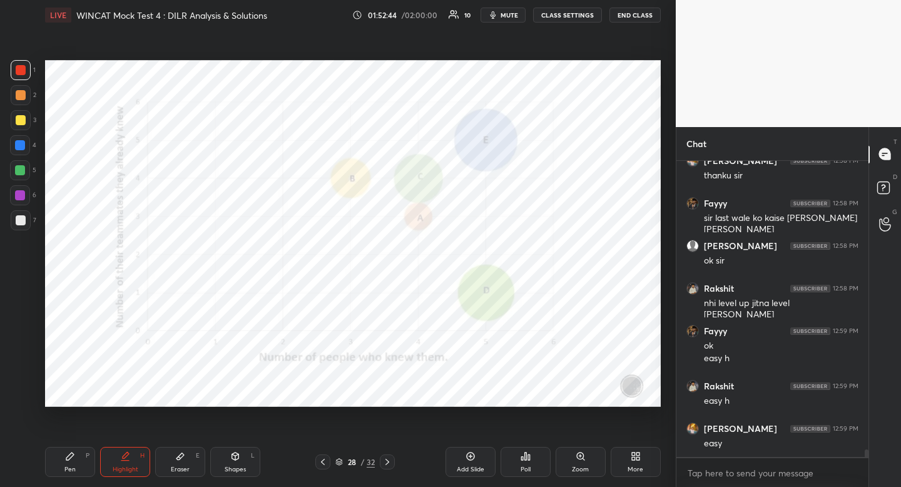
scroll to position [11642, 0]
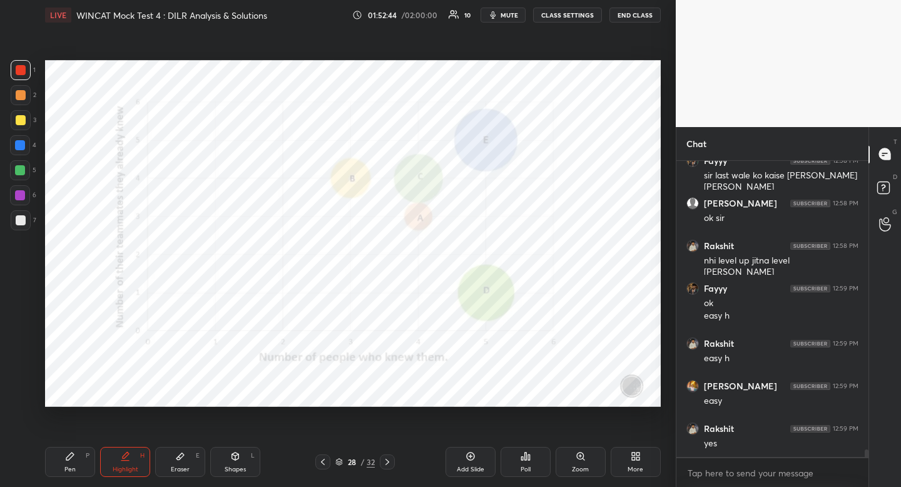
click at [391, 460] on icon at bounding box center [387, 462] width 10 height 10
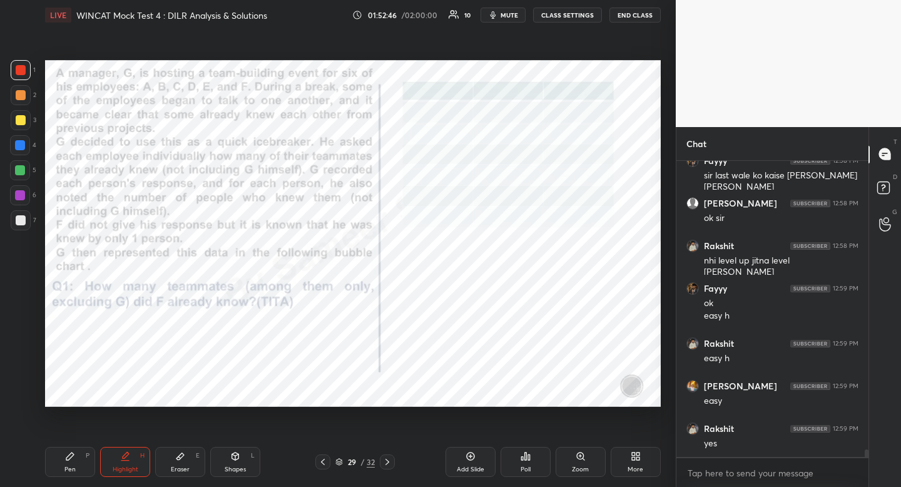
click at [71, 461] on icon at bounding box center [70, 456] width 10 height 10
click at [15, 74] on div at bounding box center [21, 70] width 20 height 20
drag, startPoint x: 15, startPoint y: 74, endPoint x: 24, endPoint y: 95, distance: 22.4
click at [15, 74] on div at bounding box center [21, 70] width 20 height 20
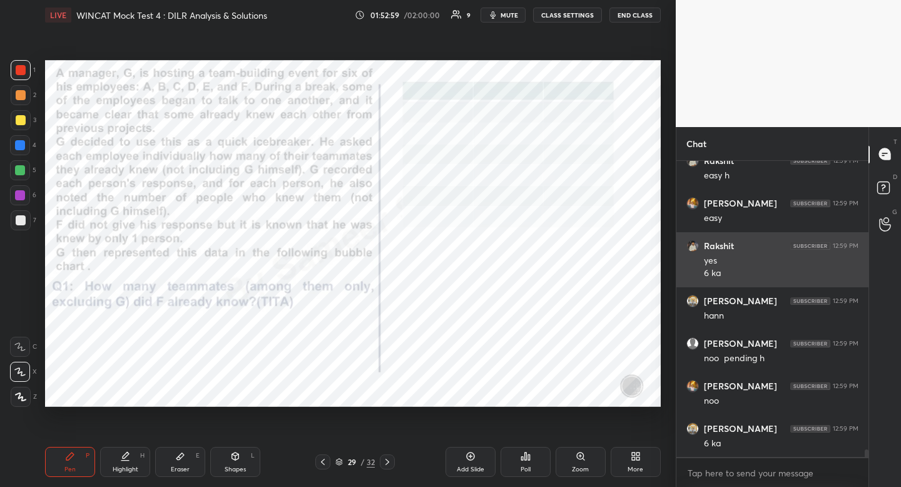
scroll to position [11867, 0]
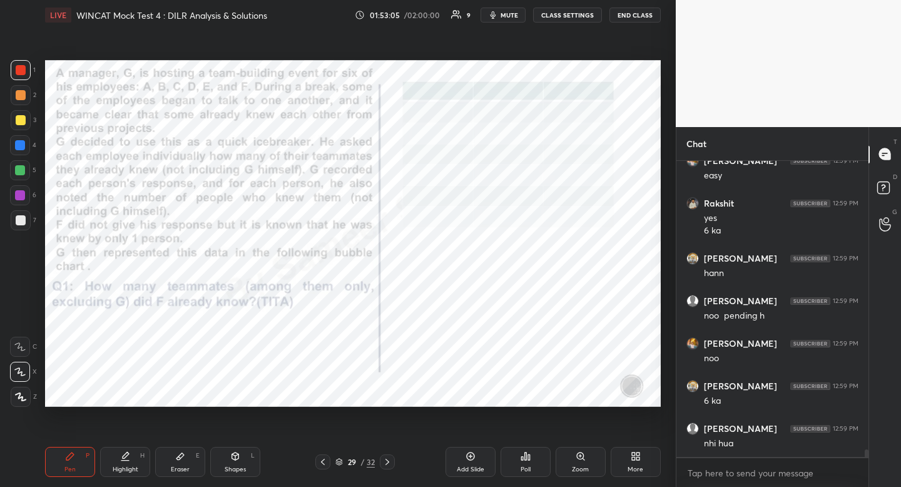
click at [178, 471] on div "Eraser" at bounding box center [180, 469] width 19 height 6
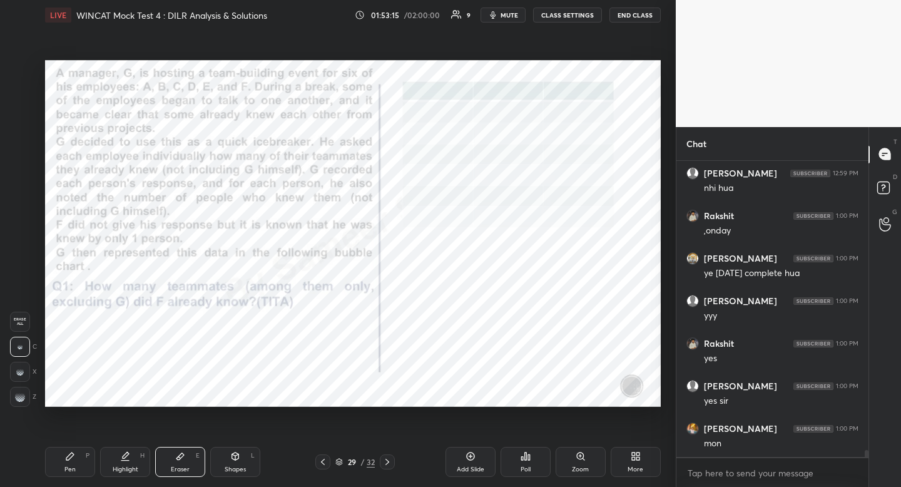
scroll to position [12165, 0]
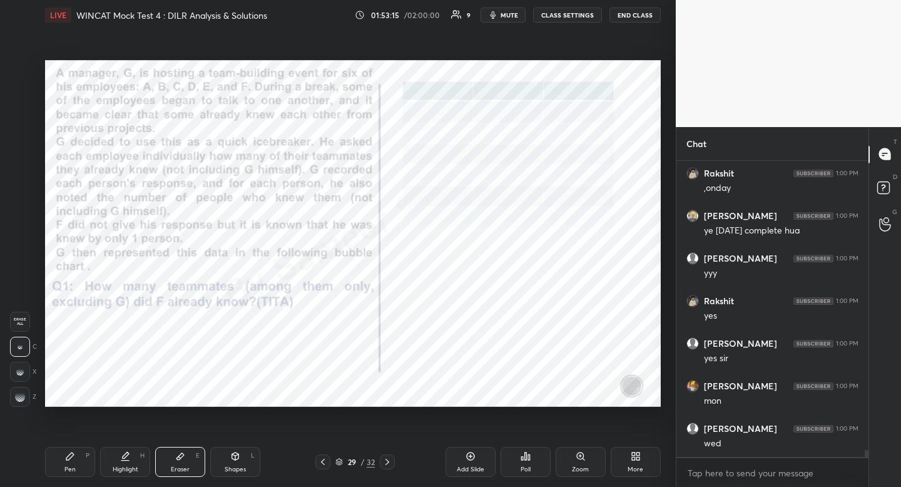
click at [73, 457] on icon at bounding box center [70, 456] width 10 height 10
drag, startPoint x: 73, startPoint y: 457, endPoint x: 73, endPoint y: 450, distance: 7.5
click at [73, 457] on icon at bounding box center [70, 456] width 10 height 10
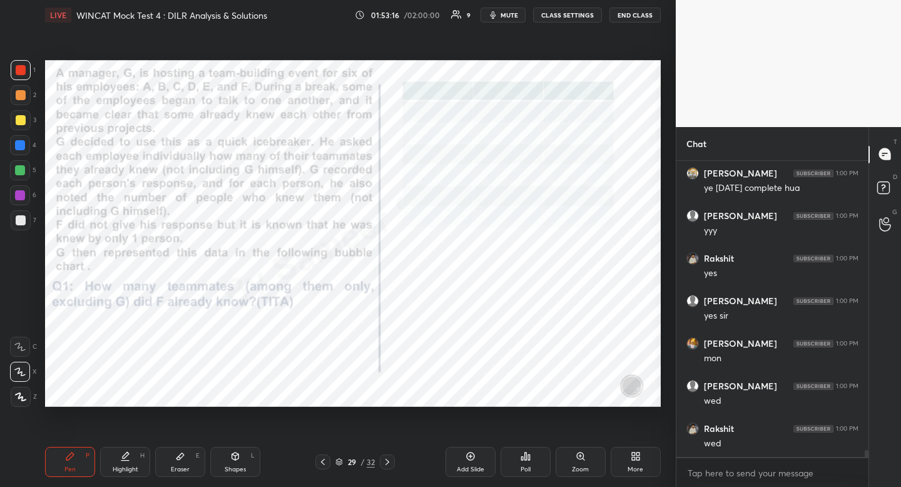
click at [24, 143] on div at bounding box center [20, 145] width 10 height 10
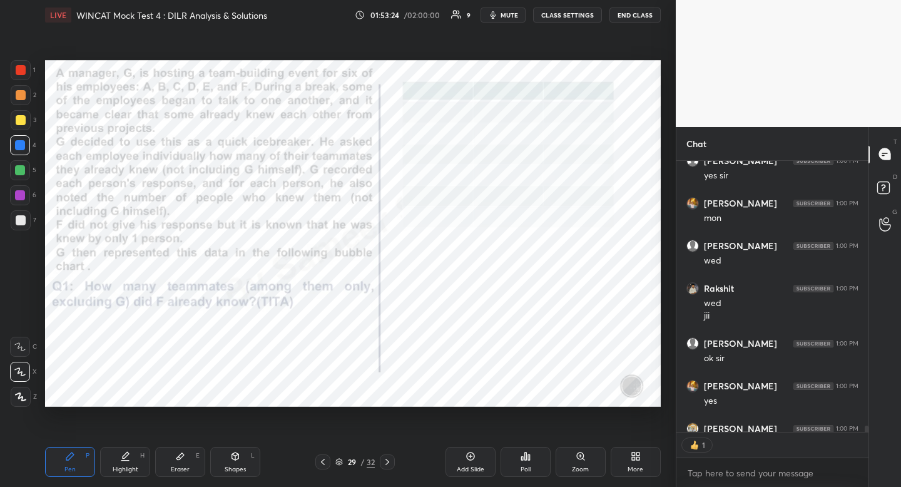
scroll to position [4, 4]
click at [21, 71] on div at bounding box center [21, 70] width 10 height 10
drag, startPoint x: 21, startPoint y: 71, endPoint x: 10, endPoint y: 87, distance: 19.4
click at [21, 71] on div at bounding box center [21, 70] width 10 height 10
click at [502, 18] on button "mute" at bounding box center [503, 15] width 45 height 15
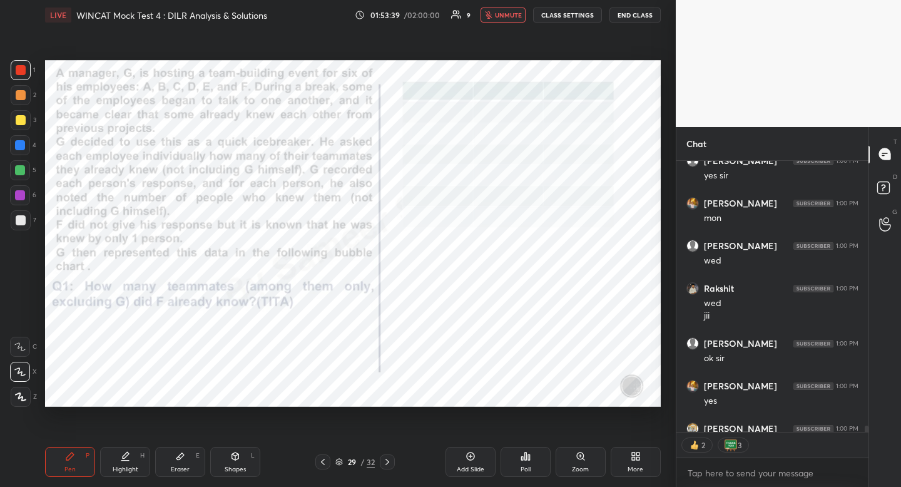
click at [638, 14] on button "END CLASS" at bounding box center [635, 15] width 51 height 15
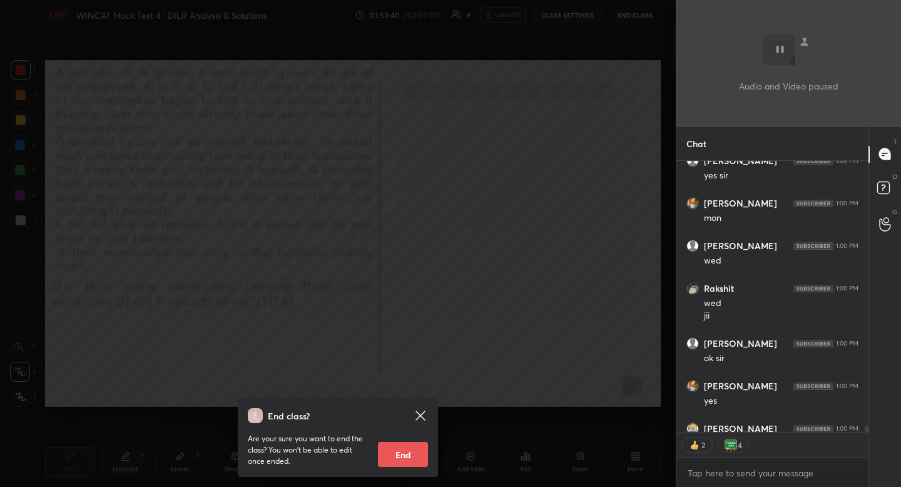
click at [417, 454] on button "End" at bounding box center [403, 454] width 50 height 25
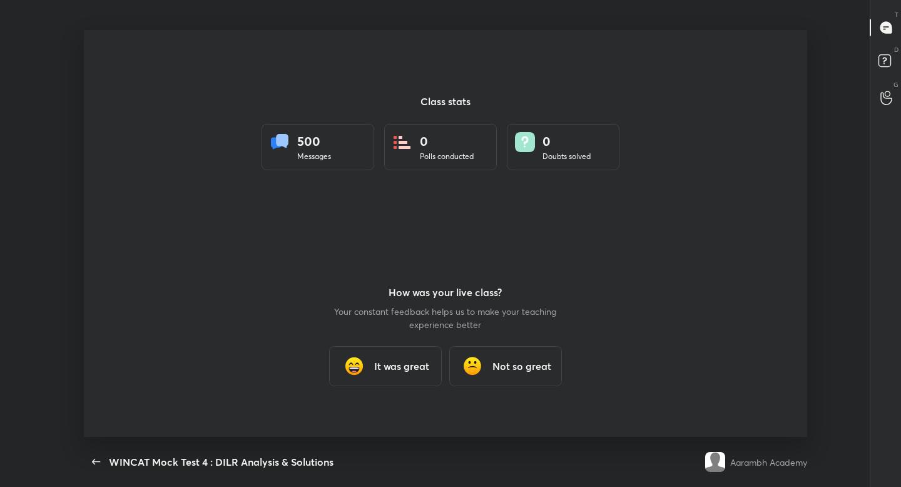
scroll to position [0, 0]
type textarea "x"
